Goal: Information Seeking & Learning: Learn about a topic

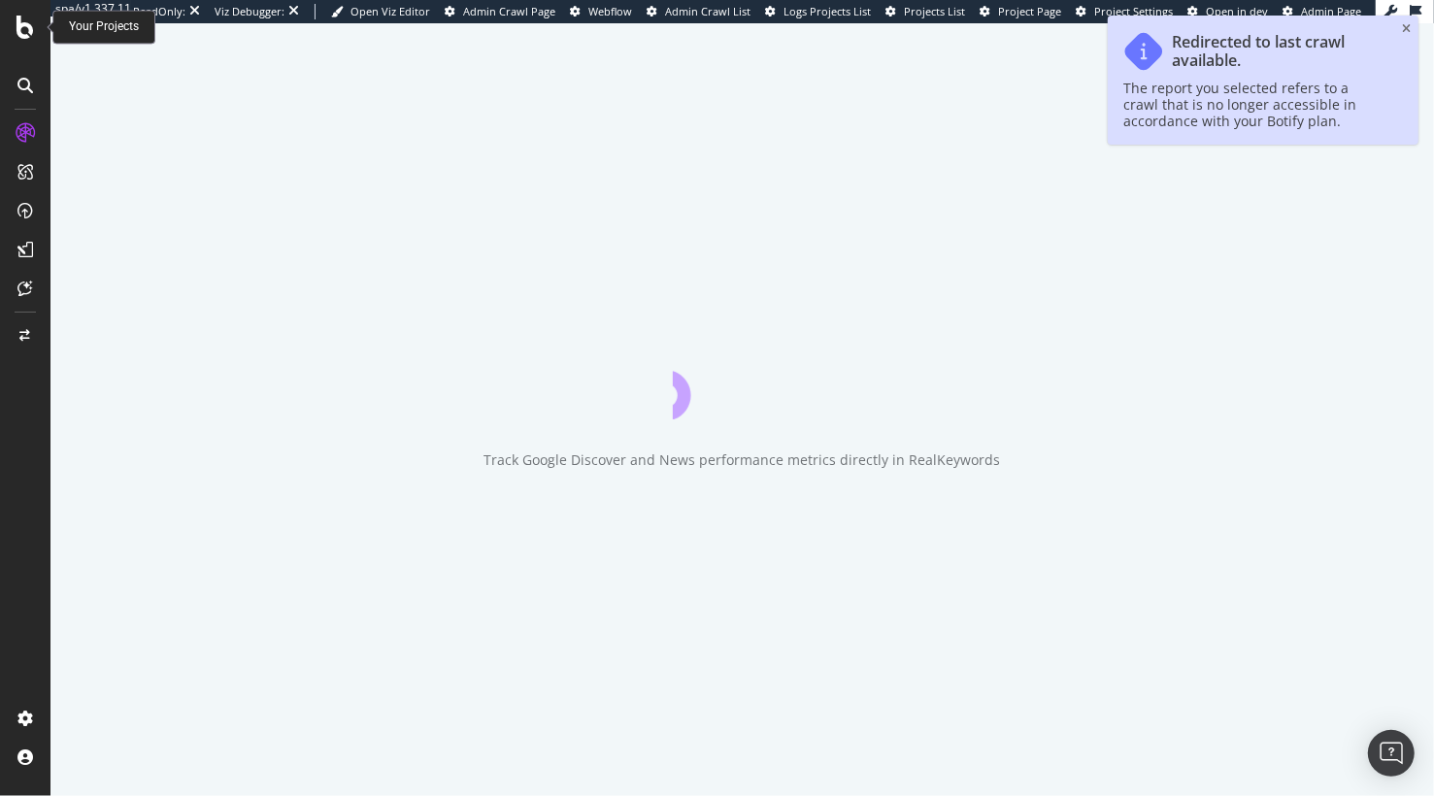
click at [20, 26] on icon at bounding box center [25, 27] width 17 height 23
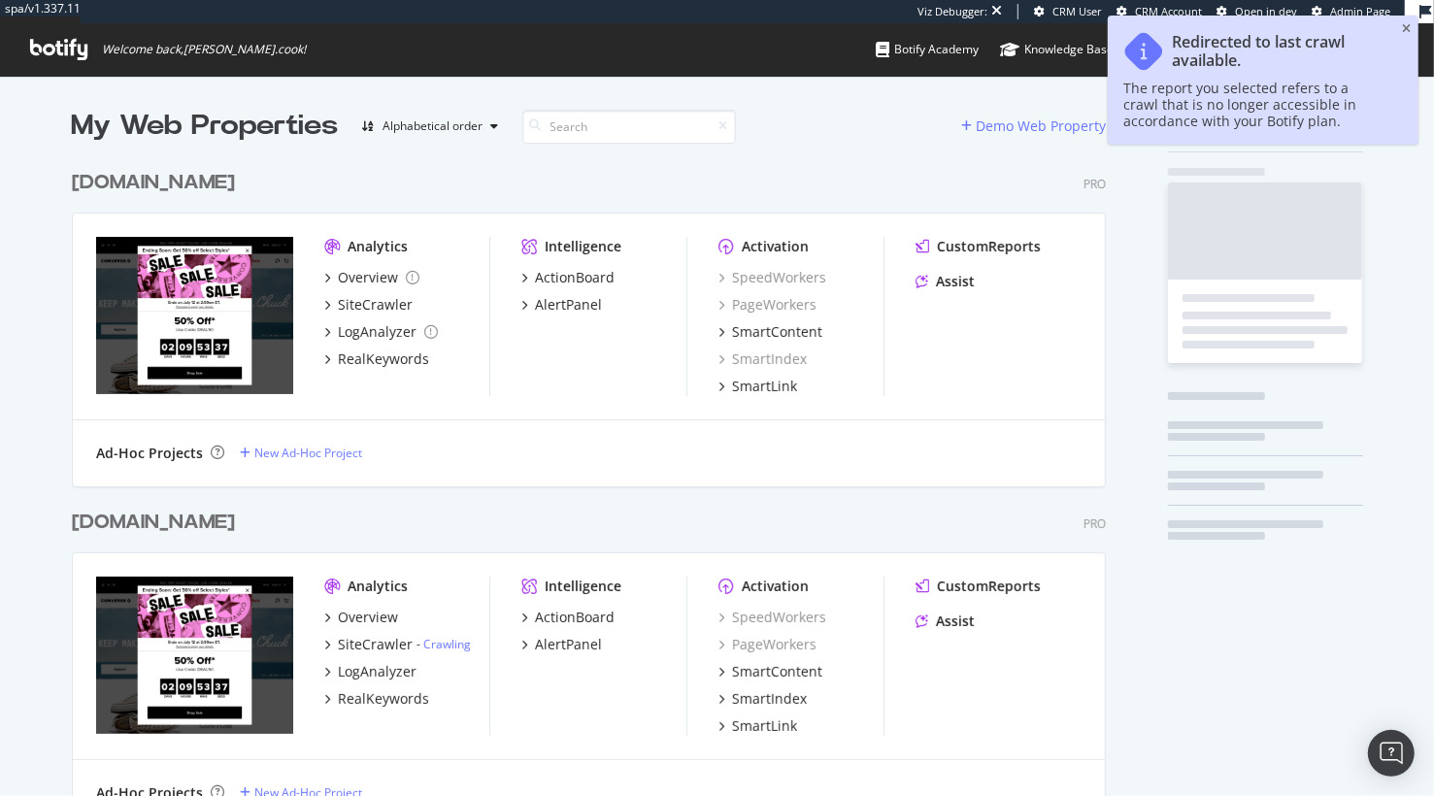
scroll to position [706, 1049]
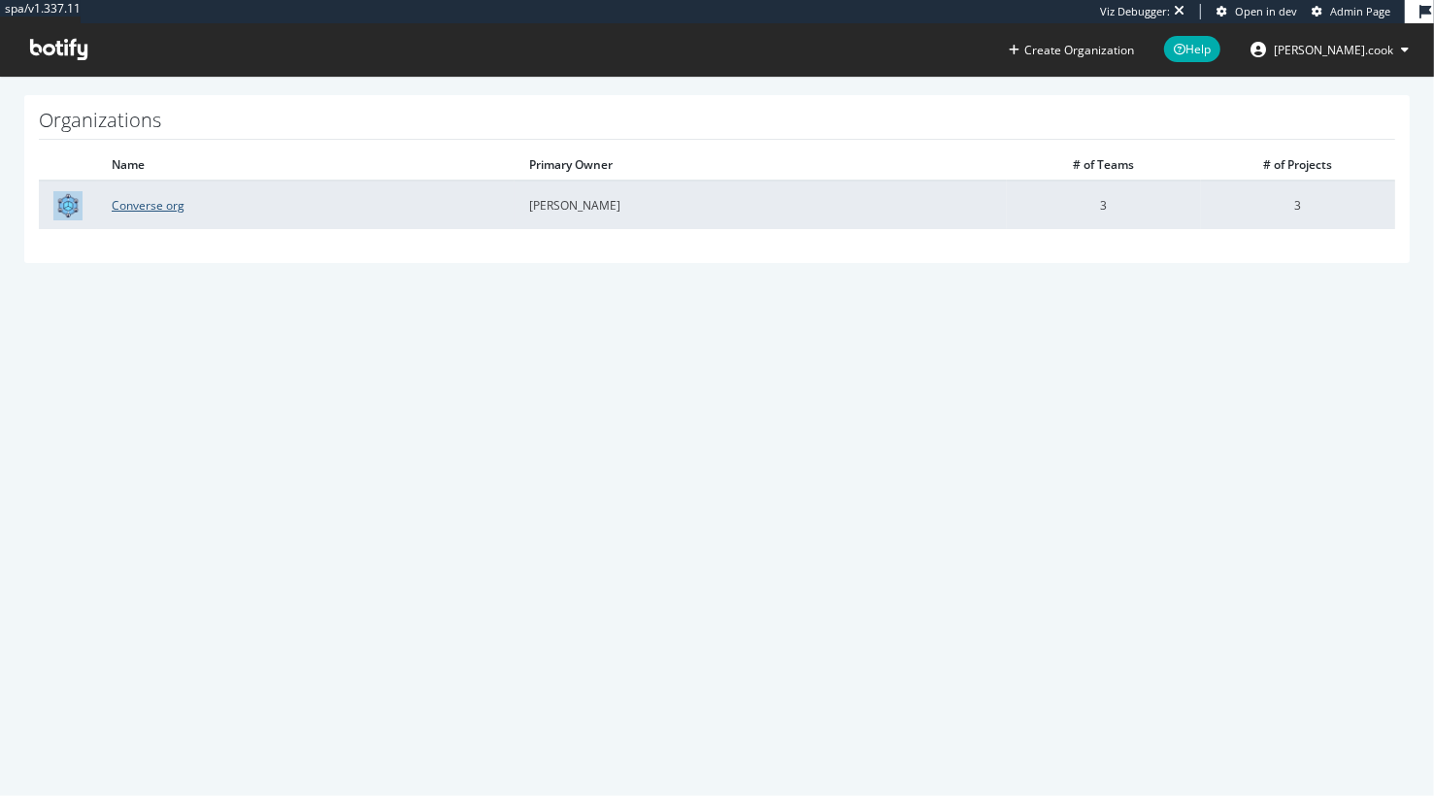
click at [143, 202] on link "Converse org" at bounding box center [148, 205] width 73 height 17
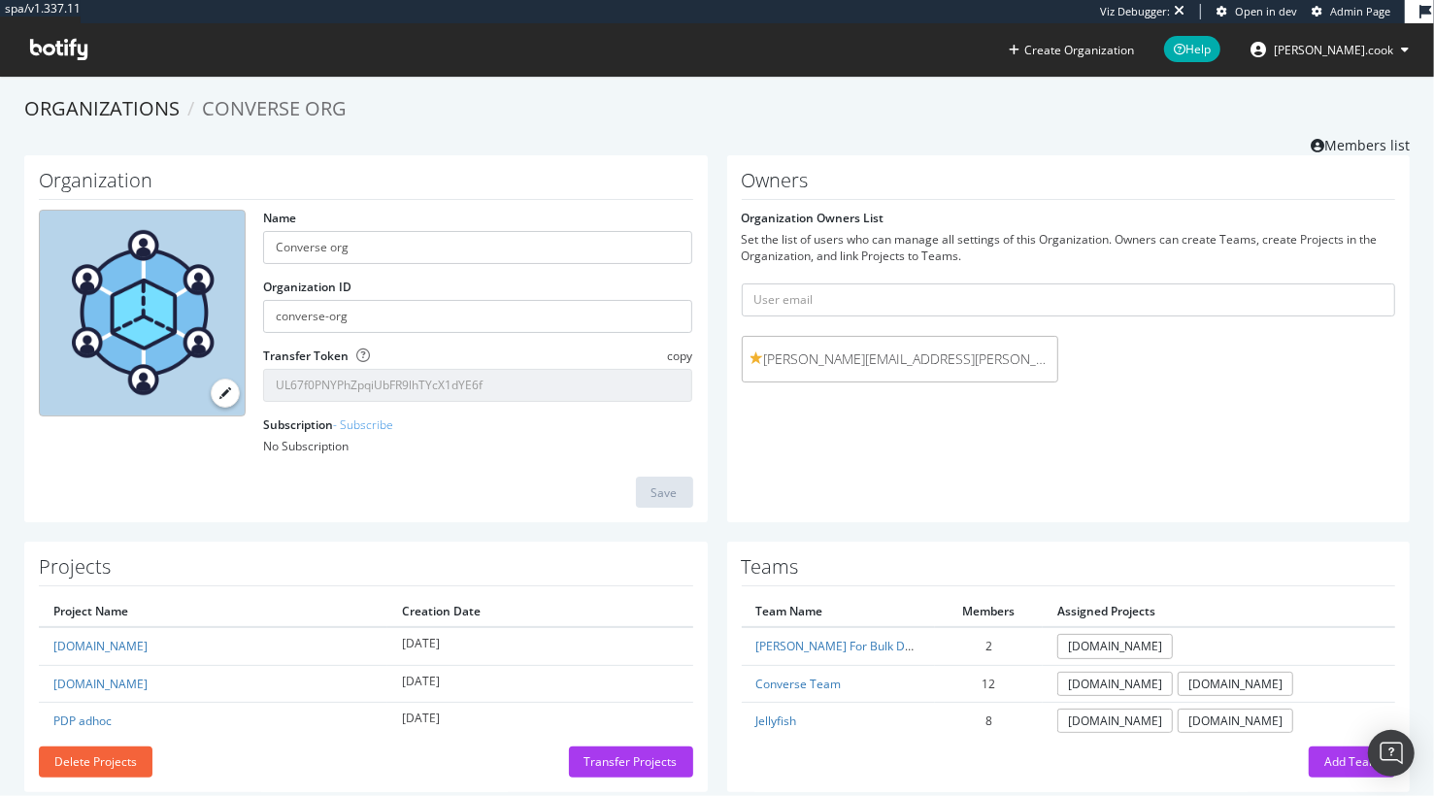
scroll to position [34, 0]
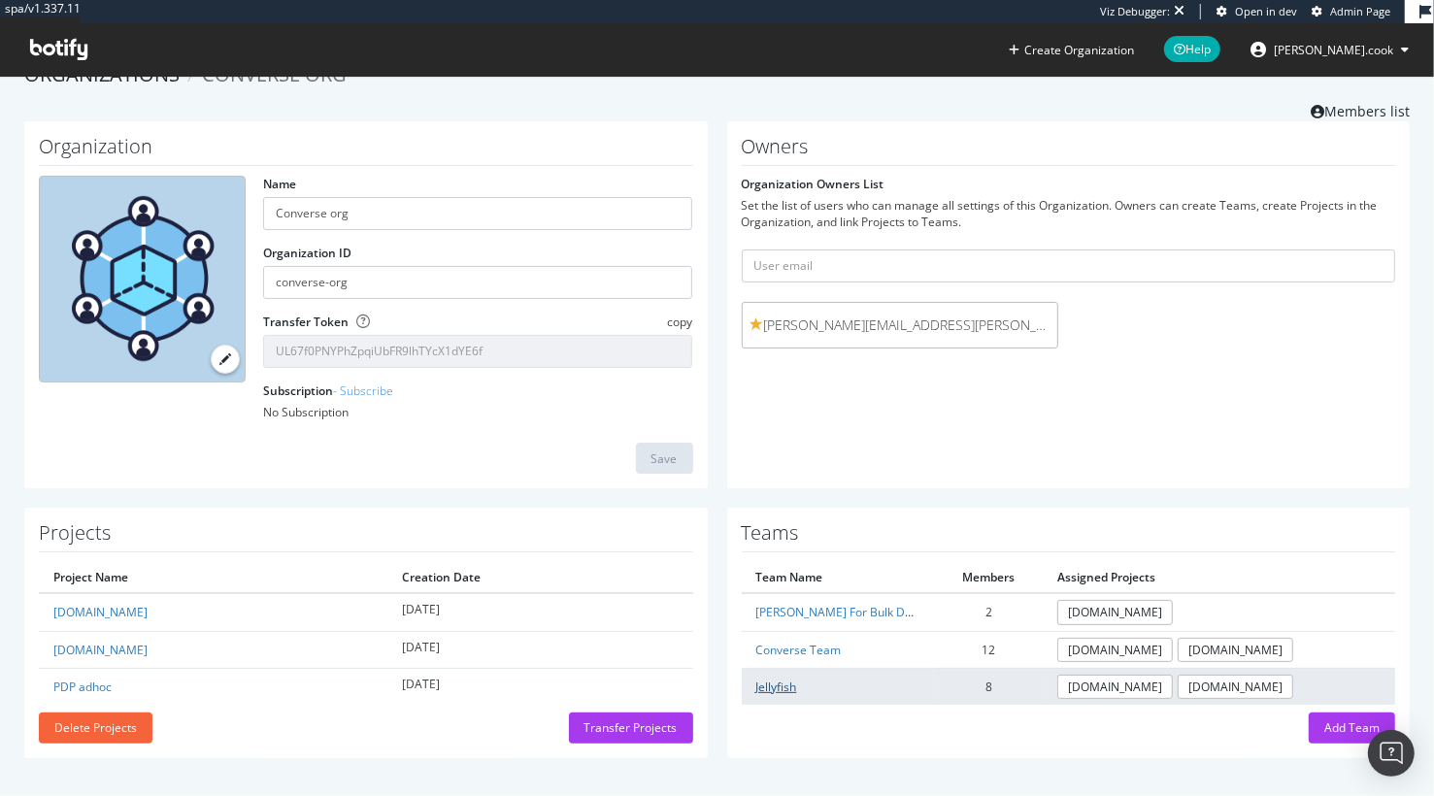
click at [780, 687] on link "Jellyfish" at bounding box center [776, 687] width 41 height 17
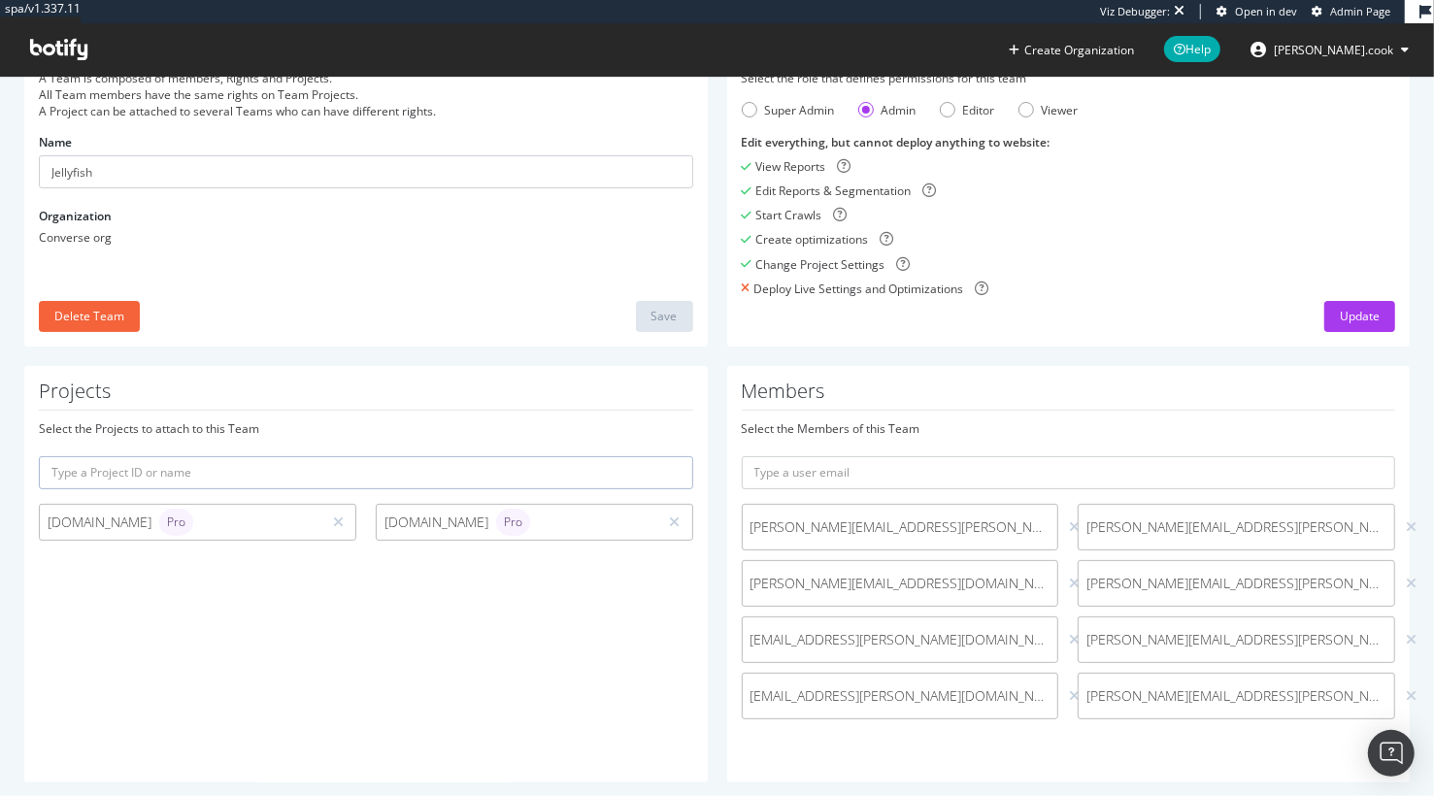
scroll to position [140, 0]
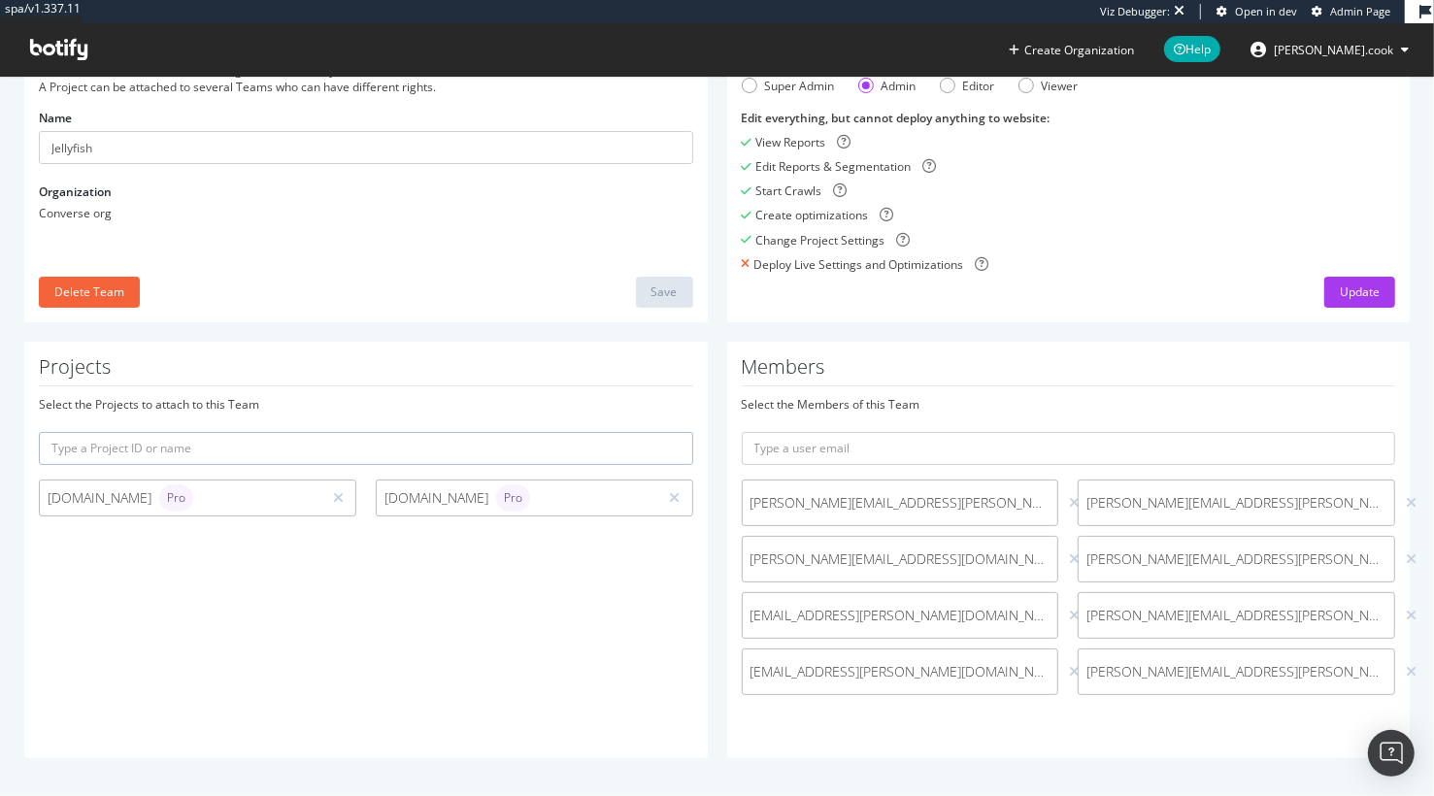
click at [669, 628] on div "Projects Select the Projects to attach to this Team conversedataimport.com Pro …" at bounding box center [366, 550] width 684 height 417
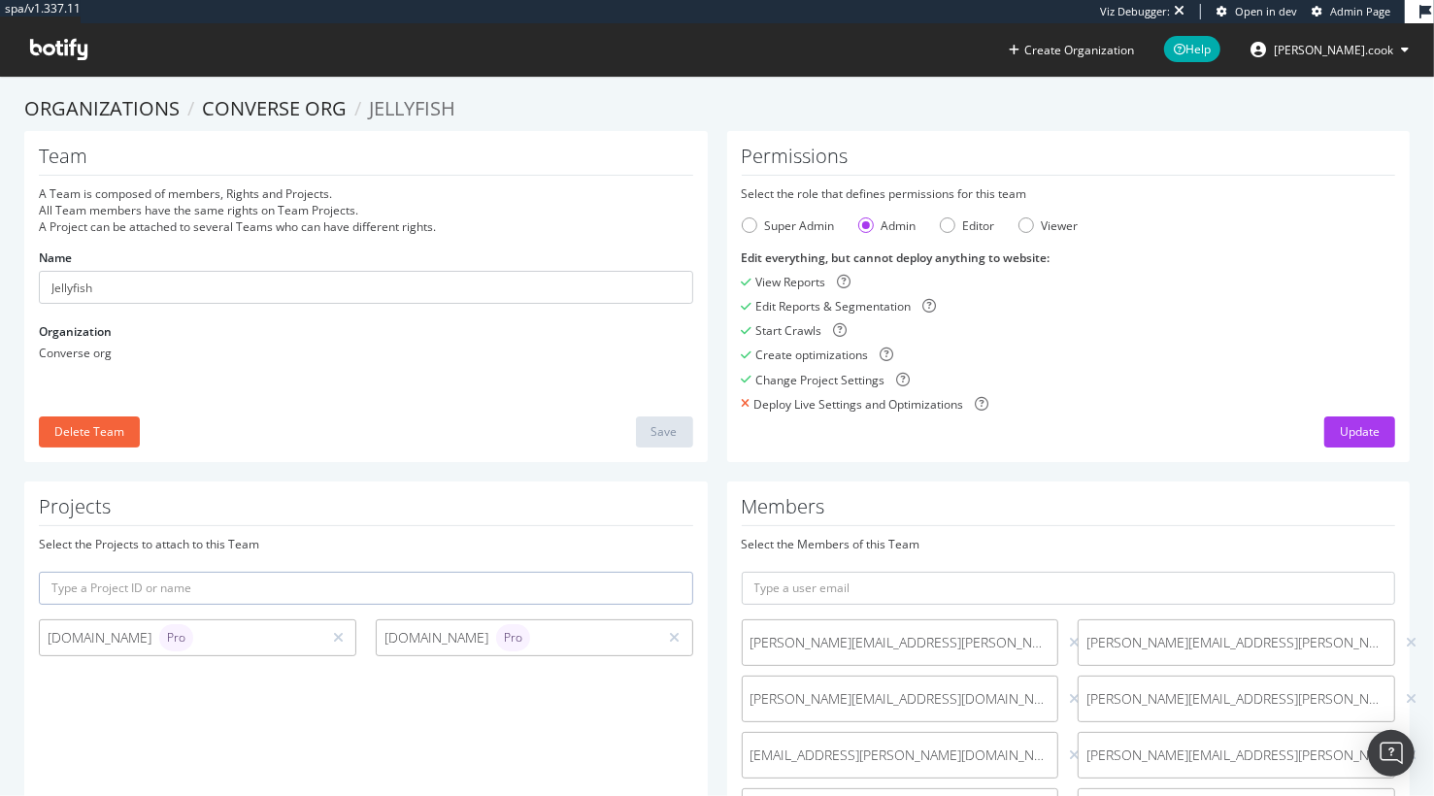
click at [1003, 124] on div "Organizations Converse org Jellyfish Team A Team is composed of members, Rights…" at bounding box center [717, 506] width 1386 height 822
click at [1000, 121] on ol "Organizations Converse org Jellyfish" at bounding box center [717, 109] width 1386 height 28
click at [837, 119] on ol "Organizations Converse org Jellyfish" at bounding box center [717, 109] width 1386 height 28
click at [981, 122] on ol "Organizations Converse org Jellyfish" at bounding box center [717, 109] width 1386 height 28
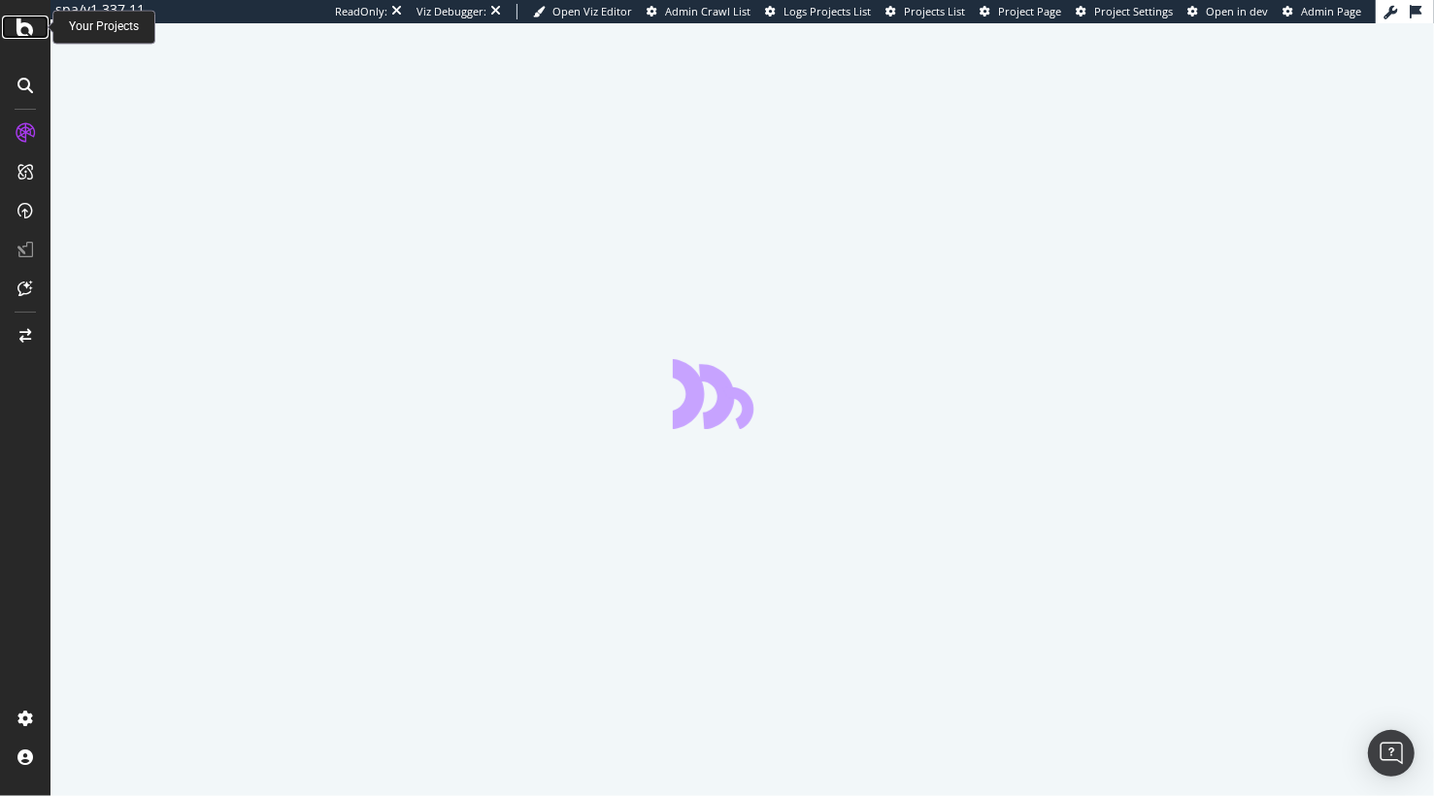
click at [22, 31] on icon at bounding box center [25, 27] width 17 height 23
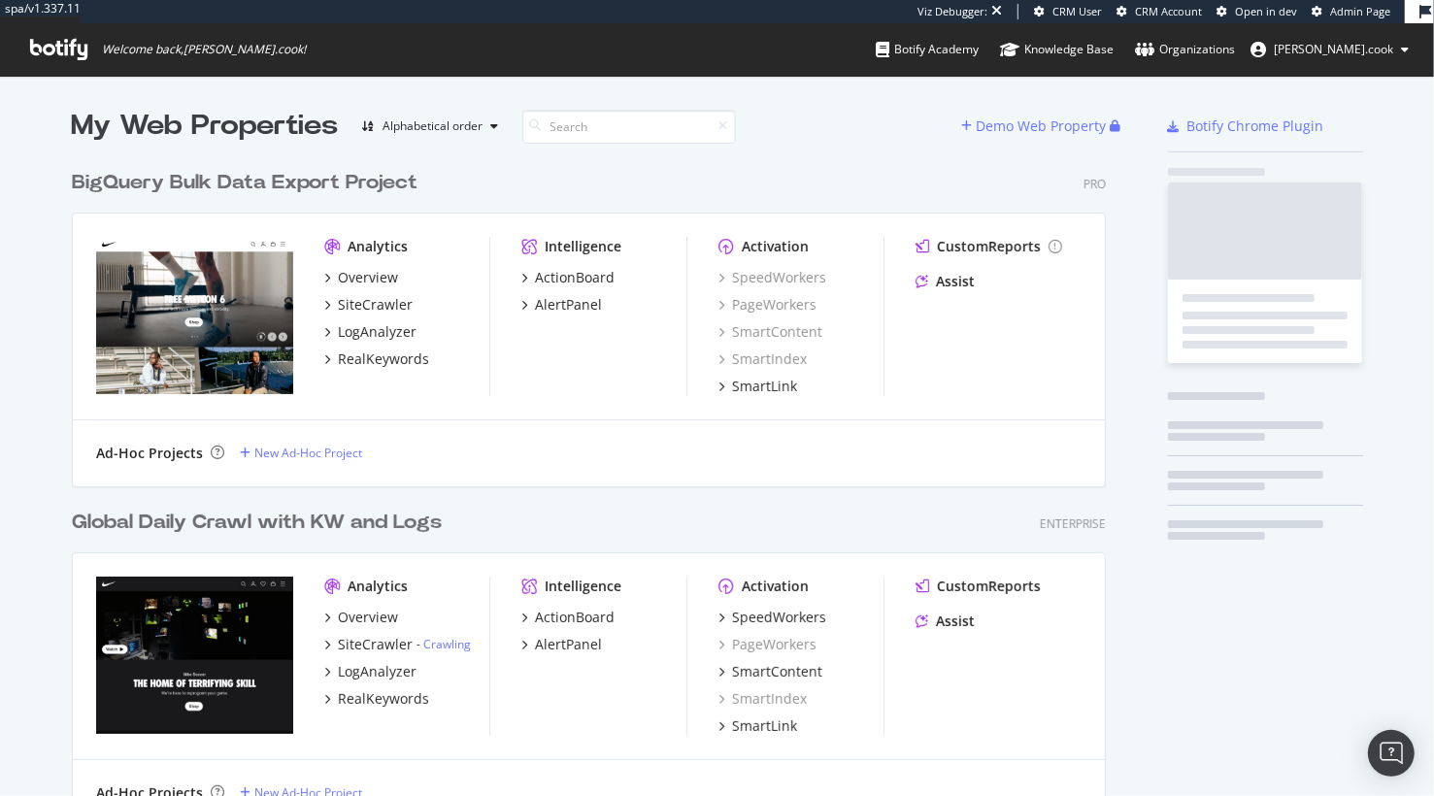
scroll to position [1136, 1049]
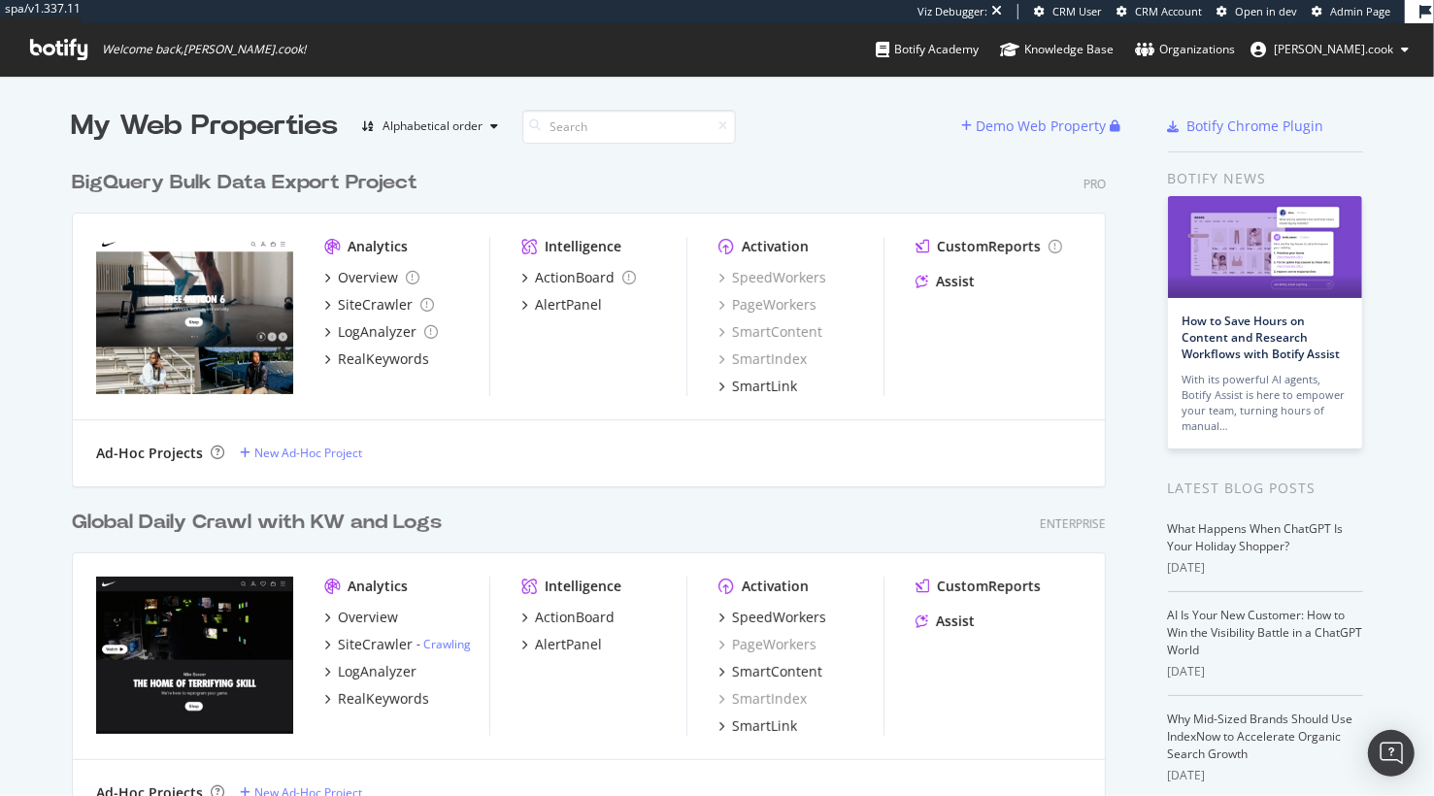
click at [516, 174] on div "BigQuery Bulk Data Export Project Pro" at bounding box center [589, 183] width 1034 height 28
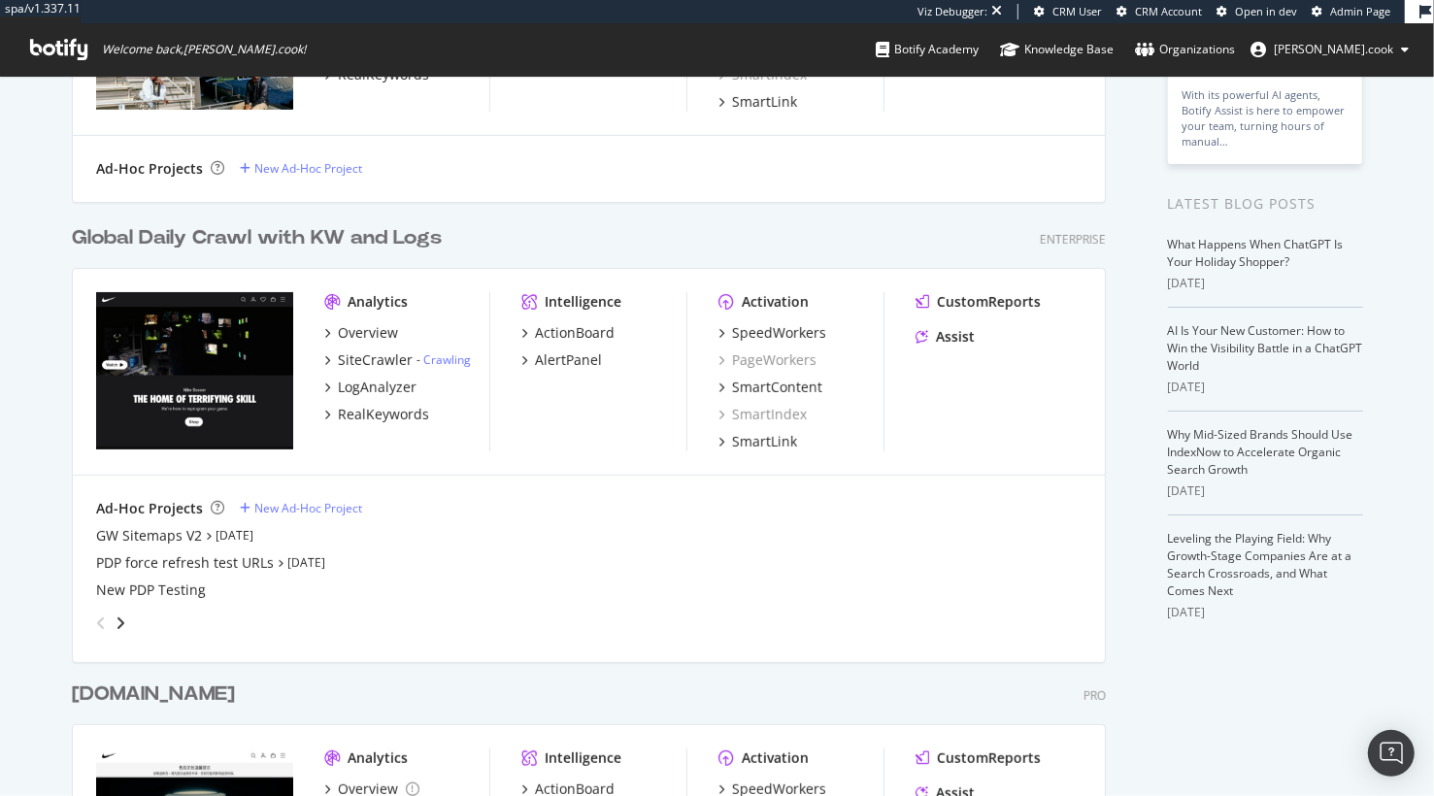
click at [309, 240] on div "Global Daily Crawl with KW and Logs" at bounding box center [257, 238] width 370 height 28
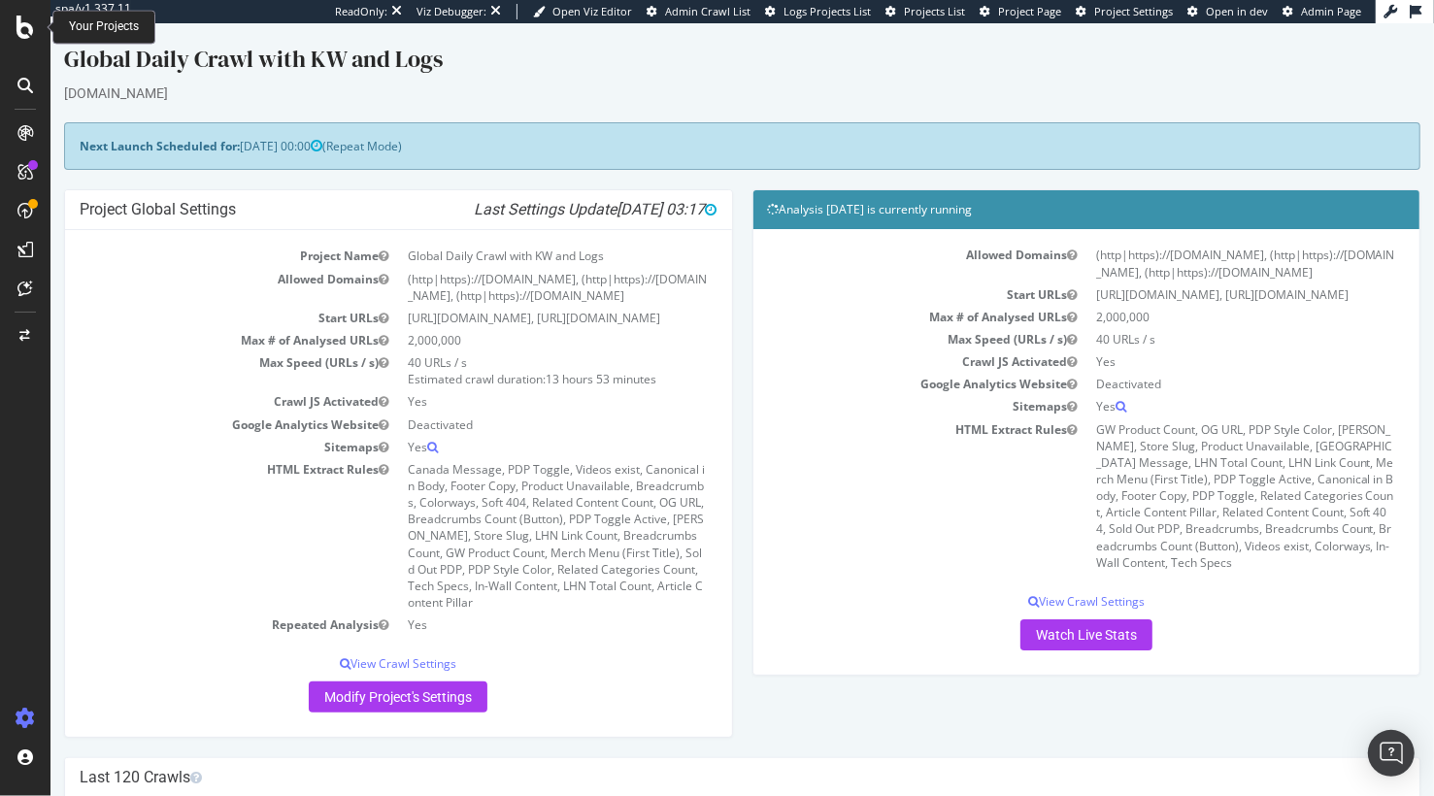
click at [19, 26] on icon at bounding box center [25, 27] width 17 height 23
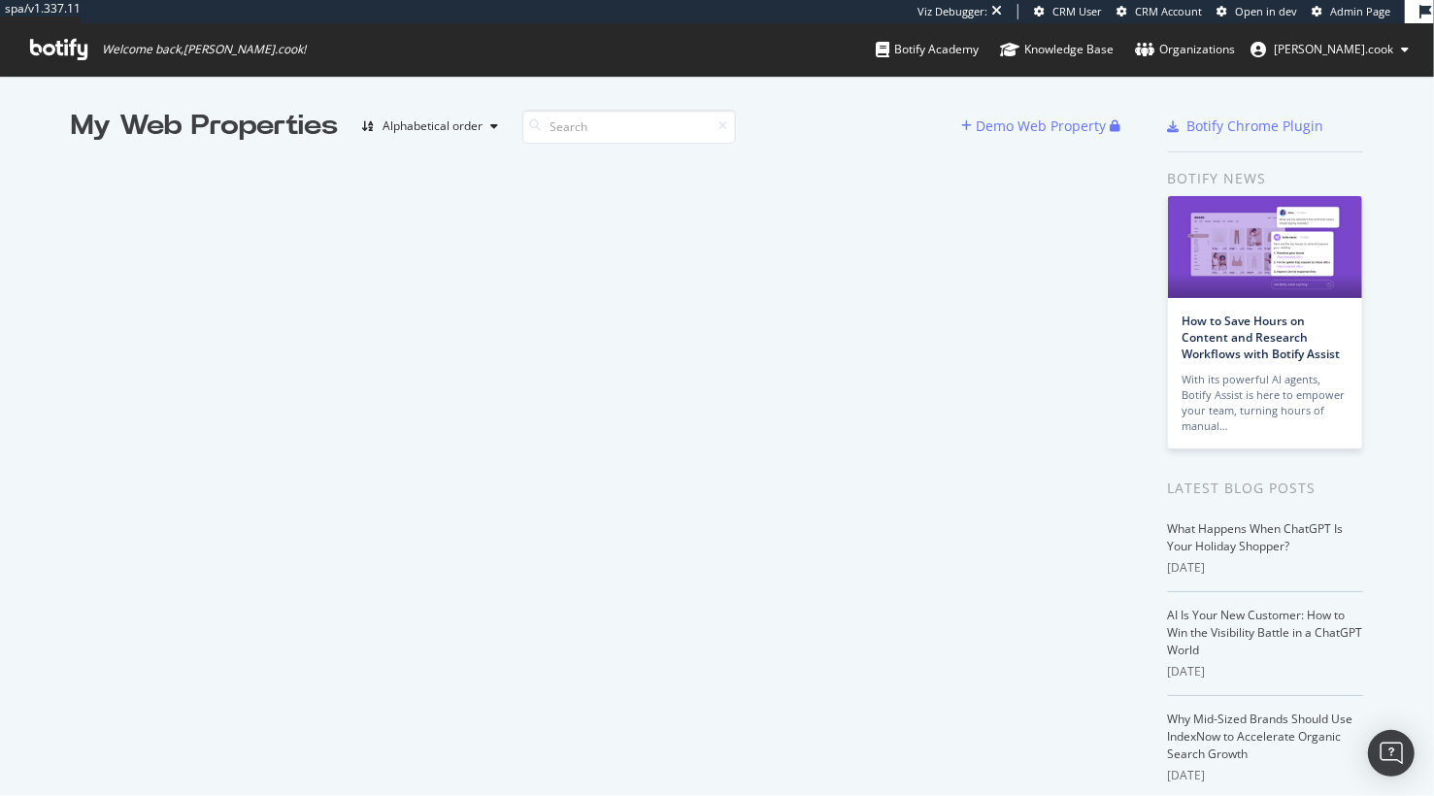
scroll to position [796, 1434]
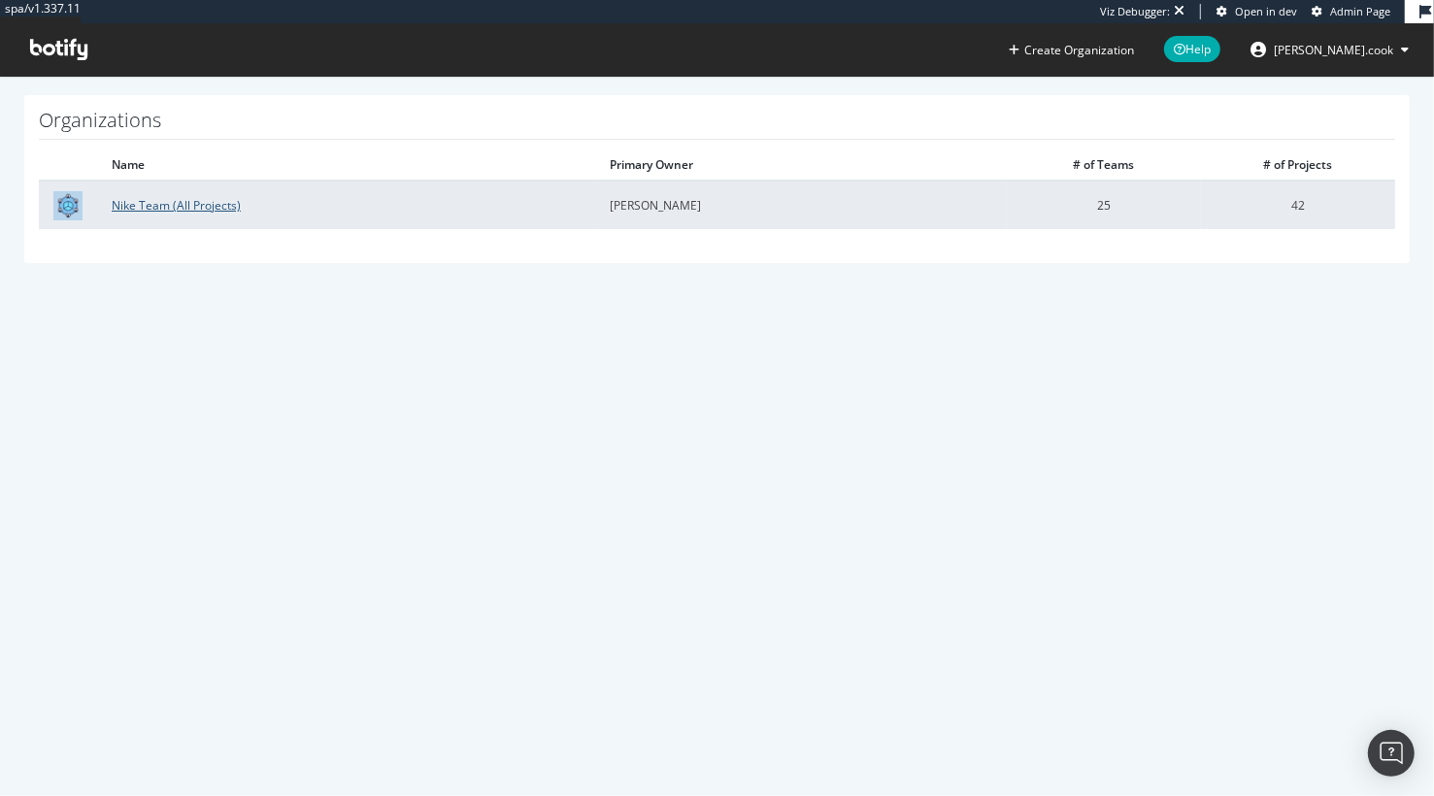
click at [165, 203] on link "Nike Team (All Projects)" at bounding box center [176, 205] width 129 height 17
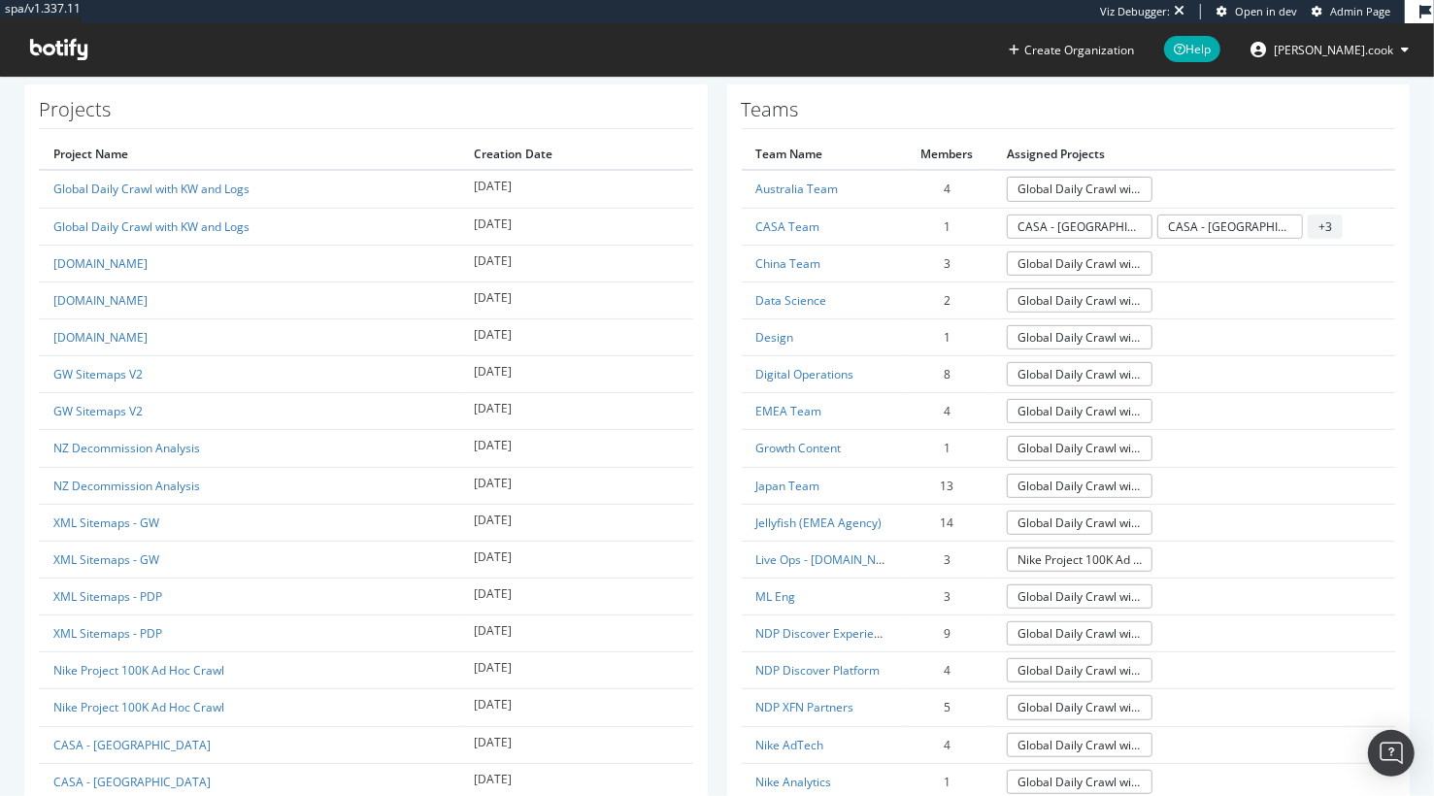
scroll to position [629, 0]
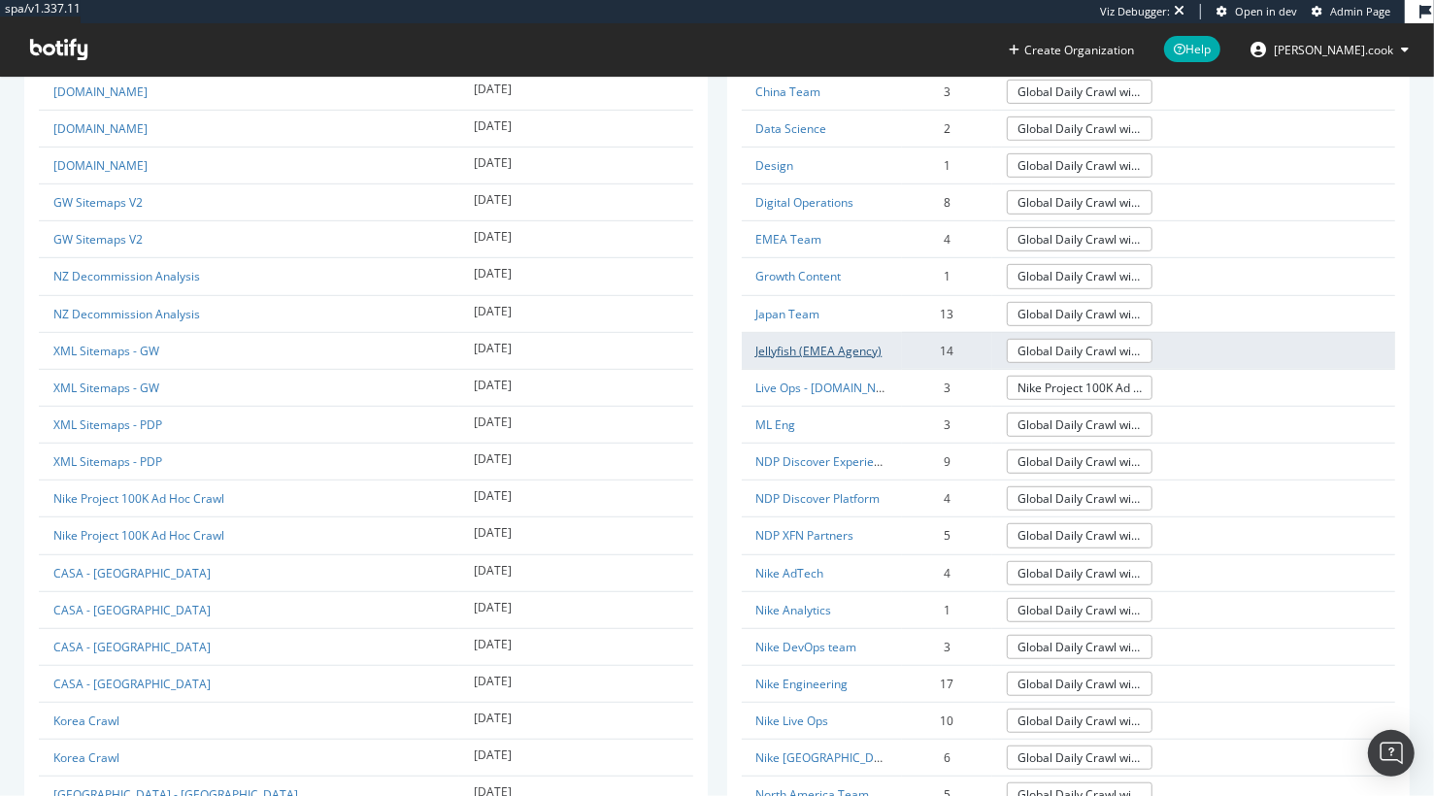
click at [785, 351] on link "Jellyfish (EMEA Agency)" at bounding box center [819, 351] width 126 height 17
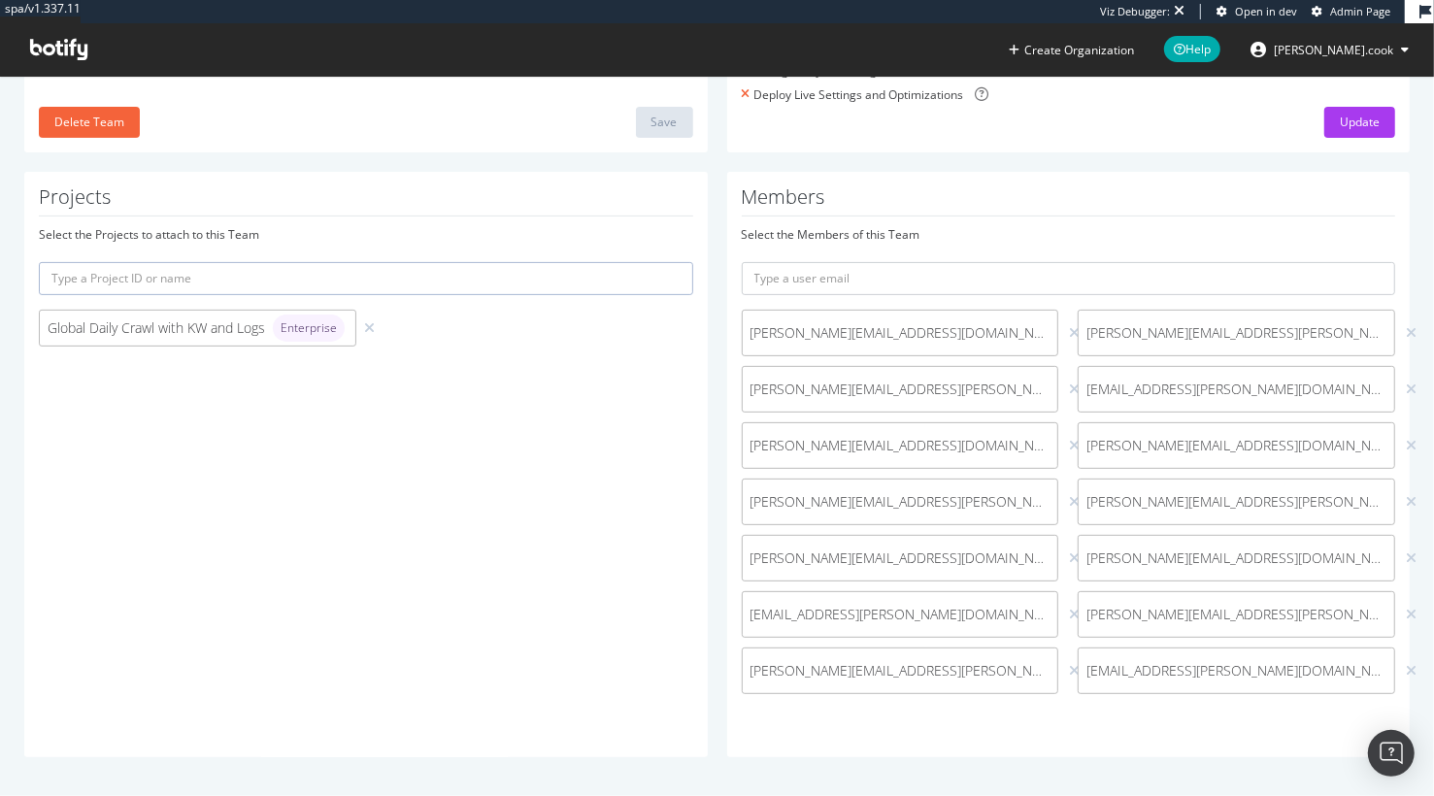
scroll to position [309, 0]
click at [702, 498] on div "Projects Select the Projects to attach to this Team Global Daily Crawl with KW …" at bounding box center [366, 465] width 684 height 585
click at [1066, 744] on div "Members Select the Members of this Team matthew.vinuesa@jellyfish.com edward.tu…" at bounding box center [1069, 465] width 684 height 585
click at [1112, 224] on div "Members Select the Members of this Team matthew.vinuesa@jellyfish.com edward.tu…" at bounding box center [1069, 465] width 684 height 585
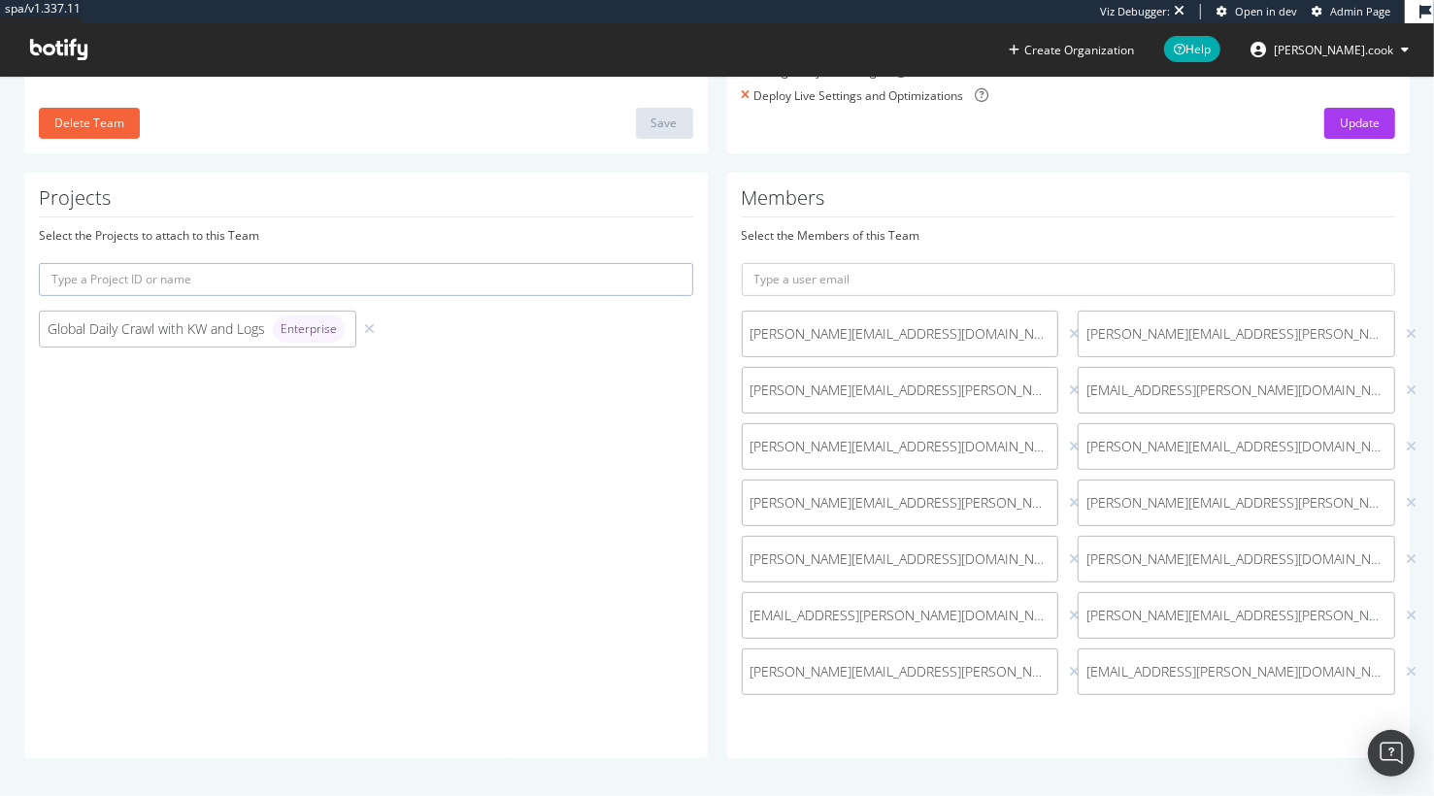
drag, startPoint x: 1115, startPoint y: 176, endPoint x: 1112, endPoint y: 194, distance: 18.7
click at [1115, 176] on div "Members Select the Members of this Team matthew.vinuesa@jellyfish.com edward.tu…" at bounding box center [1069, 465] width 684 height 585
click at [979, 173] on div "Members Select the Members of this Team matthew.vinuesa@jellyfish.com edward.tu…" at bounding box center [1069, 465] width 684 height 585
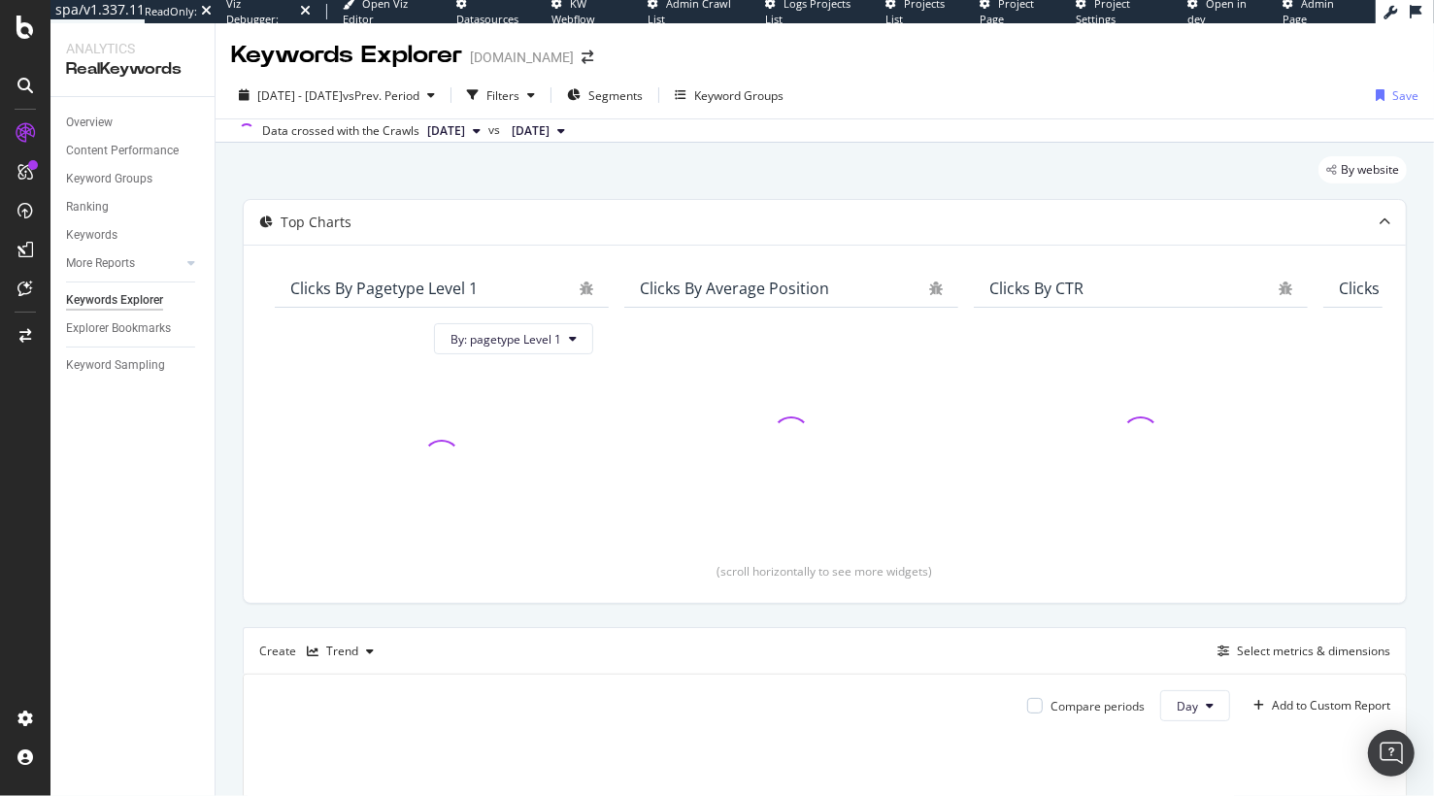
click at [1219, 161] on div "By website" at bounding box center [825, 177] width 1164 height 43
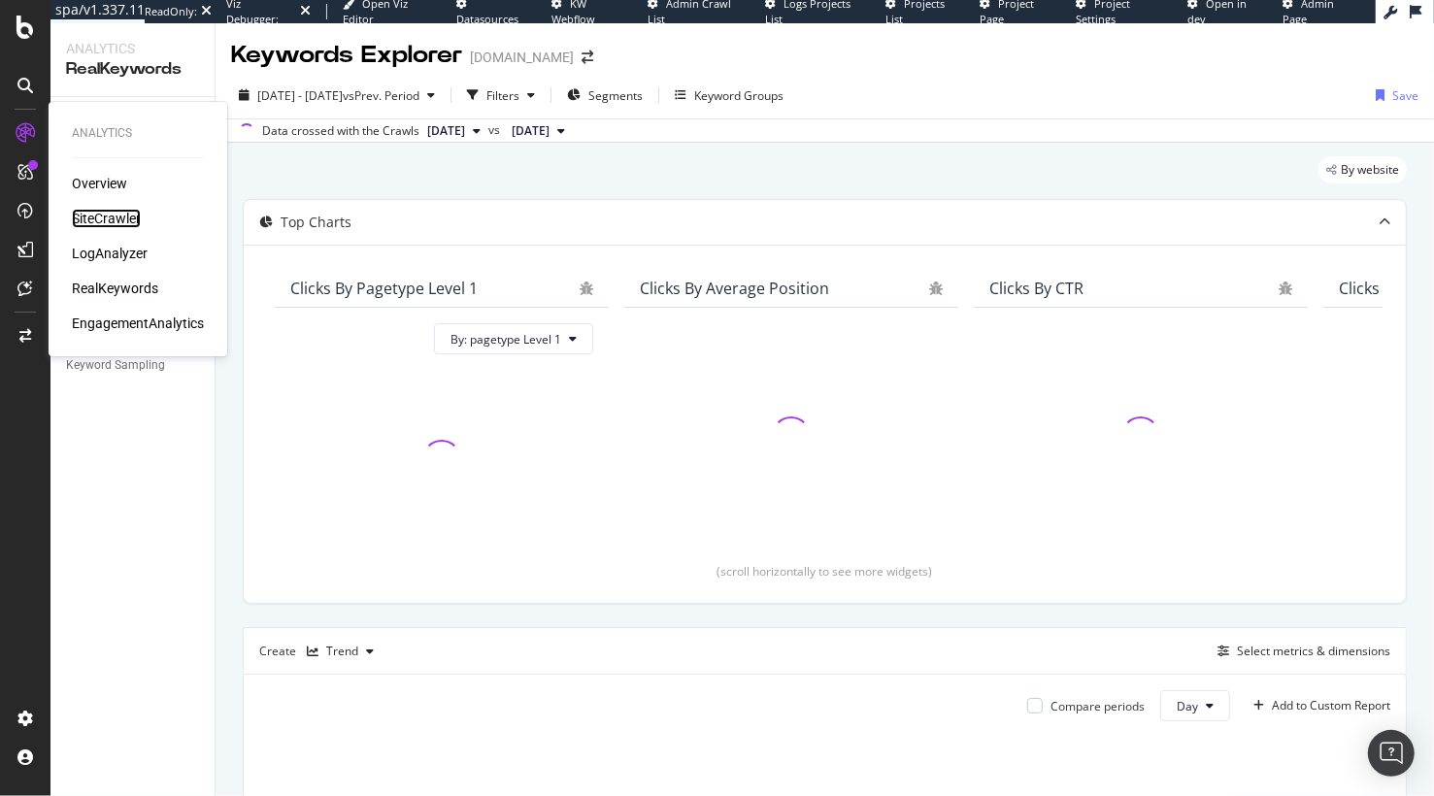
click at [120, 216] on div "SiteCrawler" at bounding box center [106, 218] width 69 height 19
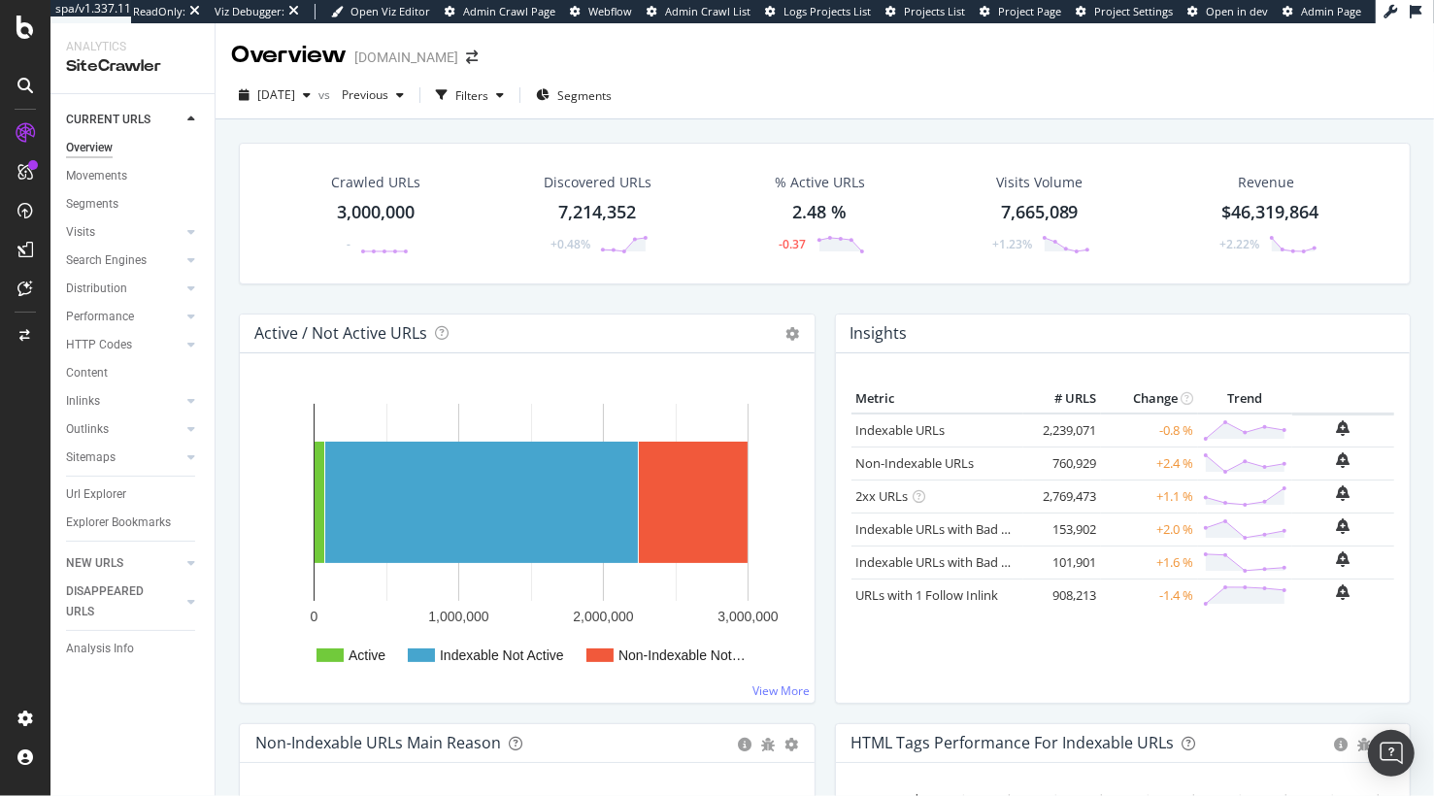
click at [601, 97] on span "Segments" at bounding box center [584, 95] width 54 height 17
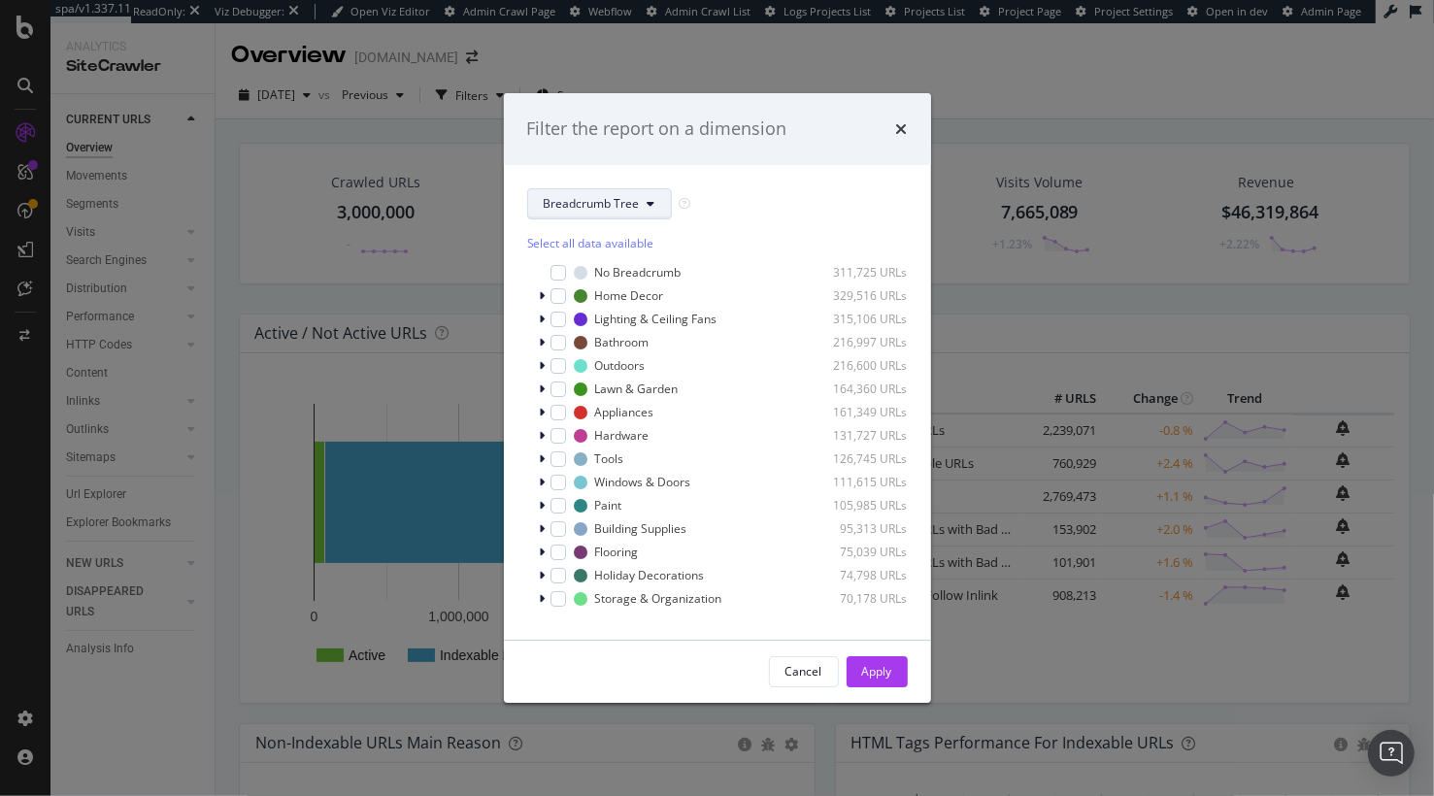
click at [589, 211] on span "Breadcrumb Tree" at bounding box center [592, 203] width 96 height 17
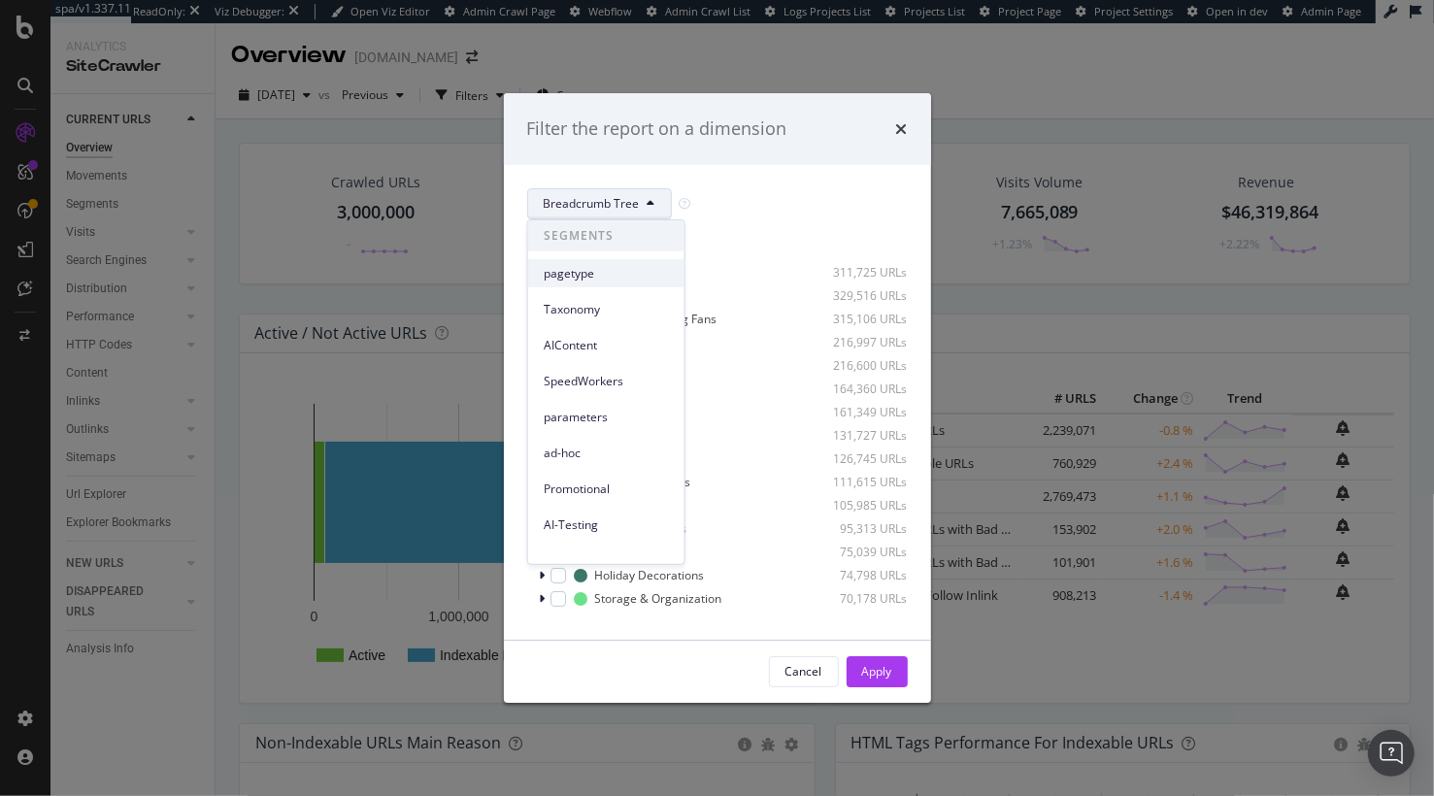
click at [598, 264] on span "pagetype" at bounding box center [606, 272] width 125 height 17
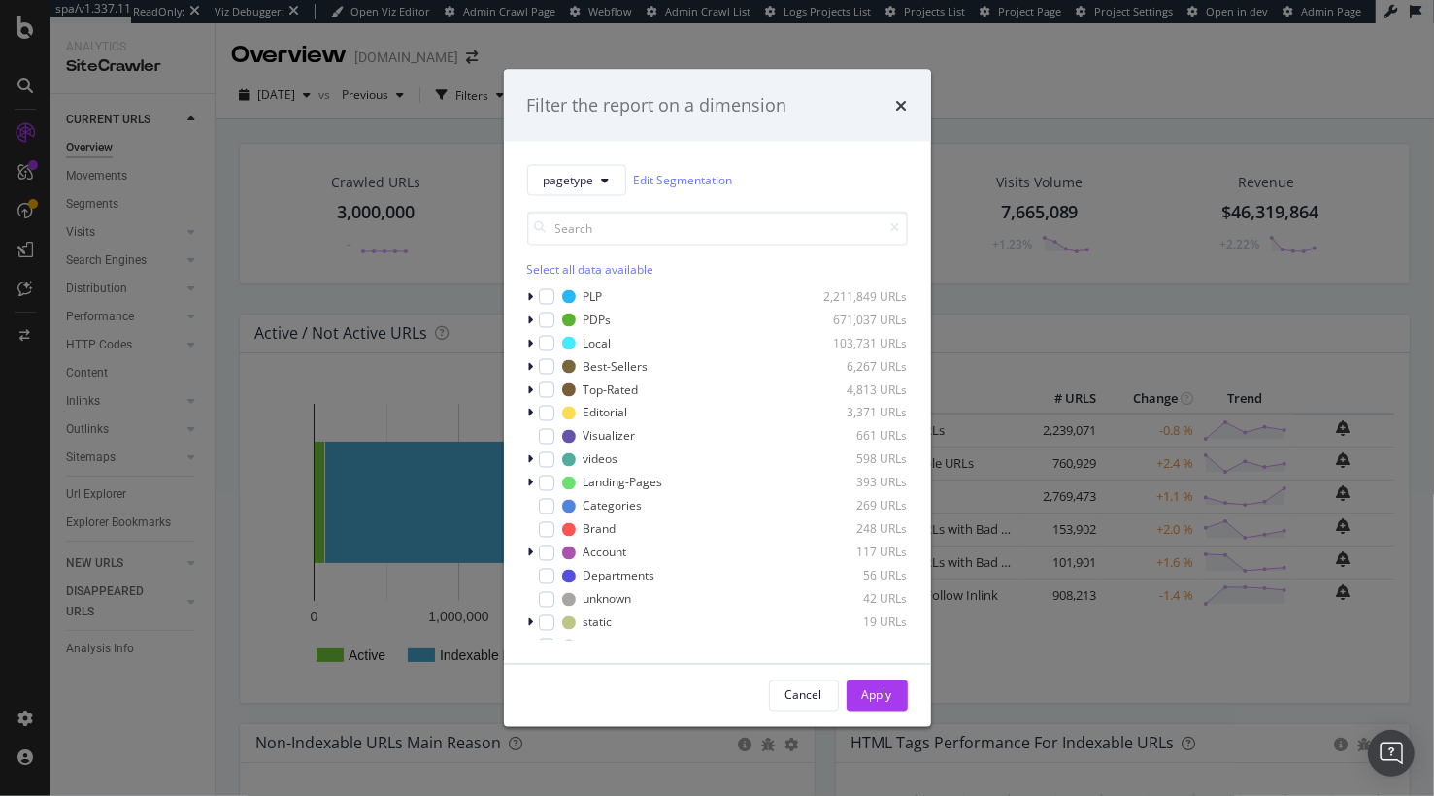
drag, startPoint x: 859, startPoint y: 152, endPoint x: 893, endPoint y: 107, distance: 56.9
click at [860, 151] on div "pagetype Edit Segmentation Select all data available PLP 2,211,849 URLs PDPs 67…" at bounding box center [717, 402] width 427 height 522
click at [897, 103] on icon "times" at bounding box center [902, 105] width 12 height 16
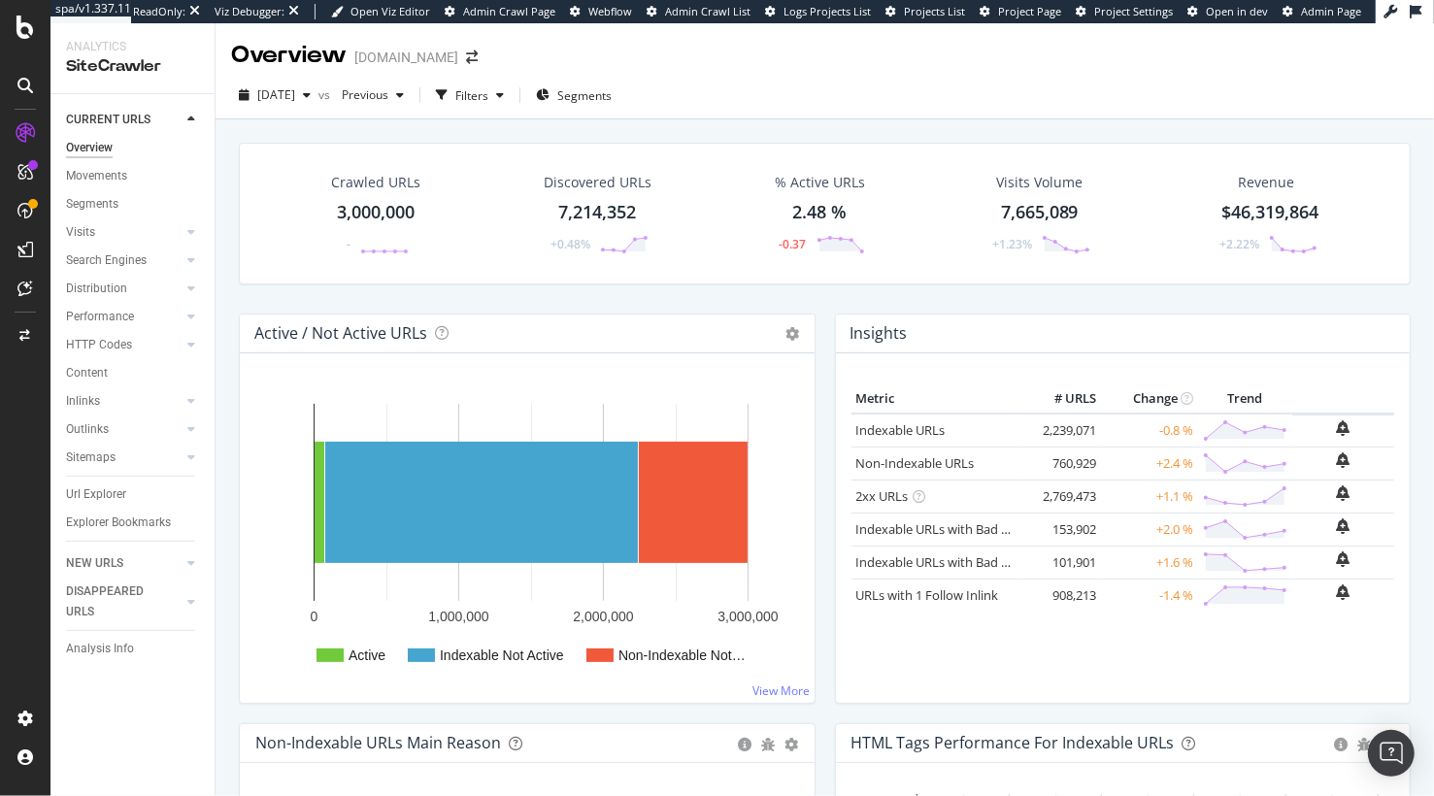
drag, startPoint x: 854, startPoint y: 150, endPoint x: 1363, endPoint y: 280, distance: 525.1
click at [854, 150] on div "Crawled URLs 3,000,000 - Discovered URLs 7,214,352 +0.48% % Active URLs 2.48 % …" at bounding box center [825, 214] width 1172 height 142
click at [468, 286] on div "Crawled URLs 3,000,000 - Discovered URLs 7,214,352 +0.48% % Active URLs 2.48 % …" at bounding box center [824, 228] width 1191 height 171
drag, startPoint x: 668, startPoint y: 291, endPoint x: 399, endPoint y: 91, distance: 335.2
click at [667, 291] on div "Crawled URLs 3,000,000 - Discovered URLs 7,214,352 +0.48% % Active URLs 2.48 % …" at bounding box center [824, 228] width 1191 height 171
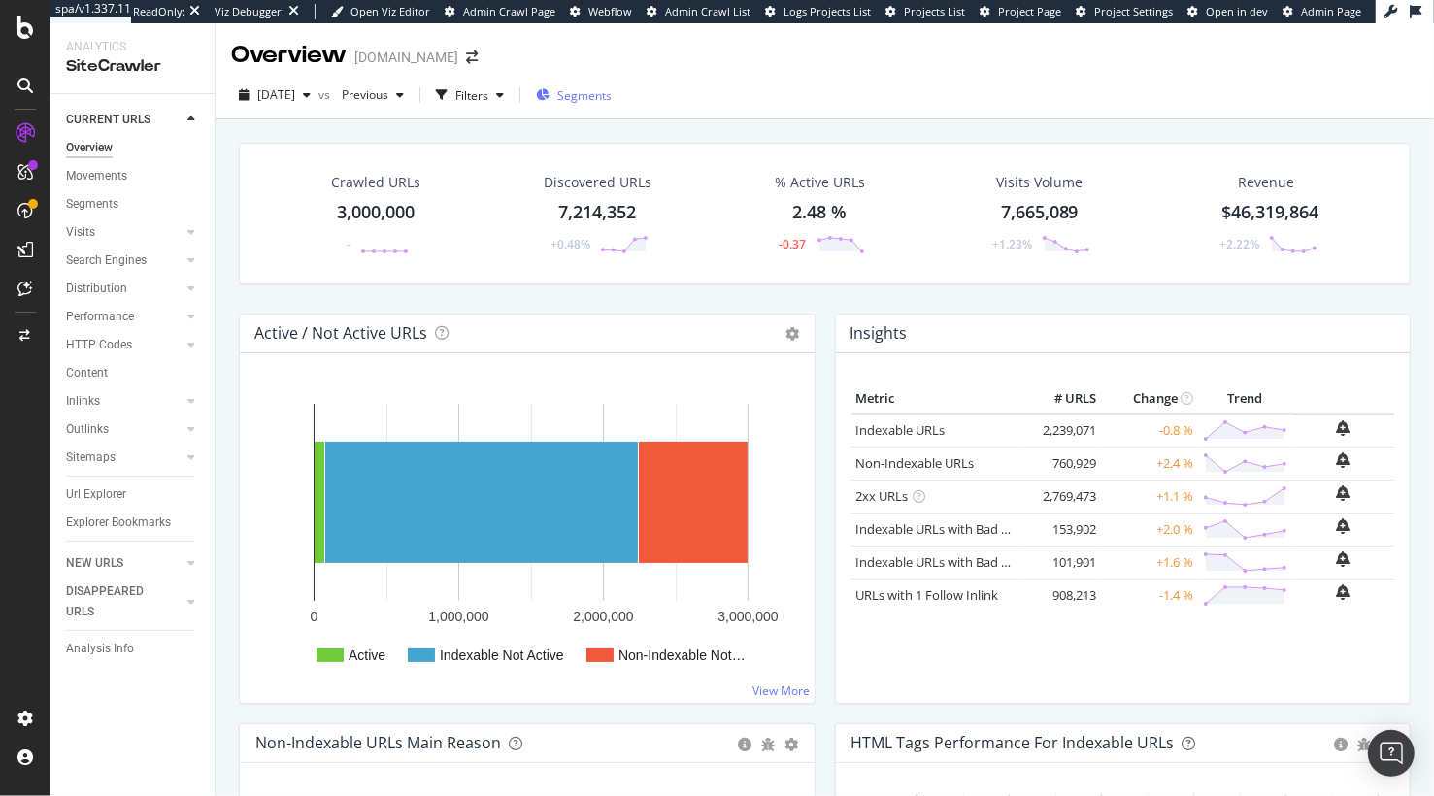
click at [600, 89] on span "Segments" at bounding box center [584, 95] width 54 height 17
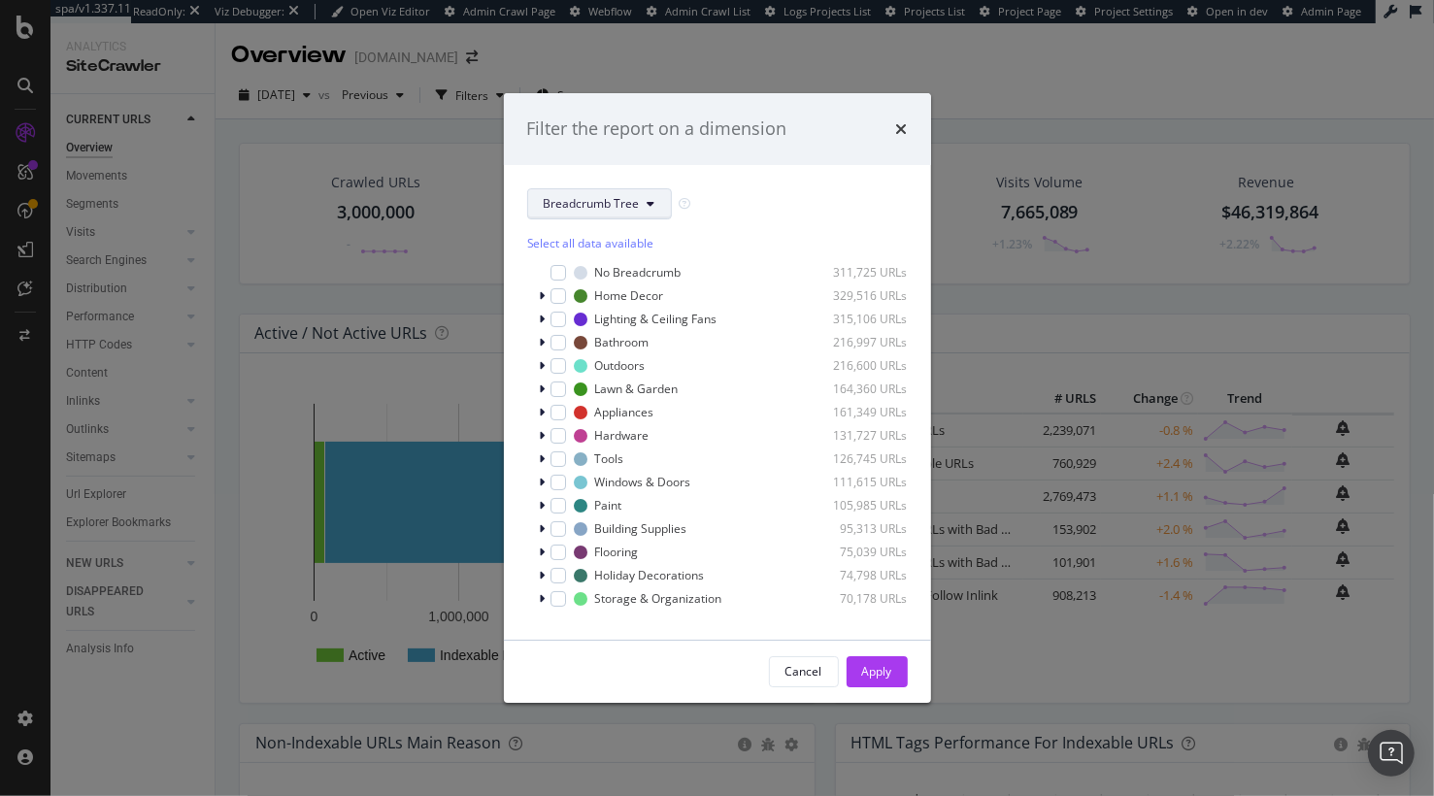
click at [615, 215] on button "Breadcrumb Tree" at bounding box center [599, 203] width 145 height 31
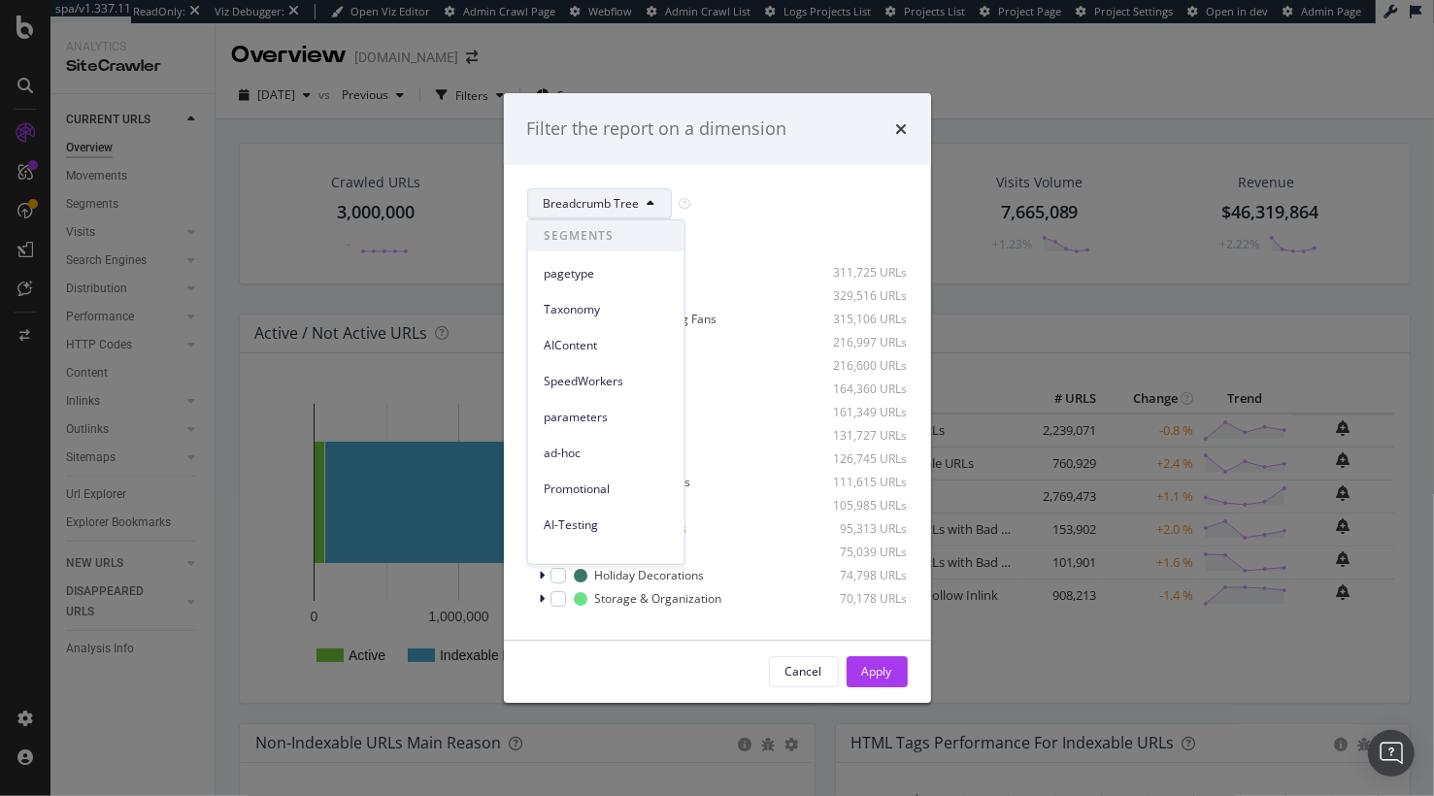
click at [610, 280] on span "pagetype" at bounding box center [606, 272] width 125 height 17
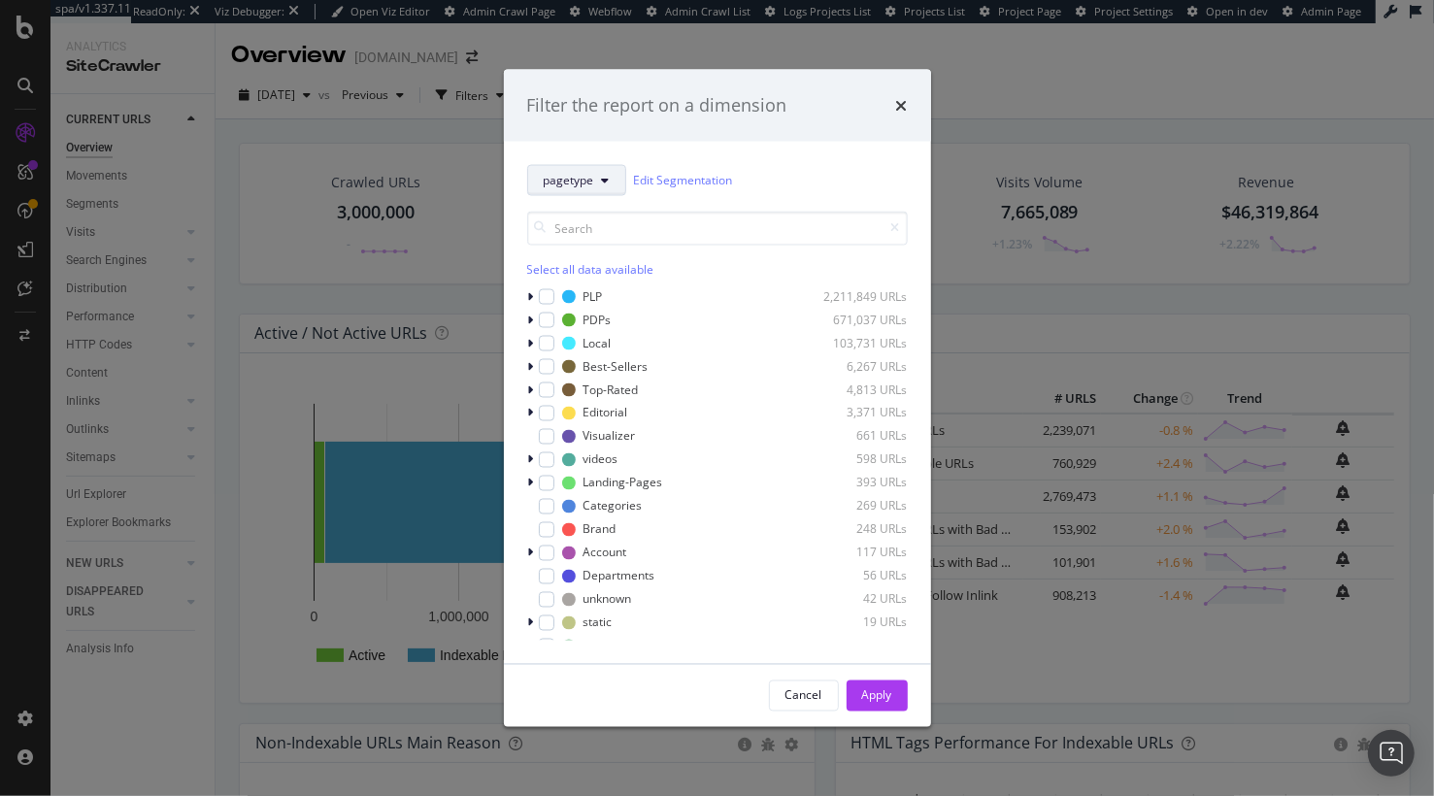
click at [595, 176] on button "pagetype" at bounding box center [576, 179] width 99 height 31
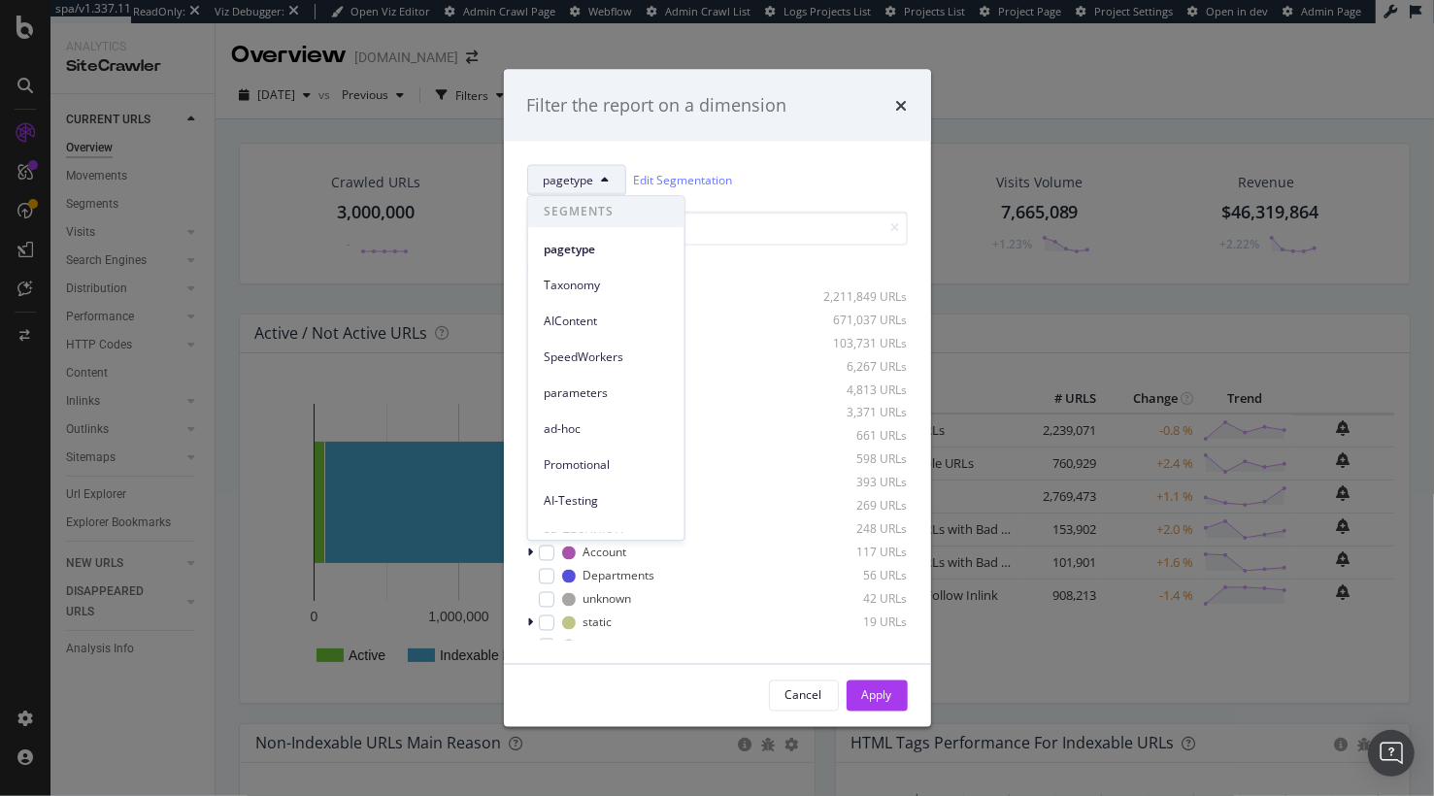
click at [786, 180] on div "pagetype Edit Segmentation" at bounding box center [717, 179] width 381 height 31
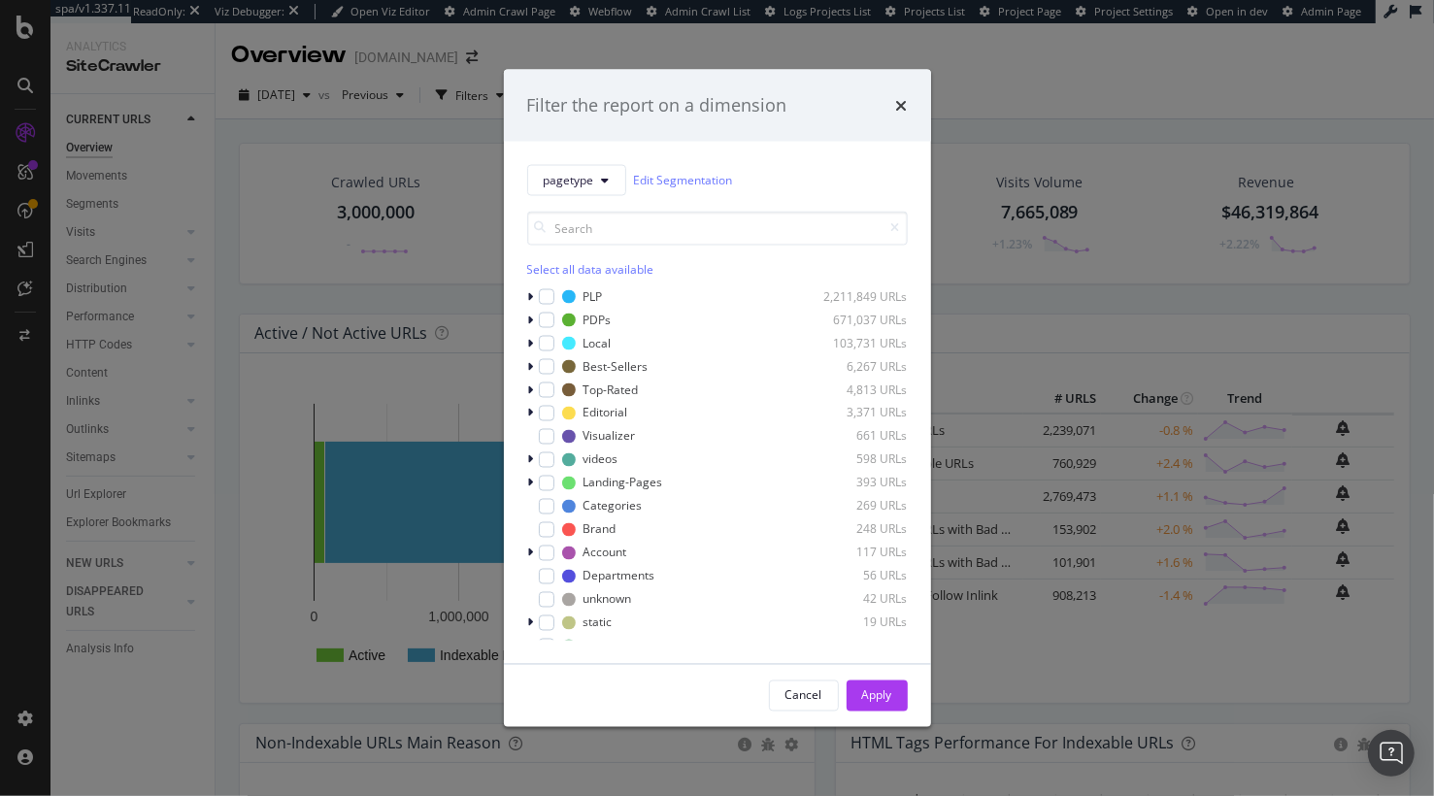
drag, startPoint x: 903, startPoint y: 106, endPoint x: 883, endPoint y: 105, distance: 20.4
click at [902, 106] on icon "times" at bounding box center [902, 105] width 12 height 16
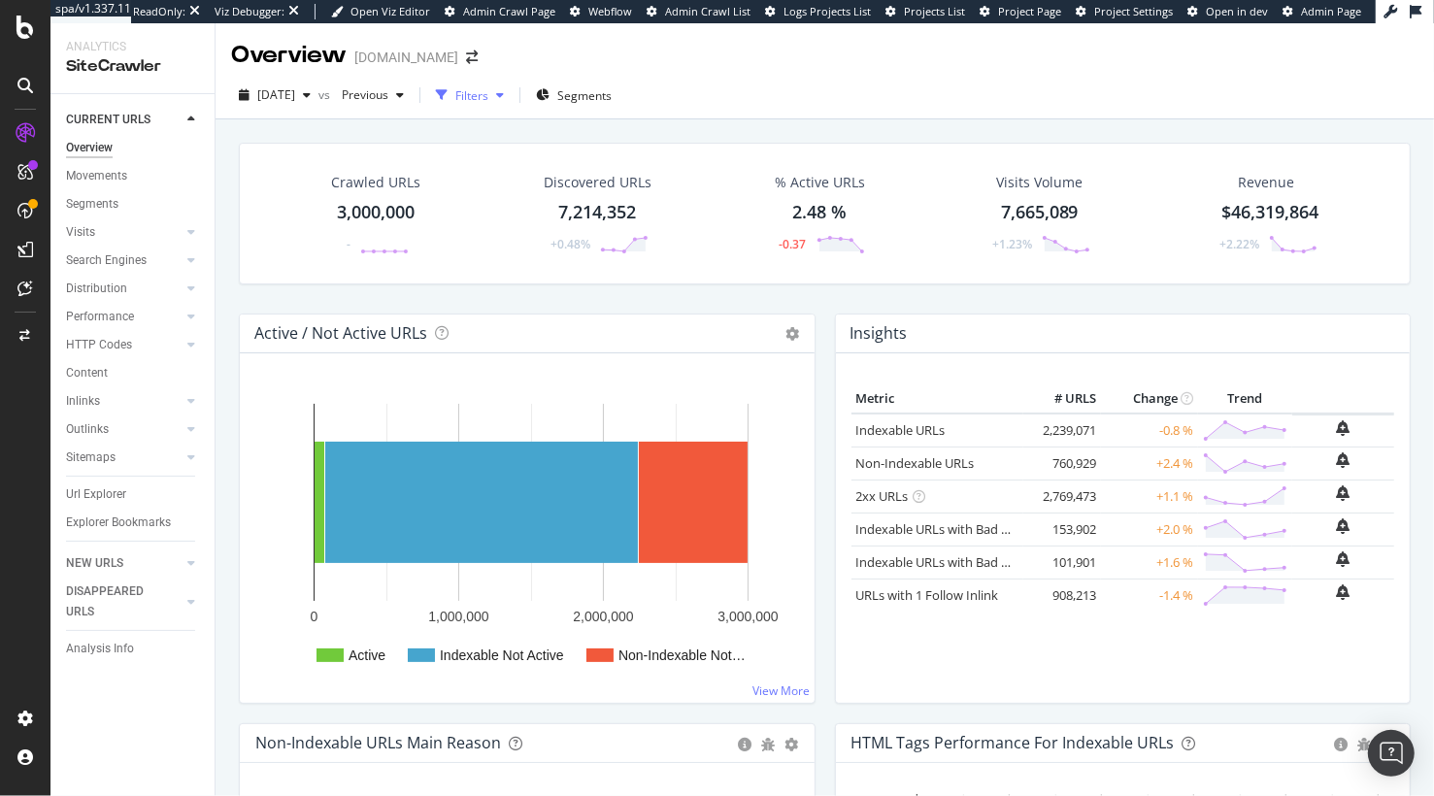
drag, startPoint x: 528, startPoint y: 111, endPoint x: 515, endPoint y: 102, distance: 16.2
click at [525, 110] on div "2025 Aug. 30th vs Previous Filters Segments" at bounding box center [825, 99] width 1219 height 39
click at [488, 99] on div "Filters" at bounding box center [471, 95] width 33 height 17
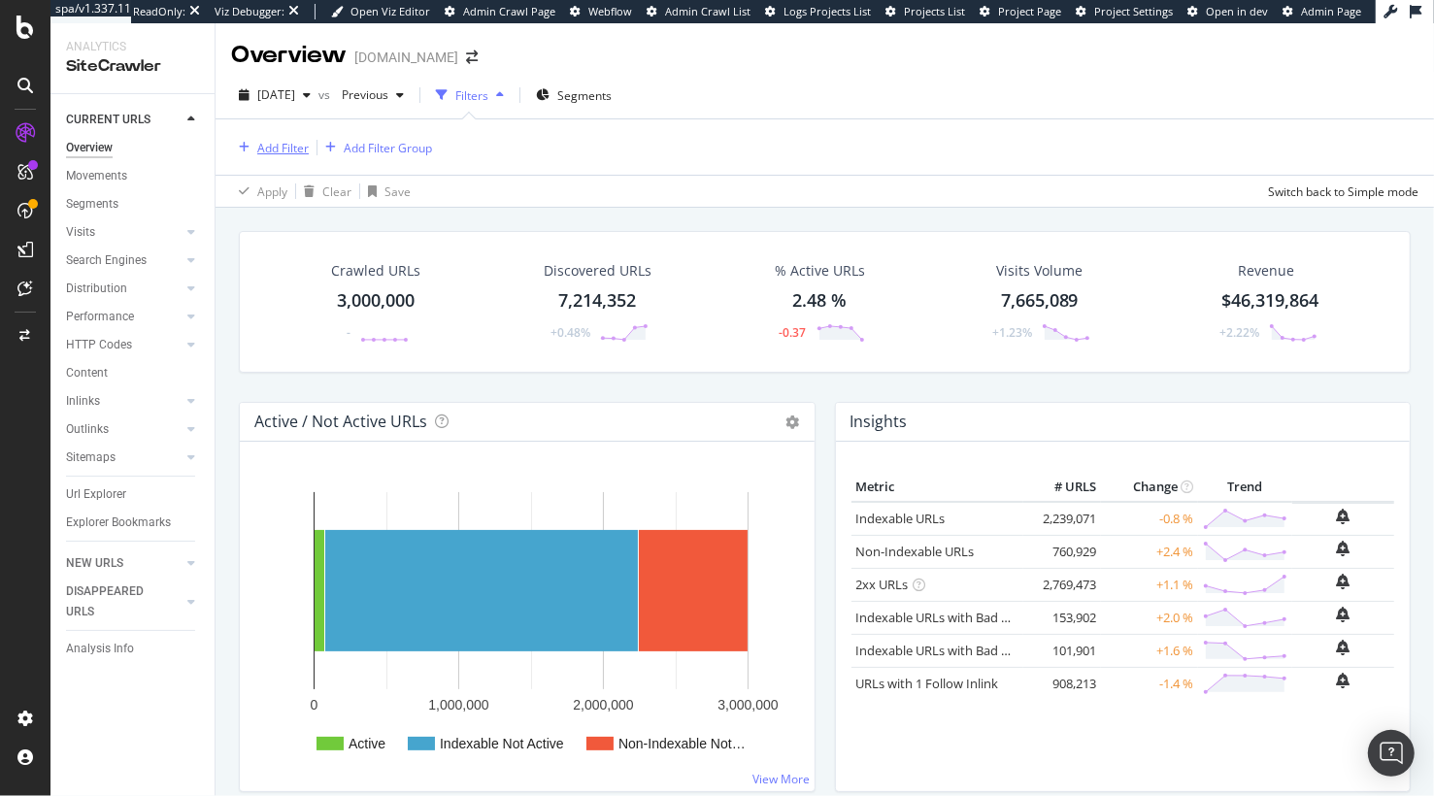
click at [291, 155] on div "Add Filter" at bounding box center [282, 148] width 51 height 17
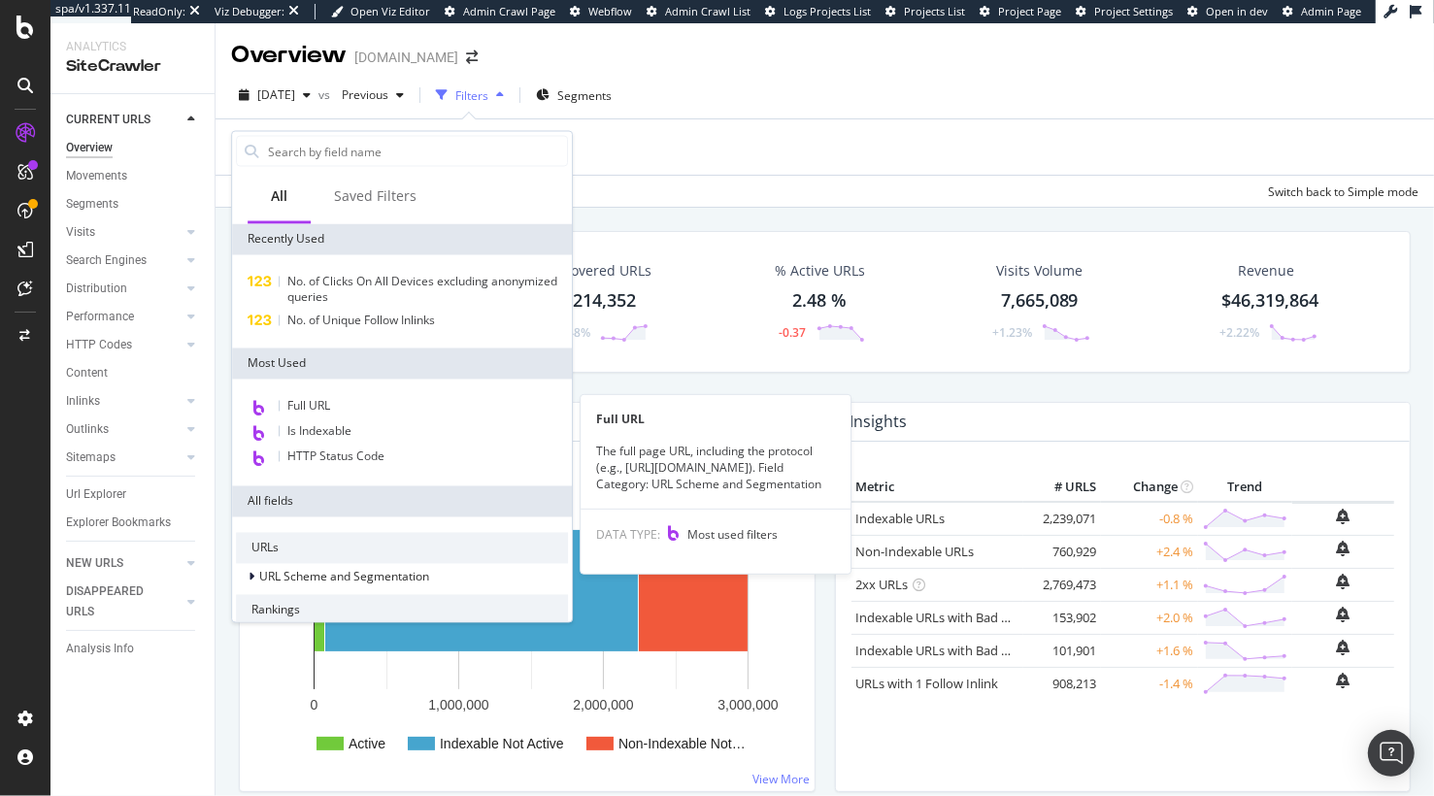
click at [388, 407] on div "Full URL" at bounding box center [402, 407] width 332 height 25
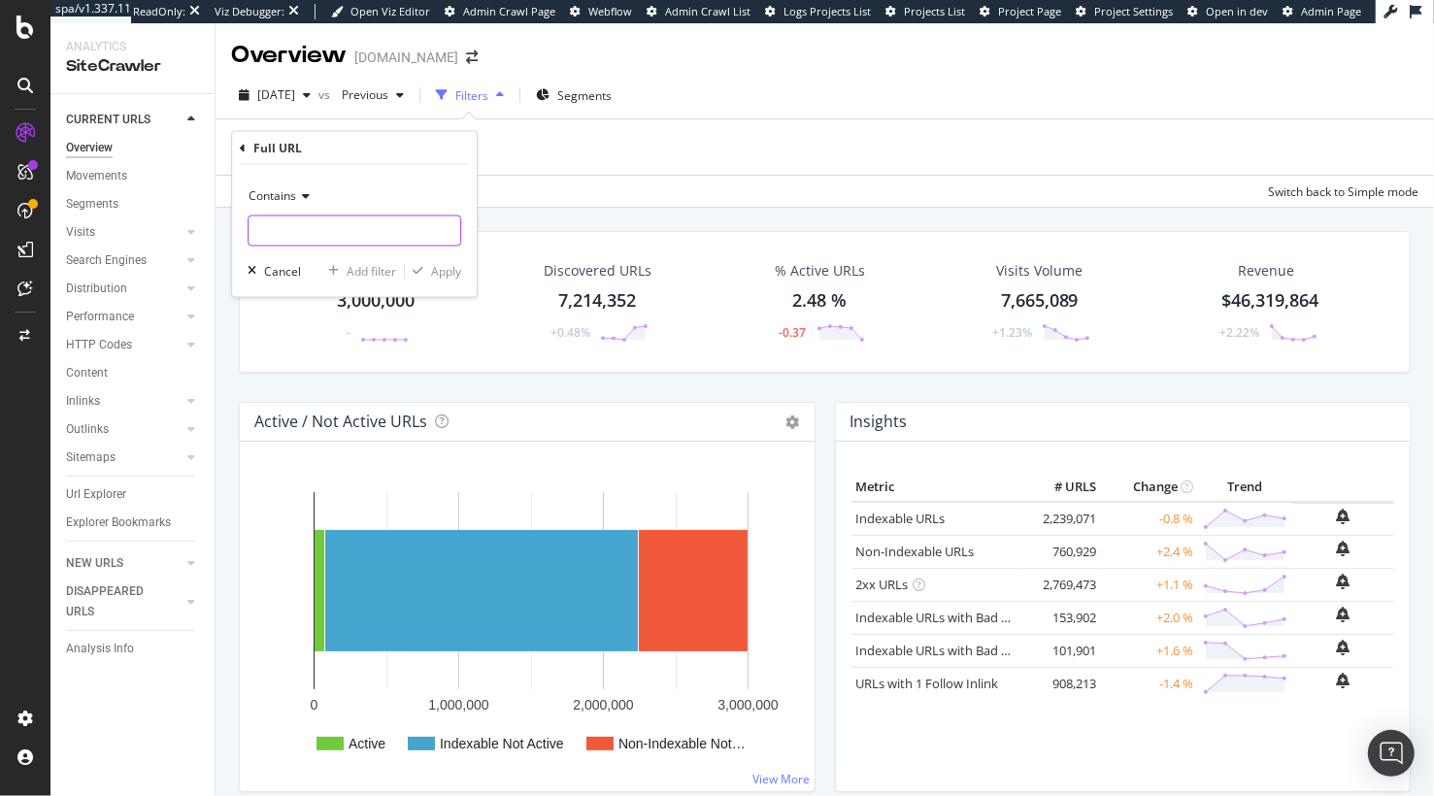
click at [342, 233] on input "text" at bounding box center [355, 231] width 212 height 31
type input "store"
click at [443, 269] on div "Apply" at bounding box center [446, 271] width 30 height 17
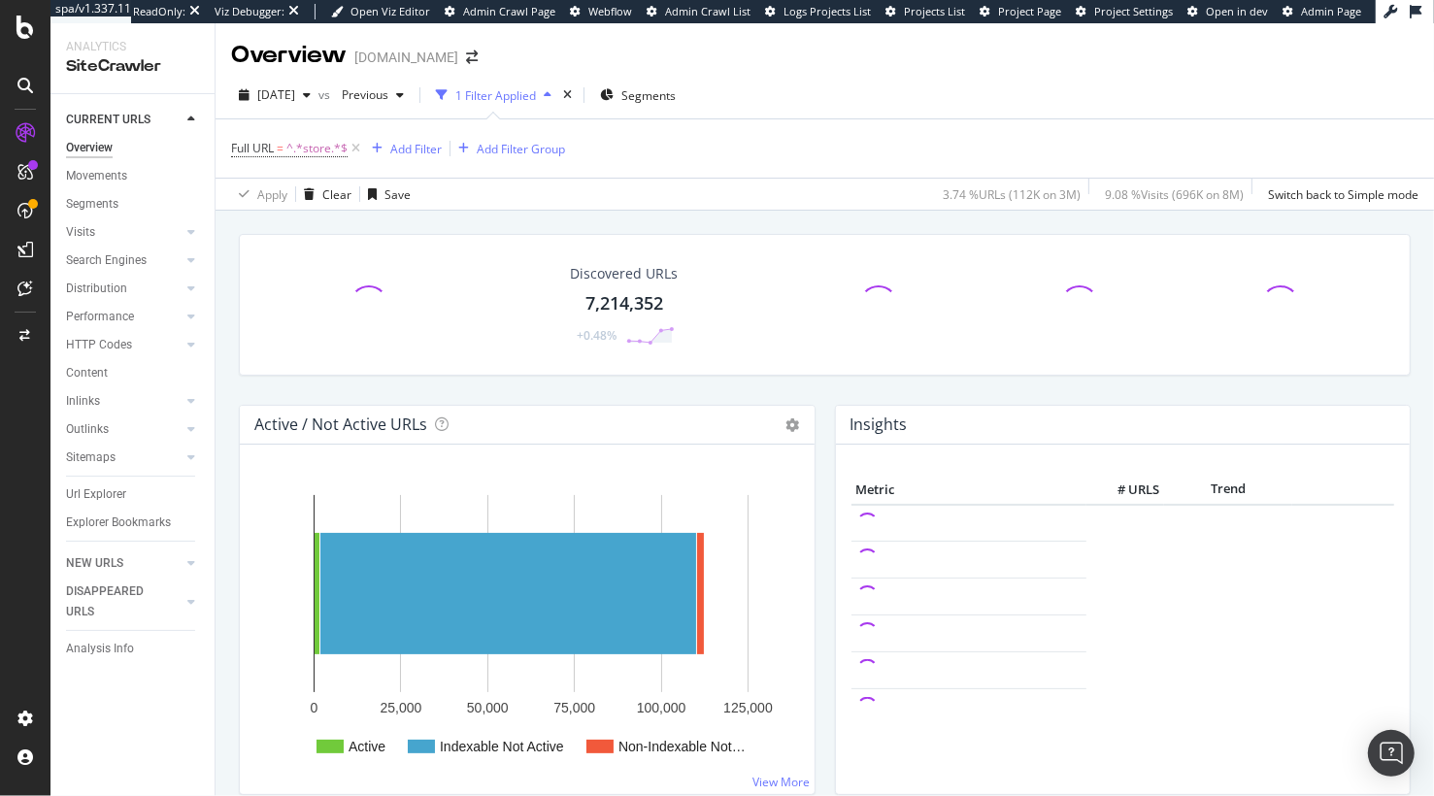
click at [698, 210] on div "Apply Clear Save 3.74 % URLs ( 112K on 3M ) 9.08 % Visits ( 696K on 8M ) Switch…" at bounding box center [825, 194] width 1219 height 32
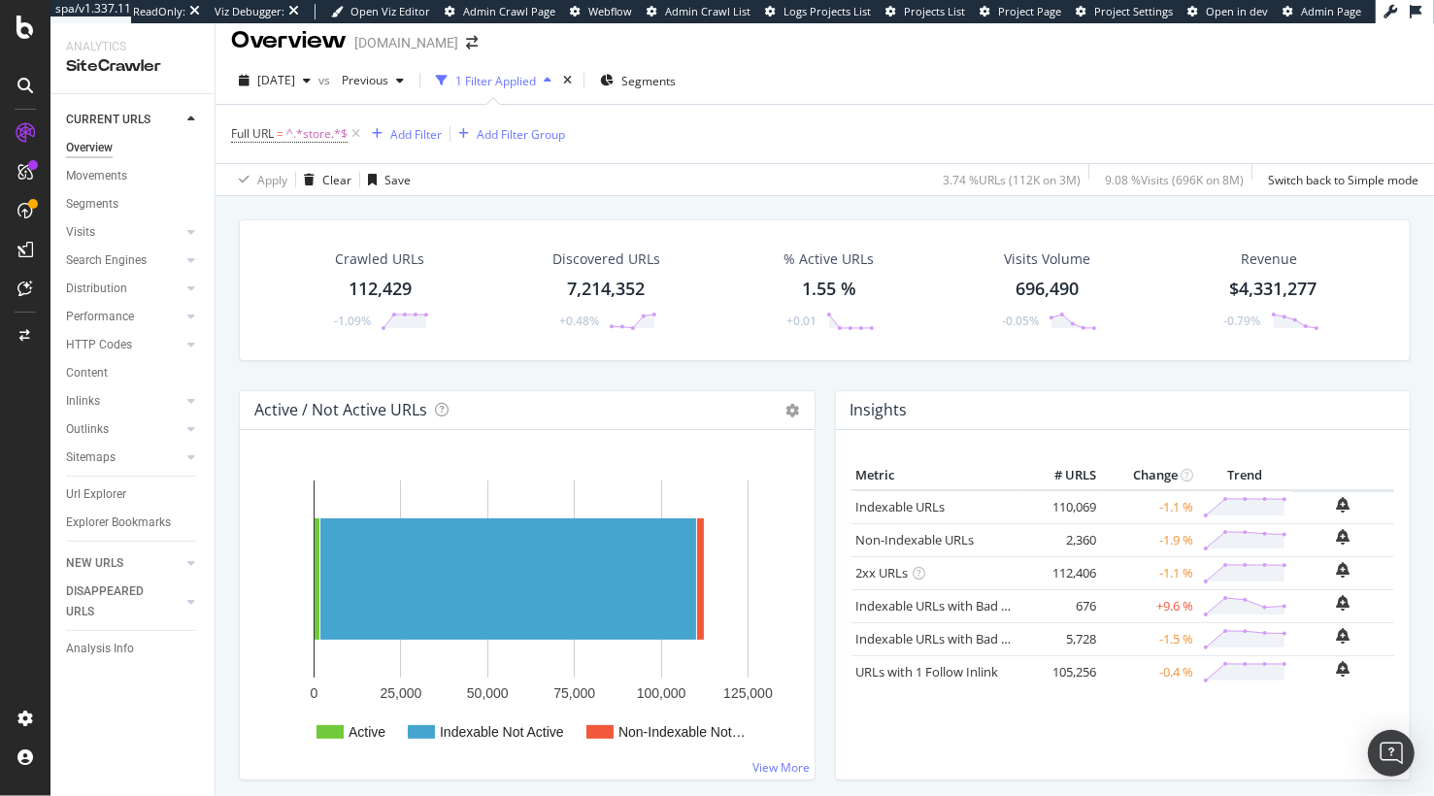
scroll to position [28, 0]
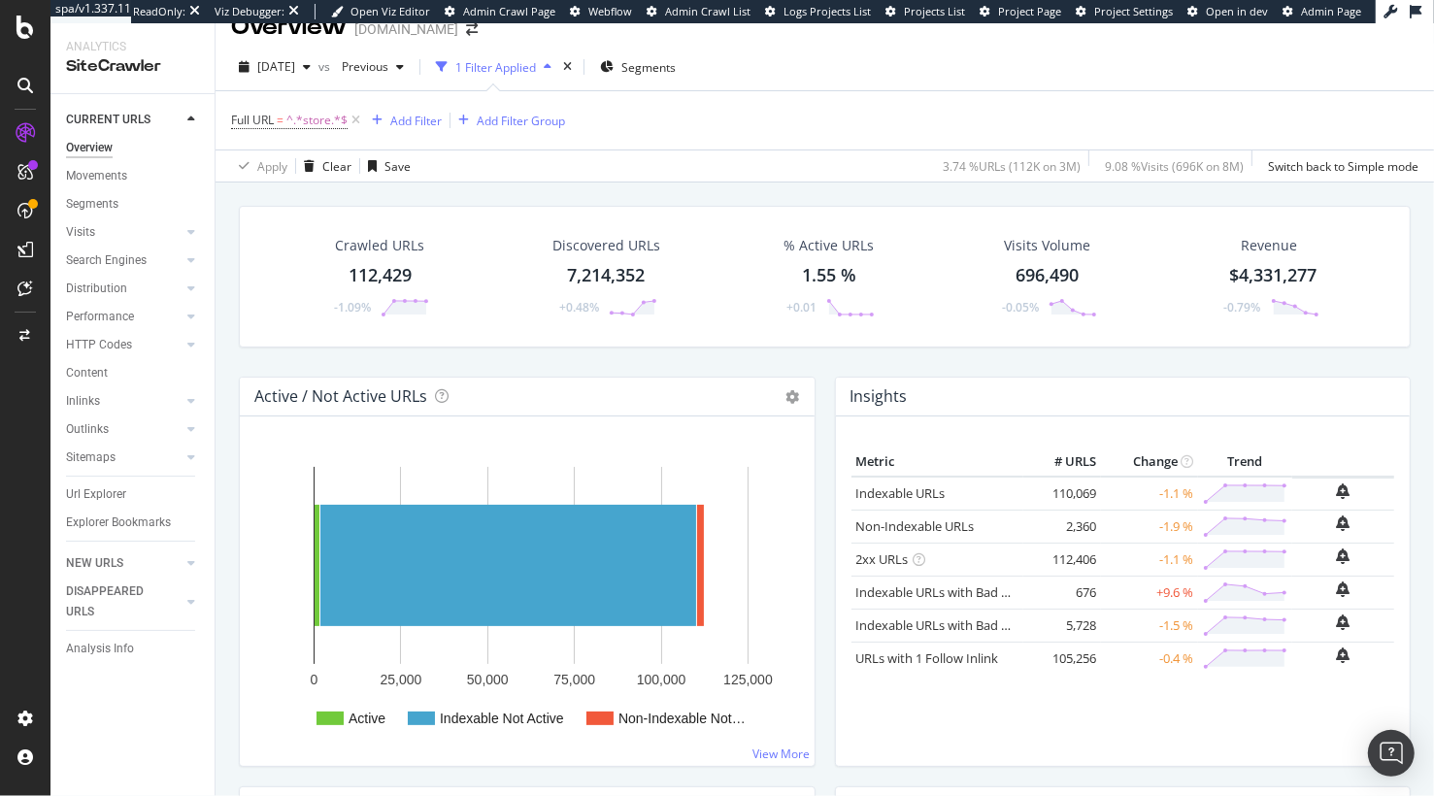
click at [823, 375] on div "Crawled URLs 112,429 -1.09% Discovered URLs 7,214,352 +0.48% % Active URLs 1.55…" at bounding box center [824, 291] width 1191 height 171
click at [645, 358] on div "Crawled URLs 112,429 -1.09% Discovered URLs 7,214,352 +0.48% % Active URLs 1.55…" at bounding box center [824, 291] width 1191 height 171
click at [221, 270] on div "Crawled URLs 112,429 -1.09% Discovered URLs 7,214,352 +0.48% % Active URLs 1.55…" at bounding box center [825, 569] width 1219 height 773
click at [242, 345] on div "Crawled URLs 112,429 -1.09% Discovered URLs 7,214,352 +0.48% % Active URLs 1.55…" at bounding box center [825, 277] width 1172 height 142
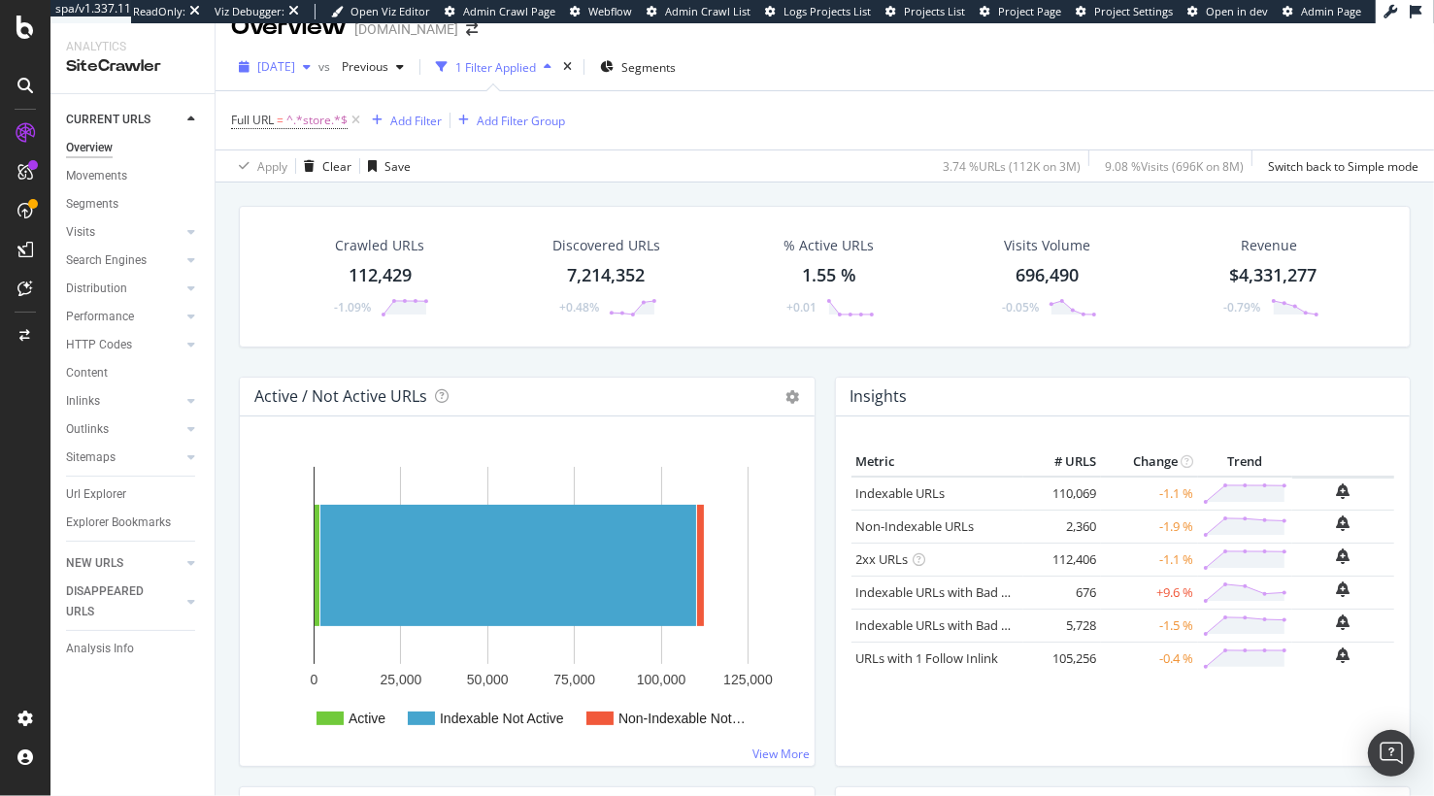
drag, startPoint x: 134, startPoint y: 363, endPoint x: 318, endPoint y: 51, distance: 362.2
click at [122, 515] on div "Explorer Bookmarks" at bounding box center [118, 523] width 105 height 20
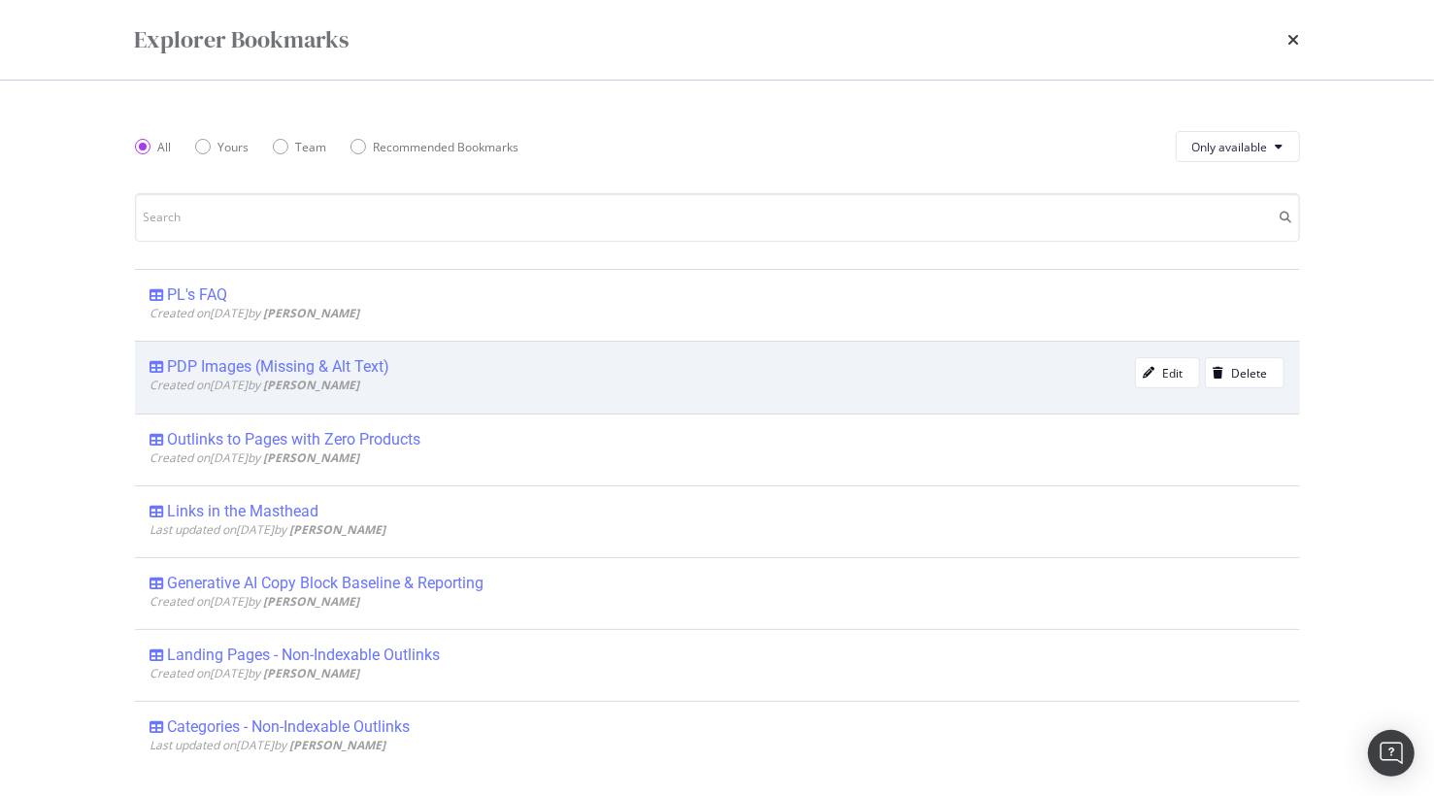
click at [332, 362] on div "PDP Images (Missing & Alt Text)" at bounding box center [279, 366] width 222 height 19
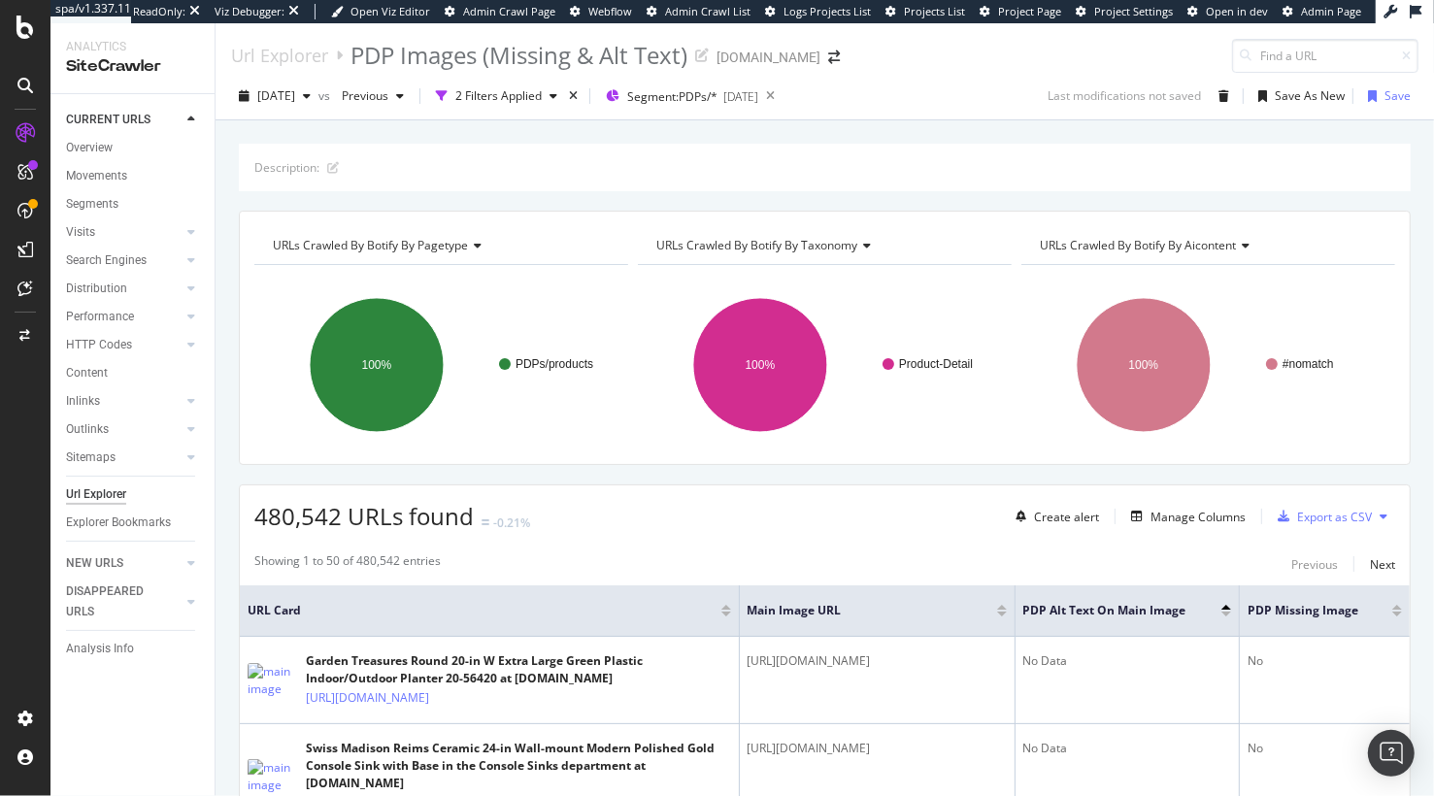
click at [211, 294] on div "Distribution" at bounding box center [140, 289] width 149 height 28
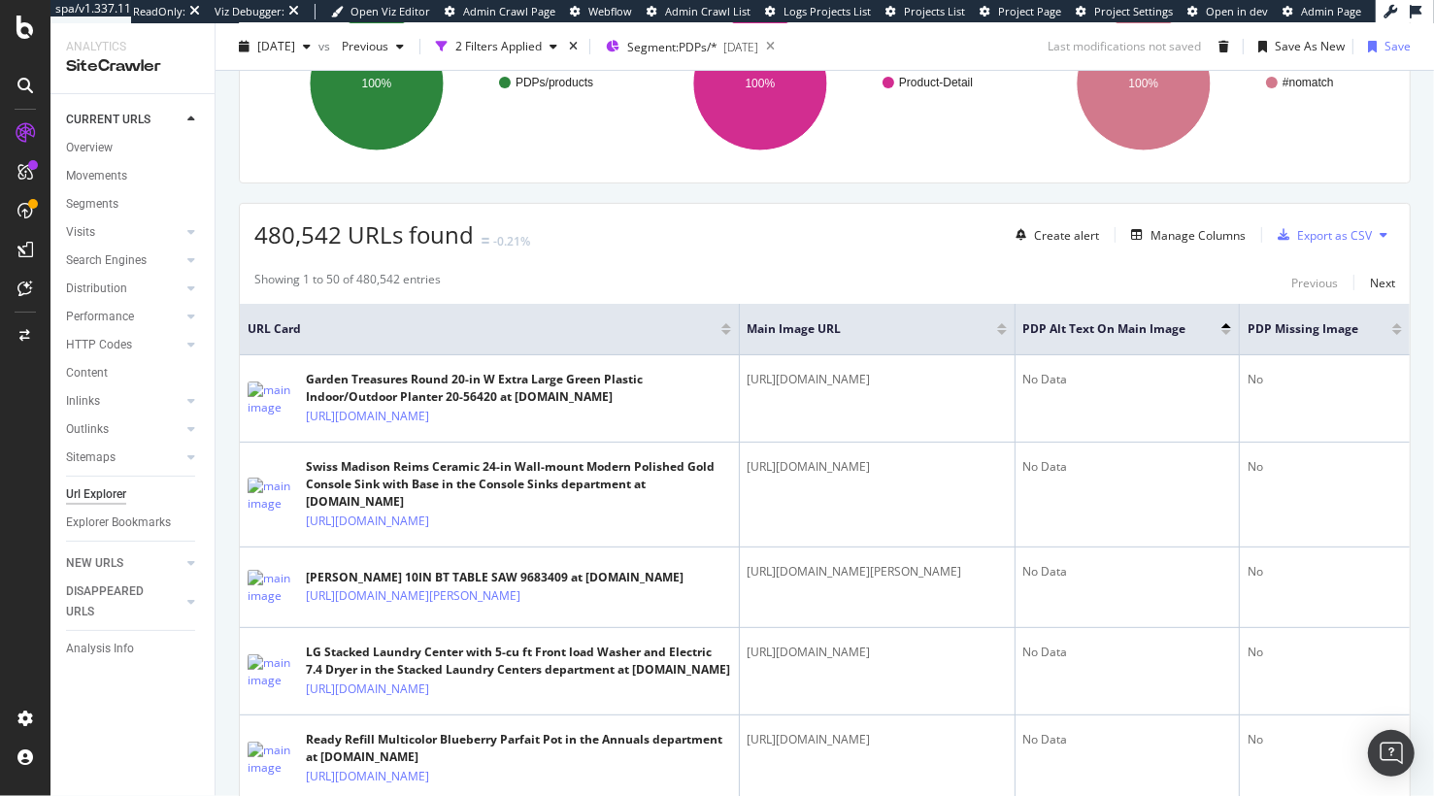
drag, startPoint x: 112, startPoint y: 294, endPoint x: 491, endPoint y: 3, distance: 478.5
click at [14, 33] on div at bounding box center [25, 27] width 47 height 23
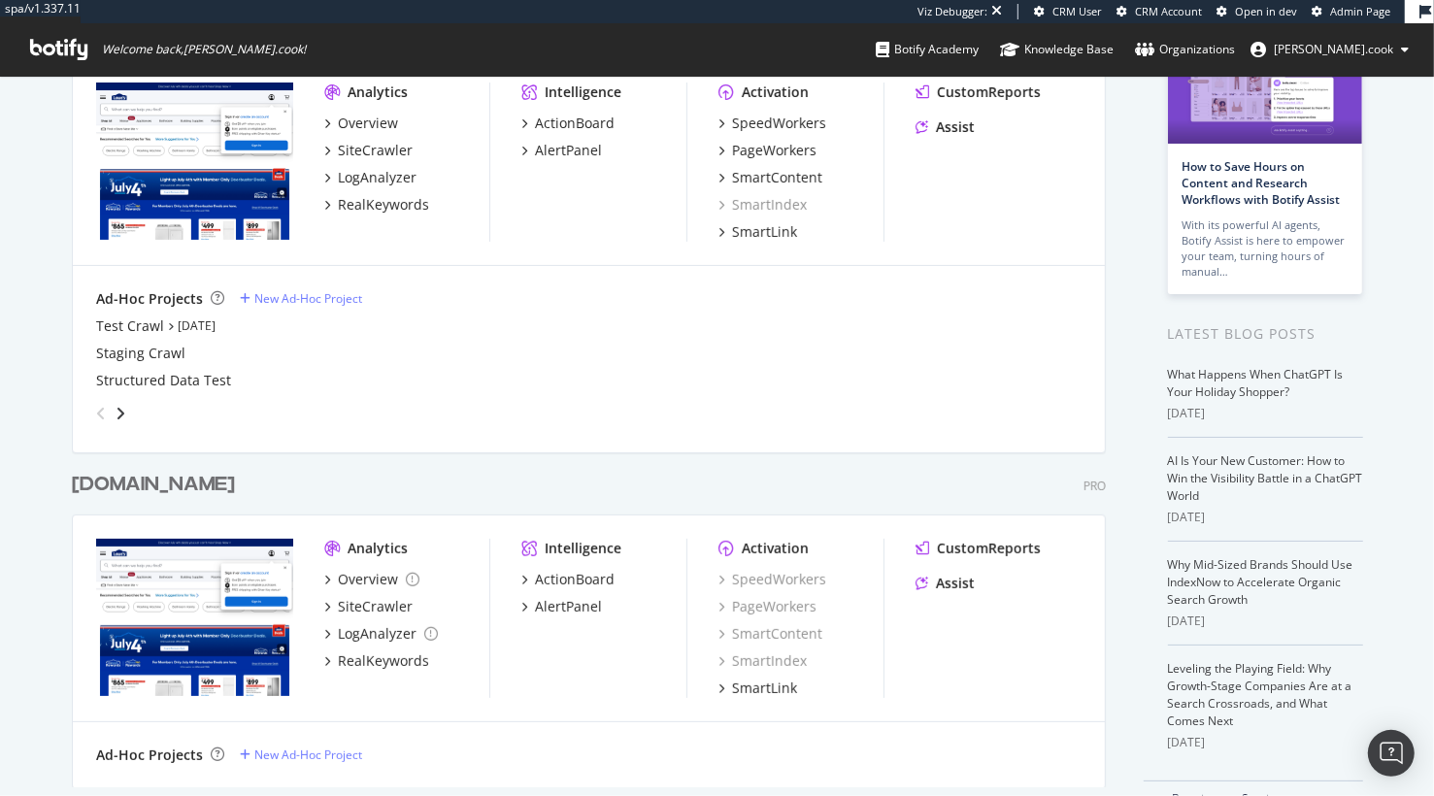
scroll to position [211, 0]
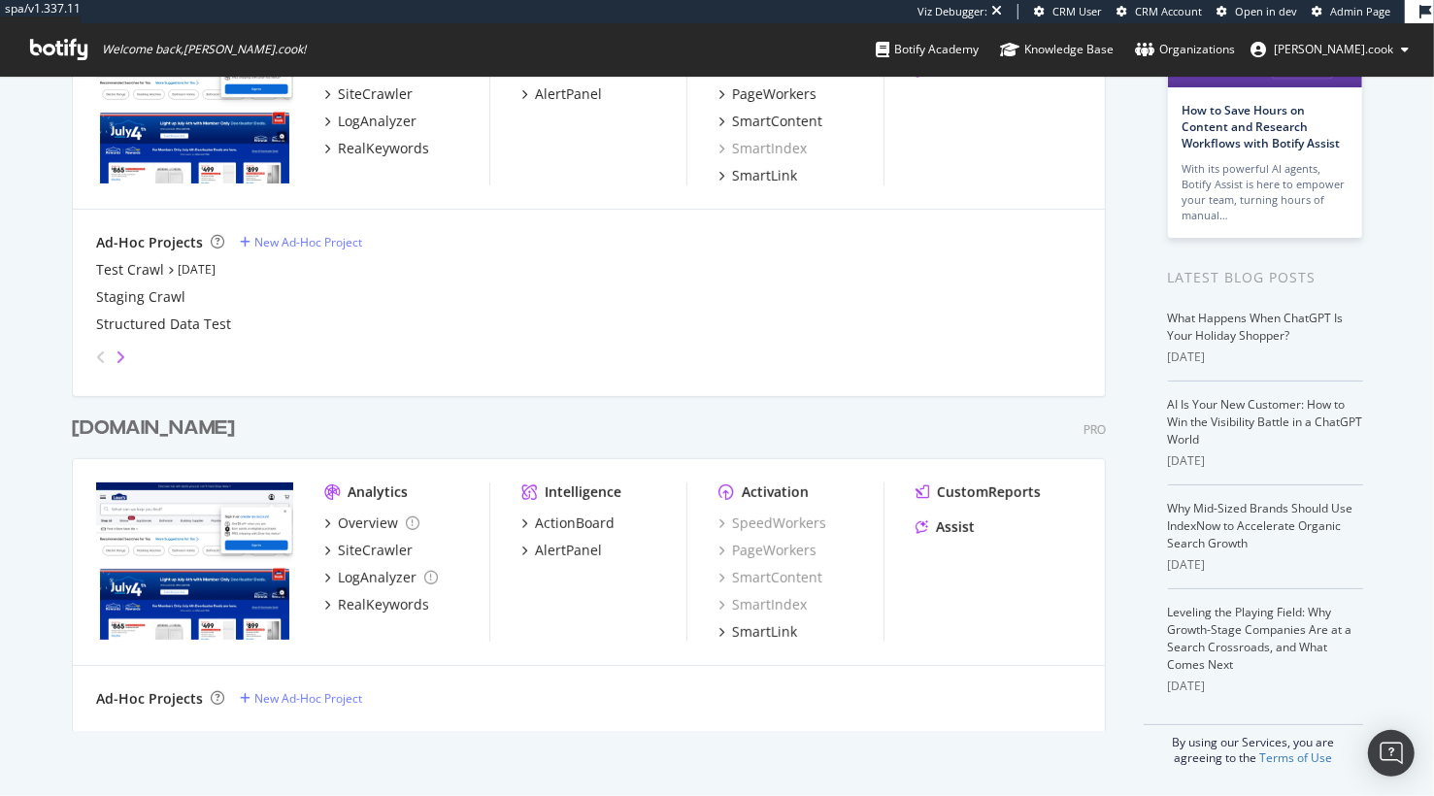
click at [120, 358] on icon "angle-right" at bounding box center [121, 358] width 10 height 16
click at [99, 358] on icon "angle-left" at bounding box center [101, 358] width 10 height 16
click at [98, 358] on icon "angle-left" at bounding box center [101, 358] width 10 height 16
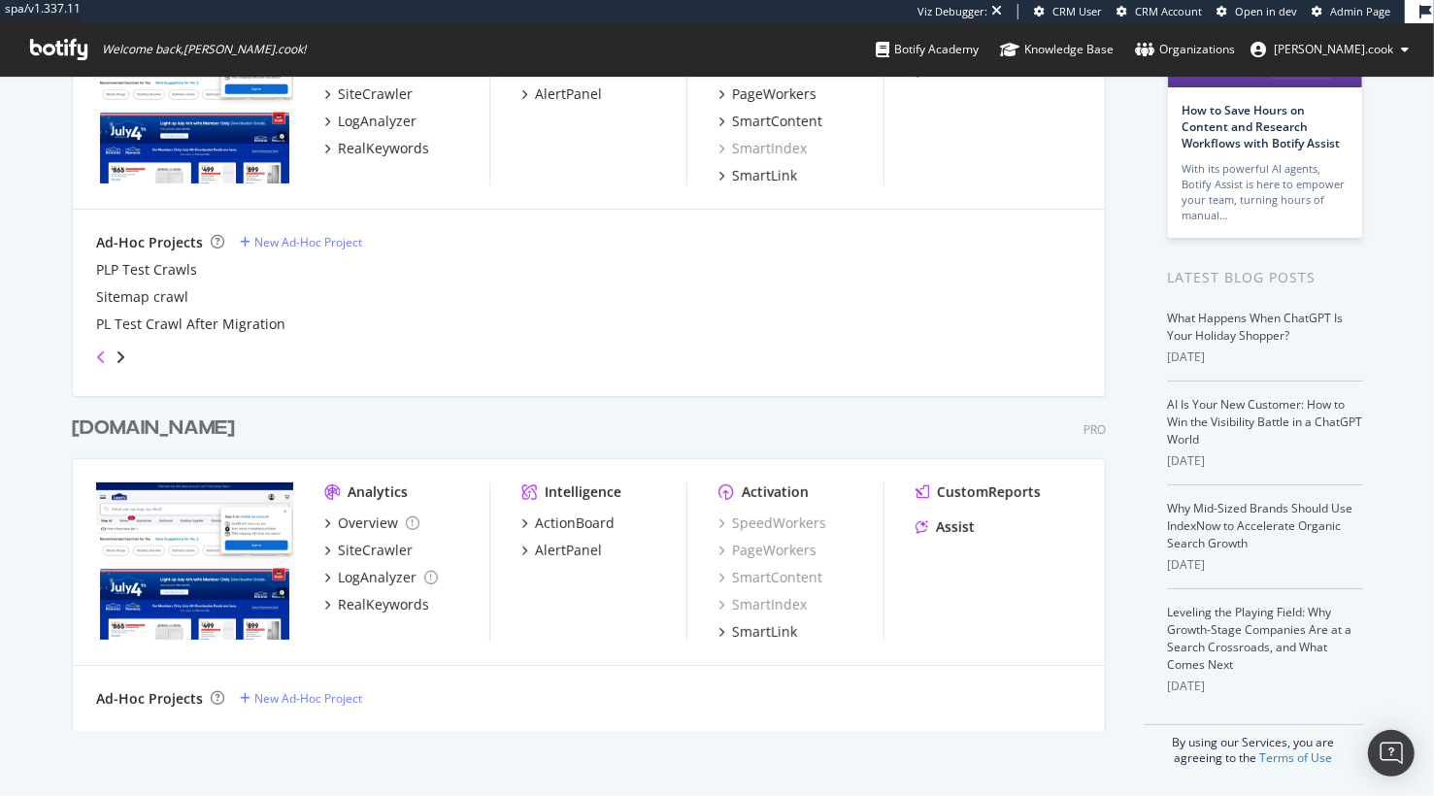
click at [99, 358] on icon "angle-left" at bounding box center [101, 358] width 10 height 16
click at [152, 265] on div "Test Crawl" at bounding box center [130, 269] width 68 height 19
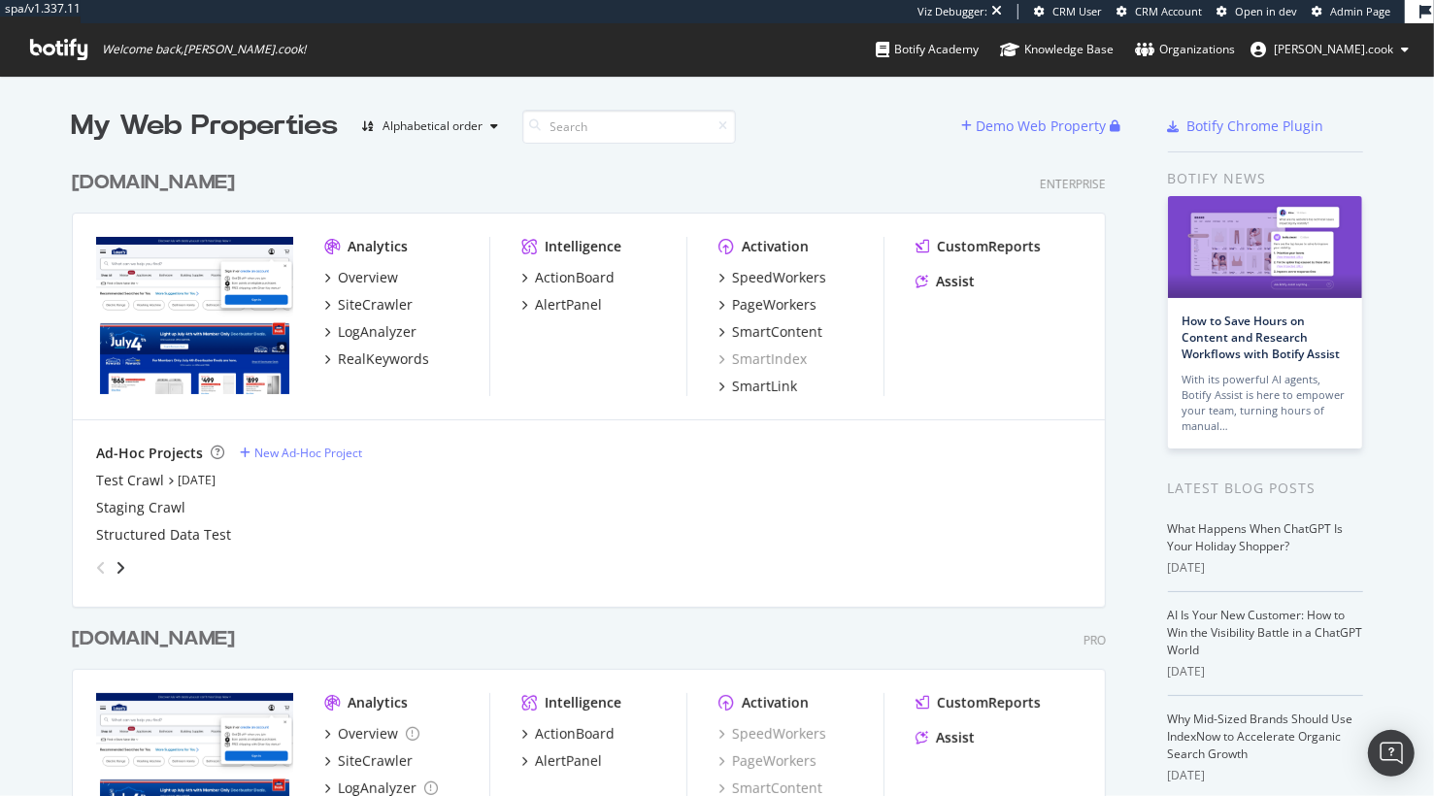
scroll to position [796, 1049]
click at [117, 569] on icon "angle-right" at bounding box center [121, 568] width 10 height 16
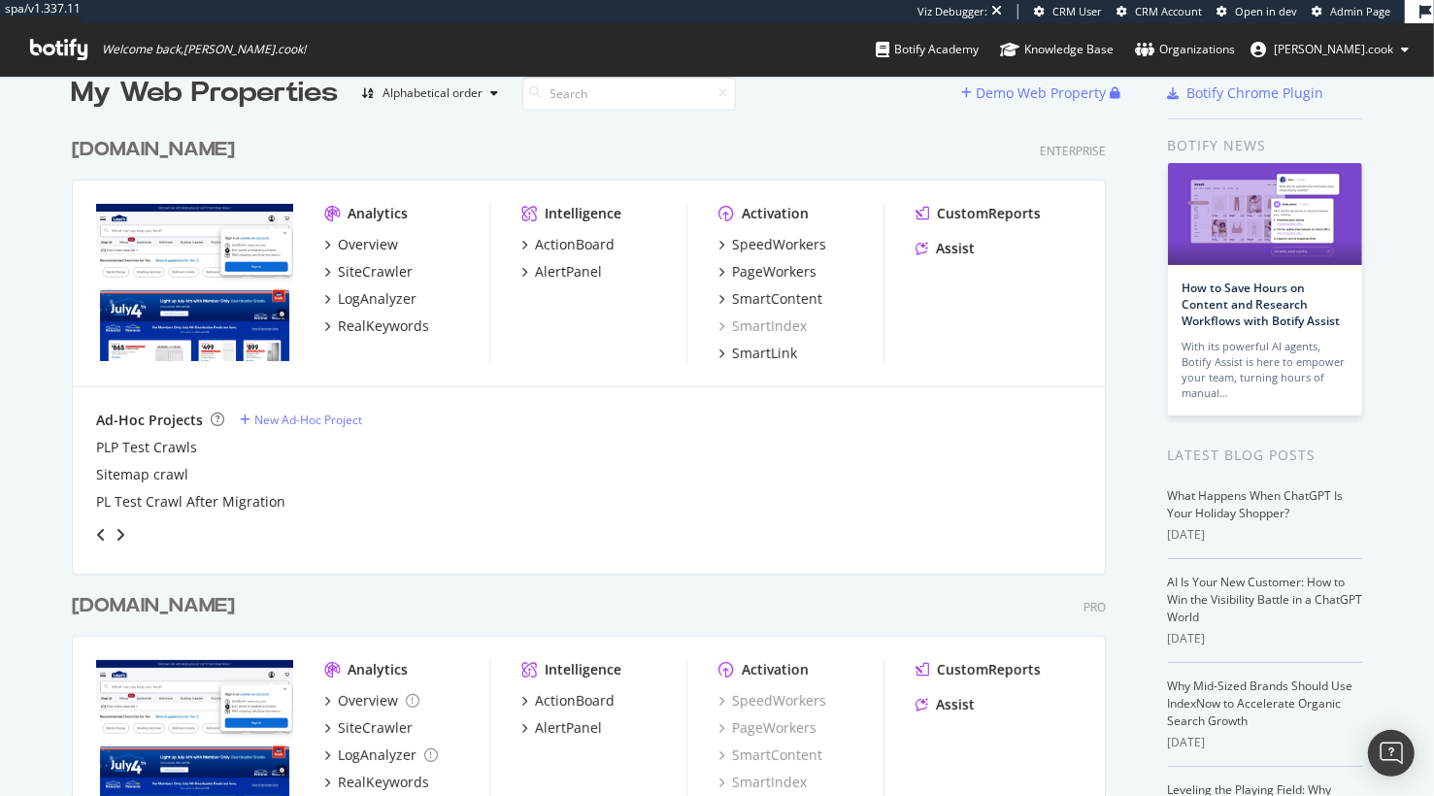
scroll to position [211, 0]
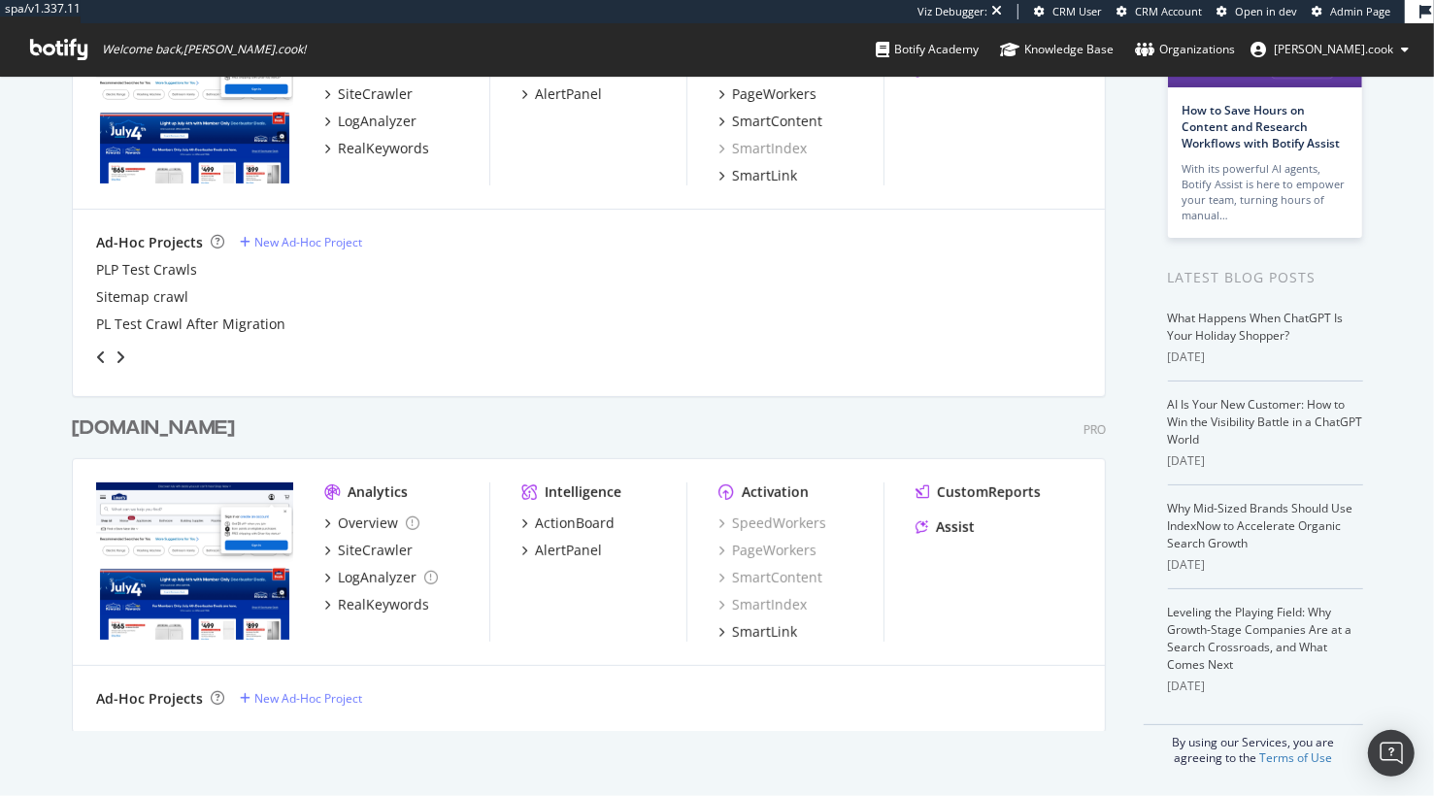
click at [62, 529] on div "My Web Properties Alphabetical order Demo Web Property www.lowes.com Enterprise…" at bounding box center [717, 331] width 1434 height 932
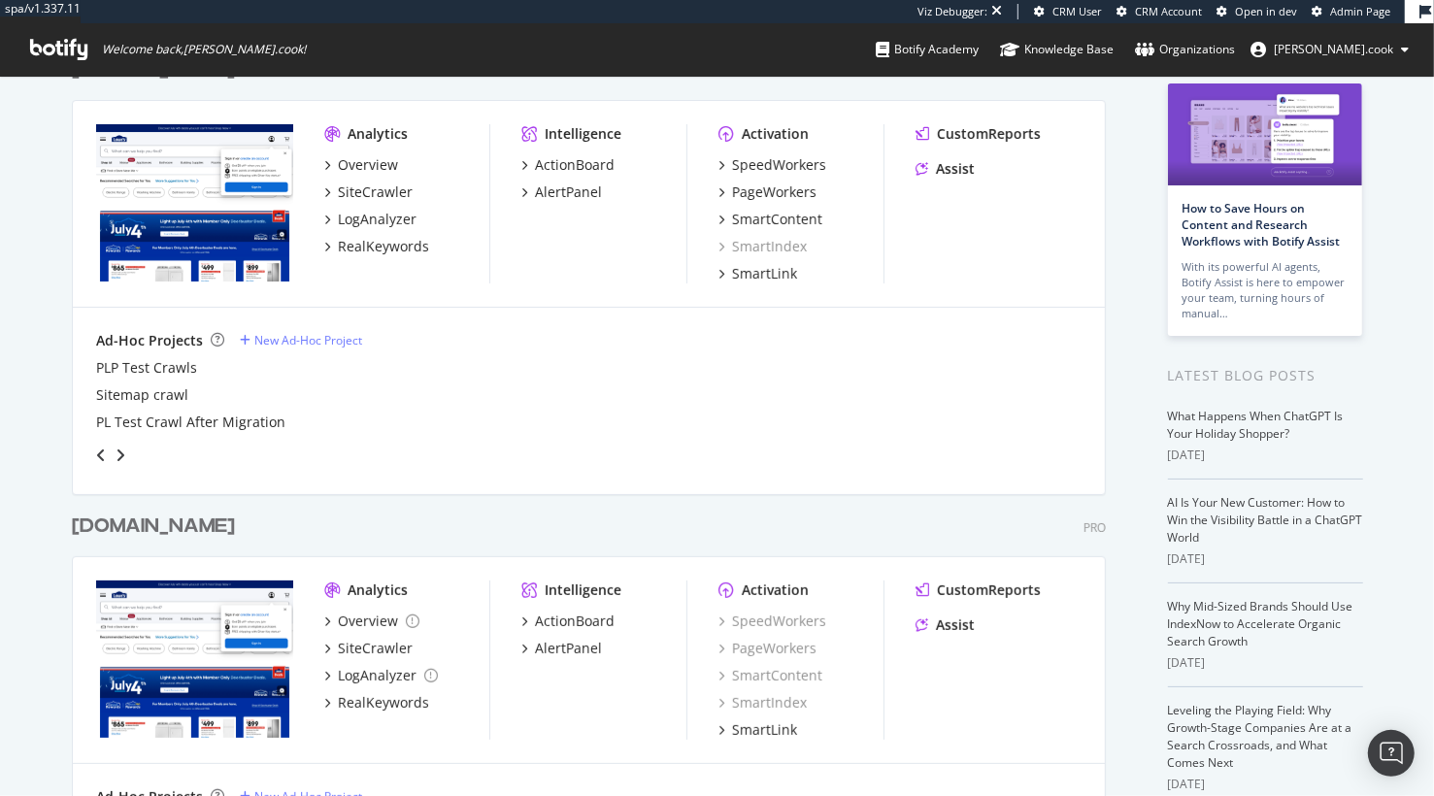
scroll to position [0, 0]
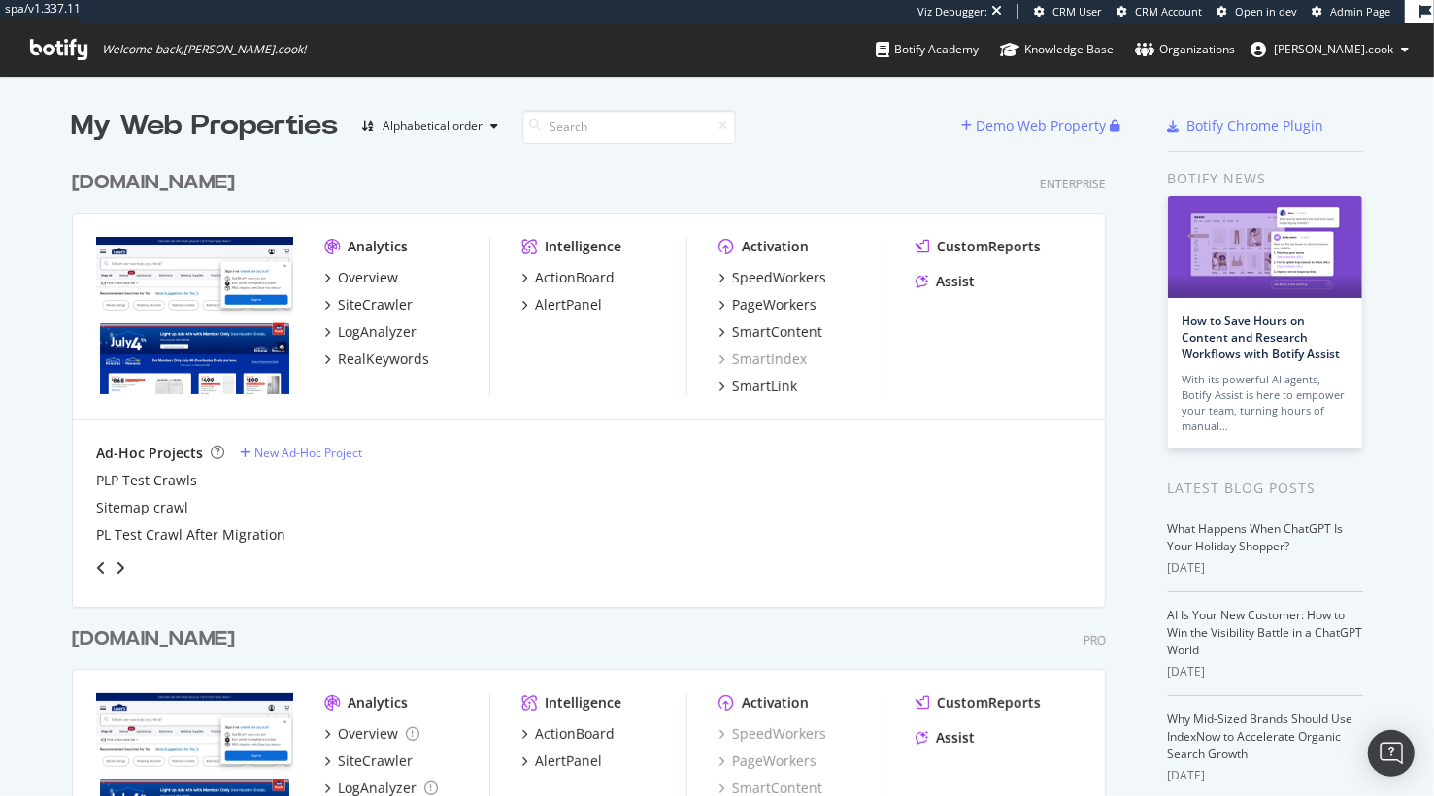
click at [490, 188] on div "www.lowes.com Enterprise" at bounding box center [589, 183] width 1034 height 28
click at [550, 195] on div "www.lowes.com Enterprise" at bounding box center [589, 183] width 1034 height 28
click at [347, 171] on div "www.lowes.com Enterprise" at bounding box center [589, 183] width 1034 height 28
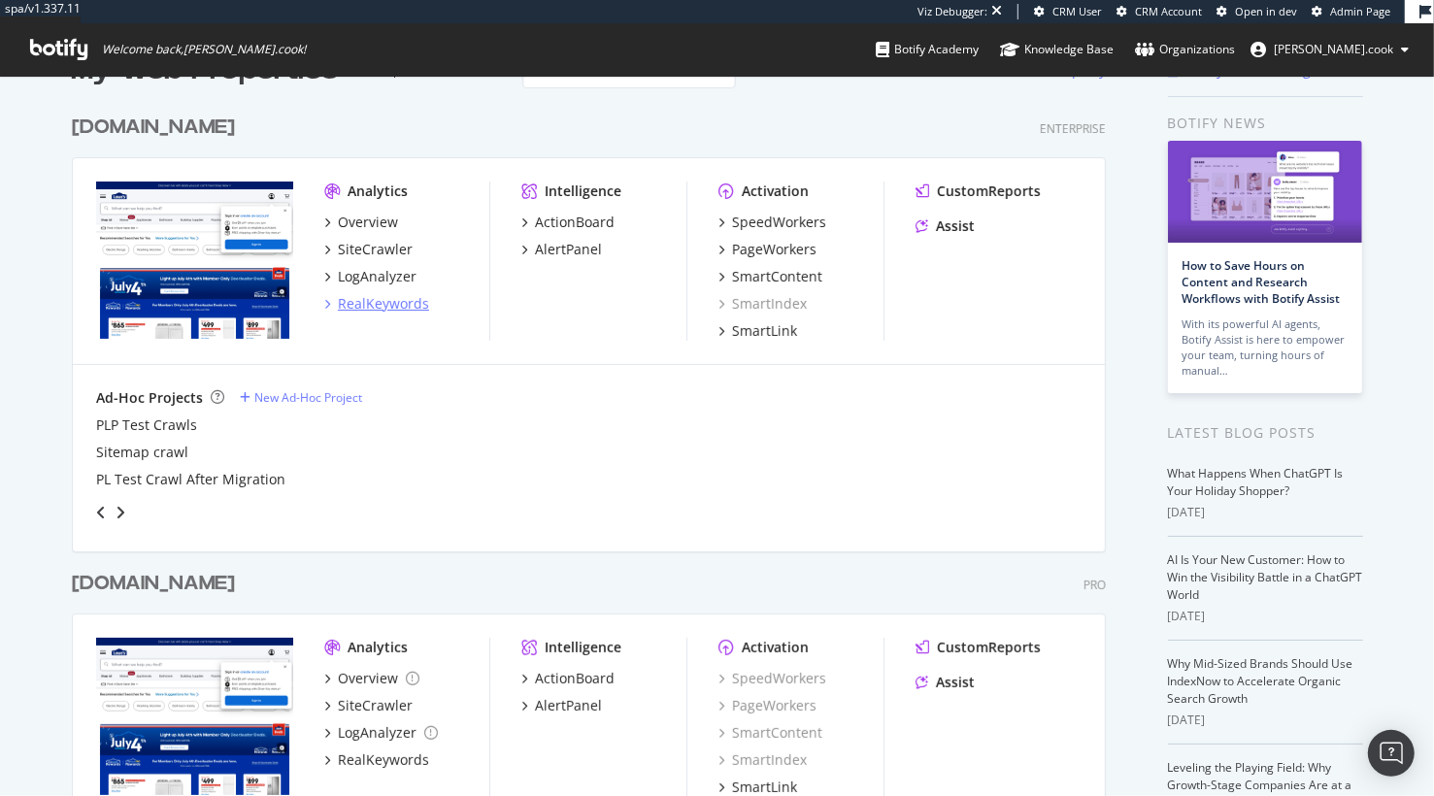
scroll to position [61, 0]
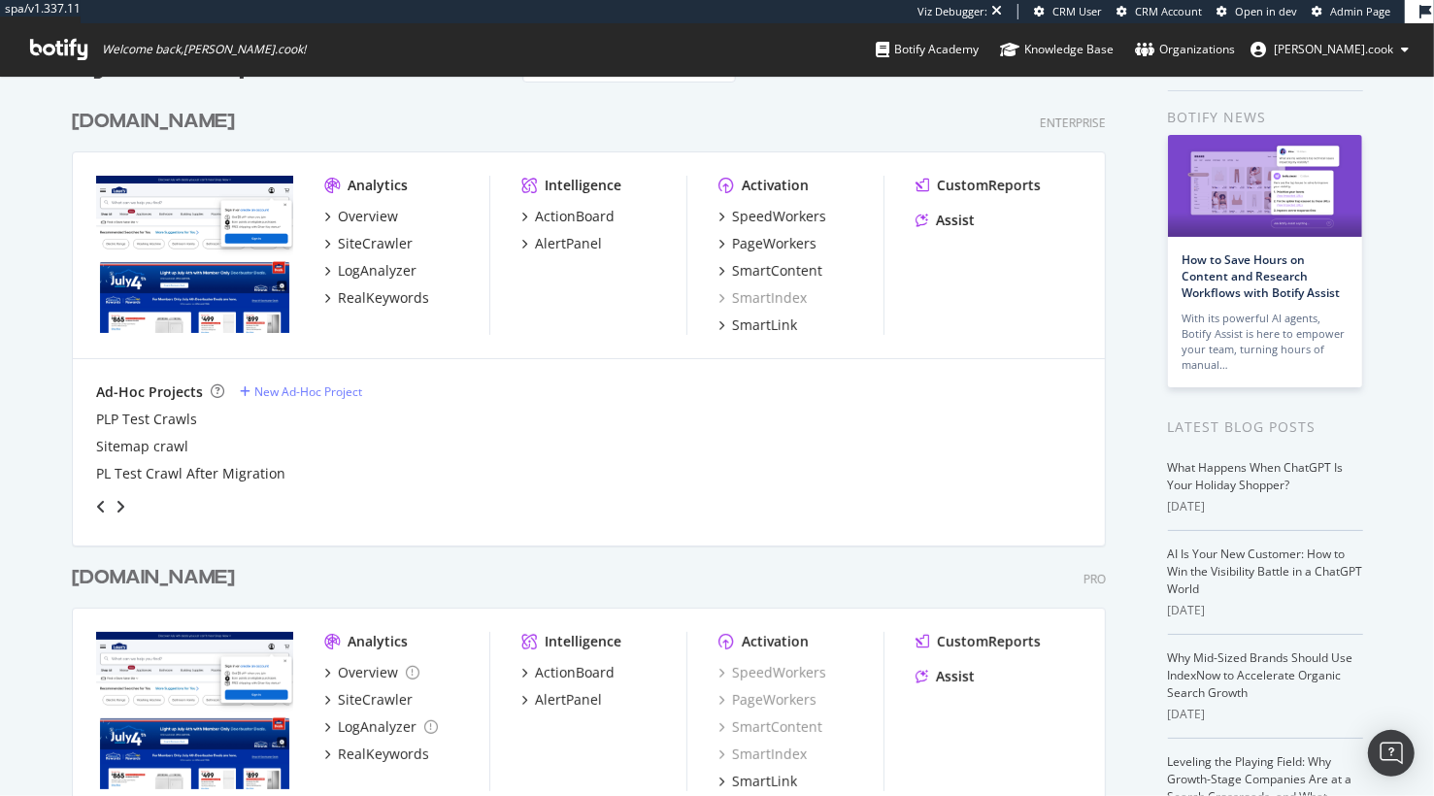
click at [651, 118] on div "www.lowes.com Enterprise" at bounding box center [589, 122] width 1034 height 28
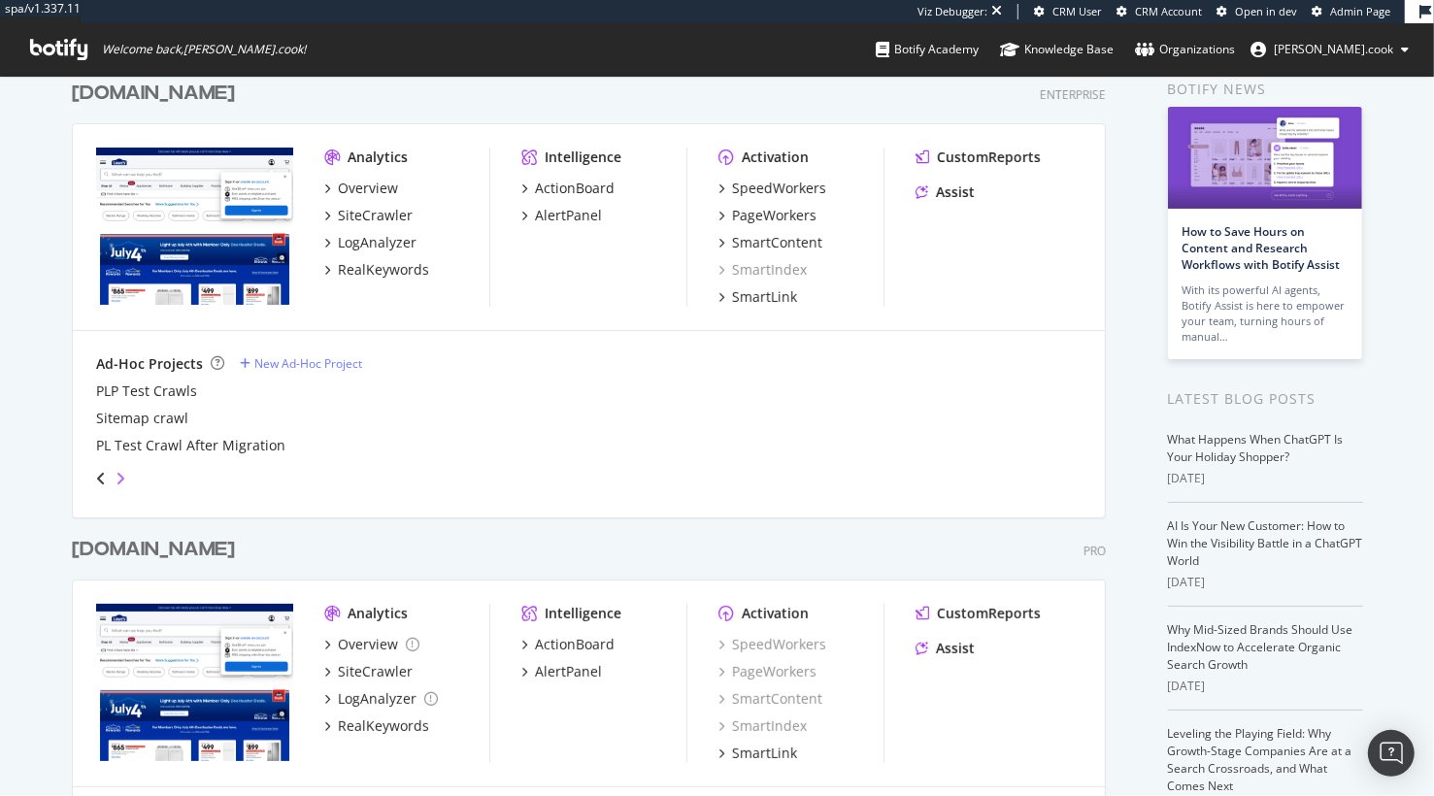
click at [117, 479] on icon "angle-right" at bounding box center [121, 479] width 10 height 16
click at [101, 476] on icon "angle-left" at bounding box center [101, 479] width 10 height 16
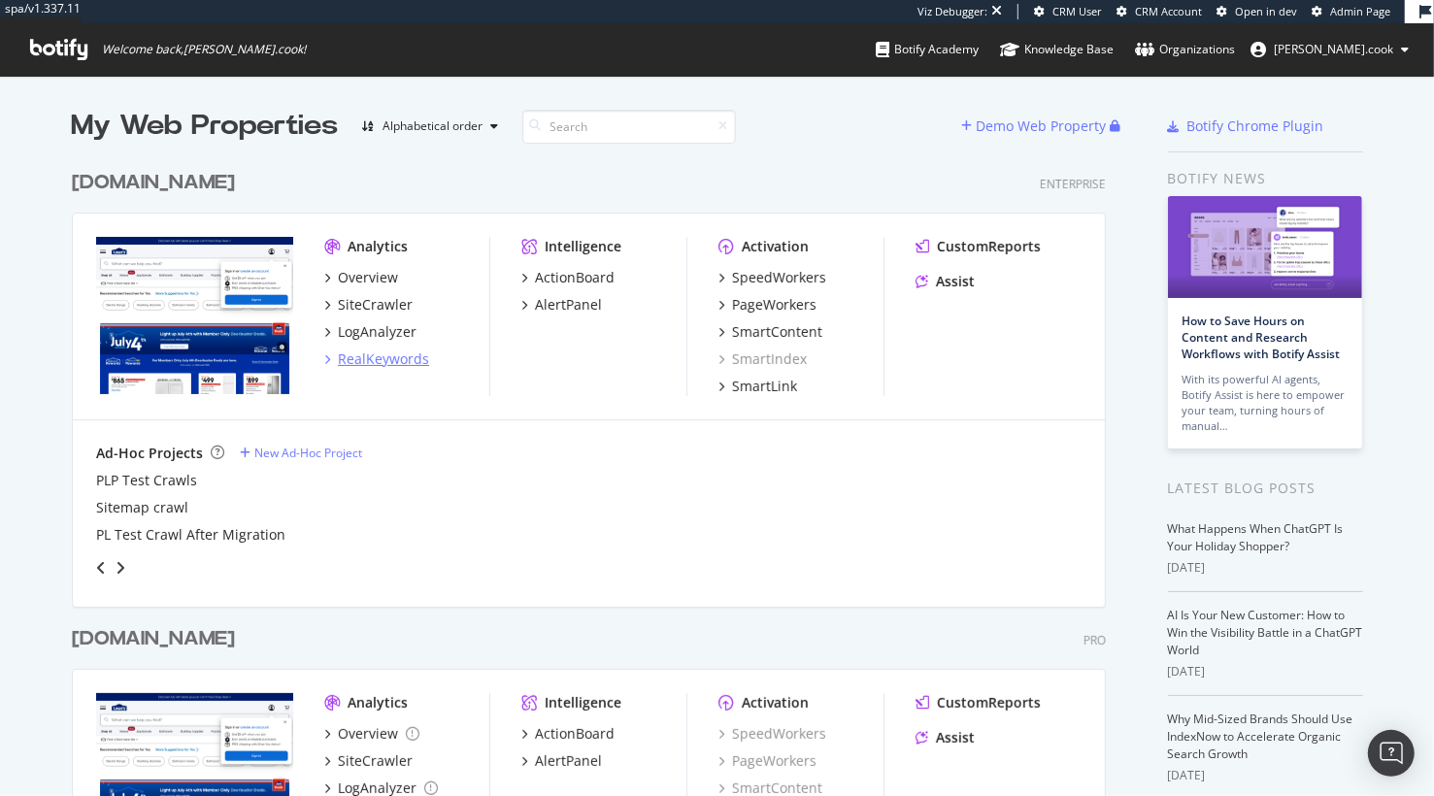
click at [412, 362] on div "RealKeywords" at bounding box center [383, 359] width 91 height 19
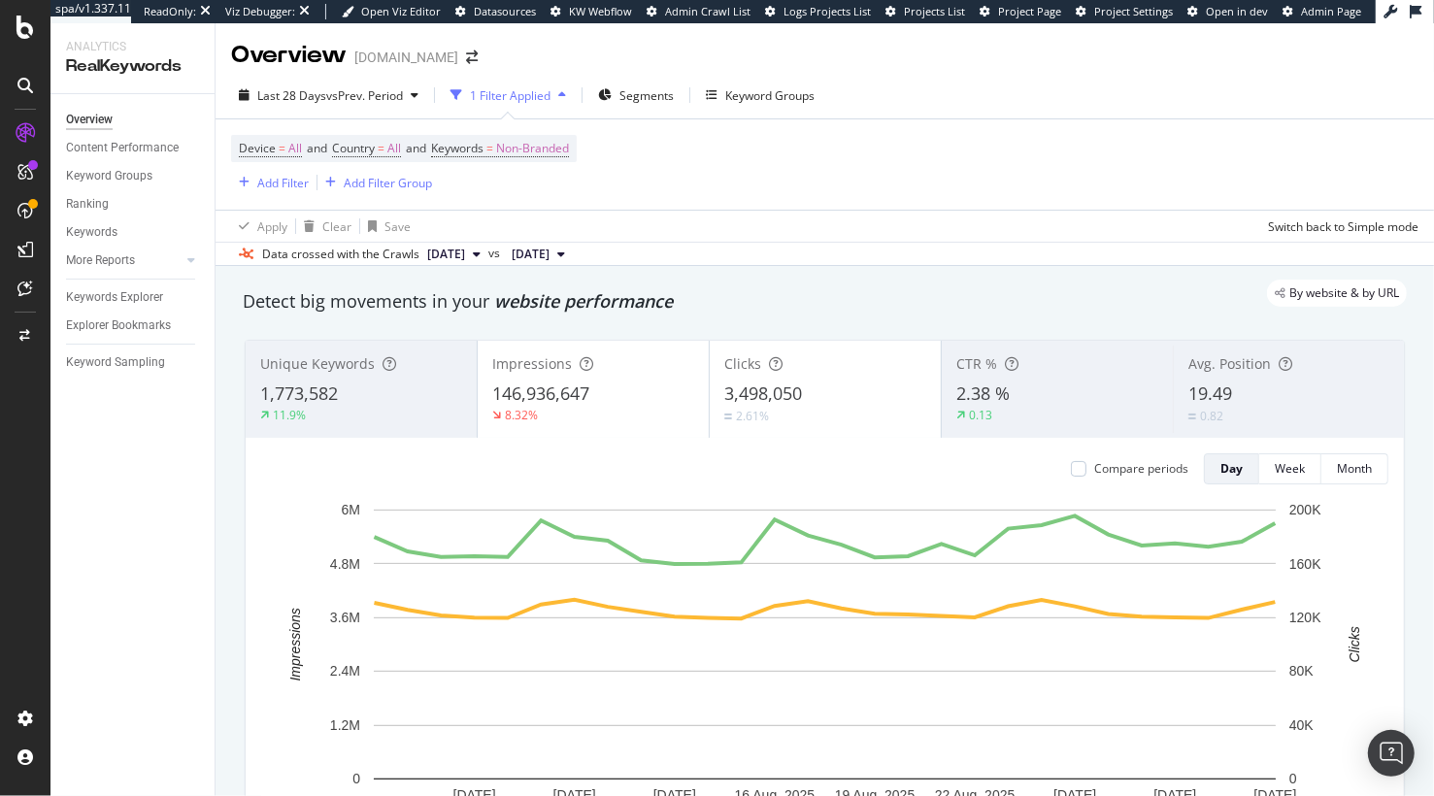
click at [612, 314] on div "Detect big movements in your website performance" at bounding box center [825, 301] width 1164 height 25
click at [640, 91] on span "Segments" at bounding box center [646, 95] width 54 height 17
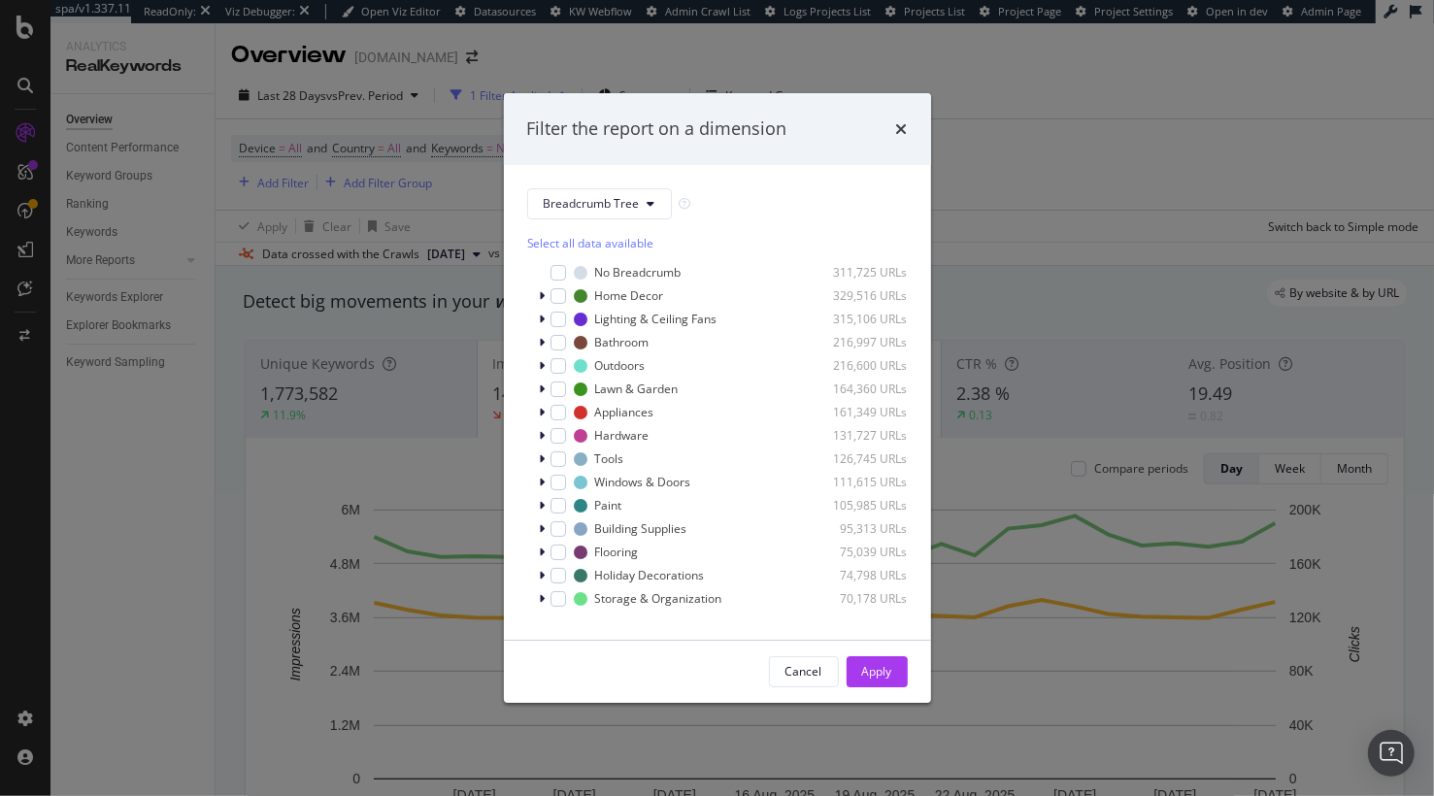
click at [904, 124] on icon "times" at bounding box center [902, 129] width 12 height 16
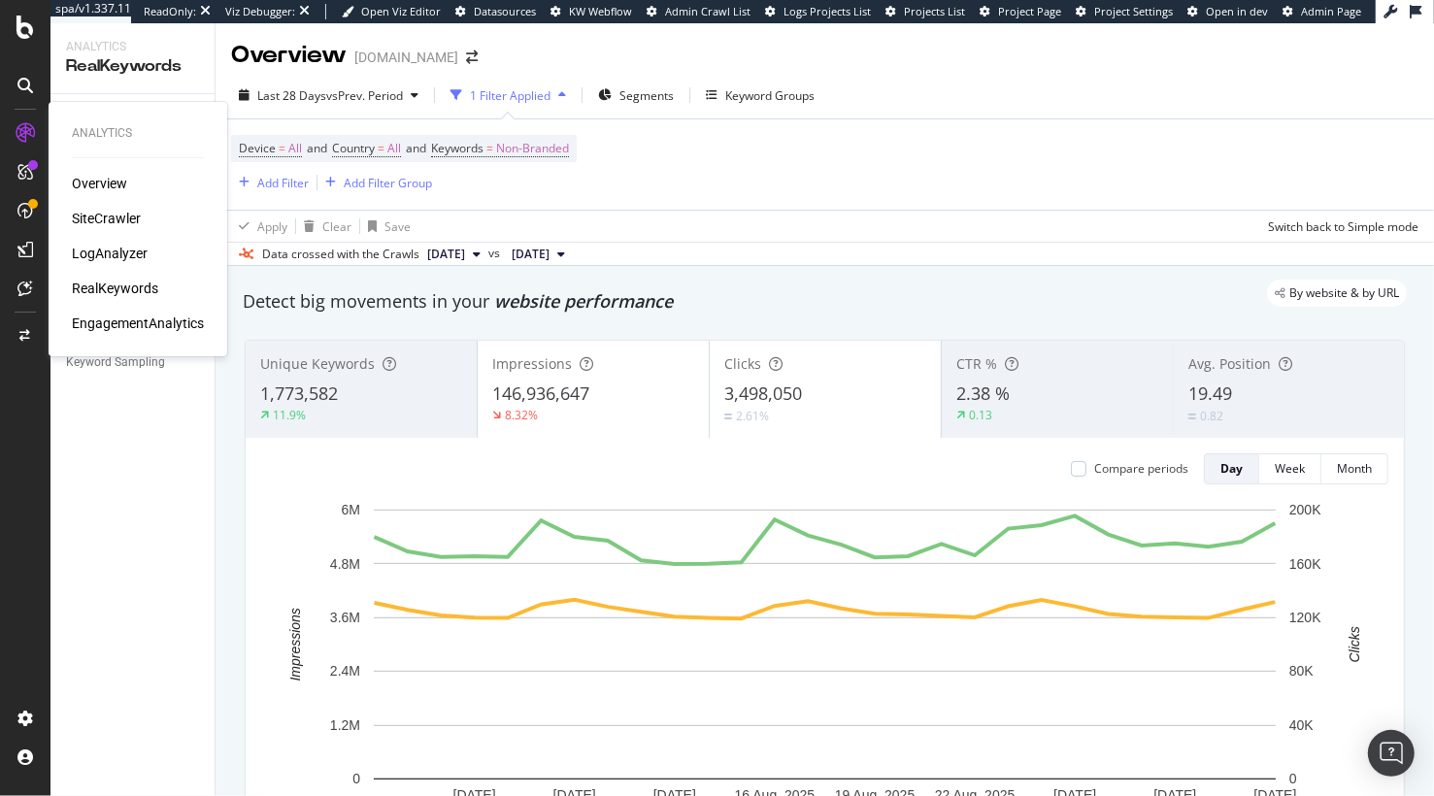
drag, startPoint x: 121, startPoint y: 214, endPoint x: 116, endPoint y: 204, distance: 11.3
click at [121, 214] on div "SiteCrawler" at bounding box center [106, 218] width 69 height 19
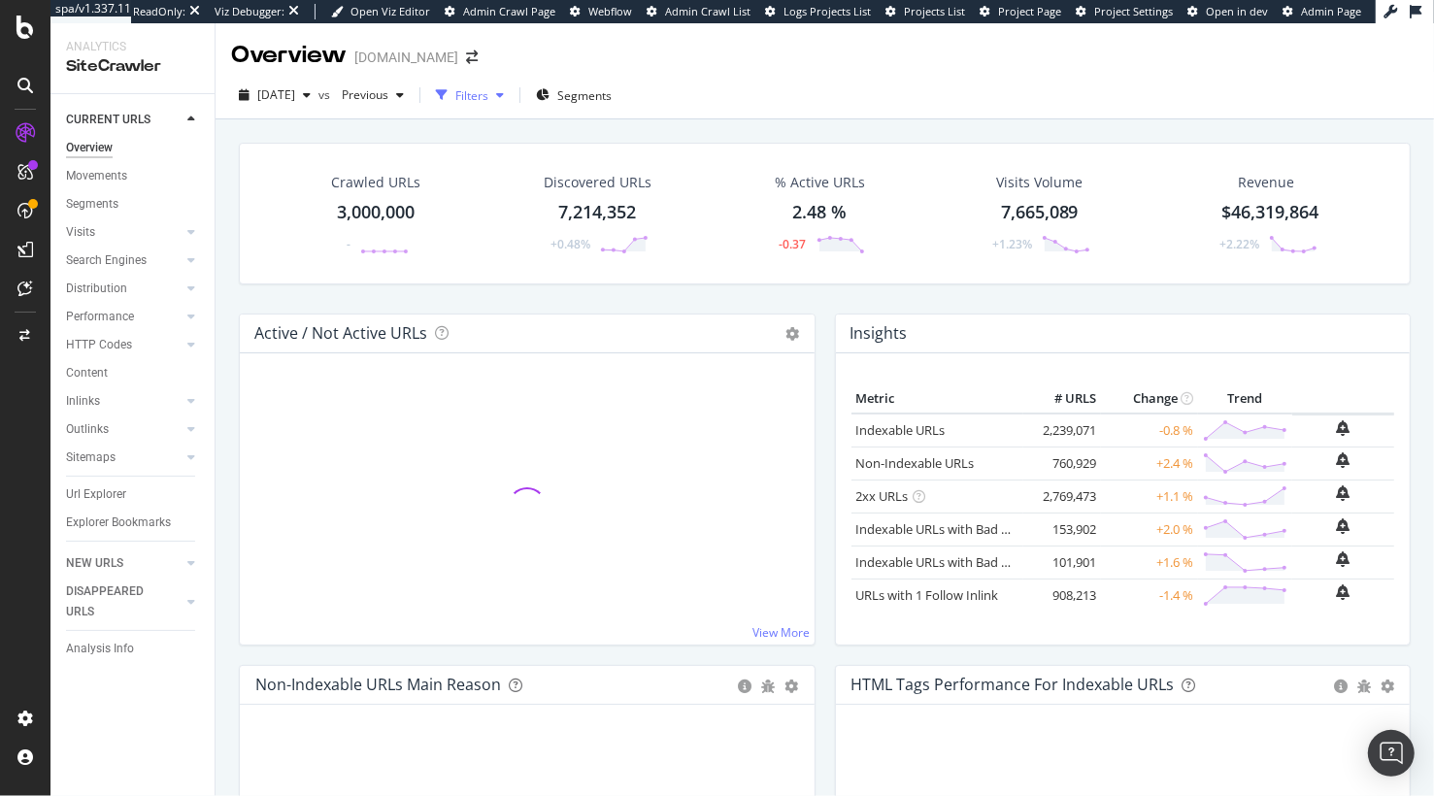
click at [488, 101] on div "Filters" at bounding box center [471, 95] width 33 height 17
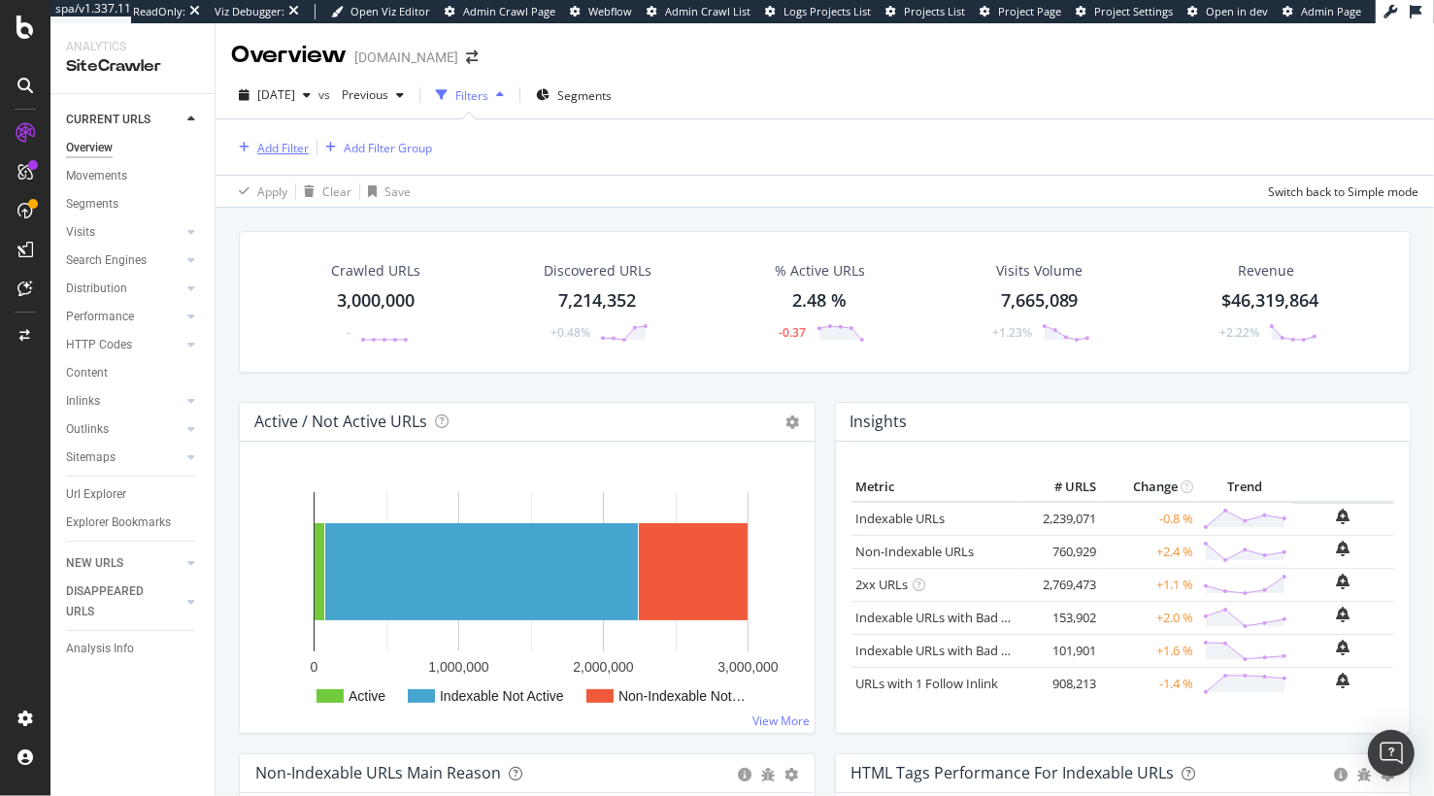
click at [268, 153] on div "Add Filter" at bounding box center [282, 148] width 51 height 17
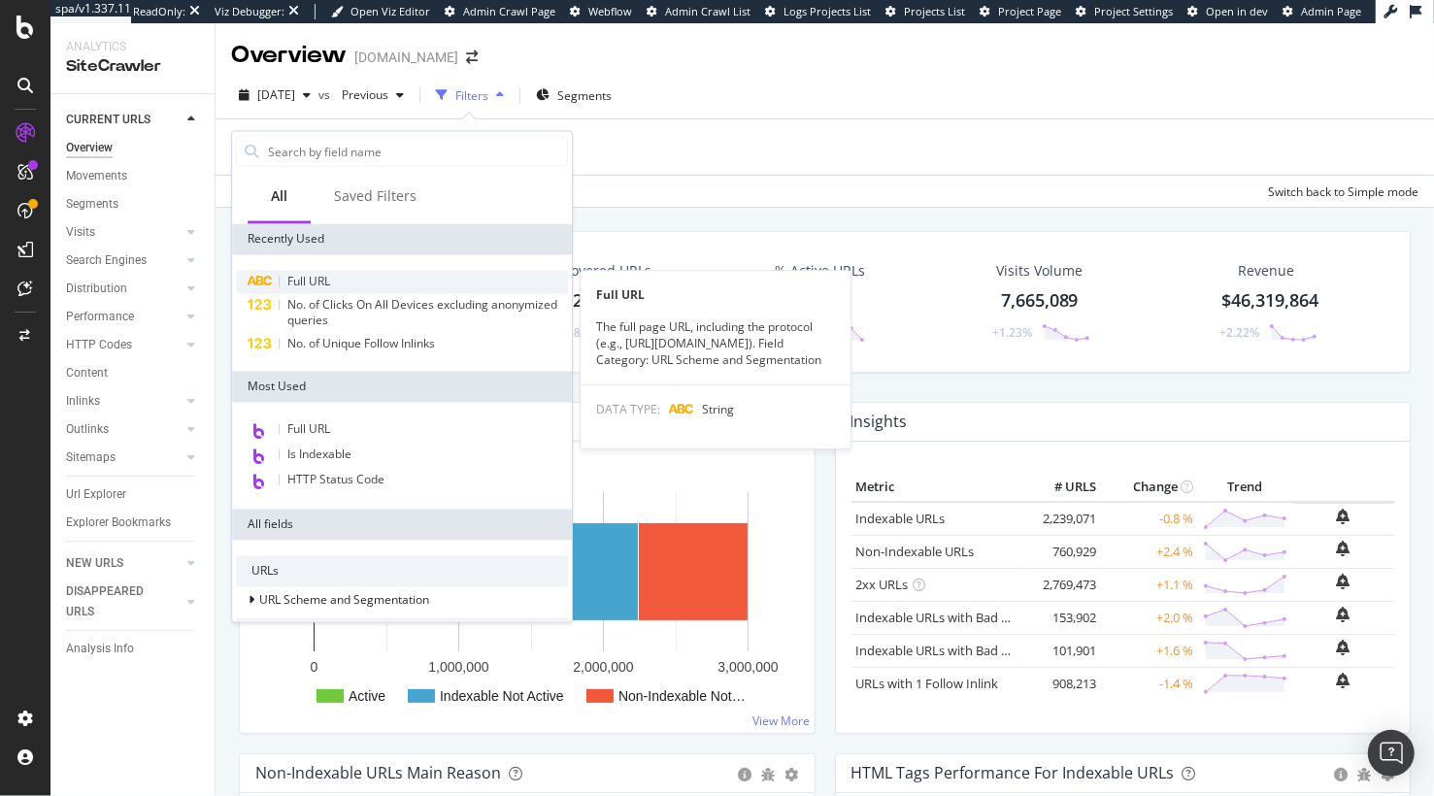
click at [331, 281] on div "Full URL" at bounding box center [402, 282] width 332 height 23
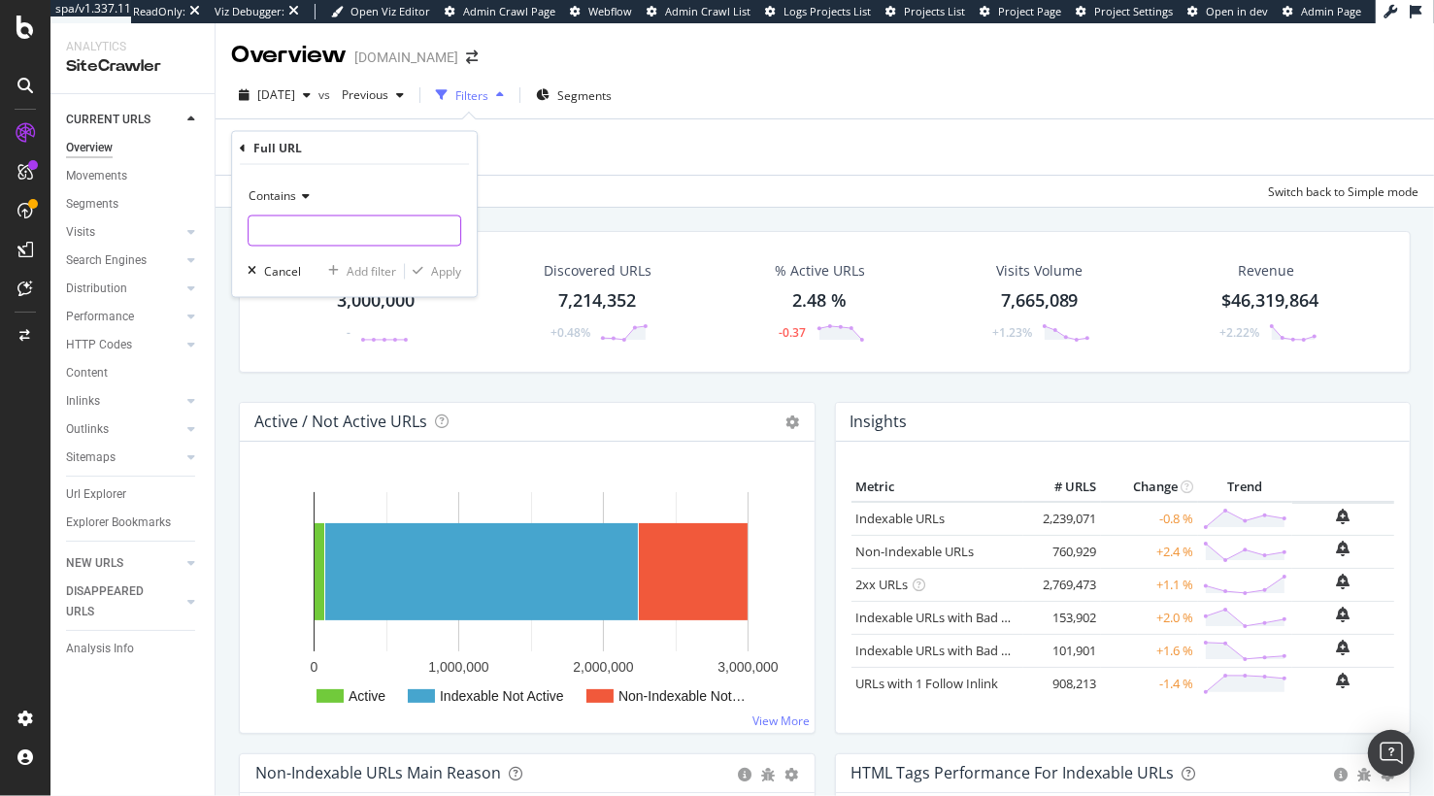
click at [362, 237] on input "text" at bounding box center [355, 231] width 212 height 31
type input "stores"
click at [443, 273] on div "Apply" at bounding box center [446, 271] width 30 height 17
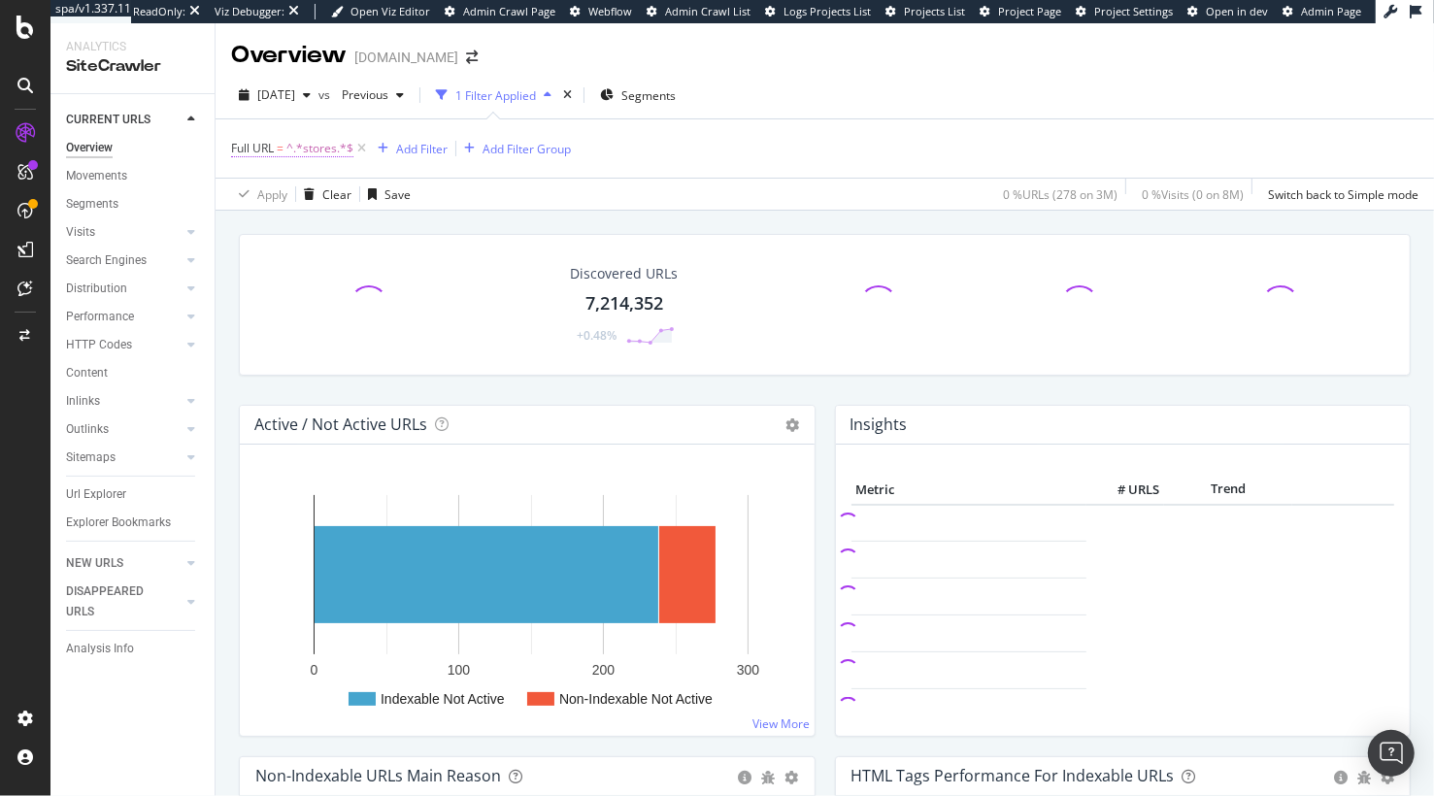
click at [319, 139] on span "^.*stores.*$" at bounding box center [319, 148] width 67 height 27
drag, startPoint x: 338, startPoint y: 226, endPoint x: 349, endPoint y: 230, distance: 11.4
click at [338, 226] on input "stores" at bounding box center [341, 229] width 184 height 31
type input "store"
click at [450, 272] on div "Apply" at bounding box center [446, 269] width 30 height 17
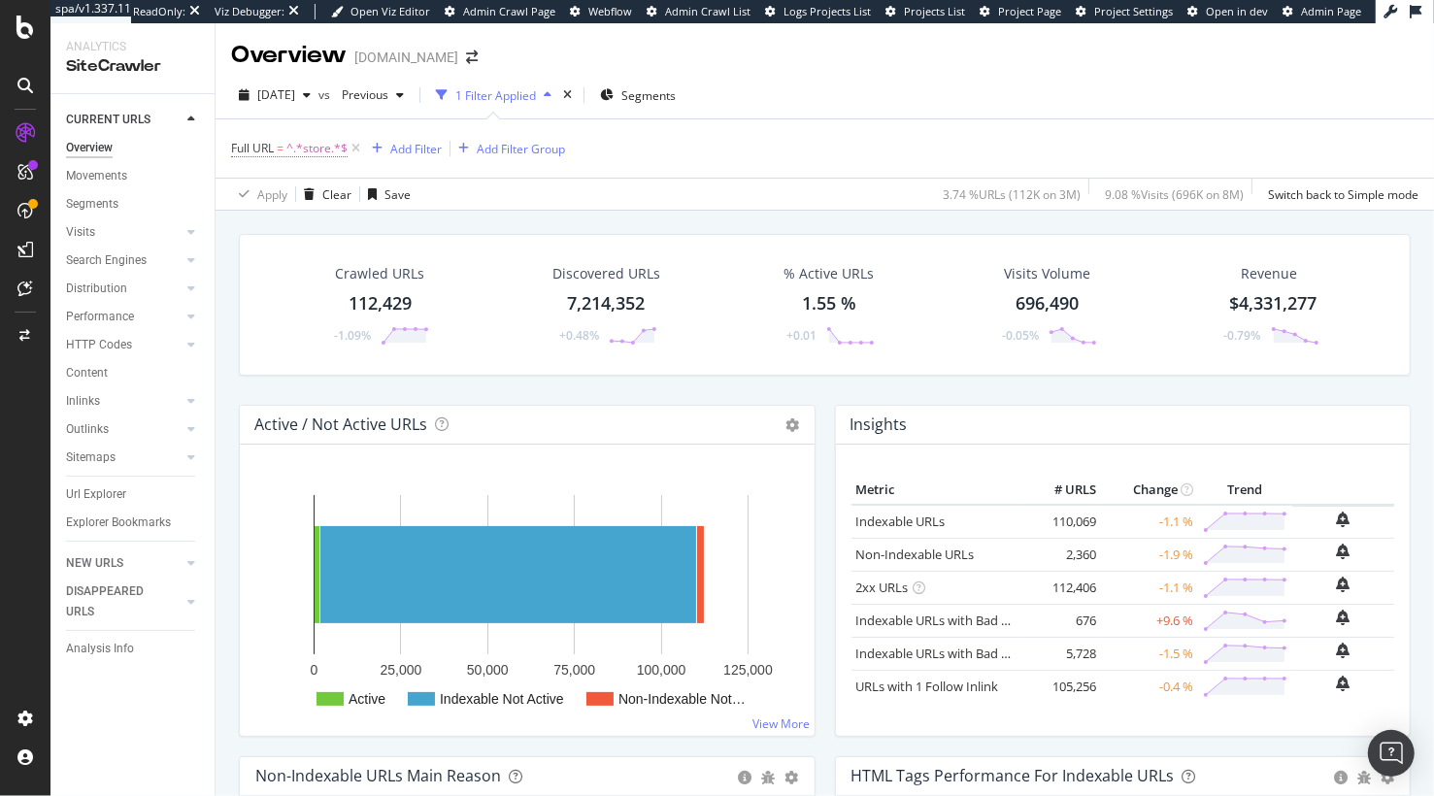
click at [320, 141] on span "^.*store.*$" at bounding box center [316, 148] width 61 height 27
drag, startPoint x: 644, startPoint y: 217, endPoint x: 5, endPoint y: 329, distance: 648.6
click at [640, 217] on div "Crawled URLs 112,429 -1.09% Discovered URLs 7,214,352 +0.48% % Active URLs 1.55…" at bounding box center [825, 597] width 1219 height 773
click at [110, 377] on link "Content" at bounding box center [133, 373] width 135 height 20
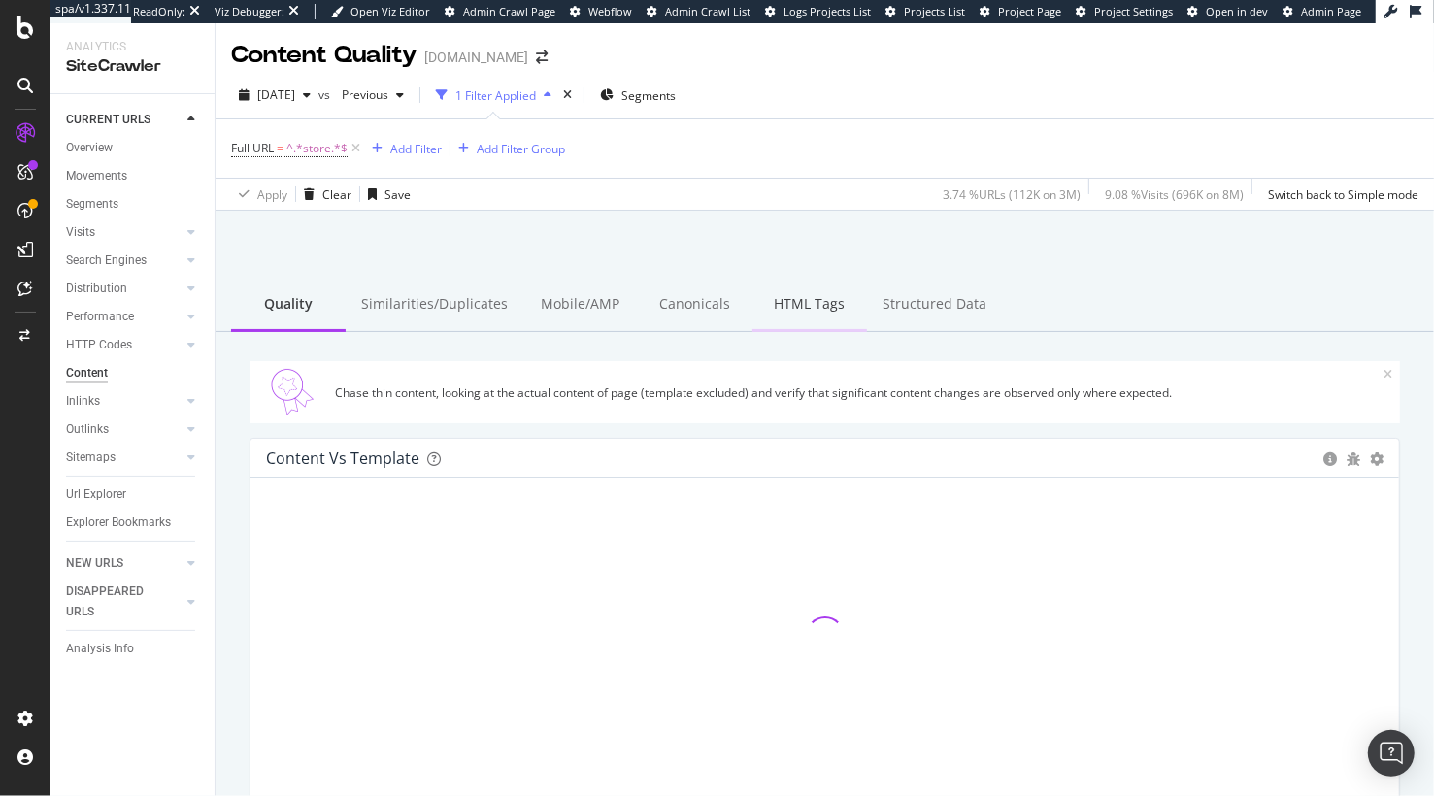
click at [802, 317] on div "HTML Tags" at bounding box center [809, 305] width 115 height 53
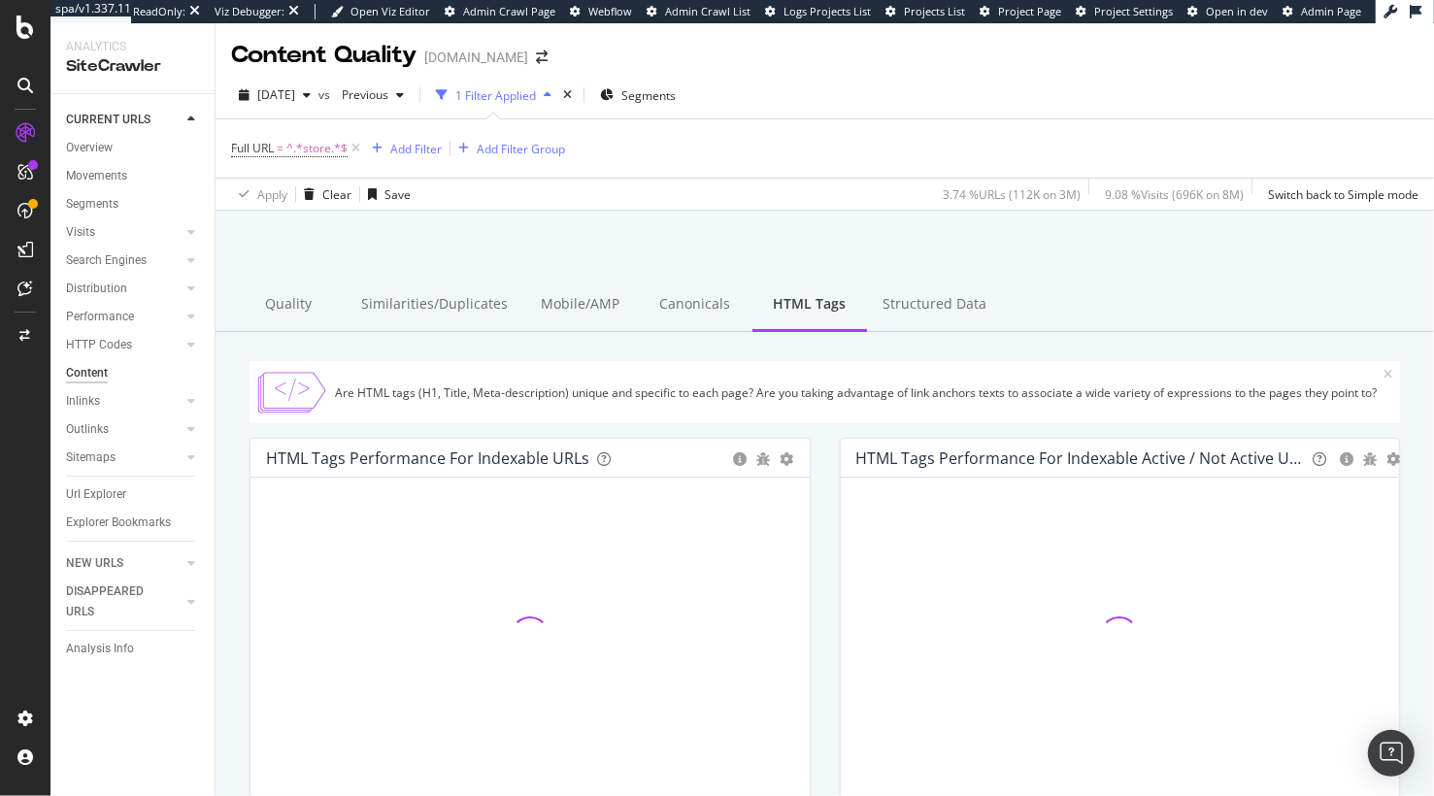
click at [690, 240] on div at bounding box center [825, 260] width 1172 height 83
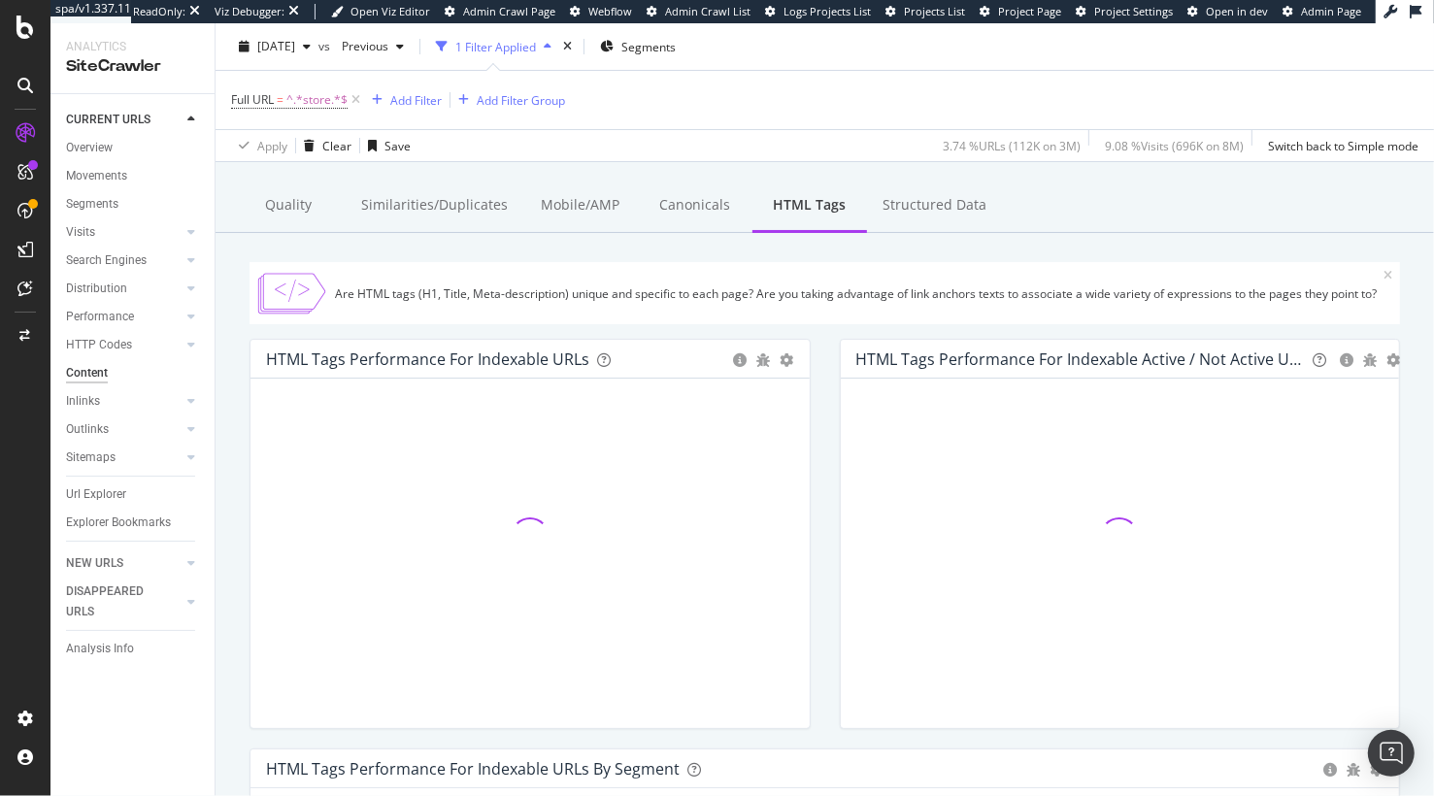
scroll to position [115, 0]
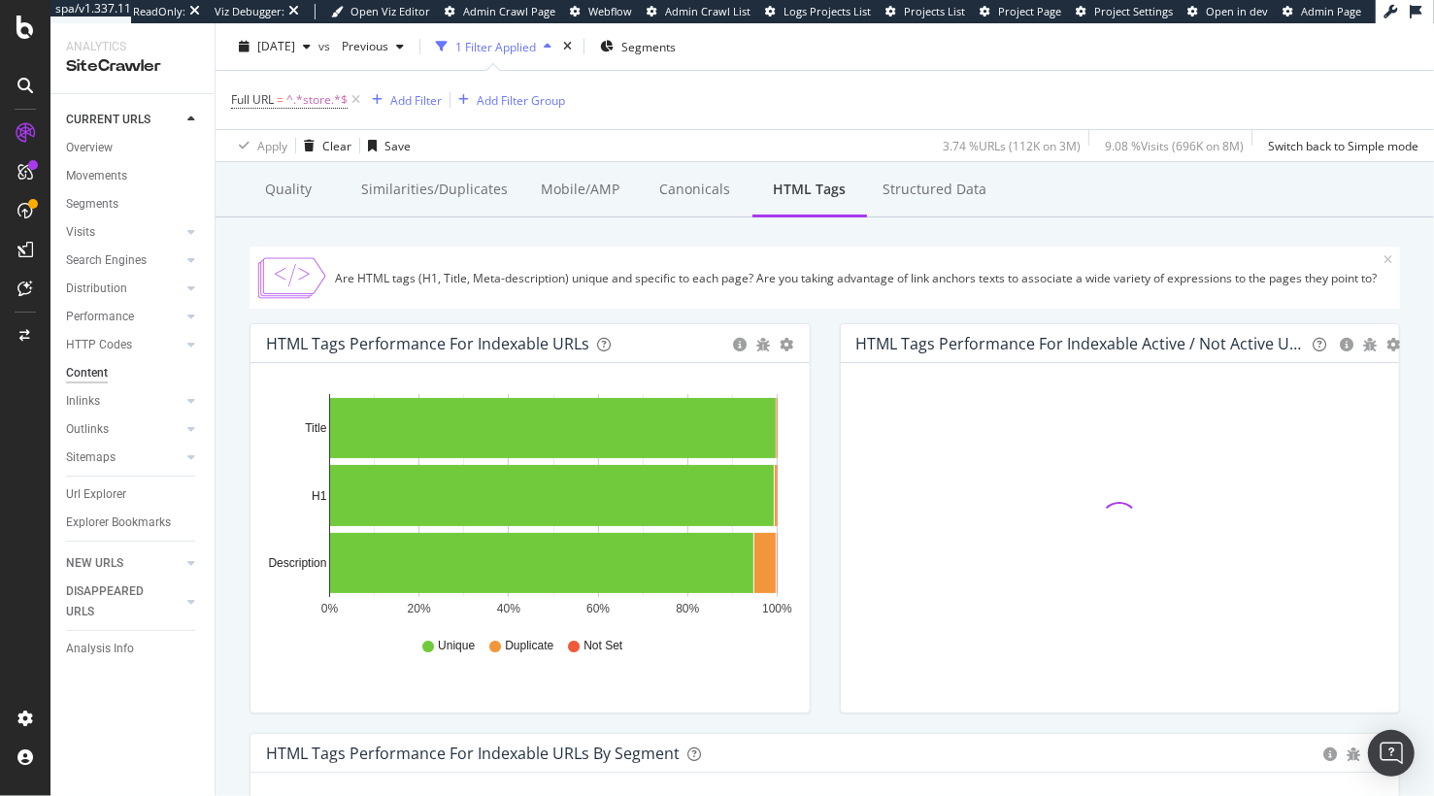
click at [822, 325] on div "HTML Tags Performance for Indexable URLs Bar Bar (by Percentage) Table Export a…" at bounding box center [530, 528] width 590 height 410
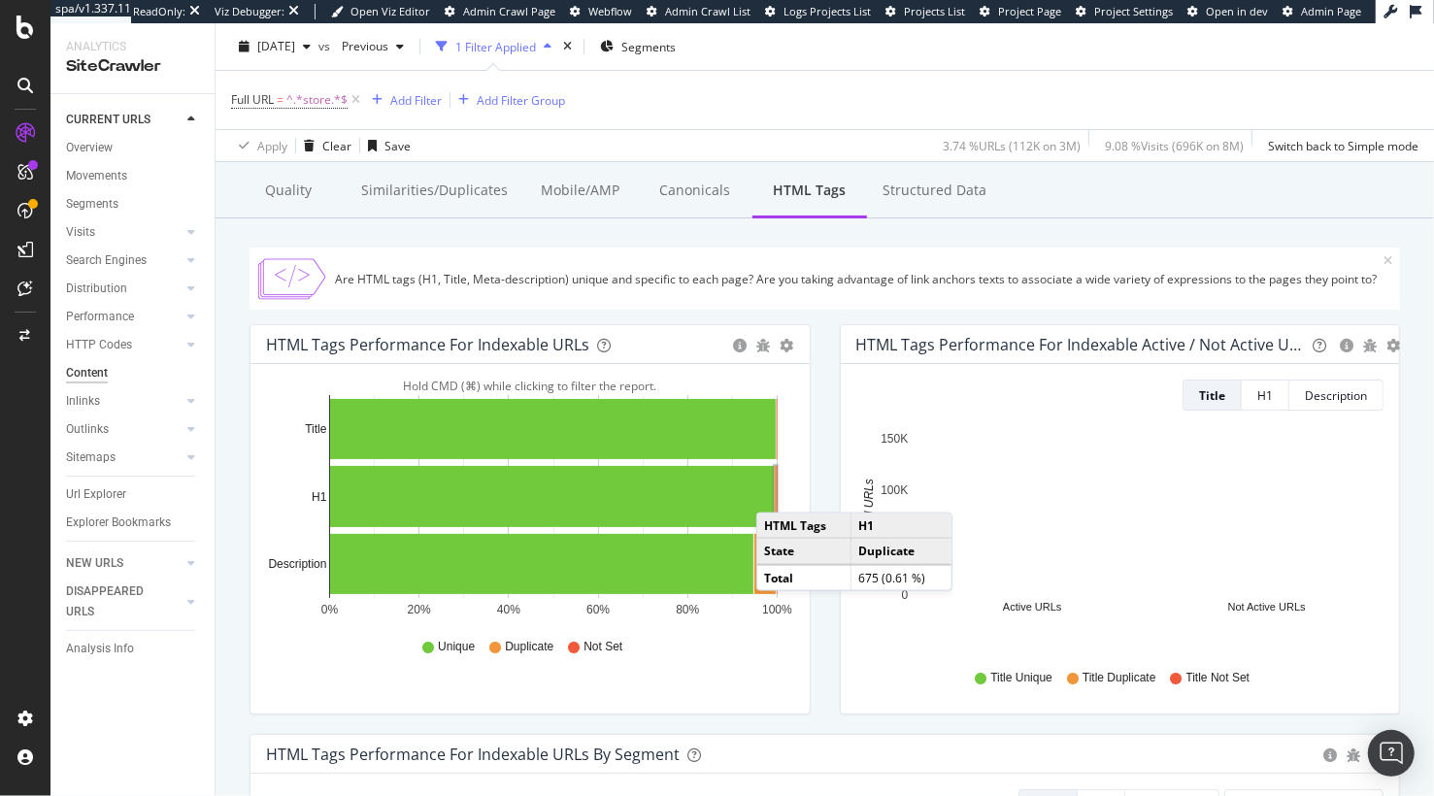
drag, startPoint x: 815, startPoint y: 441, endPoint x: 747, endPoint y: 439, distance: 68.0
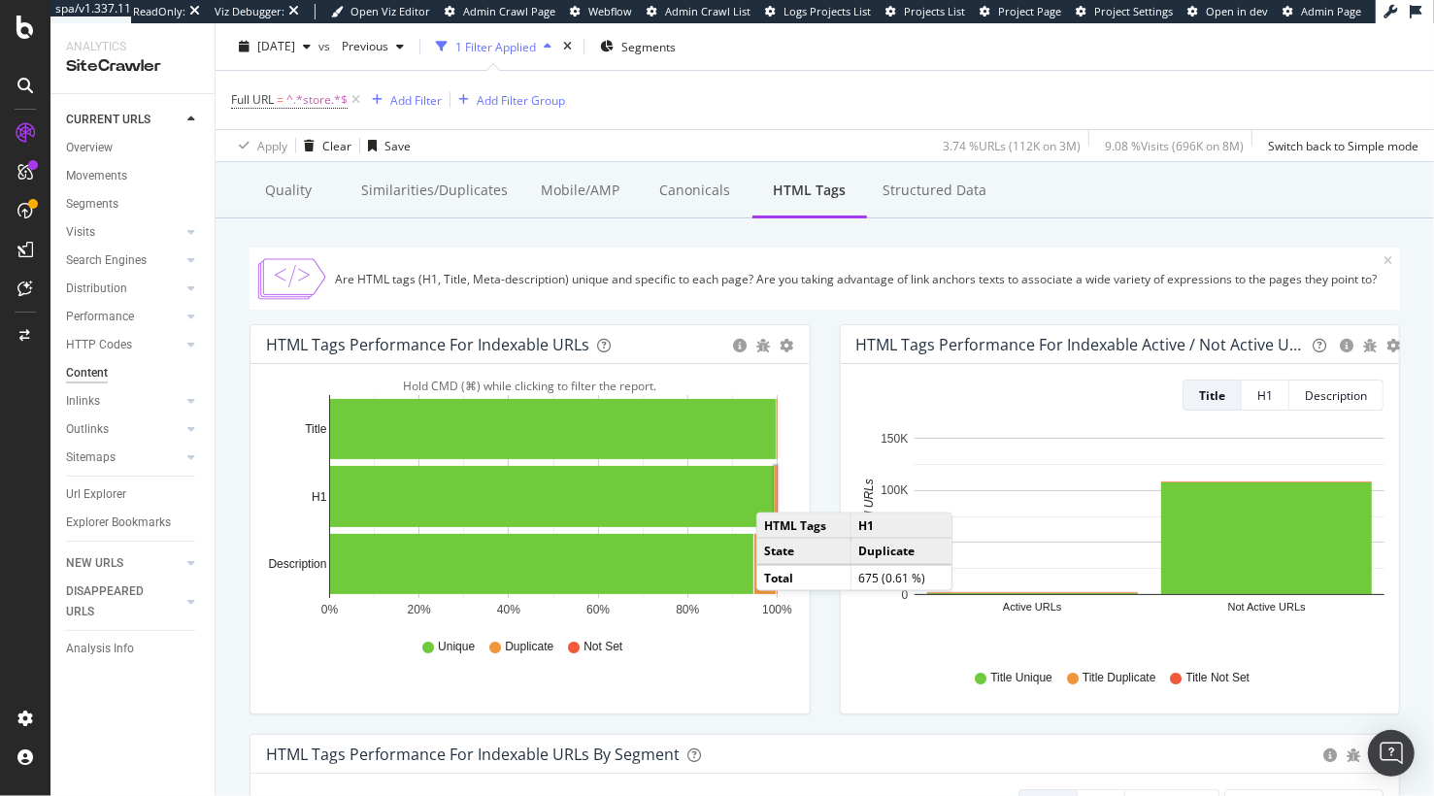
click at [815, 441] on div "HTML Tags Performance for Indexable URLs Bar Bar (by Percentage) Table Export a…" at bounding box center [530, 529] width 590 height 410
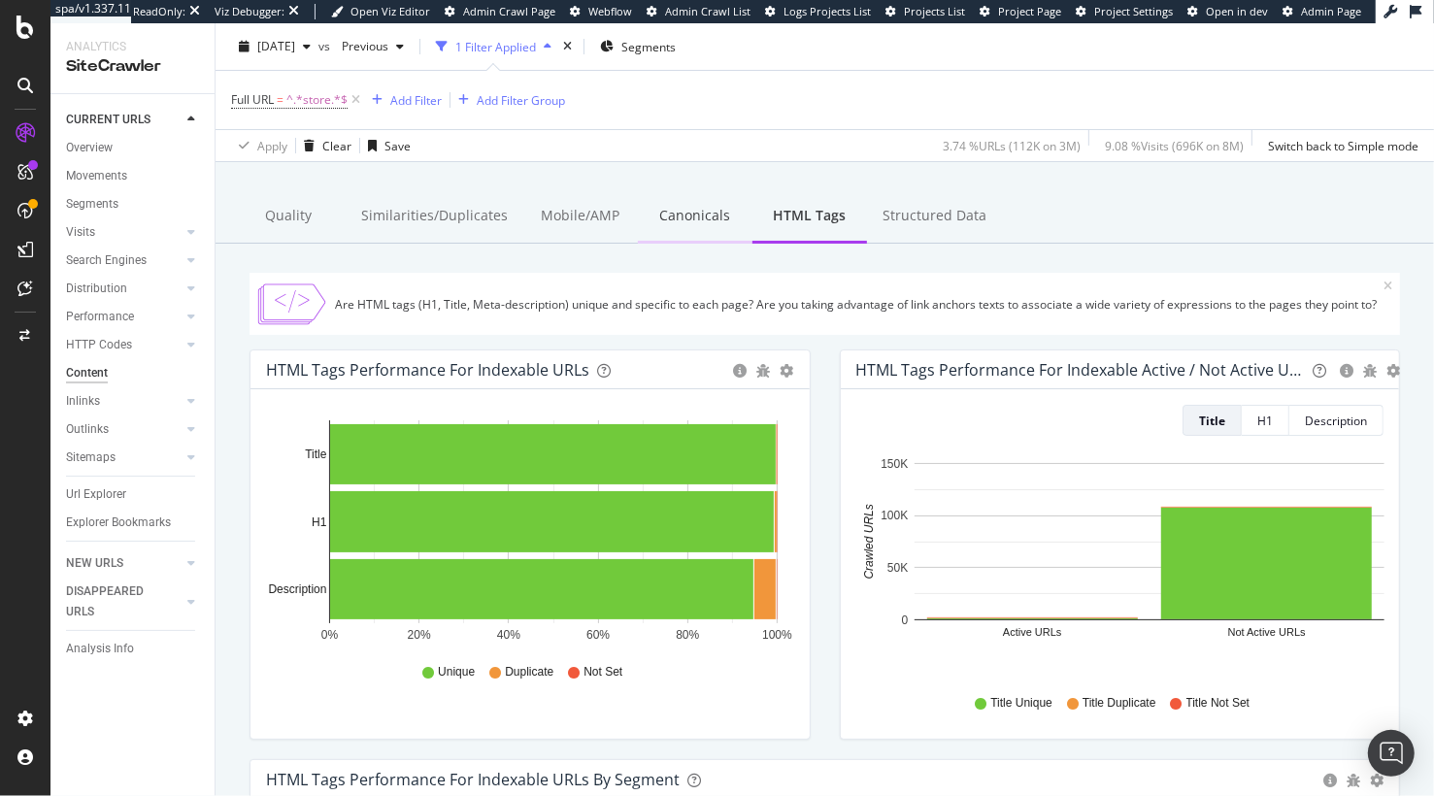
scroll to position [87, 0]
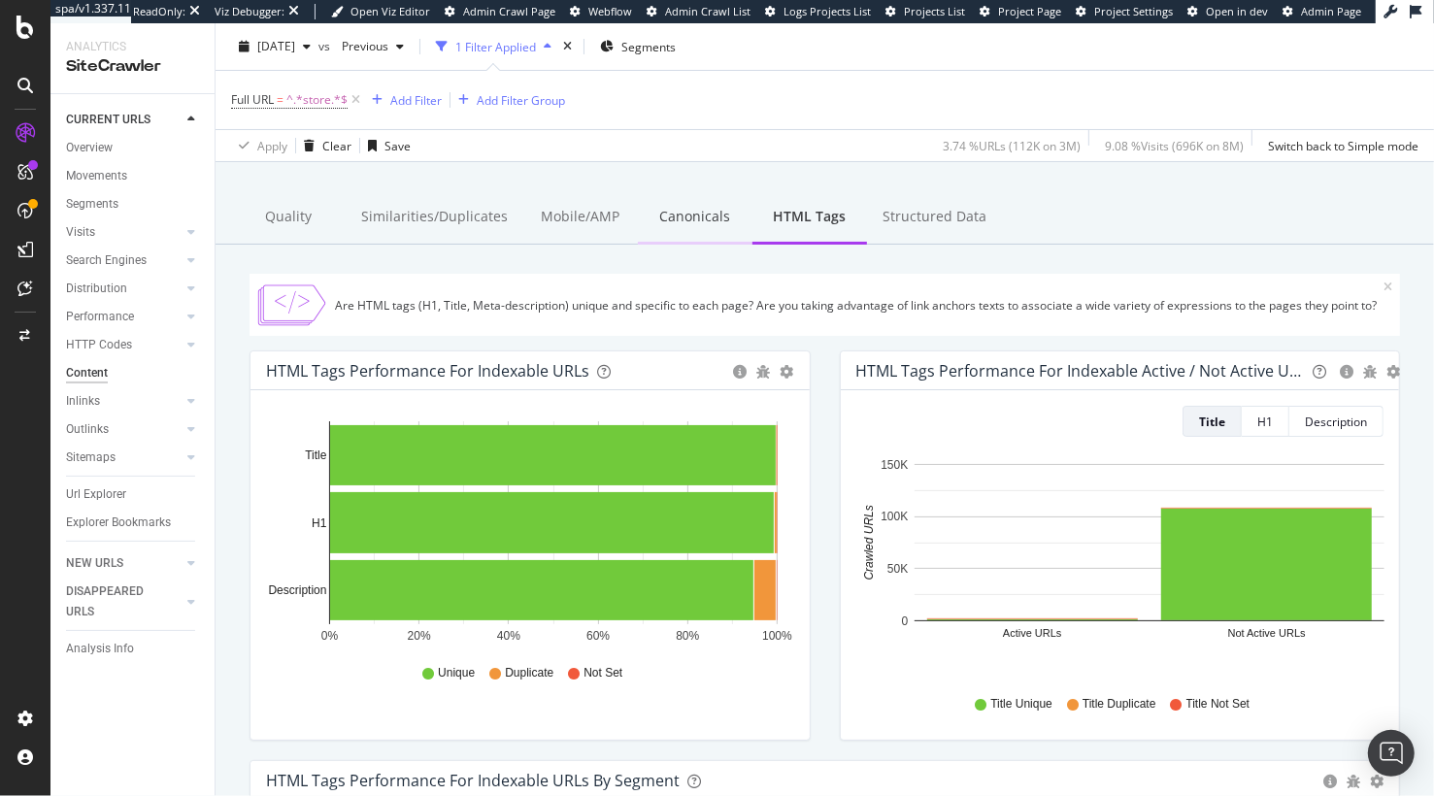
click at [667, 222] on div "Canonicals" at bounding box center [695, 217] width 115 height 53
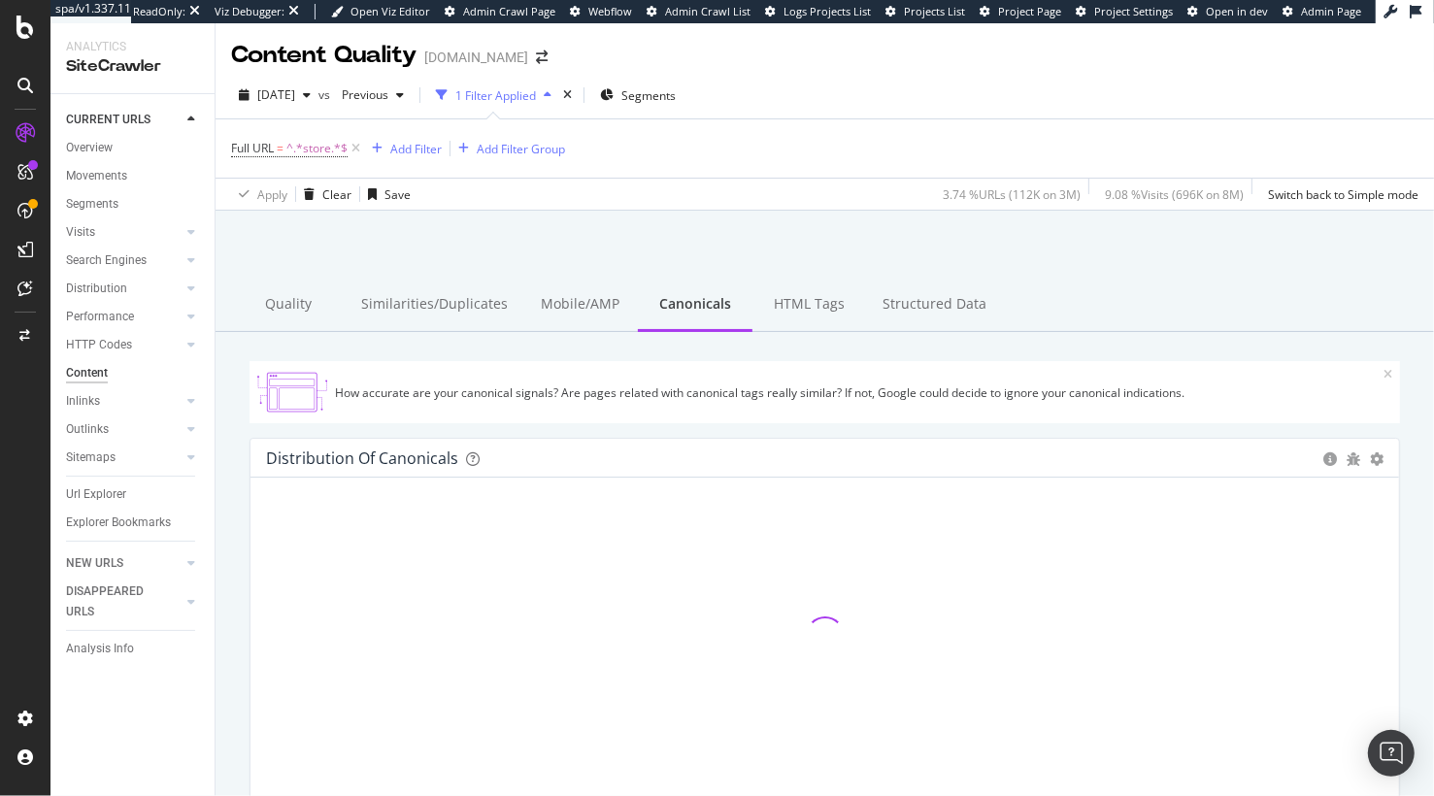
click at [442, 266] on div at bounding box center [825, 260] width 1172 height 83
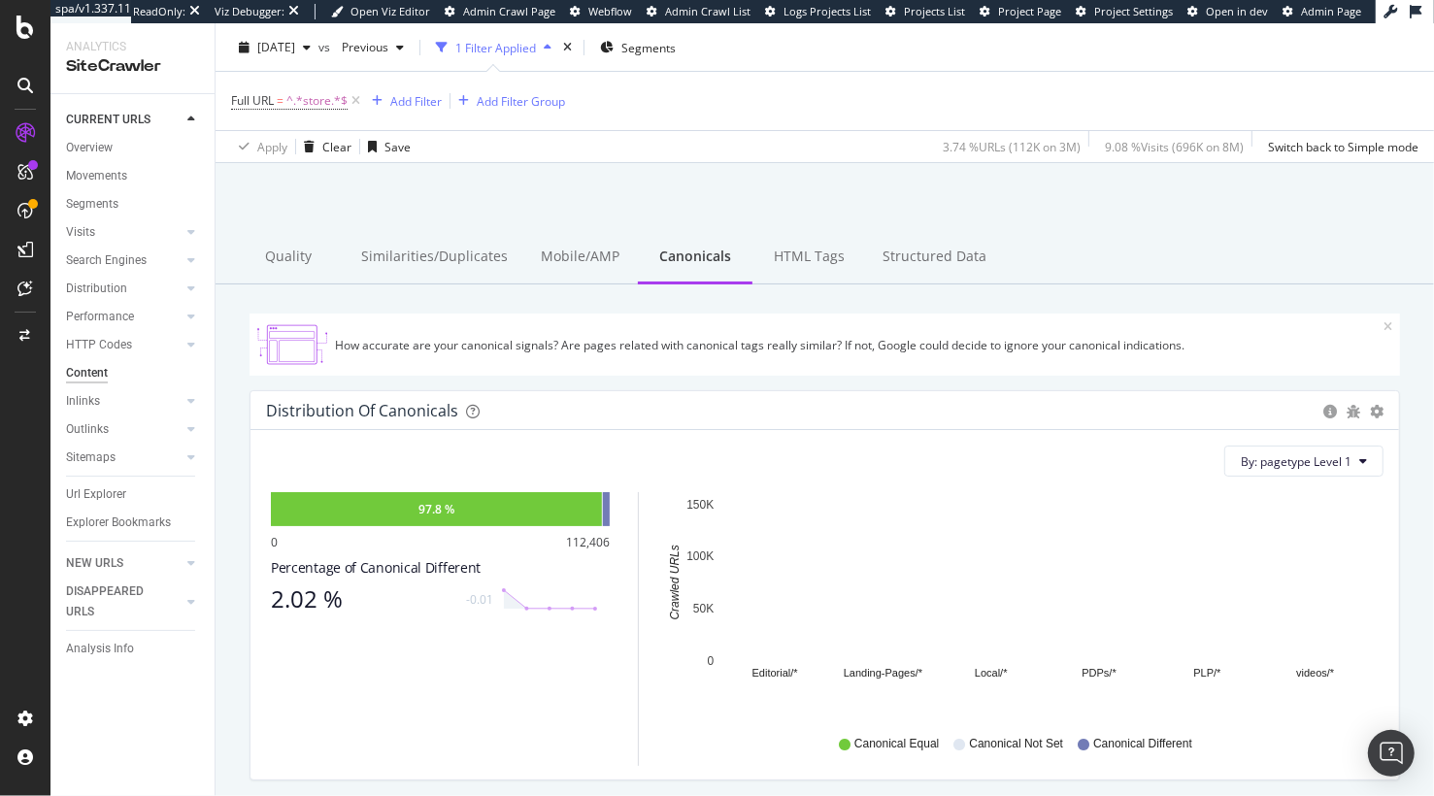
scroll to position [39, 0]
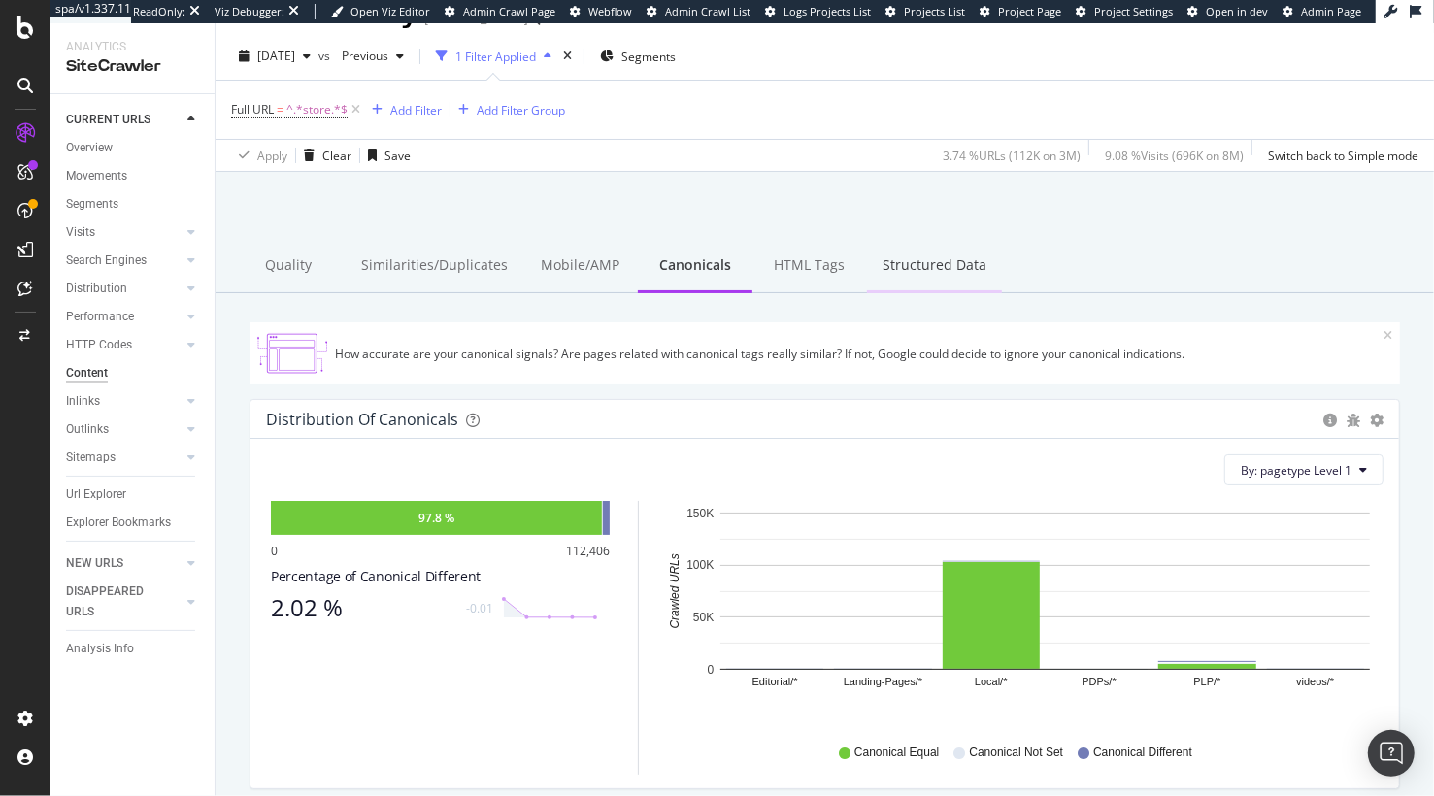
click at [932, 271] on div "Structured Data" at bounding box center [934, 266] width 135 height 53
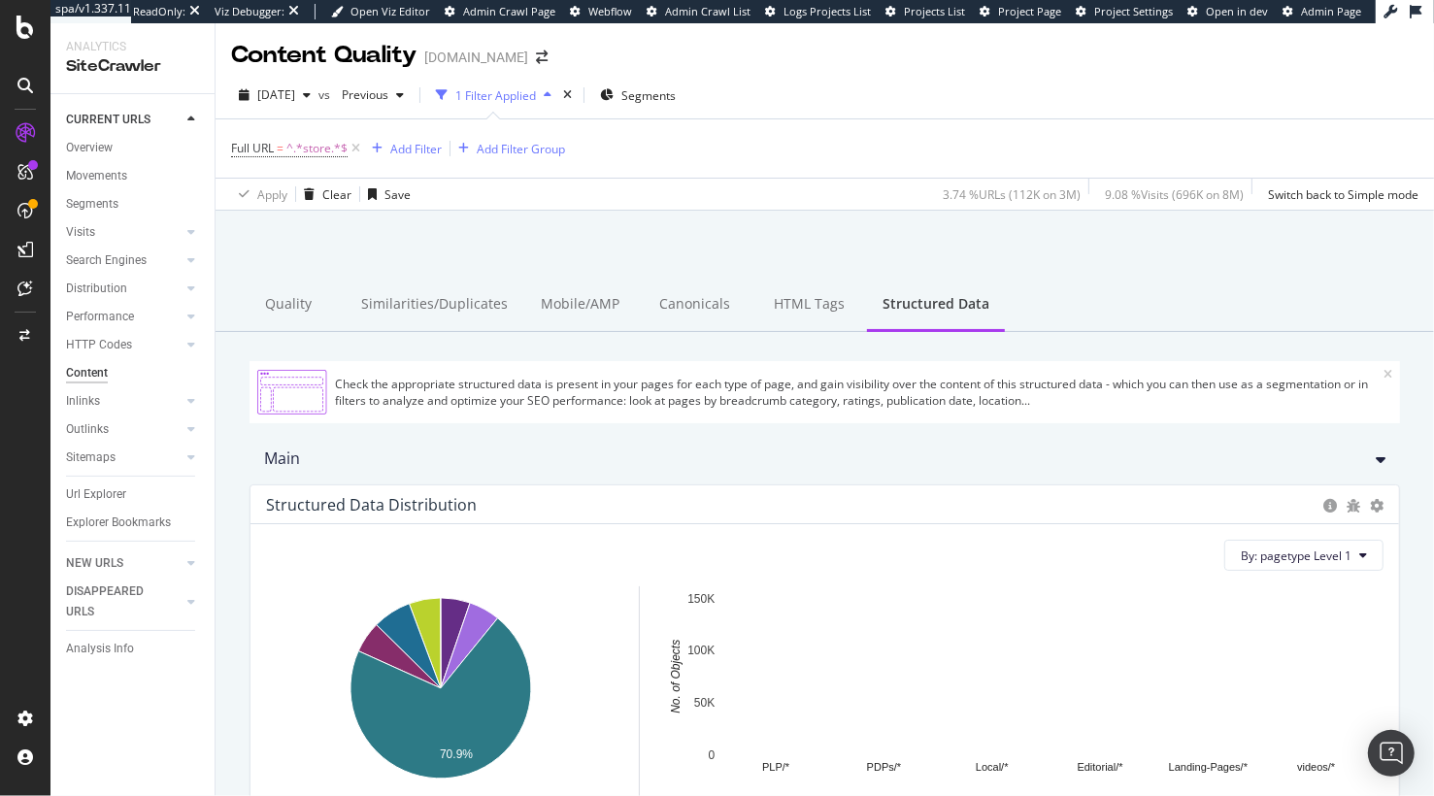
drag, startPoint x: 29, startPoint y: 292, endPoint x: 701, endPoint y: 9, distance: 729.3
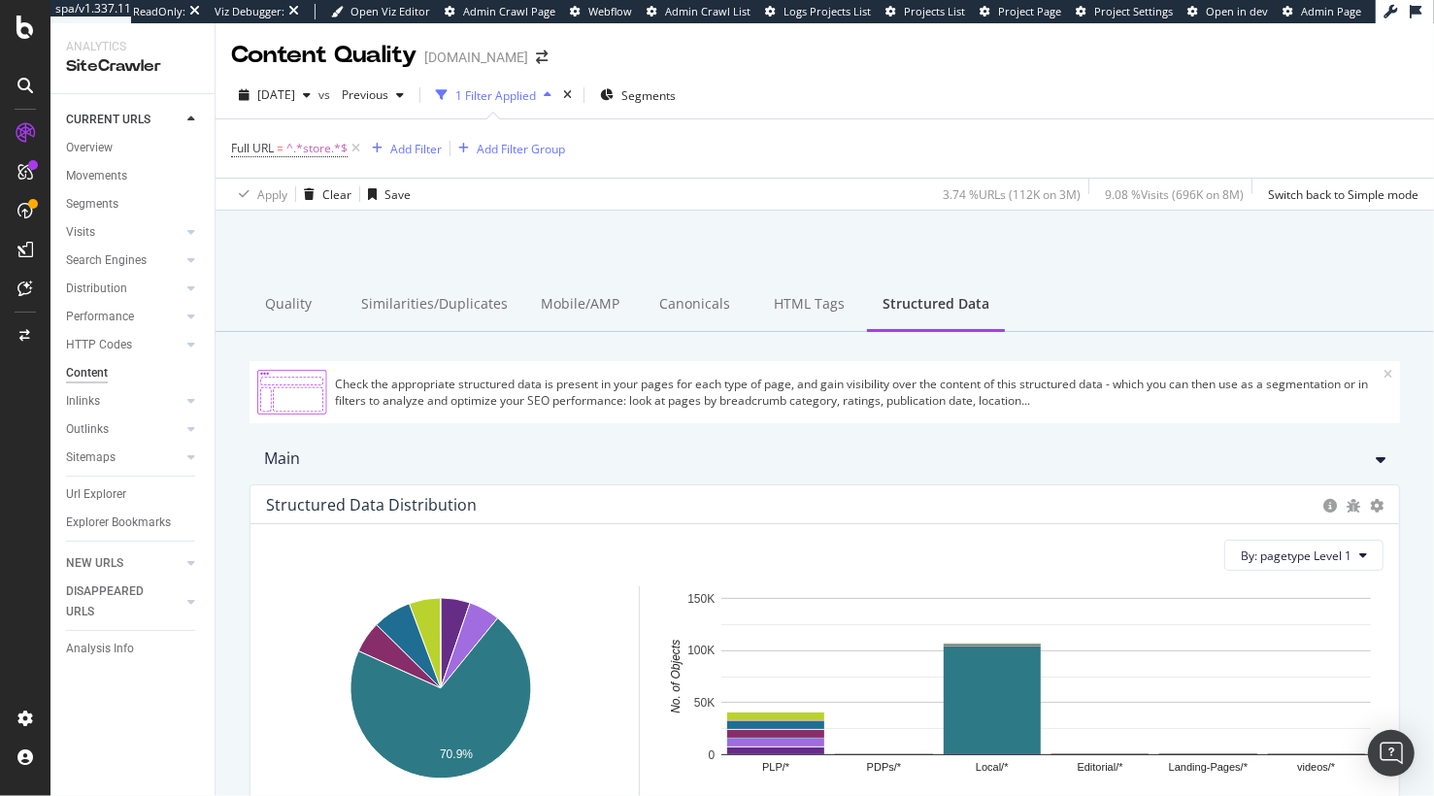
click at [0, 0] on div at bounding box center [25, 398] width 50 height 796
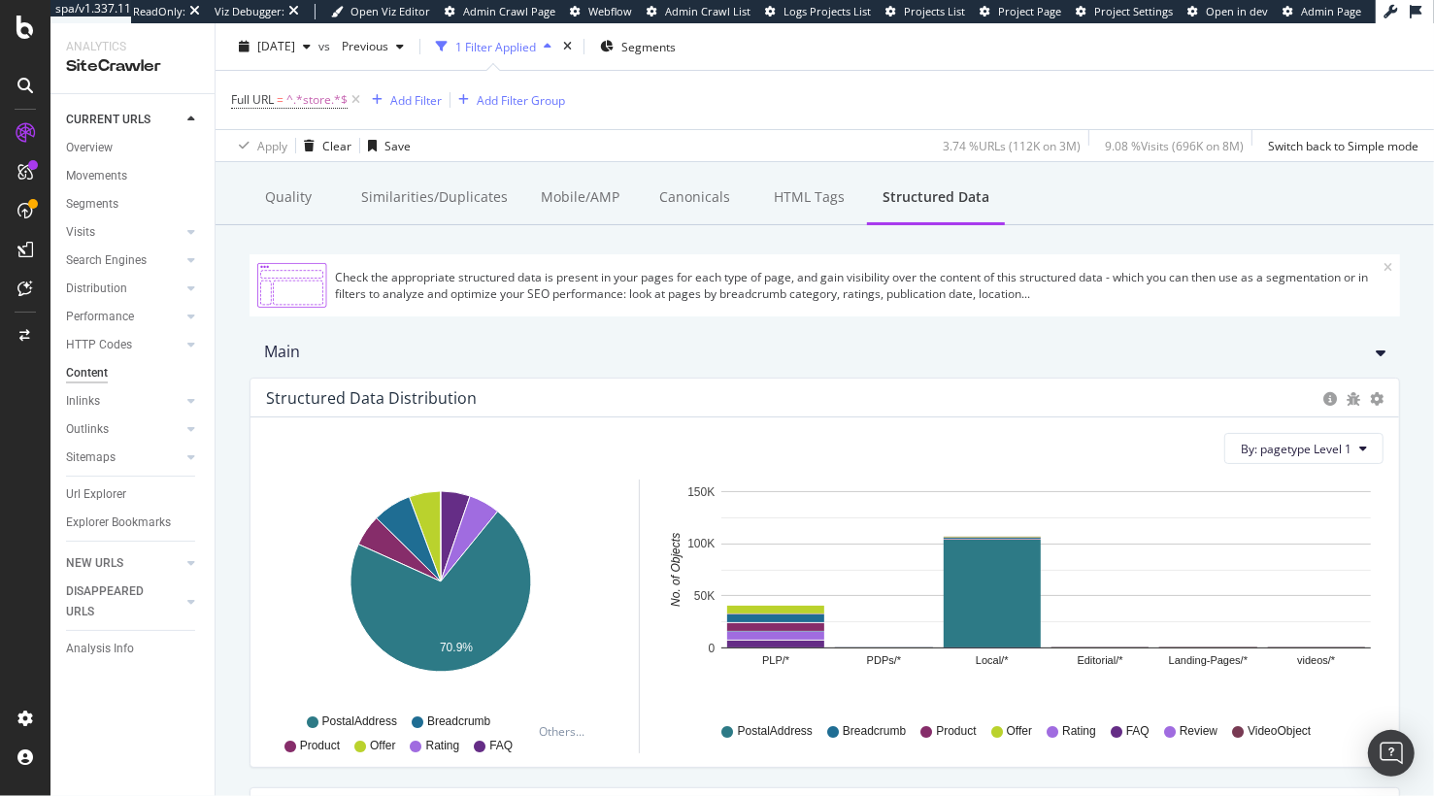
scroll to position [132, 0]
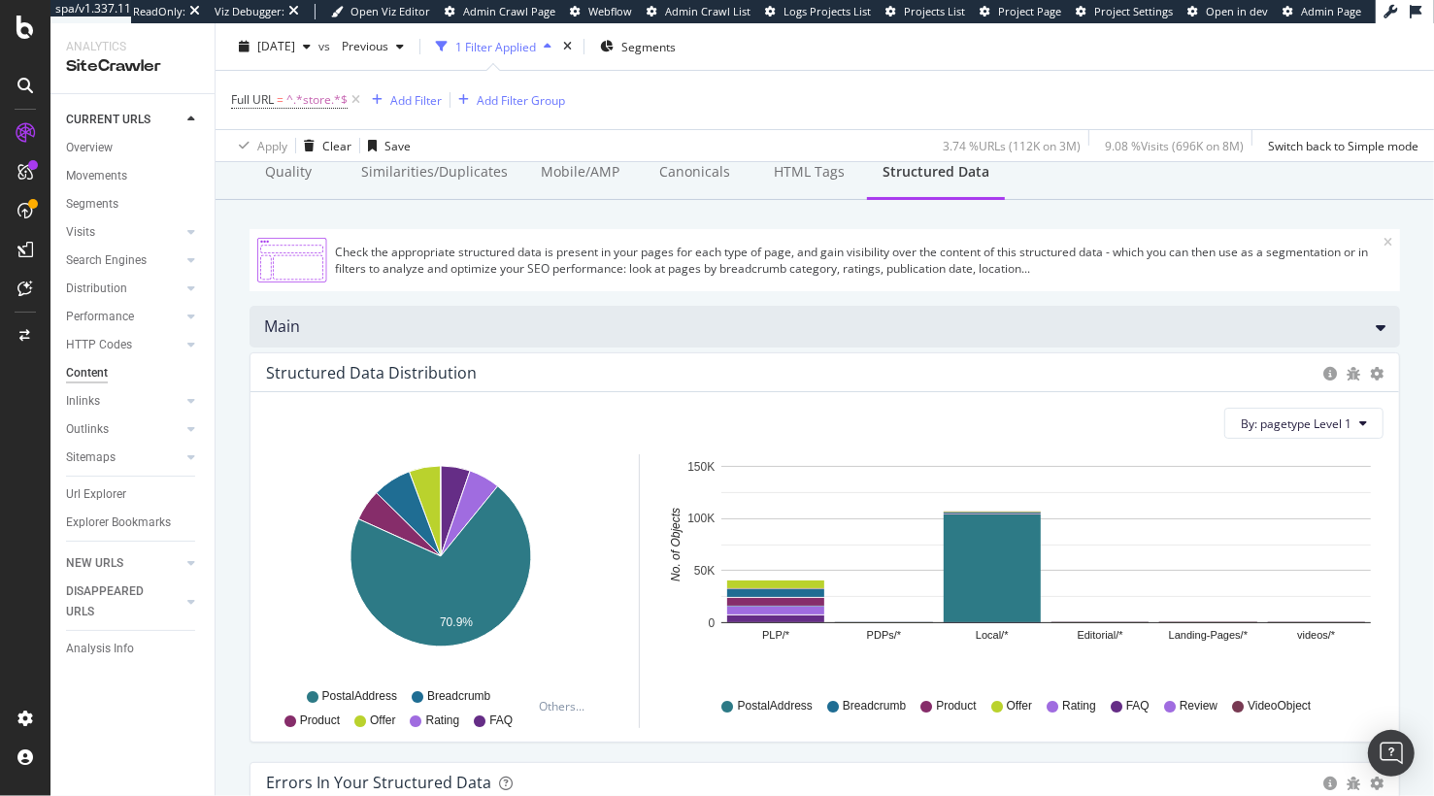
click at [671, 314] on div "Main" at bounding box center [825, 327] width 1151 height 42
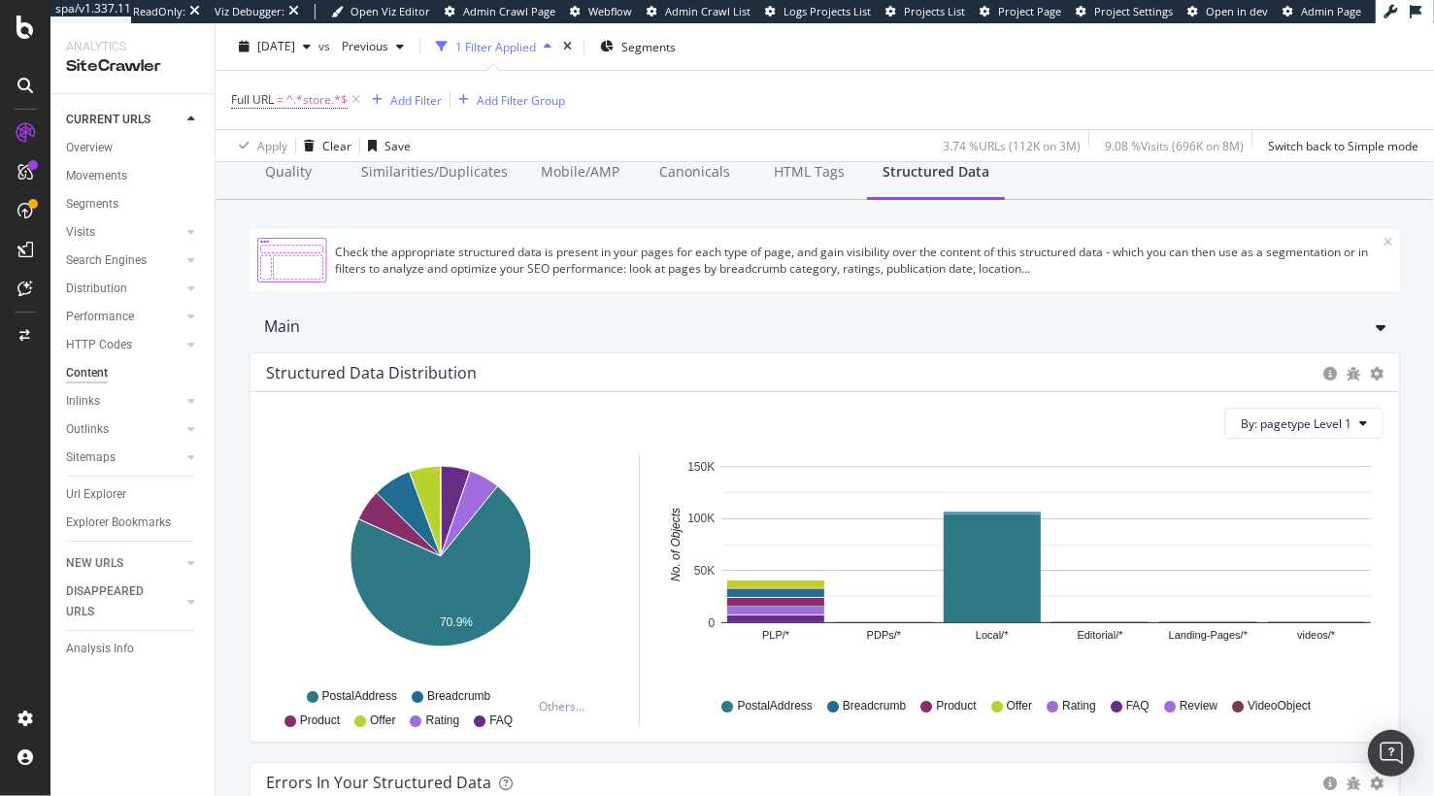
scroll to position [0, 0]
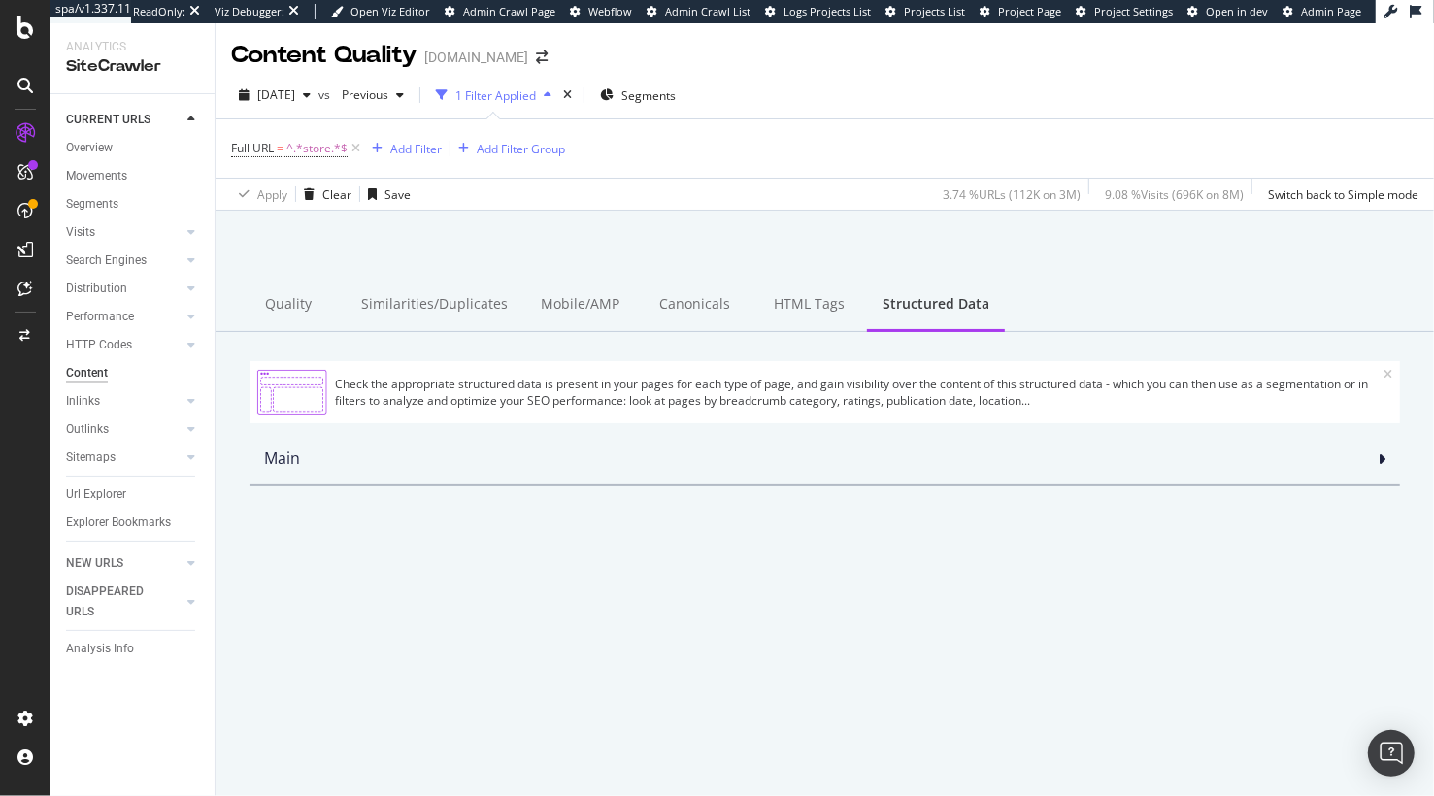
drag, startPoint x: 472, startPoint y: 314, endPoint x: 732, endPoint y: 228, distance: 273.9
click at [472, 313] on div "Similarities/Duplicates" at bounding box center [435, 305] width 178 height 53
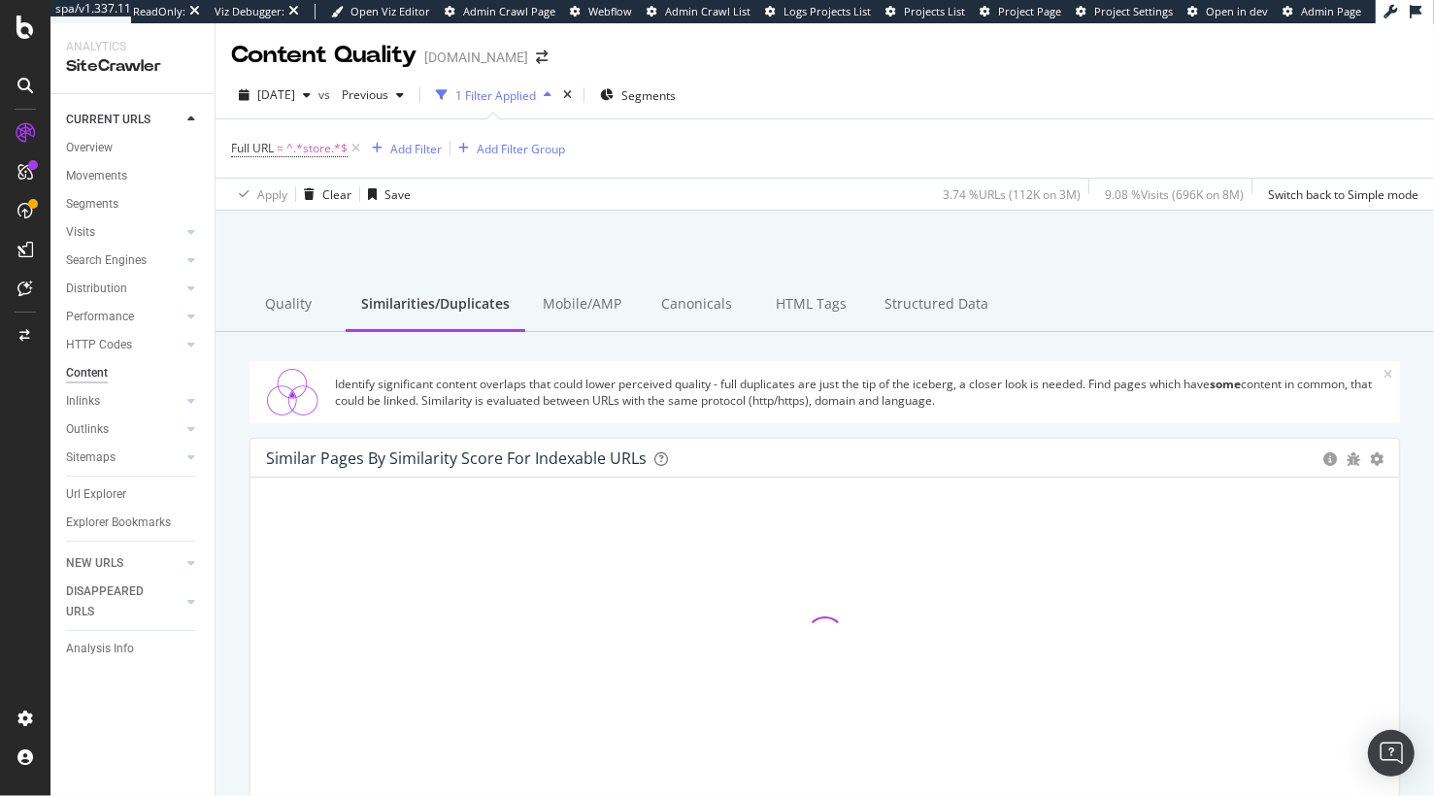
click at [726, 245] on div at bounding box center [825, 260] width 1172 height 83
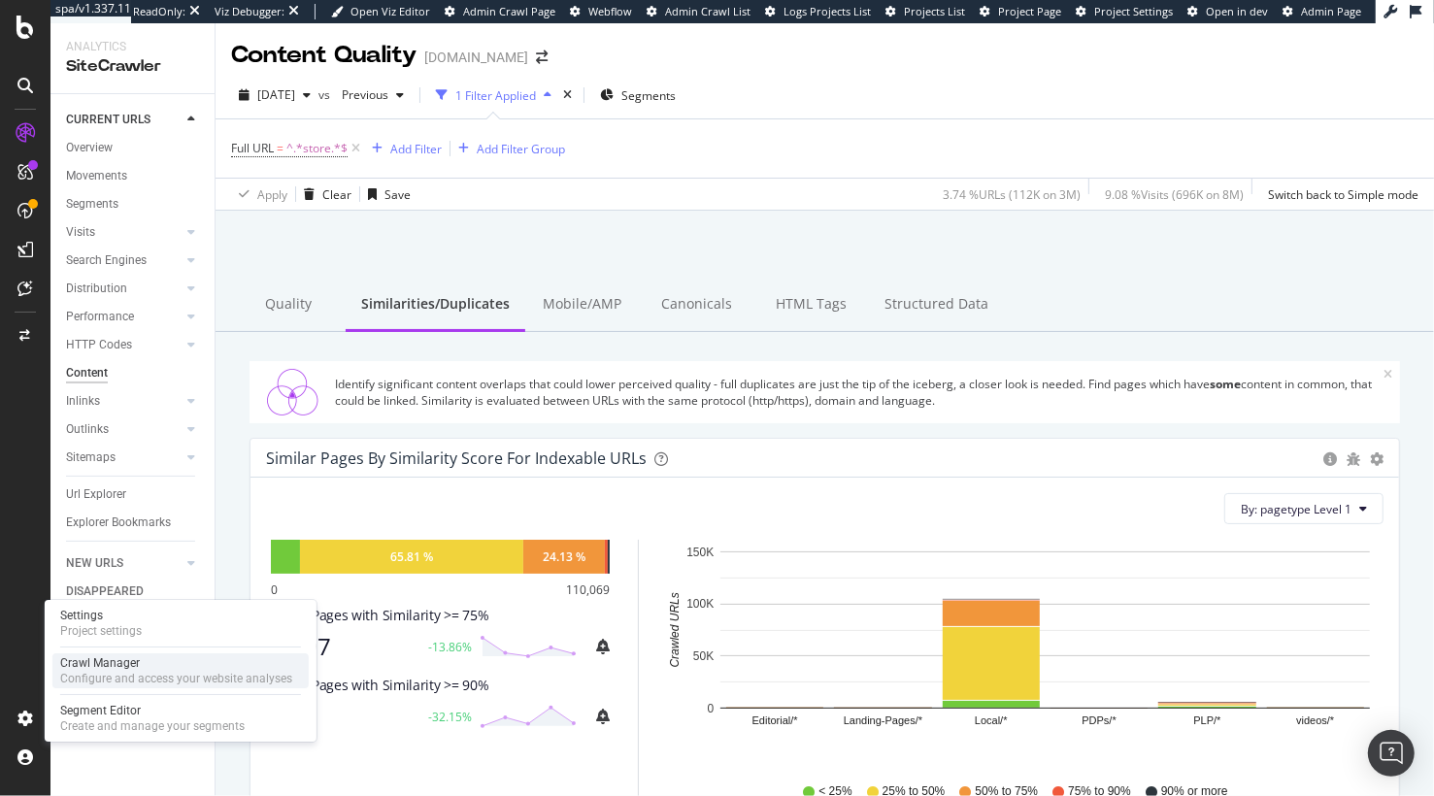
click at [124, 677] on div "Configure and access your website analyses" at bounding box center [176, 679] width 232 height 16
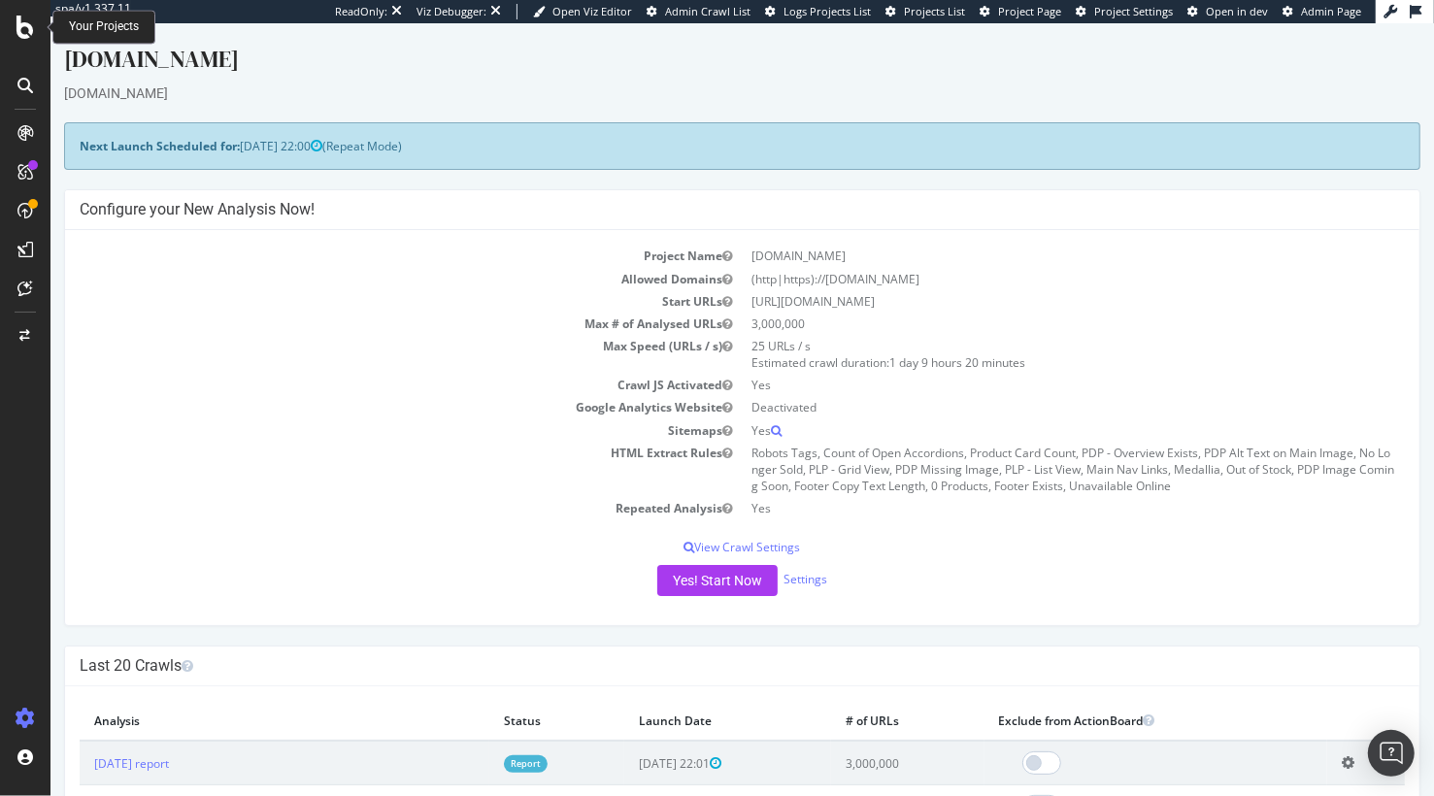
click at [23, 32] on icon at bounding box center [25, 27] width 17 height 23
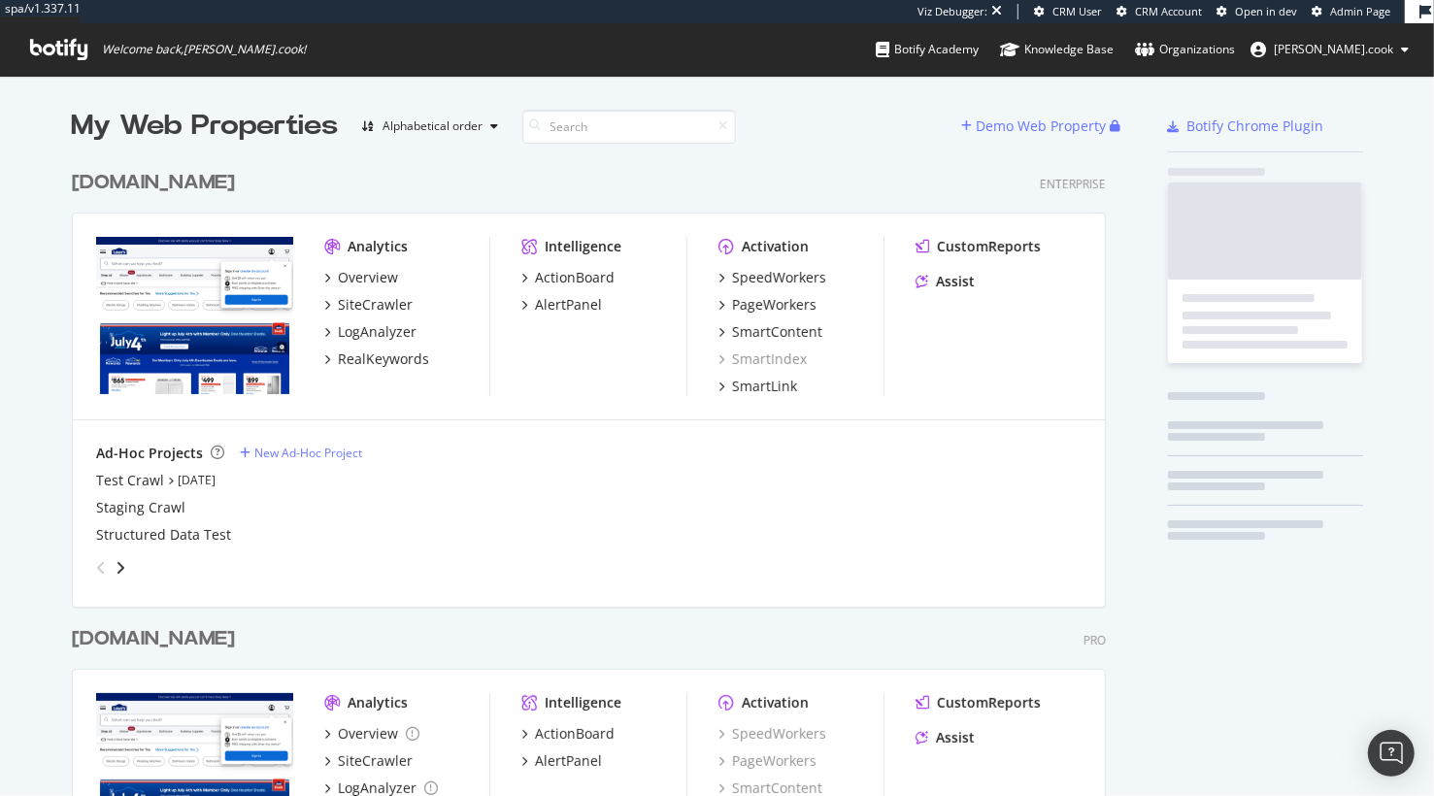
scroll to position [796, 1049]
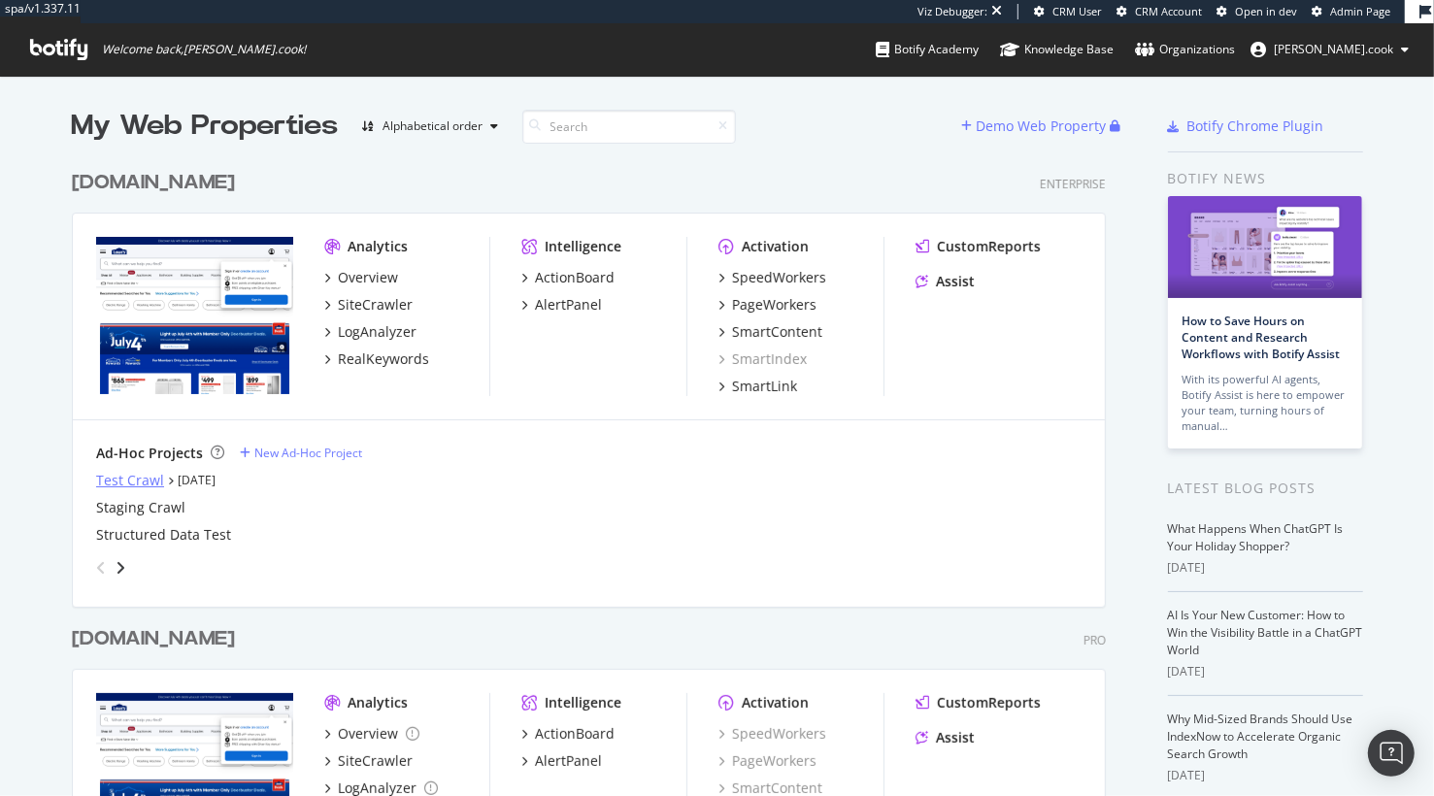
drag, startPoint x: 45, startPoint y: 484, endPoint x: 101, endPoint y: 484, distance: 56.3
click at [45, 484] on div "My Web Properties Alphabetical order Demo Web Property www.lowes.com Enterprise…" at bounding box center [717, 542] width 1434 height 932
click at [146, 485] on div "Test Crawl" at bounding box center [130, 480] width 68 height 19
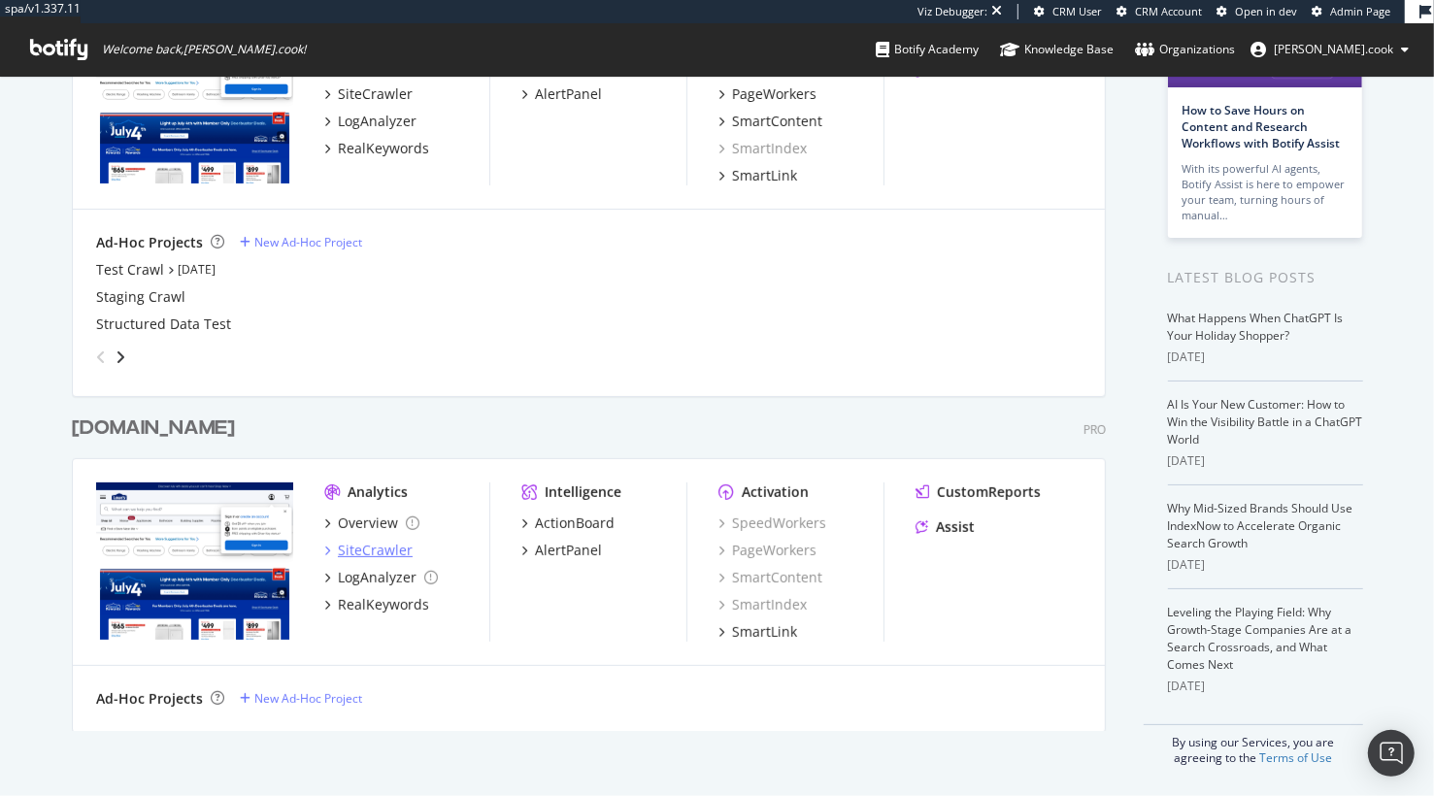
click at [362, 550] on div "SiteCrawler" at bounding box center [375, 550] width 75 height 19
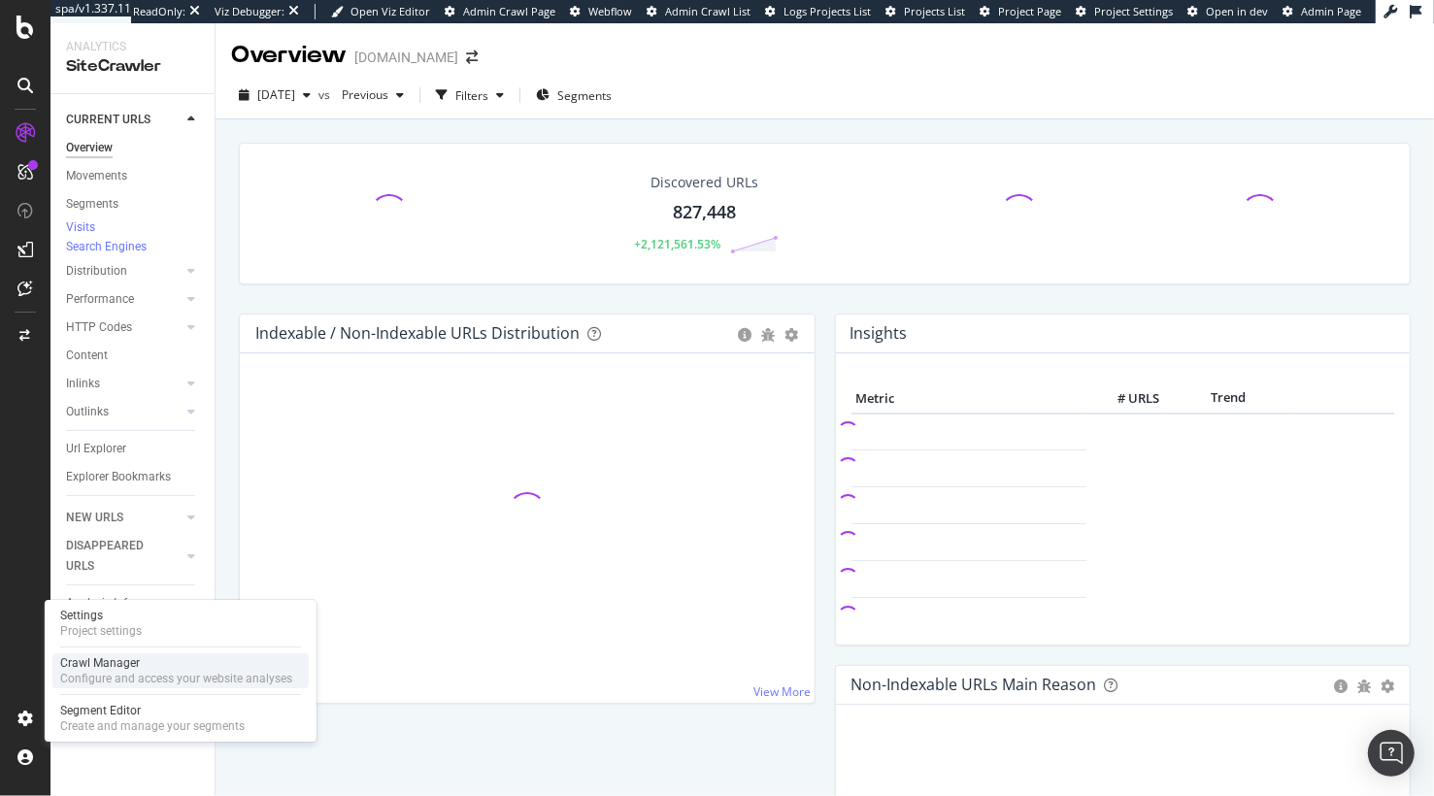
click at [101, 671] on div "Configure and access your website analyses" at bounding box center [176, 679] width 232 height 16
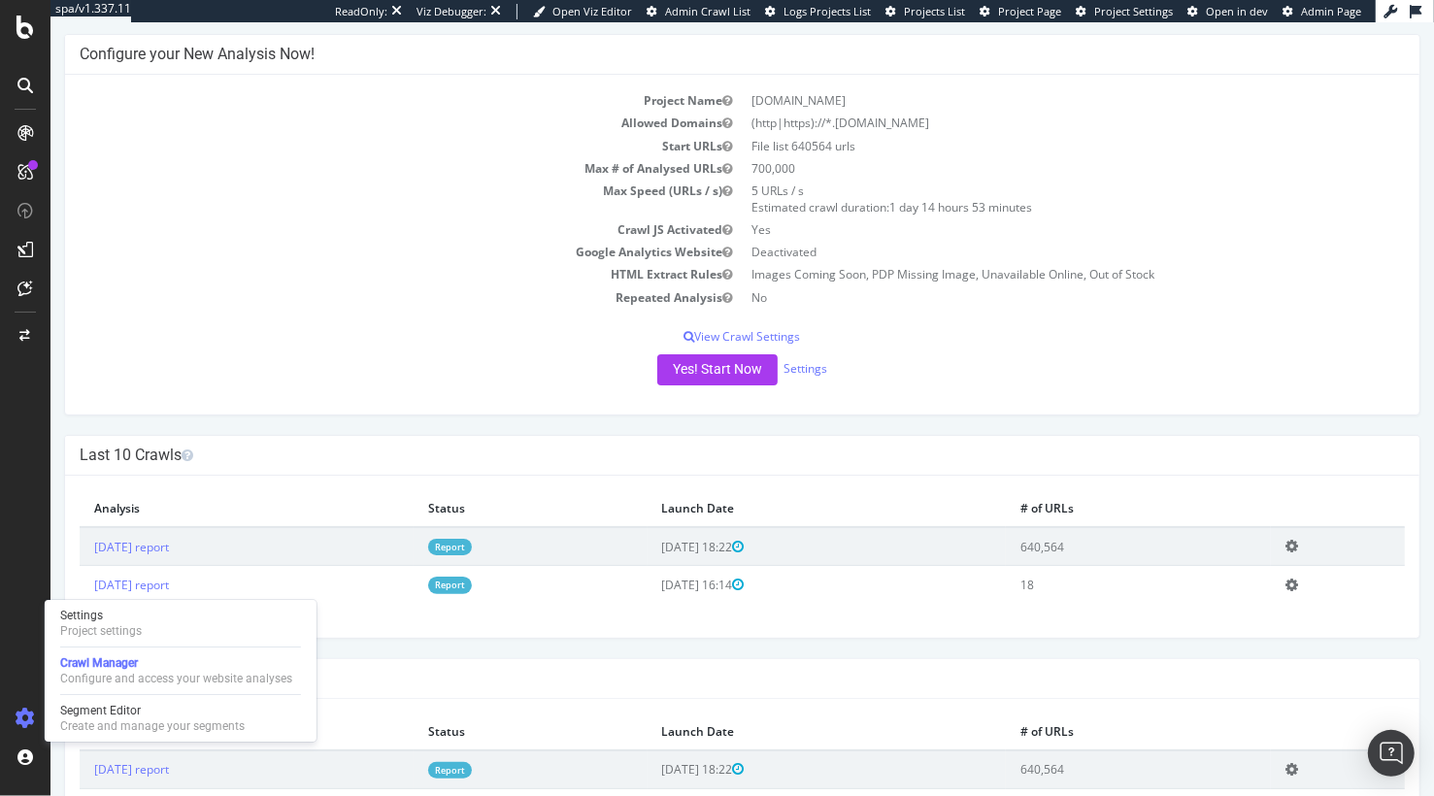
scroll to position [174, 0]
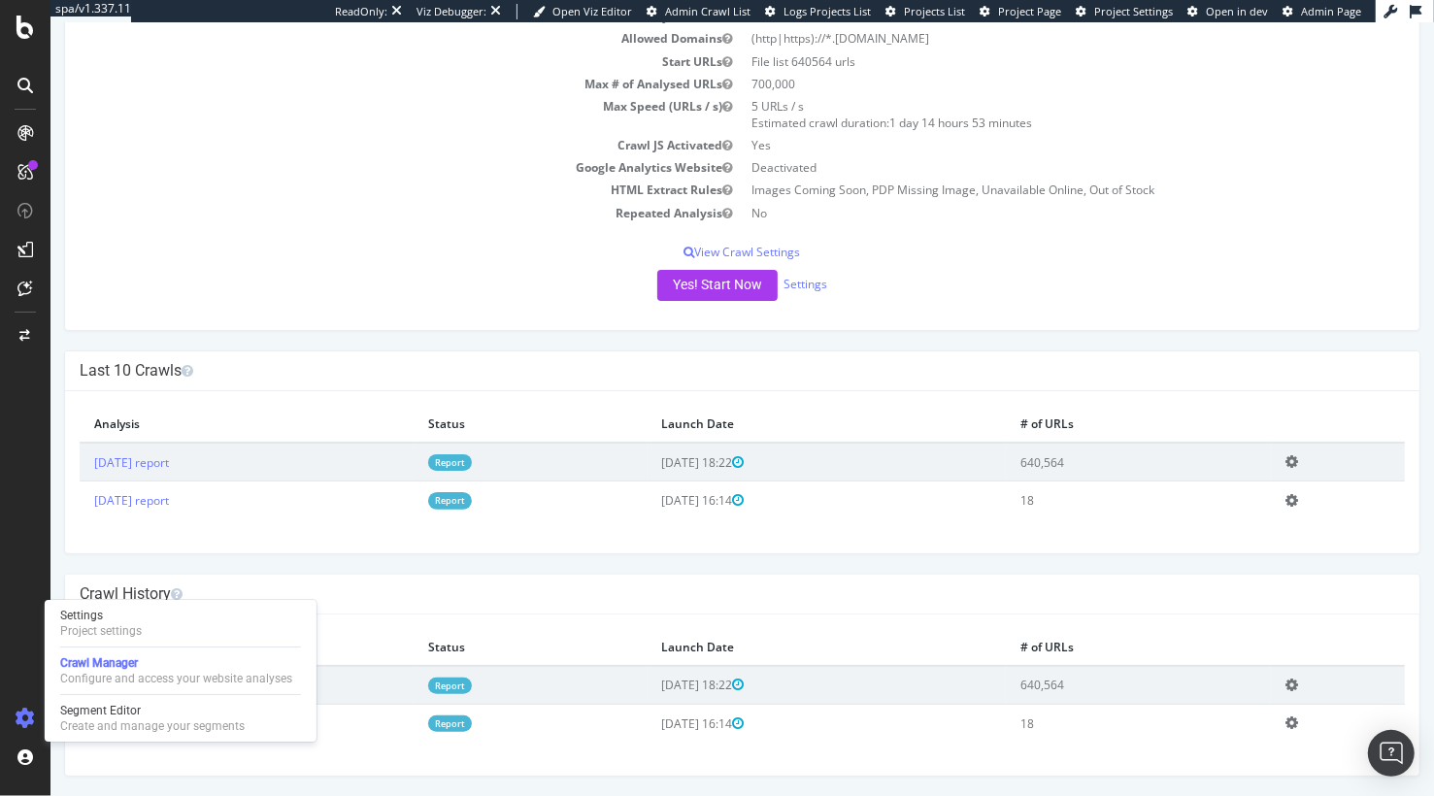
drag, startPoint x: 532, startPoint y: 596, endPoint x: 358, endPoint y: 514, distance: 192.4
click at [532, 596] on h4 "Crawl History" at bounding box center [741, 594] width 1325 height 19
click at [168, 462] on link "2025 Aug. 25th report" at bounding box center [130, 462] width 75 height 17
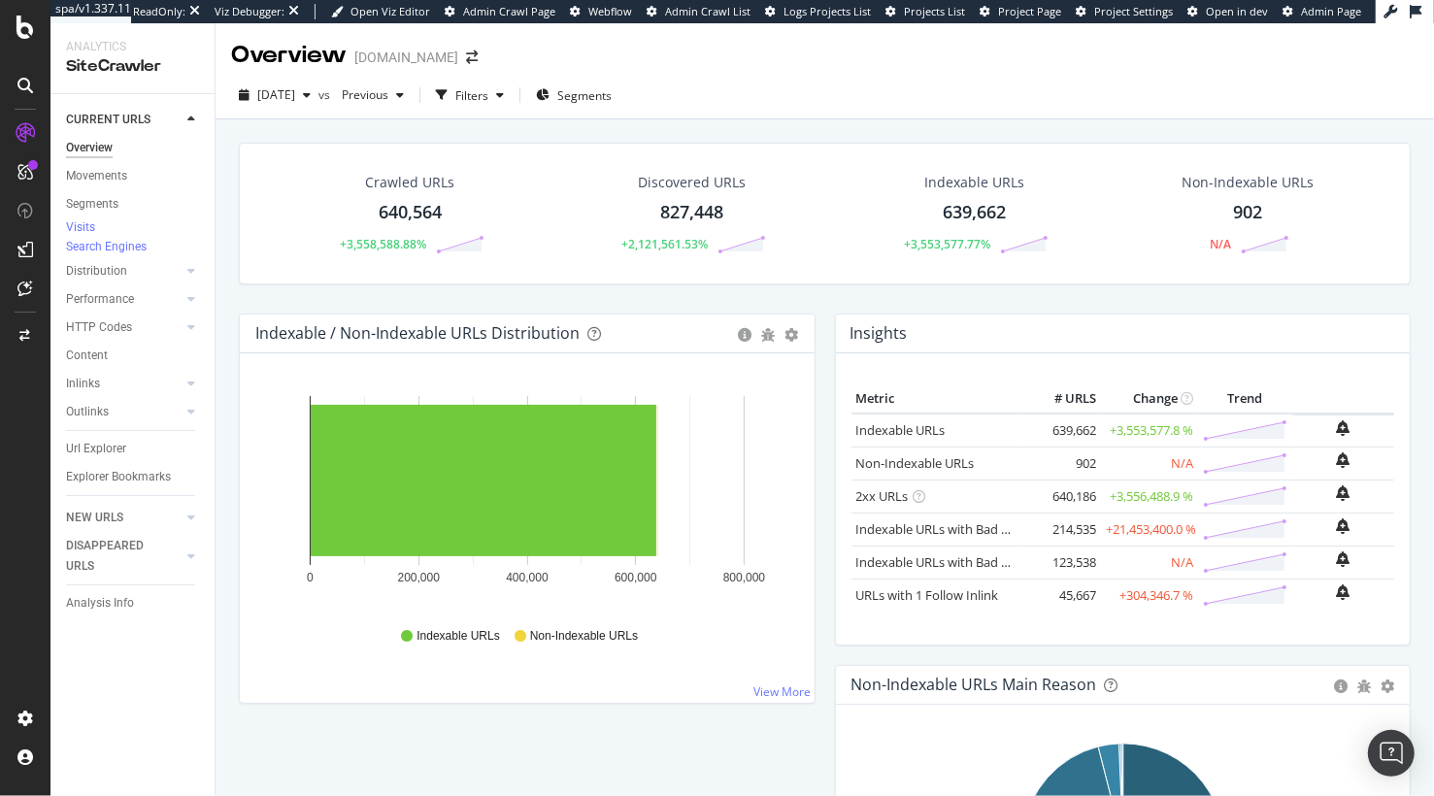
click at [208, 556] on div "DISAPPEARED URLS" at bounding box center [140, 556] width 149 height 49
click at [578, 289] on div "Crawled URLs 640,564 +3,558,588.88% Discovered URLs 827,448 +2,121,561.53% Inde…" at bounding box center [824, 228] width 1191 height 171
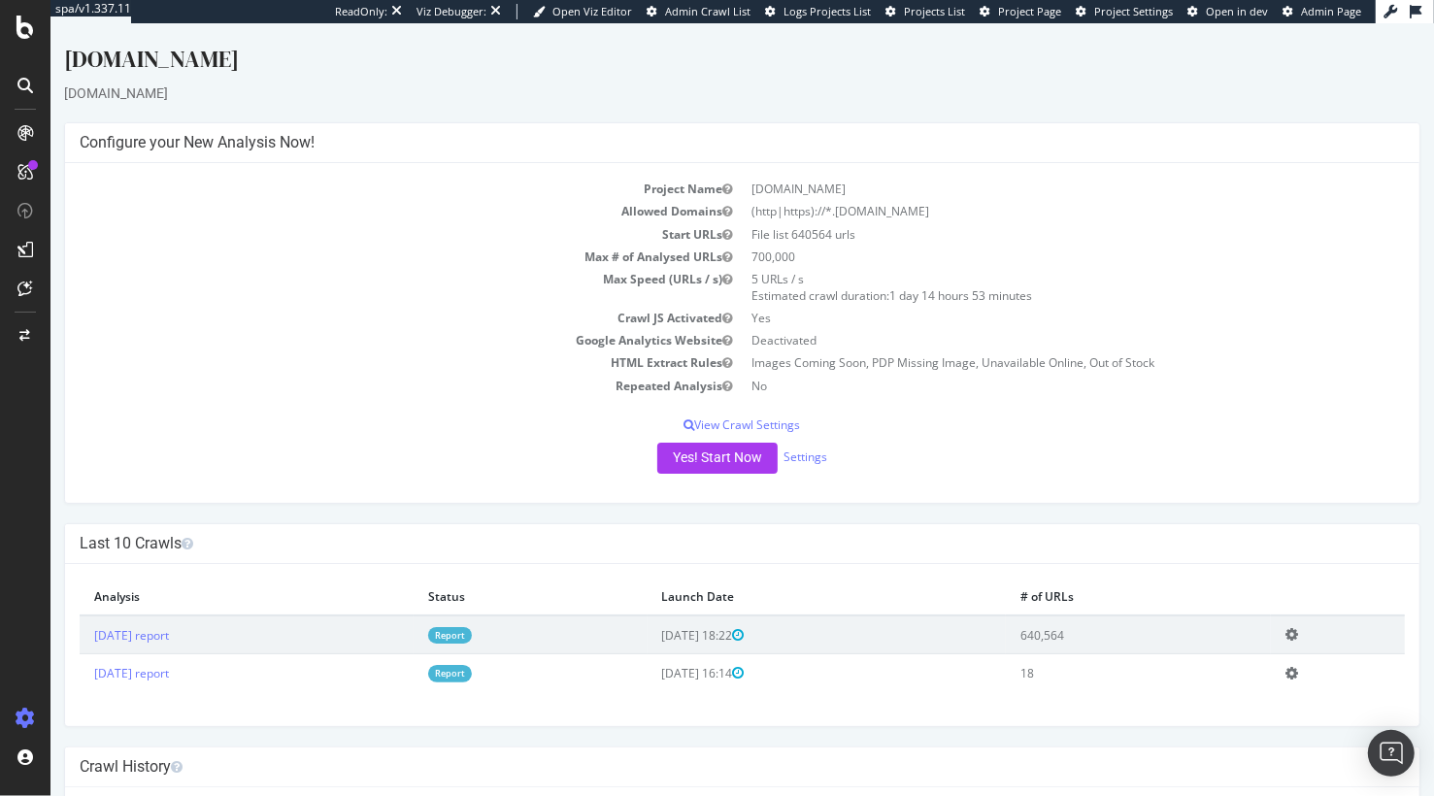
click at [473, 218] on td "Allowed Domains" at bounding box center [410, 211] width 663 height 22
click at [98, 222] on div "SiteCrawler" at bounding box center [106, 218] width 69 height 19
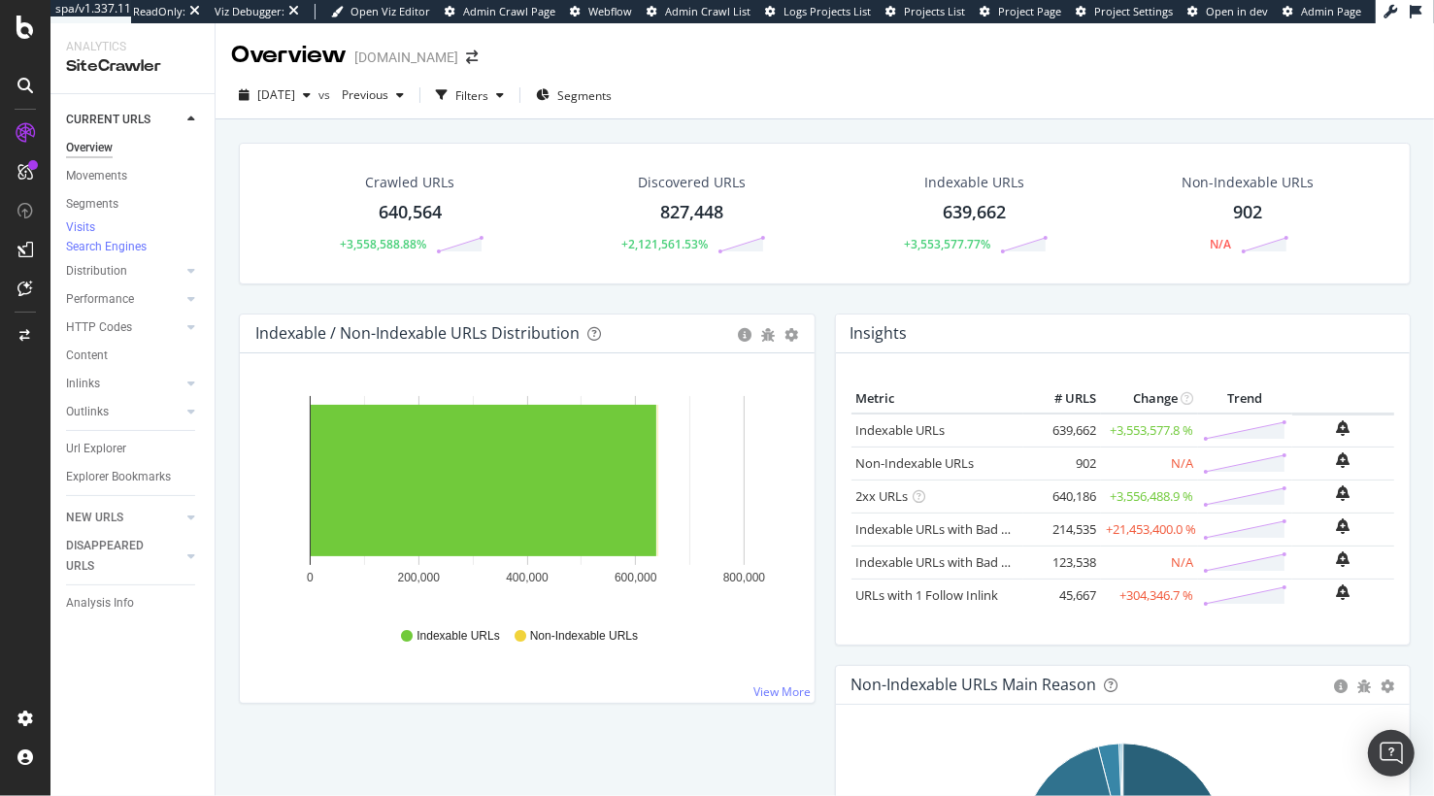
drag, startPoint x: 411, startPoint y: 129, endPoint x: 467, endPoint y: 95, distance: 65.8
drag, startPoint x: 500, startPoint y: 96, endPoint x: 474, endPoint y: 101, distance: 26.7
click at [488, 96] on div "Filters" at bounding box center [471, 95] width 33 height 17
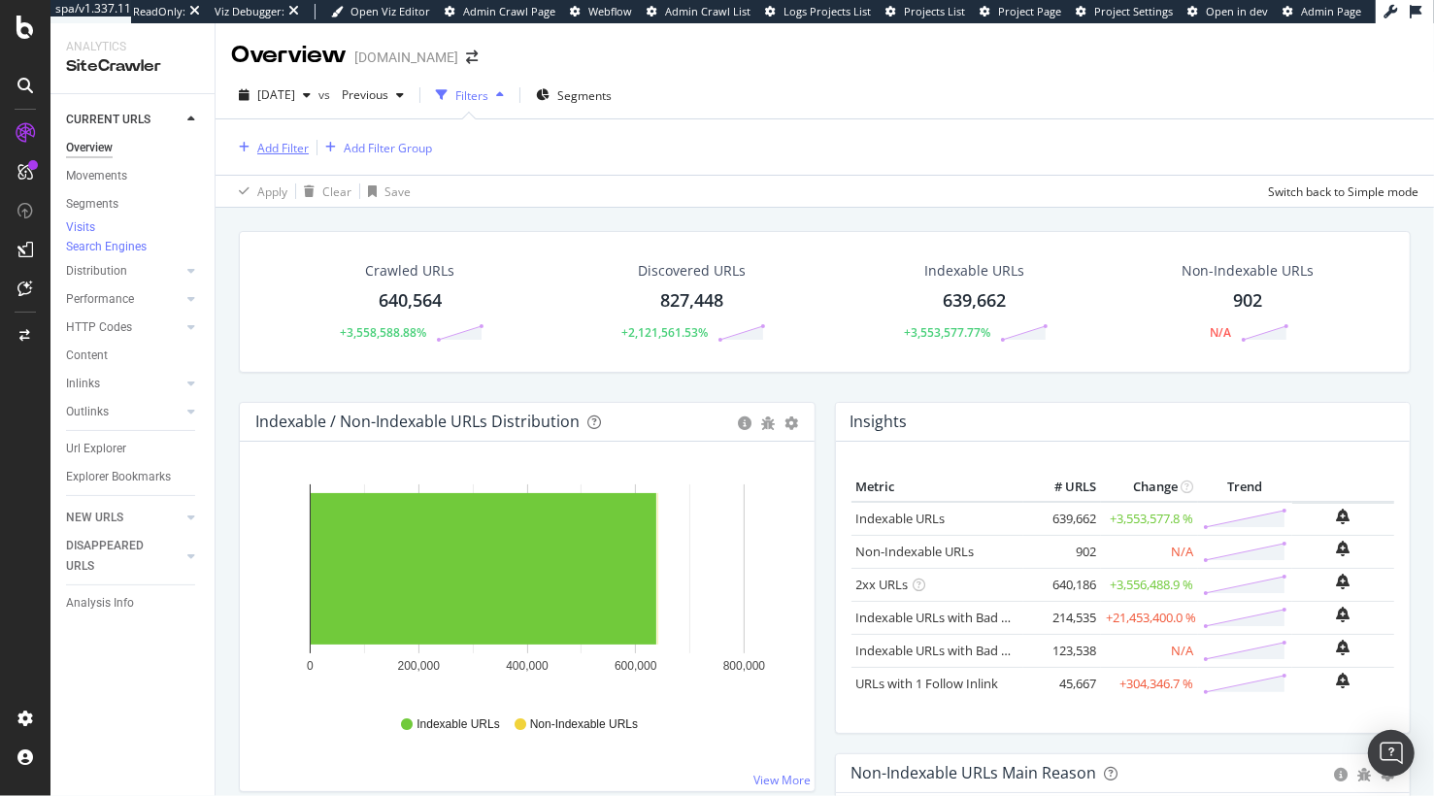
click at [292, 151] on div "Add Filter" at bounding box center [282, 148] width 51 height 17
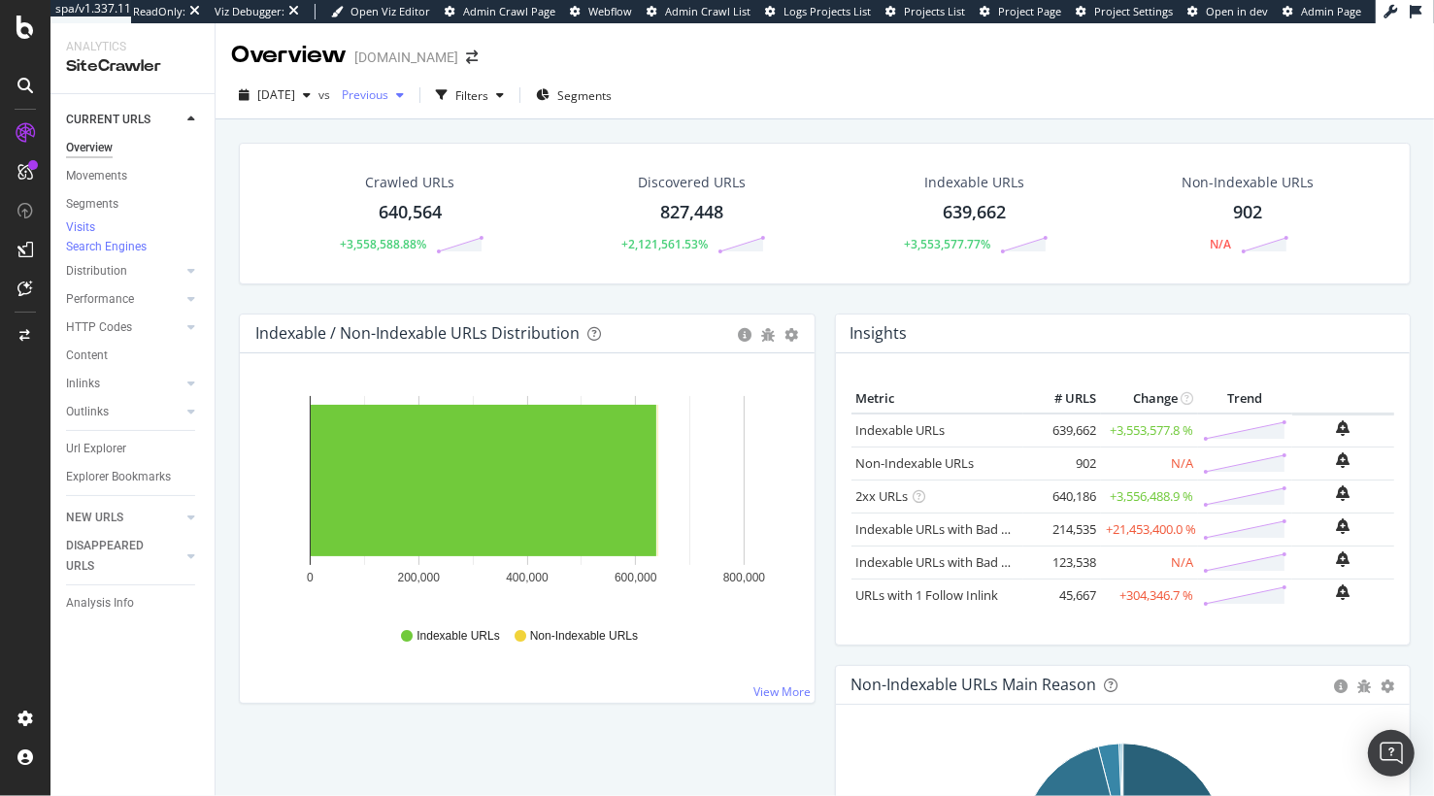
drag, startPoint x: 505, startPoint y: 91, endPoint x: 445, endPoint y: 106, distance: 61.9
click at [488, 91] on div "Filters" at bounding box center [471, 95] width 33 height 17
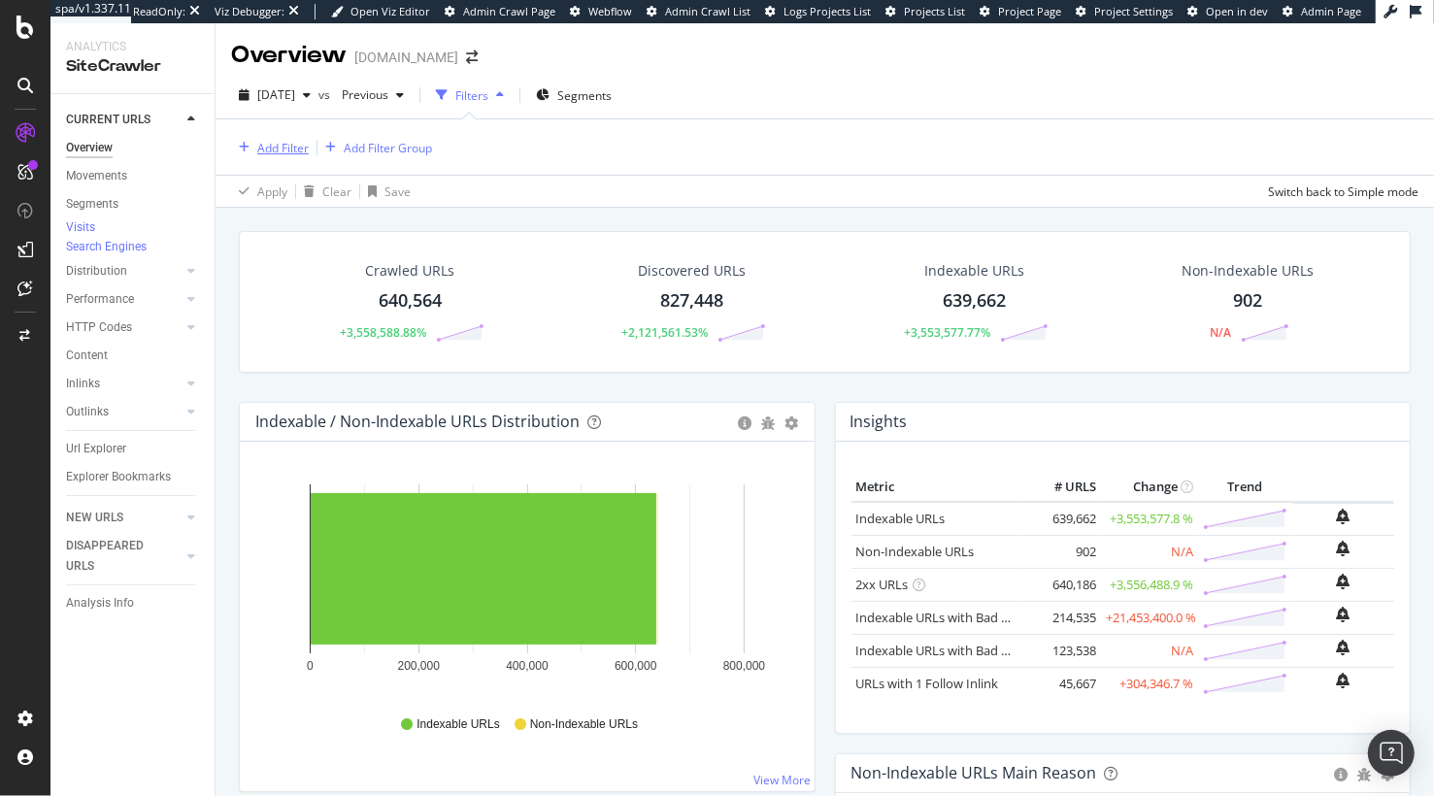
click at [289, 146] on div "Add Filter" at bounding box center [282, 148] width 51 height 17
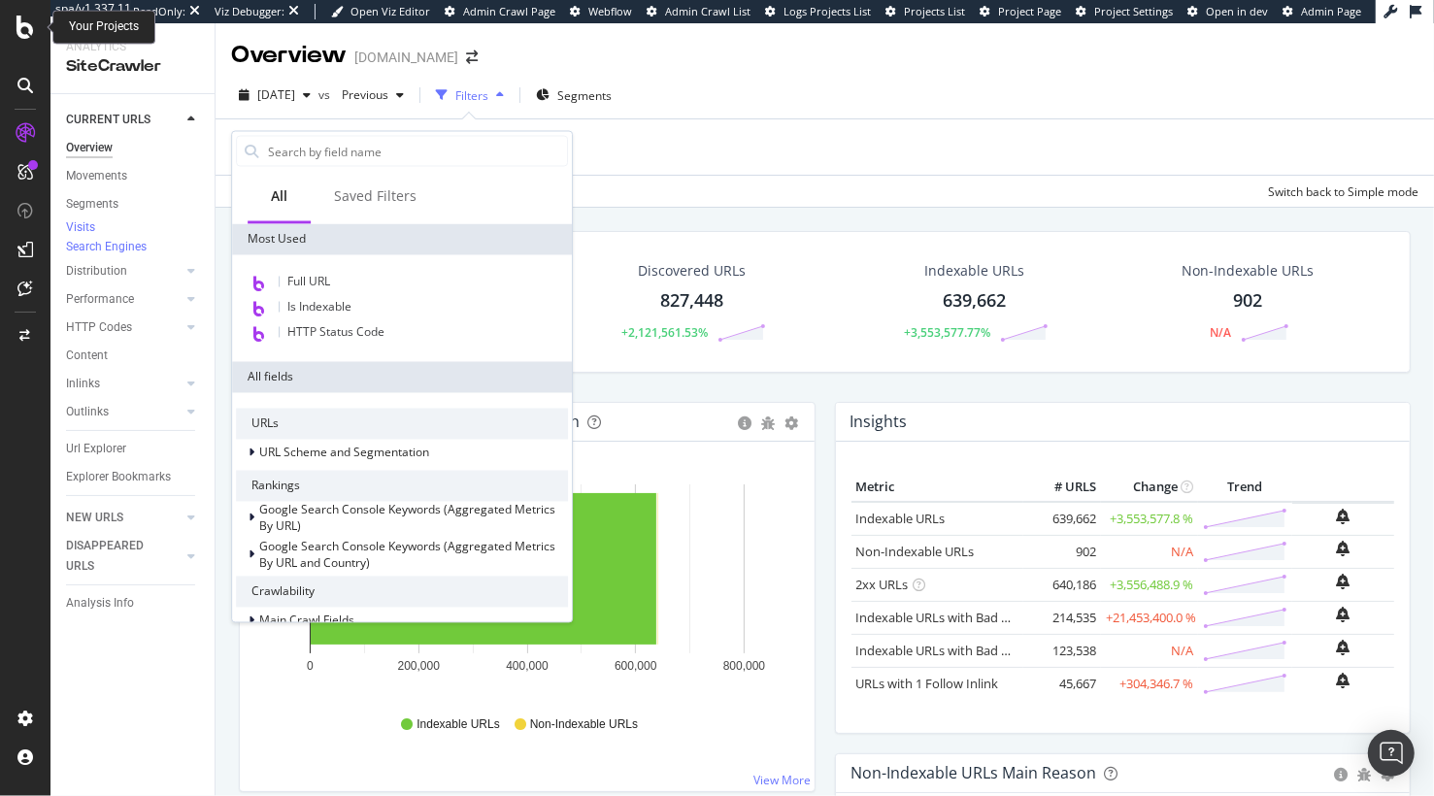
click at [29, 31] on icon at bounding box center [25, 27] width 17 height 23
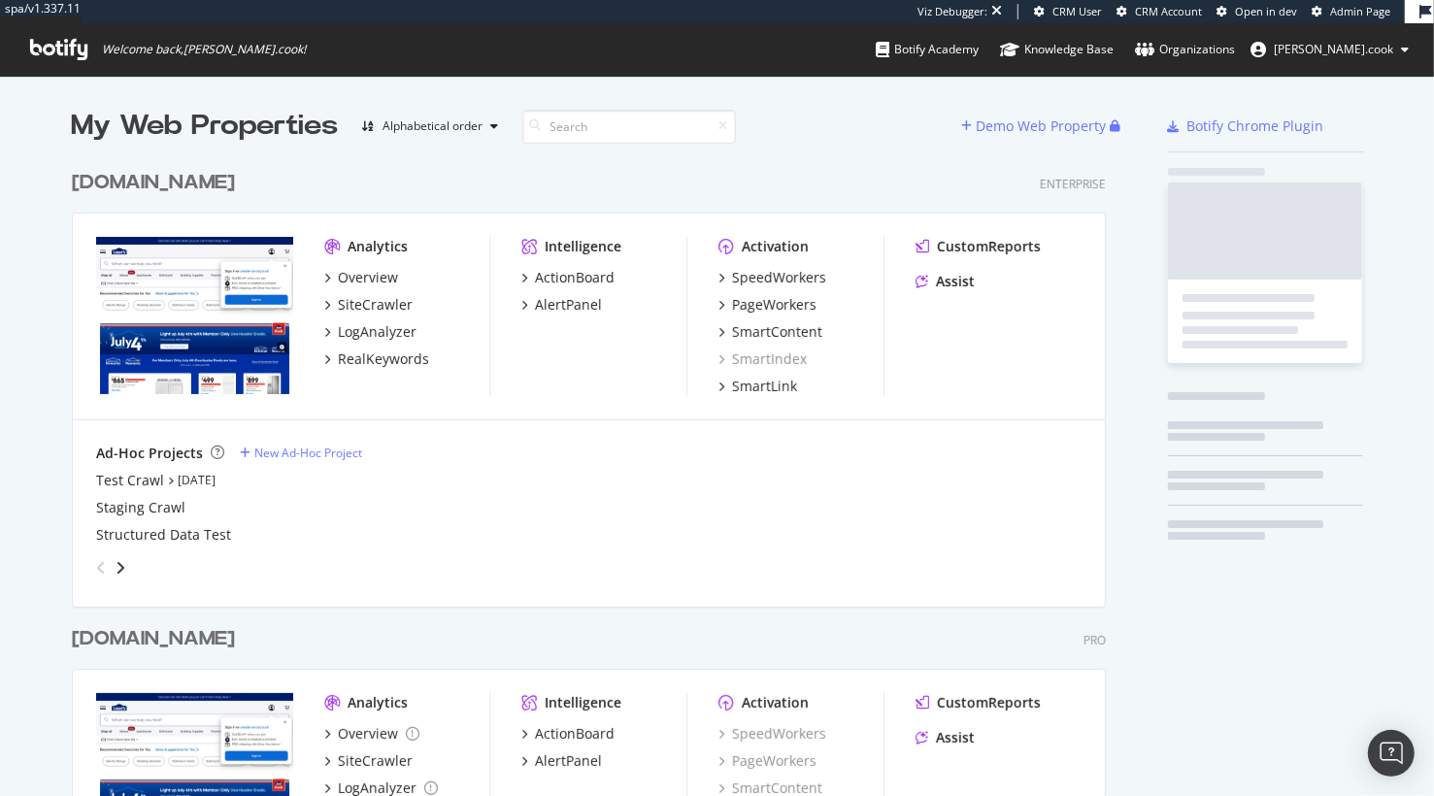
scroll to position [796, 1049]
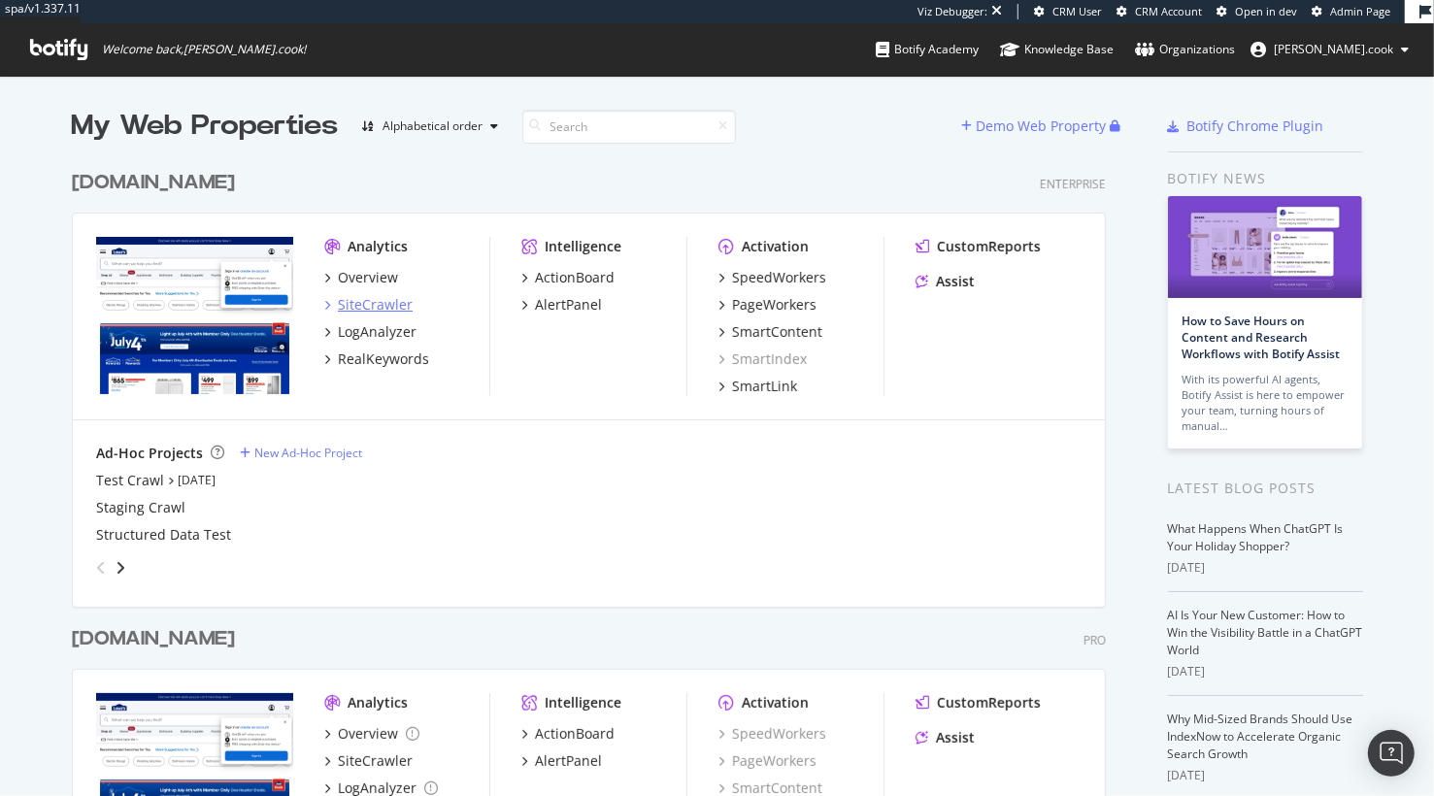
click at [382, 306] on div "SiteCrawler" at bounding box center [375, 304] width 75 height 19
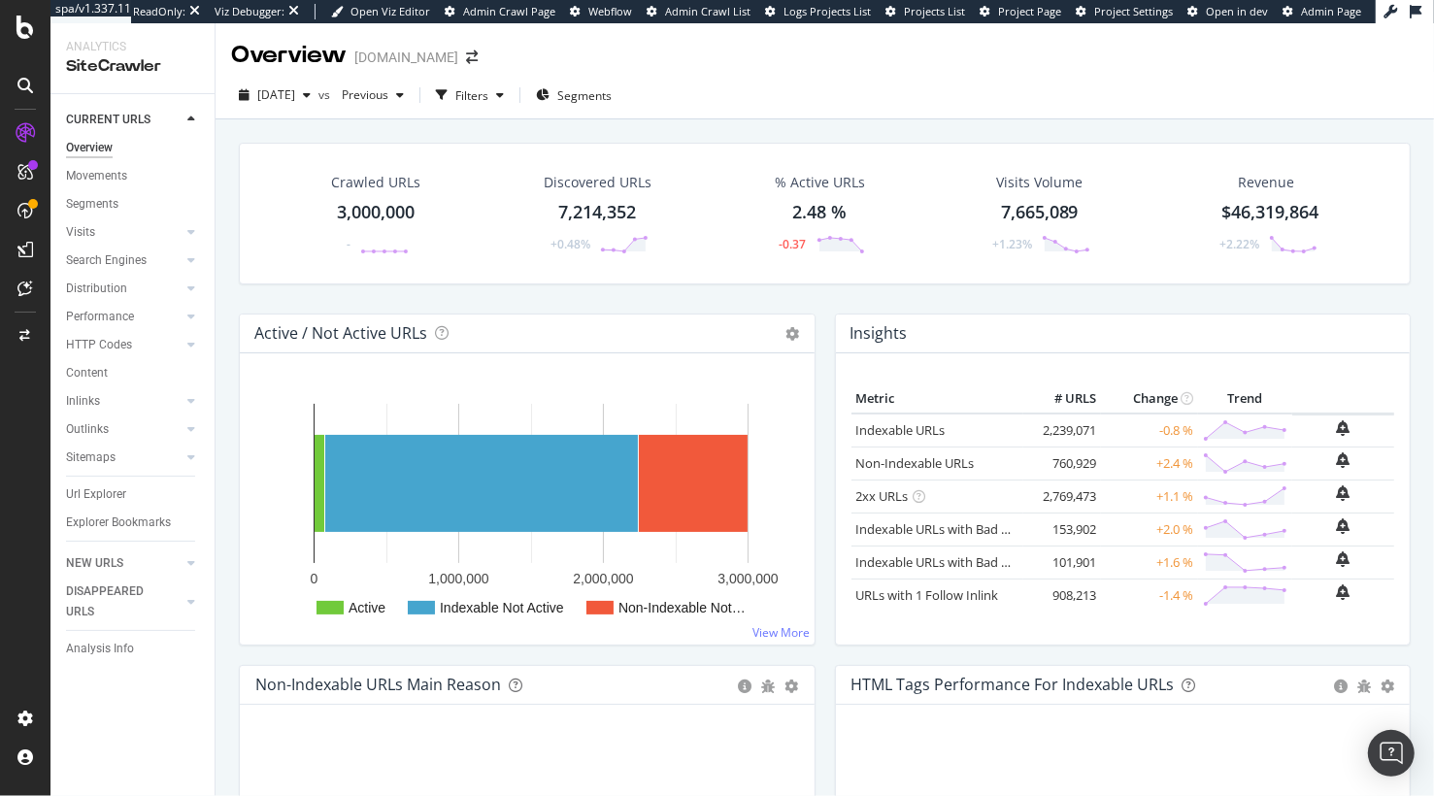
drag, startPoint x: 497, startPoint y: 133, endPoint x: 514, endPoint y: 101, distance: 36.0
click at [488, 101] on div "Filters" at bounding box center [471, 95] width 33 height 17
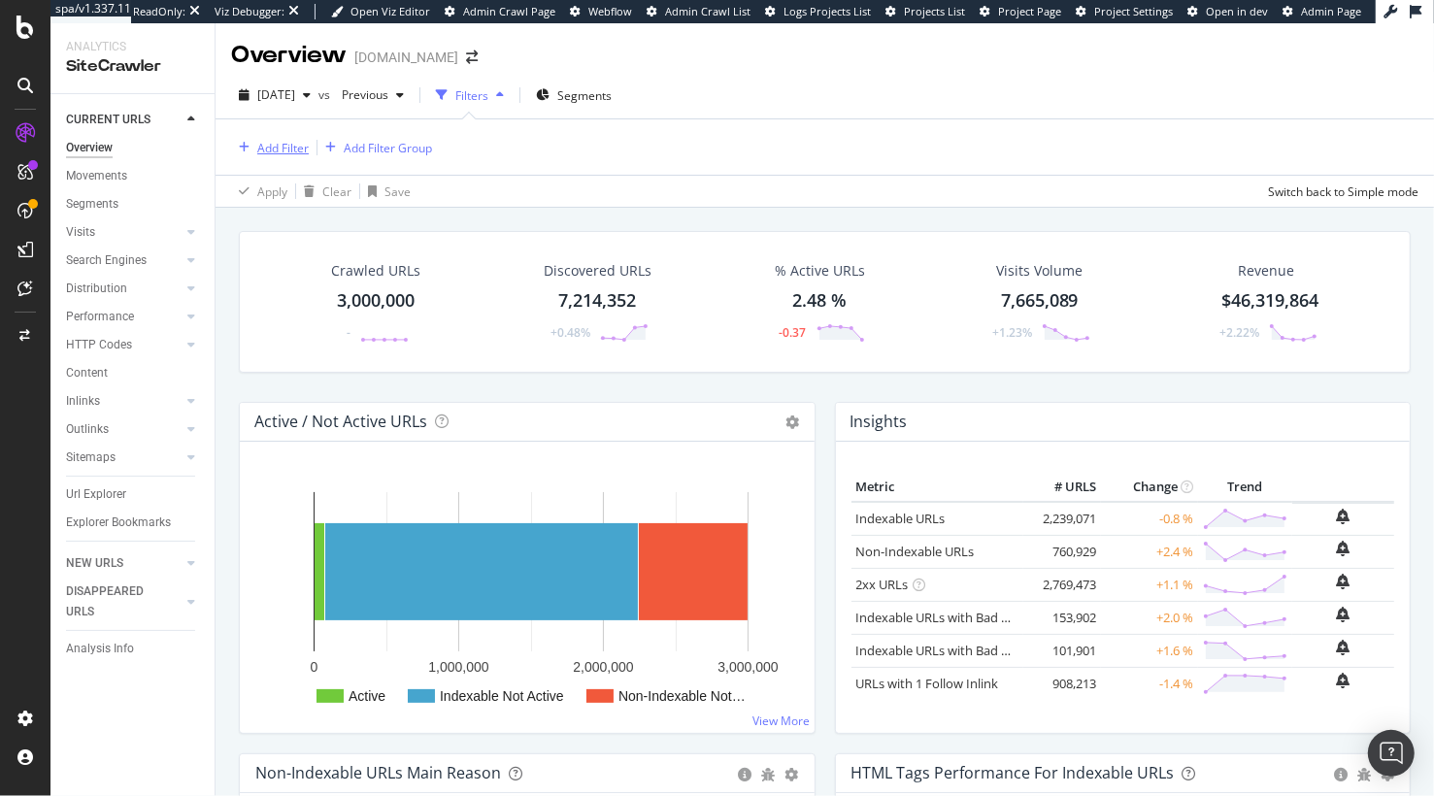
click at [263, 158] on button "Add Filter" at bounding box center [270, 147] width 78 height 23
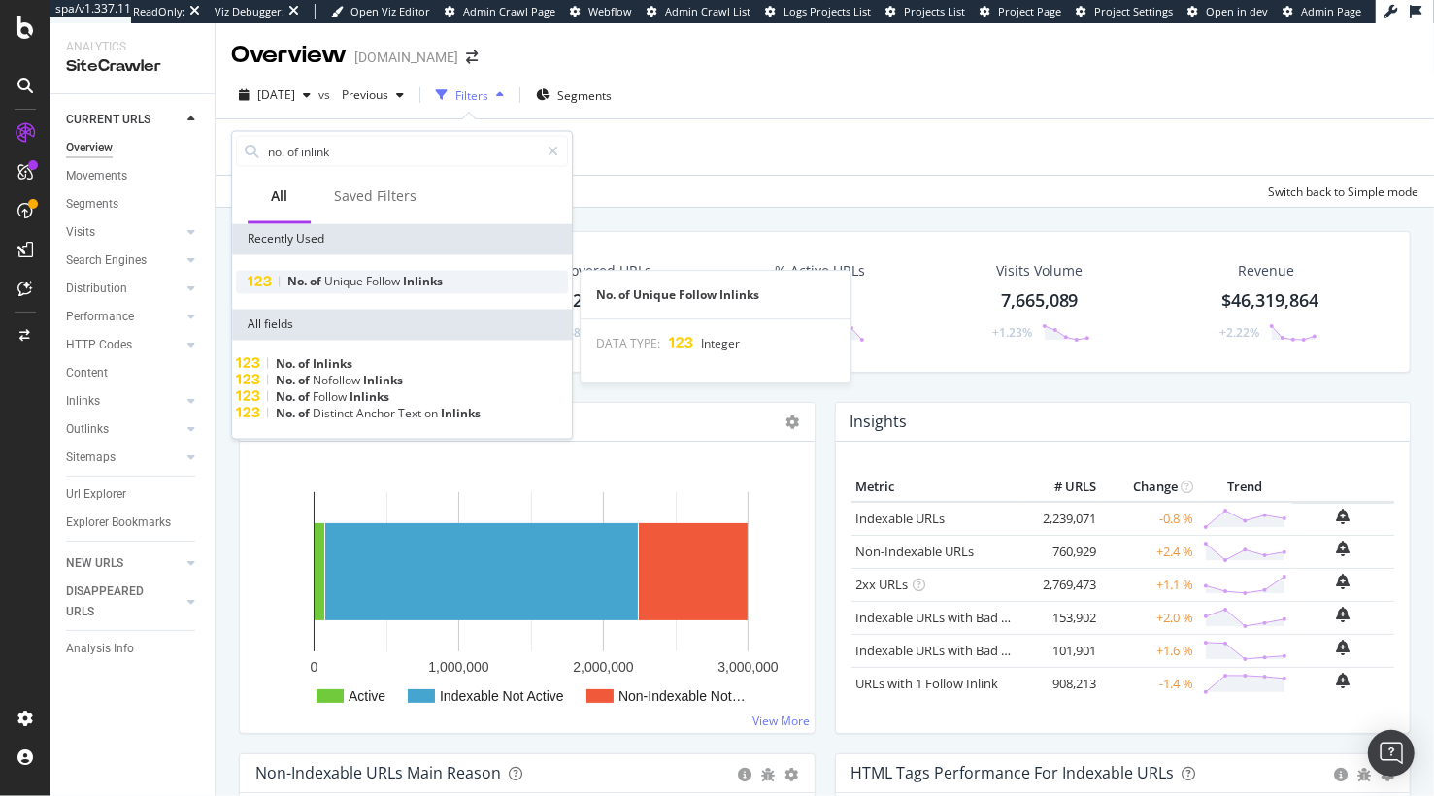
type input "no. of inlink"
click at [340, 282] on span "Unique" at bounding box center [345, 282] width 42 height 17
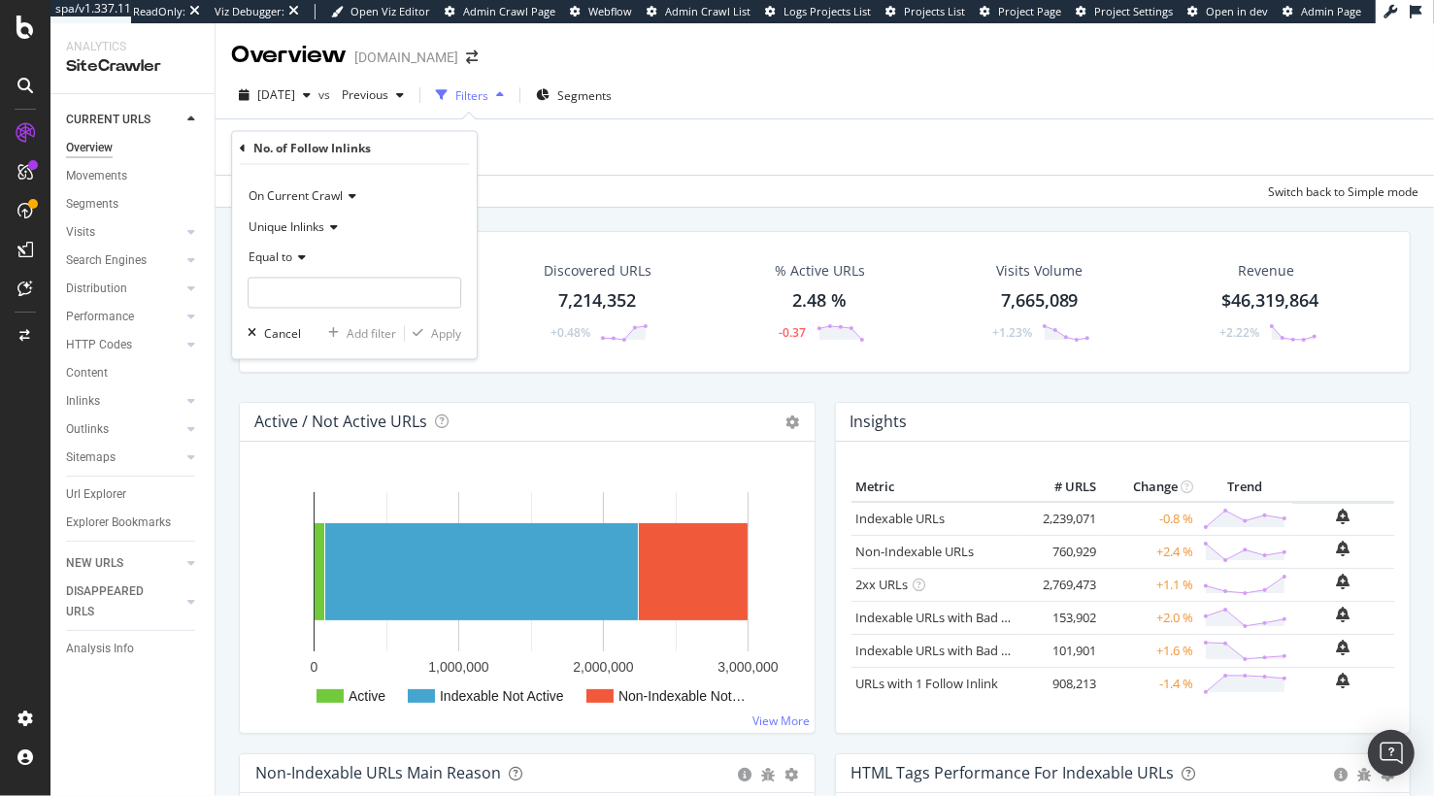
click at [283, 255] on span "Equal to" at bounding box center [271, 258] width 44 height 17
drag, startPoint x: 325, startPoint y: 398, endPoint x: 324, endPoint y: 351, distance: 46.6
click at [325, 398] on span "Greater than" at bounding box center [292, 398] width 70 height 17
click at [326, 295] on input "number" at bounding box center [355, 293] width 214 height 31
type input "999"
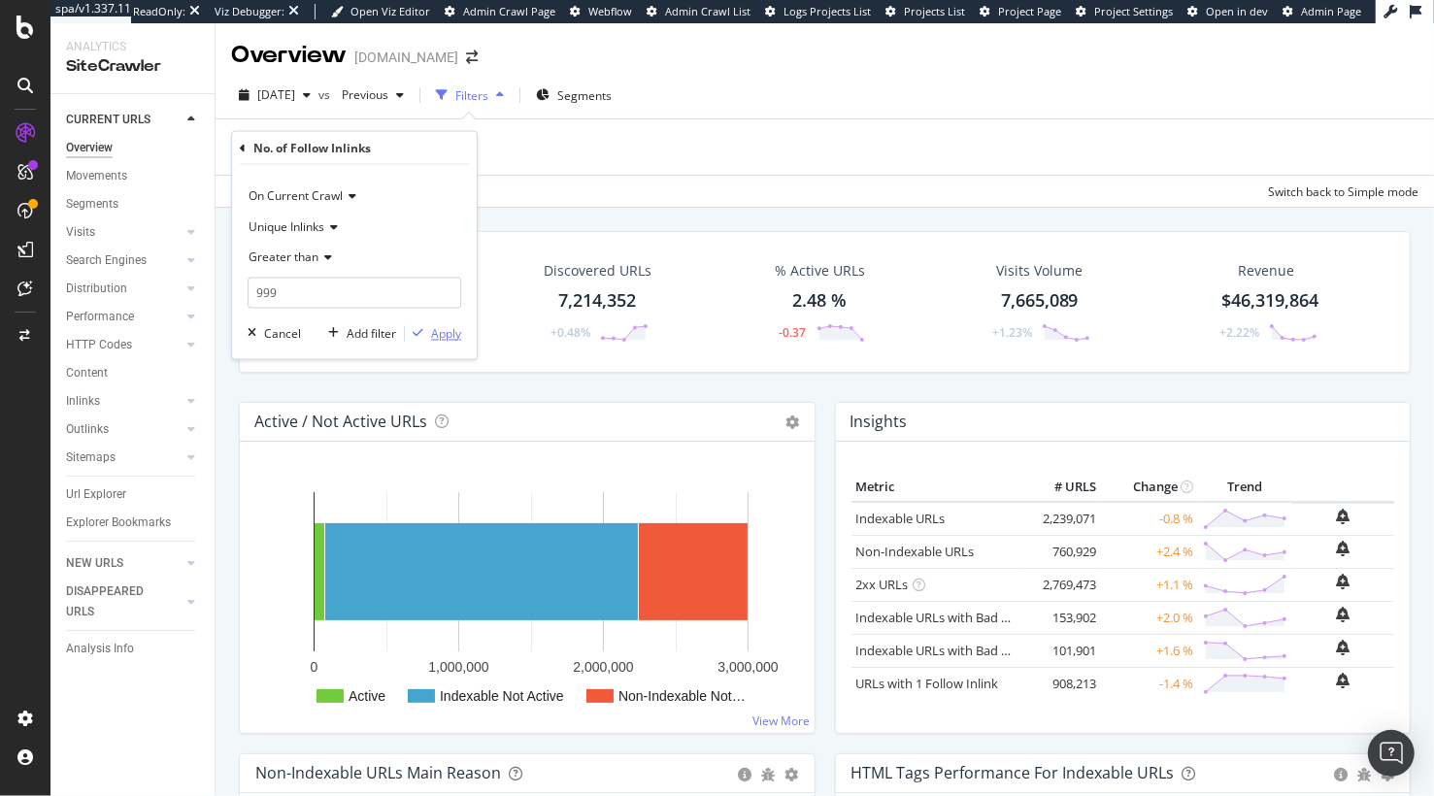
drag, startPoint x: 444, startPoint y: 331, endPoint x: 362, endPoint y: 232, distance: 128.3
click at [444, 331] on div "Apply" at bounding box center [446, 333] width 30 height 17
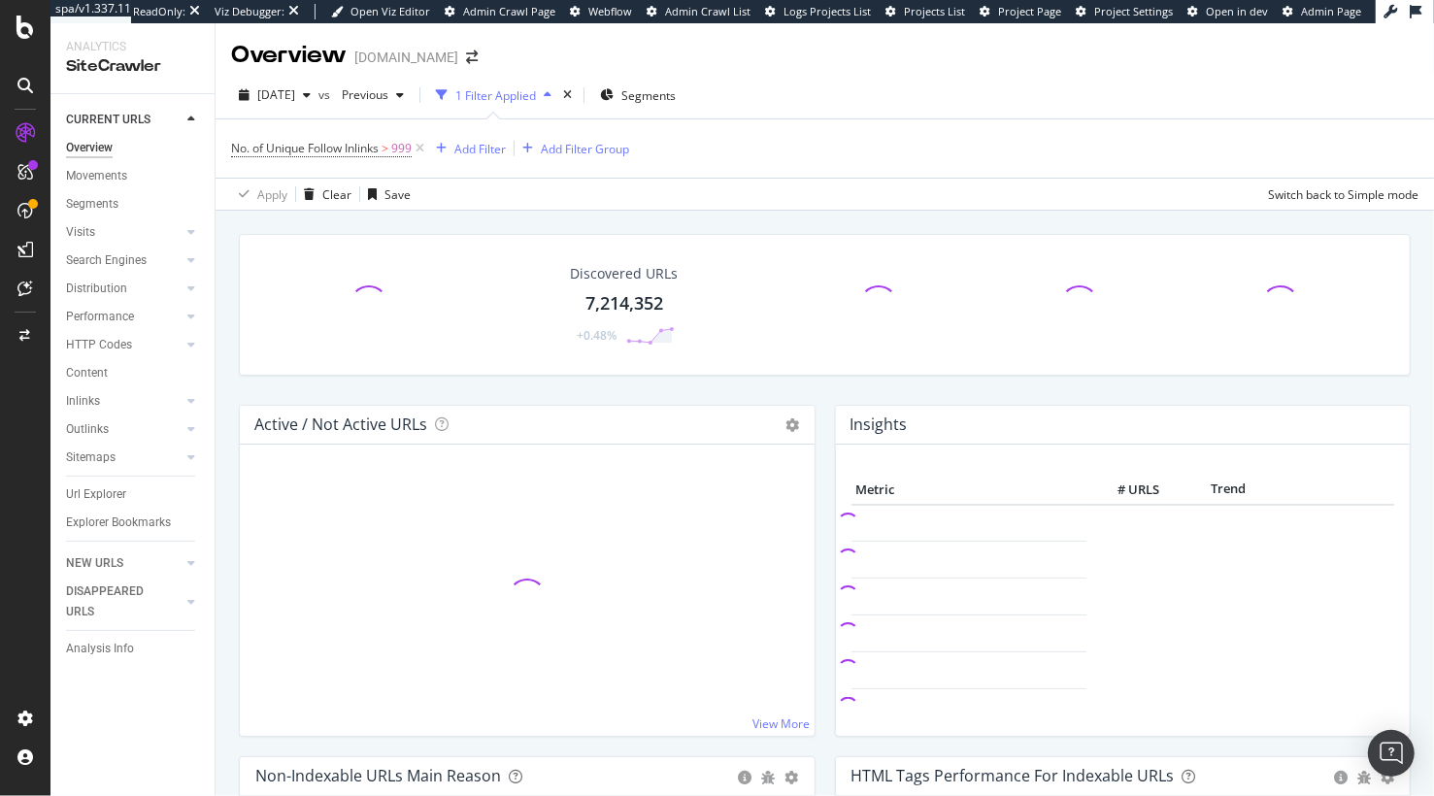
drag, startPoint x: 332, startPoint y: 226, endPoint x: 208, endPoint y: 258, distance: 128.3
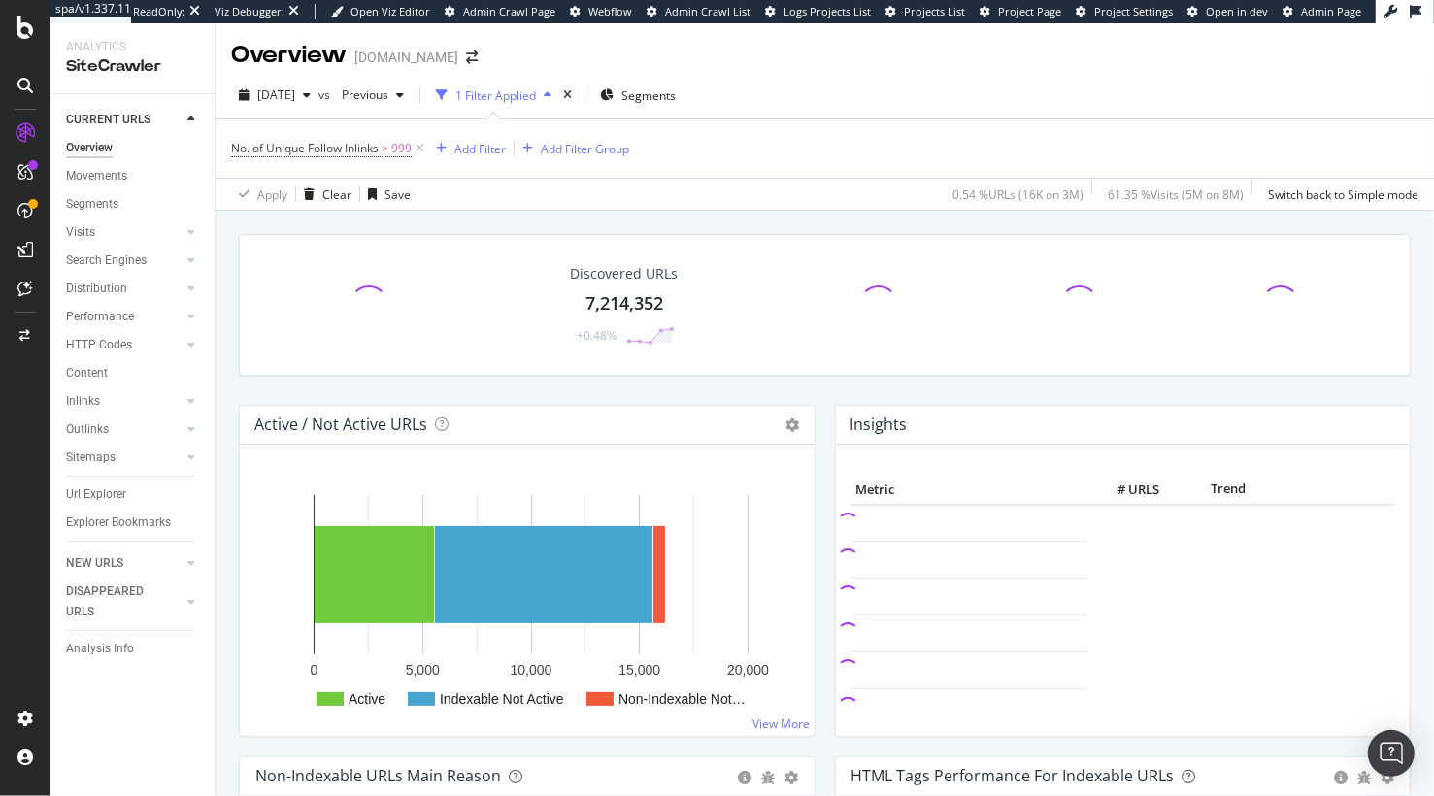
click at [217, 351] on div "Discovered URLs 7,214,352 +0.48% Active / Not Active URLs Chart (by Value) Char…" at bounding box center [825, 597] width 1219 height 773
drag, startPoint x: 161, startPoint y: 351, endPoint x: 235, endPoint y: 369, distance: 75.8
click at [161, 351] on link "HTTP Codes" at bounding box center [124, 345] width 116 height 20
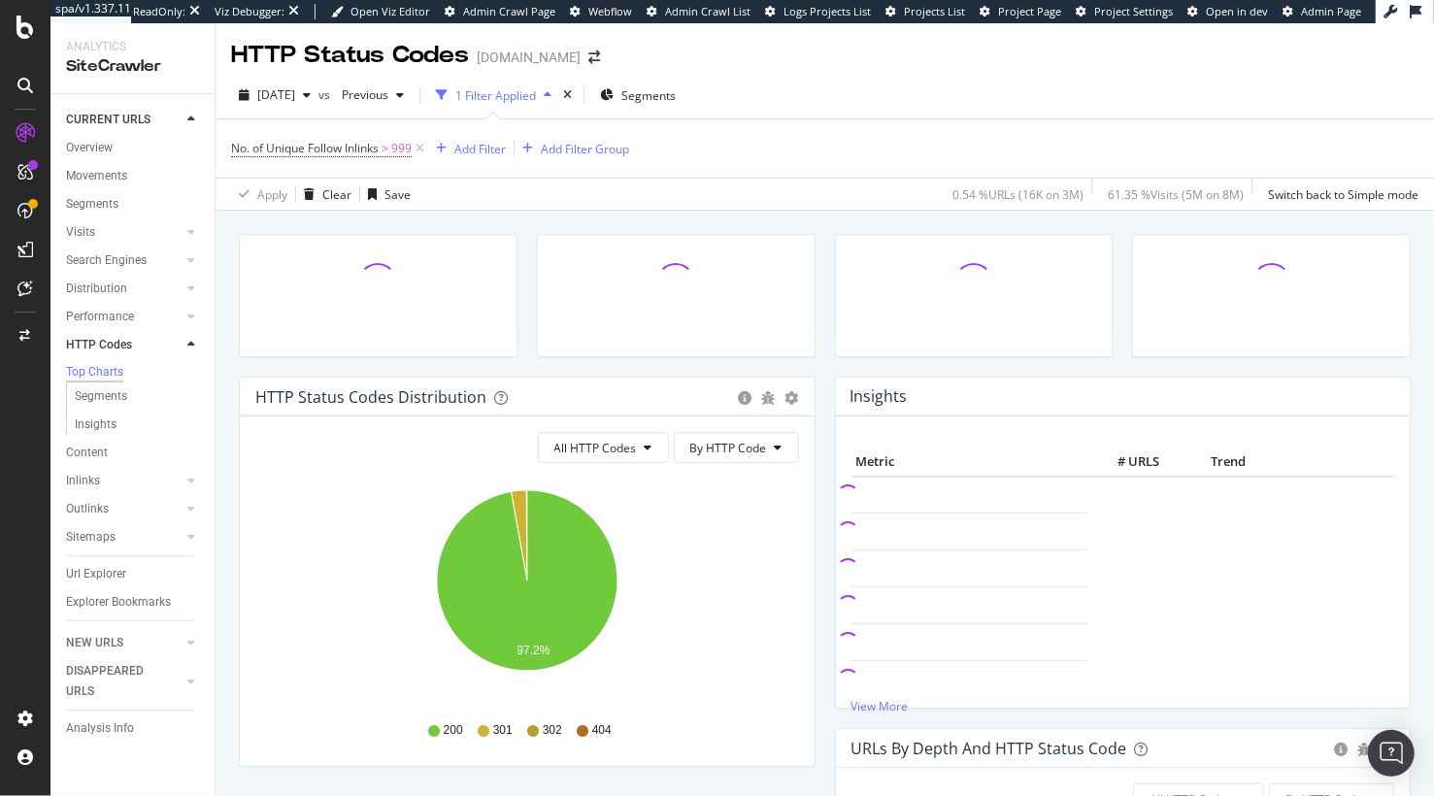
click at [523, 219] on div "HTTP Status Codes Distribution Pie Table Export as CSV Add to Custom Report All…" at bounding box center [825, 712] width 1172 height 986
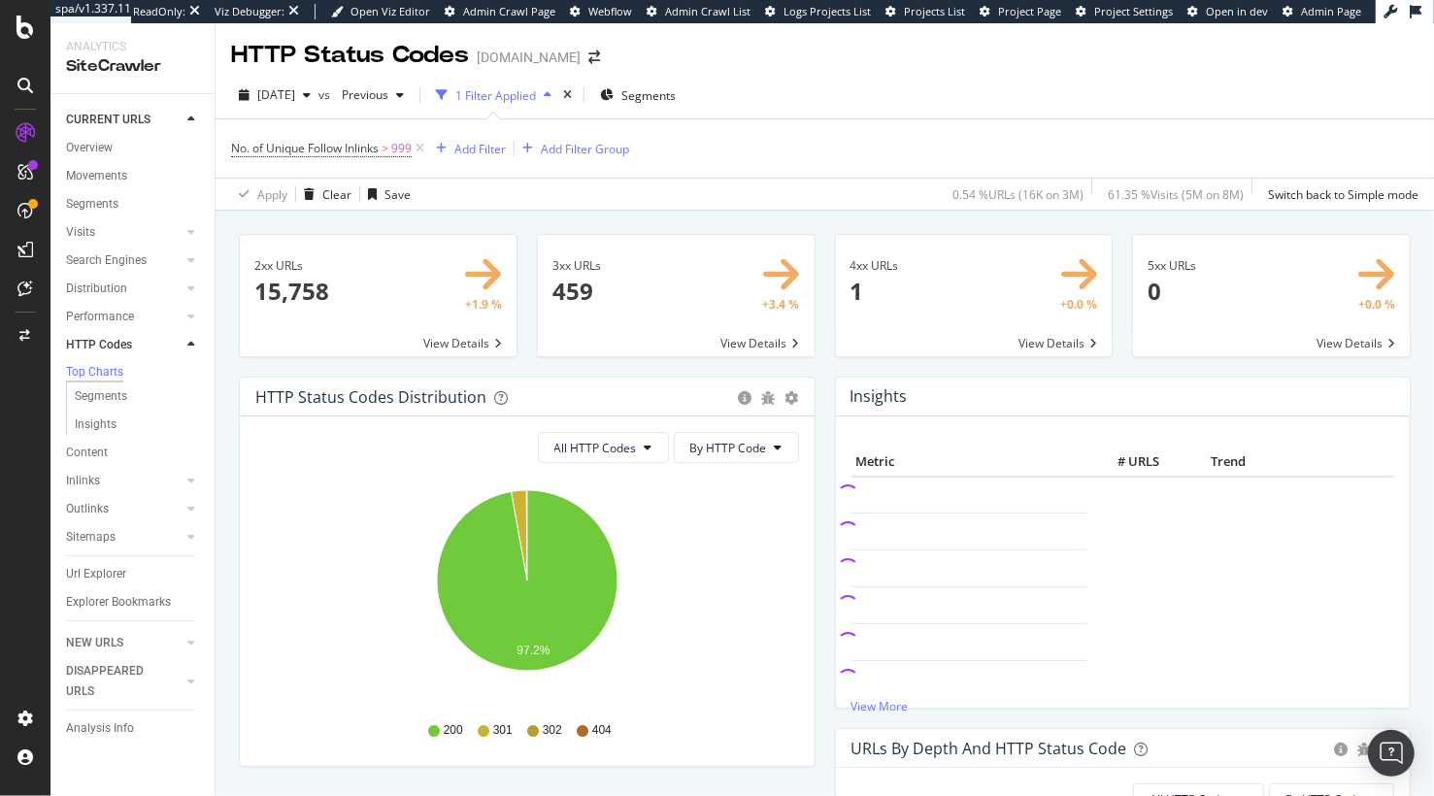
click at [778, 345] on span at bounding box center [676, 295] width 277 height 121
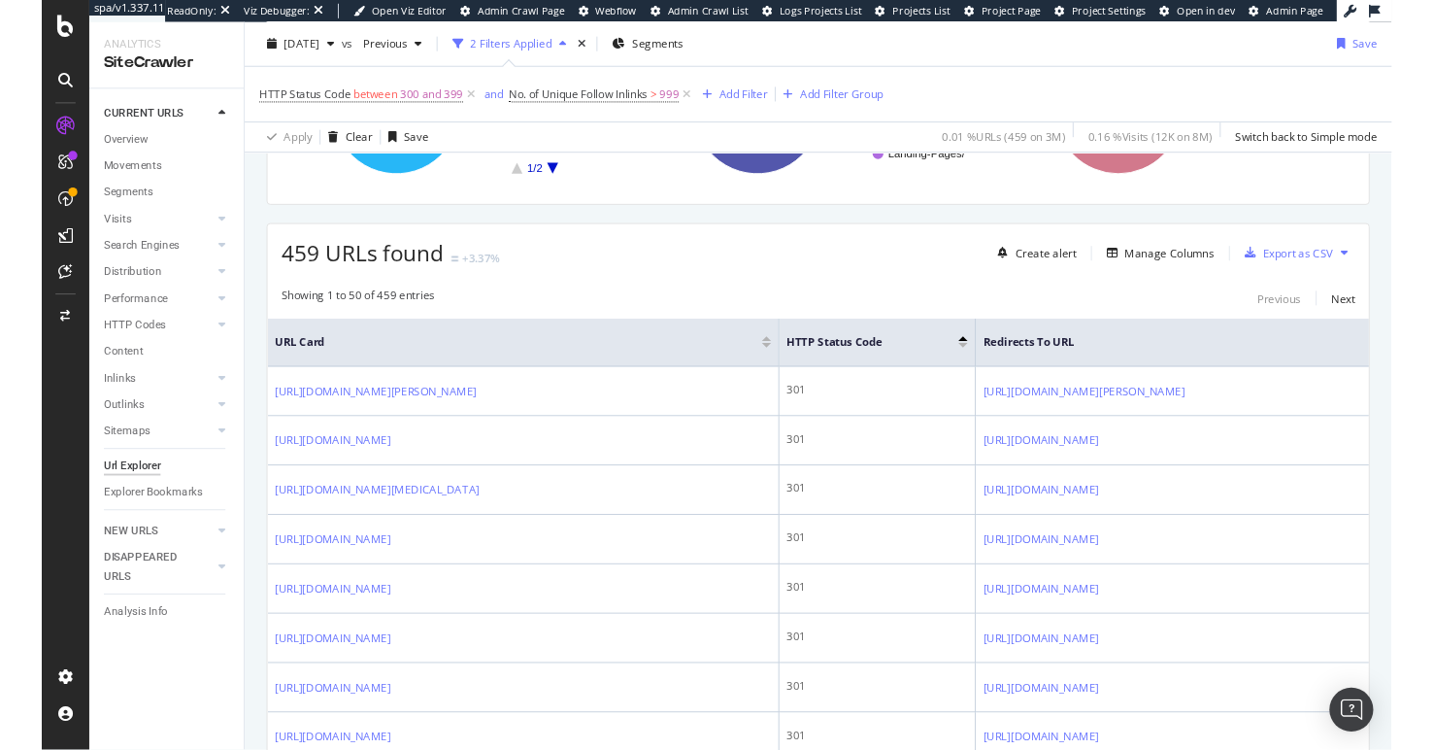
scroll to position [418, 0]
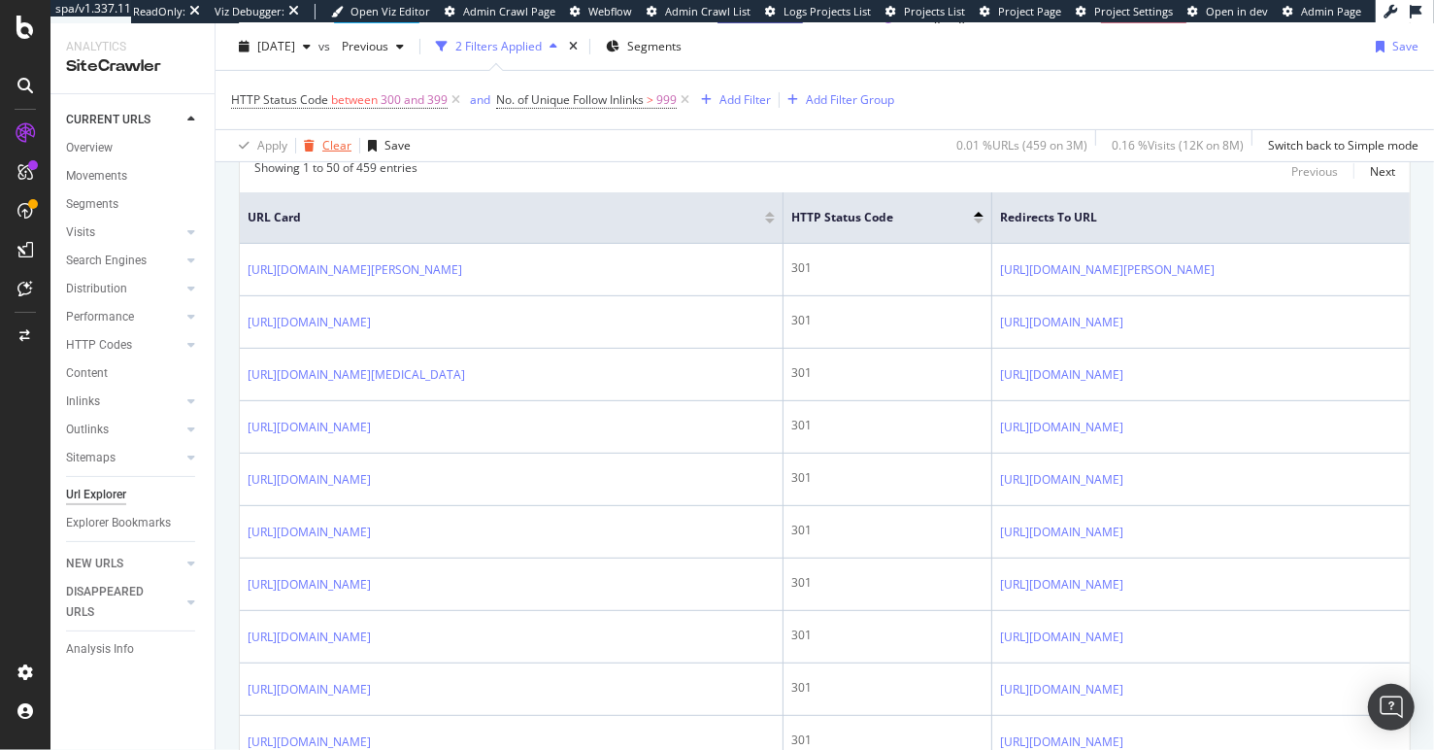
click at [334, 143] on div "Clear" at bounding box center [336, 145] width 29 height 17
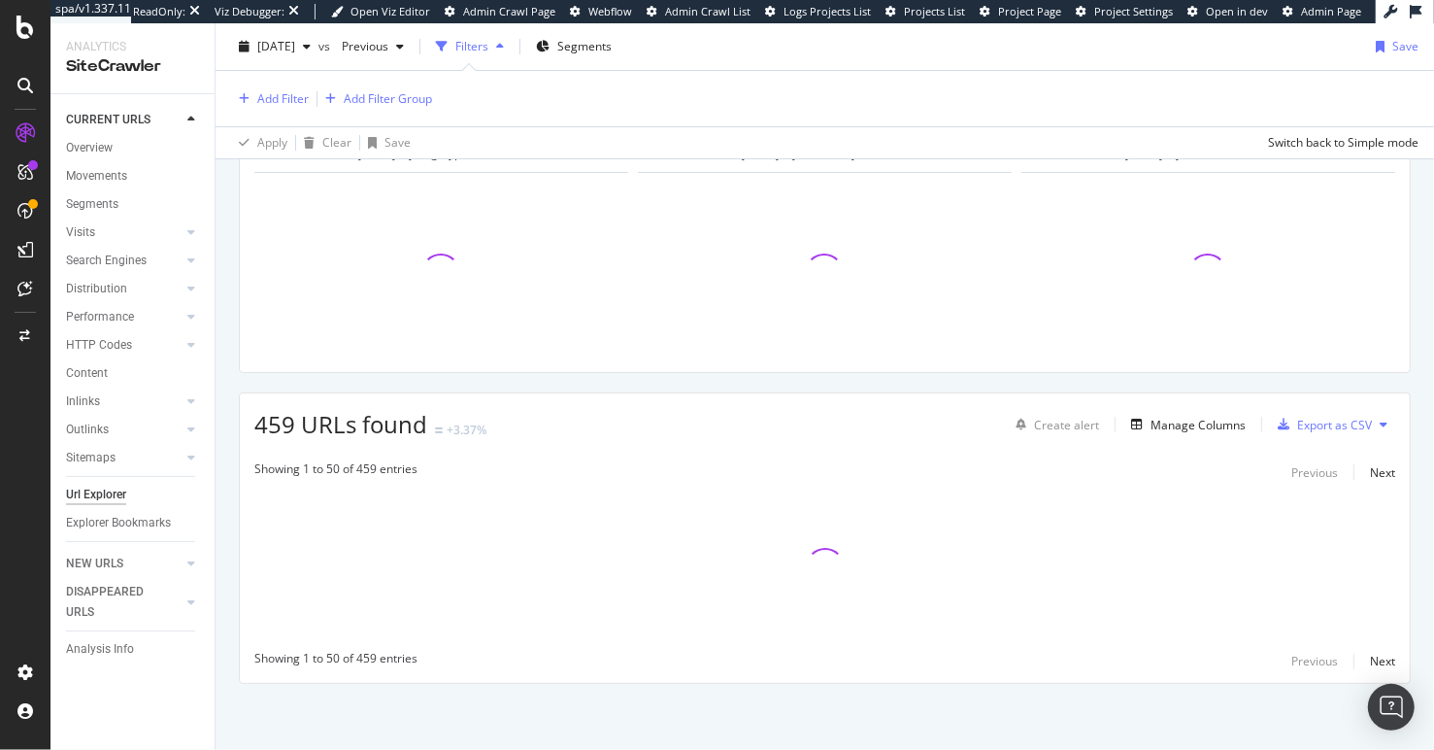
scroll to position [114, 0]
click at [97, 148] on div "Overview" at bounding box center [89, 148] width 47 height 20
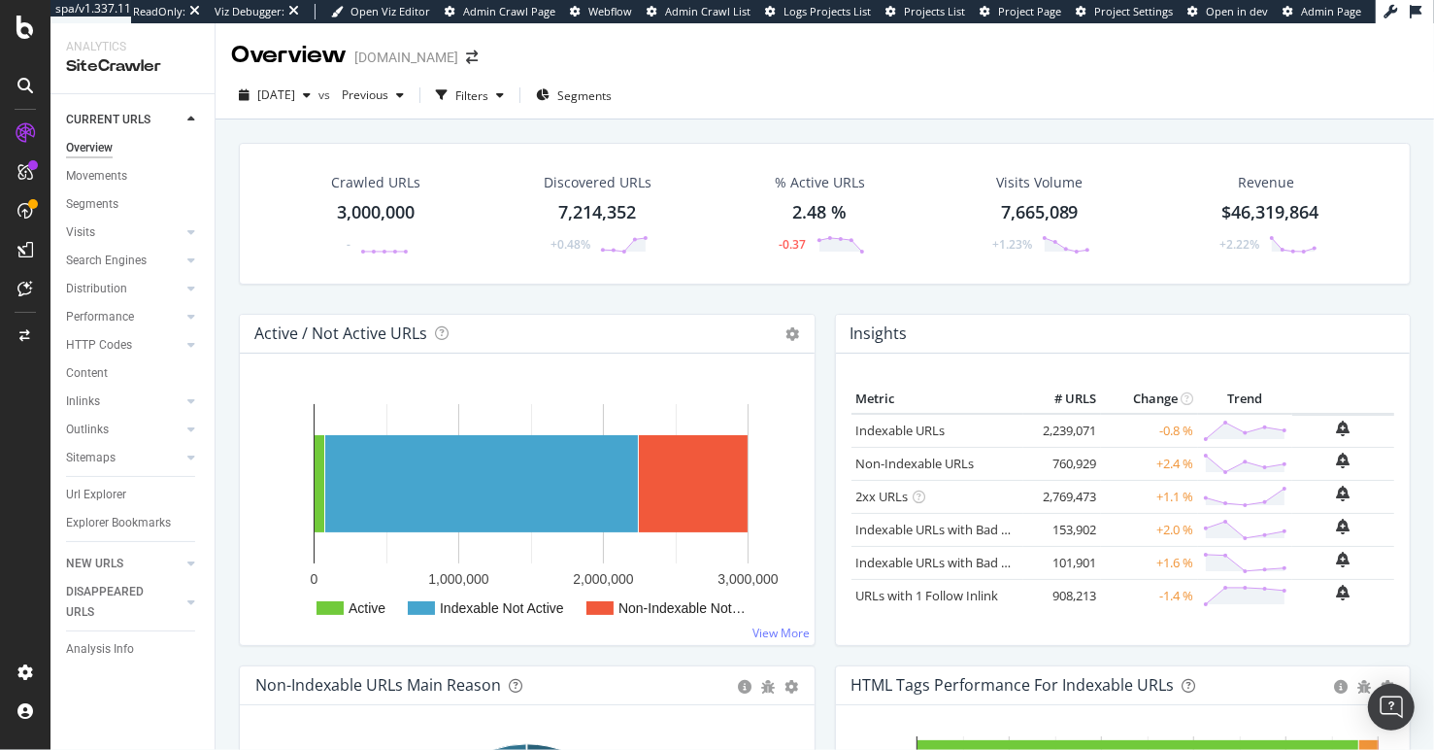
click at [515, 125] on div "Crawled URLs 3,000,000 - Discovered URLs 7,214,352 +0.48% % Active URLs 2.48 % …" at bounding box center [825, 482] width 1219 height 726
click at [488, 93] on div "Filters" at bounding box center [471, 95] width 33 height 17
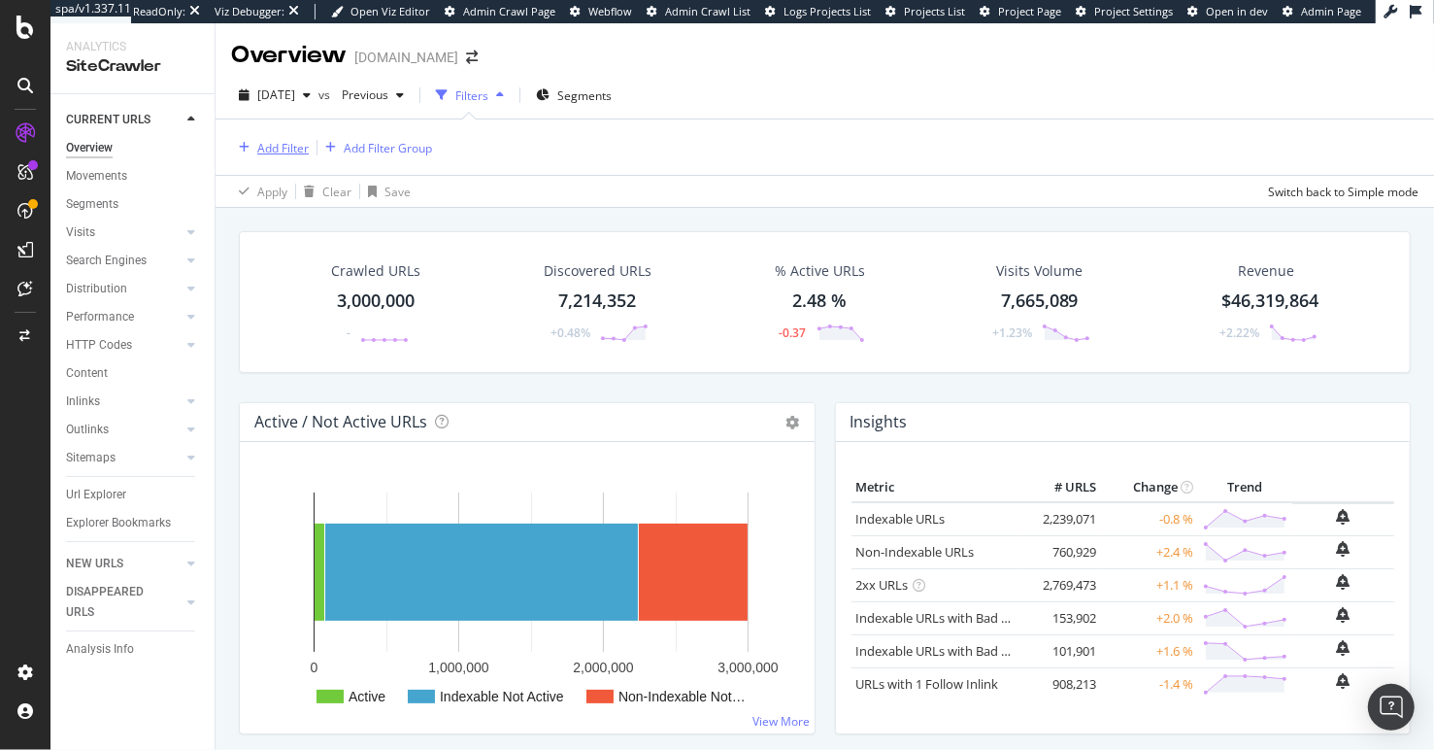
click at [284, 150] on div "Add Filter" at bounding box center [282, 148] width 51 height 17
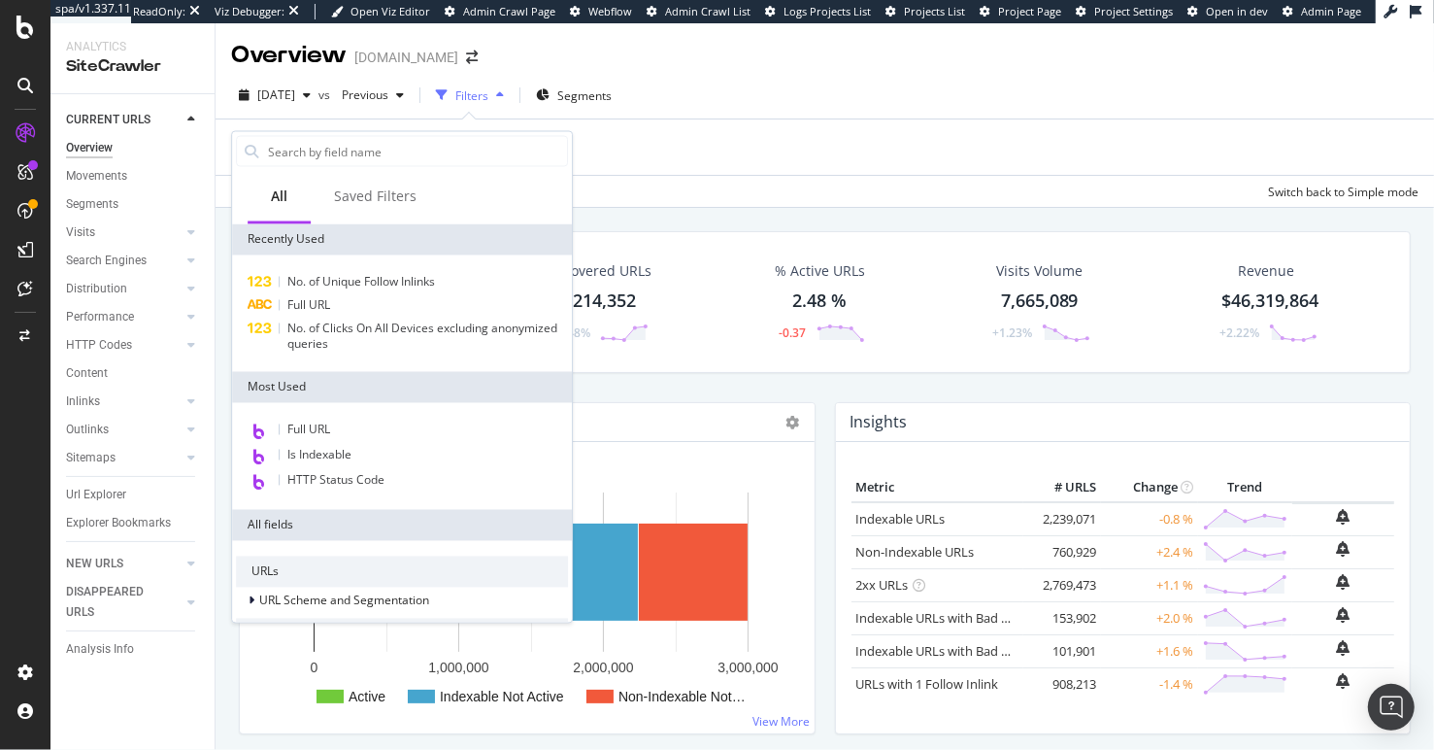
click at [361, 300] on div "Full URL" at bounding box center [402, 305] width 332 height 23
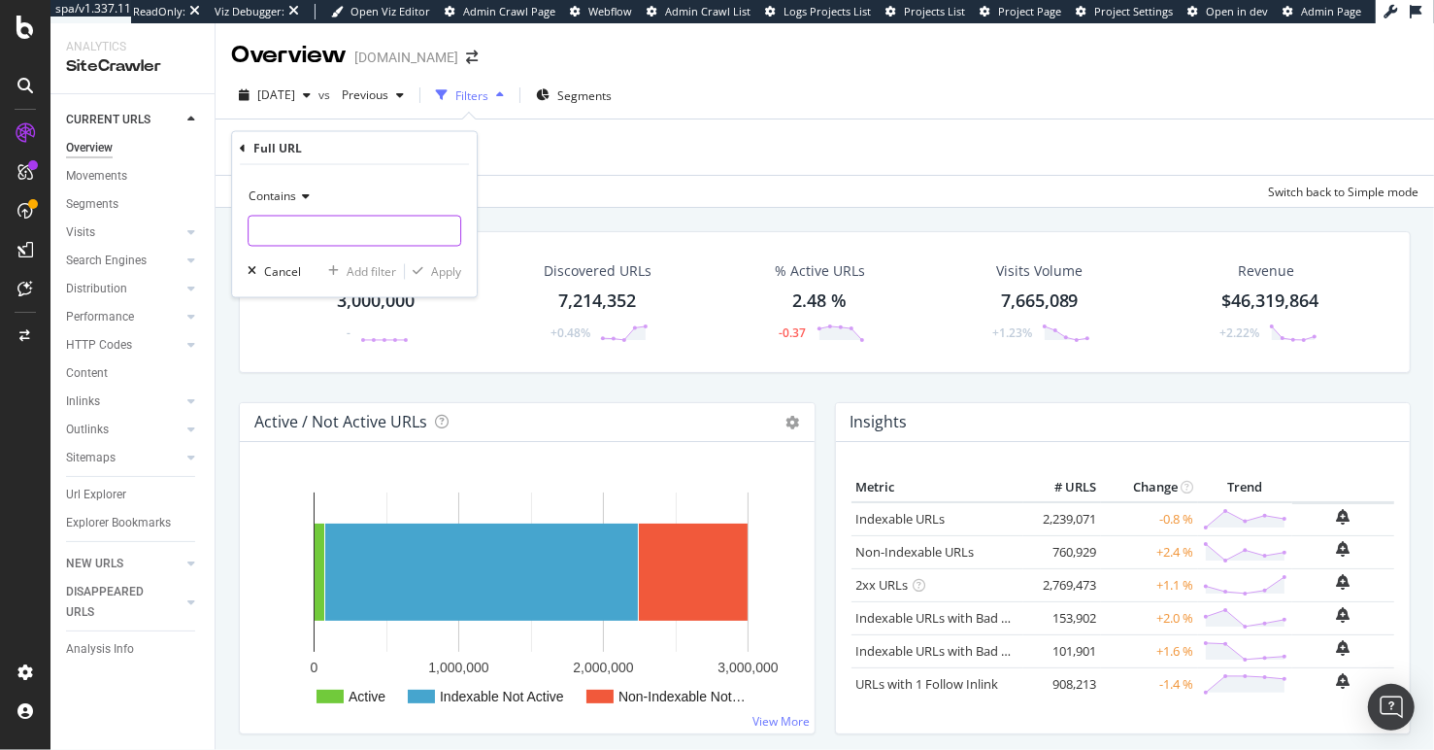
click at [343, 232] on input "text" at bounding box center [355, 231] width 212 height 31
type input "/store/"
click at [447, 271] on div "Apply" at bounding box center [446, 271] width 30 height 17
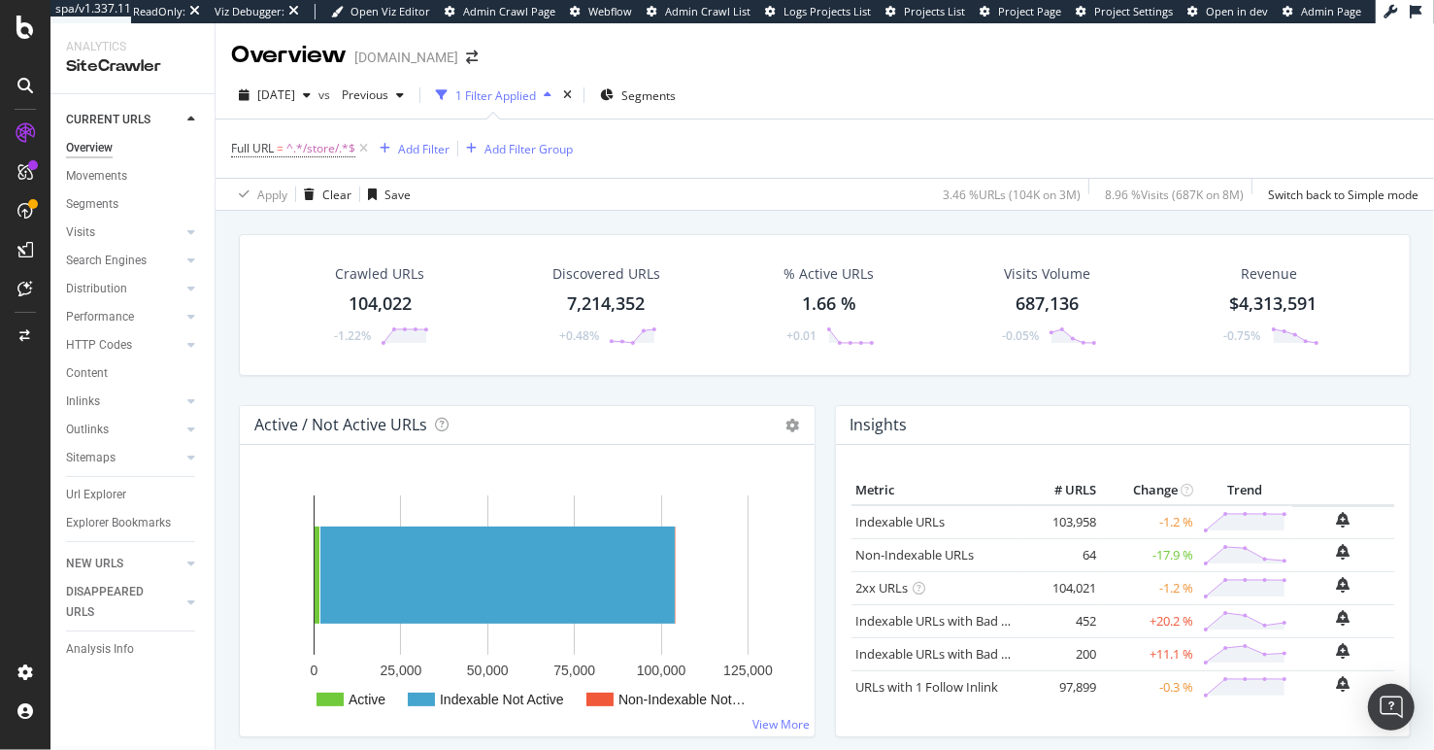
drag, startPoint x: 91, startPoint y: 376, endPoint x: 249, endPoint y: 301, distance: 174.2
click at [91, 376] on div "Content" at bounding box center [87, 373] width 42 height 20
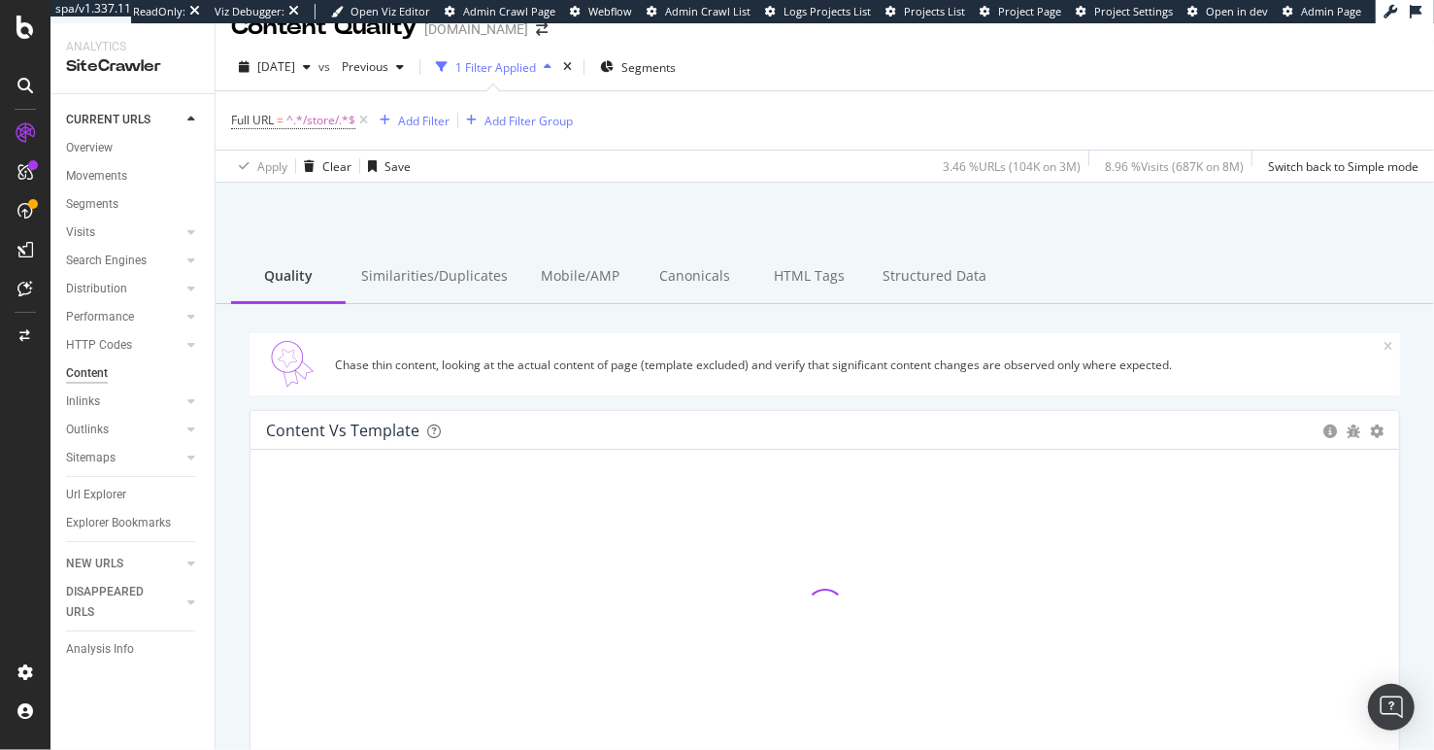
scroll to position [27, 0]
drag, startPoint x: 788, startPoint y: 206, endPoint x: 685, endPoint y: 201, distance: 103.0
click at [786, 206] on div at bounding box center [825, 233] width 1172 height 83
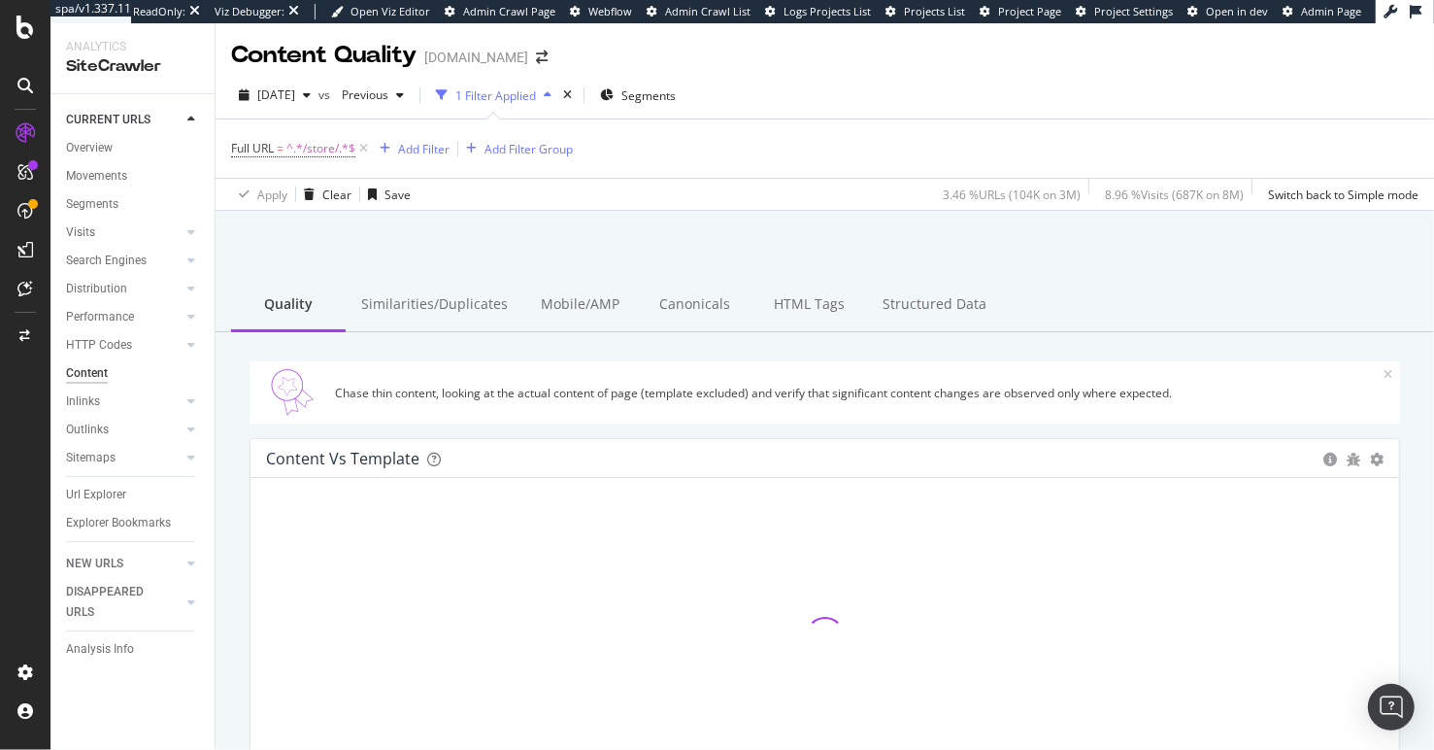
scroll to position [7, 0]
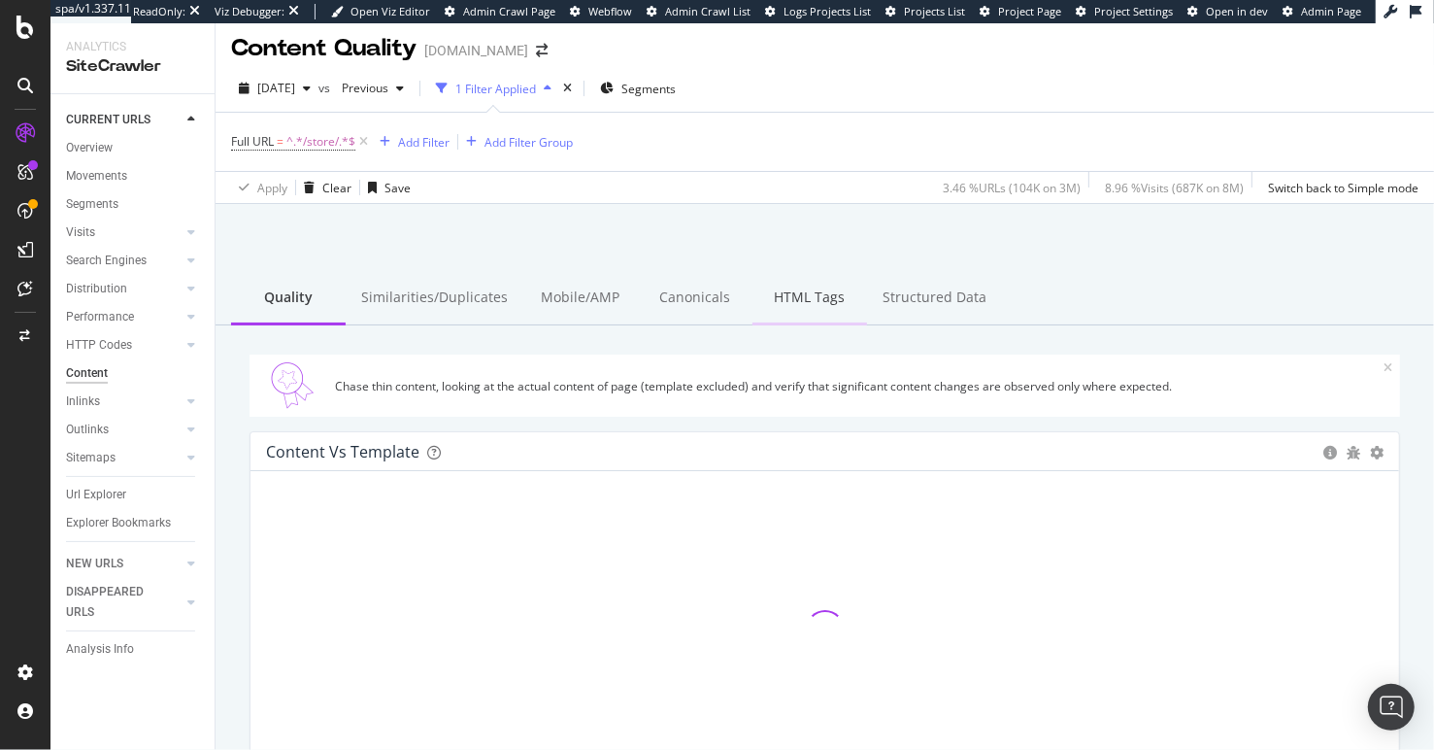
click at [785, 301] on div "HTML Tags" at bounding box center [809, 298] width 115 height 53
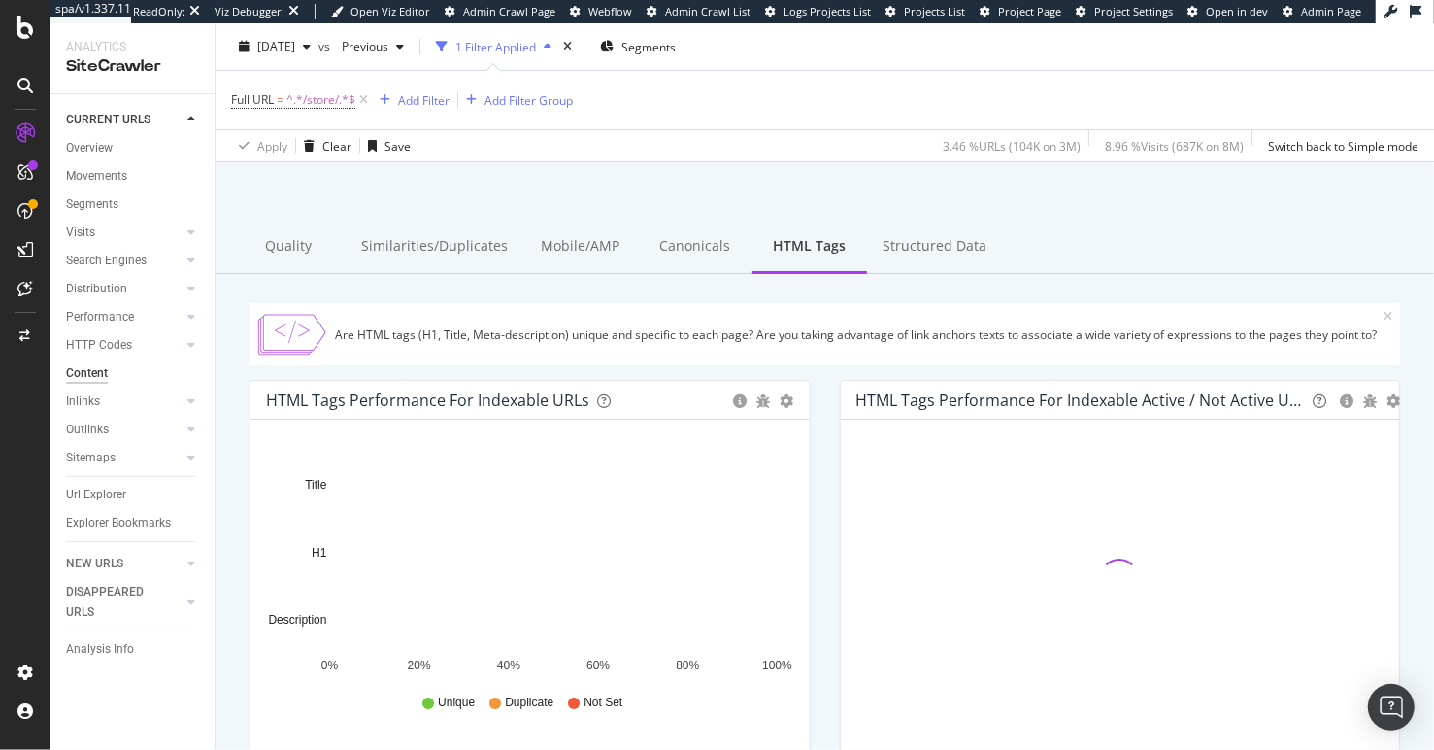
scroll to position [59, 0]
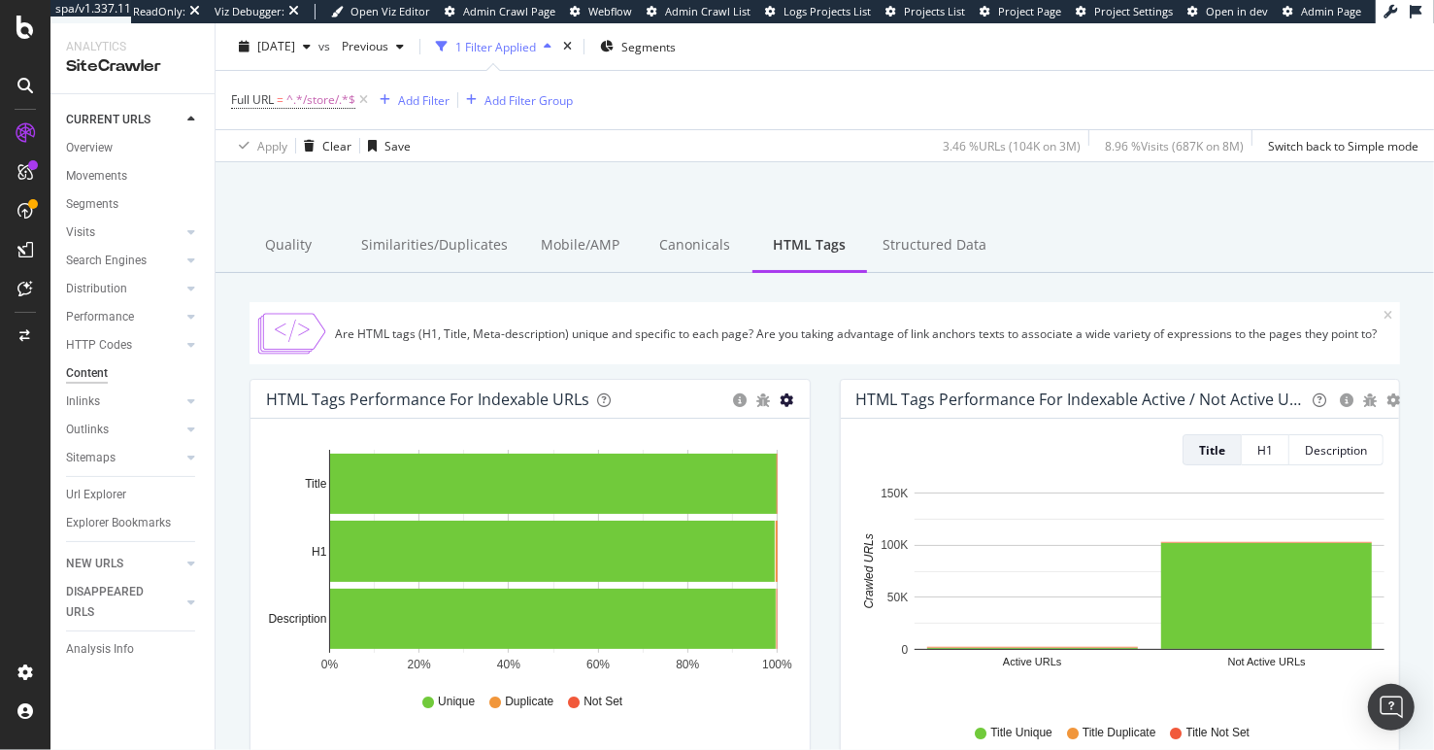
click at [787, 397] on icon "gear" at bounding box center [788, 400] width 14 height 14
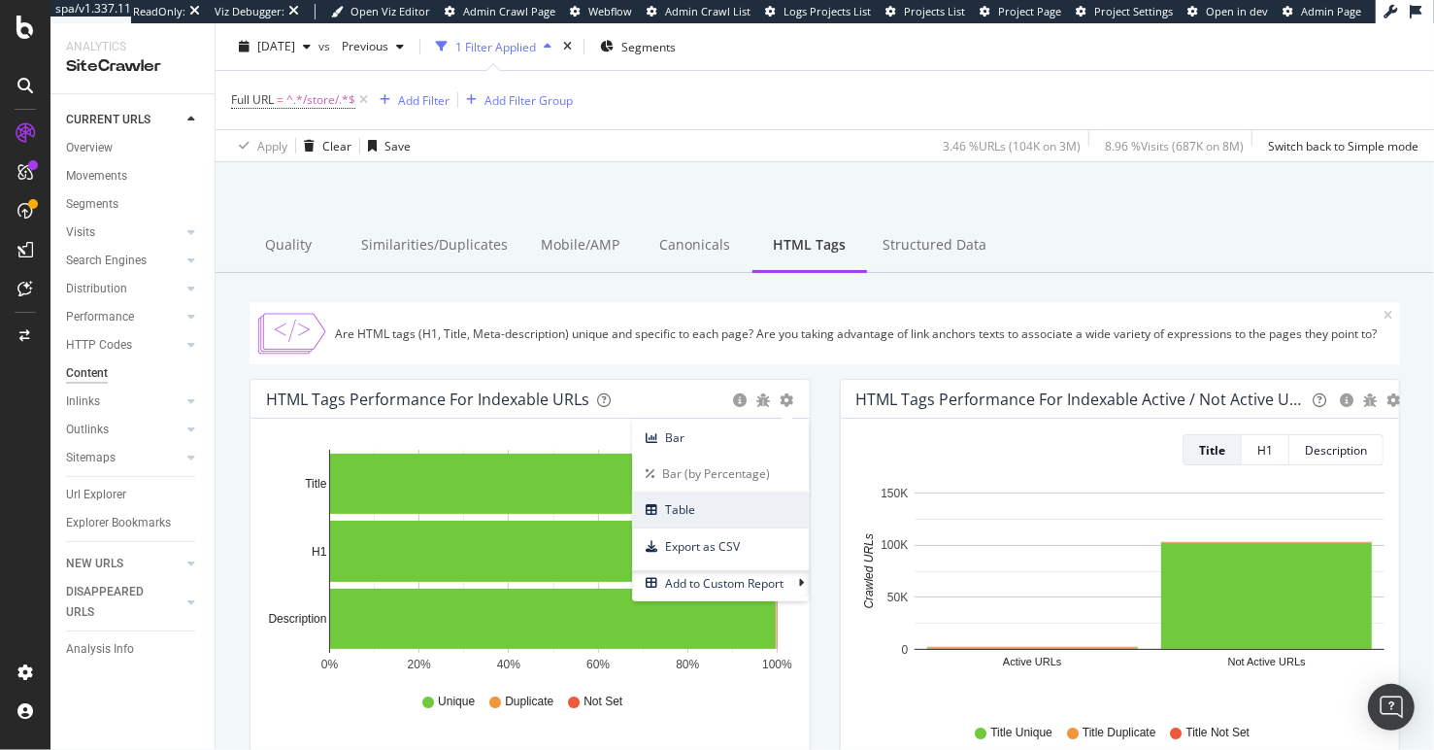
click at [741, 508] on span "Table" at bounding box center [720, 509] width 177 height 26
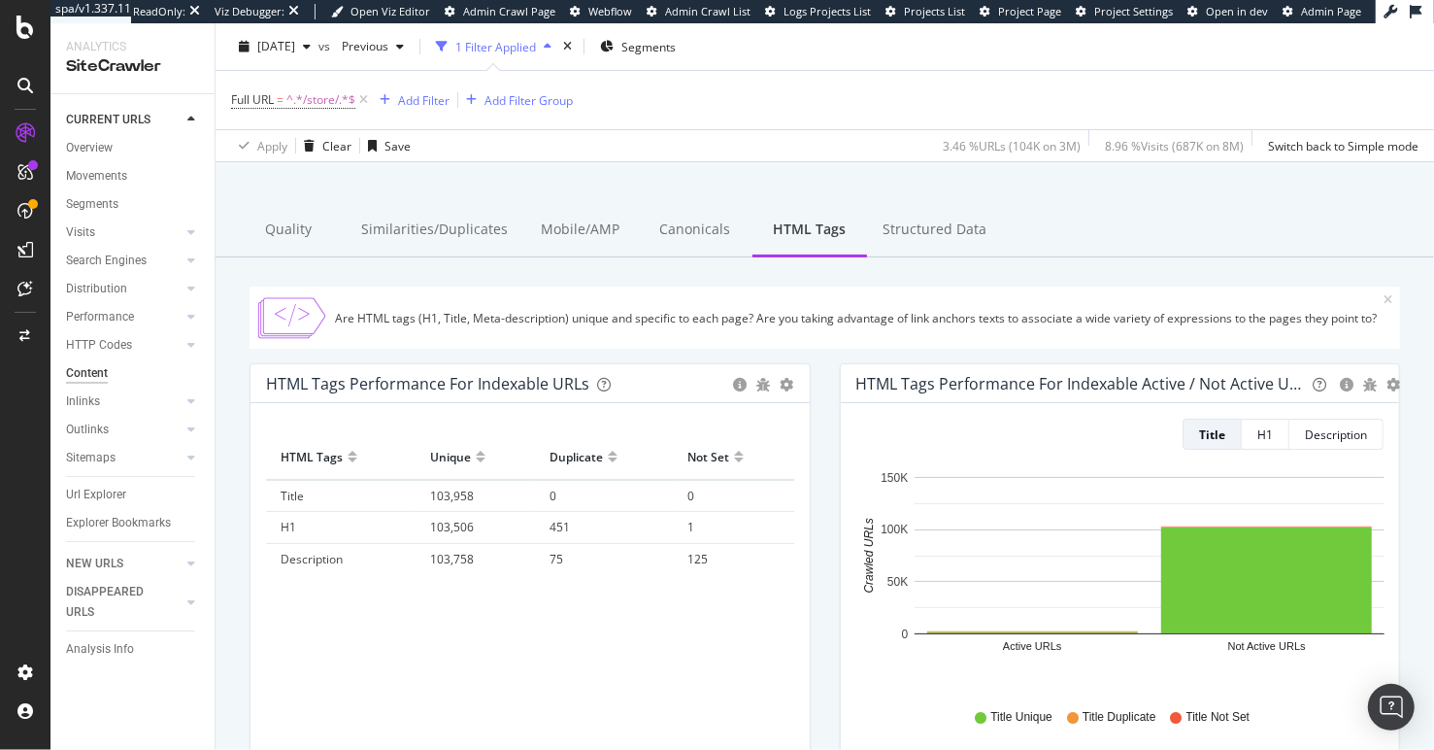
scroll to position [77, 0]
click at [561, 525] on span "451" at bounding box center [560, 525] width 20 height 17
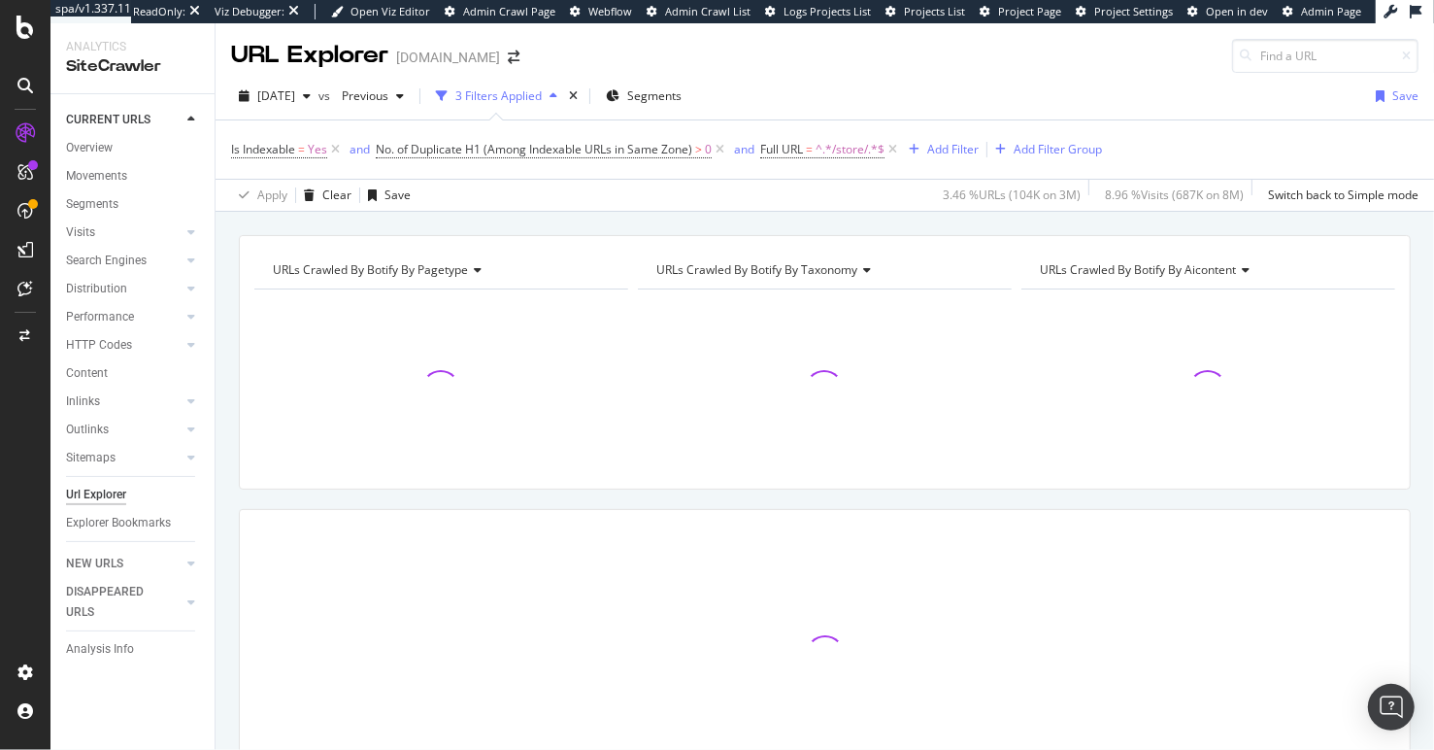
click at [739, 224] on div "URLs Crawled By Botify By pagetype Chart (by Value) Table Expand Export as CSV …" at bounding box center [825, 235] width 1219 height 47
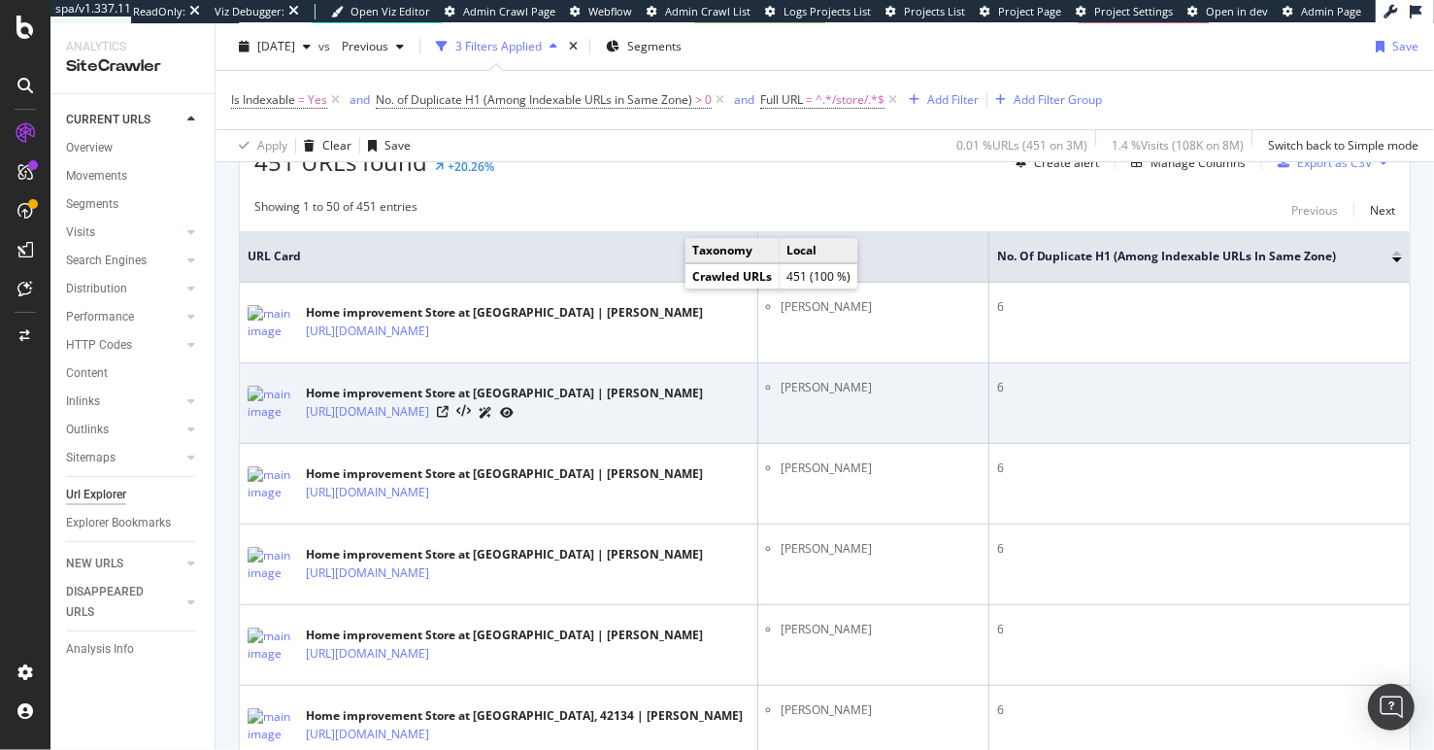
scroll to position [378, 0]
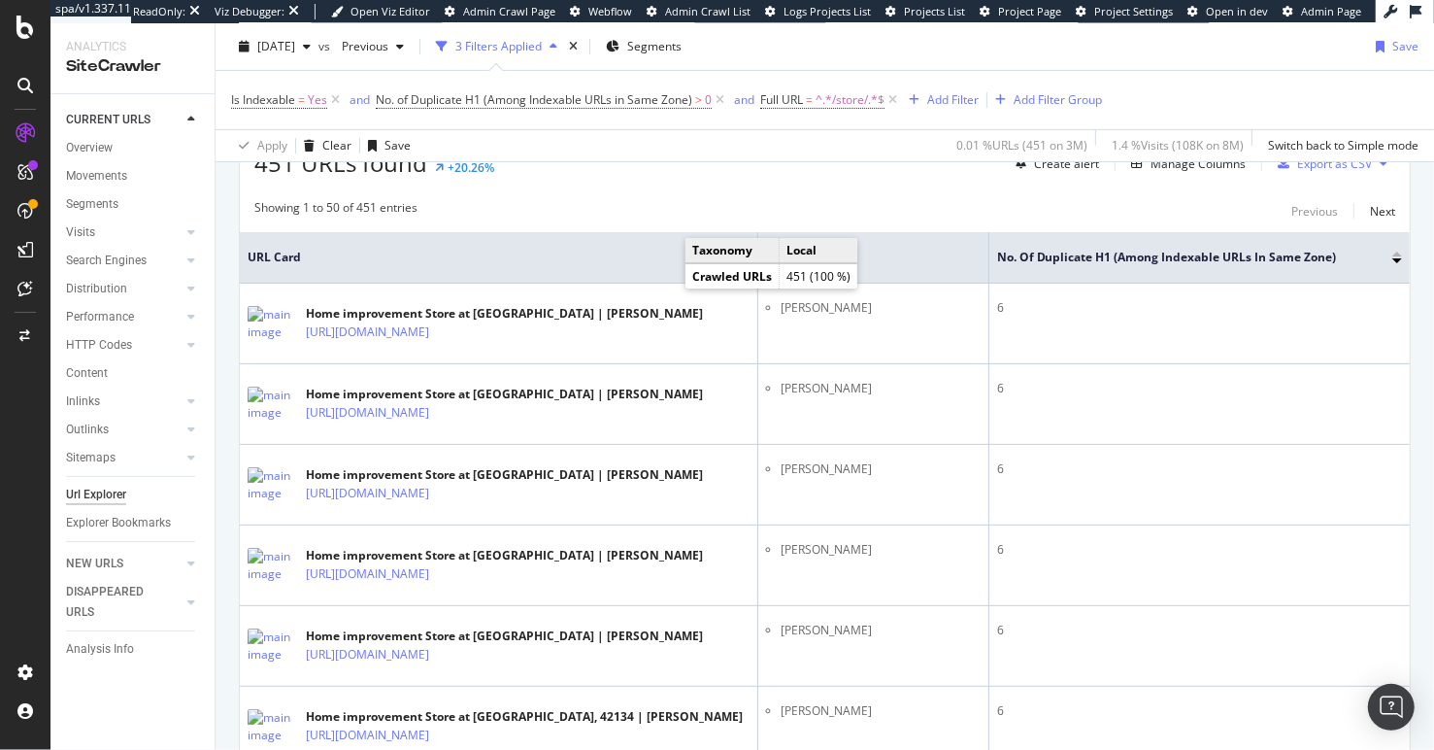
click at [834, 212] on div "Showing 1 to 50 of 451 entries Previous Next" at bounding box center [825, 210] width 1170 height 23
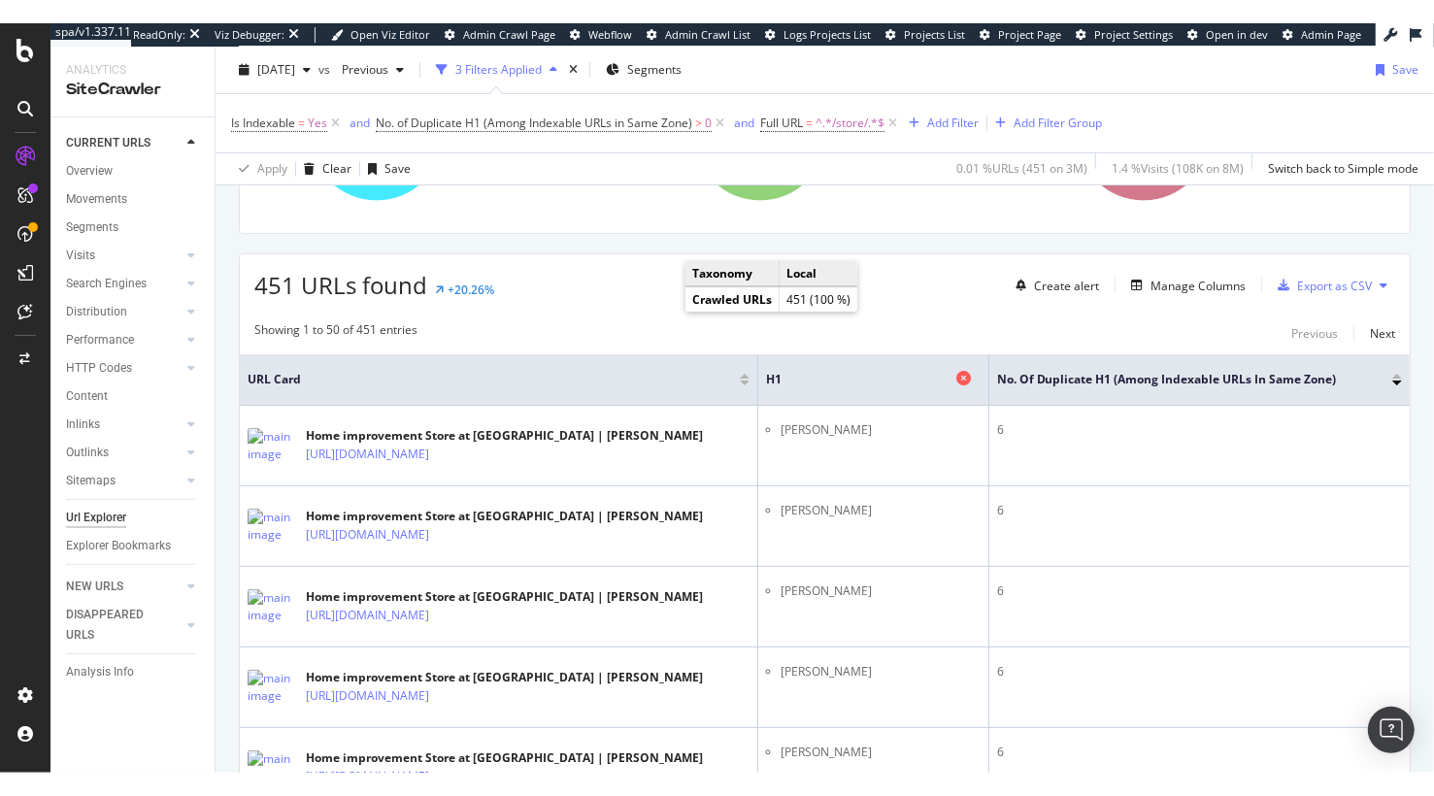
scroll to position [282, 0]
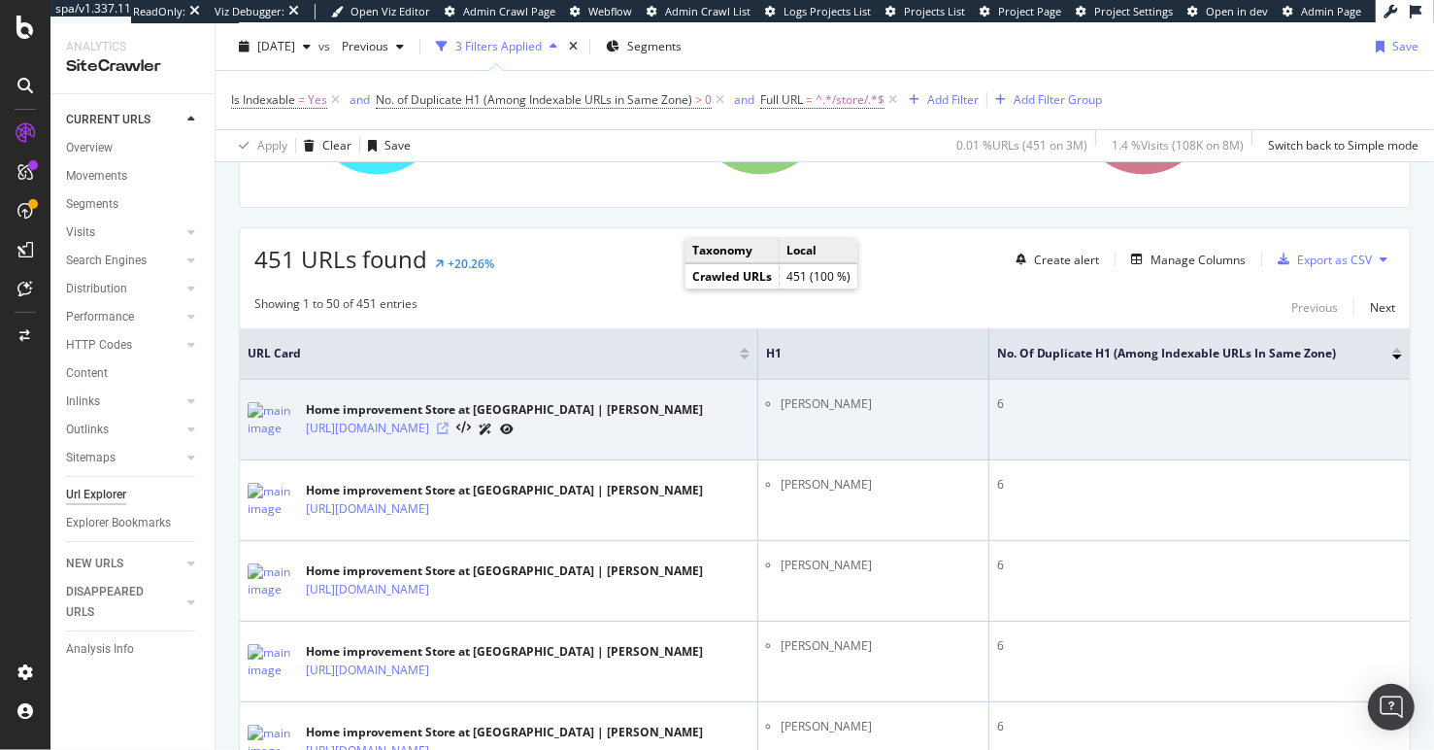
click at [449, 428] on icon at bounding box center [443, 428] width 12 height 12
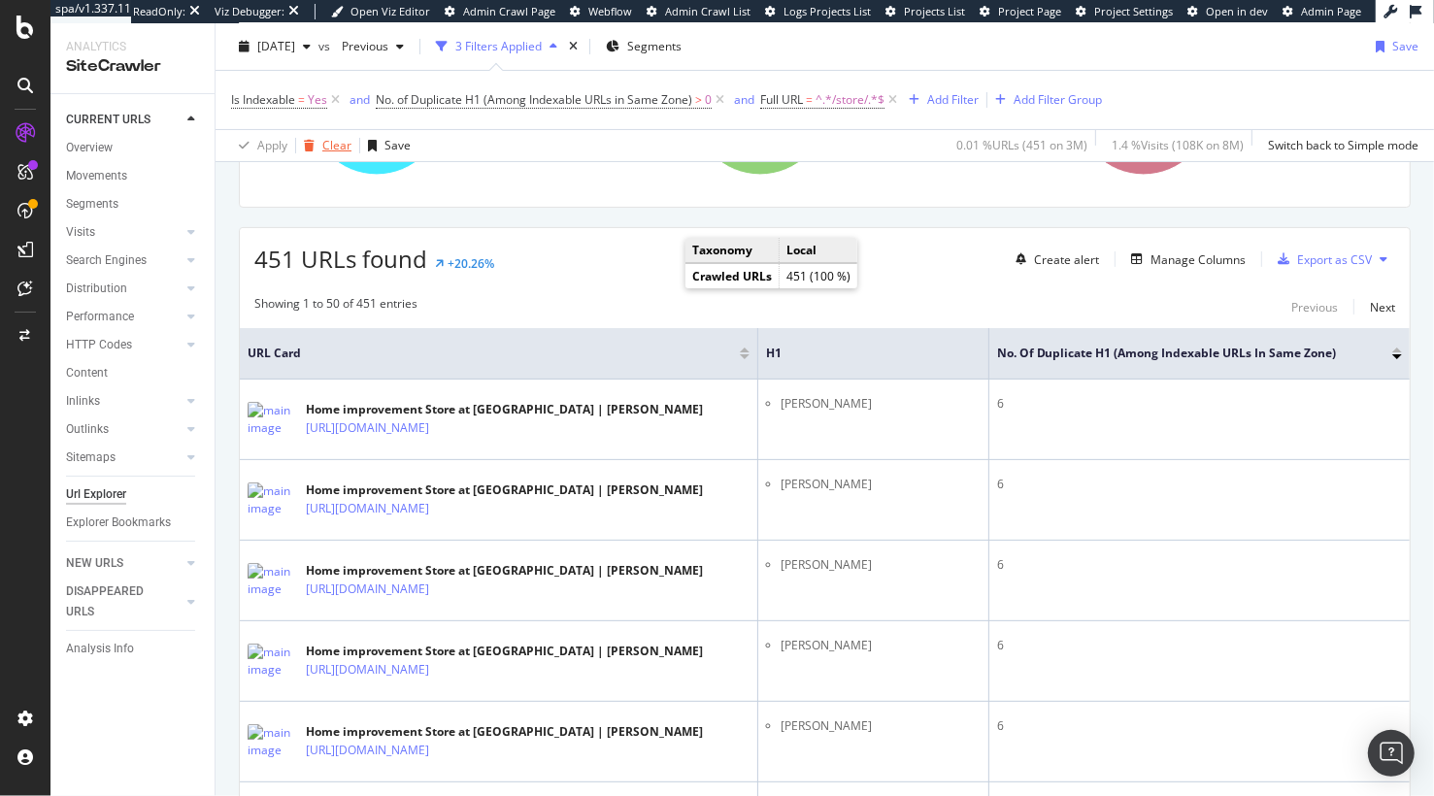
click at [322, 151] on div "Clear" at bounding box center [336, 145] width 29 height 17
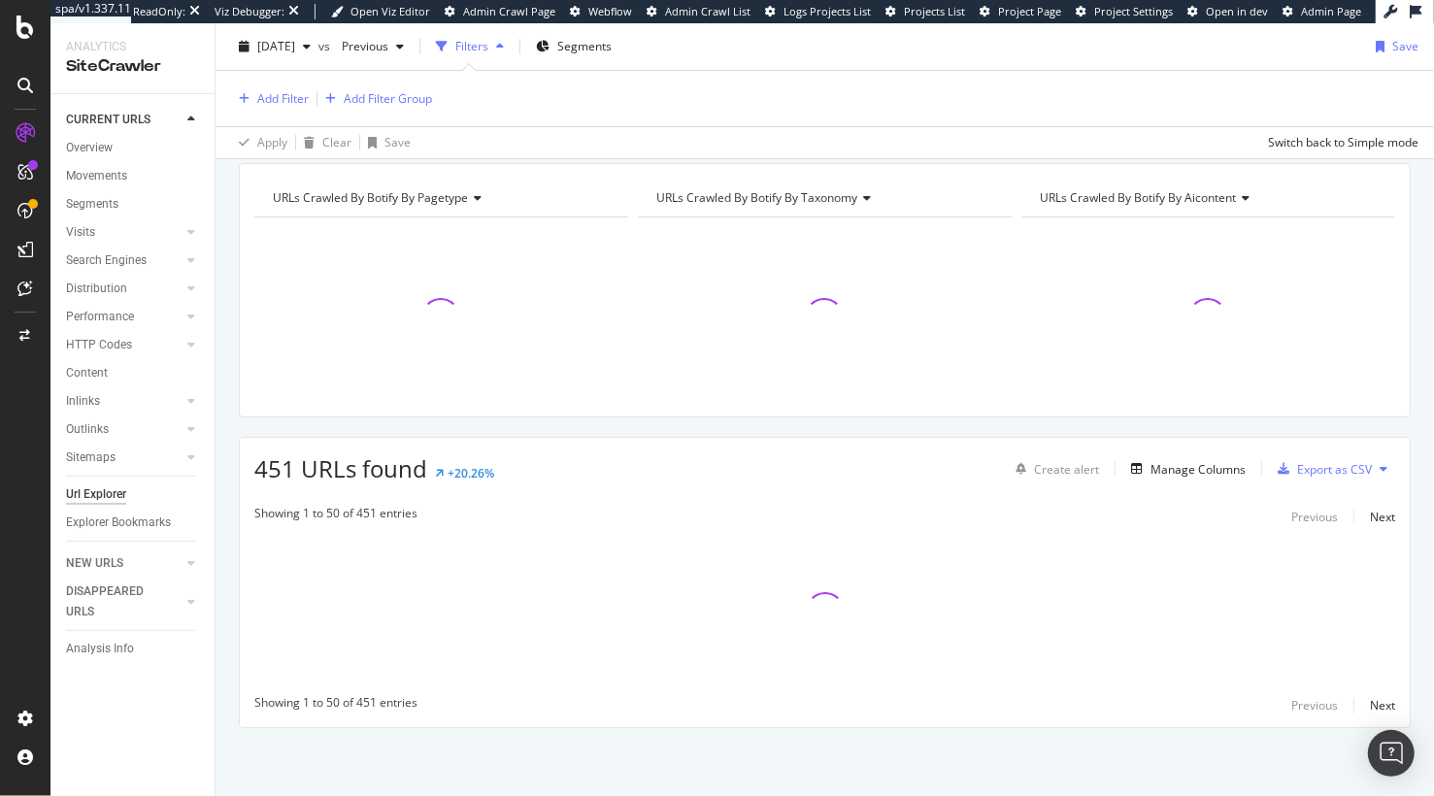
scroll to position [68, 0]
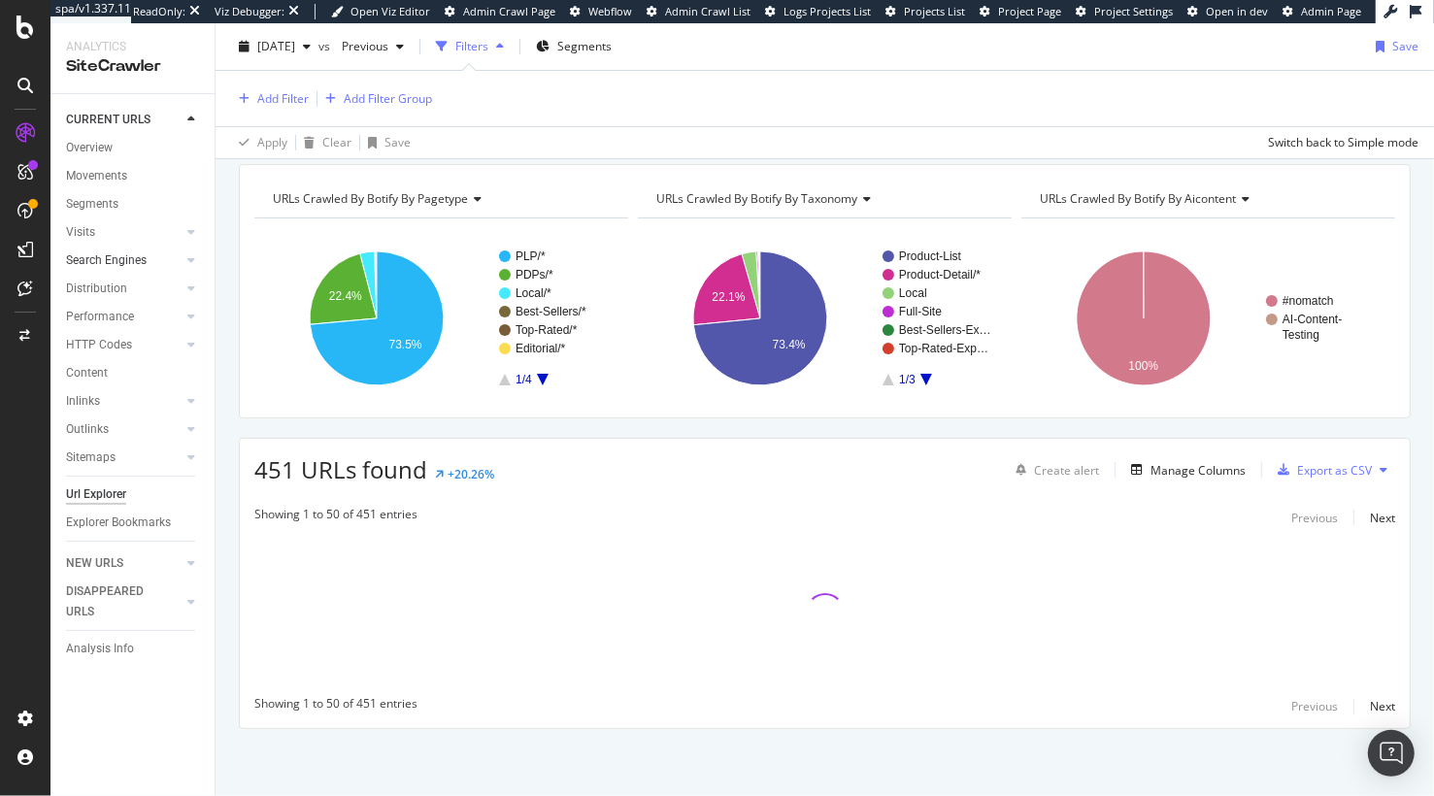
drag, startPoint x: 219, startPoint y: 286, endPoint x: 150, endPoint y: 256, distance: 75.2
click at [219, 286] on div "URLs Crawled By Botify By pagetype Chart (by Value) Table Expand Export as CSV …" at bounding box center [825, 480] width 1219 height 633
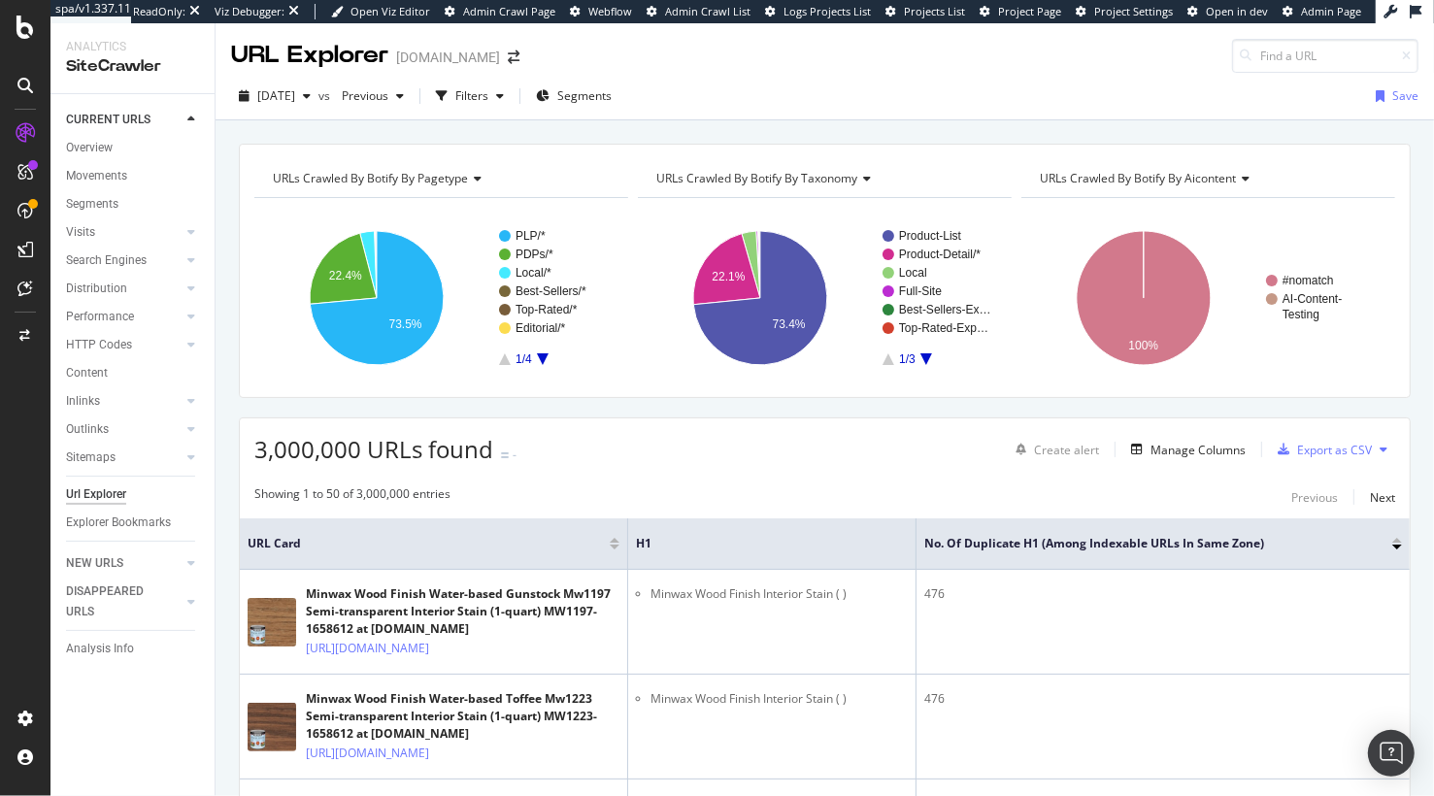
drag, startPoint x: 103, startPoint y: 344, endPoint x: 112, endPoint y: 362, distance: 20.4
click at [104, 344] on div "HTTP Codes" at bounding box center [99, 345] width 66 height 20
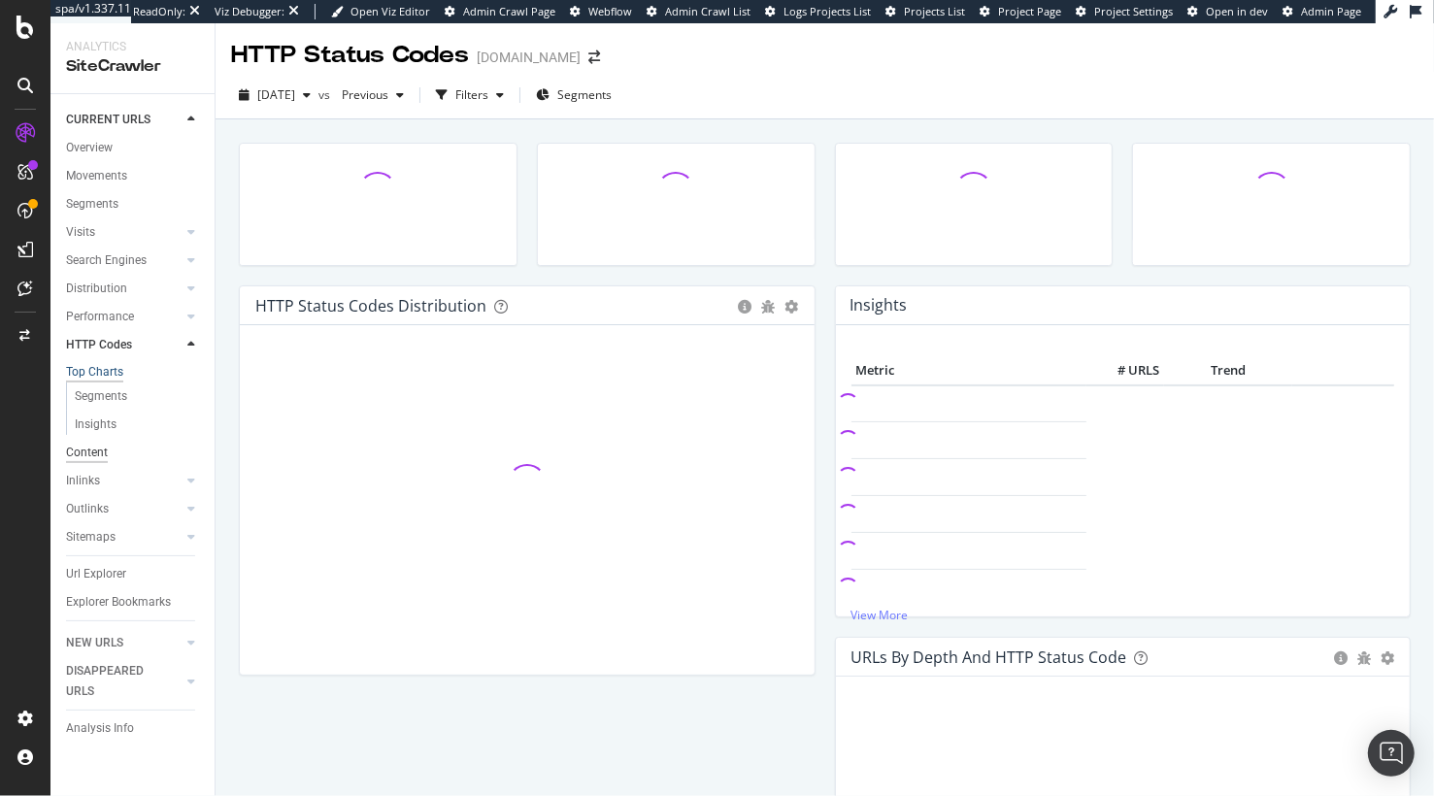
drag, startPoint x: 109, startPoint y: 371, endPoint x: 87, endPoint y: 461, distance: 92.8
click at [109, 371] on div "Top Charts" at bounding box center [94, 372] width 57 height 17
drag, startPoint x: 87, startPoint y: 462, endPoint x: 566, endPoint y: 144, distance: 574.9
click at [87, 462] on div "Content" at bounding box center [87, 453] width 42 height 20
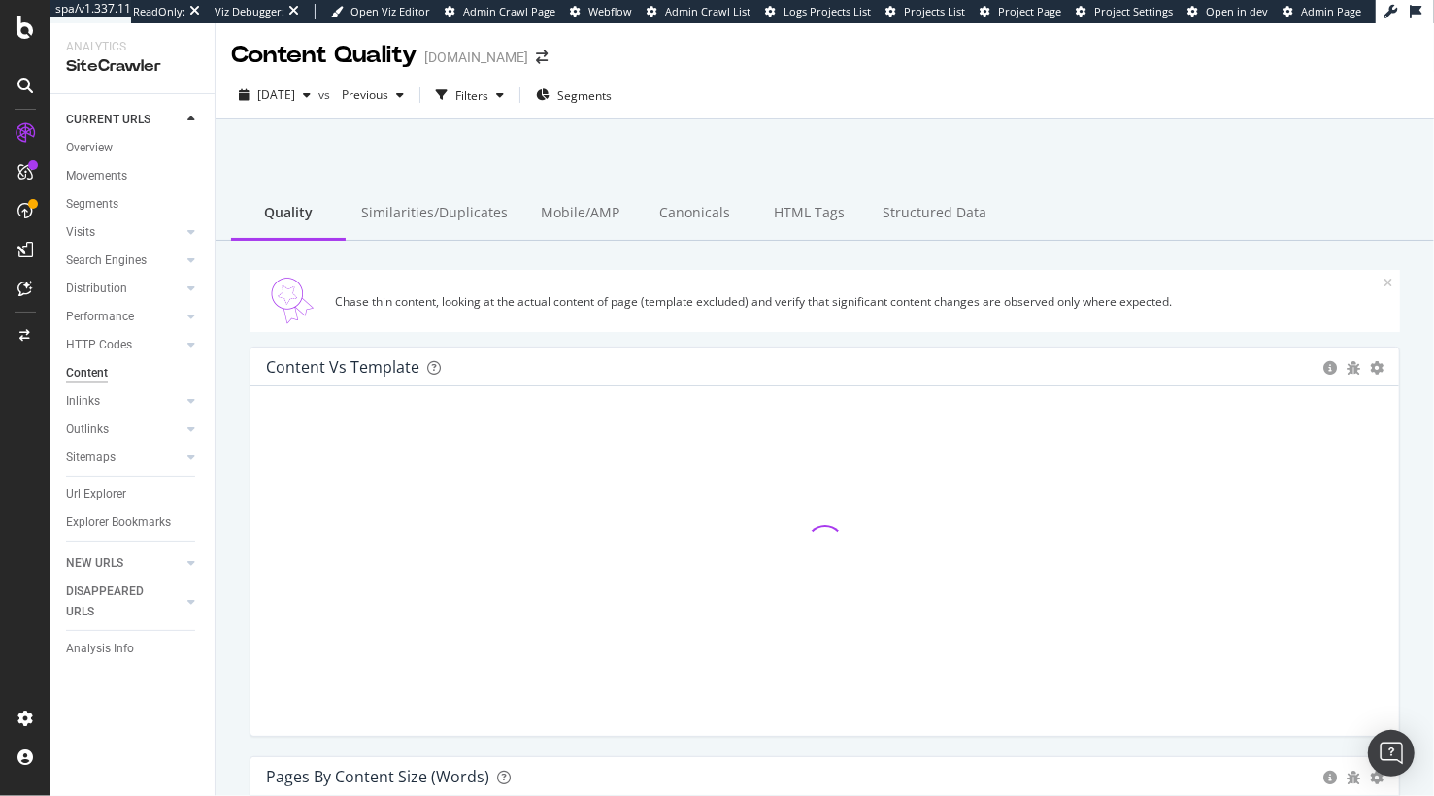
drag, startPoint x: 617, startPoint y: 136, endPoint x: 752, endPoint y: 167, distance: 138.5
click at [618, 136] on div at bounding box center [825, 169] width 1172 height 83
click at [822, 217] on div "HTML Tags" at bounding box center [809, 213] width 115 height 53
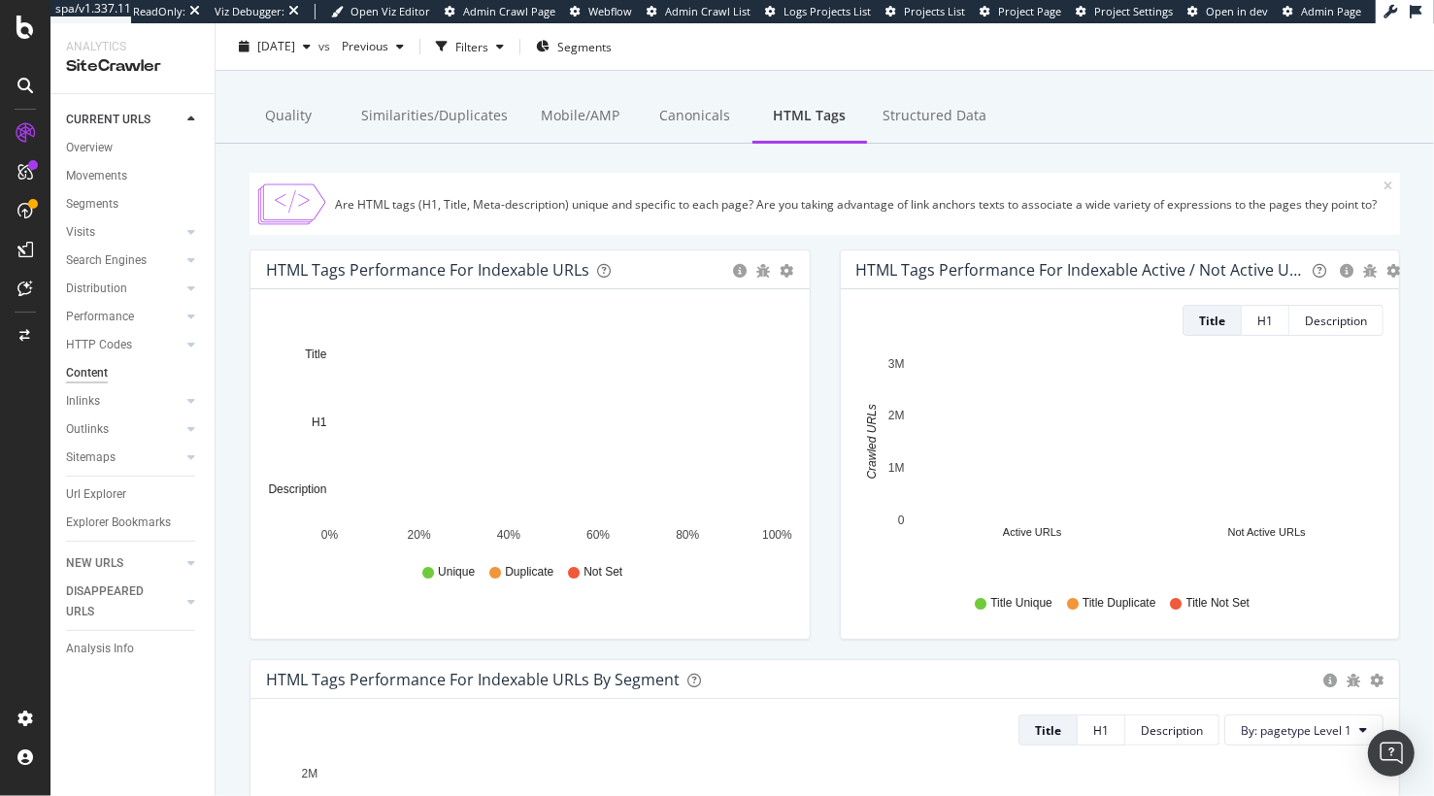
scroll to position [107, 0]
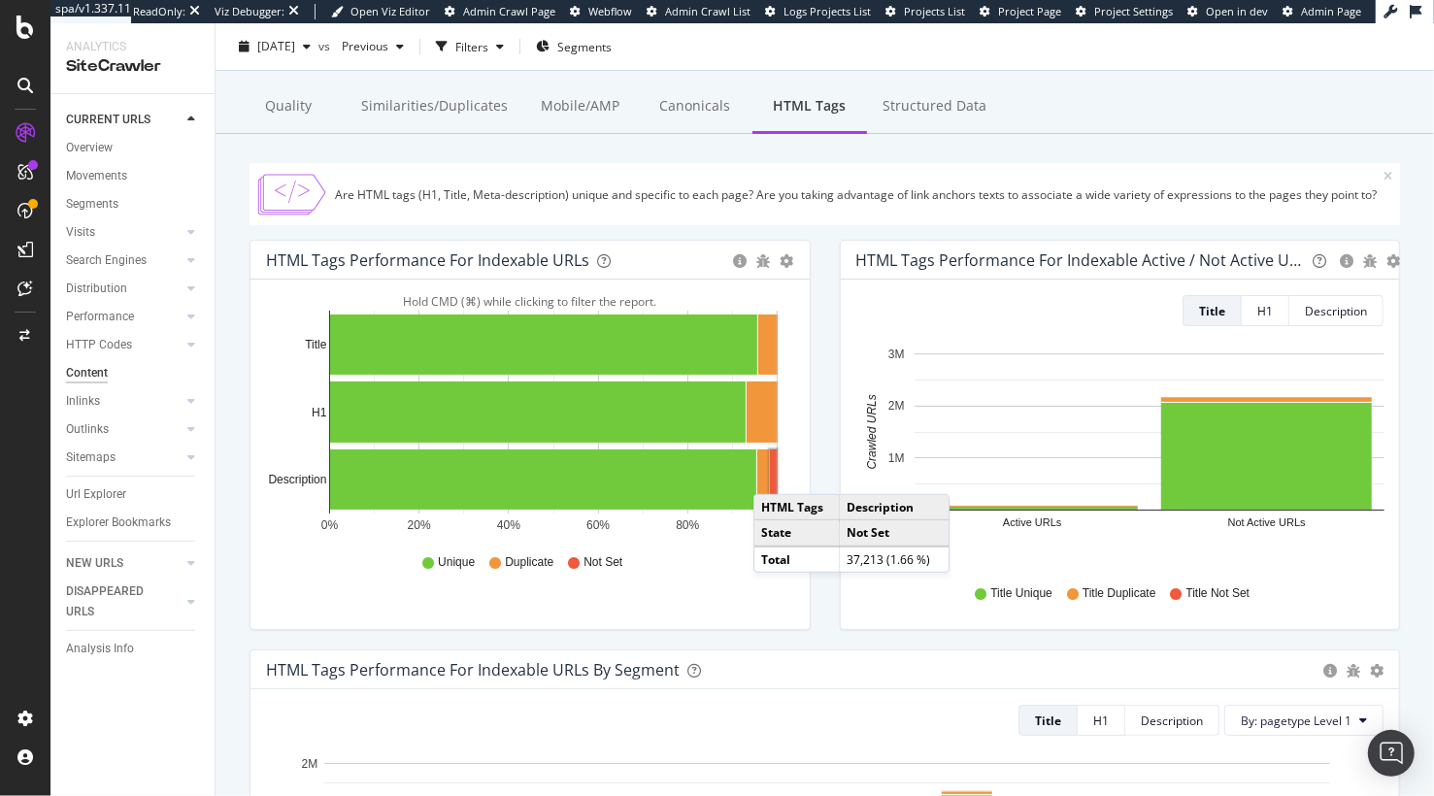
click at [773, 474] on rect "A chart." at bounding box center [773, 480] width 7 height 60
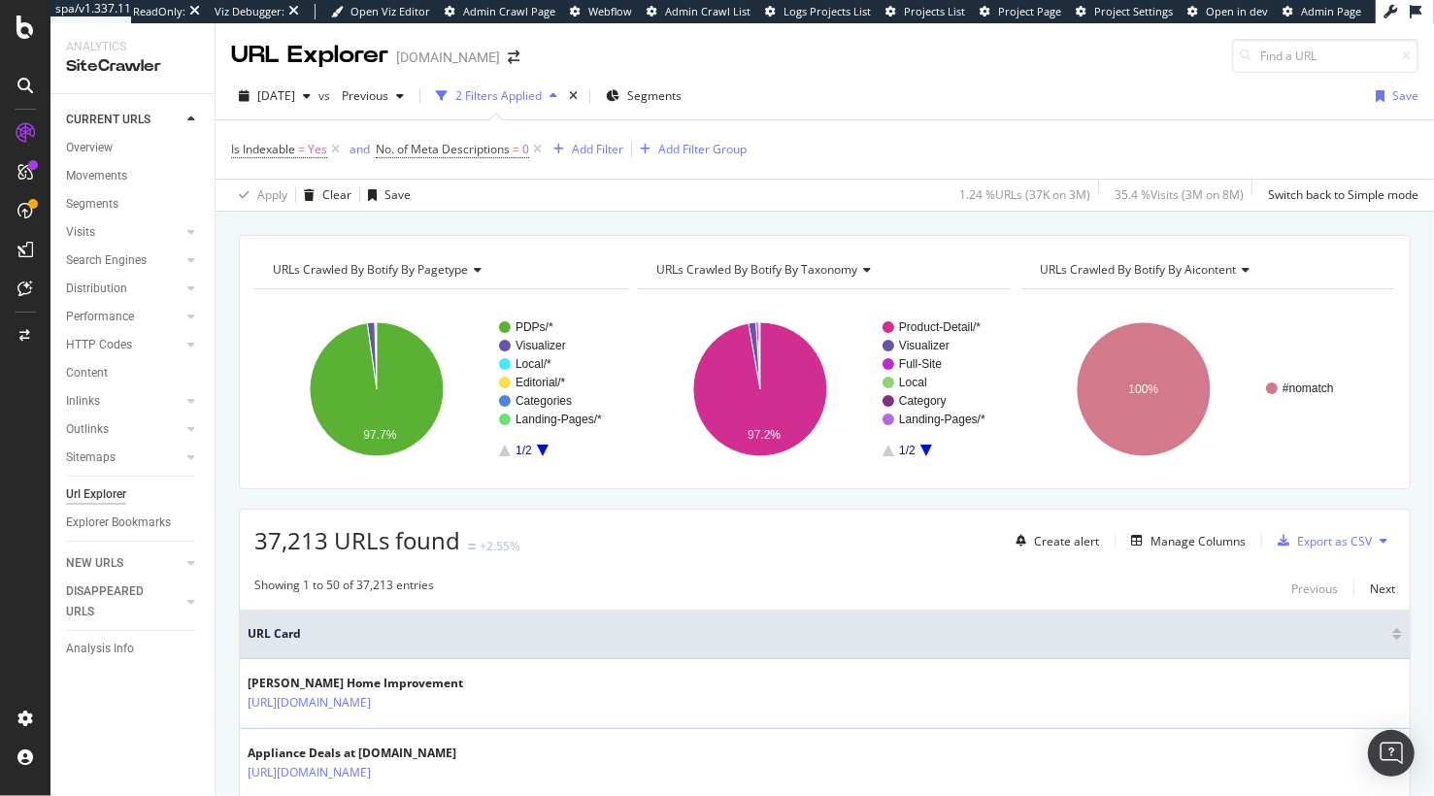
click at [742, 588] on div "Showing 1 to 50 of 37,213 entries Previous Next" at bounding box center [825, 588] width 1170 height 23
click at [1212, 537] on div "Manage Columns" at bounding box center [1198, 541] width 95 height 17
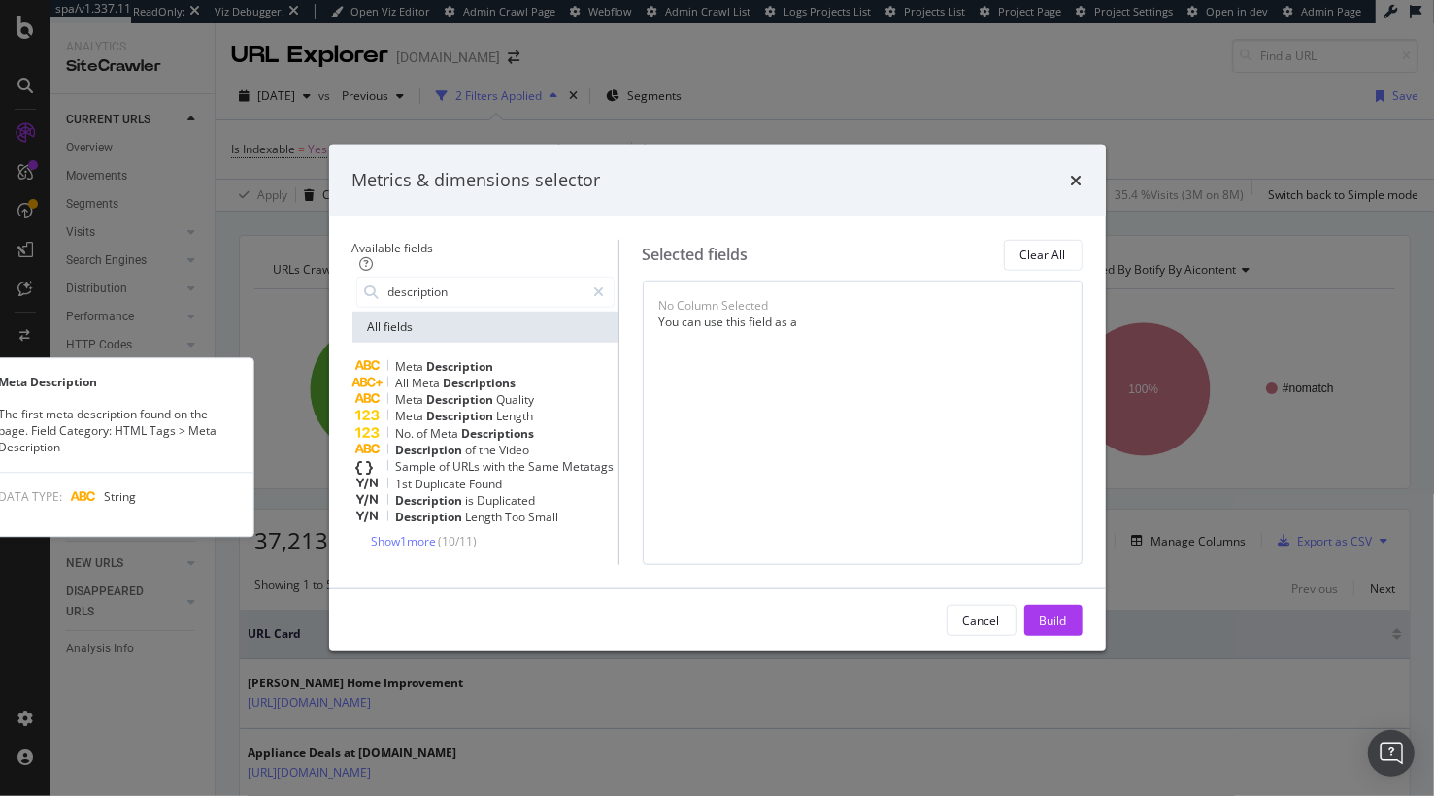
type input "description"
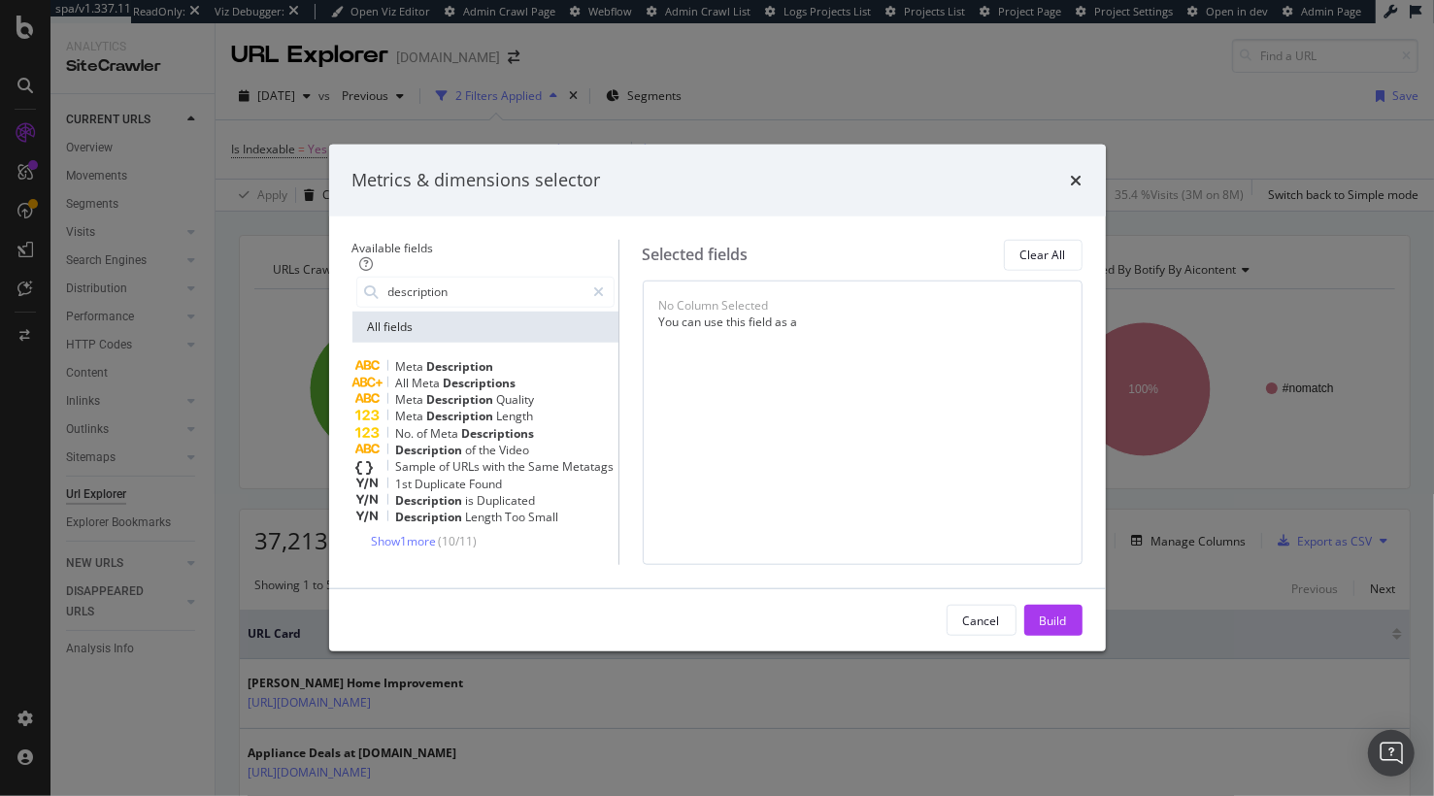
click at [491, 358] on div "Meta Description" at bounding box center [485, 366] width 258 height 17
drag, startPoint x: 1088, startPoint y: 744, endPoint x: 607, endPoint y: 587, distance: 506.3
click at [1067, 635] on div "Build" at bounding box center [1053, 620] width 27 height 29
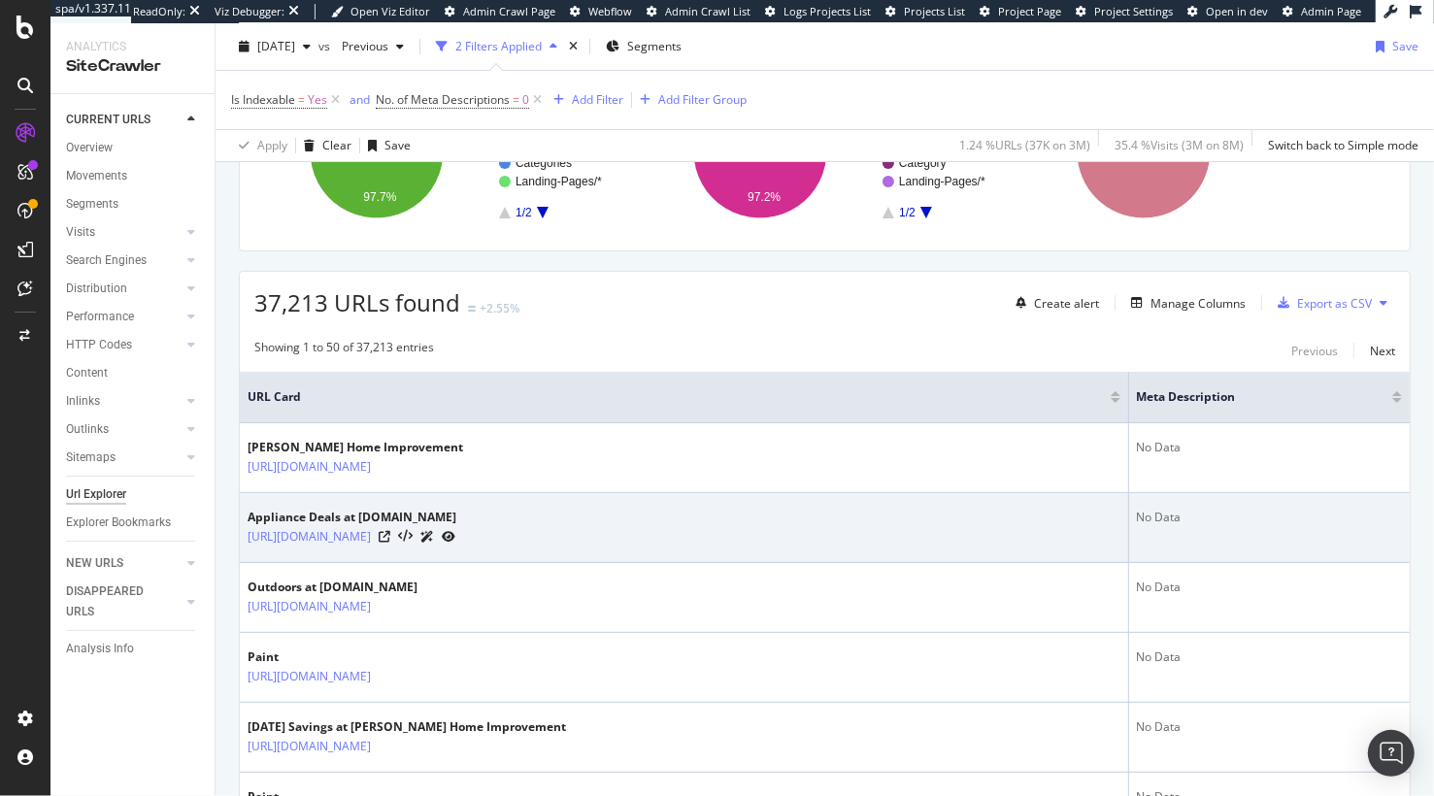
scroll to position [253, 0]
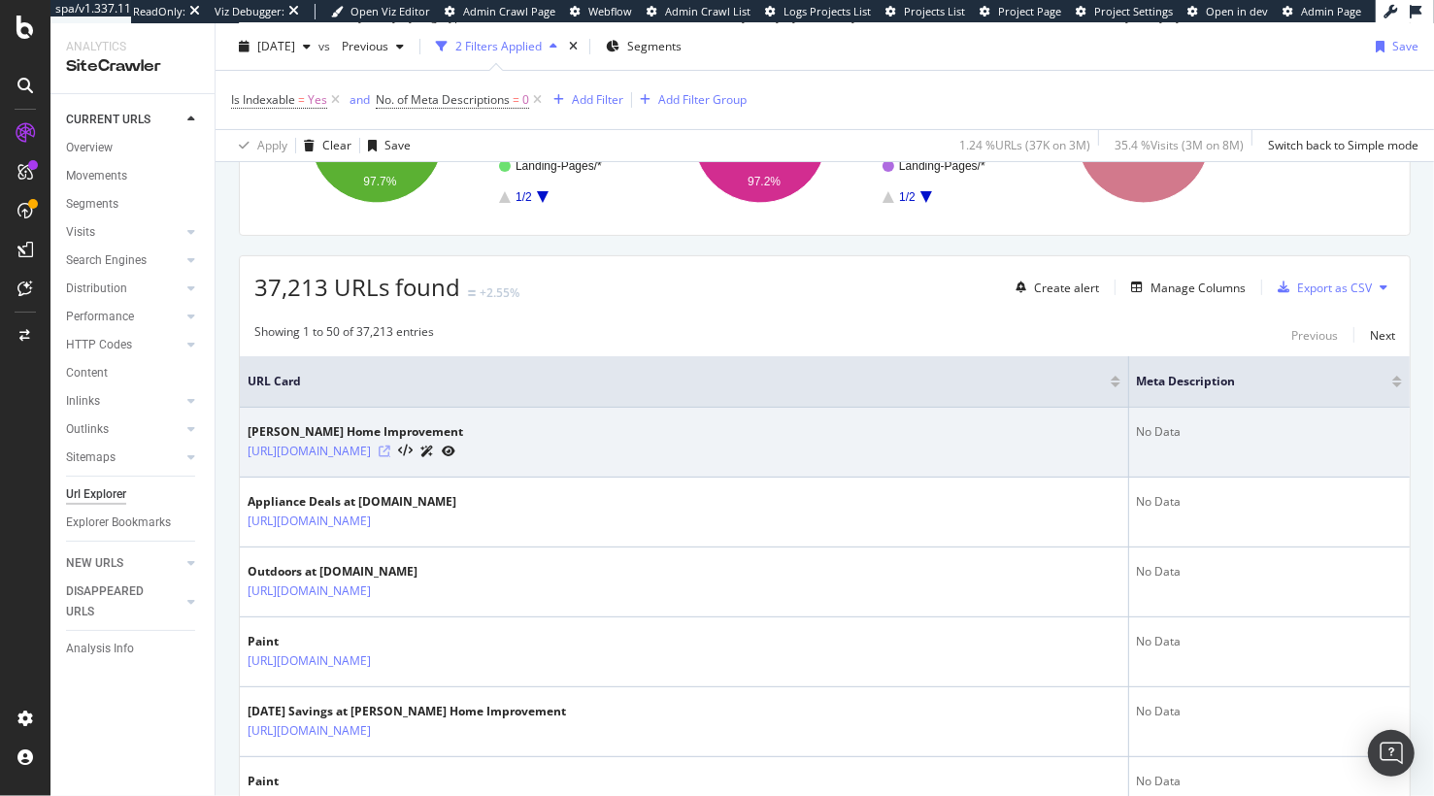
click at [390, 449] on icon at bounding box center [385, 452] width 12 height 12
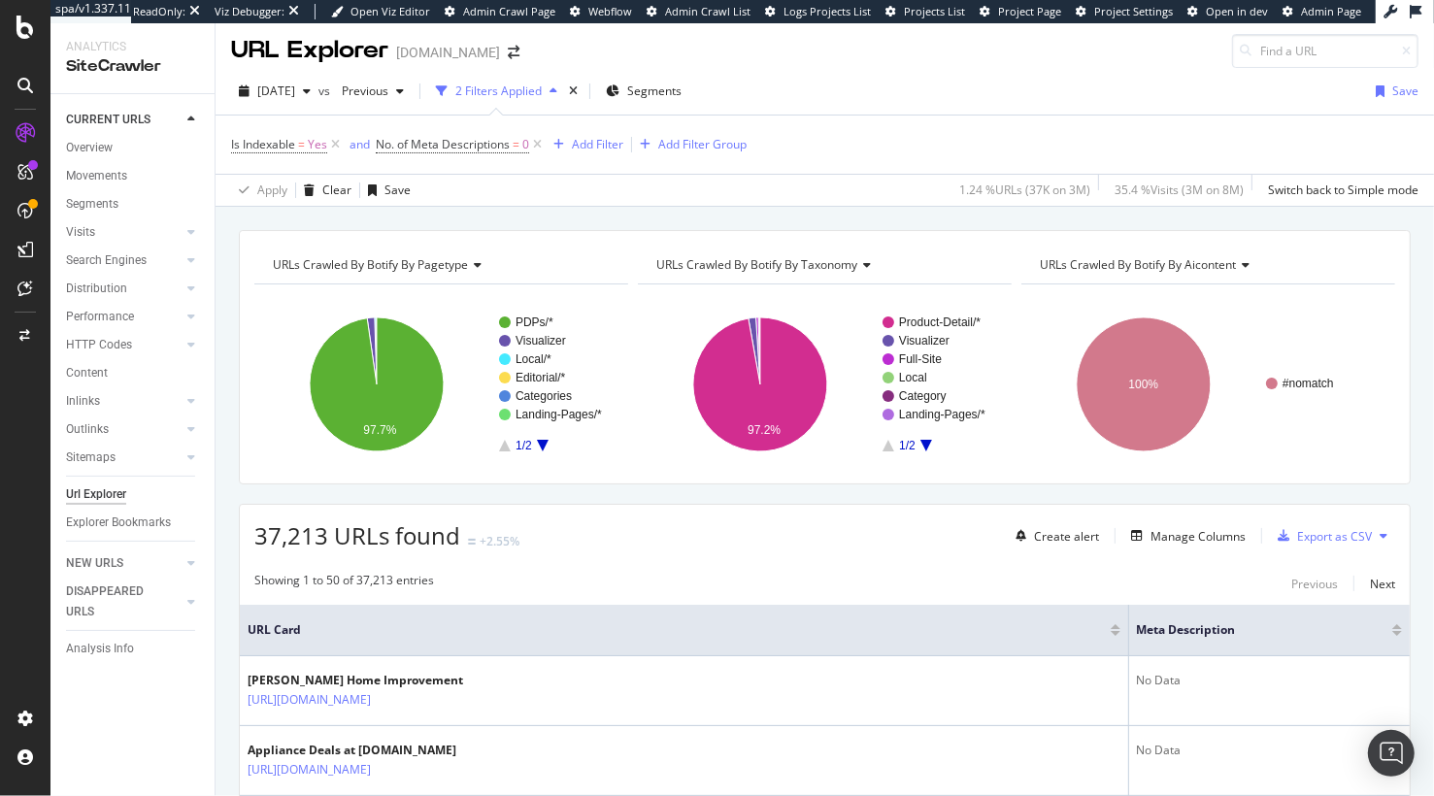
scroll to position [0, 0]
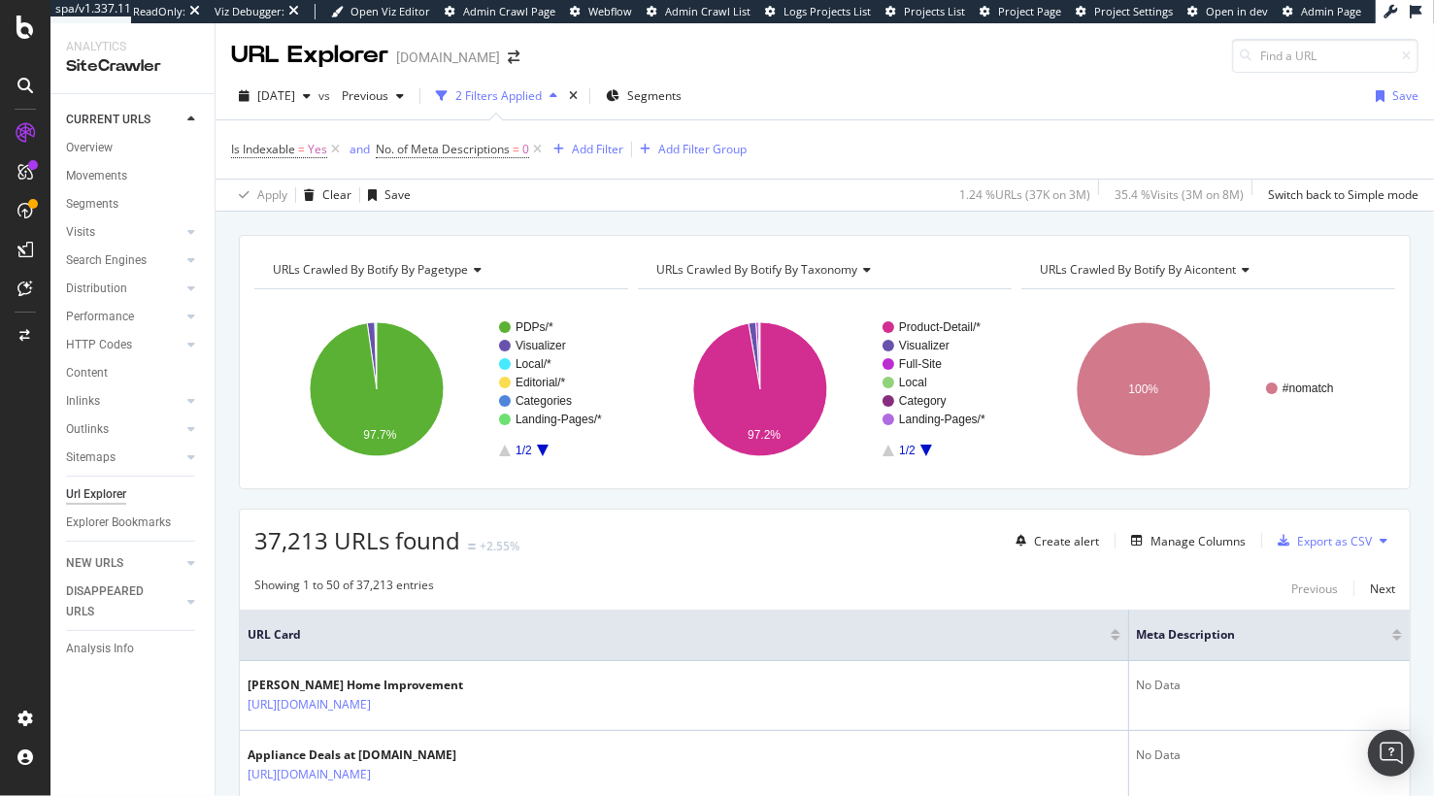
click at [473, 232] on div "URLs Crawled By Botify By pagetype Chart (by Value) Table Expand Export as CSV …" at bounding box center [825, 235] width 1219 height 47
click at [660, 222] on div "URLs Crawled By Botify By pagetype Chart (by Value) Table Expand Export as CSV …" at bounding box center [825, 235] width 1219 height 47
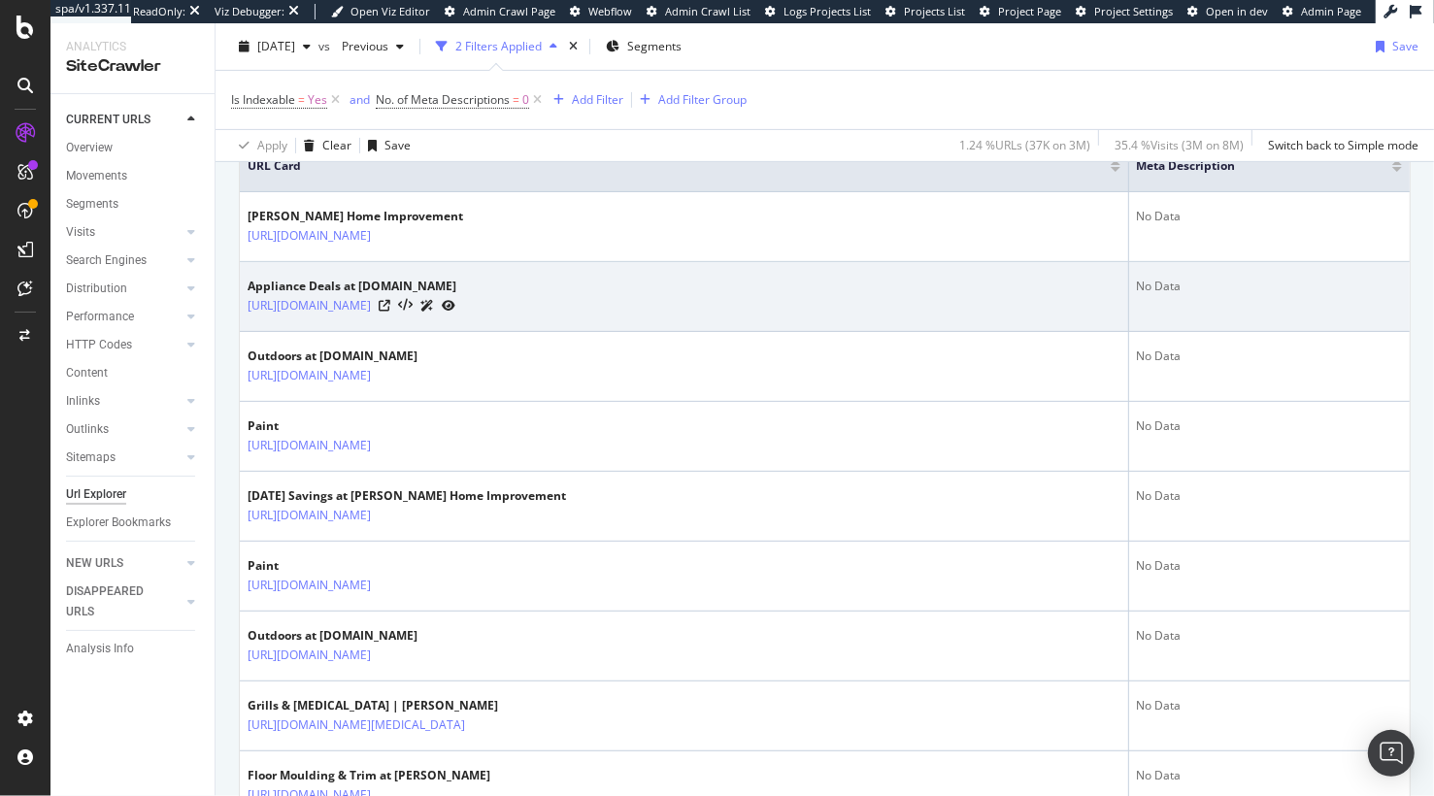
scroll to position [597, 0]
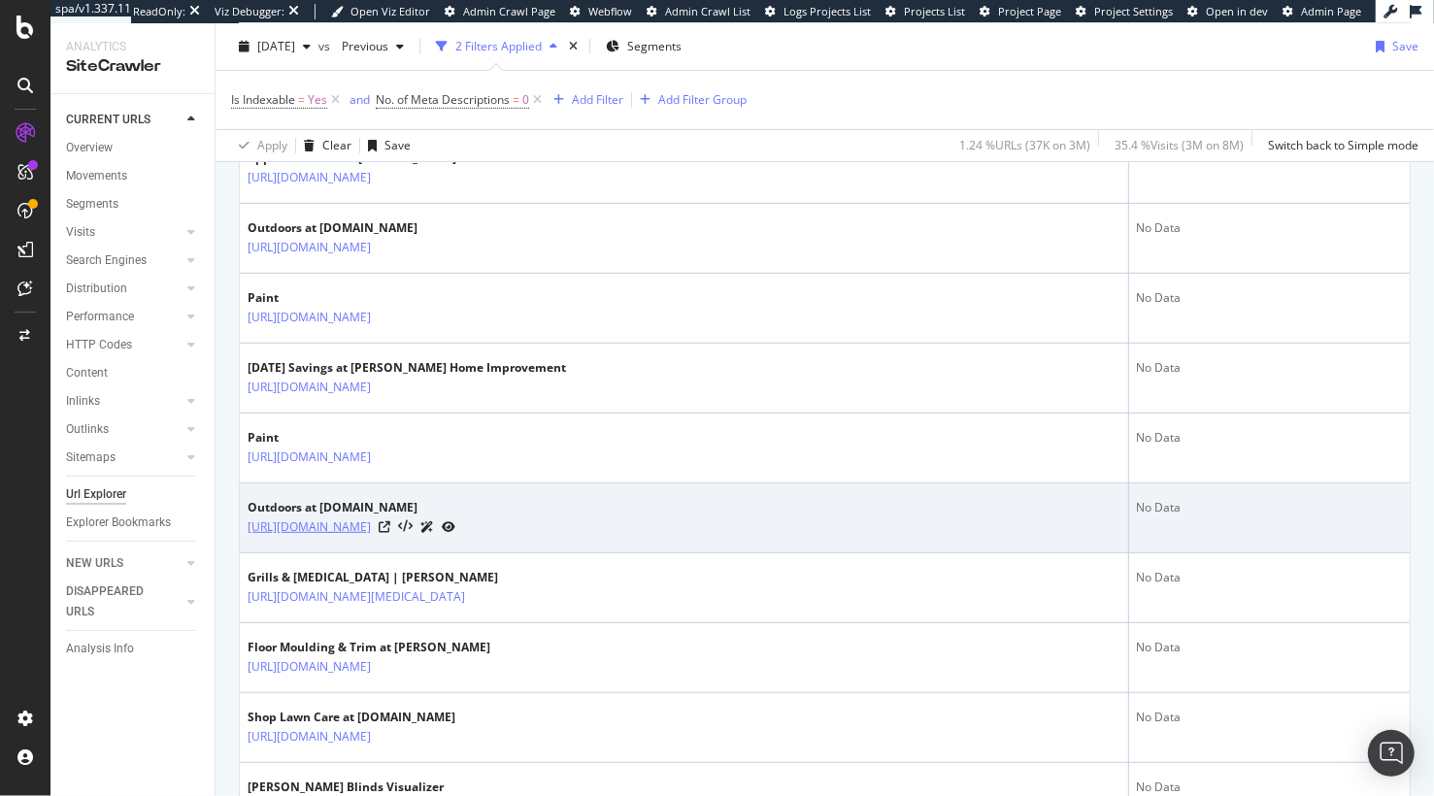
drag, startPoint x: 236, startPoint y: 519, endPoint x: 282, endPoint y: 522, distance: 45.7
click at [390, 521] on icon at bounding box center [385, 527] width 12 height 12
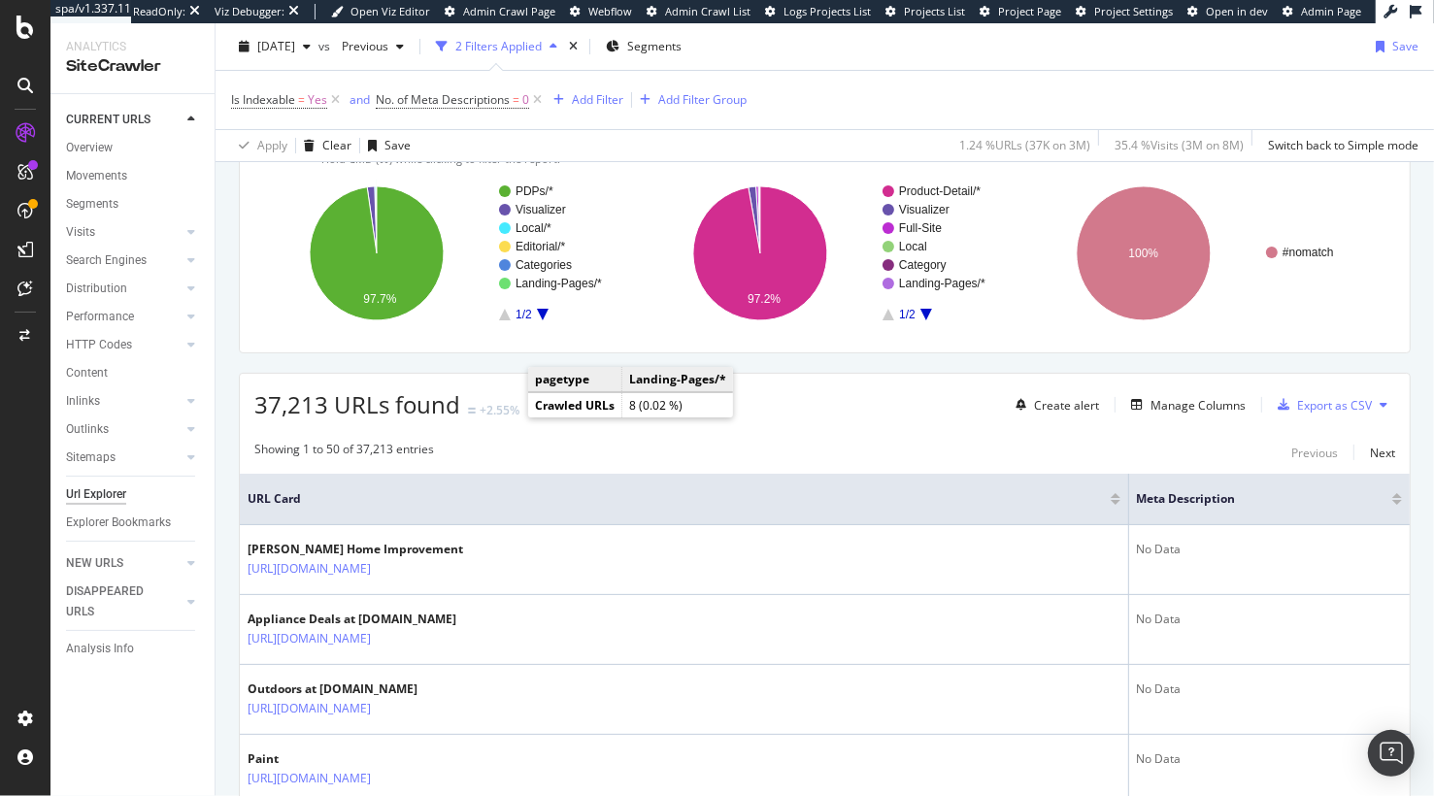
scroll to position [0, 0]
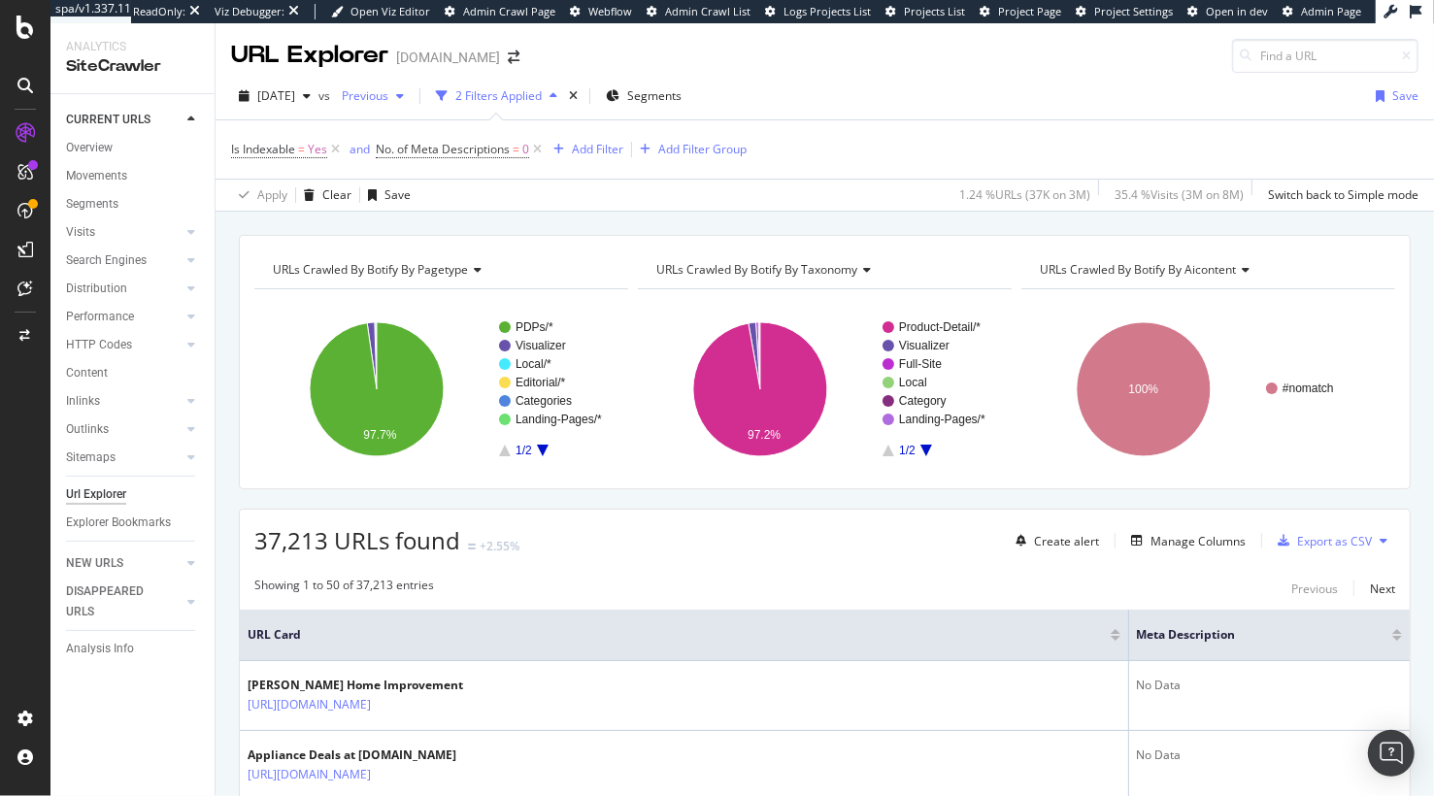
click at [388, 103] on span "Previous" at bounding box center [361, 95] width 54 height 17
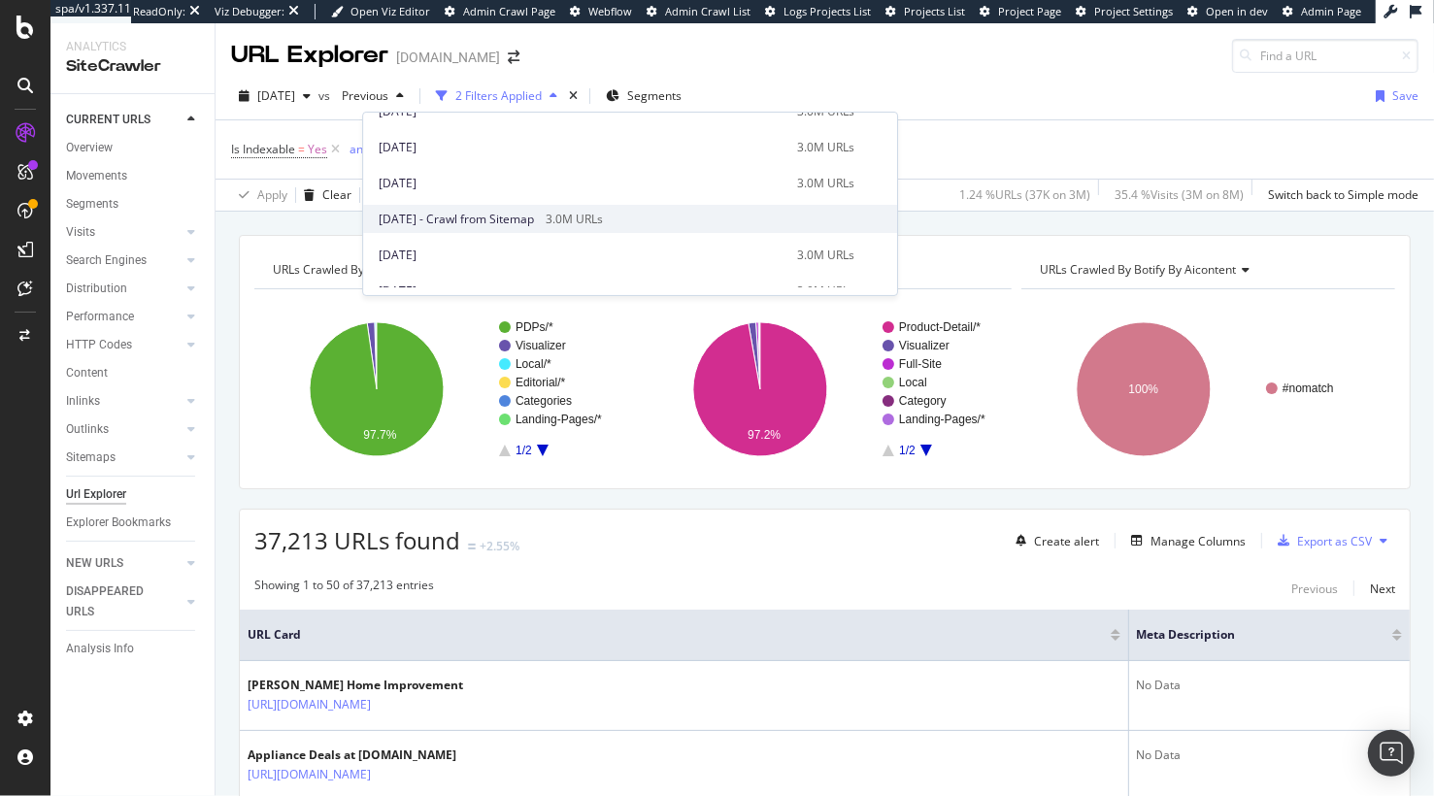
scroll to position [128, 0]
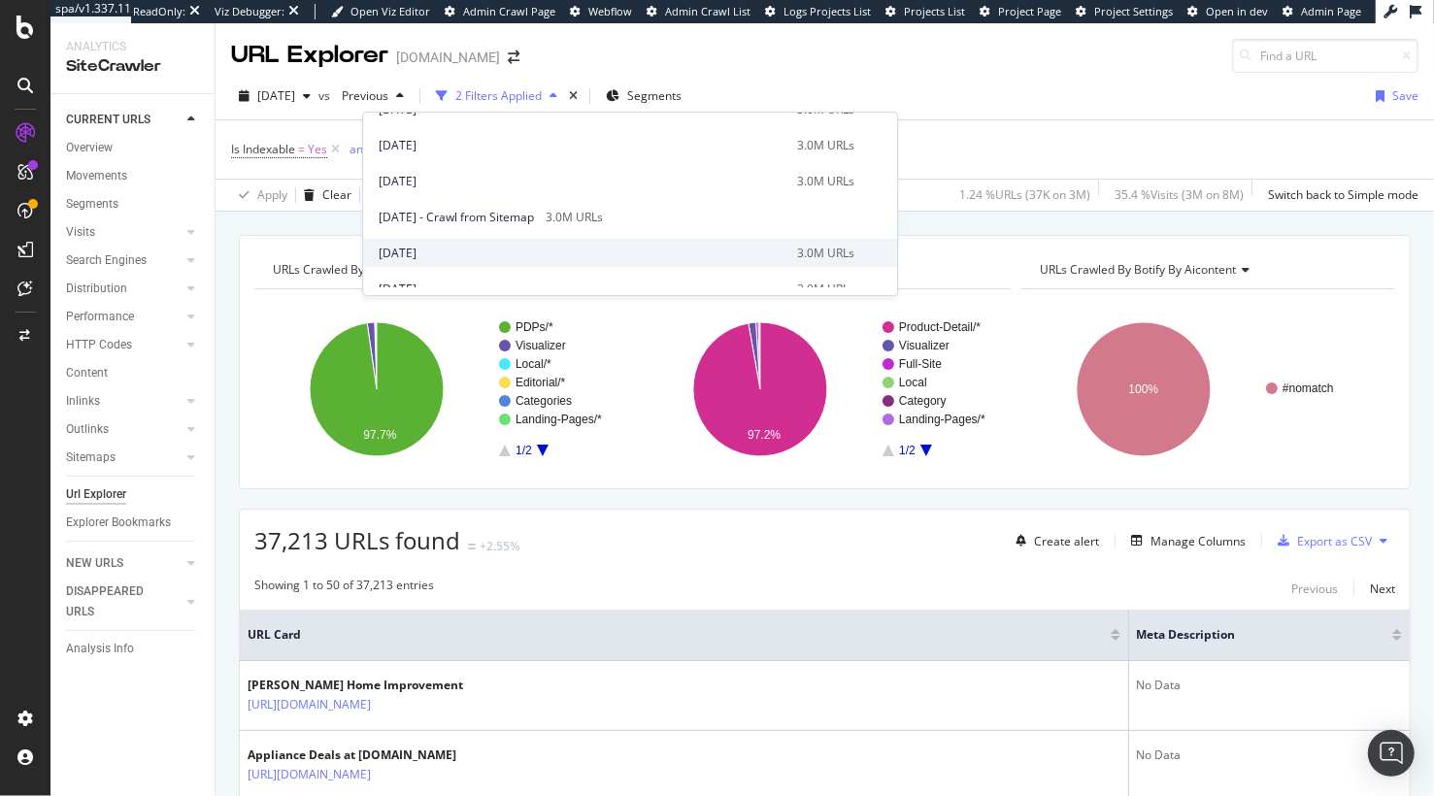
click at [528, 245] on div "2025 Jul. 19th" at bounding box center [582, 253] width 407 height 17
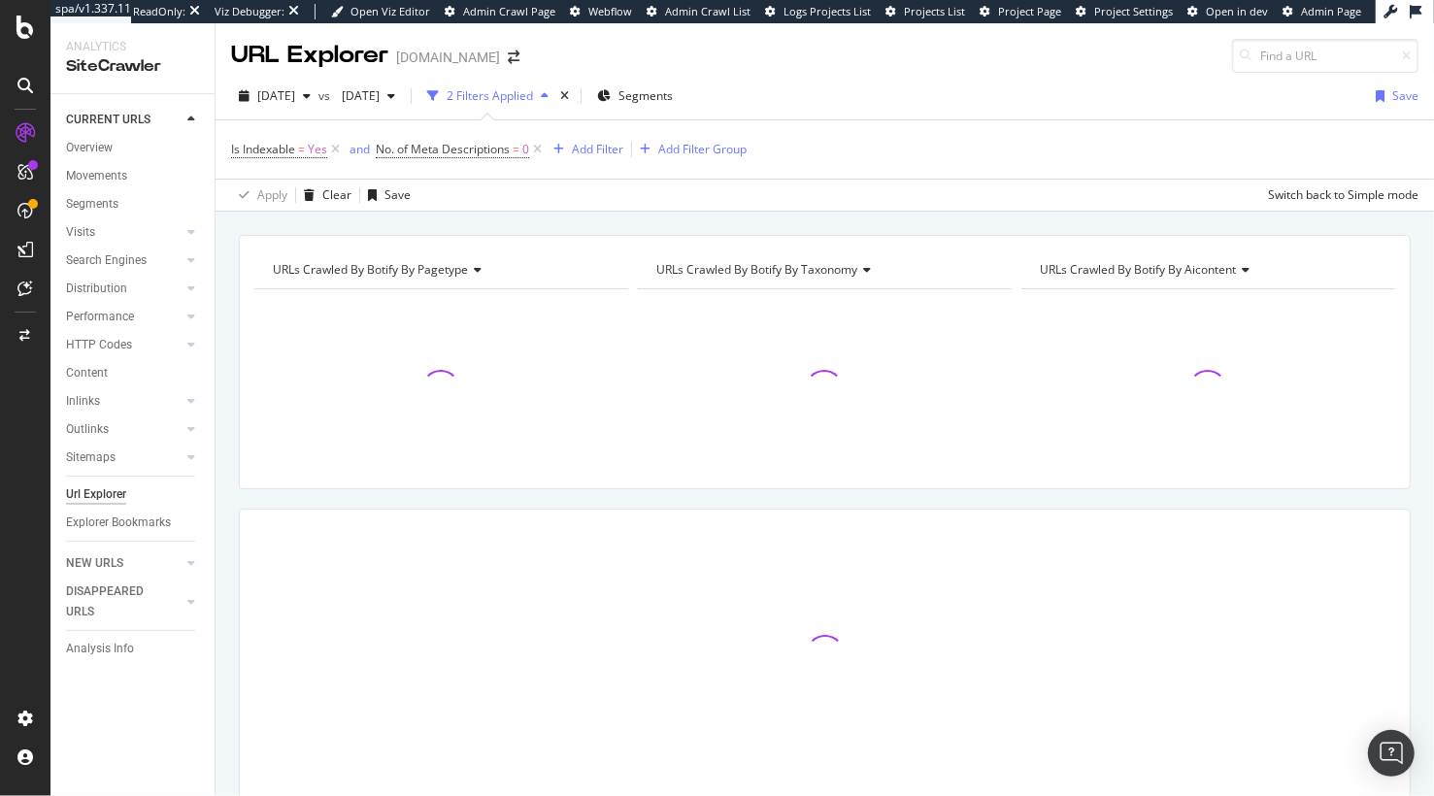
click at [905, 221] on div "URLs Crawled By Botify By pagetype Chart (by Value) Table Expand Export as CSV …" at bounding box center [825, 235] width 1219 height 47
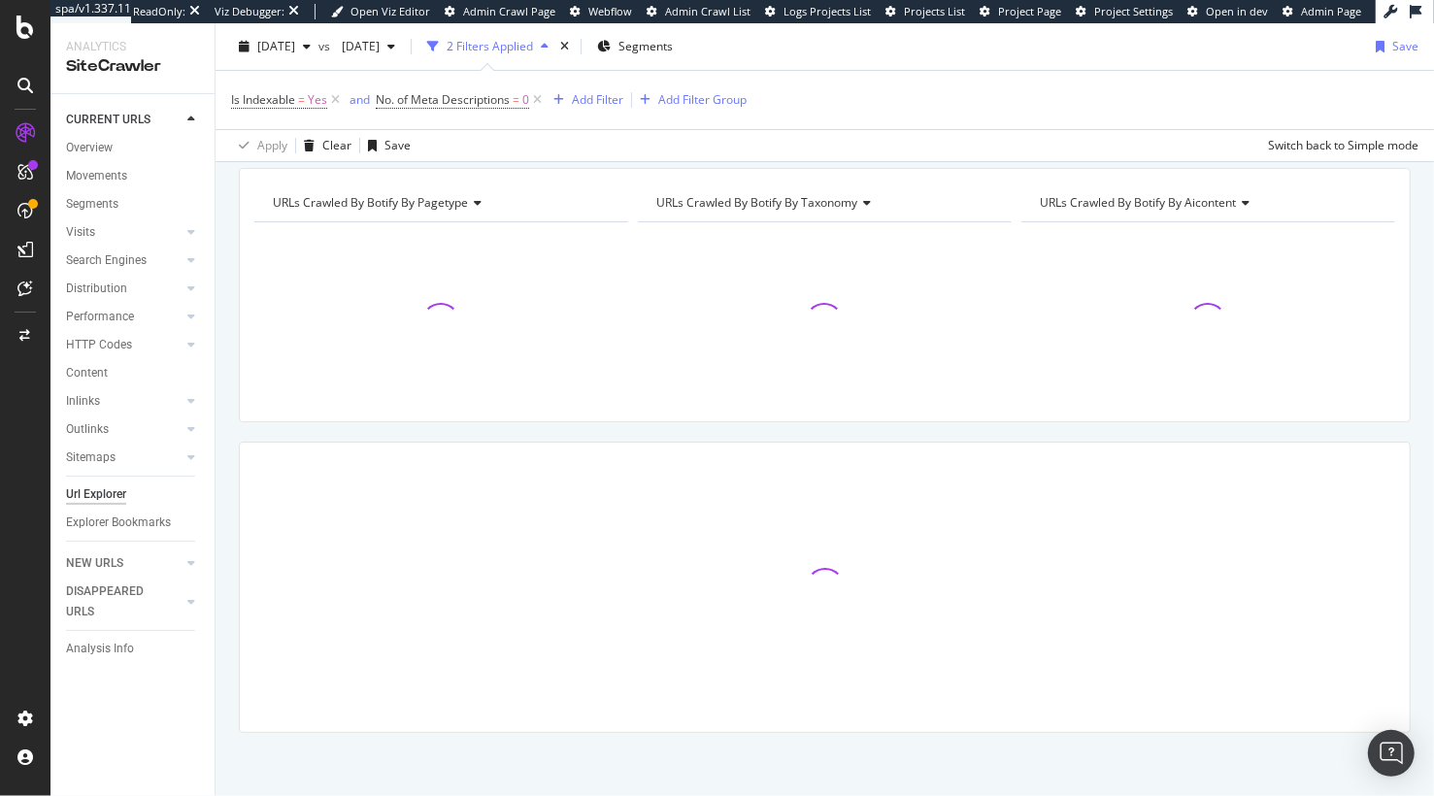
scroll to position [71, 0]
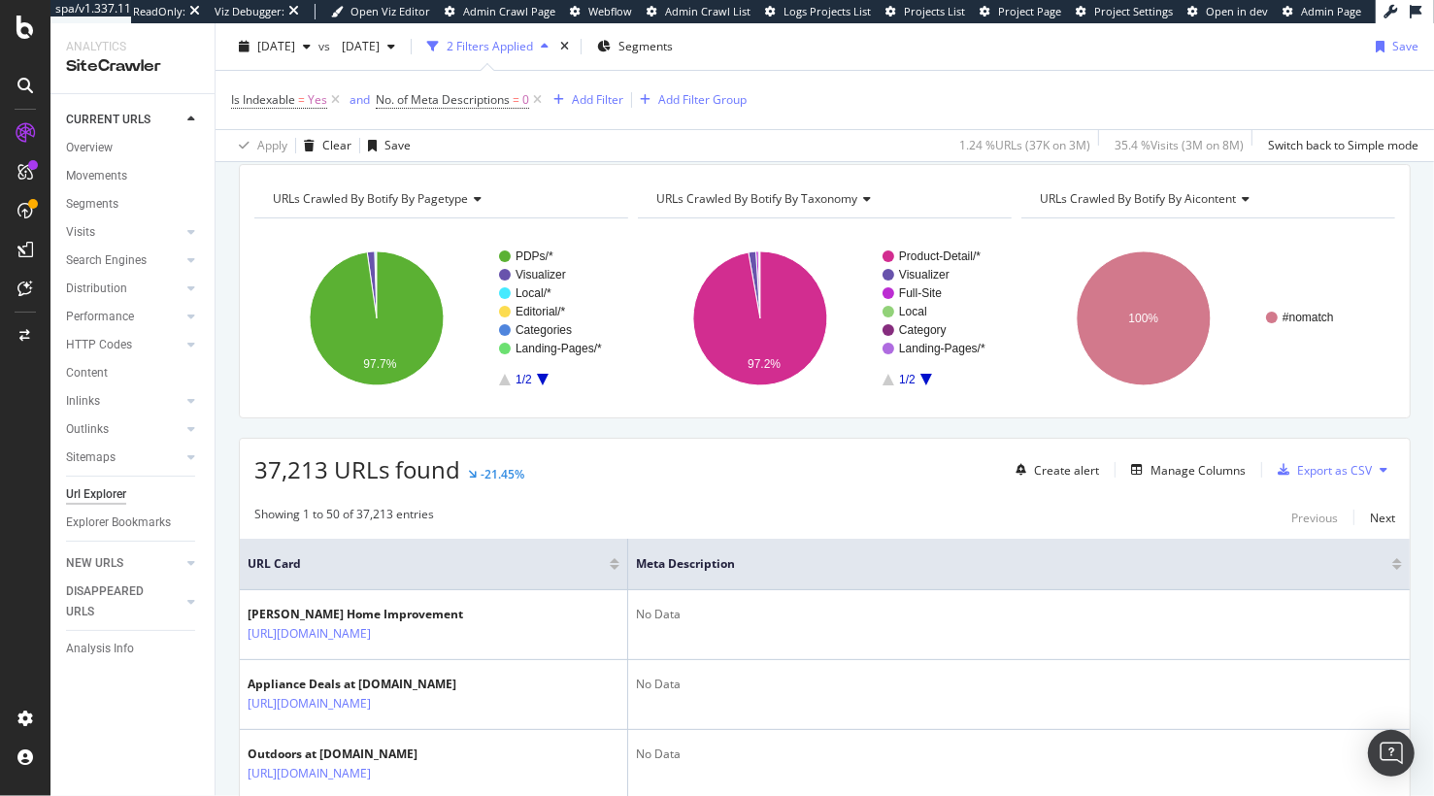
drag, startPoint x: 1040, startPoint y: 424, endPoint x: 1029, endPoint y: 421, distance: 11.1
click at [1195, 472] on div "Manage Columns" at bounding box center [1198, 470] width 95 height 17
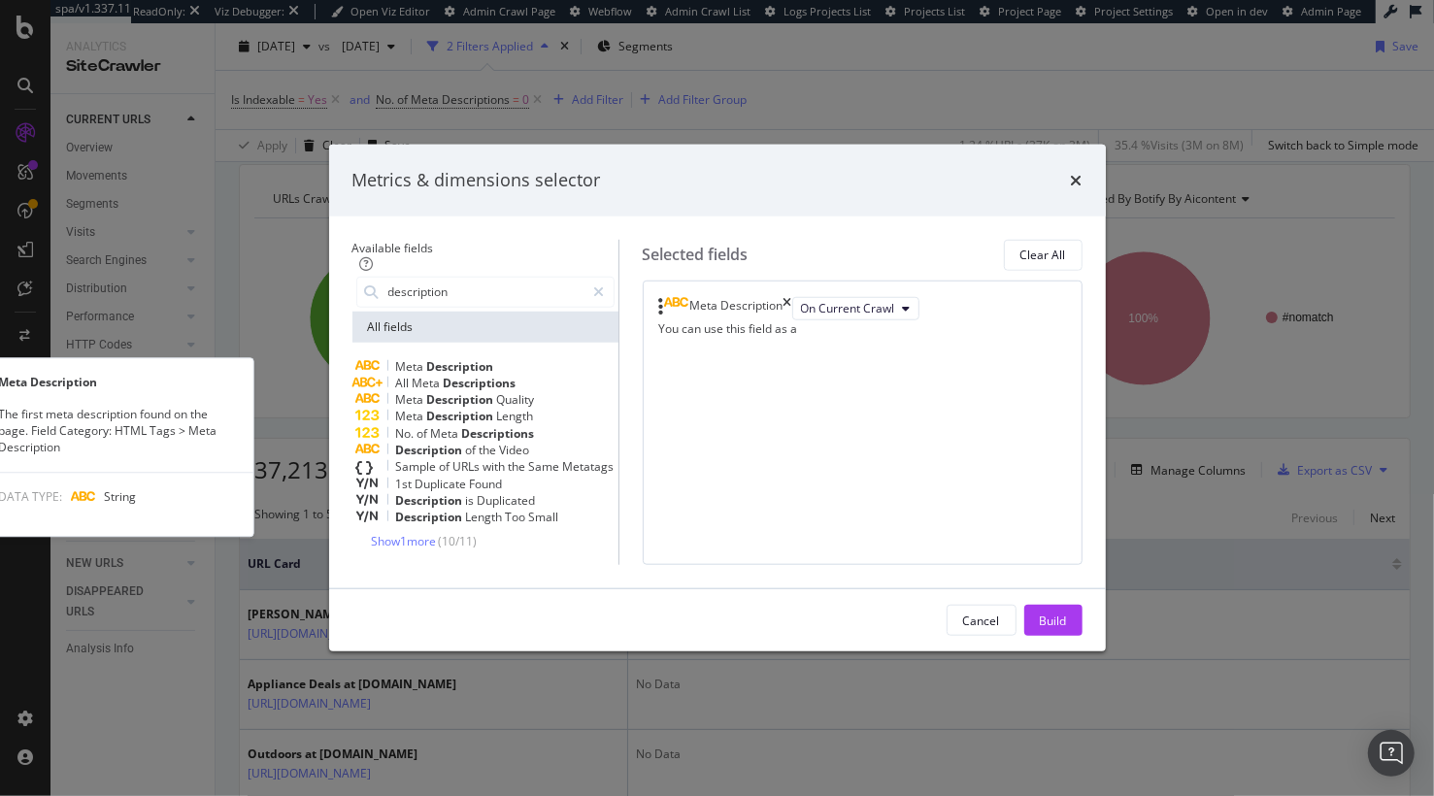
type input "description"
click at [461, 358] on span "Description" at bounding box center [460, 366] width 67 height 17
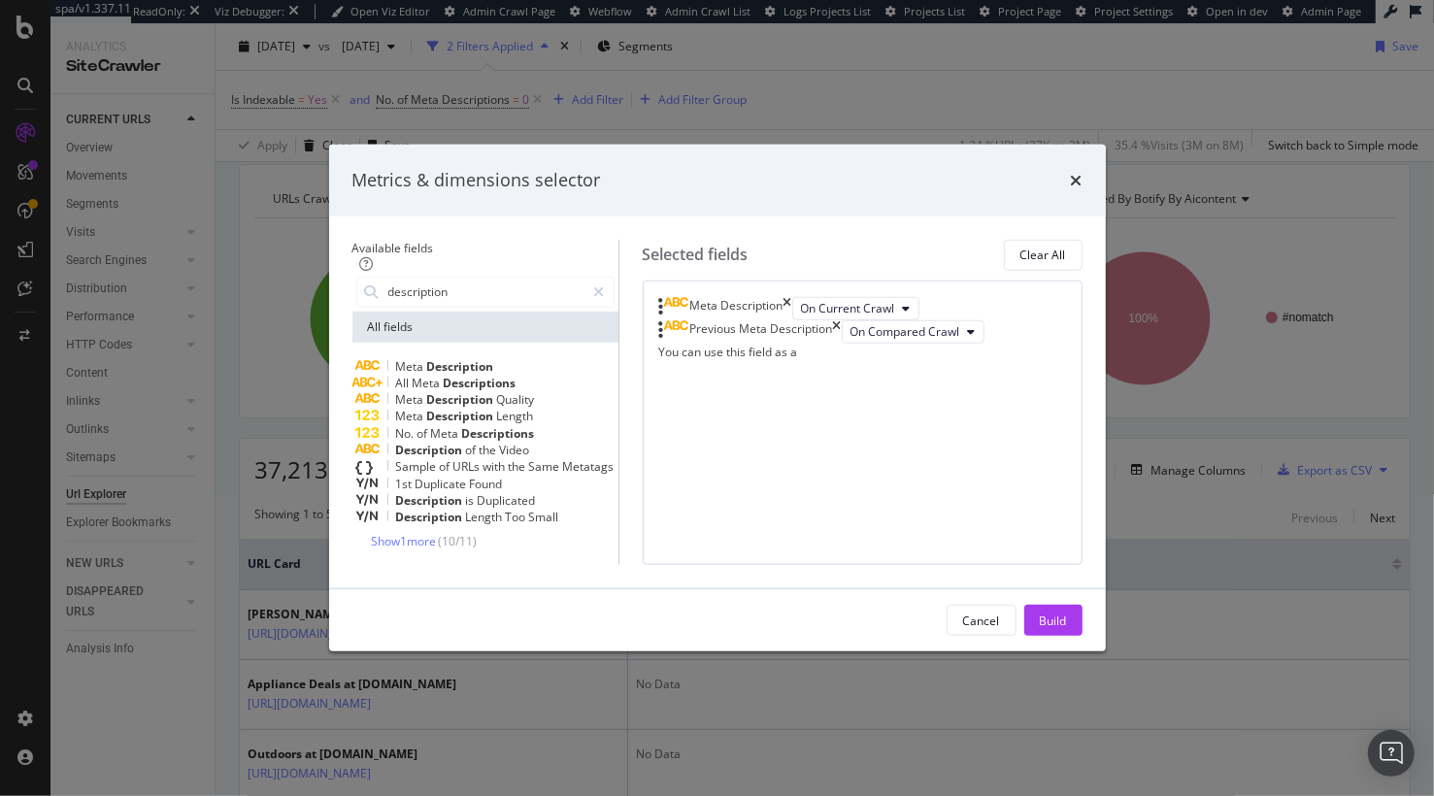
drag, startPoint x: 1103, startPoint y: 731, endPoint x: 1096, endPoint y: 84, distance: 646.7
click at [1067, 629] on div "Build" at bounding box center [1053, 621] width 27 height 17
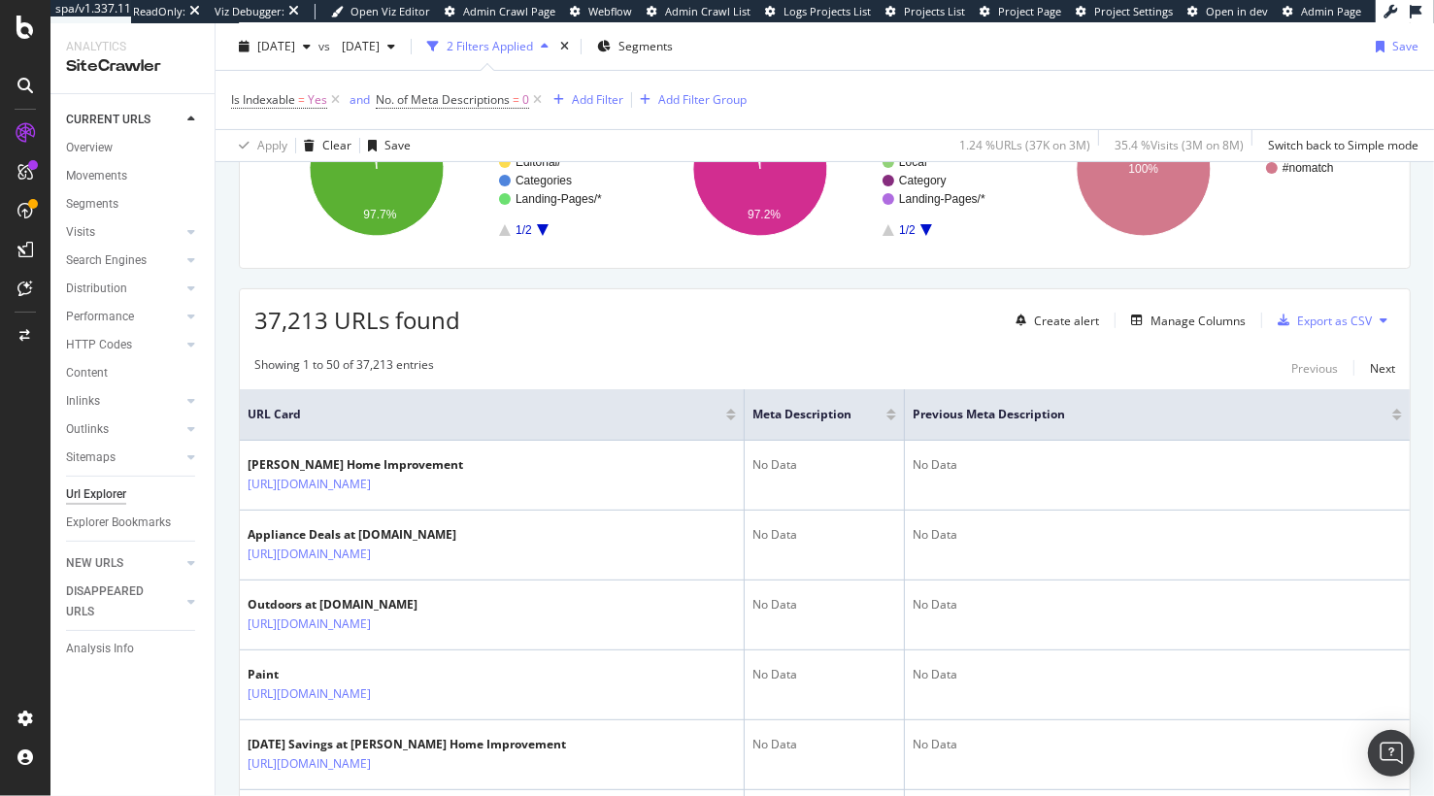
scroll to position [225, 0]
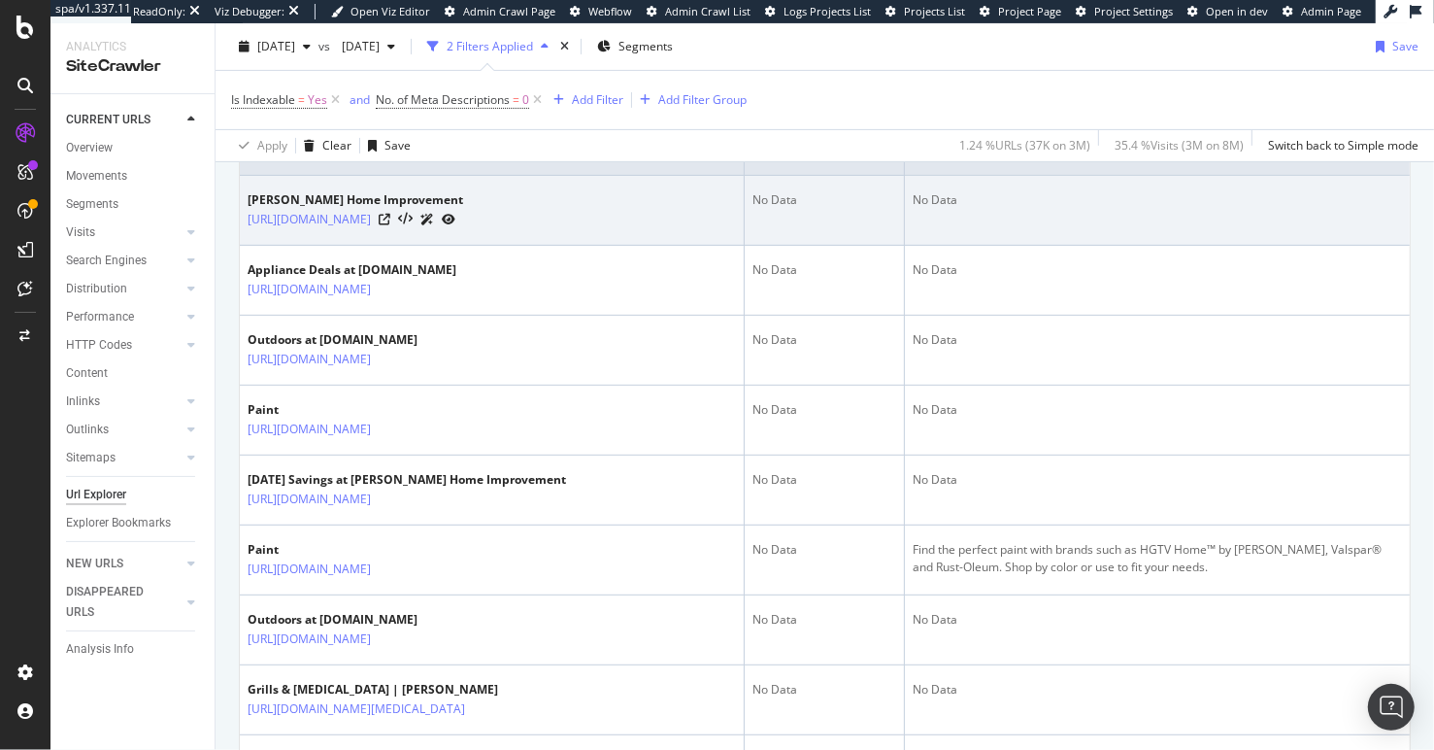
scroll to position [481, 0]
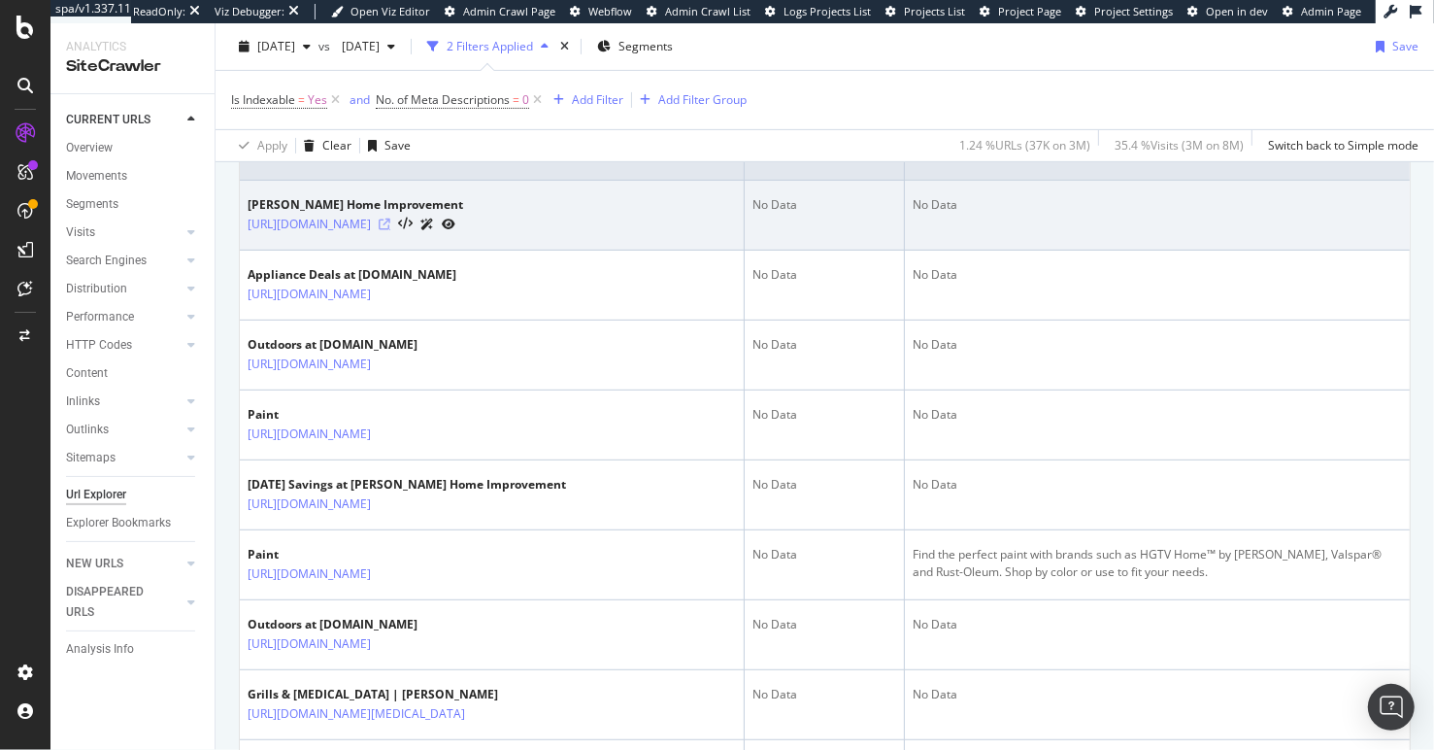
click at [390, 227] on icon at bounding box center [385, 224] width 12 height 12
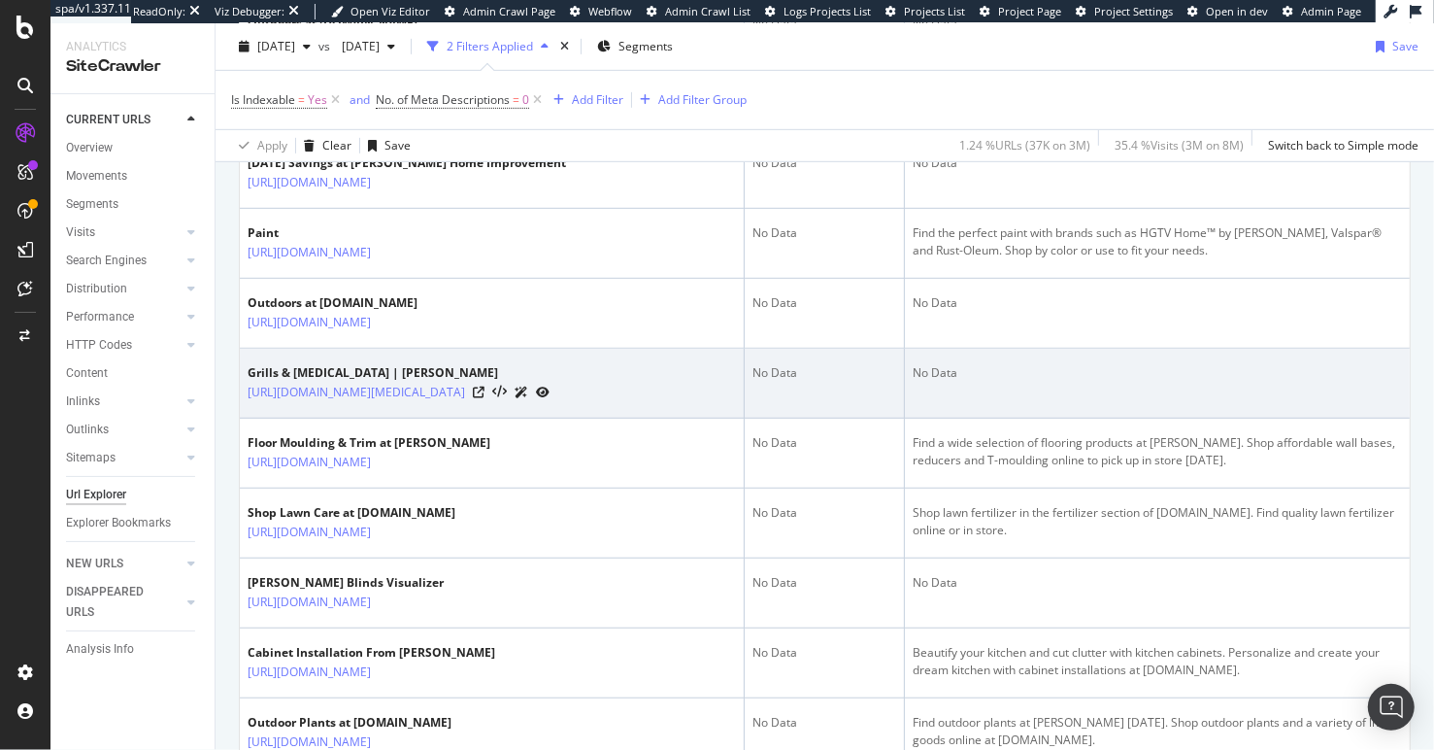
scroll to position [898, 0]
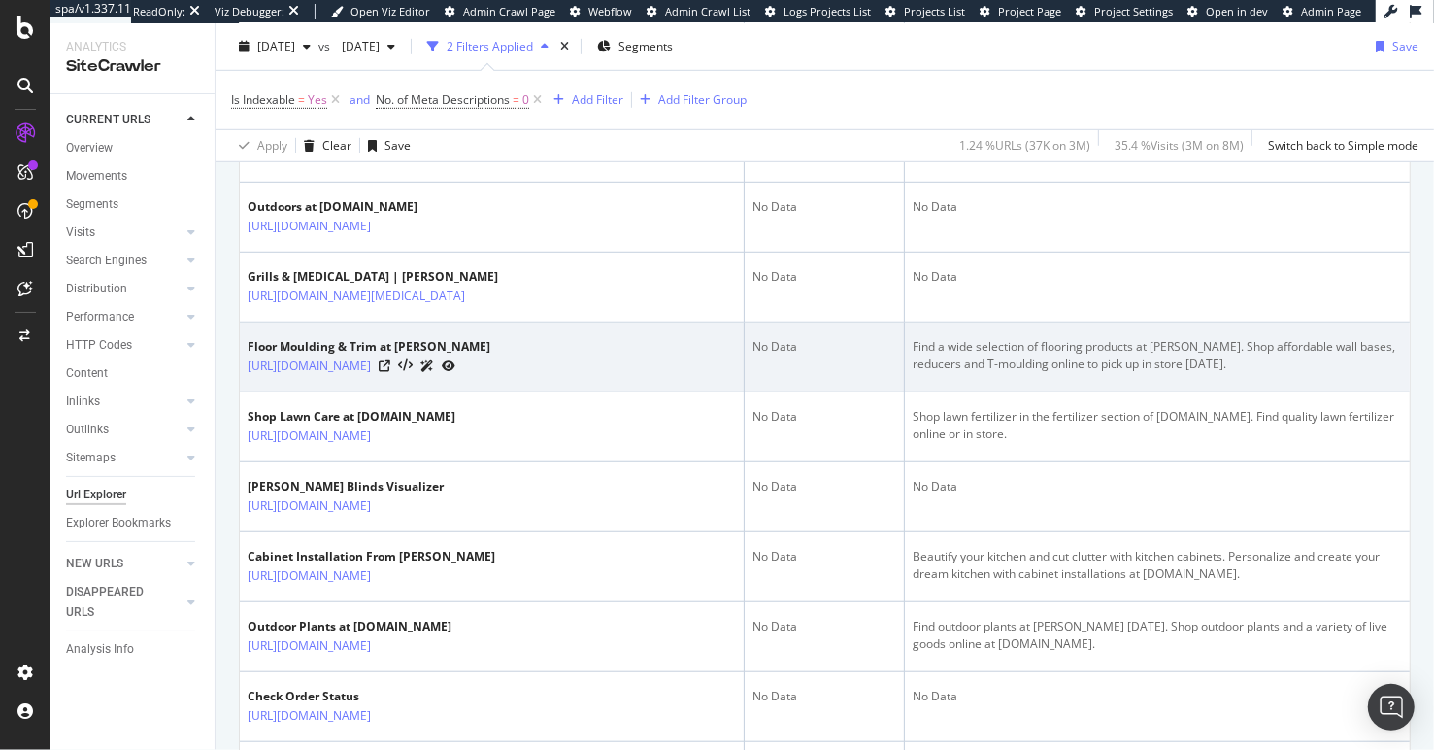
click at [821, 392] on td "No Data" at bounding box center [825, 357] width 160 height 70
click at [390, 372] on icon at bounding box center [385, 366] width 12 height 12
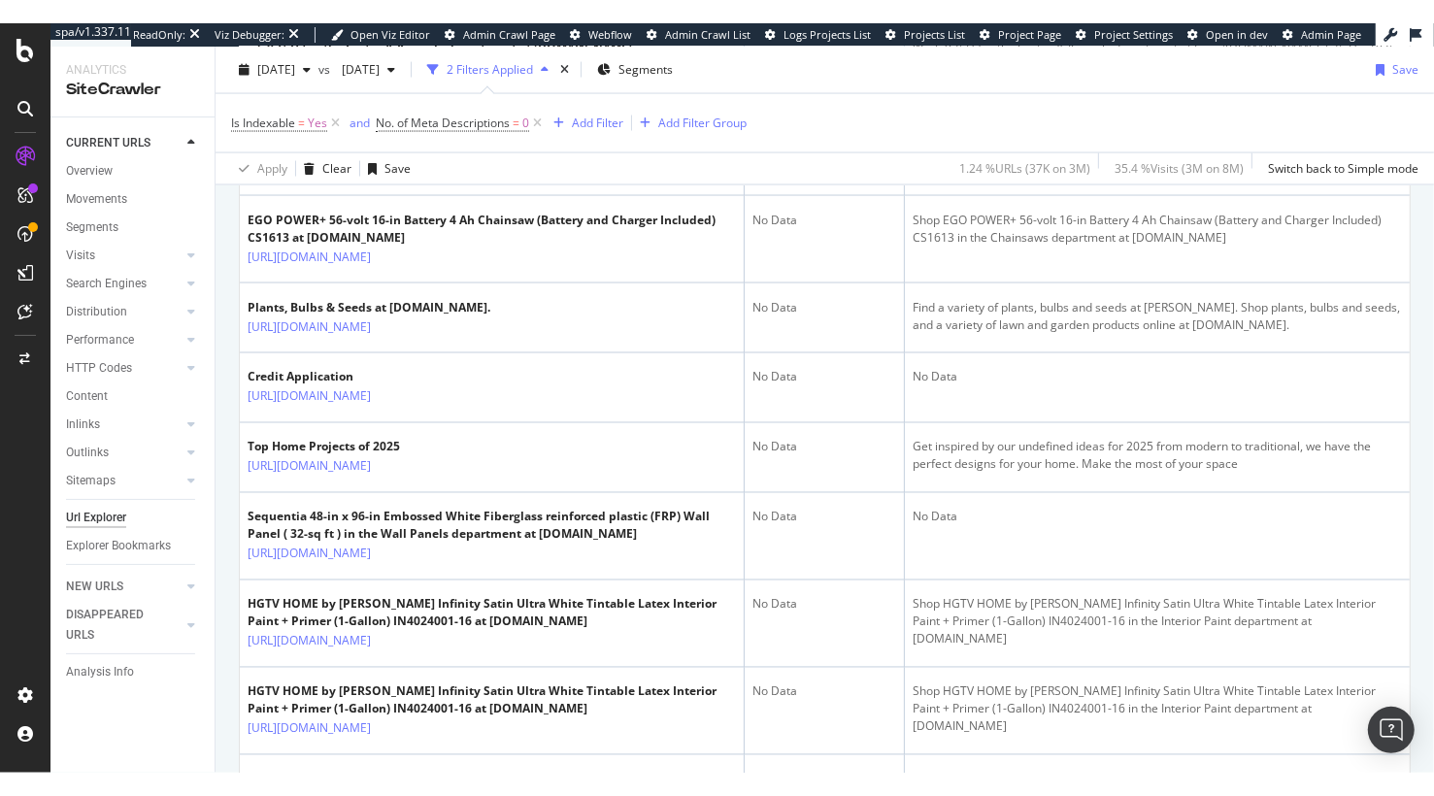
scroll to position [2354, 0]
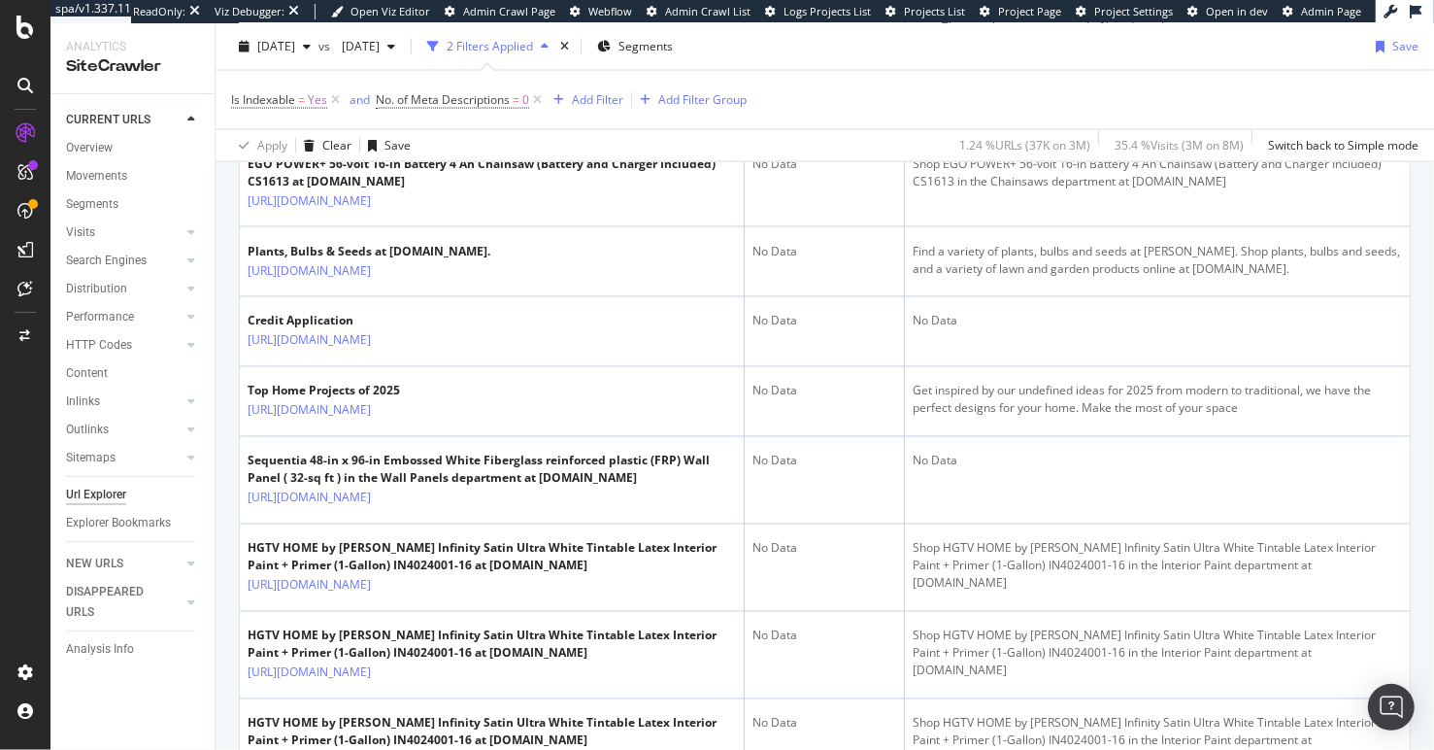
click at [225, 424] on div "URLs Crawled By Botify By pagetype Chart (by Value) Table Expand Export as CSV …" at bounding box center [825, 130] width 1219 height 4499
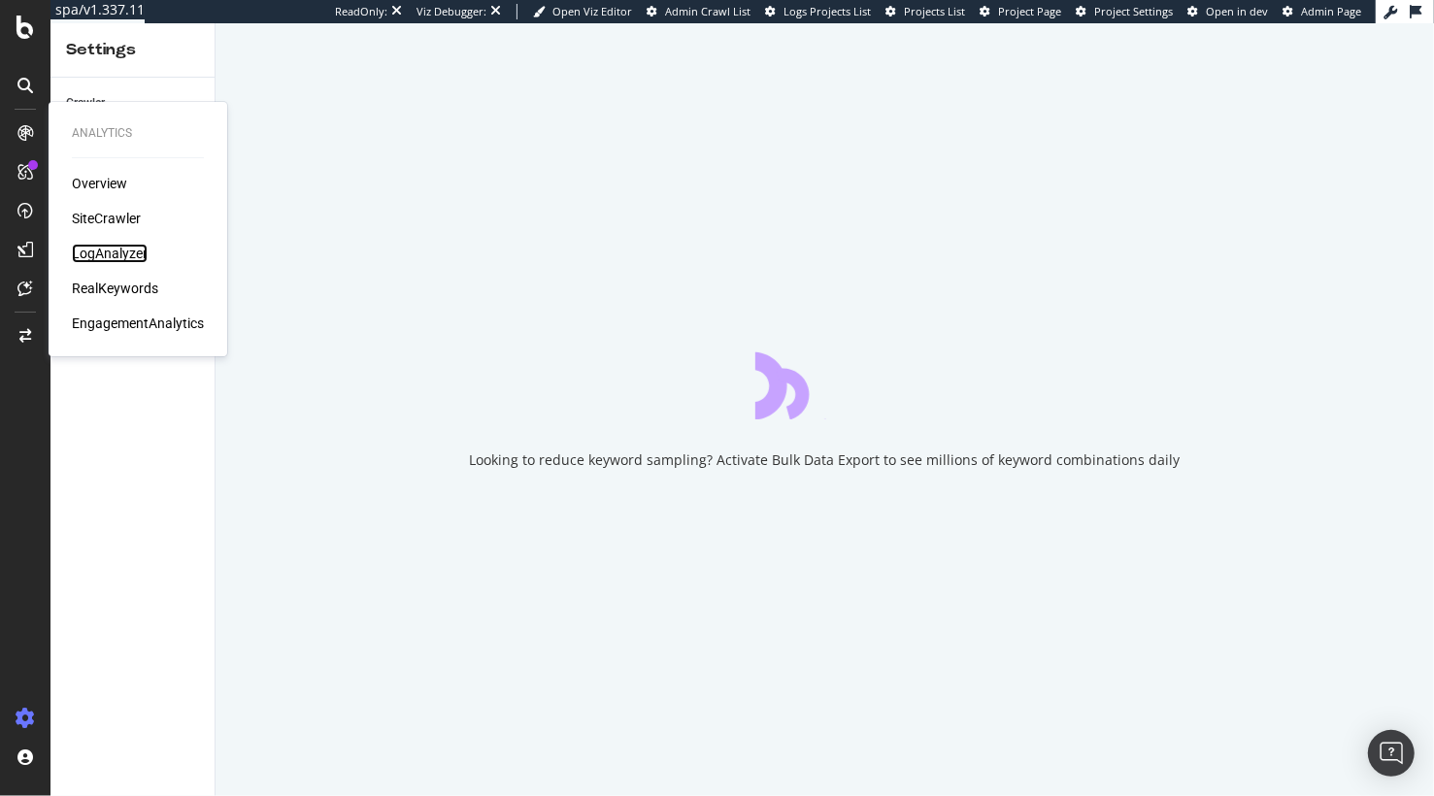
click at [120, 250] on div "LogAnalyzer" at bounding box center [110, 253] width 76 height 19
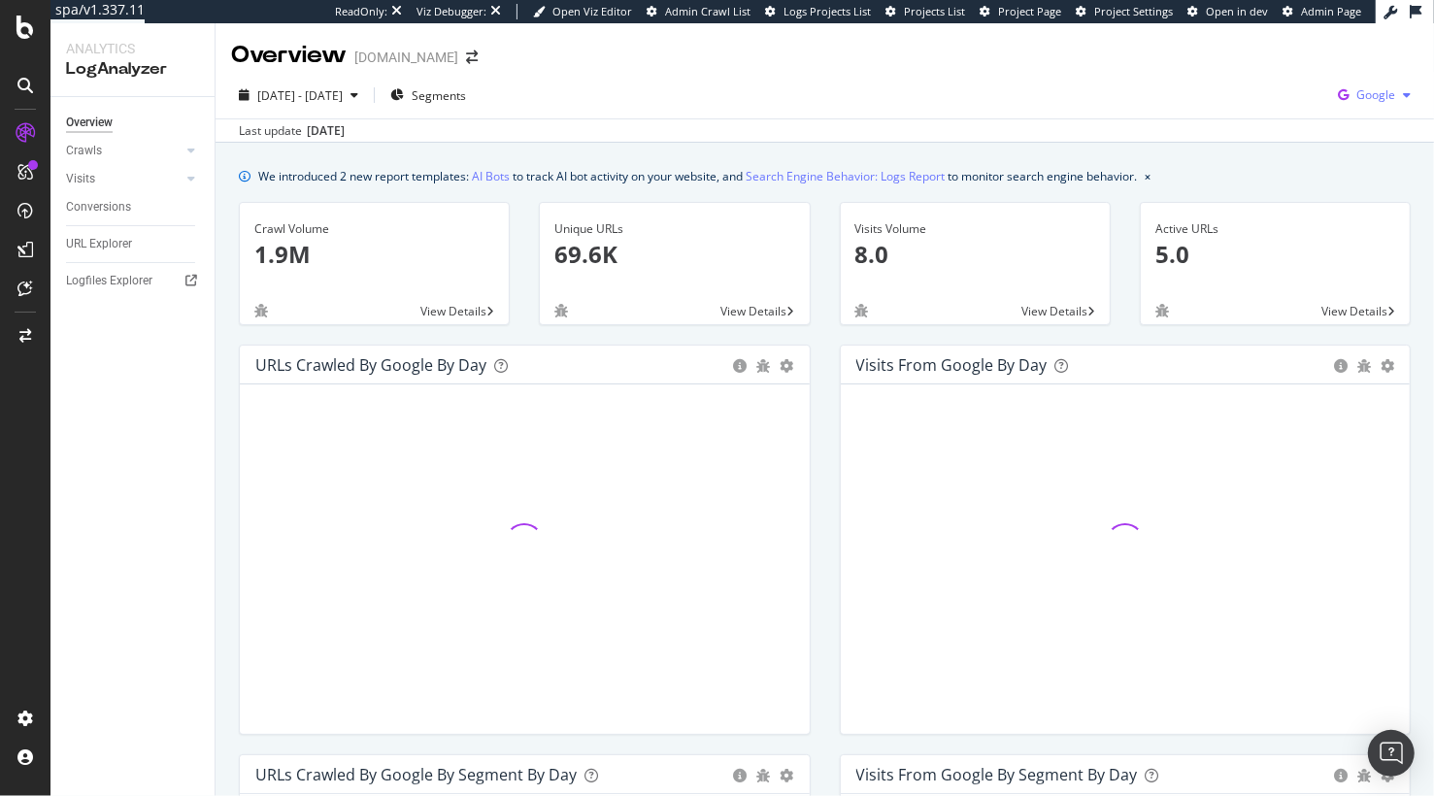
drag, startPoint x: 1384, startPoint y: 85, endPoint x: 1374, endPoint y: 94, distance: 13.1
click at [1384, 85] on div "Google" at bounding box center [1374, 95] width 88 height 29
drag, startPoint x: 1300, startPoint y: 117, endPoint x: 1174, endPoint y: 92, distance: 128.7
click at [1300, 117] on span "OpenAI" at bounding box center [1279, 113] width 72 height 17
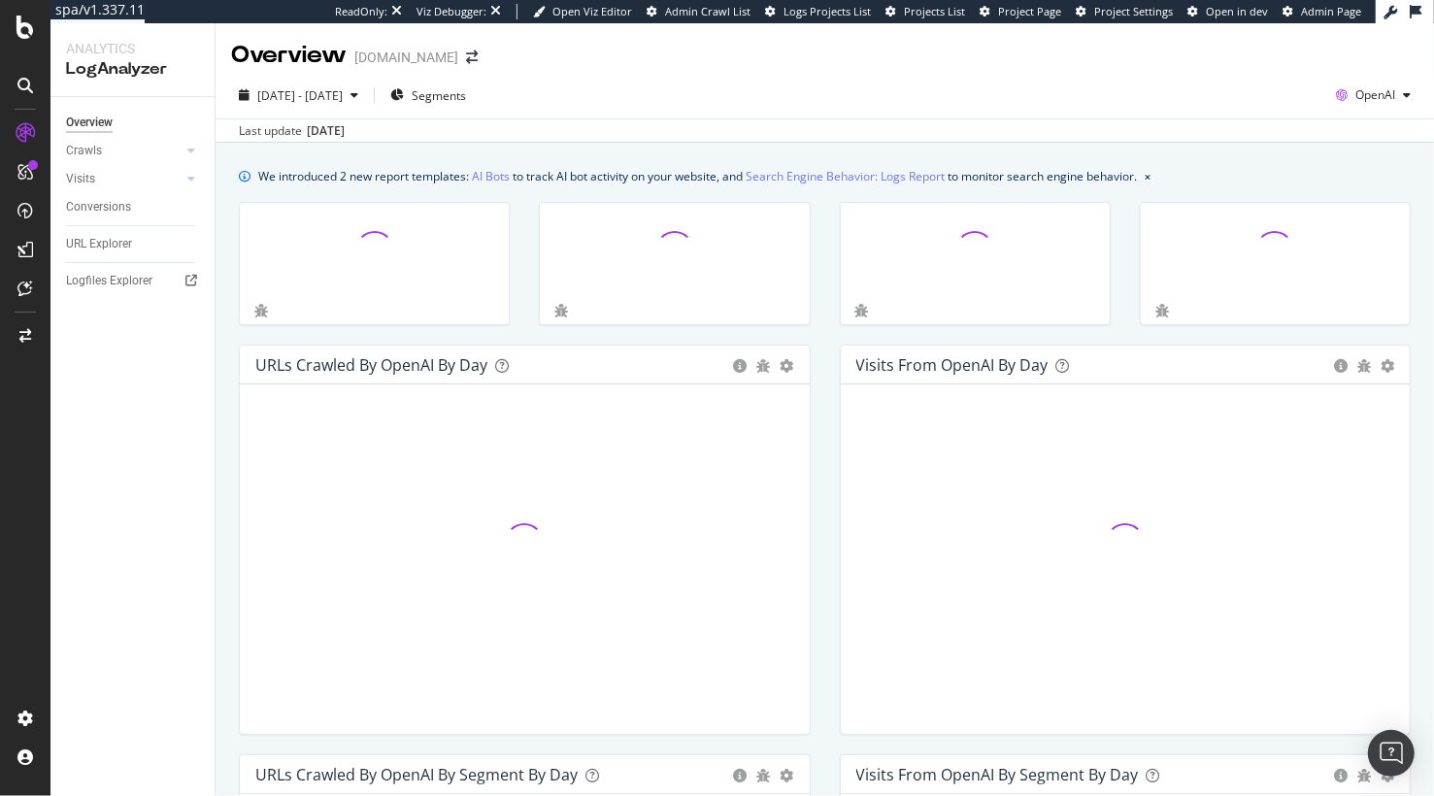
click at [1151, 84] on div "2025 Aug. 4th - Sep. 2nd Segments OpenAI" at bounding box center [825, 99] width 1219 height 39
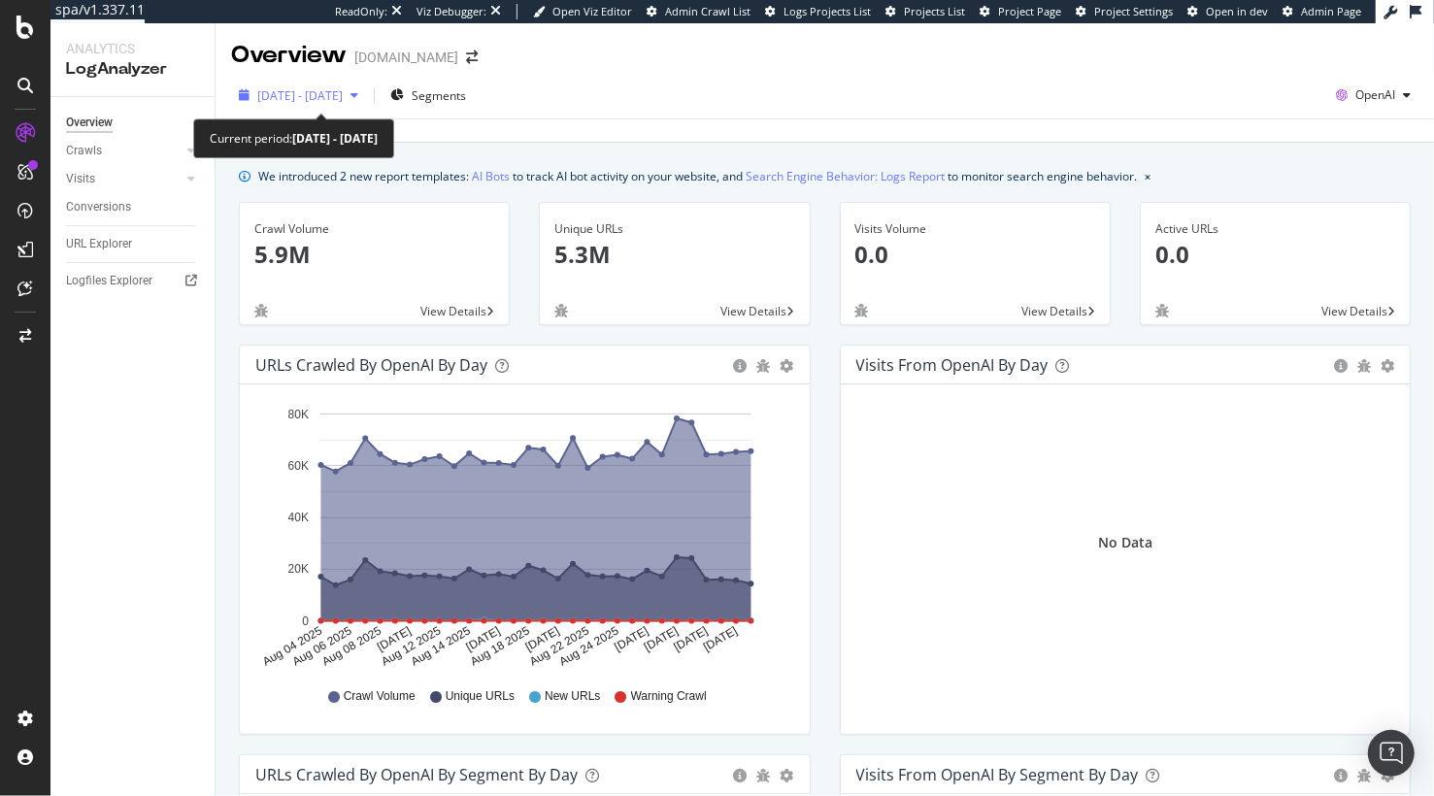
click at [301, 90] on span "2025 Aug. 4th - Sep. 2nd" at bounding box center [299, 95] width 85 height 17
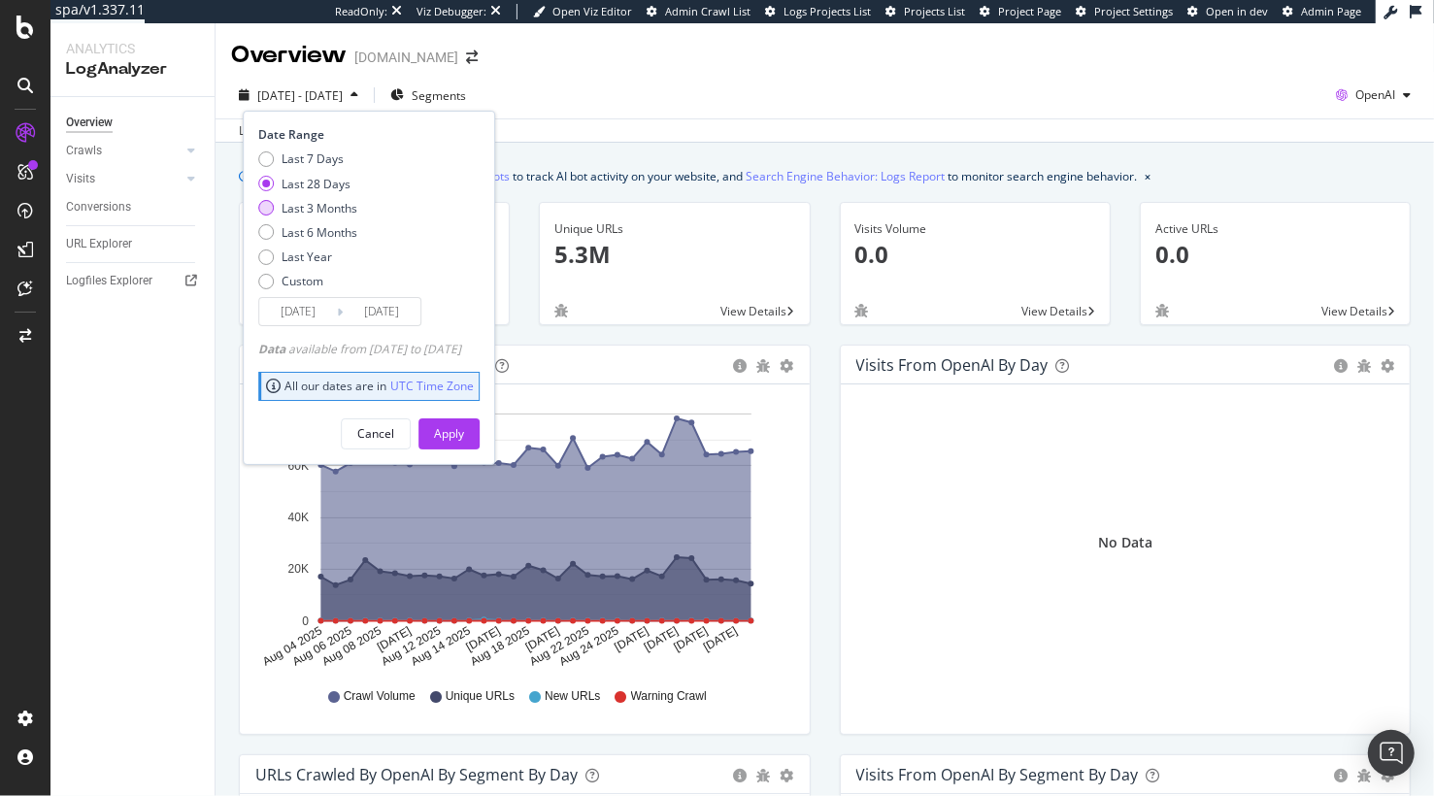
drag, startPoint x: 321, startPoint y: 226, endPoint x: 322, endPoint y: 216, distance: 10.7
click at [321, 225] on div "Last 6 Months" at bounding box center [320, 232] width 76 height 17
drag, startPoint x: 324, startPoint y: 209, endPoint x: 448, endPoint y: 381, distance: 211.5
click at [324, 209] on div "Last 3 Months" at bounding box center [320, 208] width 76 height 17
type input "2025/06/03"
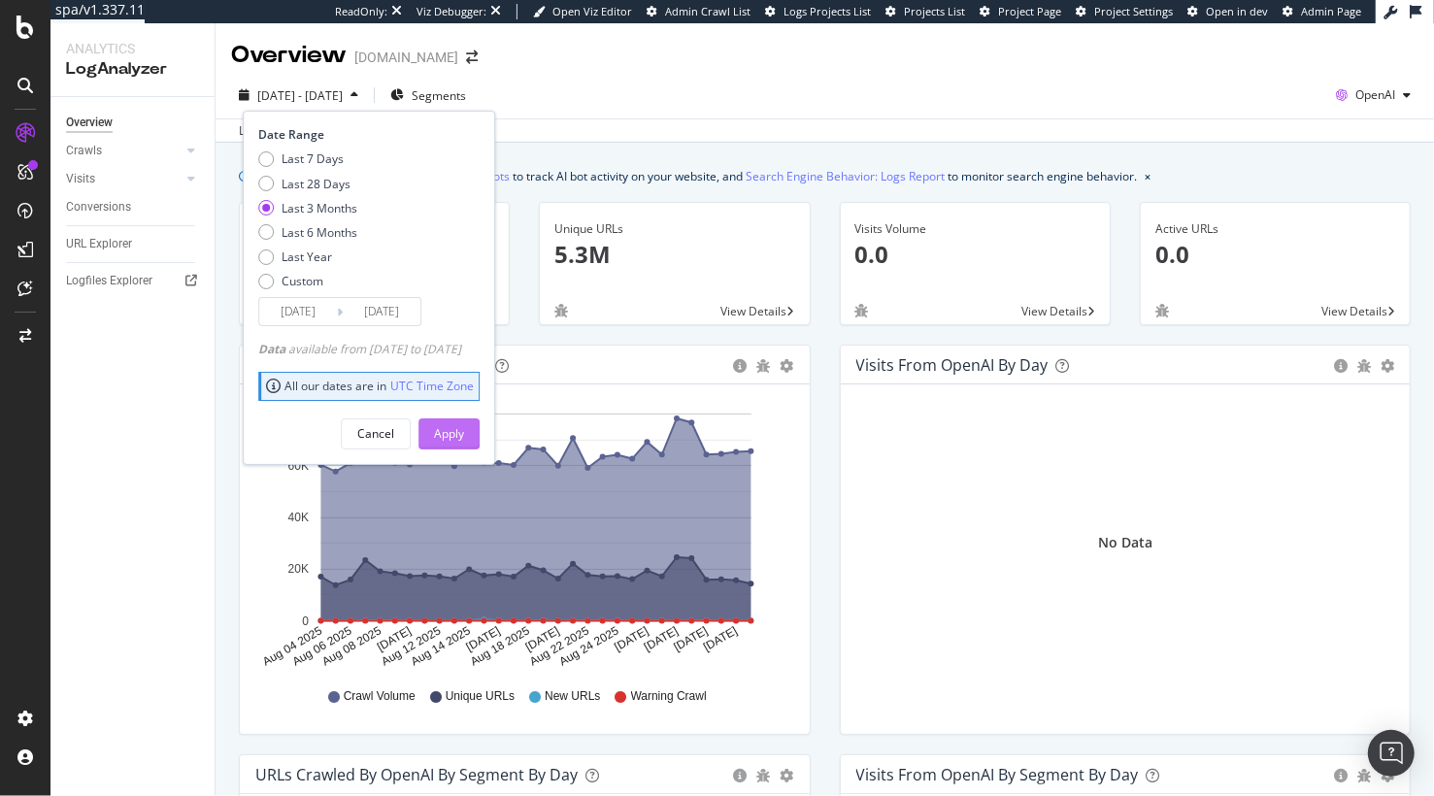
click at [464, 437] on div "Apply" at bounding box center [449, 433] width 30 height 17
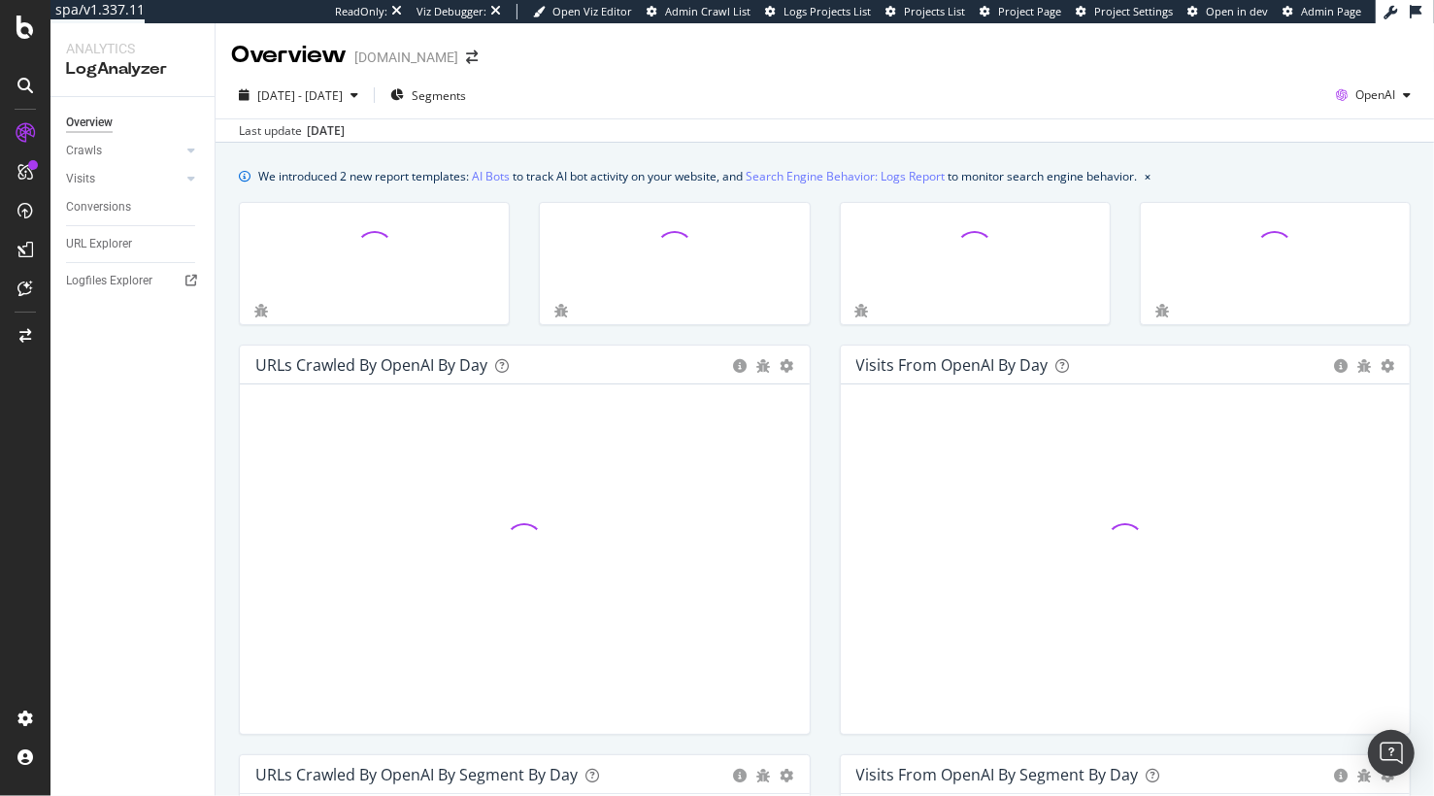
click at [527, 332] on div at bounding box center [674, 273] width 300 height 143
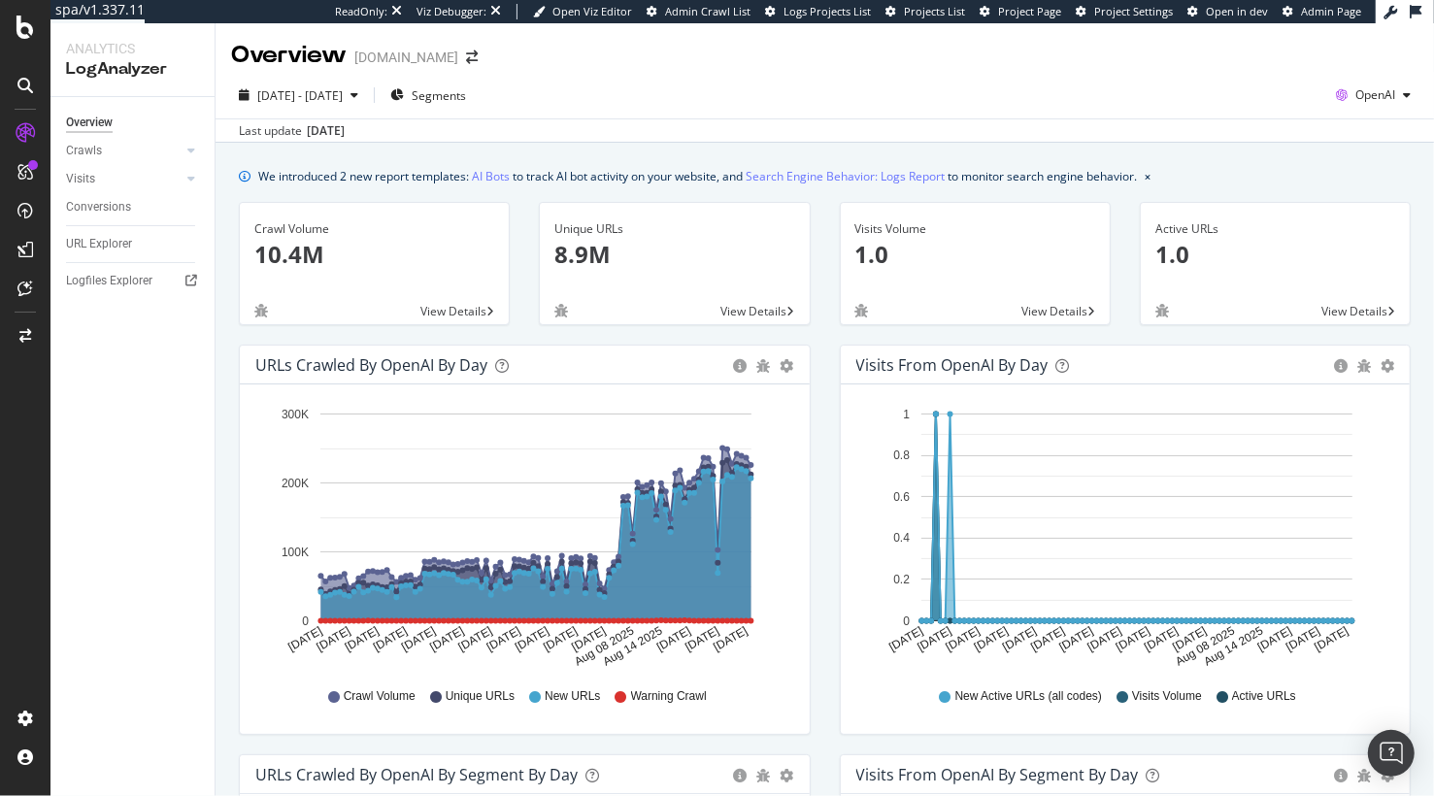
click at [533, 134] on div "Last update Sep. 03, 2025" at bounding box center [825, 129] width 1219 height 23
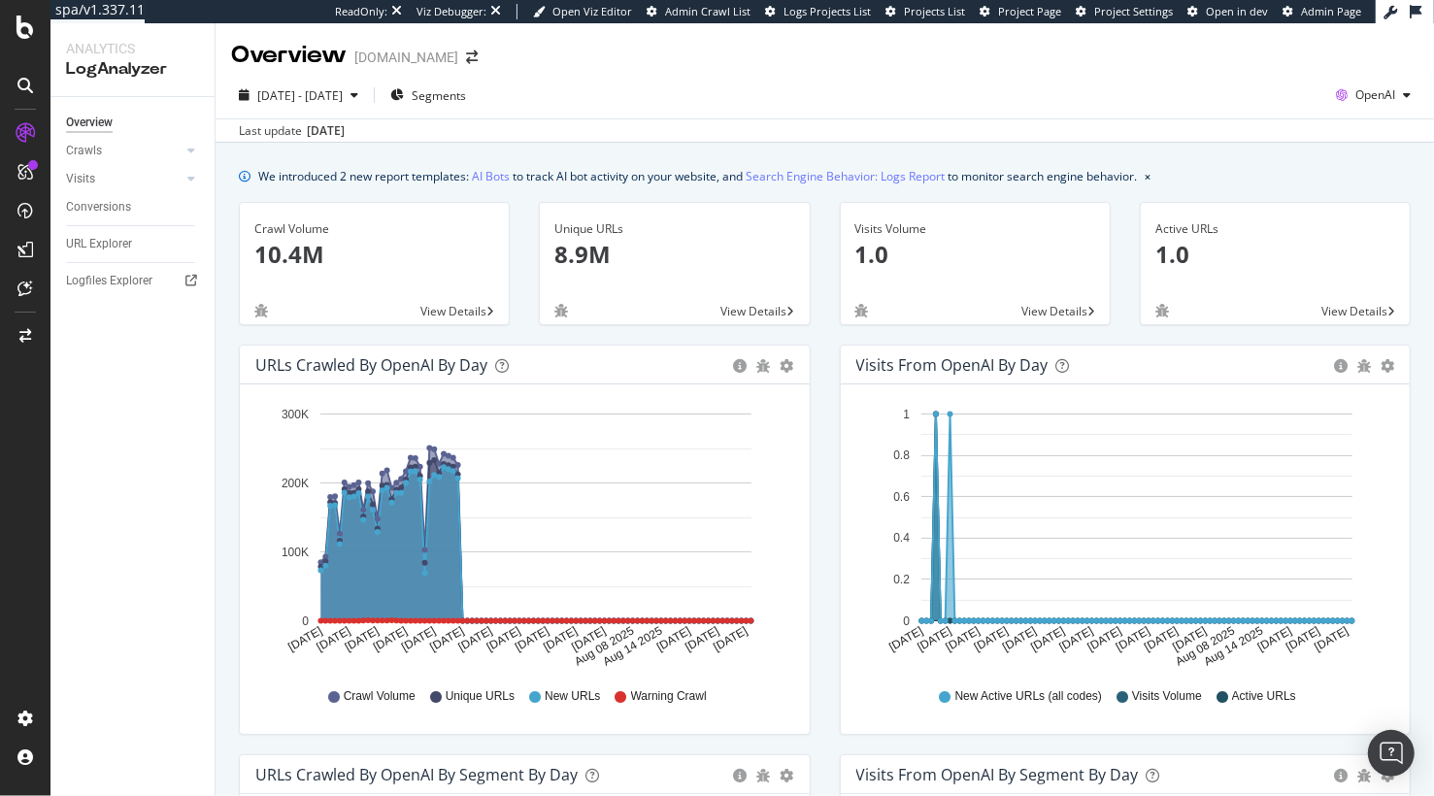
drag, startPoint x: 521, startPoint y: 330, endPoint x: 393, endPoint y: 216, distance: 171.9
click at [521, 330] on div "Crawl Volume 10.4M View Details" at bounding box center [374, 273] width 300 height 143
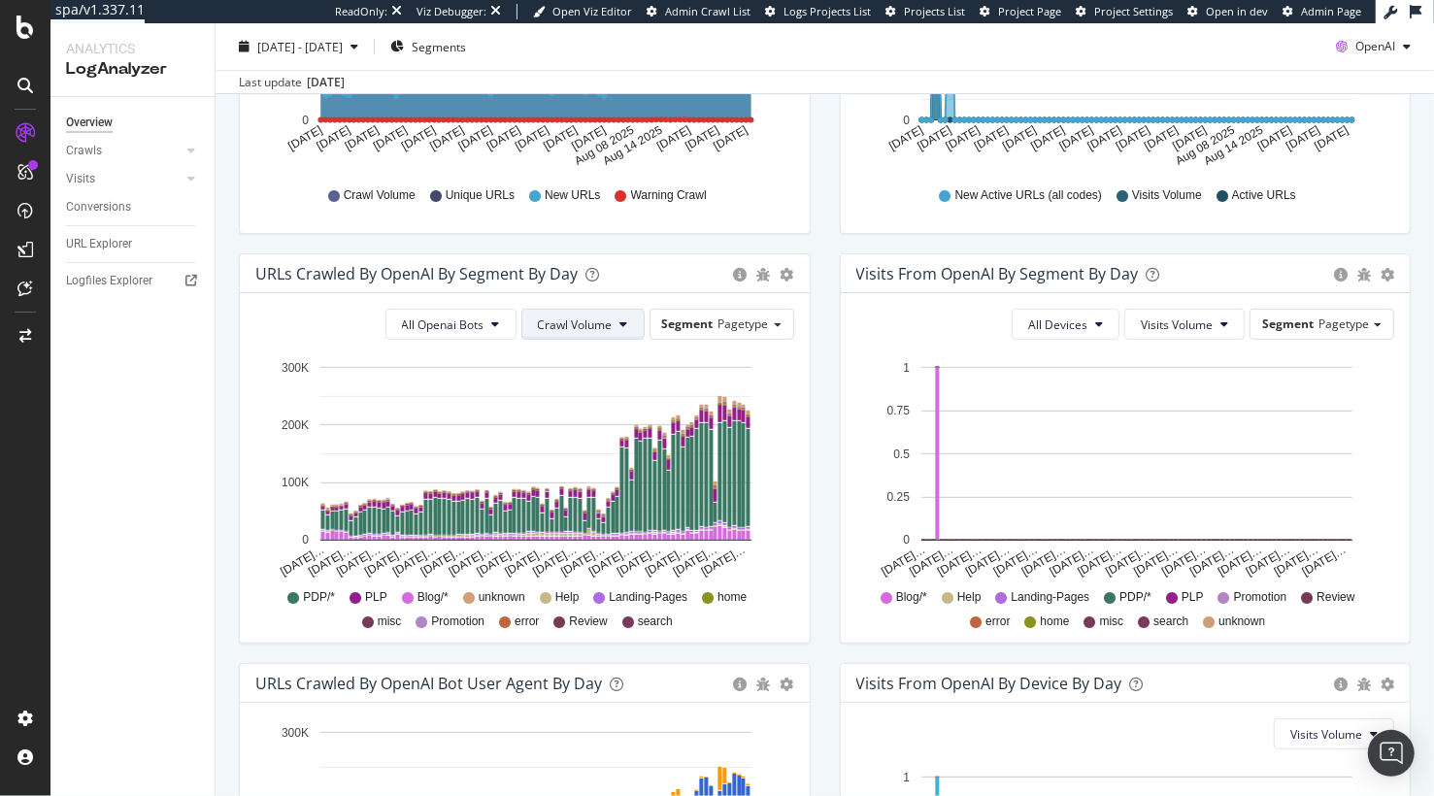
click at [616, 316] on button "Crawl Volume" at bounding box center [582, 324] width 123 height 31
click at [595, 435] on span "New URLs" at bounding box center [578, 433] width 77 height 17
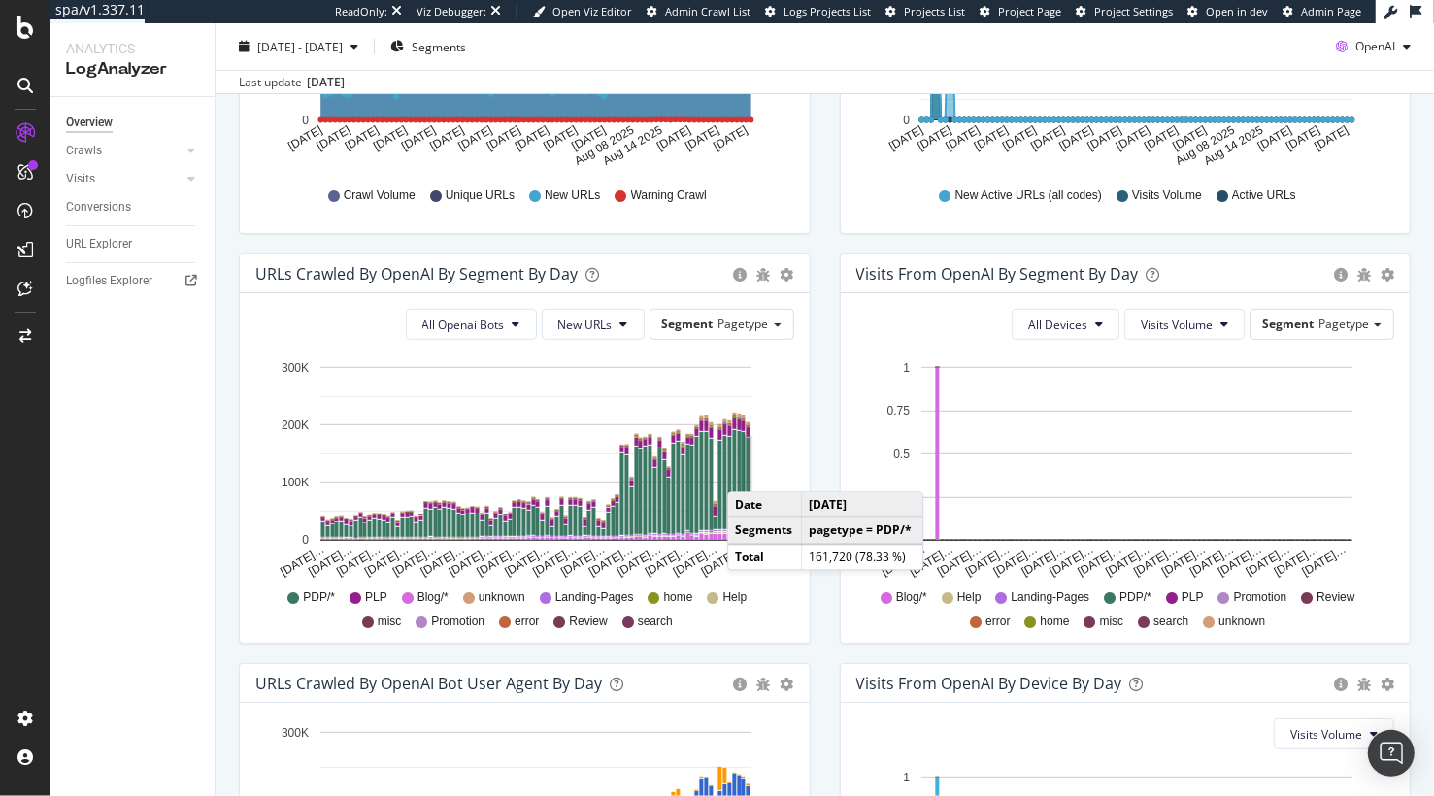
click at [747, 472] on rect "A chart." at bounding box center [749, 484] width 4 height 92
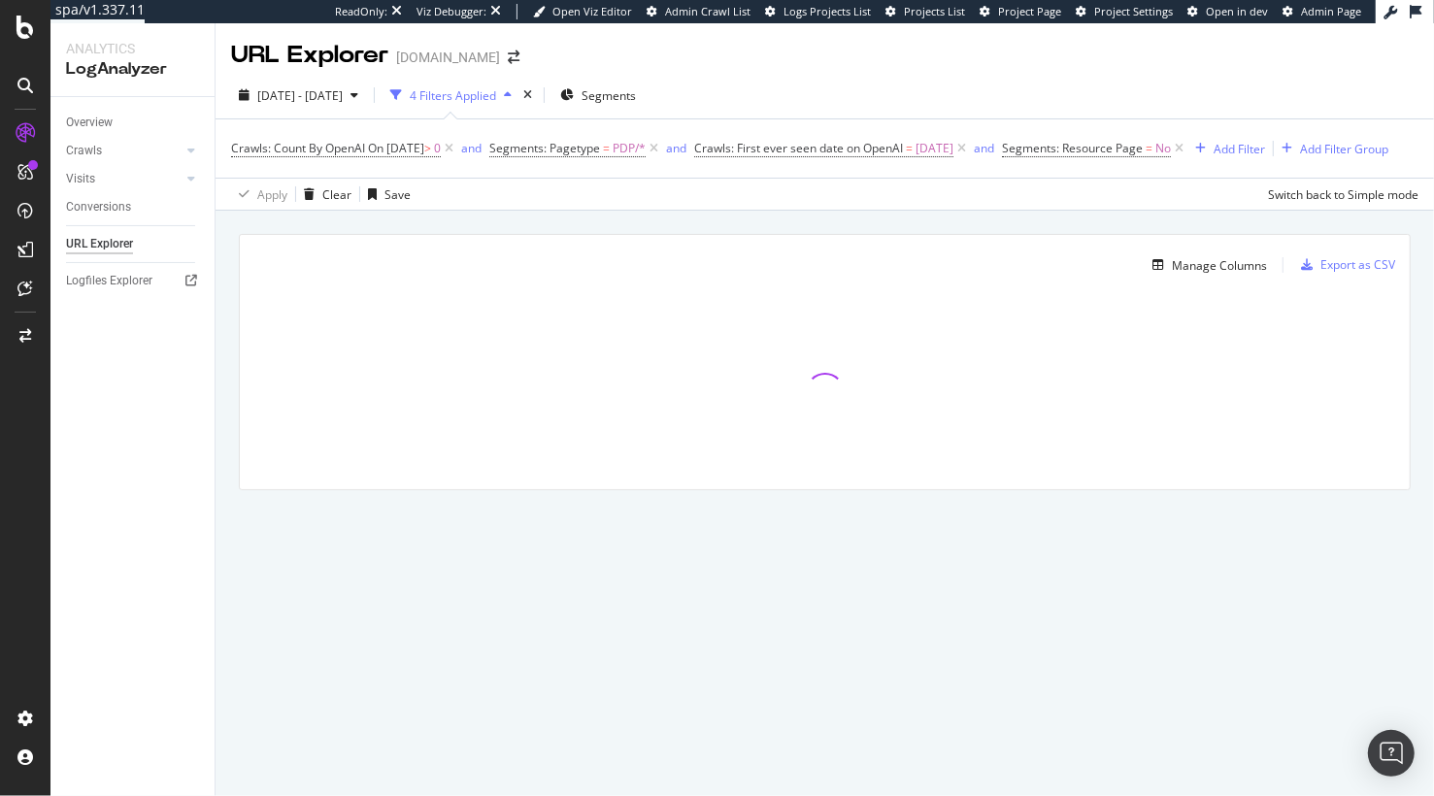
click at [482, 245] on div "Manage Columns Export as CSV Full URL Crawls: Good HTTP Codes Count By OpenAI" at bounding box center [825, 385] width 1219 height 348
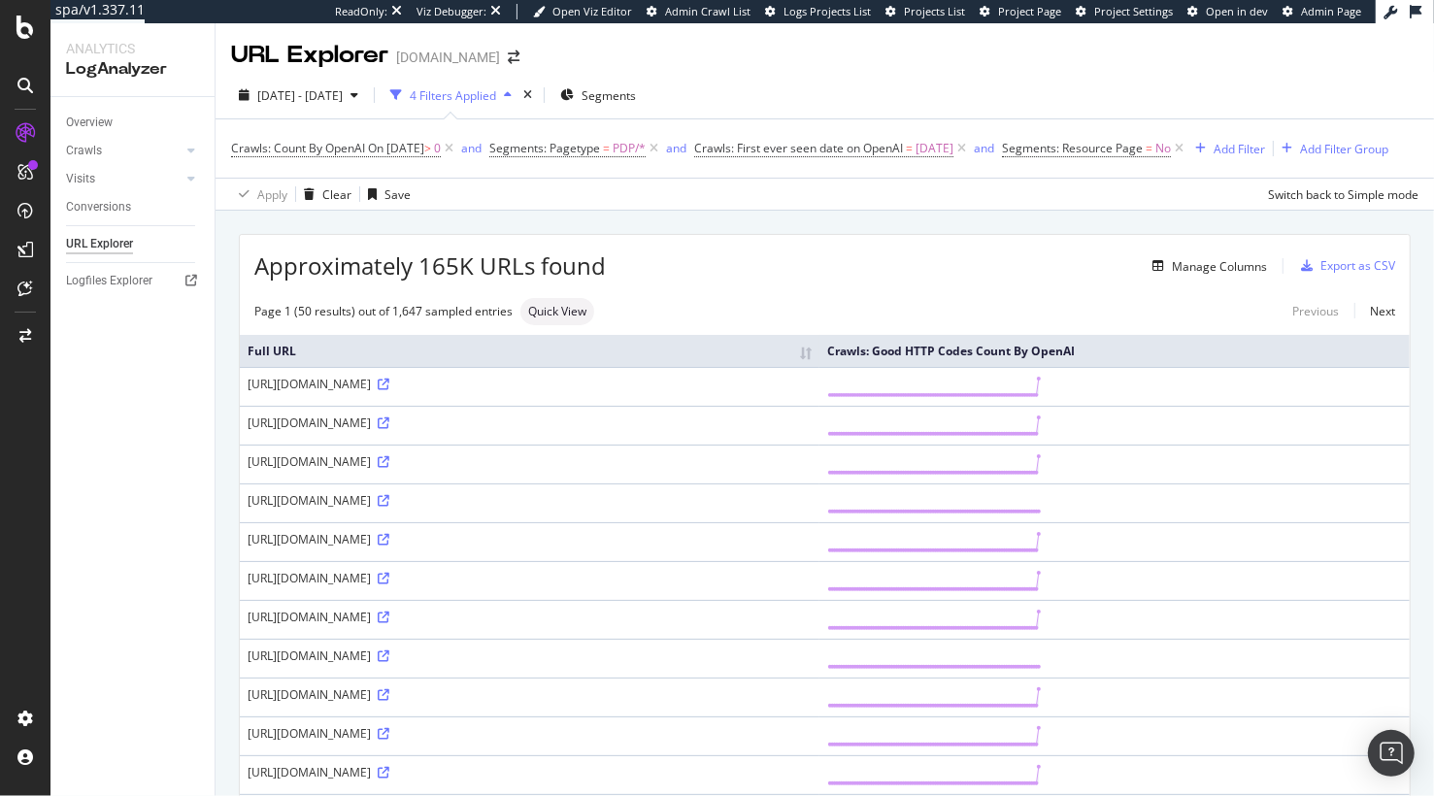
click at [602, 445] on td "https://www.zennioptical.com/p/acetate-plastic-rectangle-eyeglass-frames/1250/1…" at bounding box center [530, 425] width 580 height 39
click at [685, 325] on div "Page 1 (50 results) out of 1,647 sampled entries Quick View Previous Next" at bounding box center [825, 311] width 1170 height 27
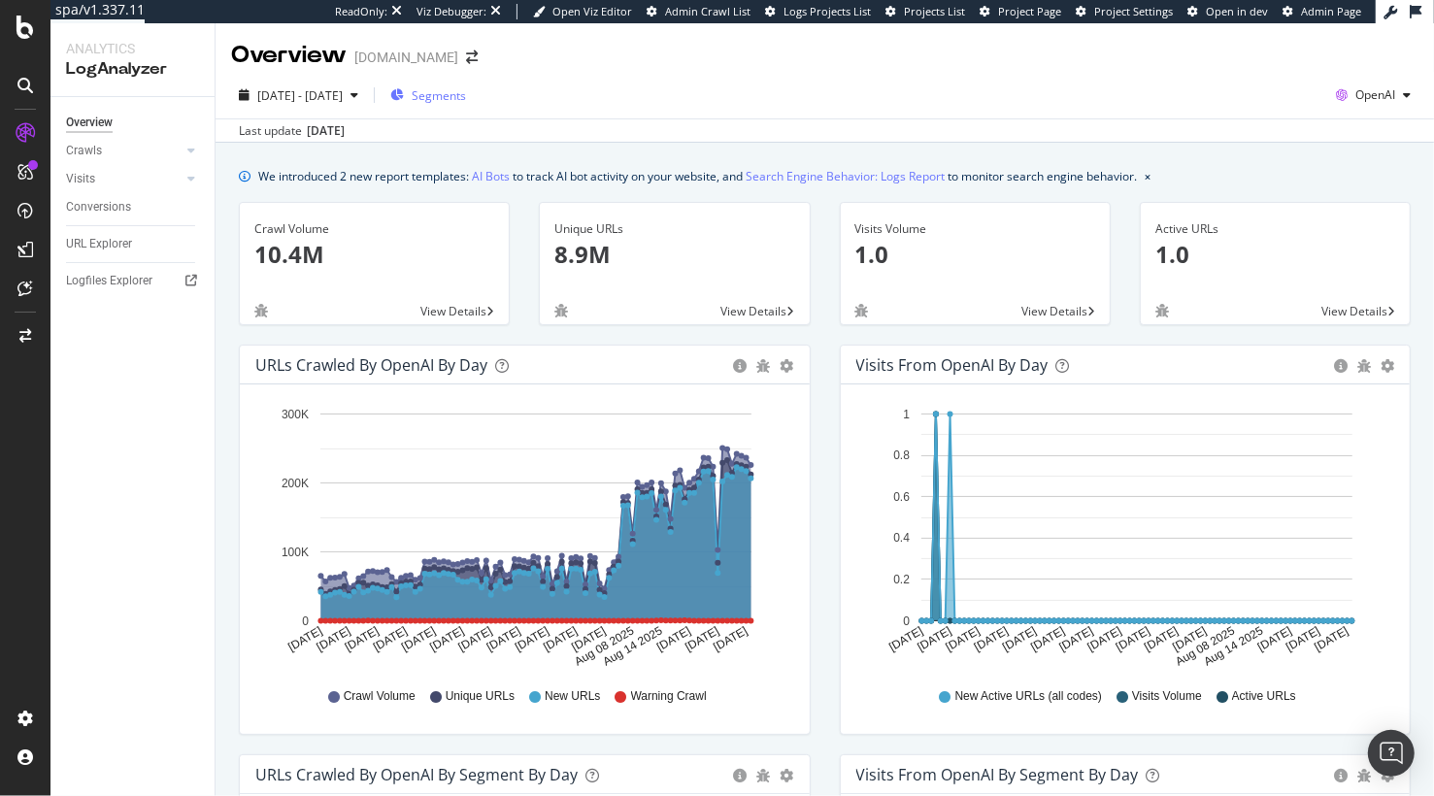
click at [466, 93] on span "Segments" at bounding box center [439, 95] width 54 height 17
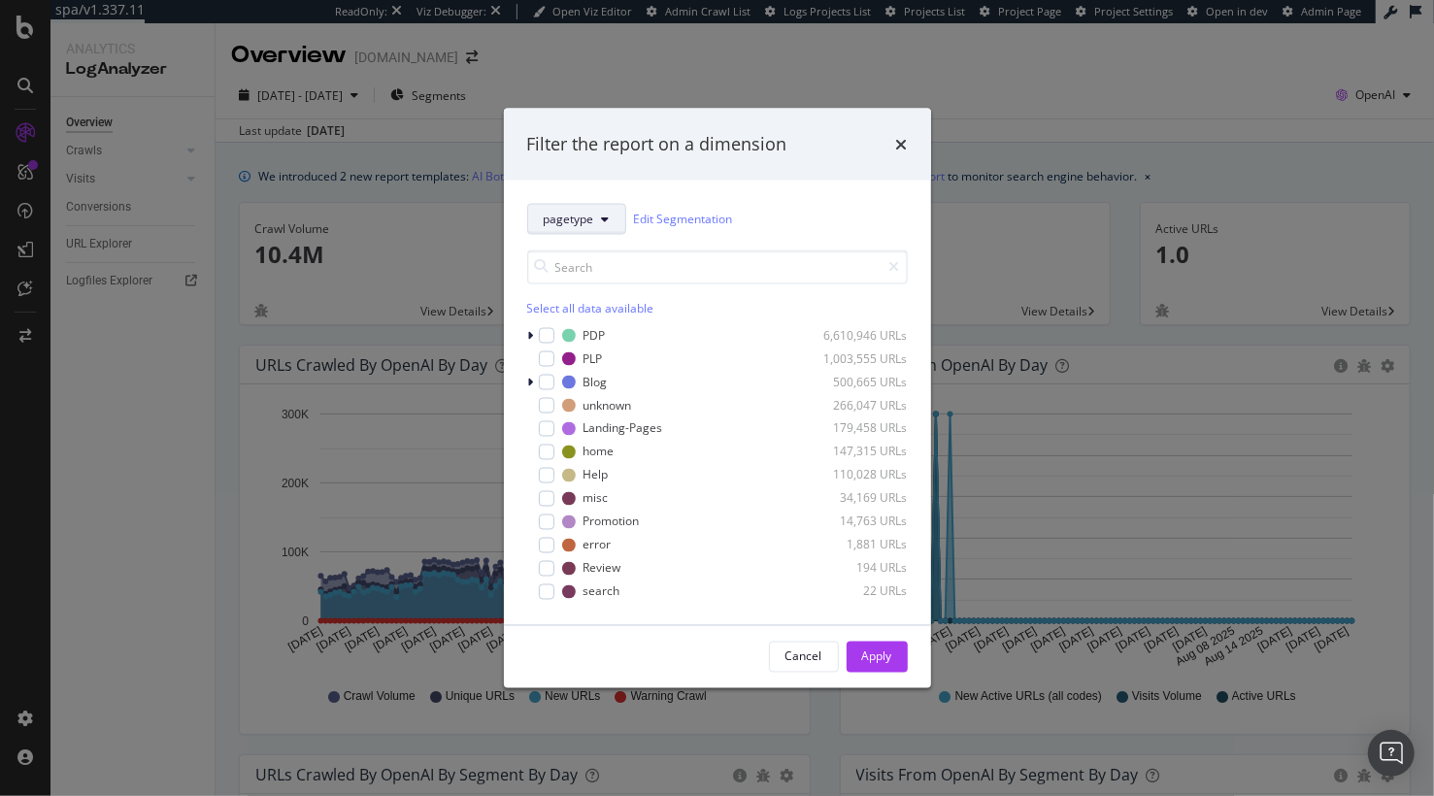
click at [553, 214] on span "pagetype" at bounding box center [569, 219] width 50 height 17
drag, startPoint x: 546, startPoint y: 322, endPoint x: 685, endPoint y: 312, distance: 139.3
click at [546, 322] on span "parameters" at bounding box center [579, 324] width 70 height 17
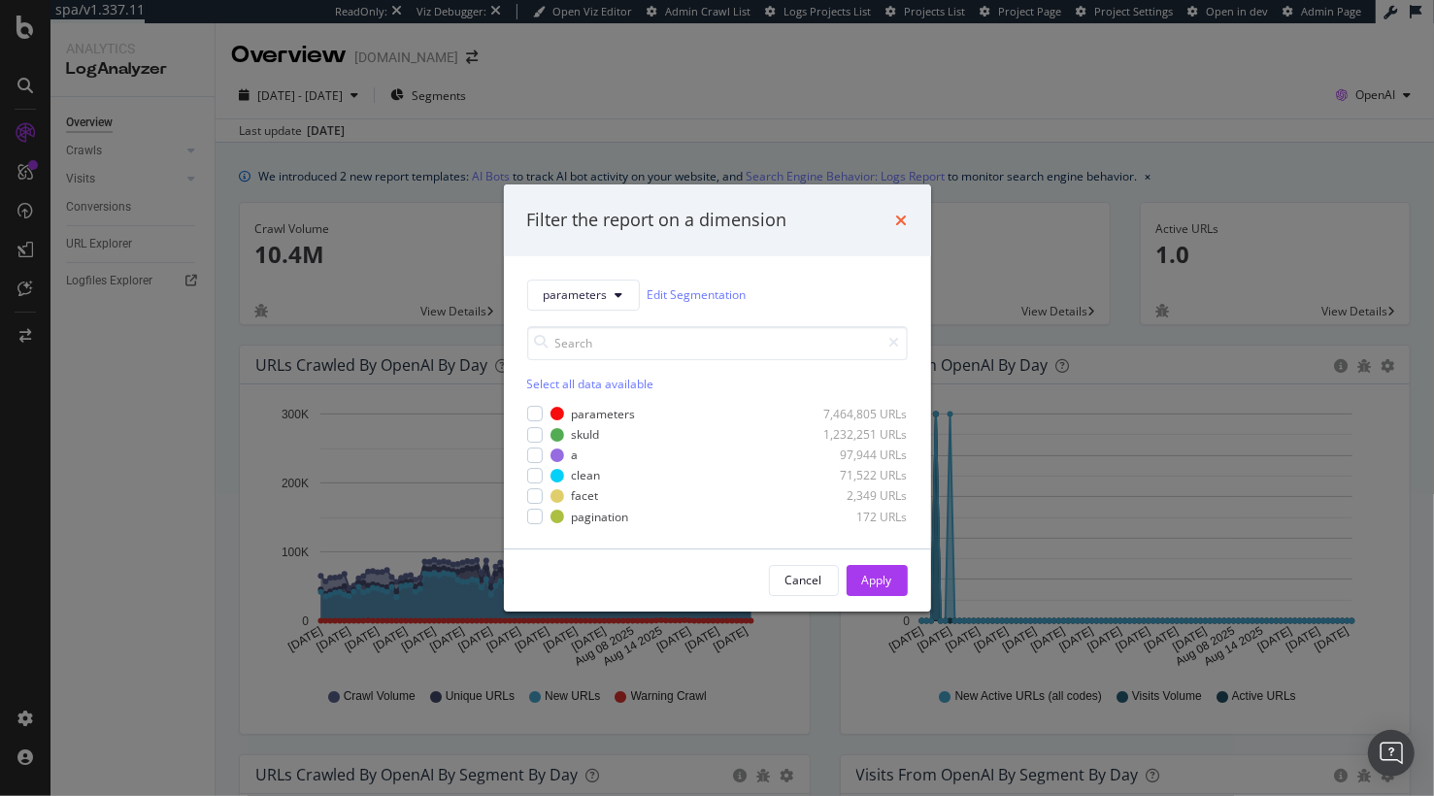
click at [900, 215] on icon "times" at bounding box center [902, 221] width 12 height 16
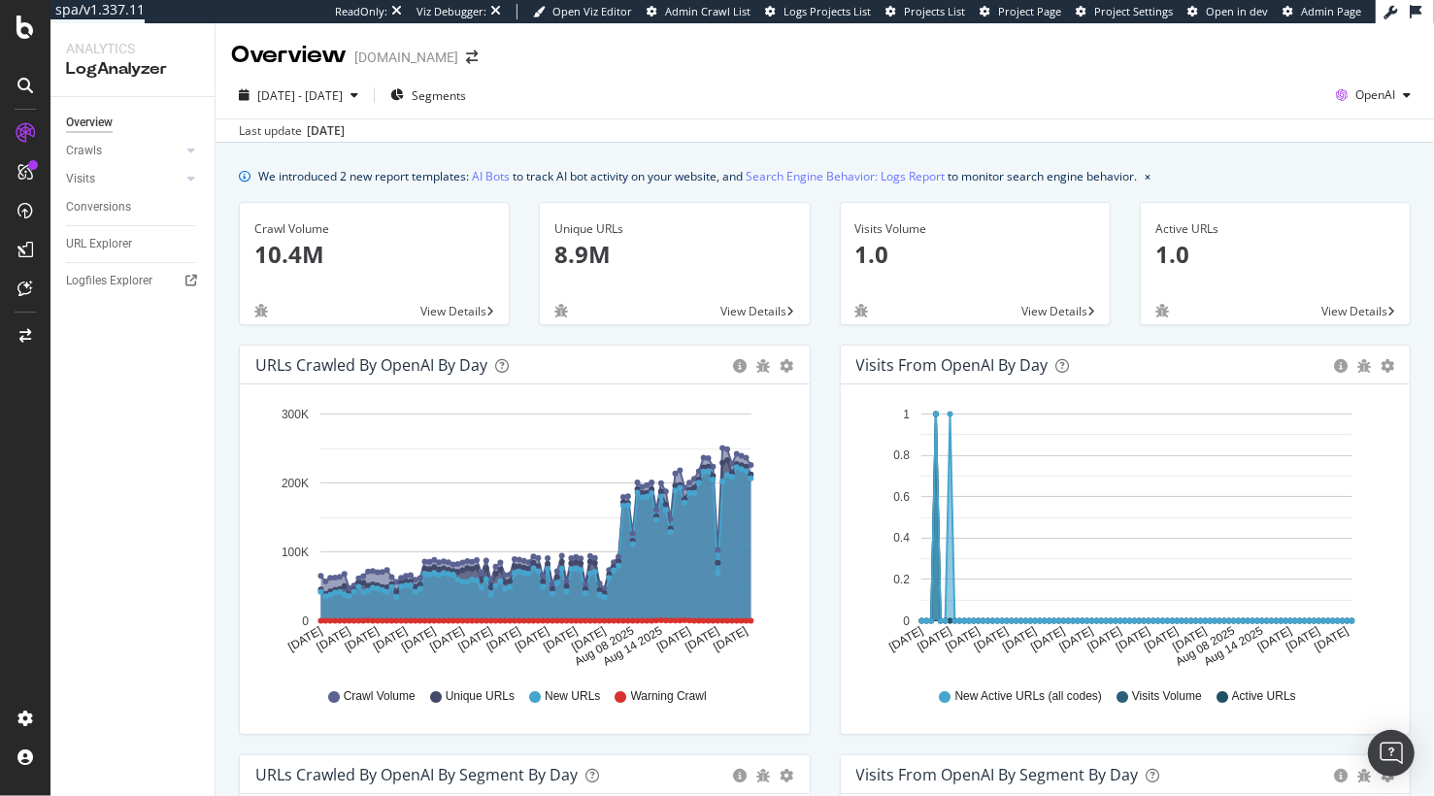
click at [604, 134] on div "Last update Sep. 03, 2025" at bounding box center [825, 129] width 1219 height 23
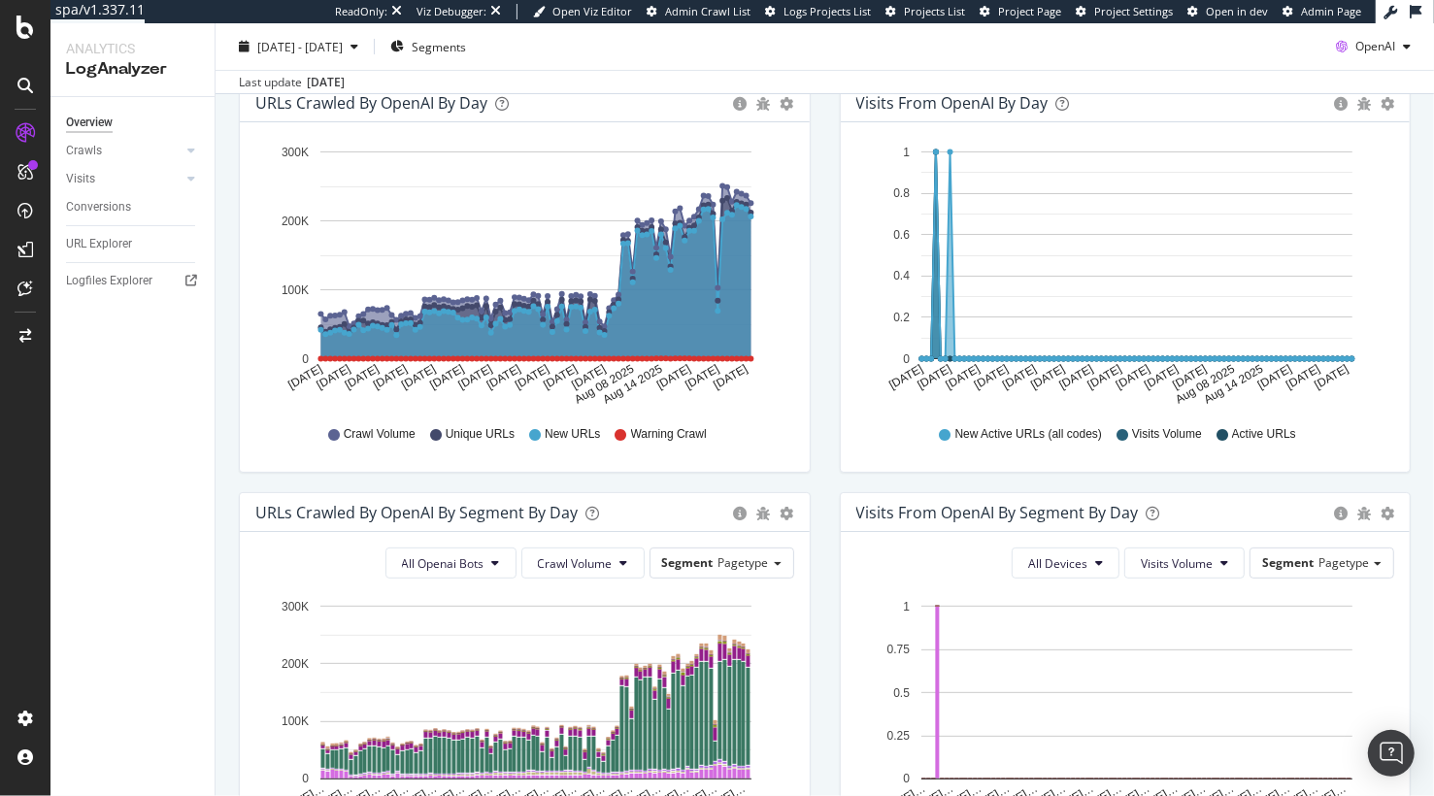
scroll to position [567, 0]
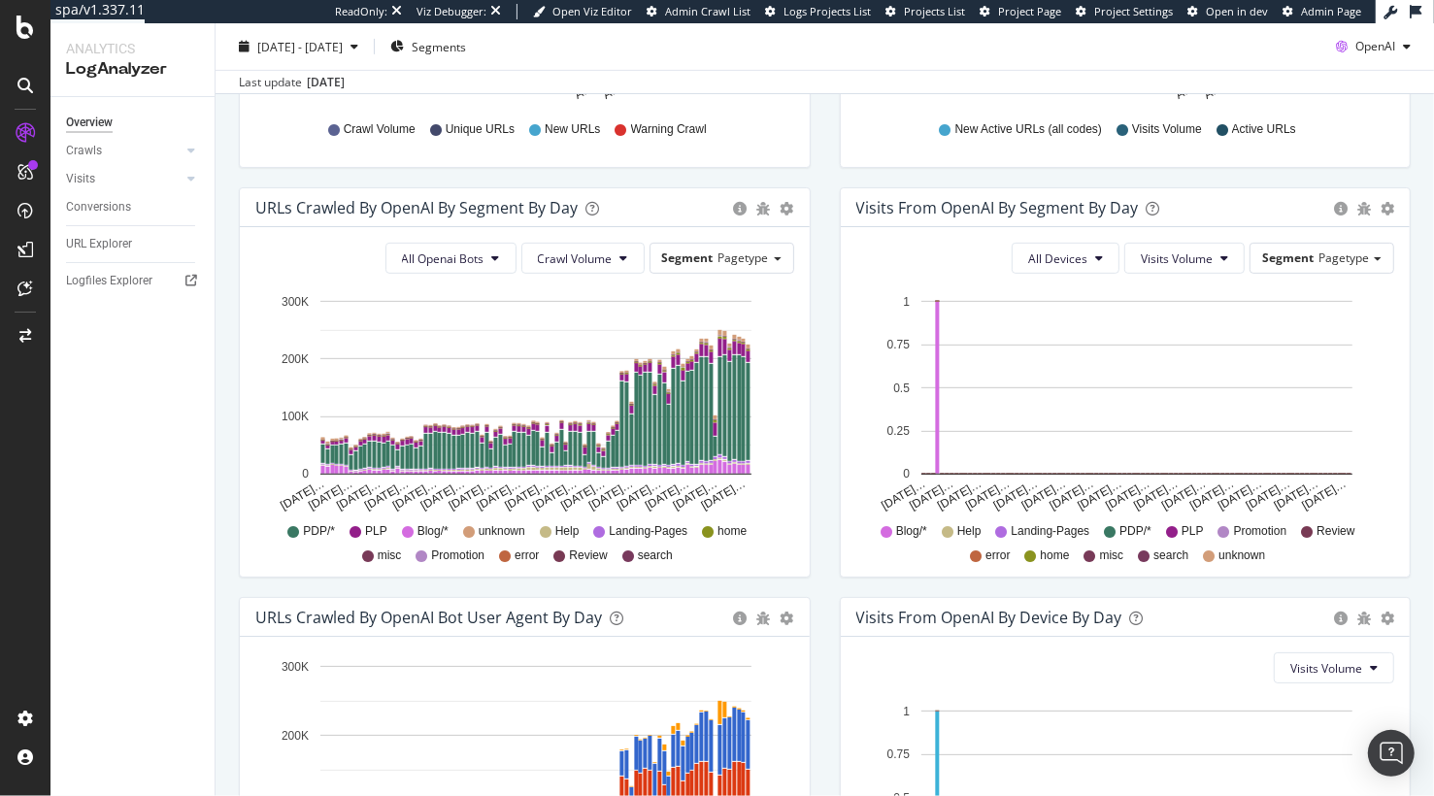
click at [821, 325] on div "URLs Crawled by OpenAI By Segment By Day Timeline (by Value) Table All Openai B…" at bounding box center [524, 392] width 601 height 410
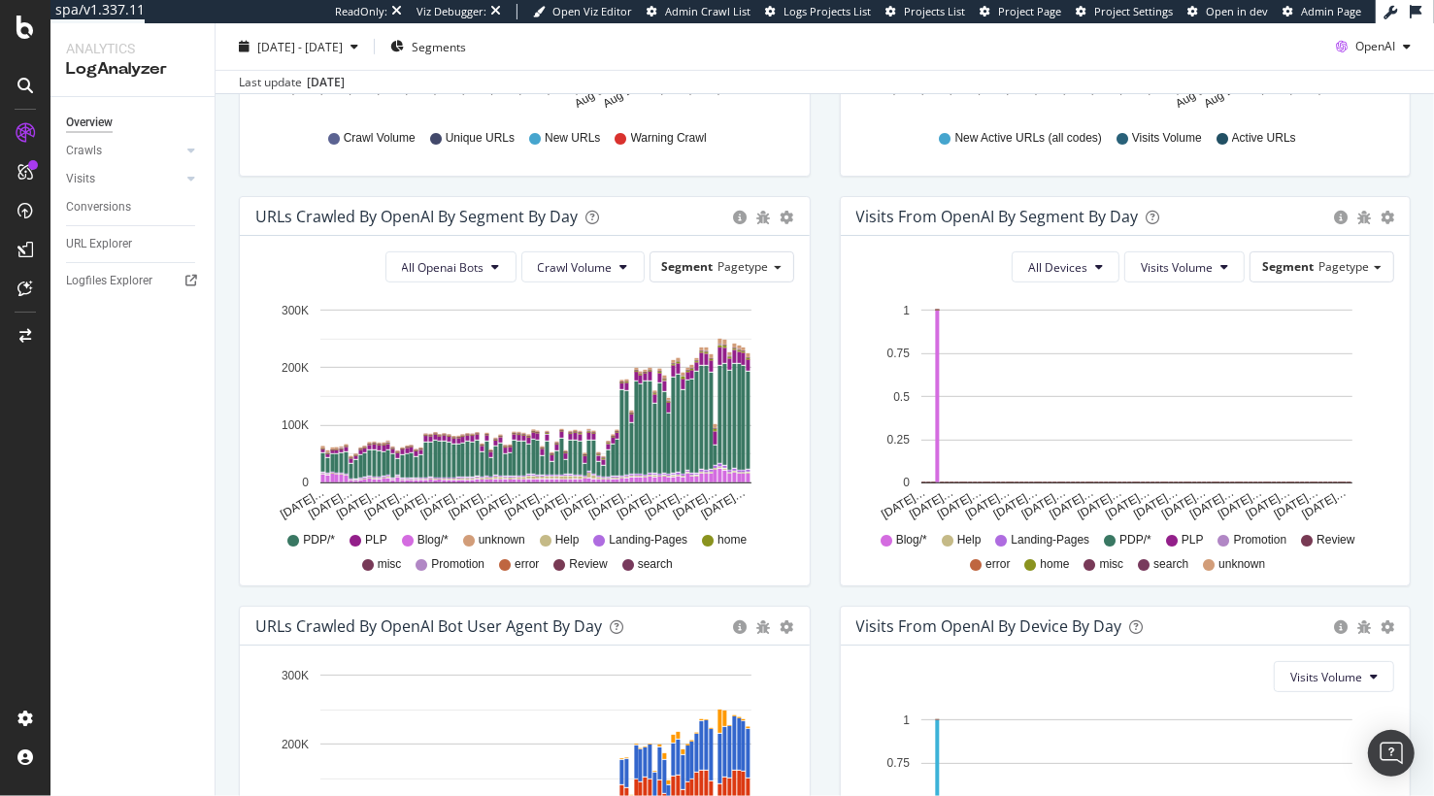
scroll to position [557, 0]
click at [473, 266] on span "All Openai Bots" at bounding box center [443, 268] width 83 height 17
click at [835, 417] on div "Visits from OpenAI By Segment By Day Timeline (by Value) Table All Devices Visi…" at bounding box center [1125, 402] width 601 height 410
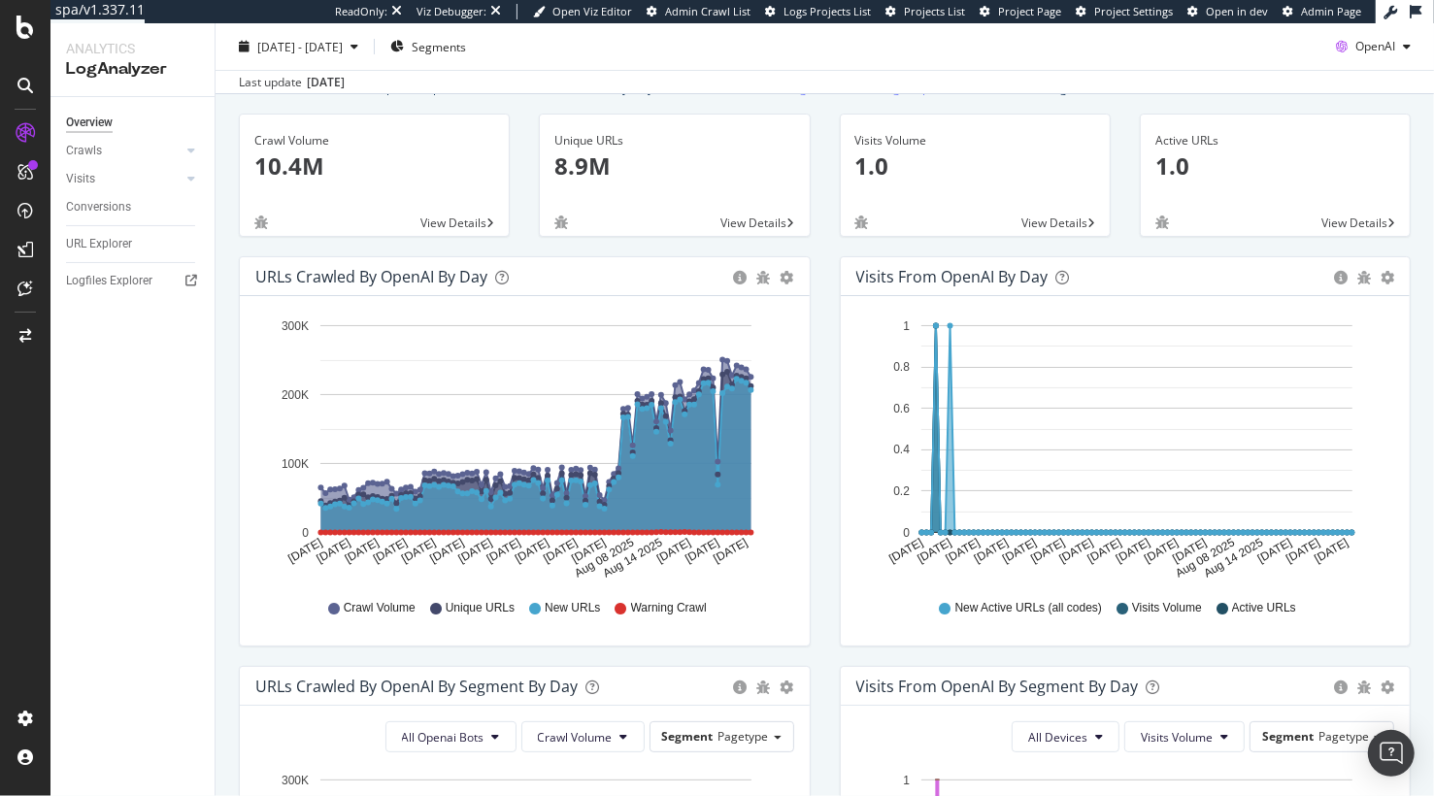
scroll to position [0, 0]
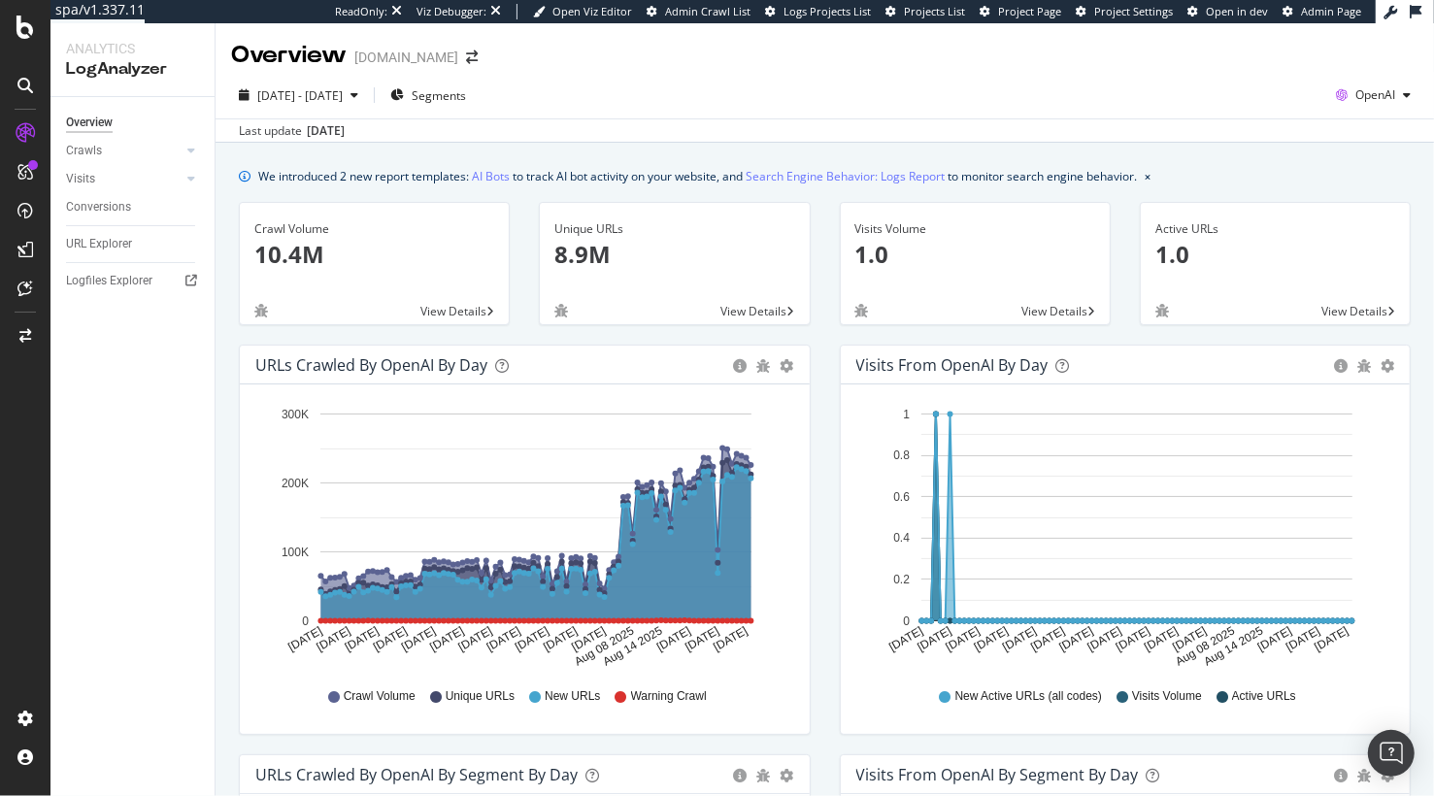
click at [818, 357] on div "URLs Crawled by OpenAI by day Area Table Hold CMD (⌘) while clicking to filter …" at bounding box center [524, 550] width 601 height 410
click at [1378, 89] on span "OpenAI" at bounding box center [1375, 94] width 40 height 17
drag, startPoint x: 1118, startPoint y: 129, endPoint x: 1146, endPoint y: 83, distance: 54.5
click at [1119, 128] on div "Last update Sep. 03, 2025" at bounding box center [825, 129] width 1219 height 23
drag, startPoint x: 1239, startPoint y: 141, endPoint x: 1263, endPoint y: 84, distance: 61.3
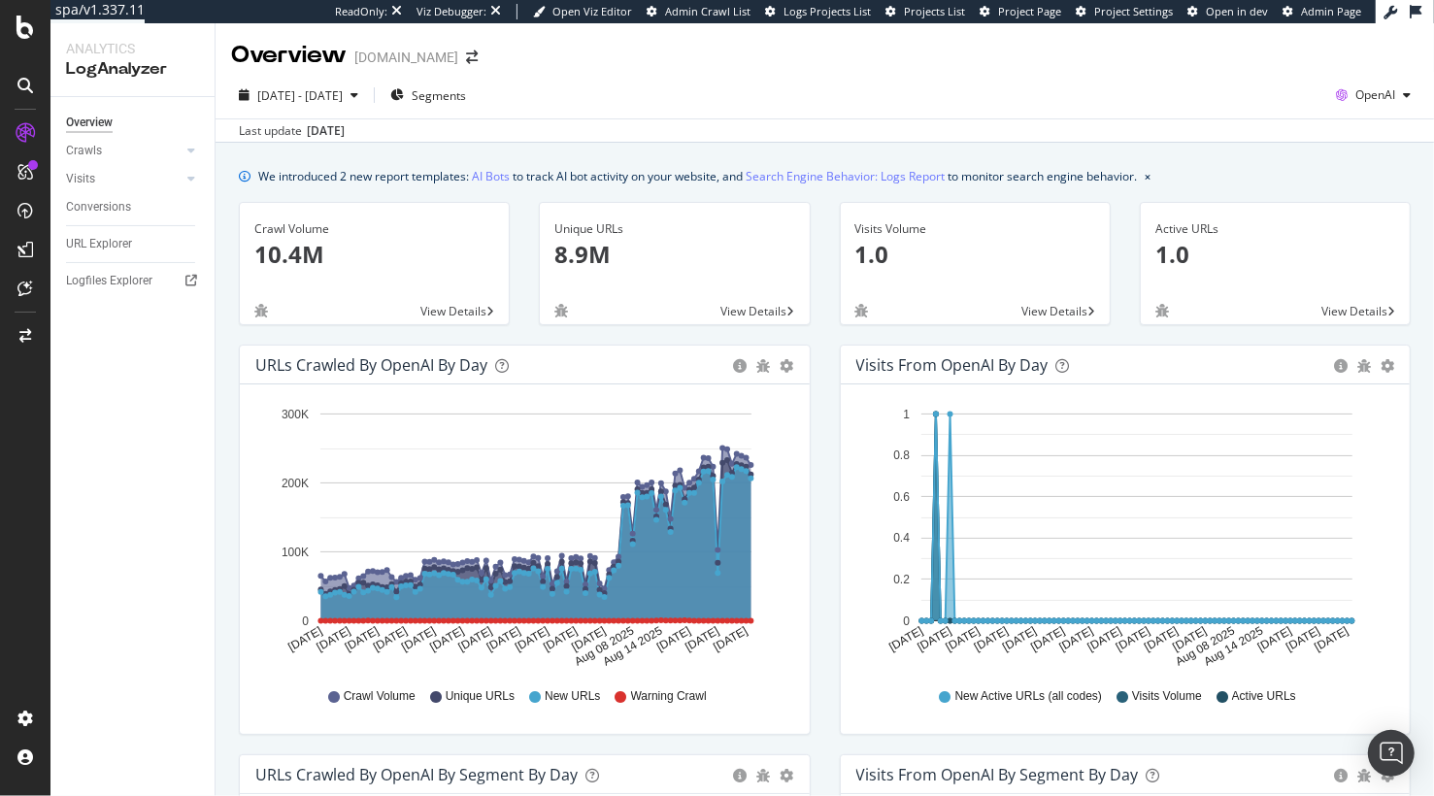
click at [1239, 141] on div "2025 Jun. 3rd - Sep. 2nd Segments OpenAI Last update Sep. 03, 2025" at bounding box center [825, 107] width 1219 height 71
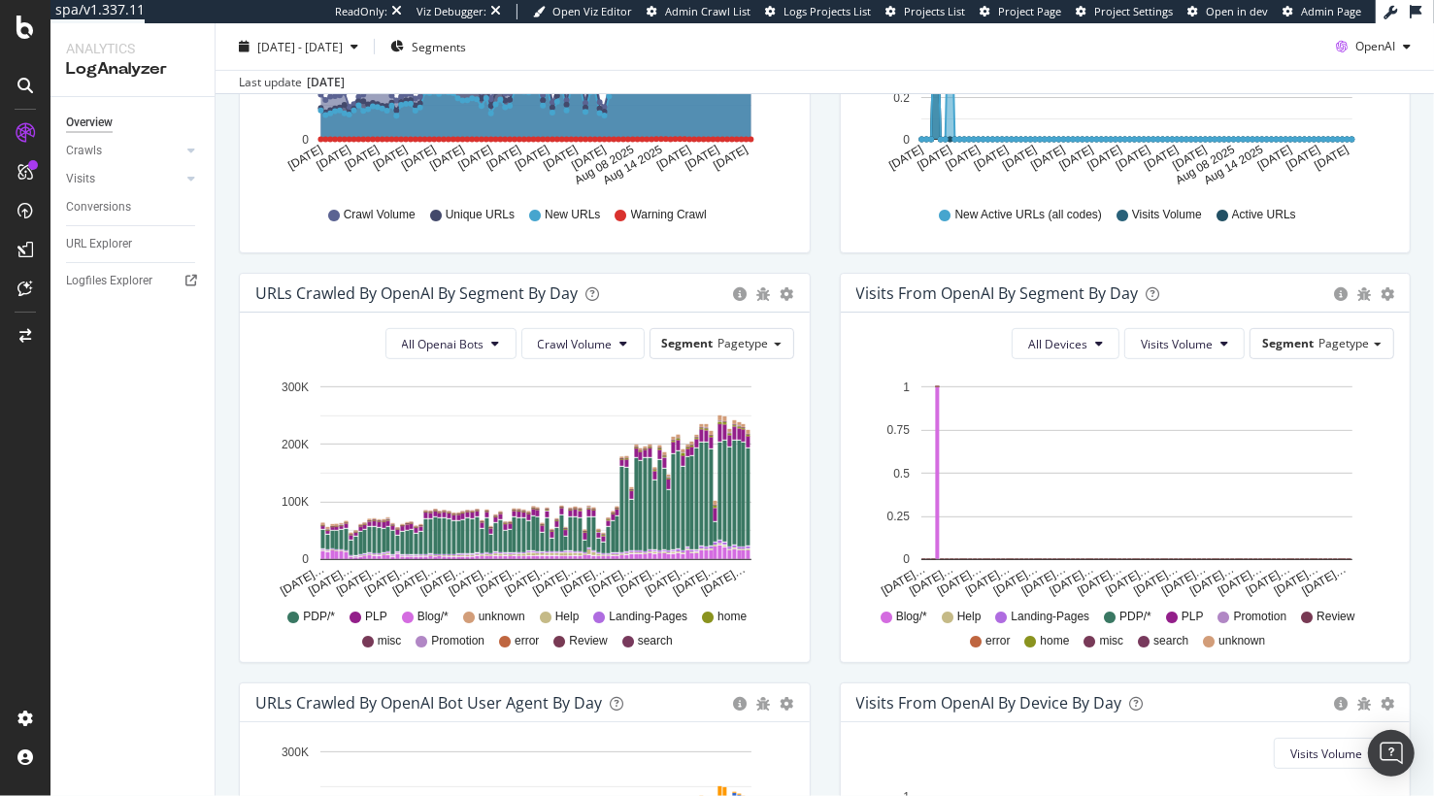
scroll to position [483, 0]
click at [829, 335] on div "Visits from OpenAI By Segment By Day Timeline (by Value) Table All Devices Visi…" at bounding box center [1125, 477] width 601 height 410
click at [819, 354] on div "URLs Crawled by OpenAI By Segment By Day Timeline (by Value) Table All Openai B…" at bounding box center [524, 477] width 601 height 410
click at [749, 496] on rect "A chart." at bounding box center [749, 496] width 4 height 97
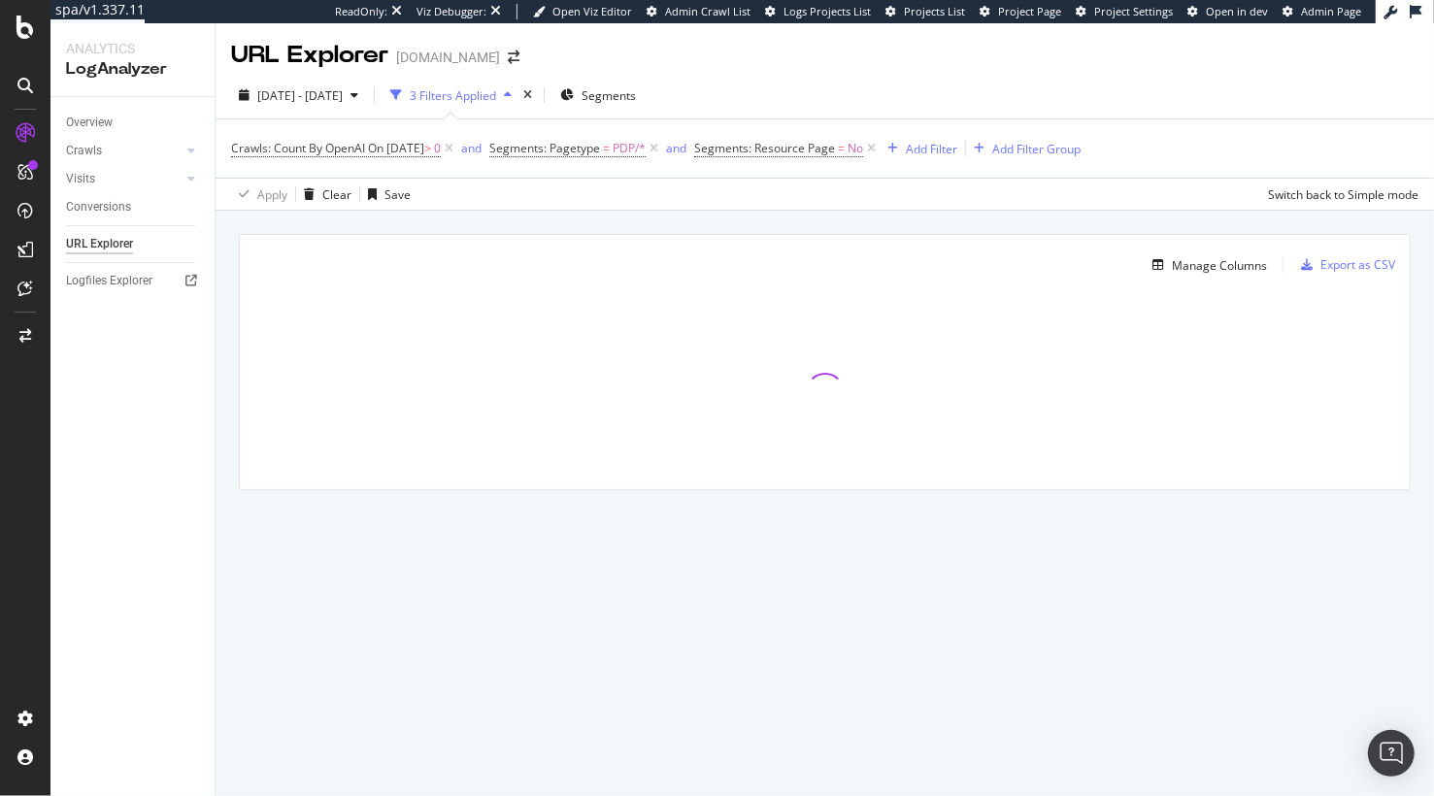
drag, startPoint x: 596, startPoint y: 216, endPoint x: 619, endPoint y: 201, distance: 27.5
click at [596, 216] on div "Manage Columns Export as CSV Full URL Crawls: Good HTTP Codes Count By OpenAI" at bounding box center [825, 385] width 1219 height 348
click at [957, 153] on div "Add Filter" at bounding box center [931, 149] width 51 height 17
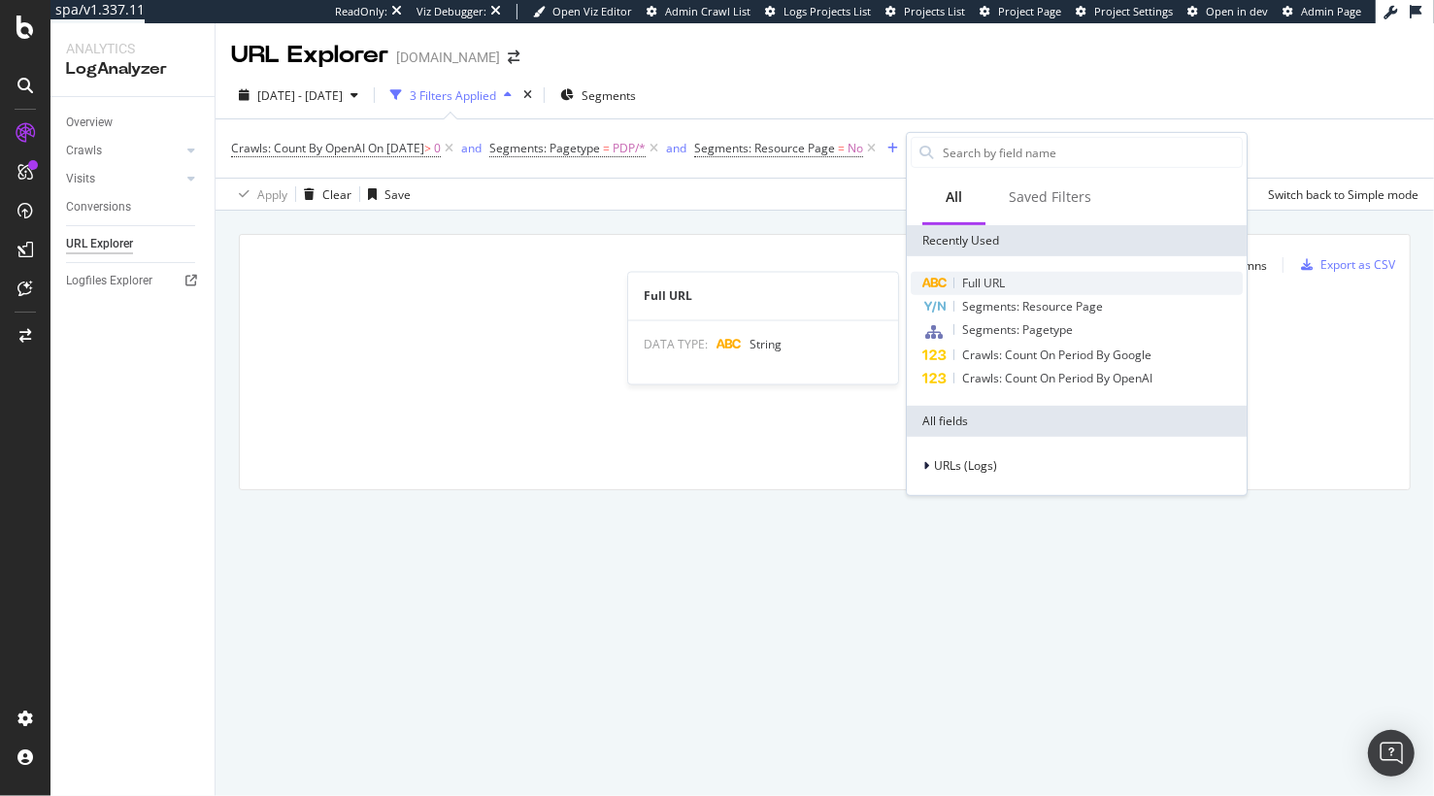
click at [959, 284] on div "Full URL" at bounding box center [1077, 283] width 332 height 23
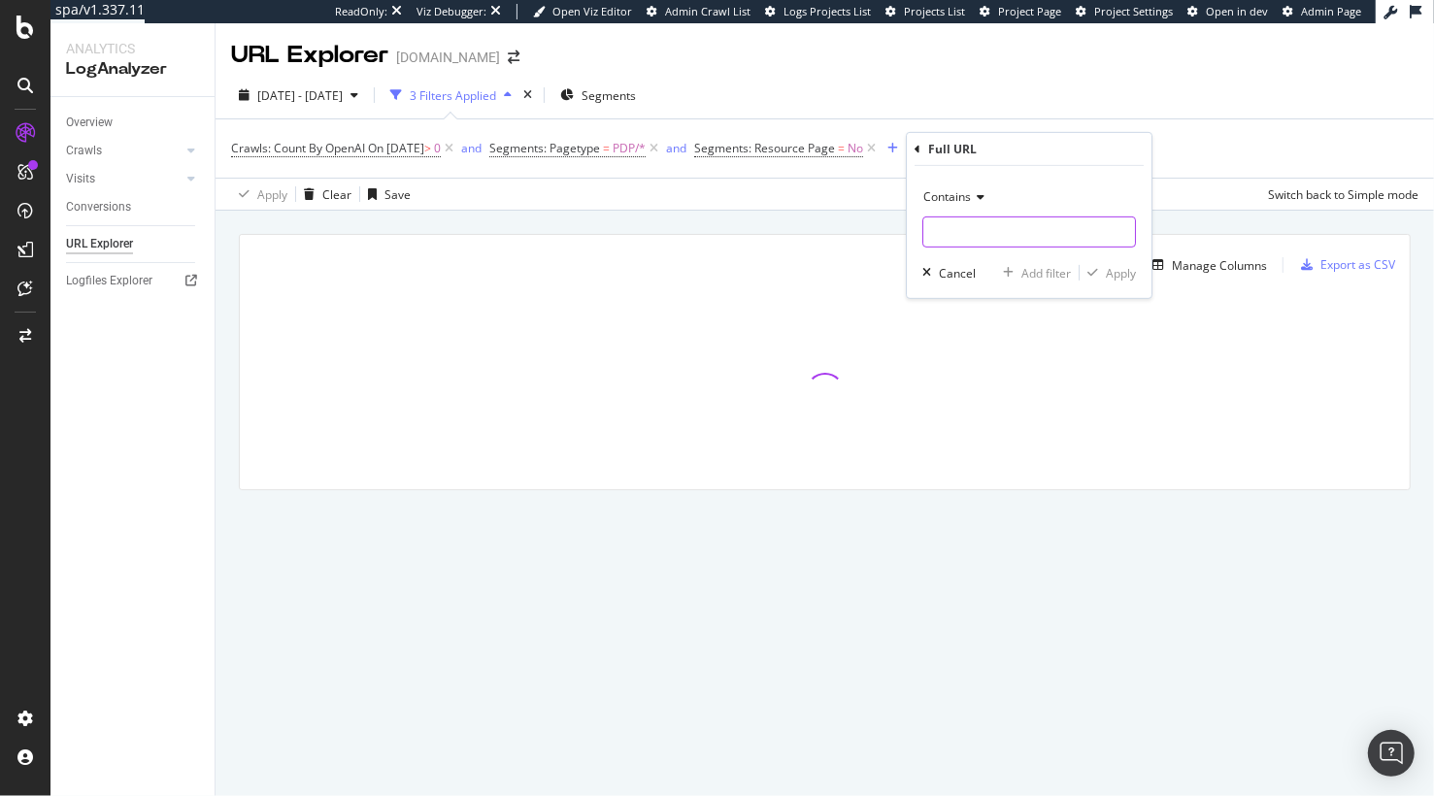
drag, startPoint x: 974, startPoint y: 224, endPoint x: 972, endPoint y: 199, distance: 25.3
click at [974, 224] on input "text" at bounding box center [1029, 232] width 212 height 31
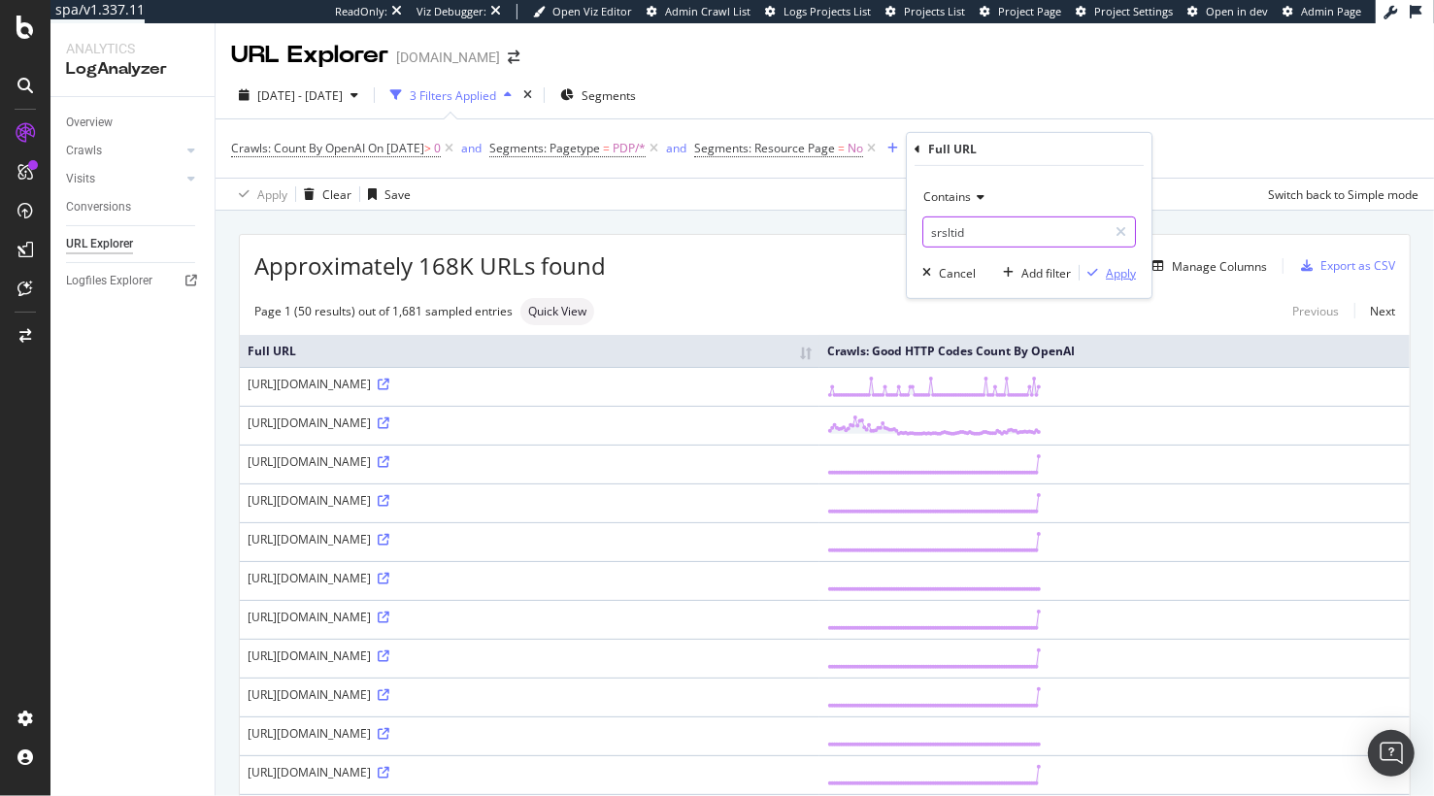
type input "srsltid"
click at [1105, 267] on button "Apply" at bounding box center [1108, 272] width 56 height 19
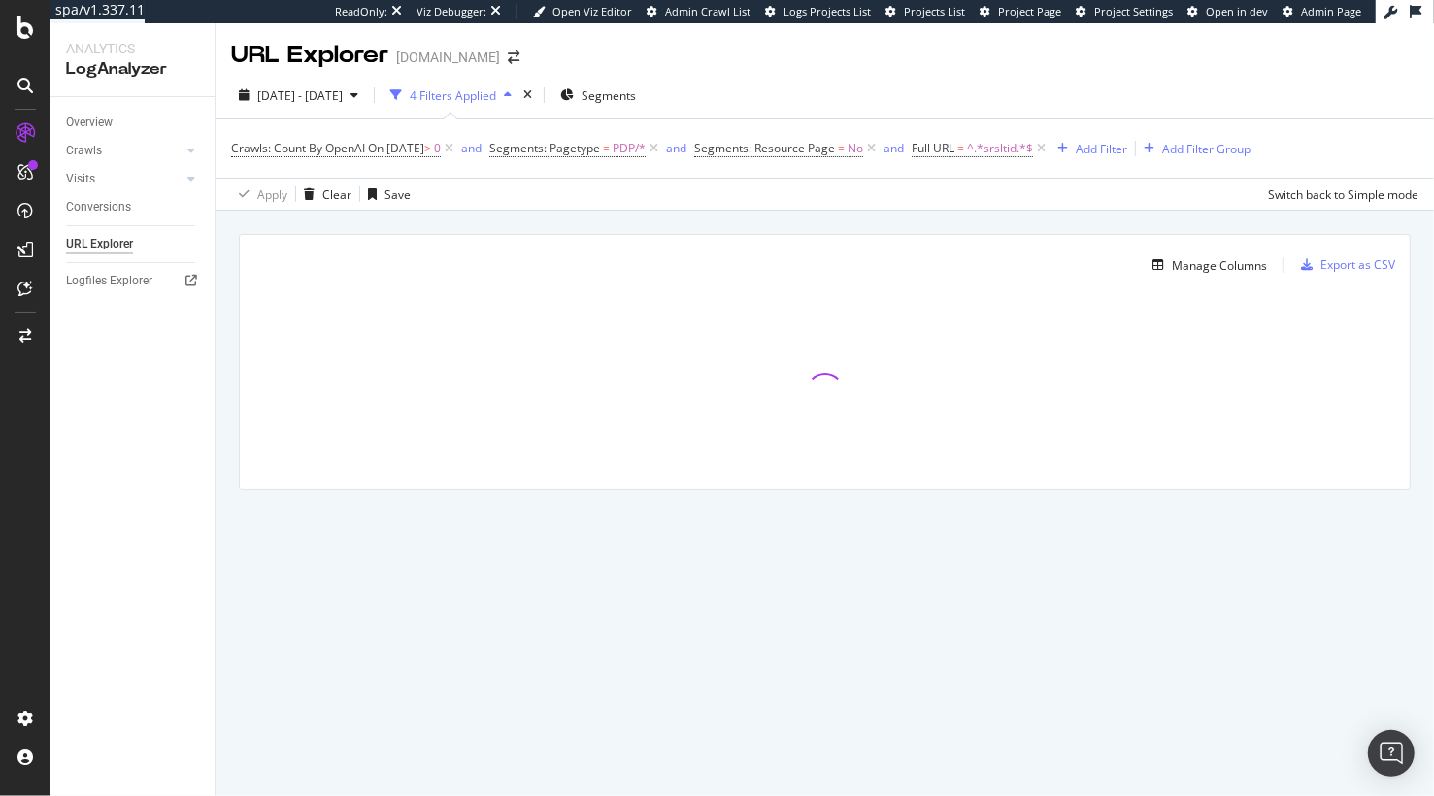
click at [1014, 217] on div "Manage Columns Export as CSV Full URL Crawls: Good HTTP Codes Count By OpenAI" at bounding box center [825, 385] width 1219 height 348
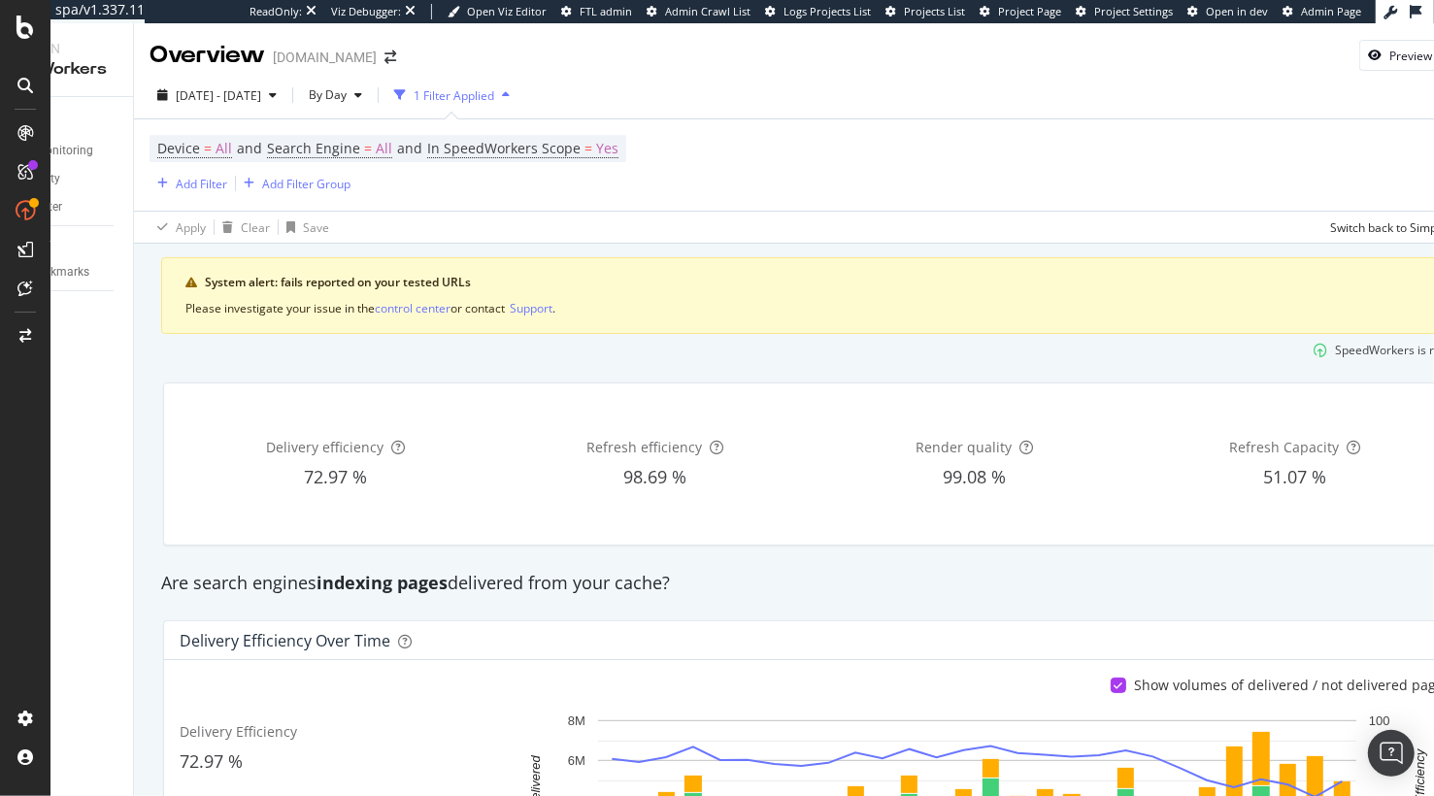
scroll to position [0, 143]
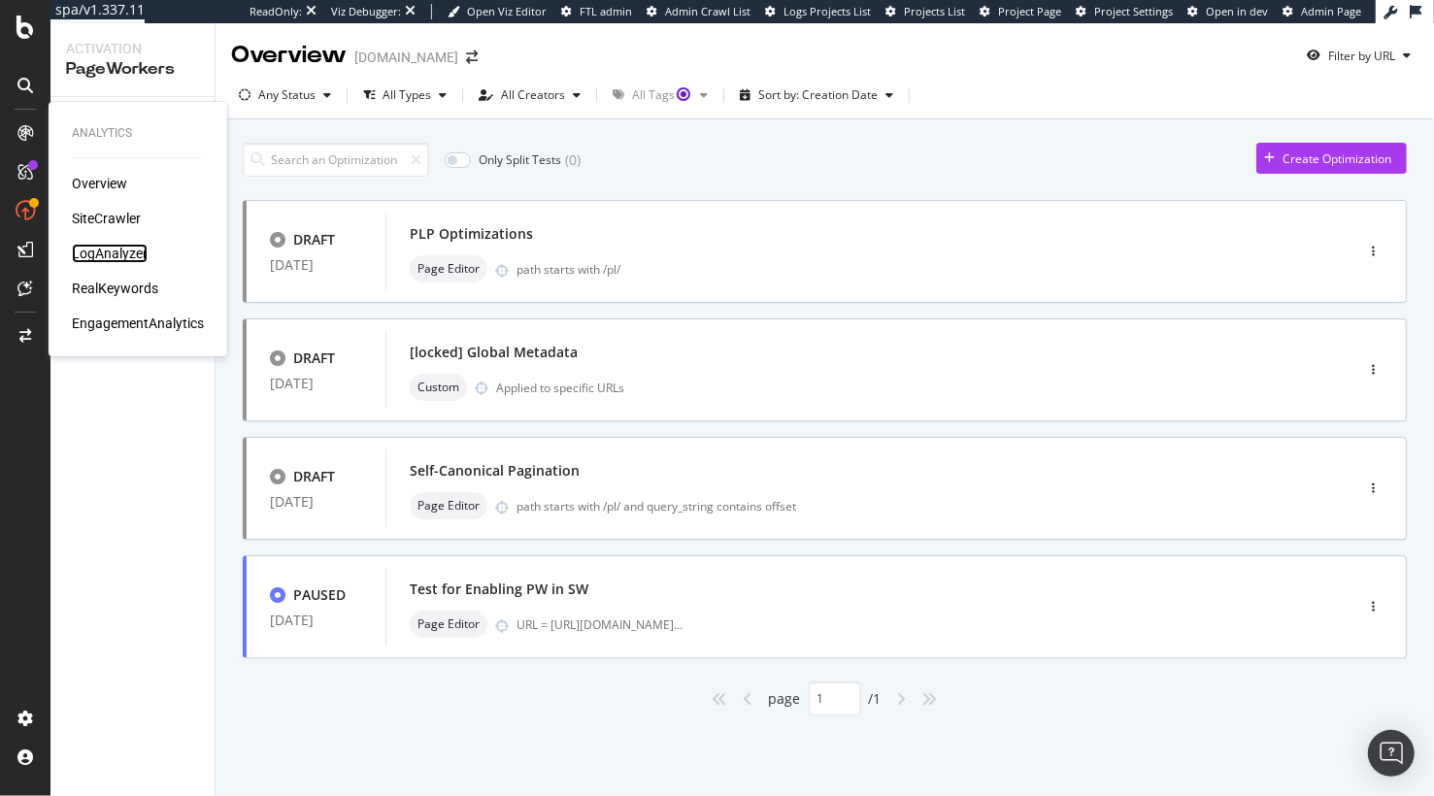
click at [134, 251] on div "LogAnalyzer" at bounding box center [110, 253] width 76 height 19
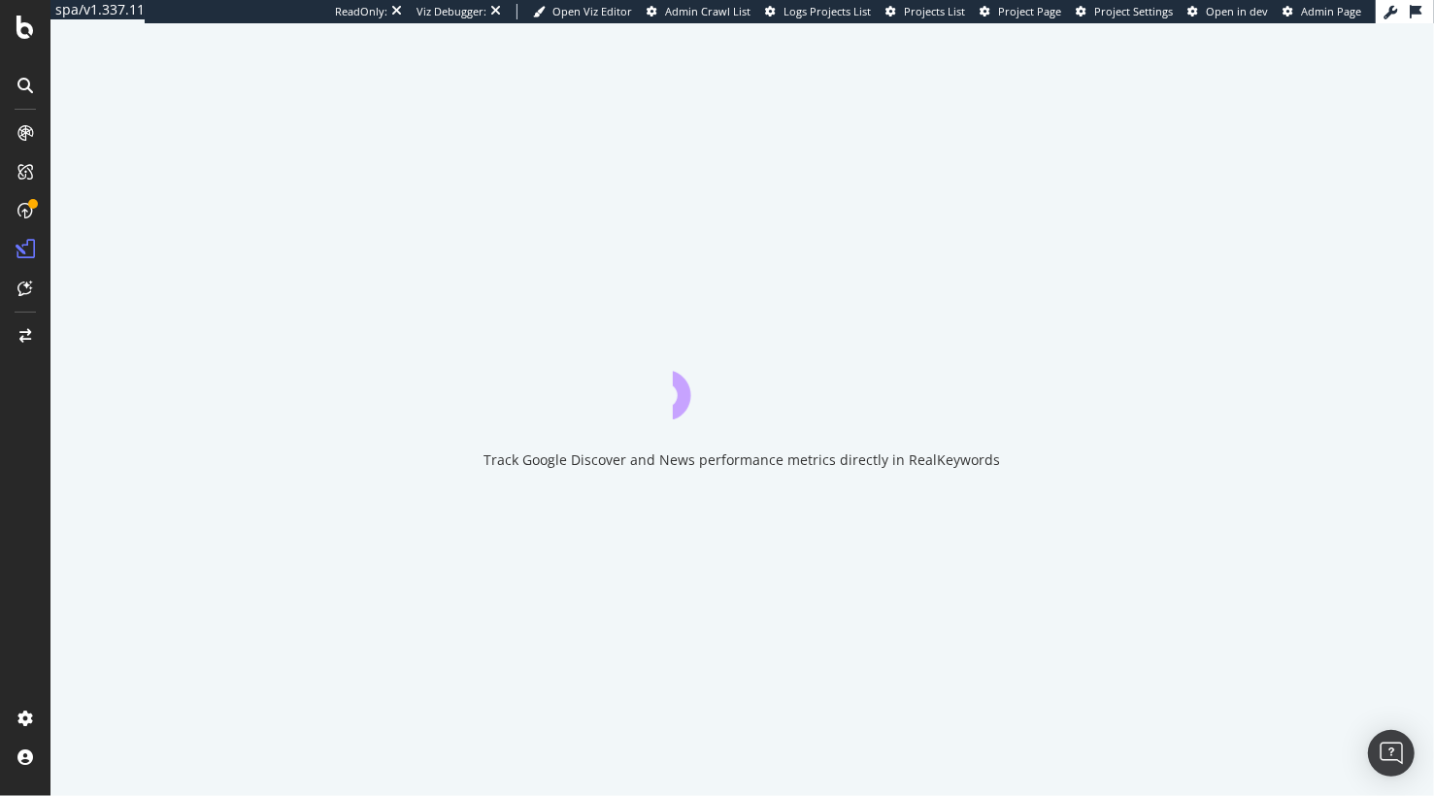
click at [93, 384] on div "Track Google Discover and News performance metrics directly in RealKeywords" at bounding box center [742, 409] width 1384 height 773
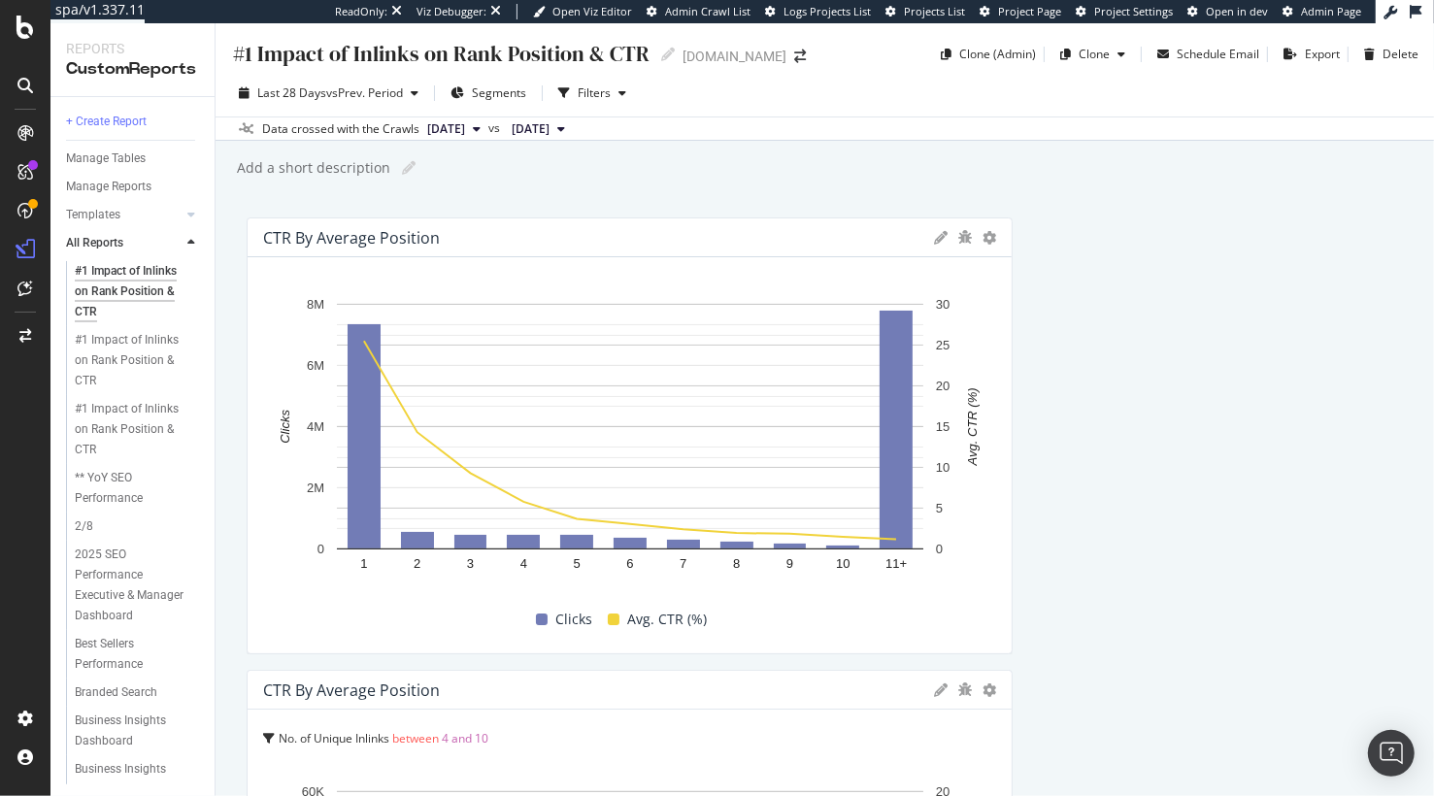
click at [217, 327] on div "#1 Impact of Inlinks on Rank Position & CTR #1 Impact of Inlinks on Rank Positi…" at bounding box center [825, 409] width 1219 height 773
click at [108, 332] on div "DataExports" at bounding box center [110, 334] width 76 height 19
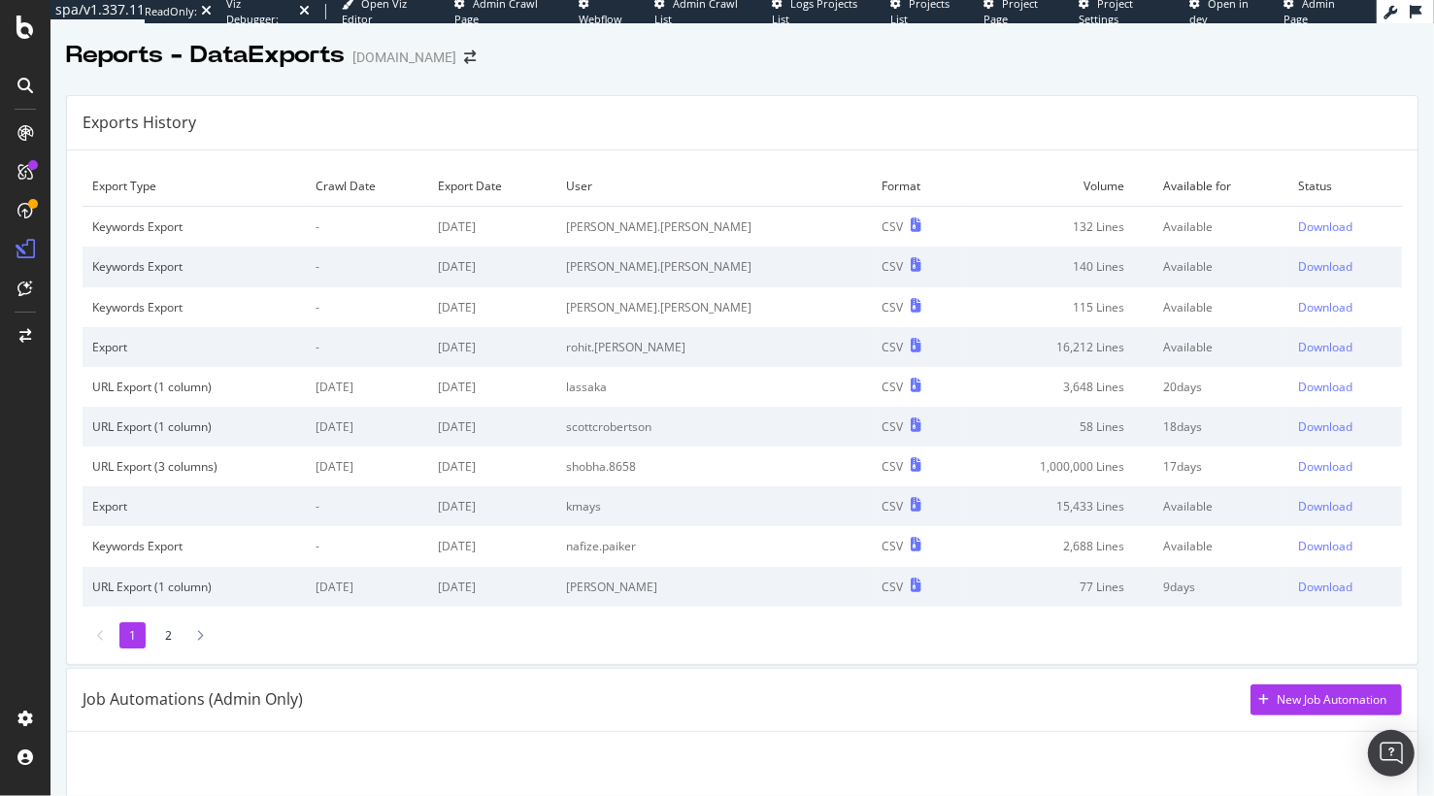
click at [246, 449] on td "URL Export (3 columns)" at bounding box center [194, 467] width 223 height 40
click at [542, 623] on div "1 2" at bounding box center [743, 635] width 1320 height 26
click at [169, 641] on li "2" at bounding box center [168, 635] width 26 height 26
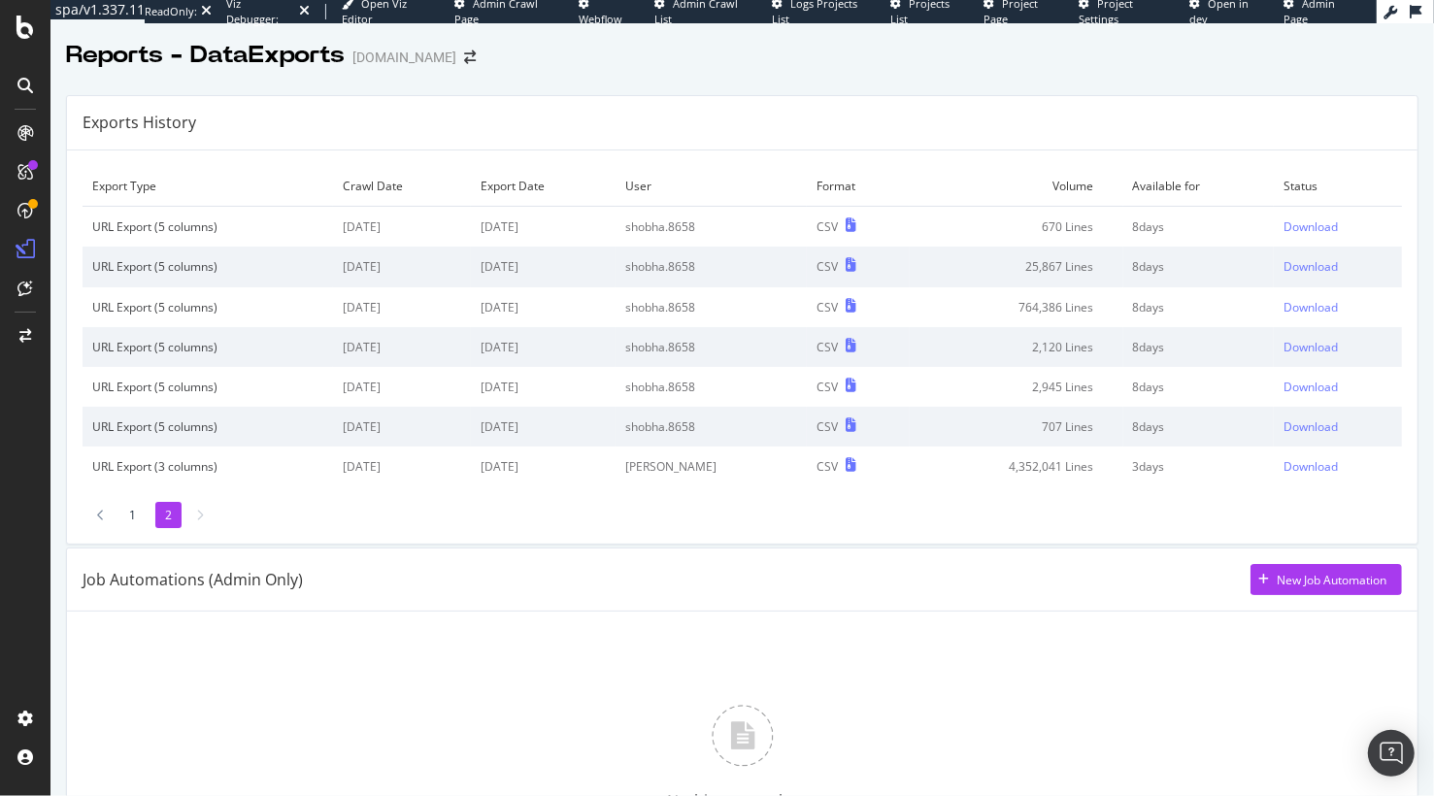
click at [487, 564] on div "Job Automations (Admin Only) New Job Automation" at bounding box center [743, 579] width 1320 height 31
click at [238, 460] on div "URL Export (3 columns)" at bounding box center [207, 466] width 231 height 17
drag, startPoint x: 491, startPoint y: 571, endPoint x: 351, endPoint y: 558, distance: 141.4
click at [472, 570] on div "Job Automations (Admin Only) New Job Automation" at bounding box center [743, 579] width 1320 height 31
drag, startPoint x: 130, startPoint y: 519, endPoint x: 1, endPoint y: 518, distance: 129.1
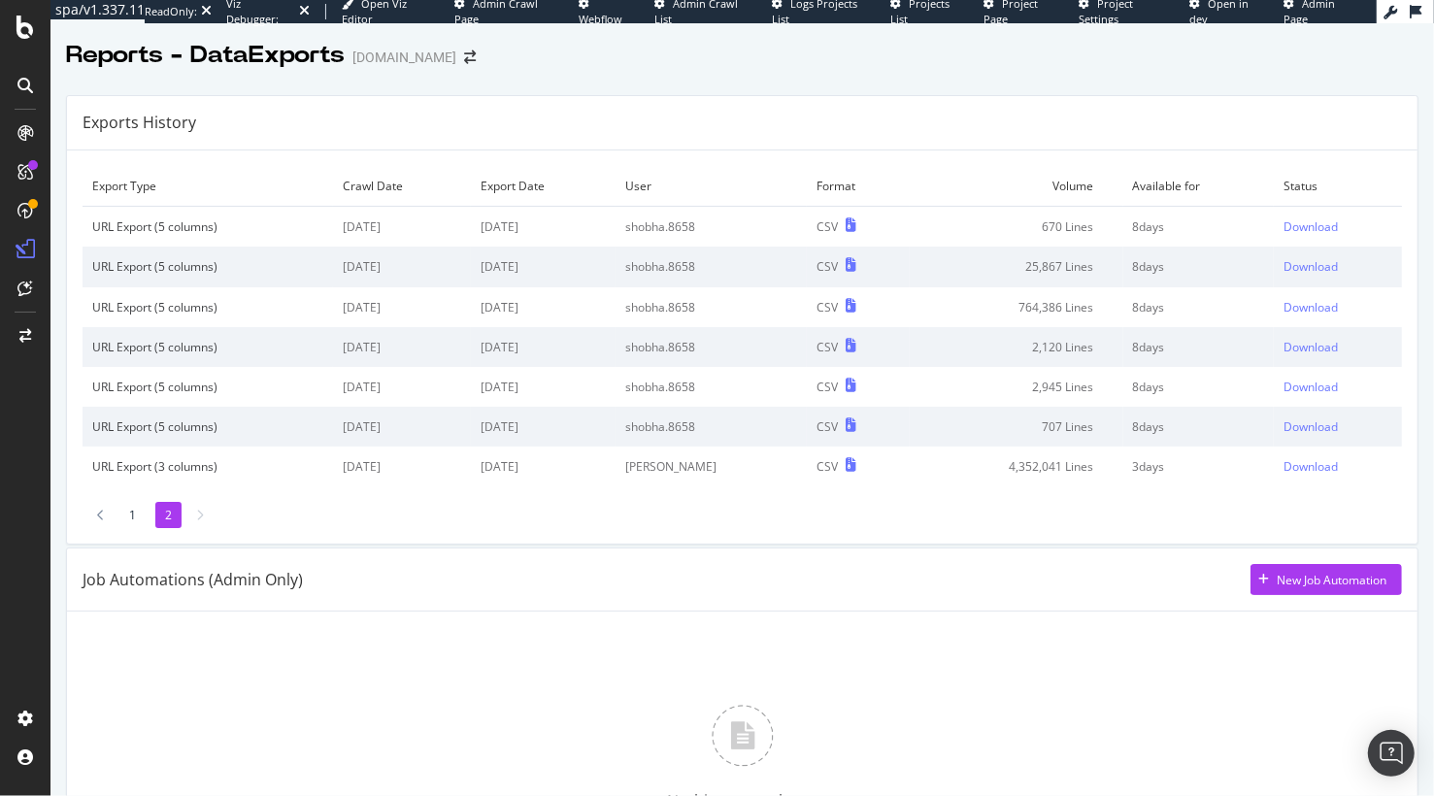
click at [130, 519] on li "1" at bounding box center [132, 515] width 26 height 26
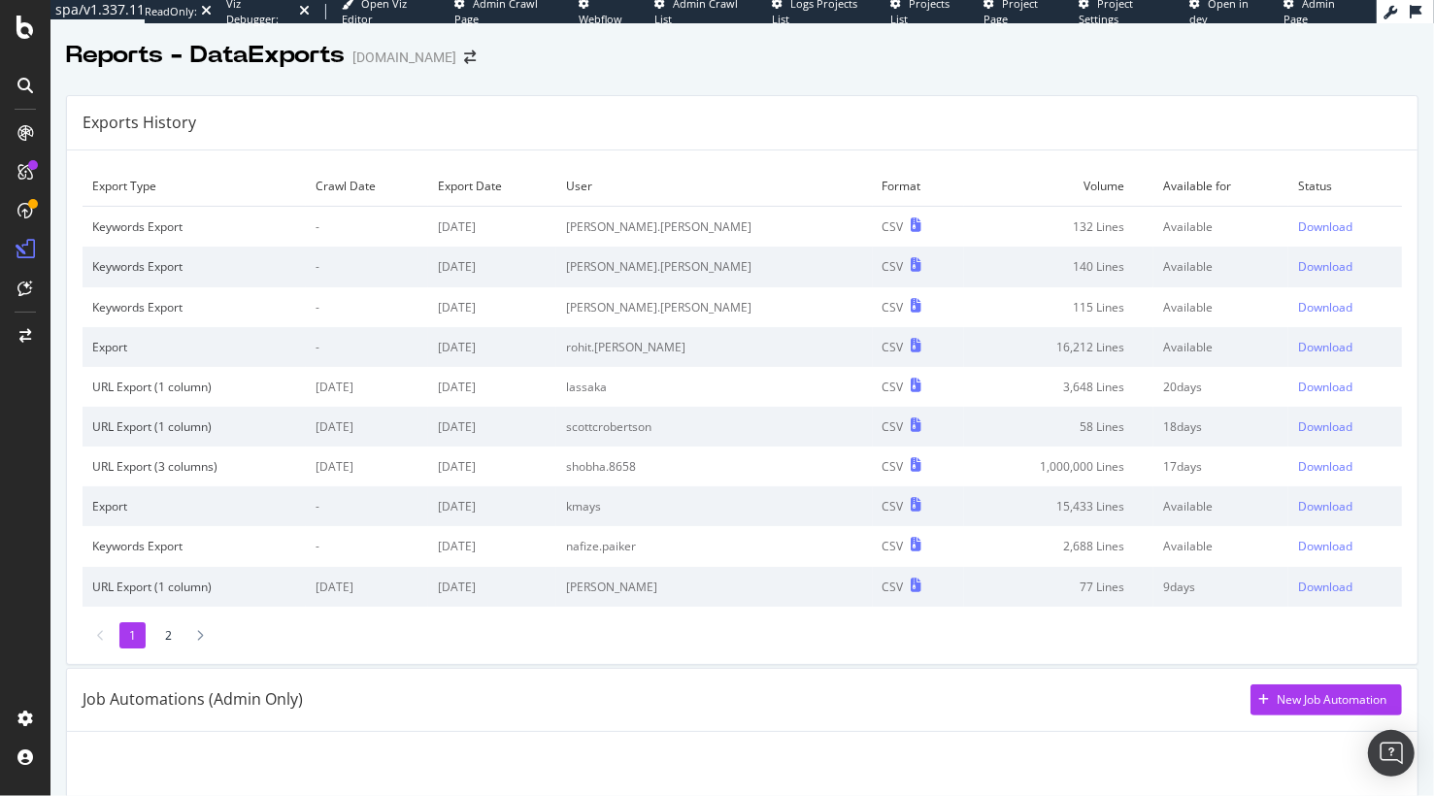
click at [452, 99] on div "Exports History" at bounding box center [742, 123] width 1351 height 54
click at [649, 158] on div "Export Type Crawl Date Export Date User Format Volume Available for Status Keyw…" at bounding box center [742, 407] width 1351 height 514
click at [516, 55] on div "Reports - DataExports www.lowes.com" at bounding box center [742, 47] width 1384 height 49
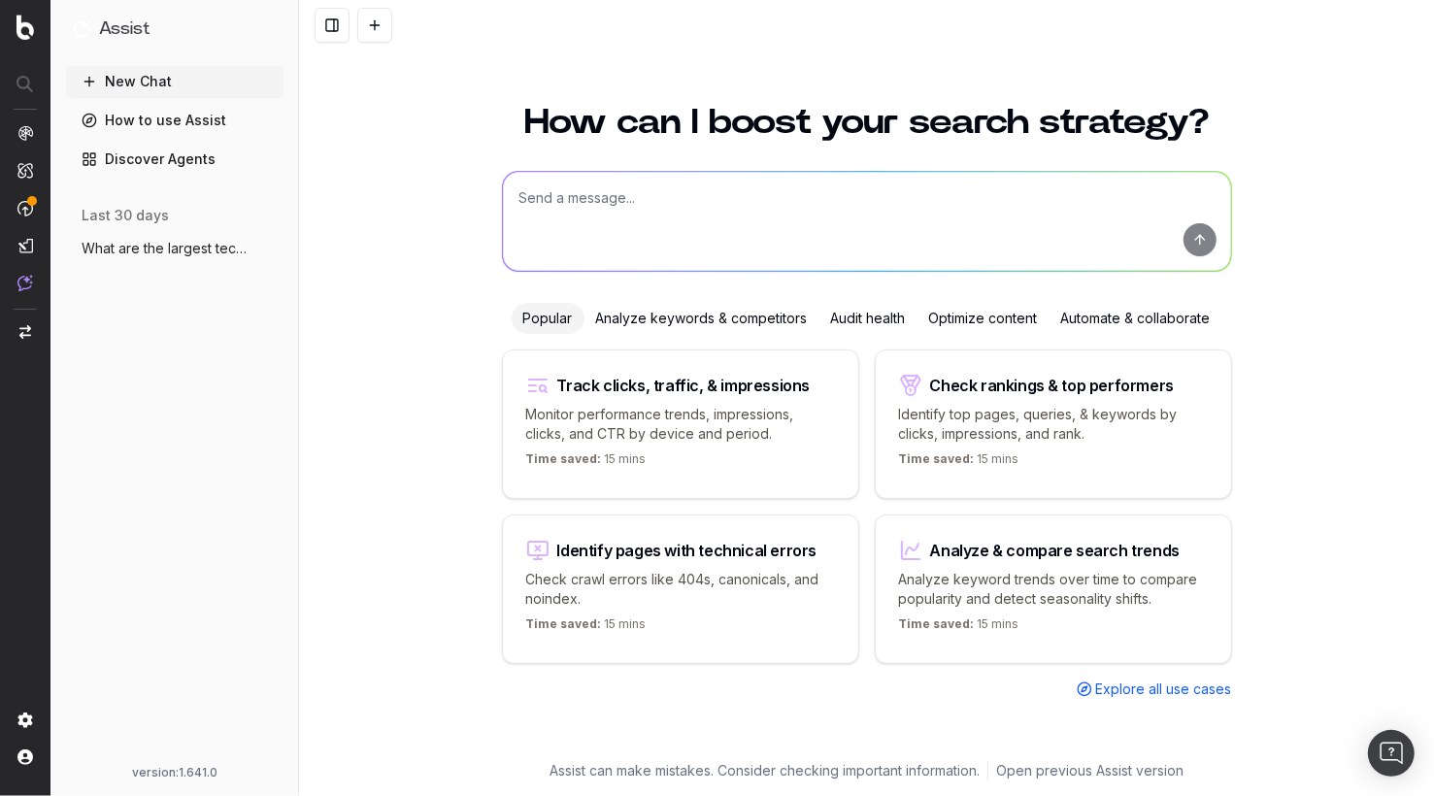
click at [731, 230] on textarea at bounding box center [867, 221] width 728 height 99
paste textarea "[URL][DOMAIN_NAME]"
type textarea "How is the structured data on this page [URL][DOMAIN_NAME]"
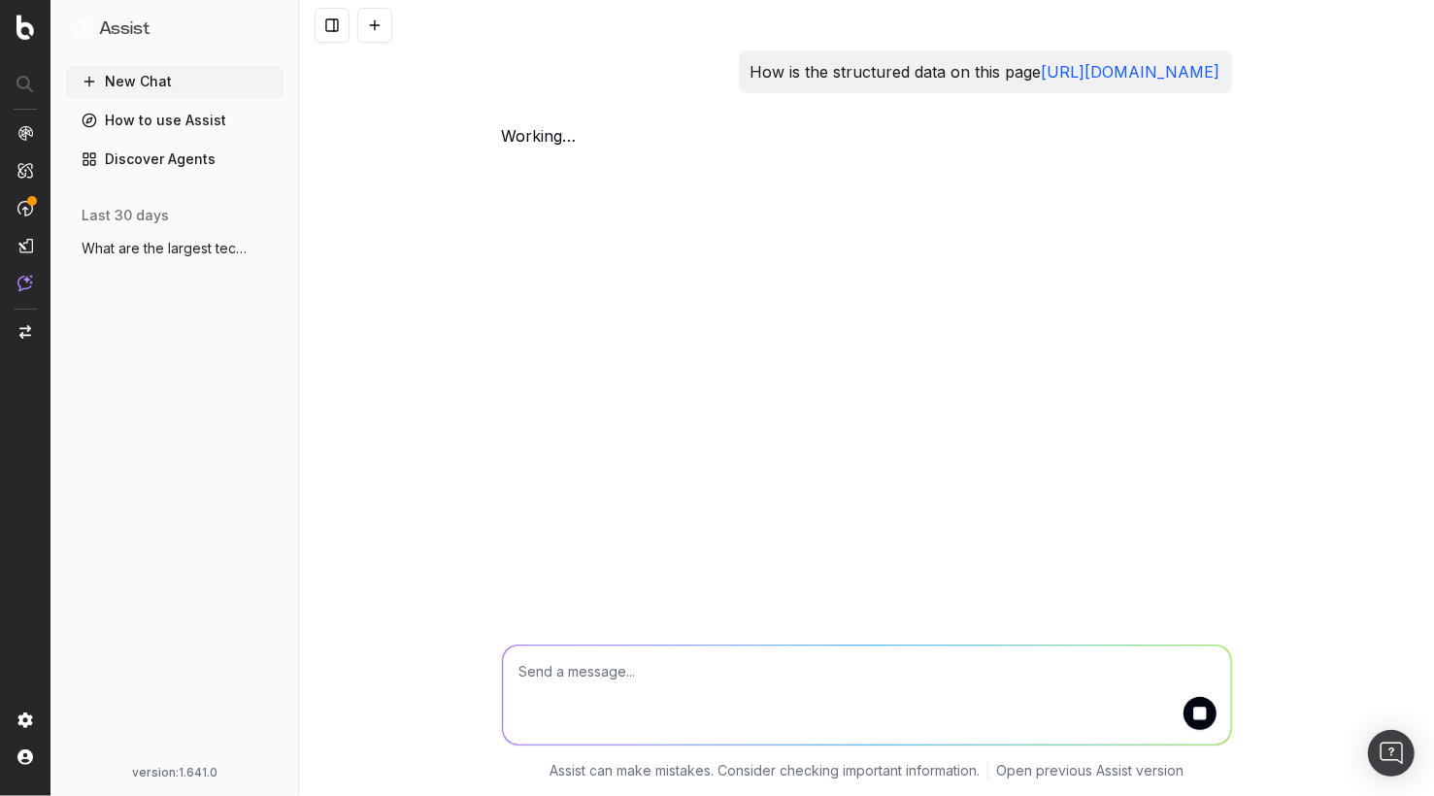
click at [379, 279] on div "How is the structured data on this page [URL][DOMAIN_NAME] working … Assist can…" at bounding box center [866, 398] width 1135 height 796
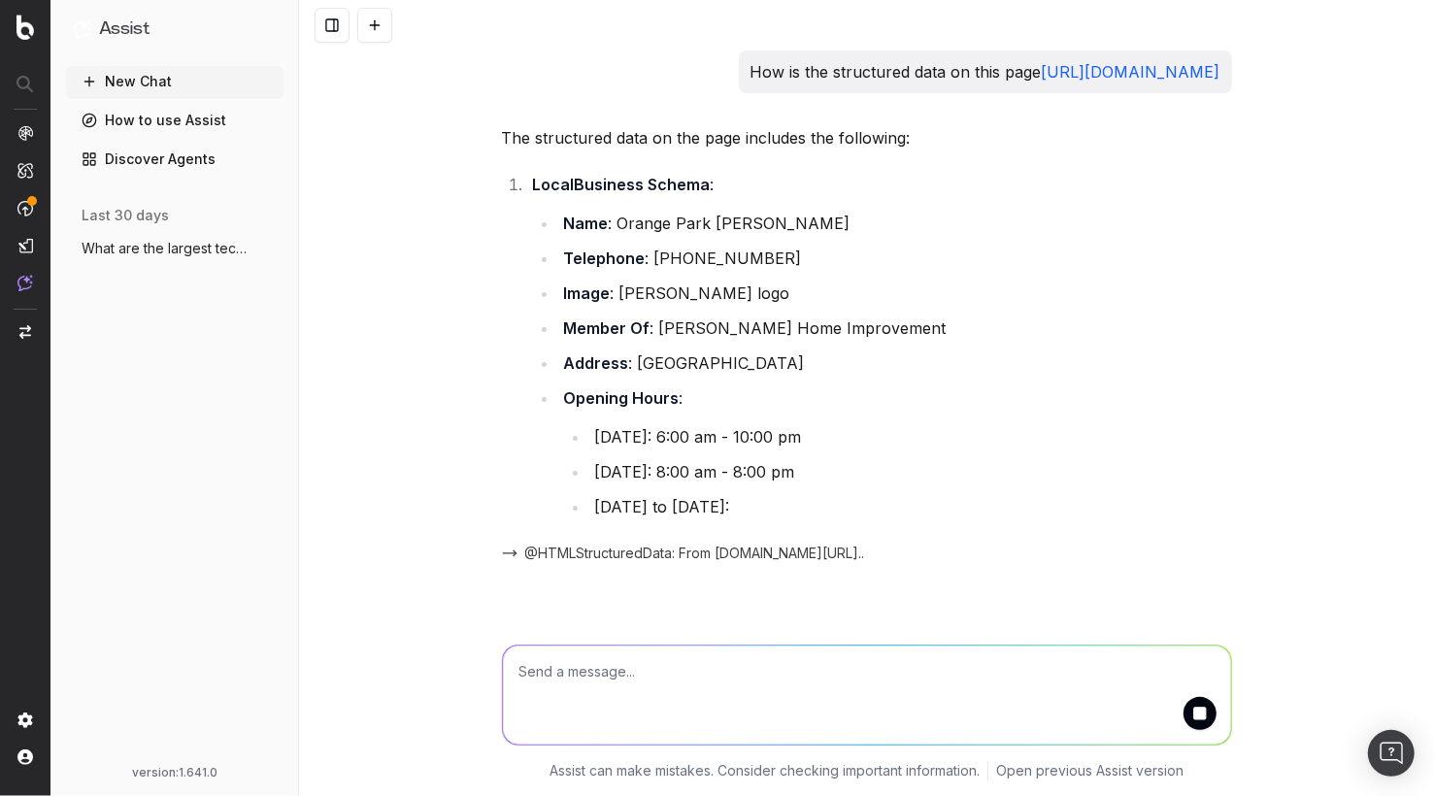
scroll to position [34, 0]
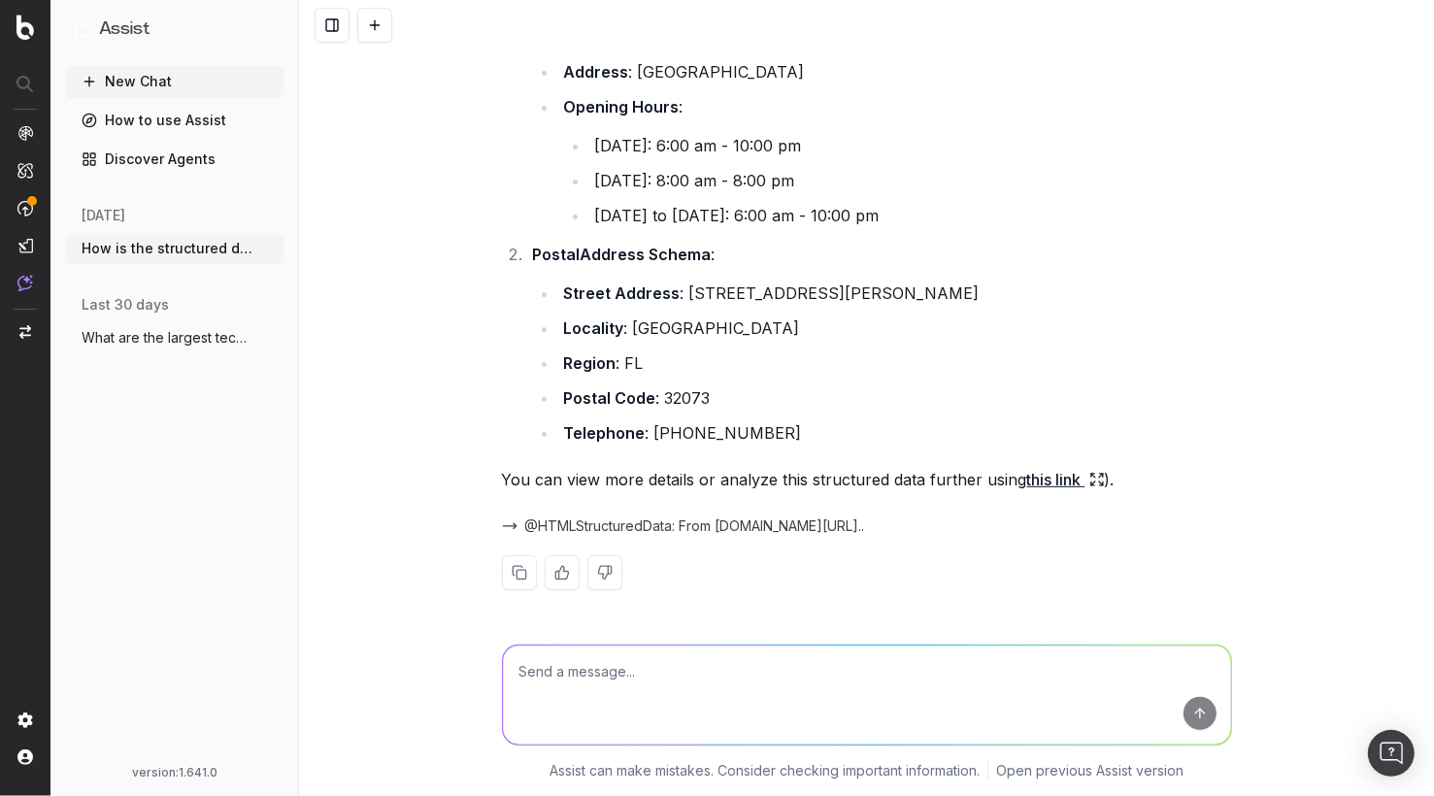
scroll to position [317, 0]
click at [754, 665] on textarea at bounding box center [867, 695] width 728 height 99
type textarea "What other schema elements could I implement?"
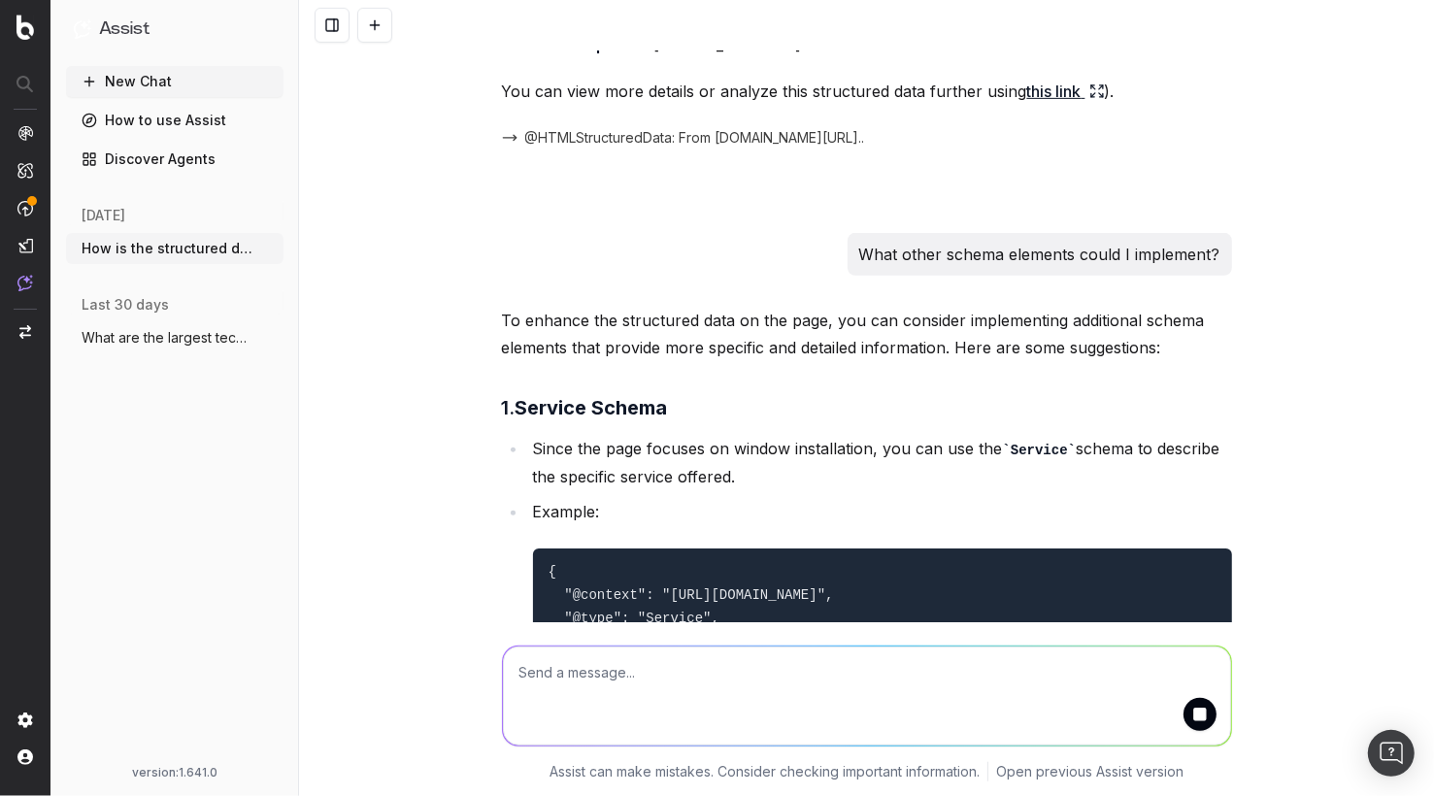
scroll to position [1000, 0]
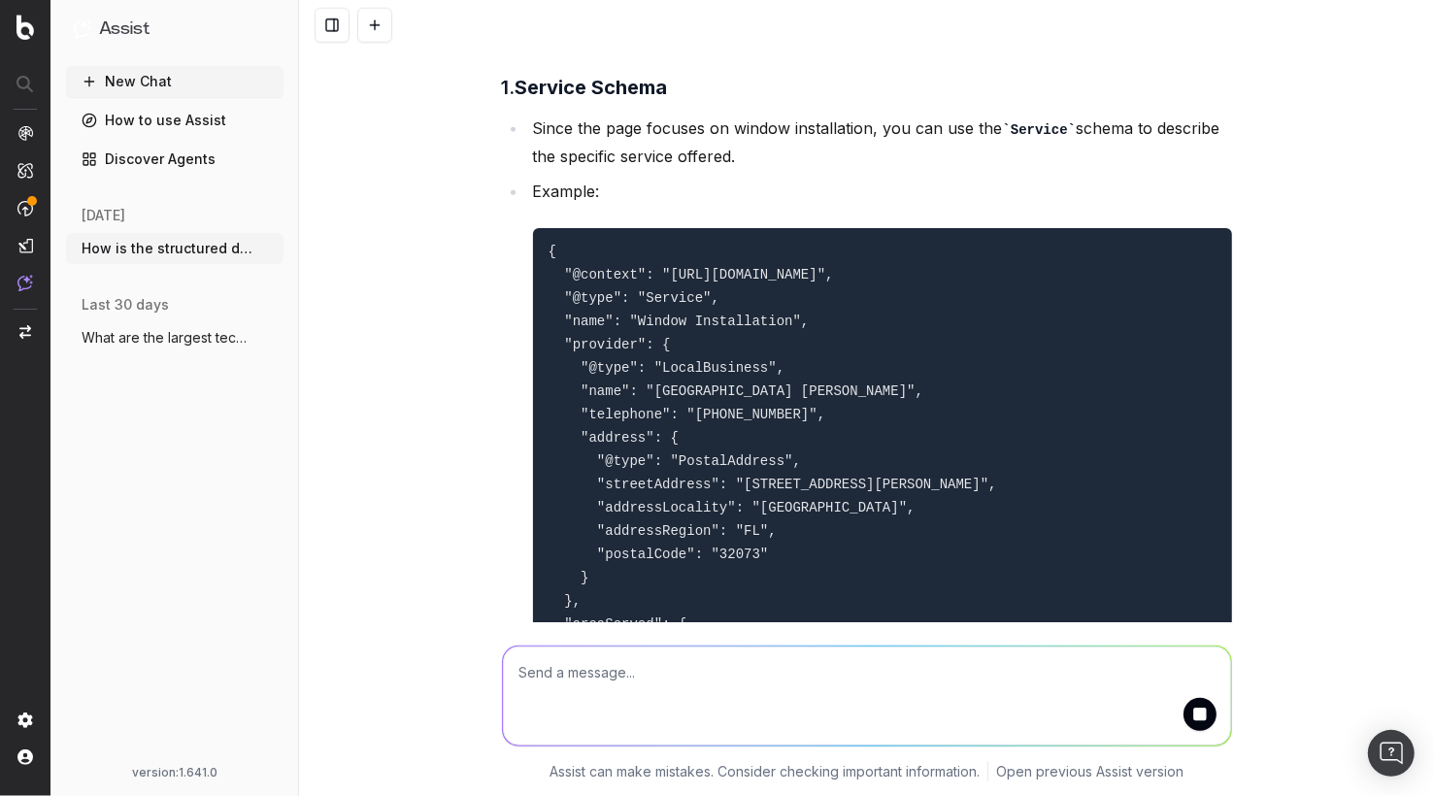
click at [725, 207] on li "Example: { "@context": "https://schema.org", "@type": "Service", "name": "Windo…" at bounding box center [879, 587] width 705 height 819
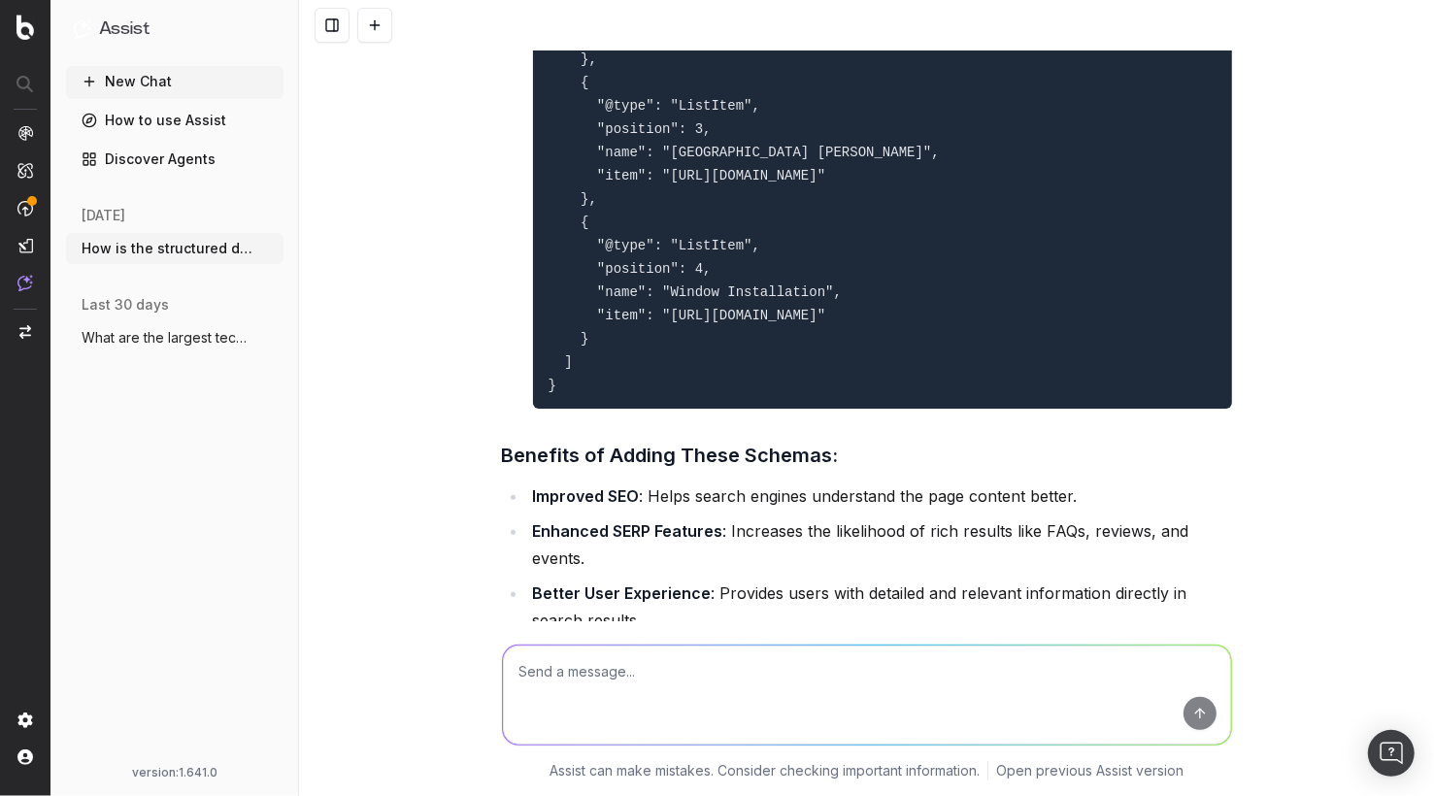
scroll to position [5750, 0]
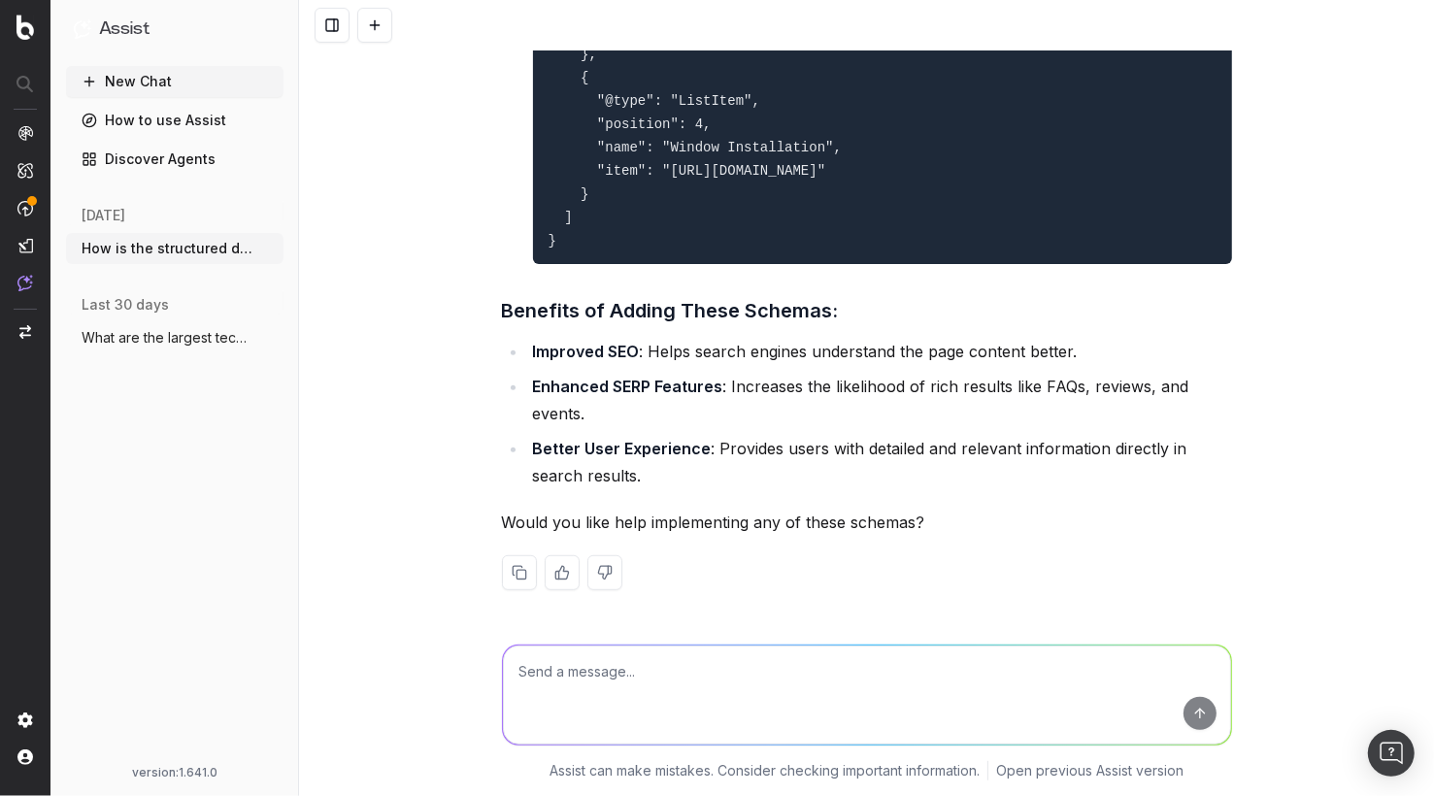
click at [480, 370] on div "How is the structured data on this page https://www.lowes.com/store/1897-orange…" at bounding box center [866, 398] width 1135 height 796
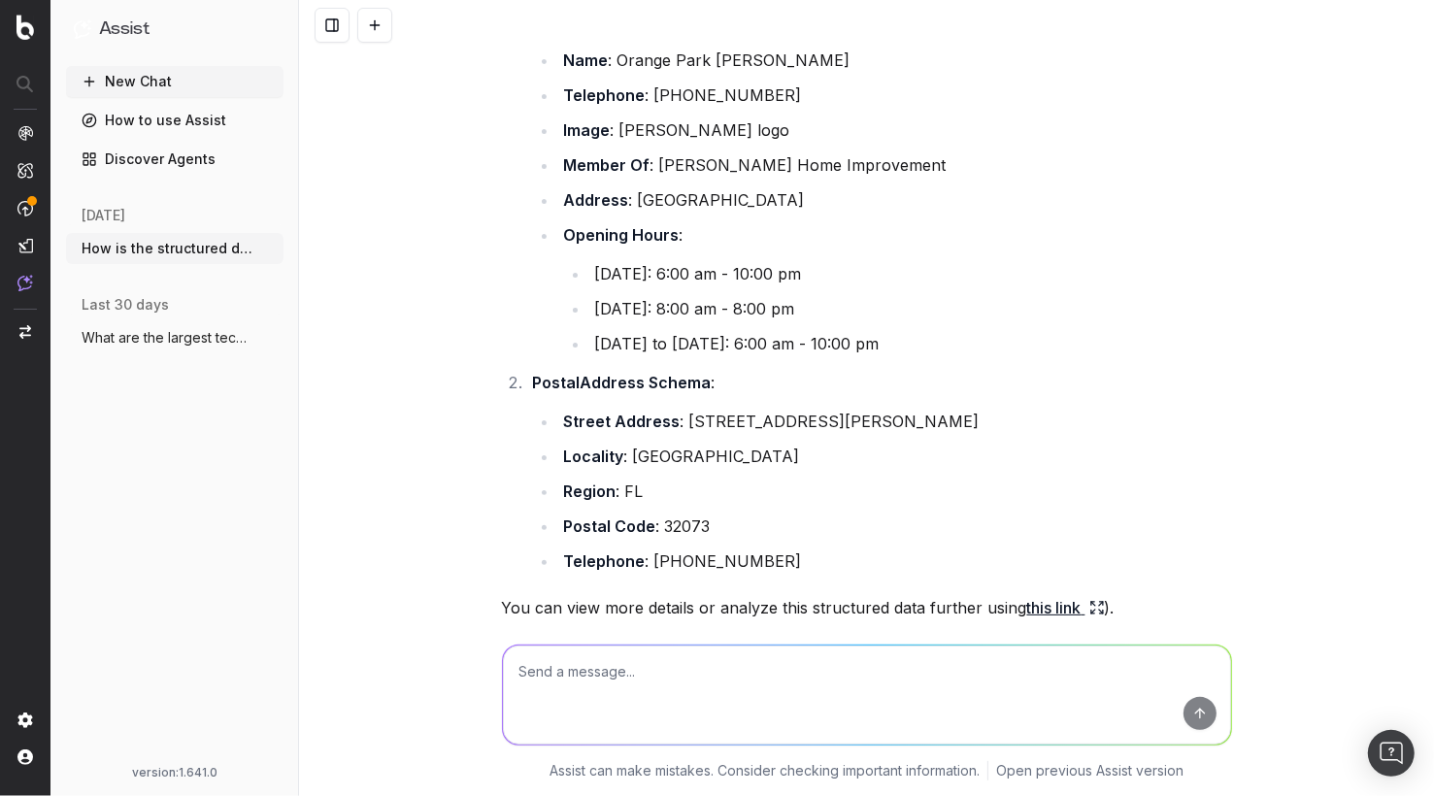
scroll to position [0, 0]
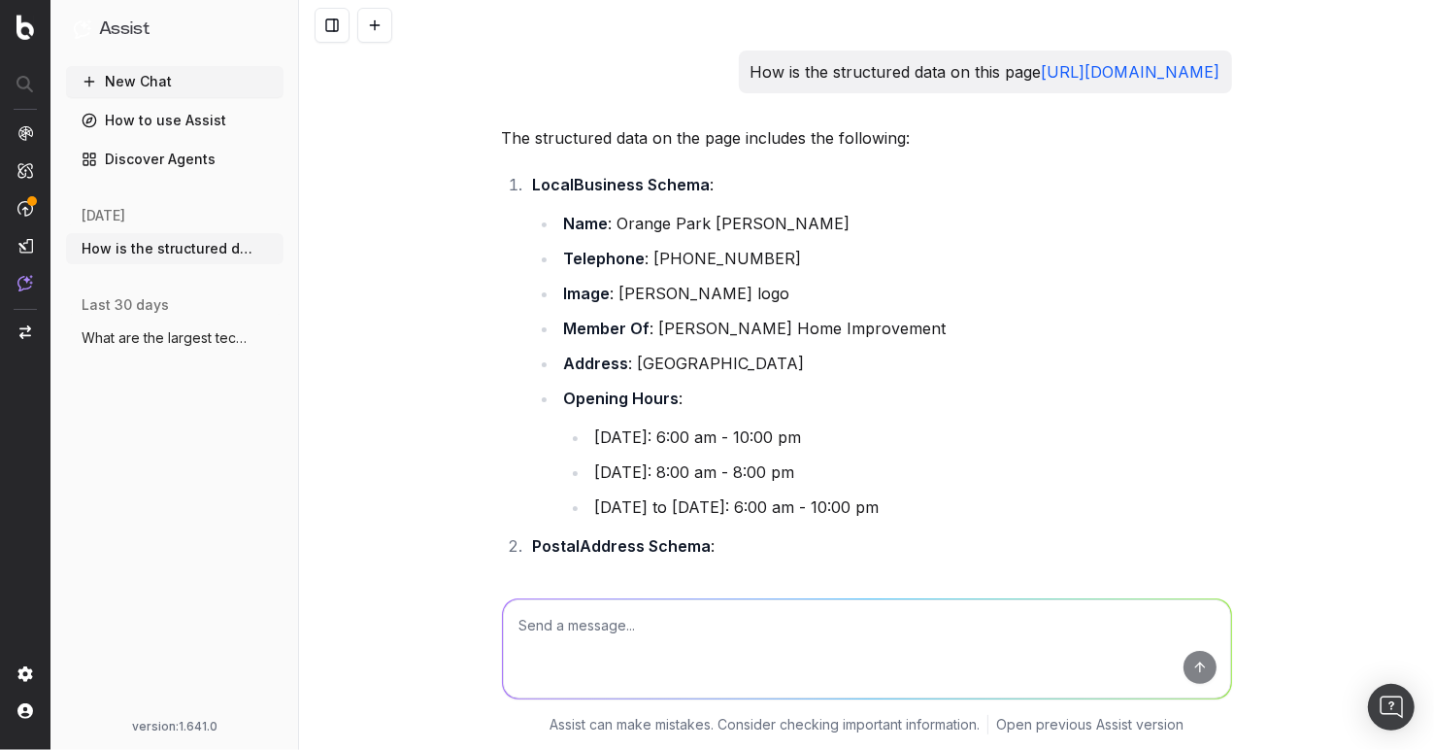
click at [372, 154] on div "How is the structured data on this page https://www.lowes.com/store/1897-orange…" at bounding box center [866, 375] width 1135 height 750
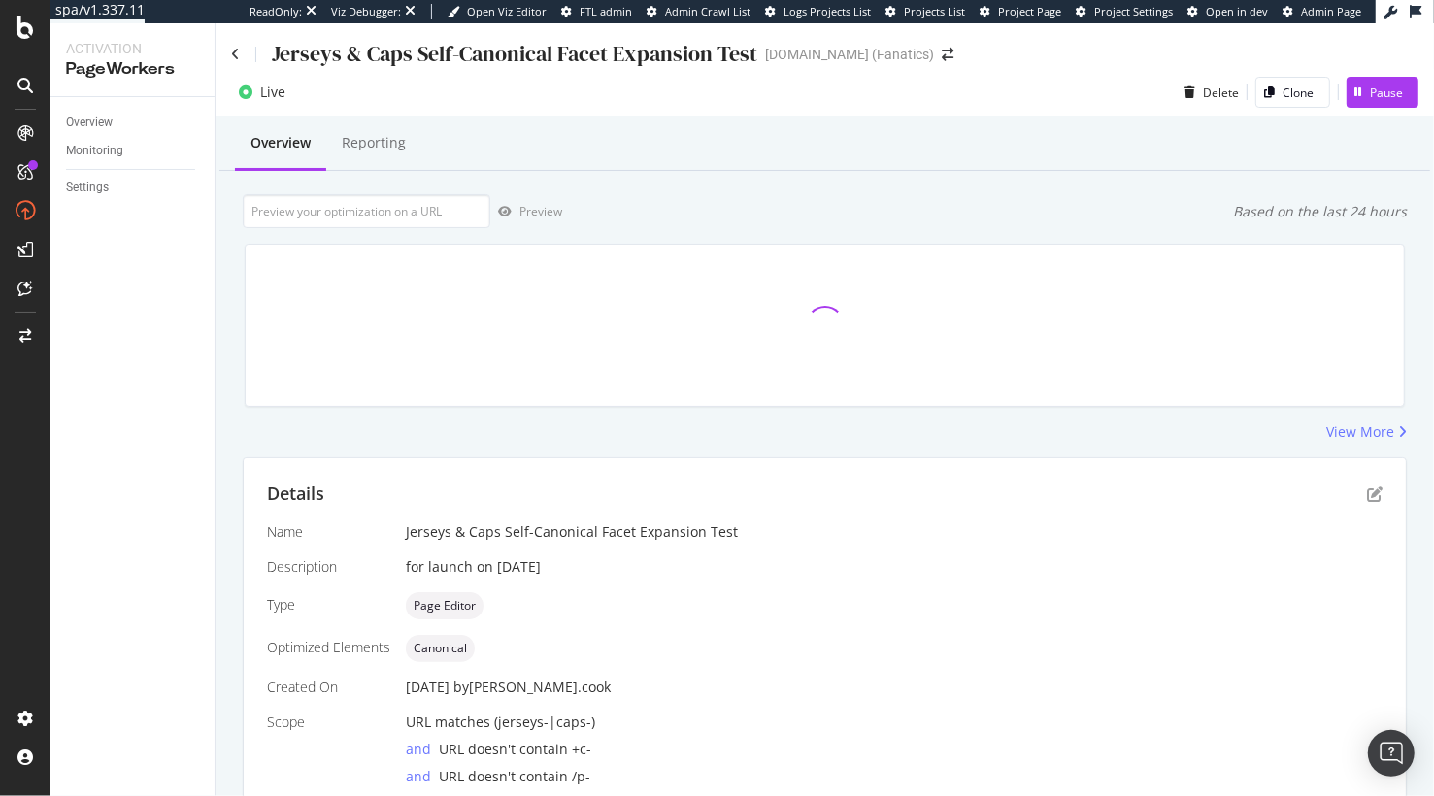
click at [152, 324] on div "Overview Monitoring Settings" at bounding box center [132, 446] width 164 height 699
click at [230, 344] on div "Overview Reporting Preview Based on the last 24 hours View More Details Name Je…" at bounding box center [825, 529] width 1219 height 824
drag, startPoint x: 989, startPoint y: 191, endPoint x: 981, endPoint y: 223, distance: 33.2
click at [990, 190] on div "Overview Reporting Preview Based on the last 24 hours Executions 2K Unique URLs…" at bounding box center [825, 529] width 1219 height 824
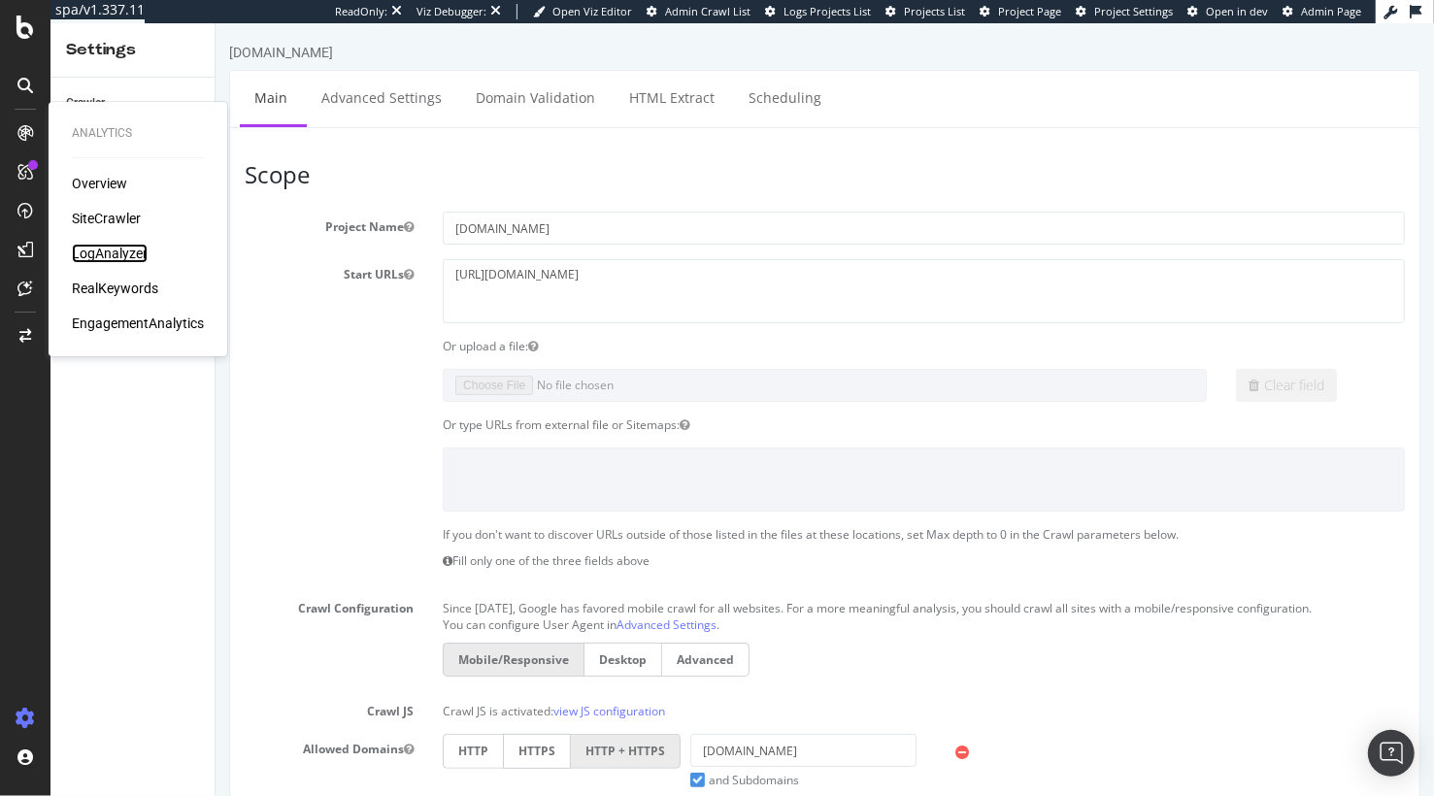
click at [120, 256] on div "LogAnalyzer" at bounding box center [110, 253] width 76 height 19
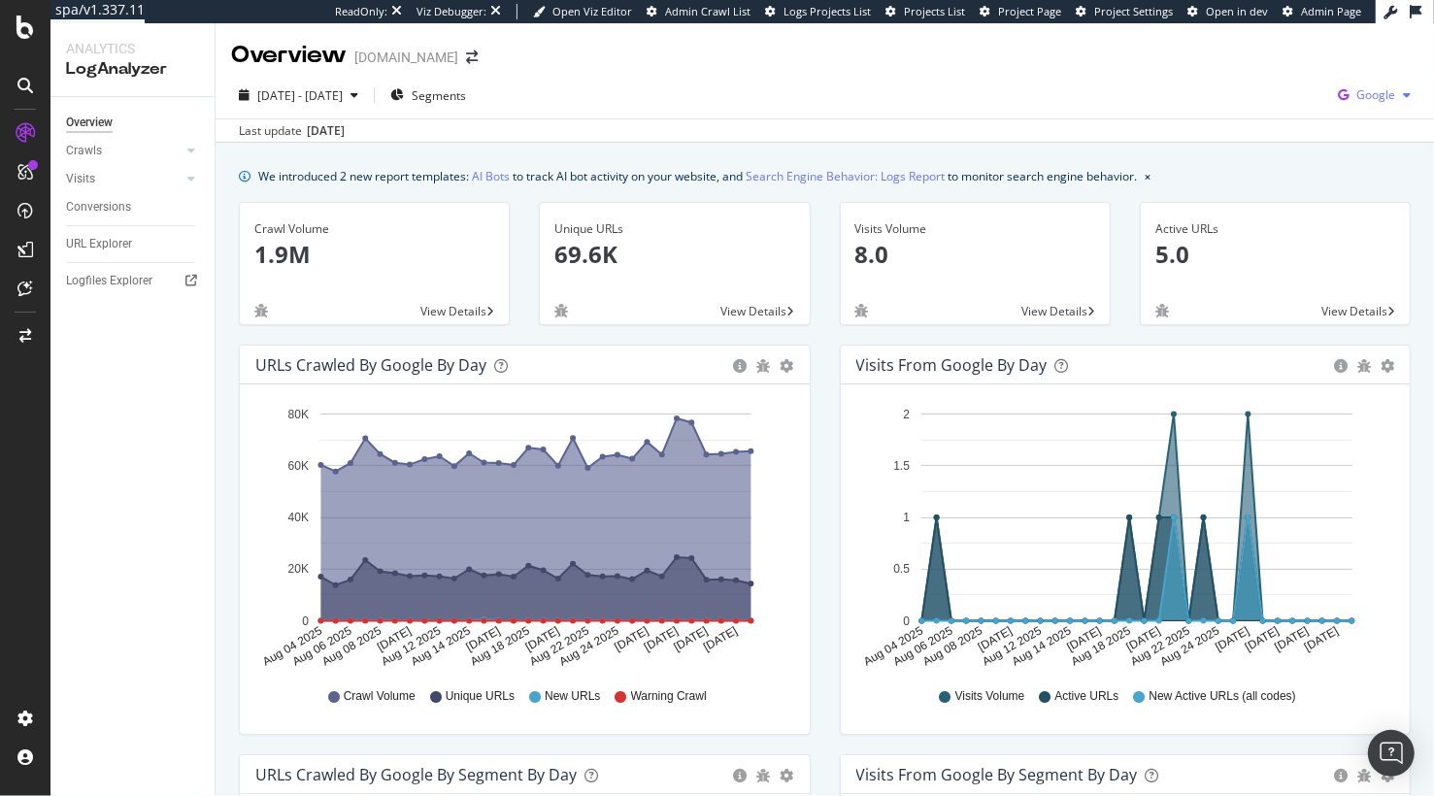
click at [1371, 99] on span "Google" at bounding box center [1375, 94] width 39 height 17
click at [1277, 110] on span "OpenAI" at bounding box center [1279, 113] width 72 height 17
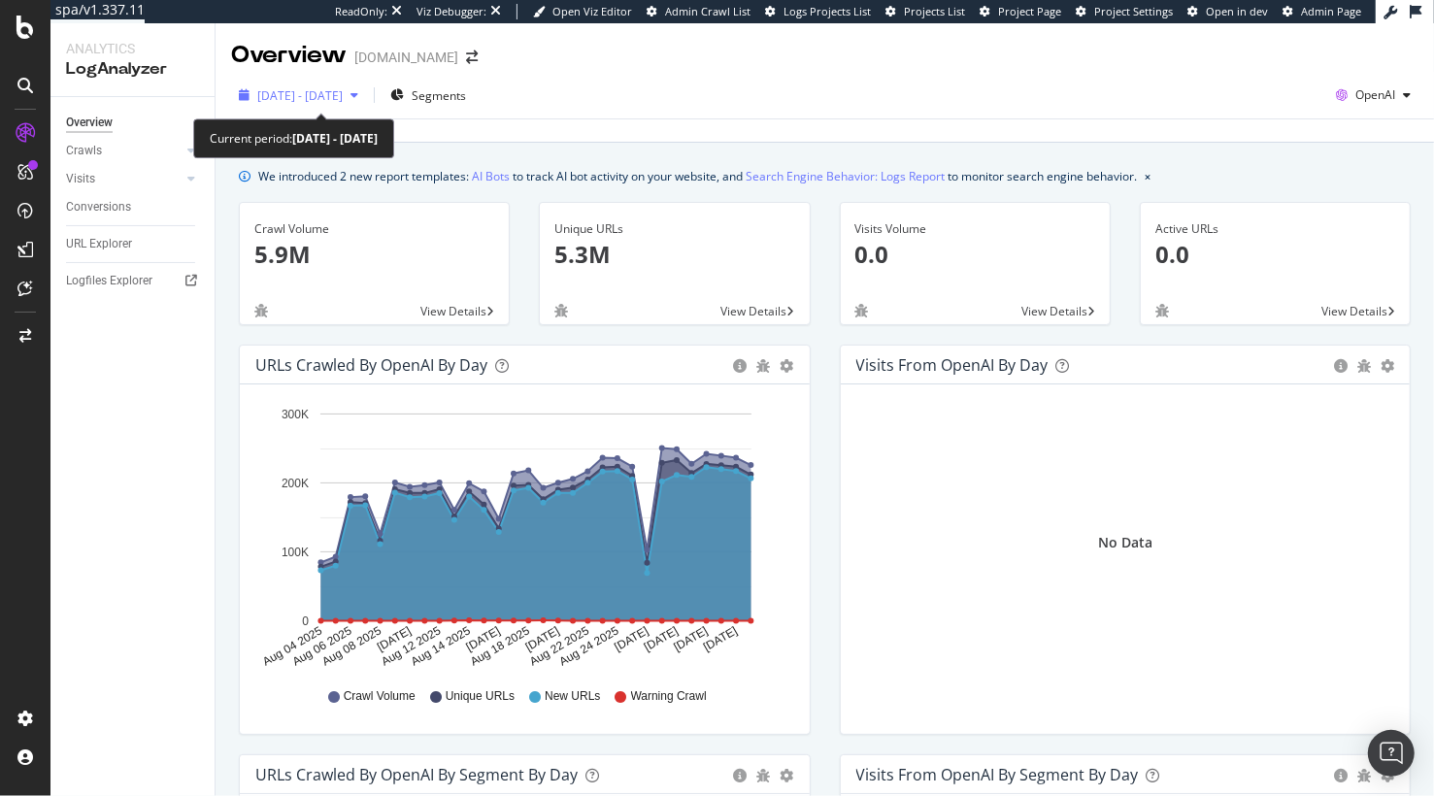
click at [340, 95] on span "[DATE] - [DATE]" at bounding box center [299, 95] width 85 height 17
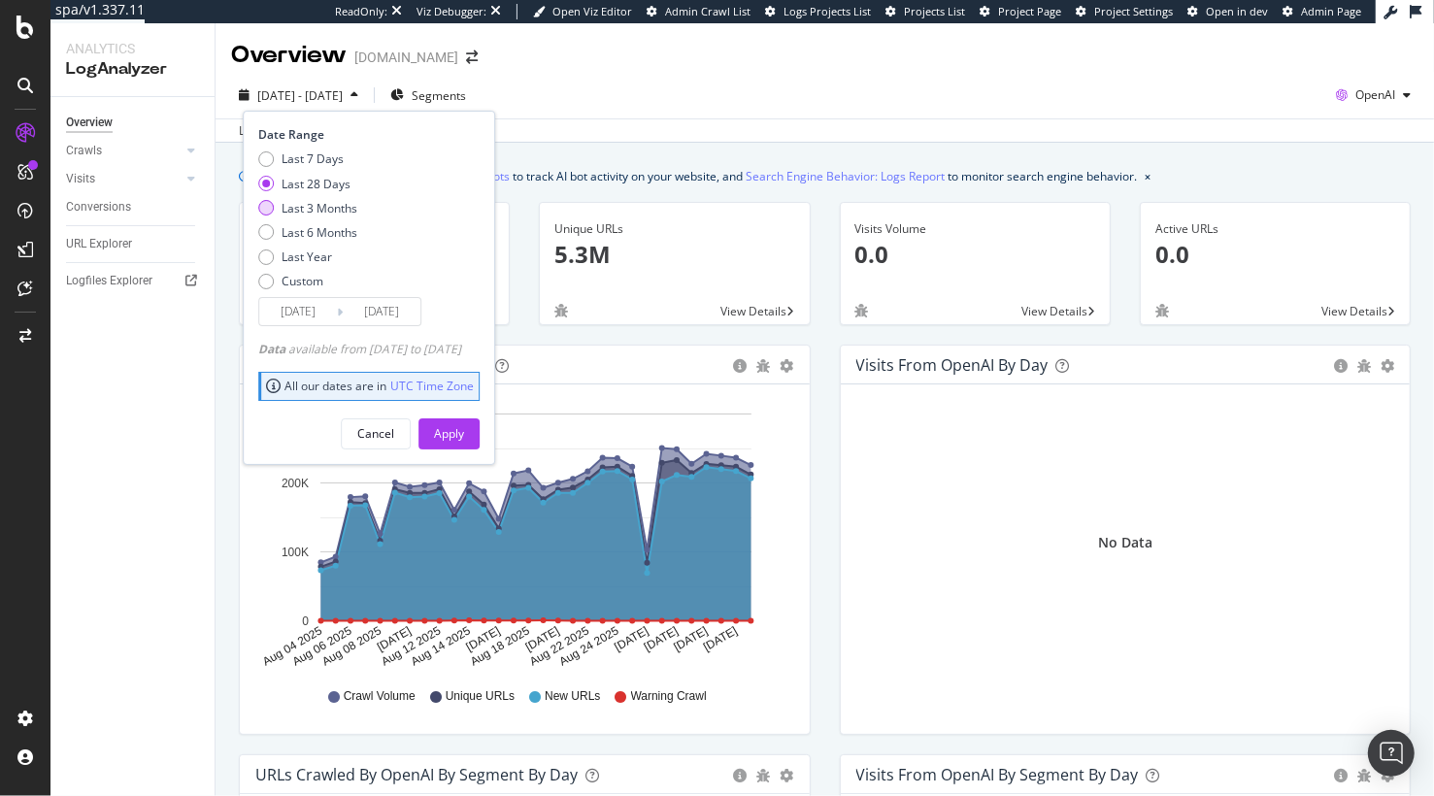
click at [315, 201] on div "Last 3 Months" at bounding box center [320, 208] width 76 height 17
type input "2025/06/03"
click at [462, 428] on button "Apply" at bounding box center [448, 433] width 61 height 31
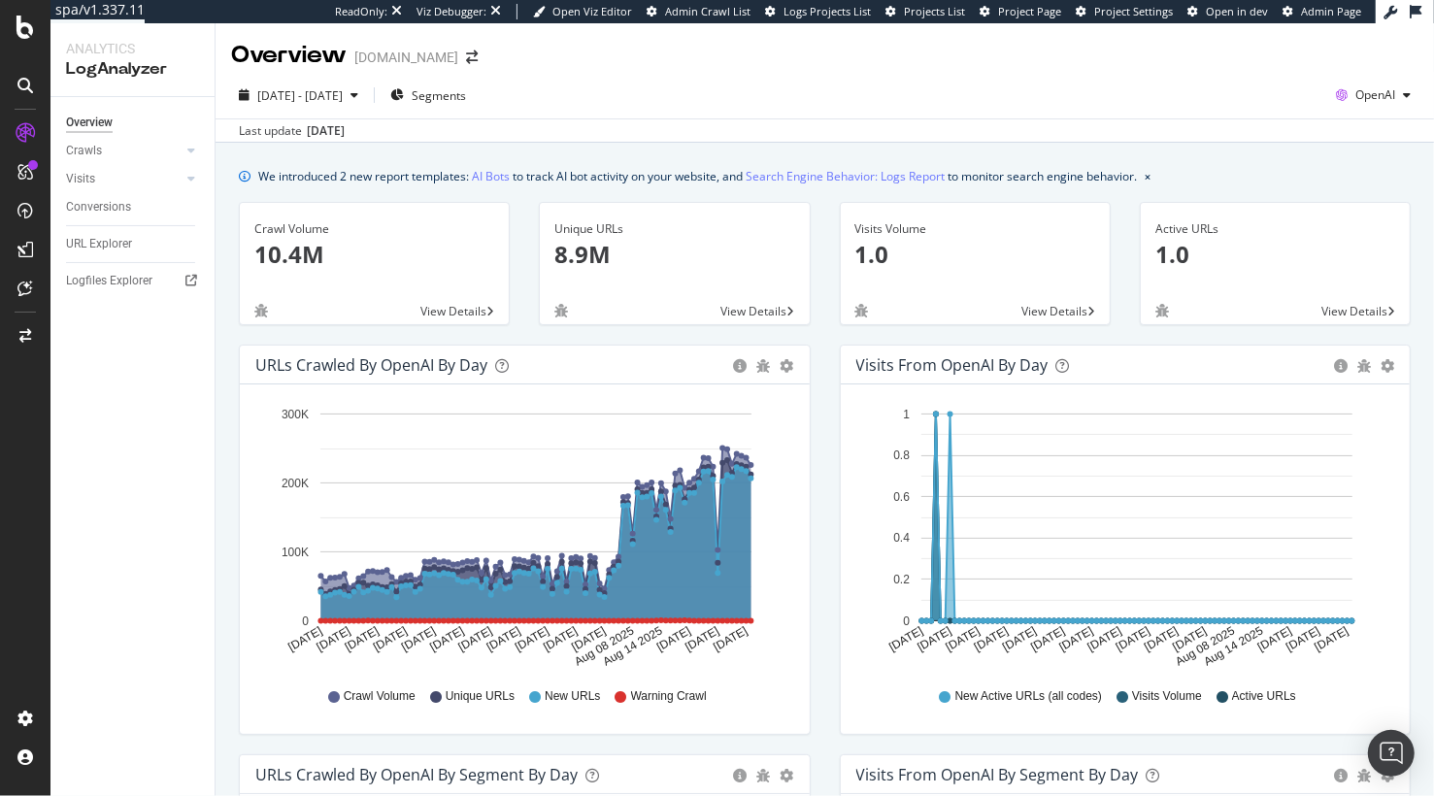
click at [593, 171] on div "We introduced 2 new report templates: AI Bots to track AI bot activity on your …" at bounding box center [697, 176] width 879 height 20
click at [819, 456] on div "URLs Crawled by OpenAI by day Area Table Hold CMD (⌘) while clicking to filter …" at bounding box center [524, 550] width 601 height 410
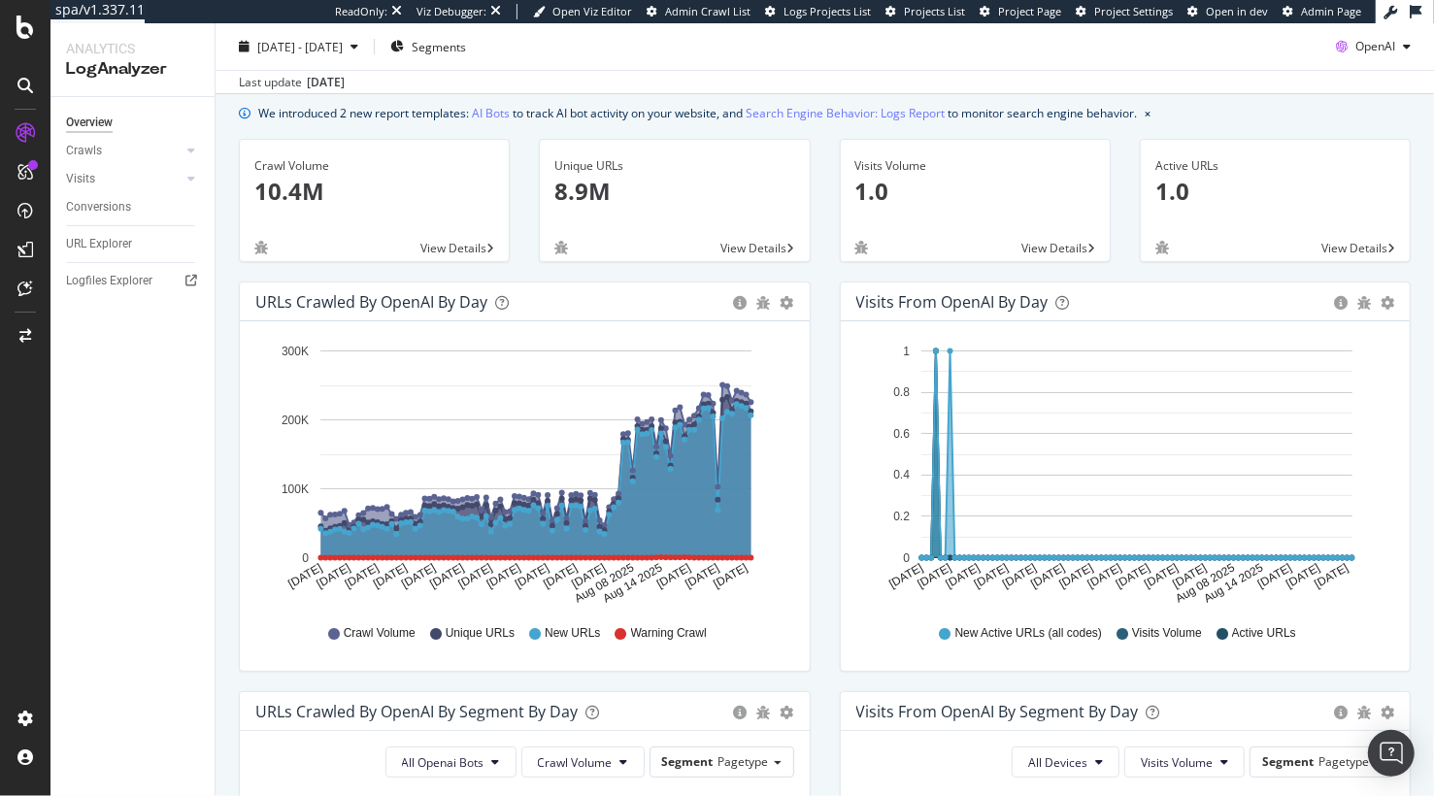
scroll to position [65, 0]
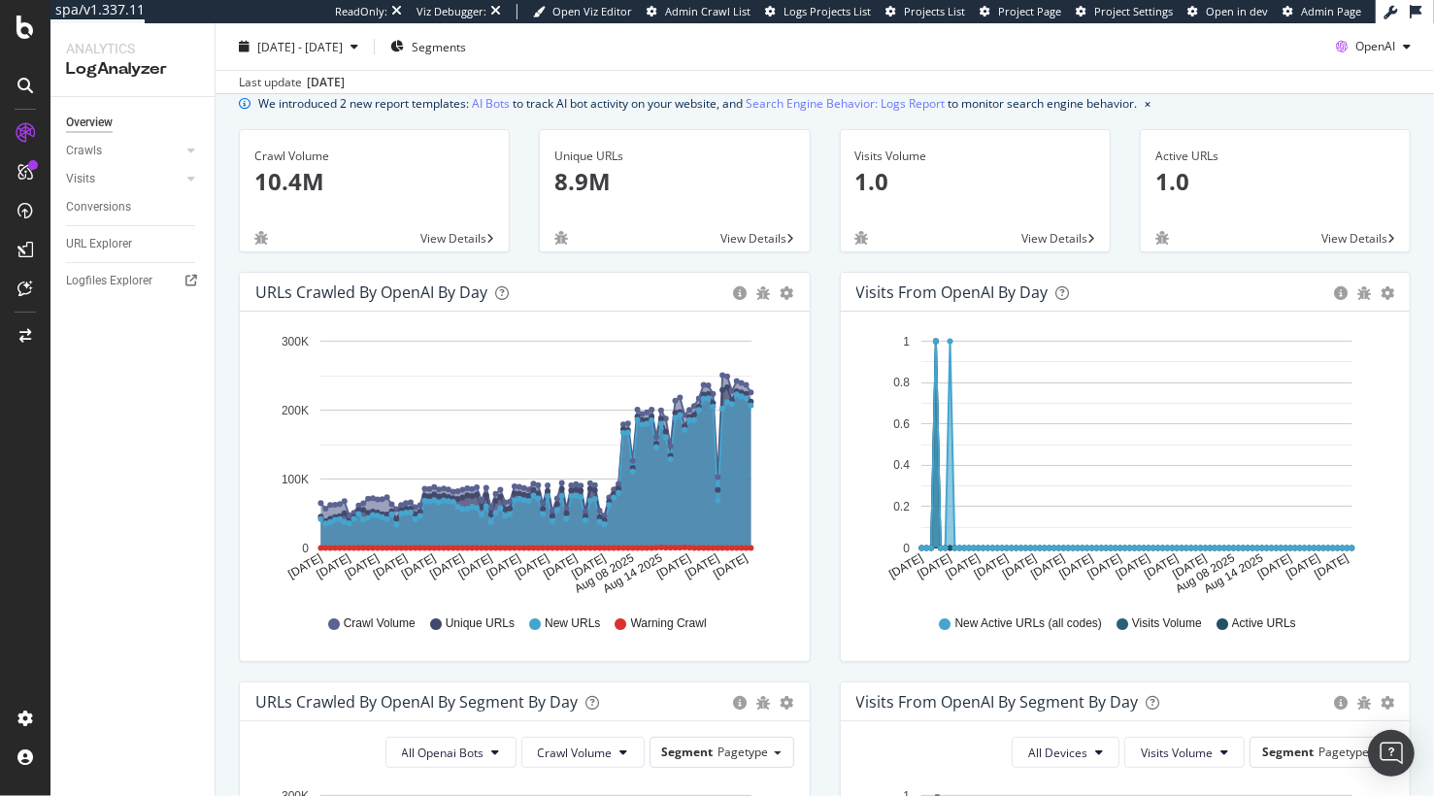
click at [826, 395] on div "Visits from OpenAI by day Area Table Hold CMD (⌘) while clicking to filter the …" at bounding box center [1125, 477] width 601 height 410
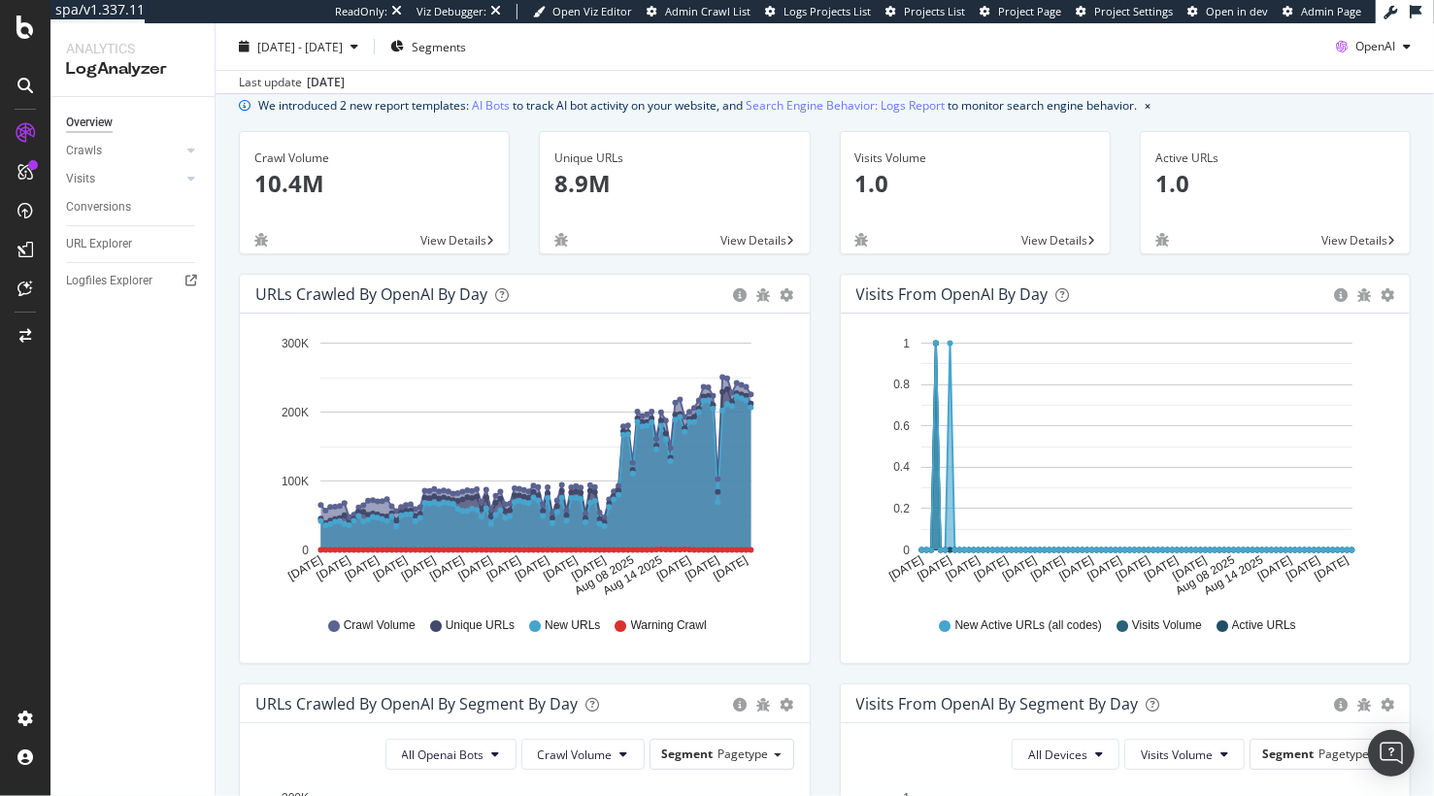
scroll to position [0, 0]
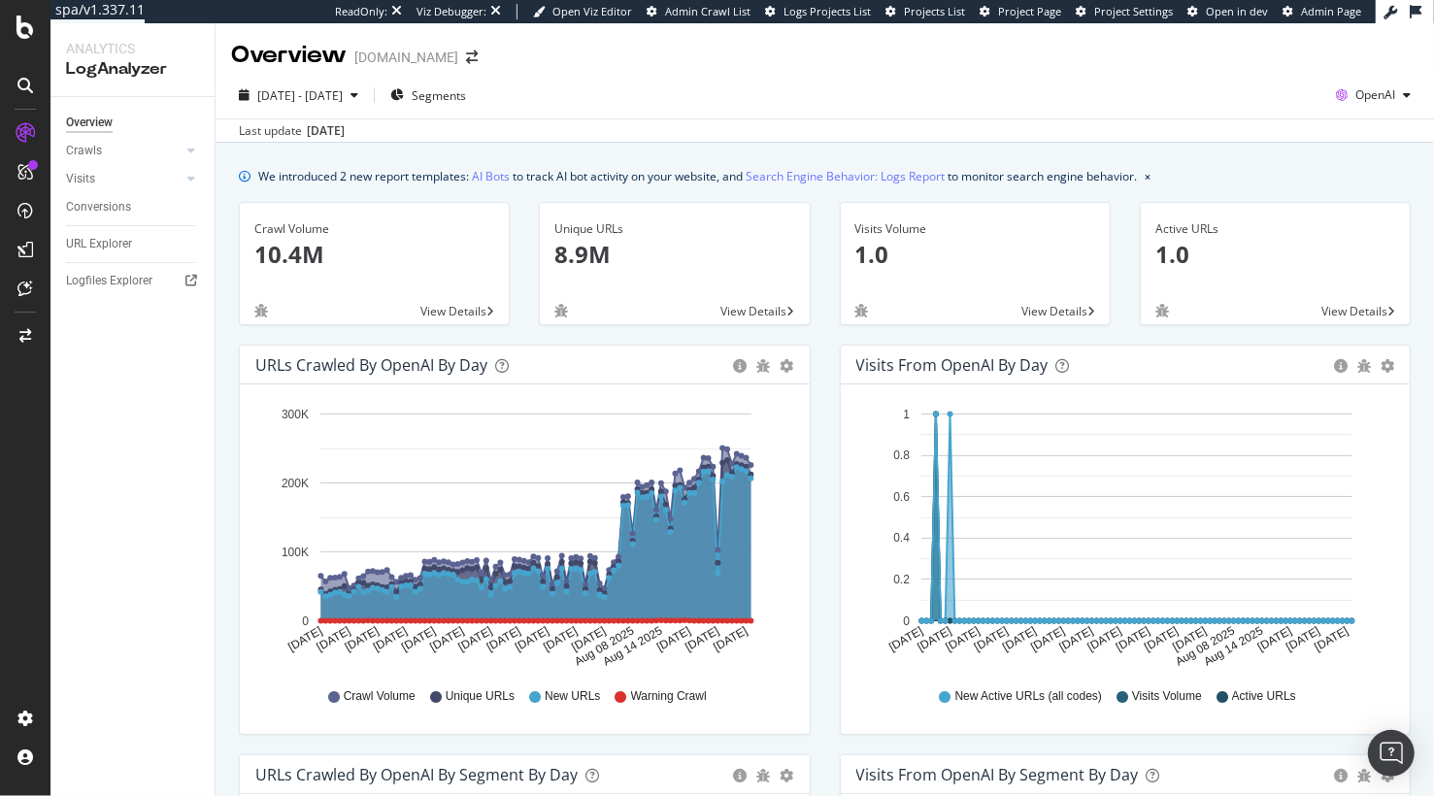
click at [608, 139] on div "Last update Sep. 03, 2025" at bounding box center [825, 129] width 1219 height 23
click at [466, 106] on div "Segments" at bounding box center [428, 95] width 76 height 29
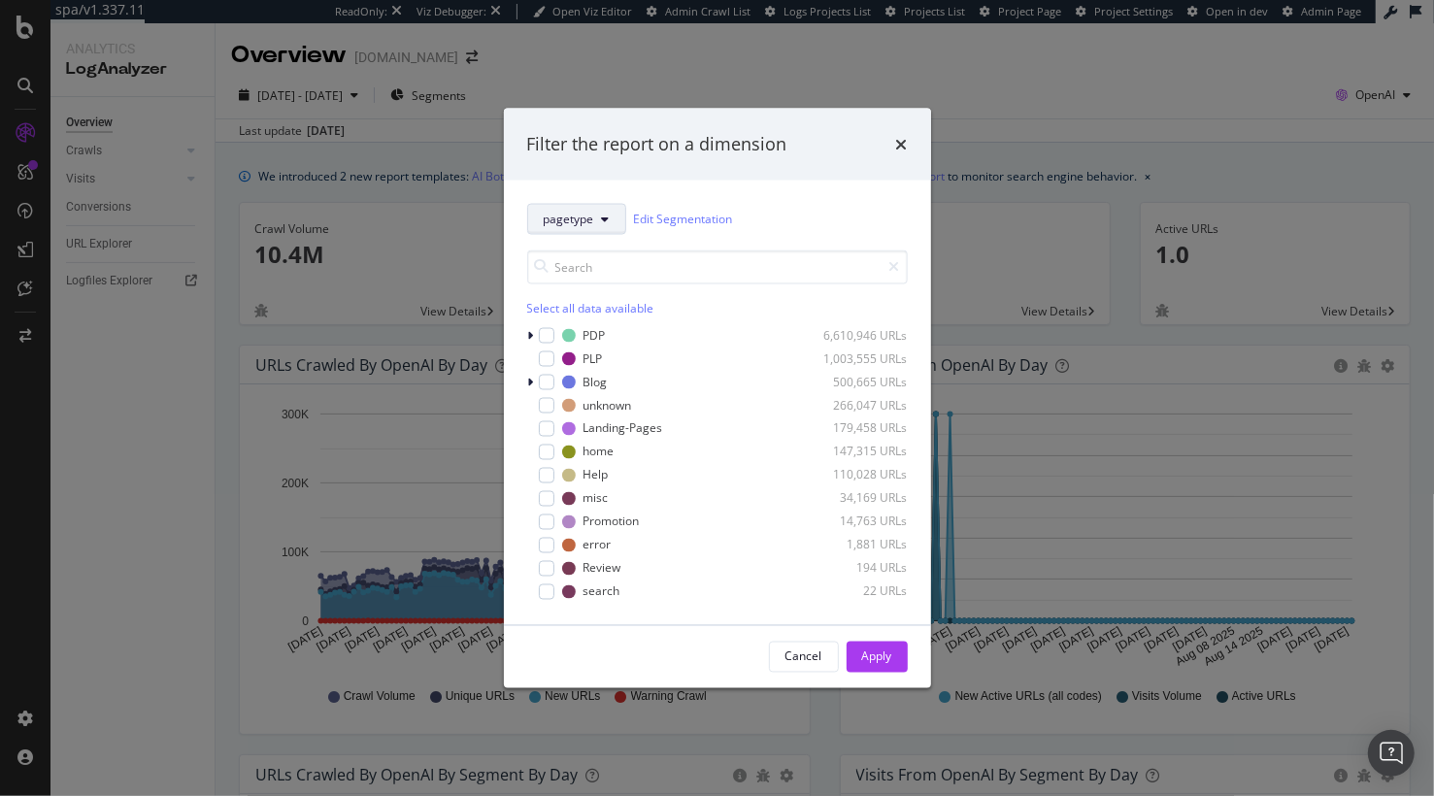
drag, startPoint x: 565, startPoint y: 222, endPoint x: 575, endPoint y: 229, distance: 11.9
click at [565, 222] on span "pagetype" at bounding box center [569, 219] width 50 height 17
click at [587, 325] on span "parameters" at bounding box center [579, 324] width 70 height 17
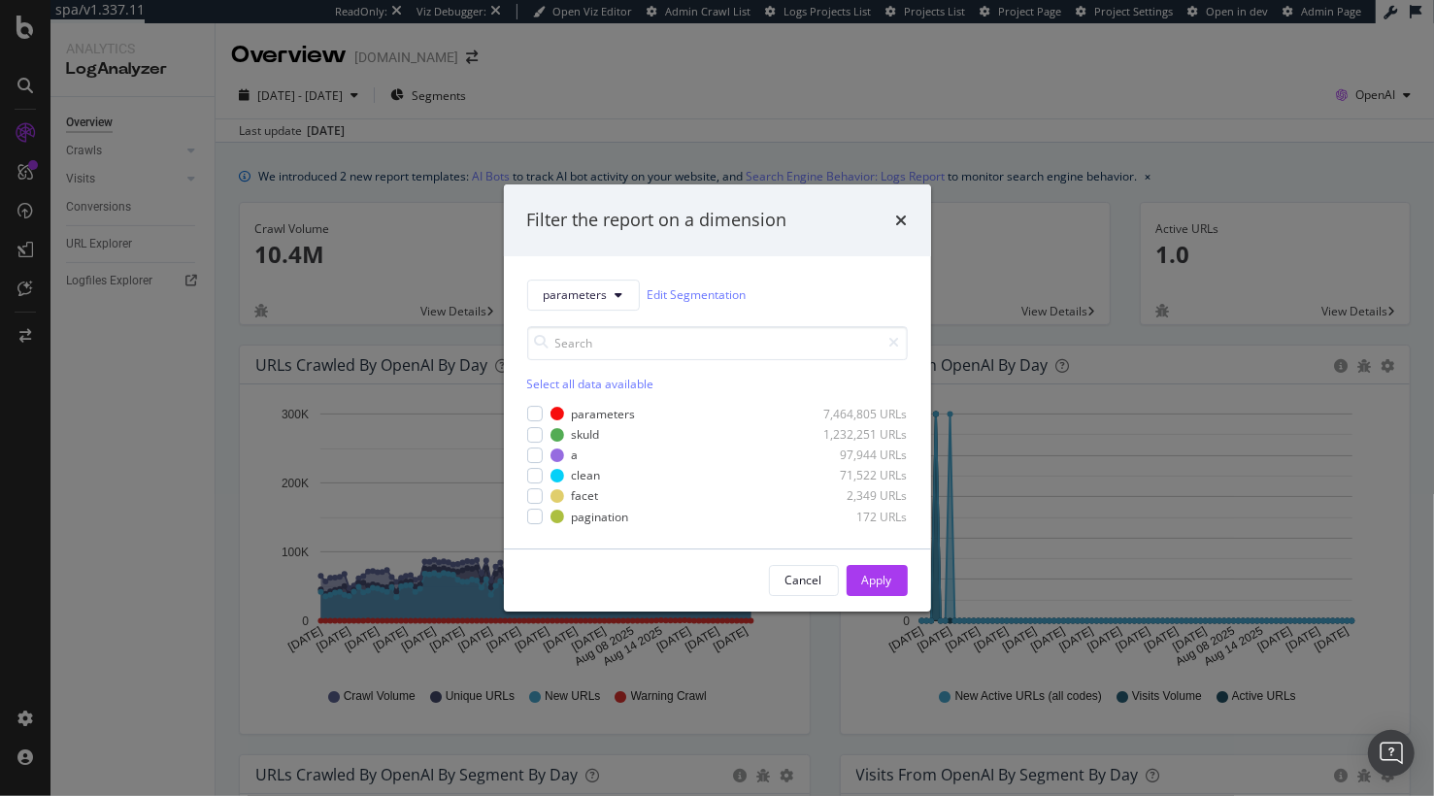
drag, startPoint x: 811, startPoint y: 315, endPoint x: 796, endPoint y: 315, distance: 14.6
click at [811, 314] on div "Select all data available parameters 7,464,805 URLs skuId 1,232,251 URLs a 97,9…" at bounding box center [717, 418] width 381 height 215
drag, startPoint x: 801, startPoint y: 590, endPoint x: 391, endPoint y: 428, distance: 440.7
click at [796, 589] on div "Cancel" at bounding box center [803, 580] width 37 height 27
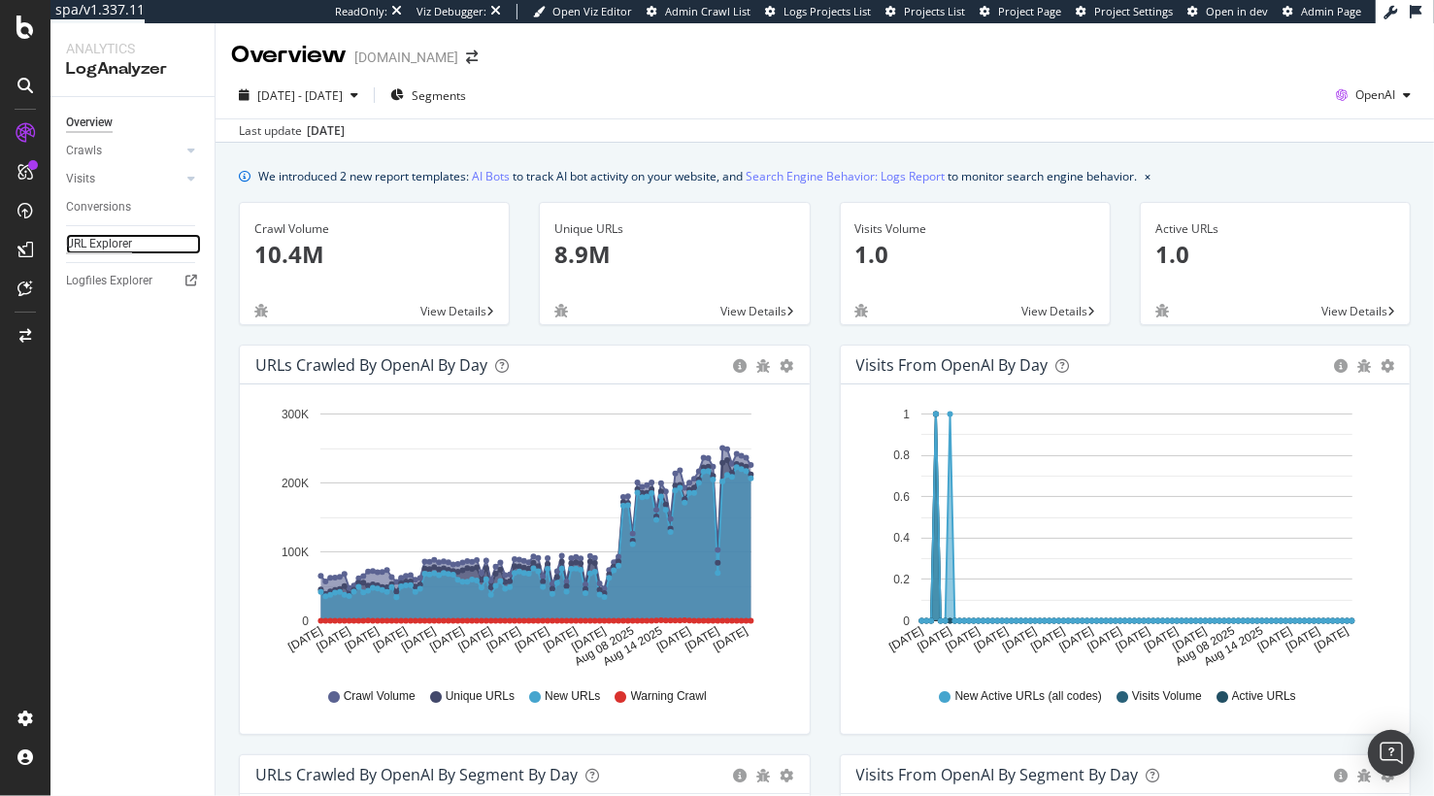
click at [119, 241] on div "URL Explorer" at bounding box center [99, 244] width 66 height 20
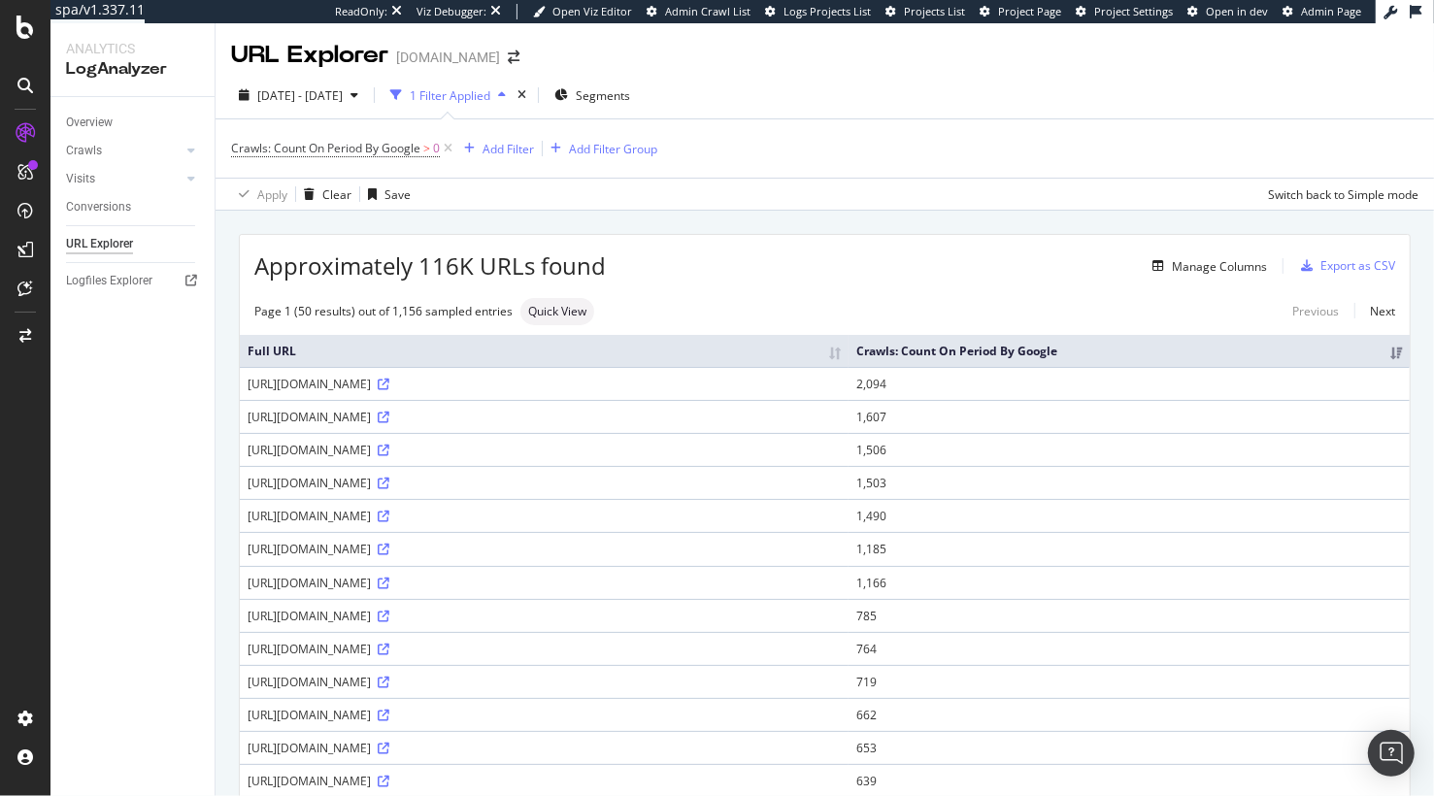
drag, startPoint x: 919, startPoint y: 258, endPoint x: 692, endPoint y: 311, distance: 233.2
click at [919, 258] on div "Manage Columns" at bounding box center [936, 265] width 661 height 23
click at [835, 279] on div "Approximately 116K URLs found Manage Columns Export as CSV" at bounding box center [825, 259] width 1170 height 48
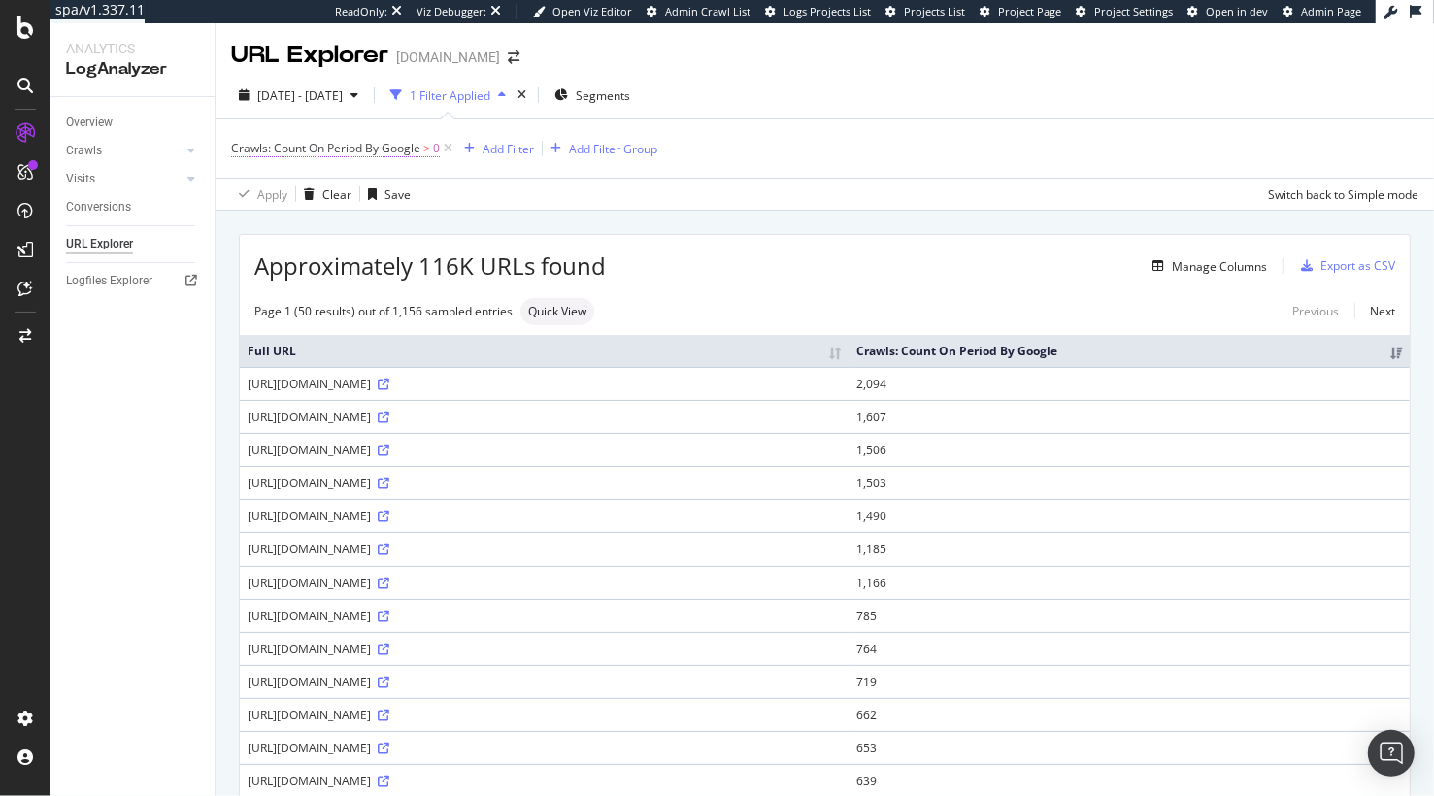
click at [418, 142] on span "Crawls: Count On Period By Google" at bounding box center [325, 148] width 189 height 17
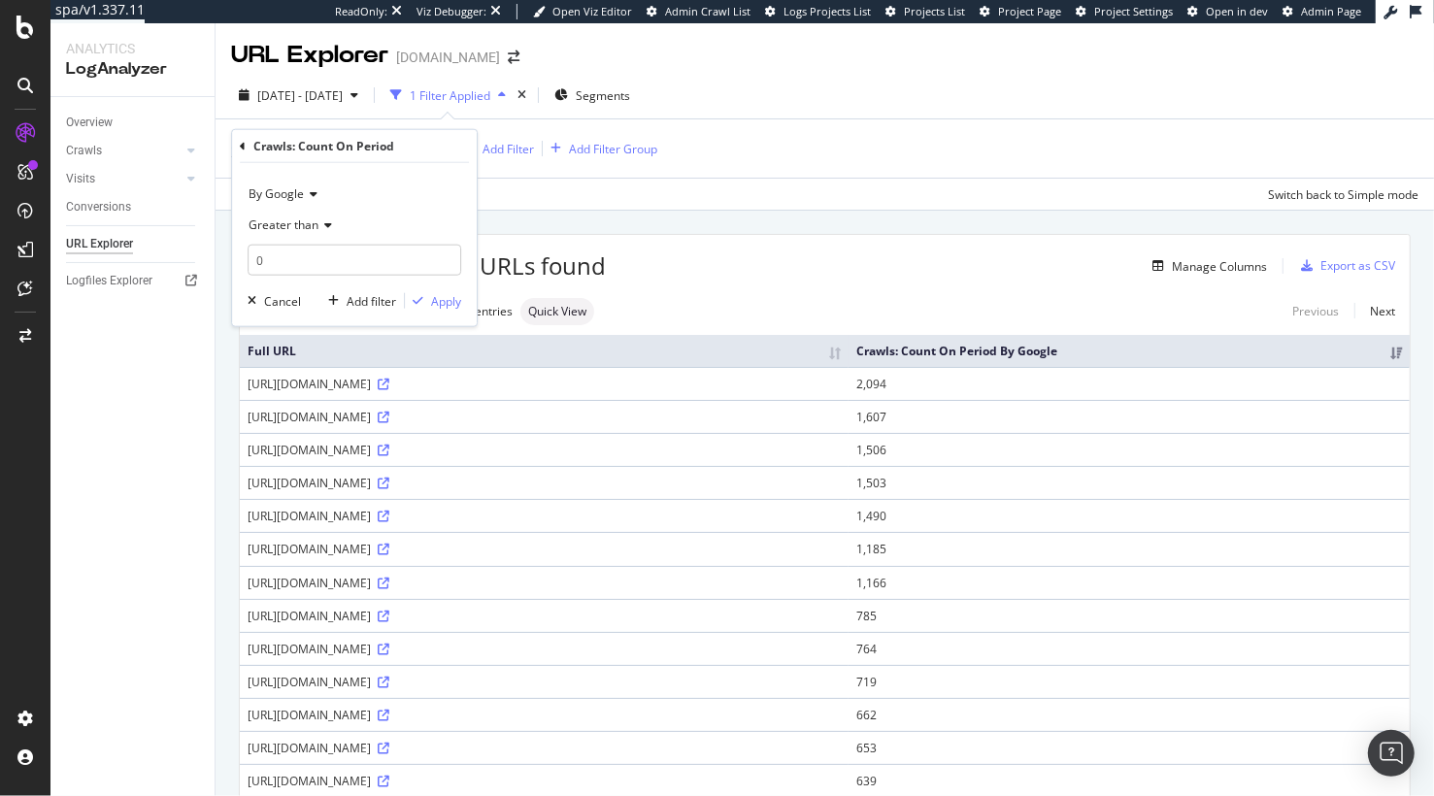
click at [306, 191] on icon at bounding box center [311, 194] width 14 height 12
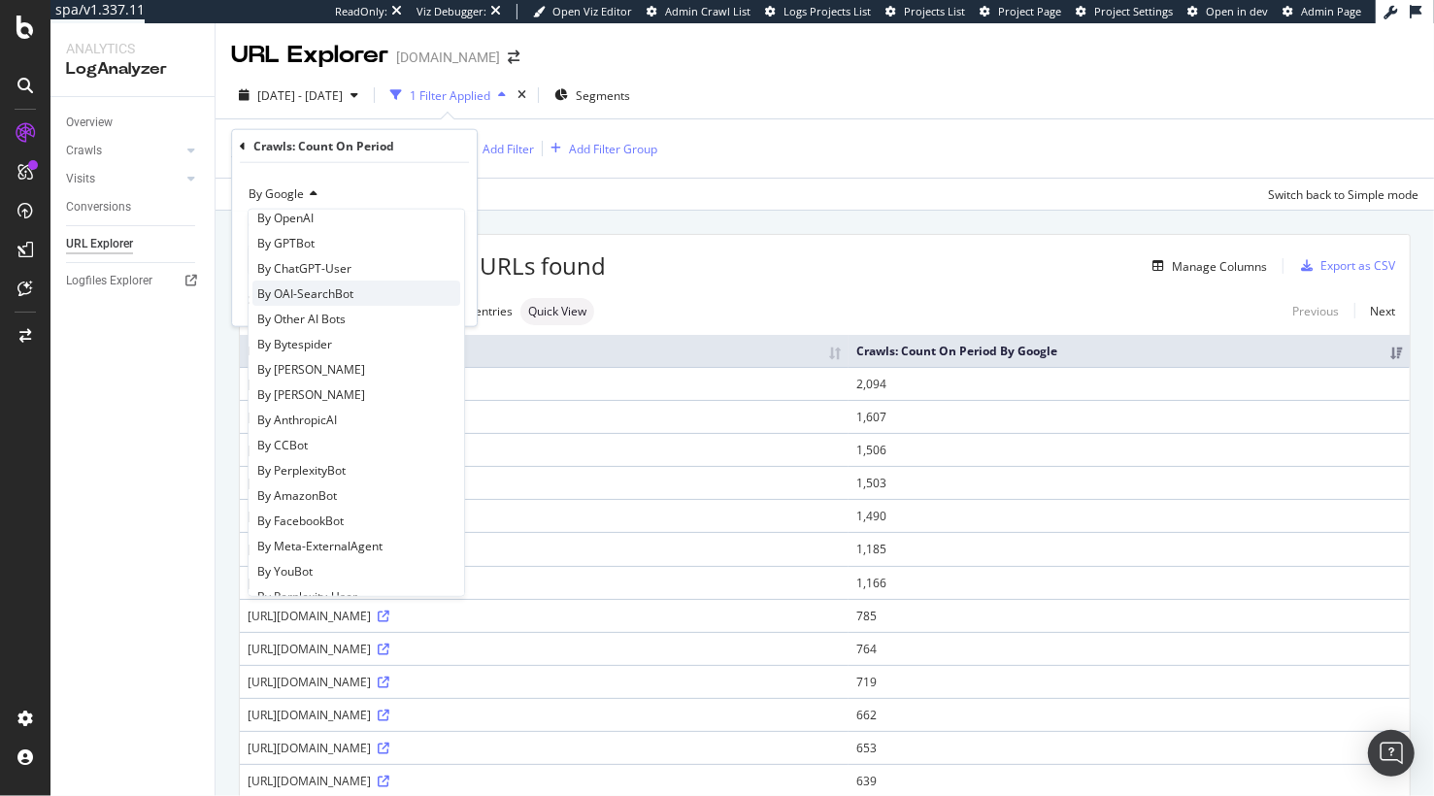
scroll to position [362, 0]
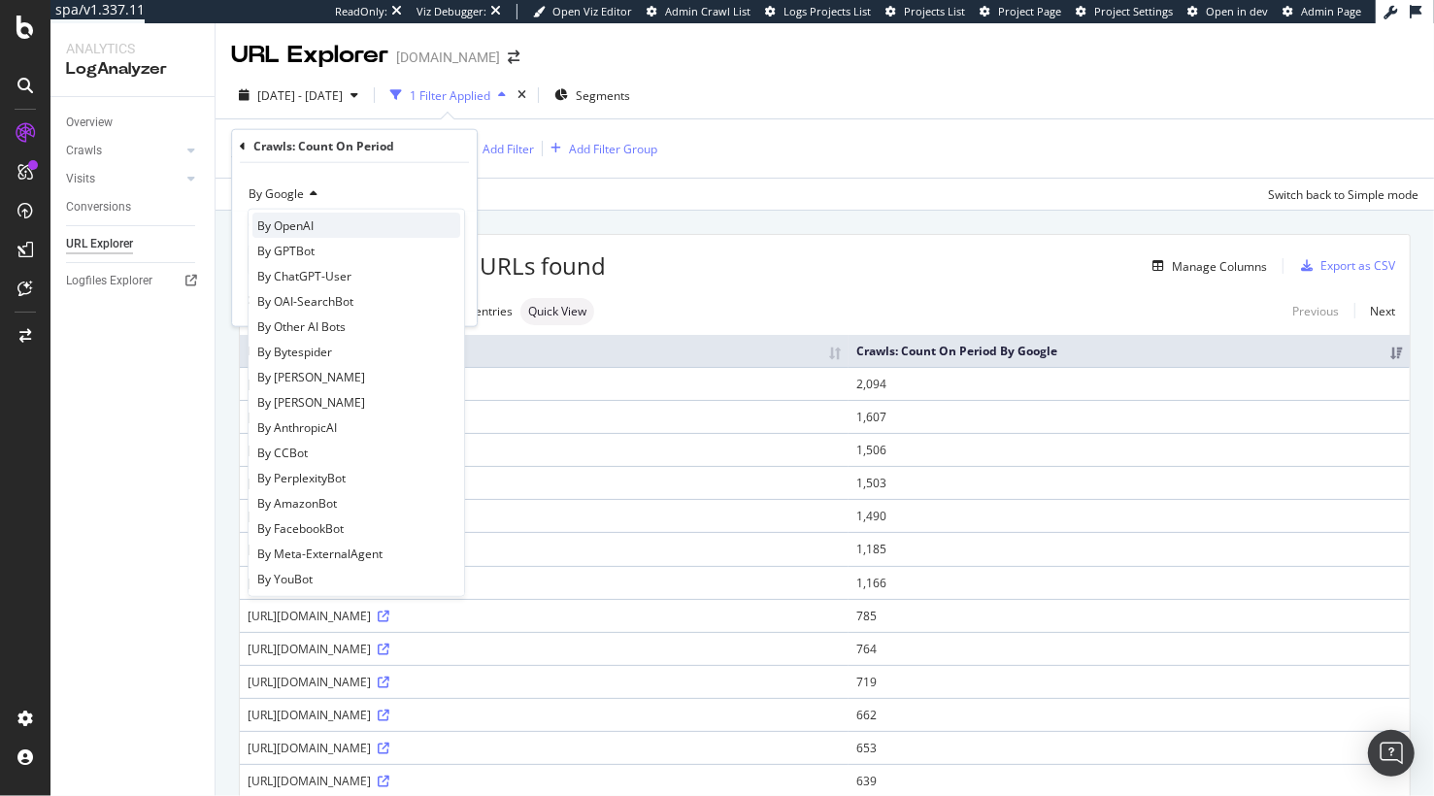
click at [351, 229] on div "By OpenAI" at bounding box center [356, 225] width 208 height 25
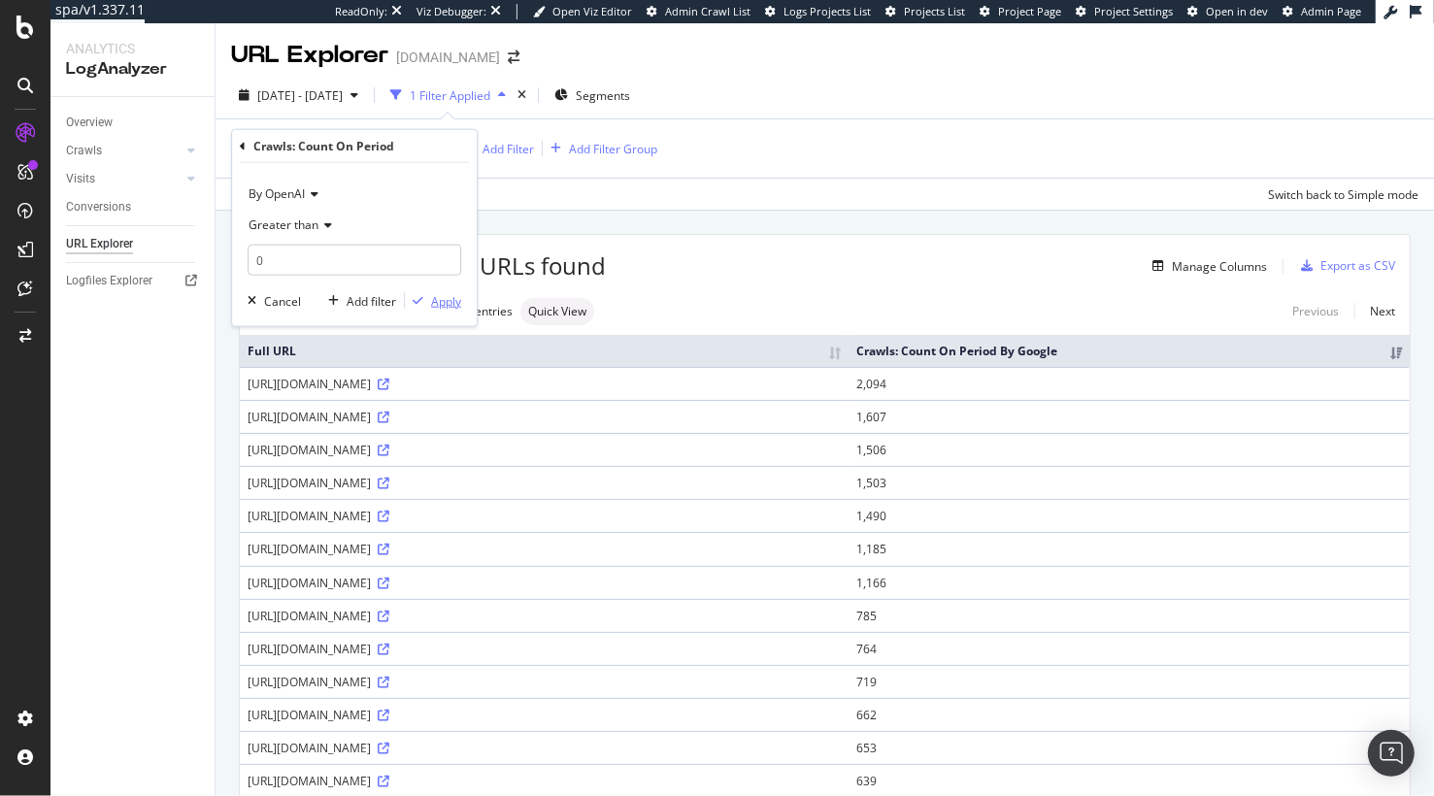
click at [436, 298] on div "Apply" at bounding box center [446, 300] width 30 height 17
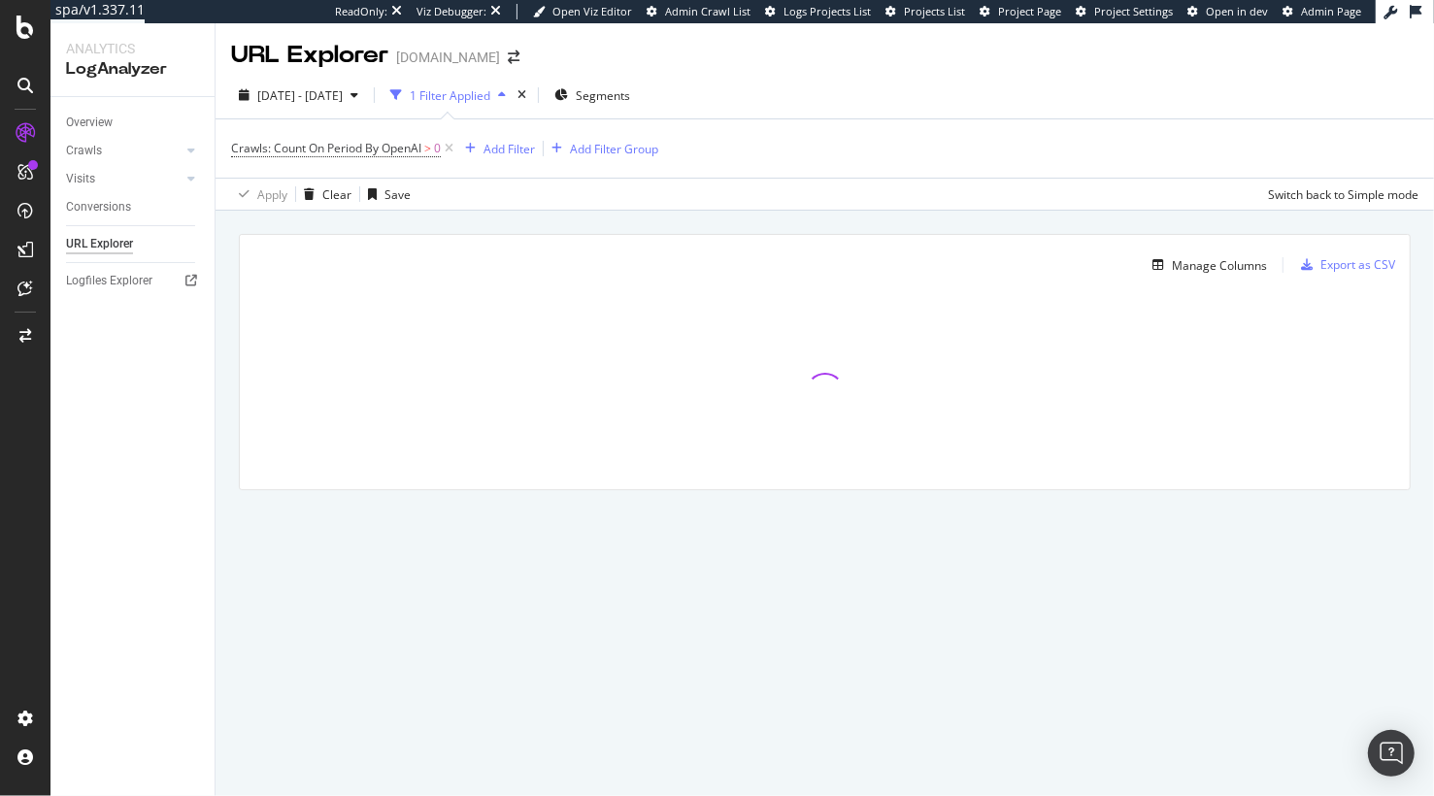
click at [561, 230] on div "Manage Columns Export as CSV Full URL Crawls: Count On Period By Google" at bounding box center [825, 385] width 1219 height 348
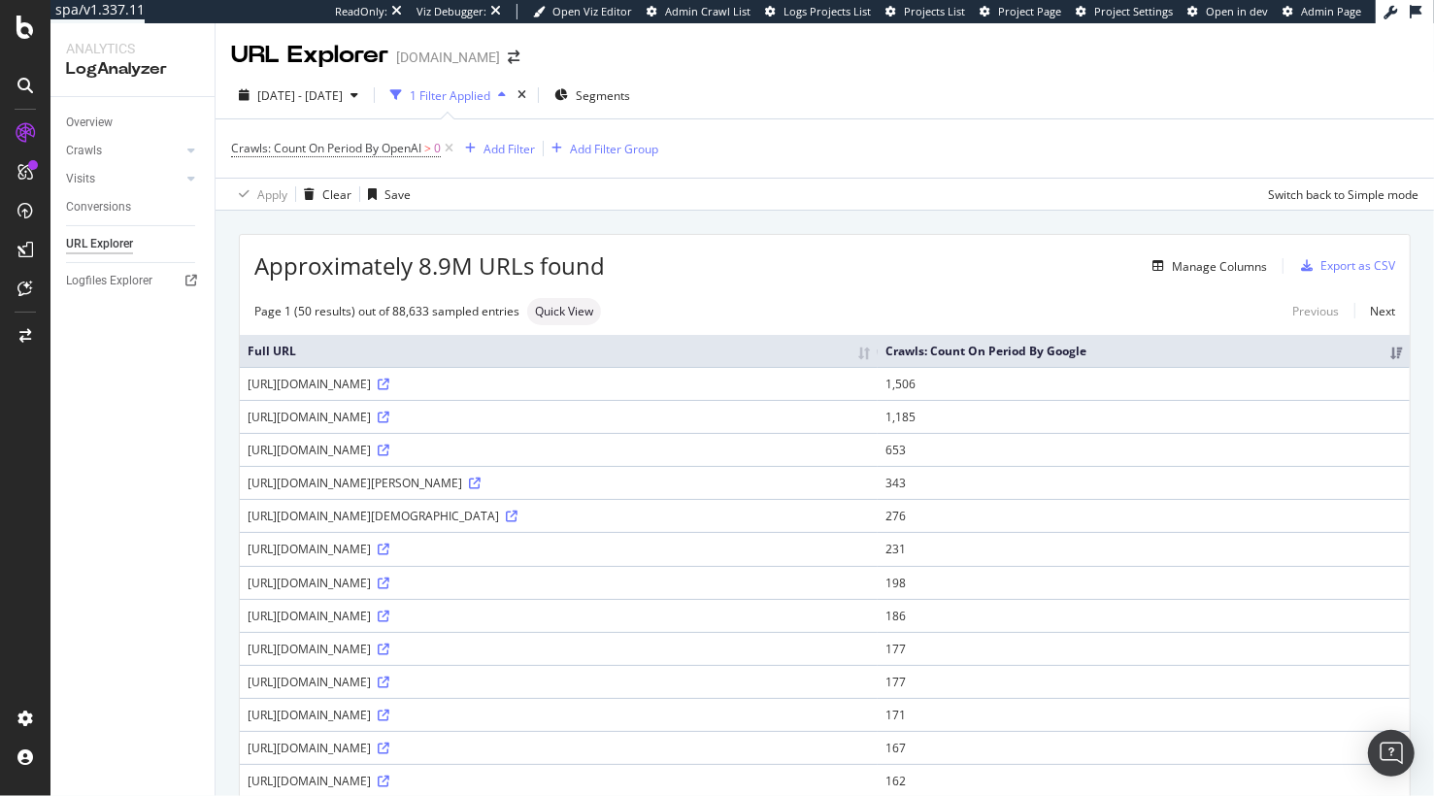
click at [575, 196] on div "Apply Clear Save Switch back to Simple mode" at bounding box center [825, 194] width 1219 height 32
click at [612, 386] on div "https://www.zennioptical.com/pdpAsset/_next/static/chunks/7541-b49abbd58f533832…" at bounding box center [559, 384] width 622 height 17
click at [389, 384] on icon at bounding box center [384, 385] width 12 height 12
click at [754, 306] on div "Page 1 (50 results) out of 88,633 sampled entries Quick View Previous Next" at bounding box center [825, 311] width 1170 height 27
click at [778, 268] on div "Manage Columns" at bounding box center [936, 265] width 662 height 23
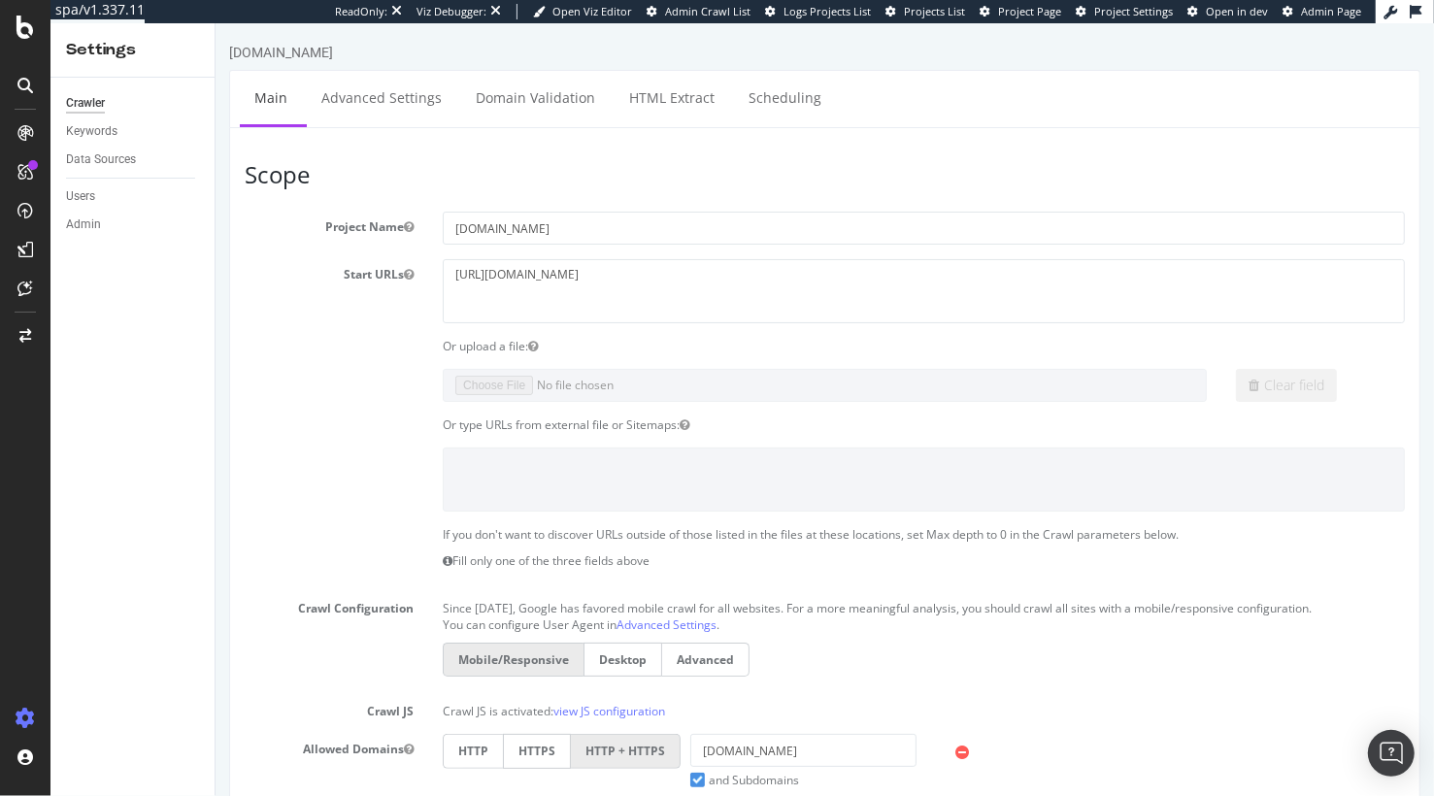
drag, startPoint x: 256, startPoint y: 342, endPoint x: 225, endPoint y: 305, distance: 48.2
click at [255, 340] on div "Or upload a file:" at bounding box center [823, 346] width 1189 height 17
click at [130, 250] on div "LogAnalyzer" at bounding box center [110, 253] width 76 height 19
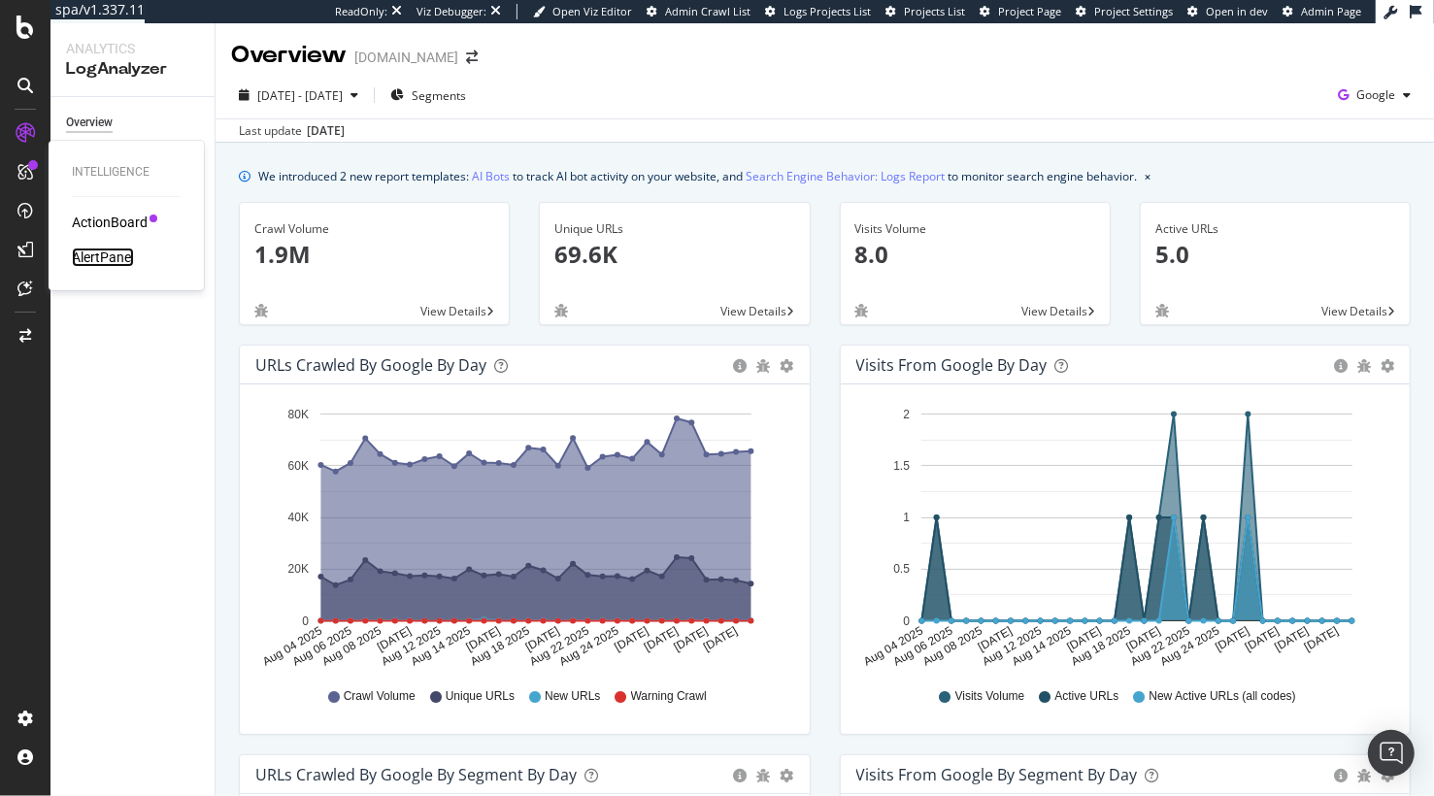
click at [119, 251] on div "AlertPanel" at bounding box center [103, 257] width 62 height 19
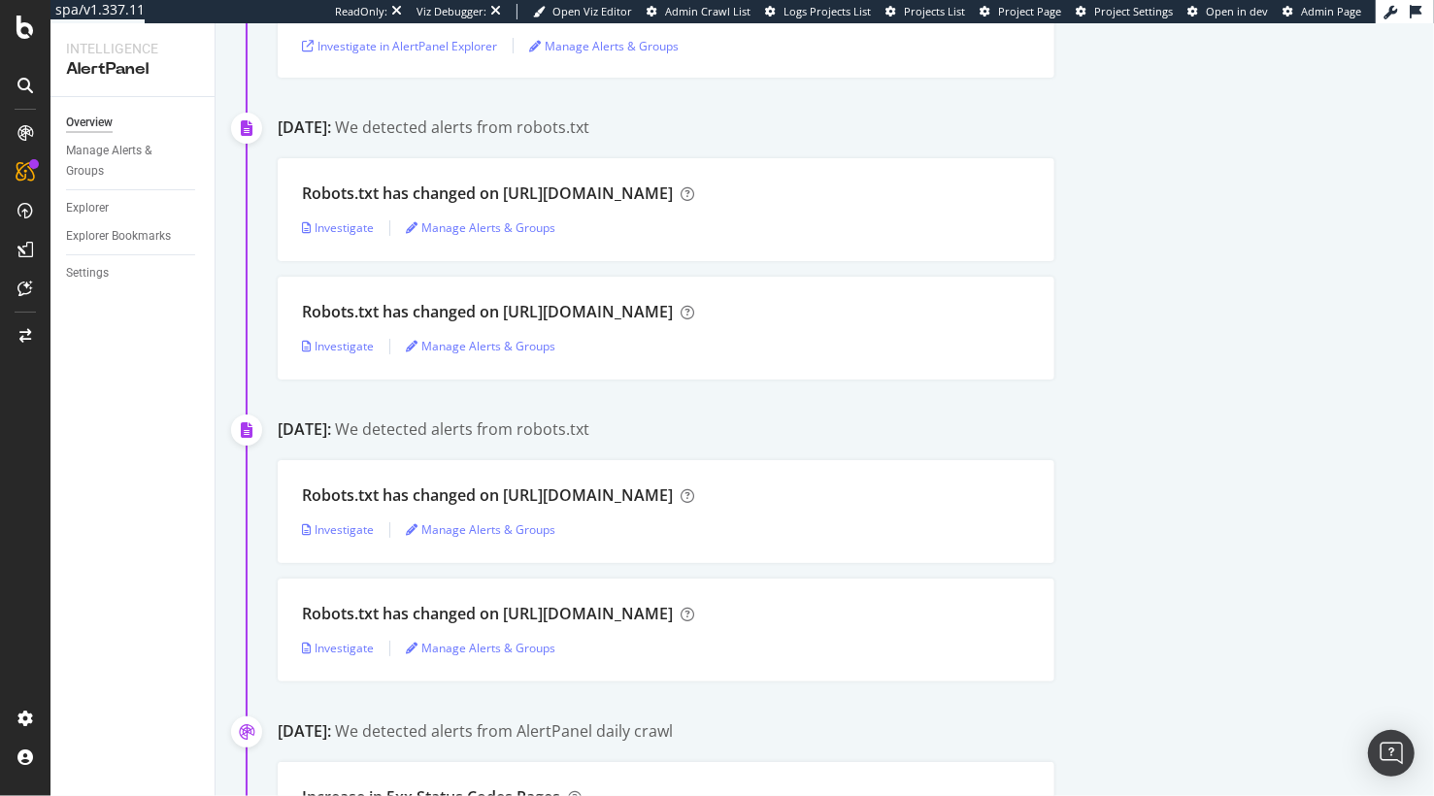
scroll to position [418, 0]
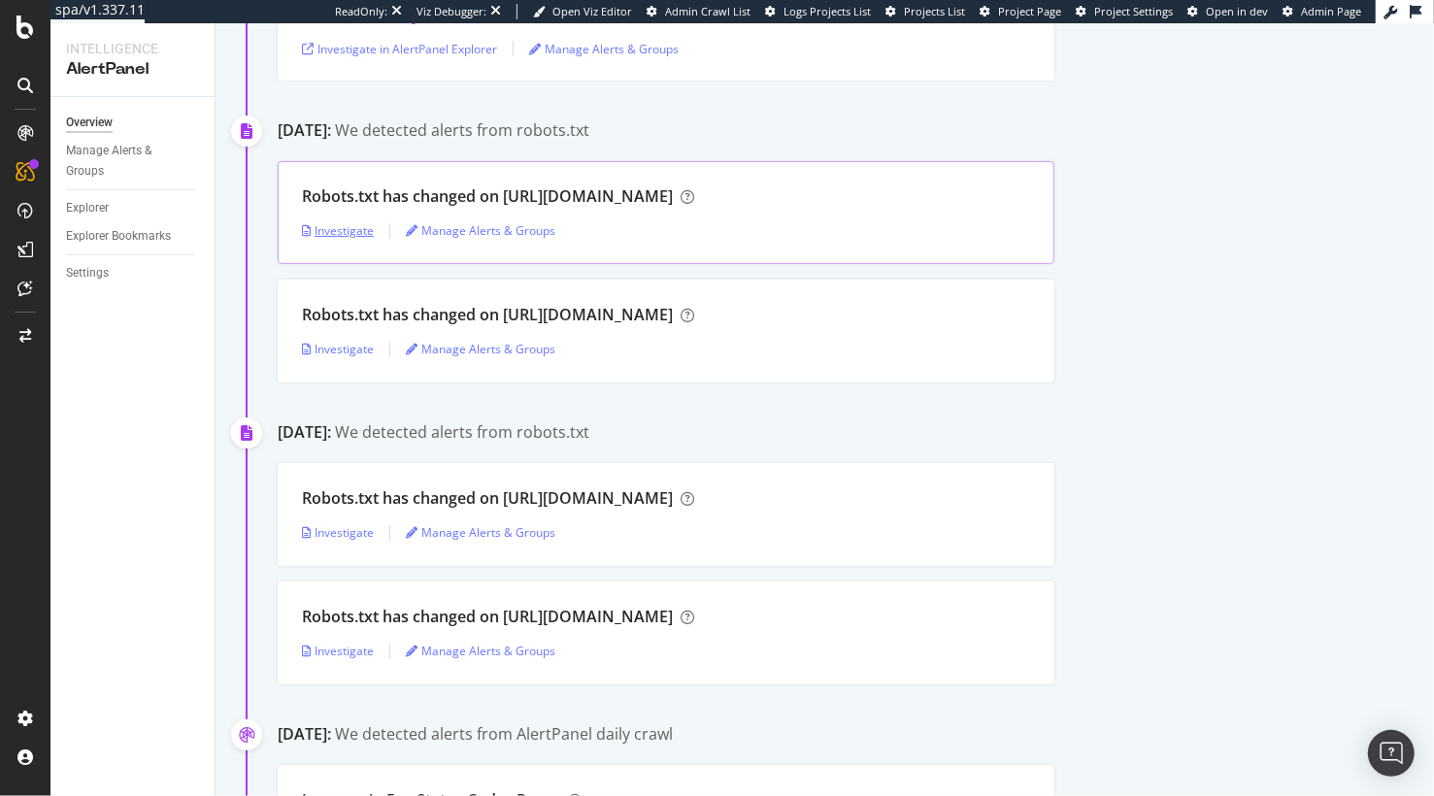
click at [346, 233] on div "Investigate" at bounding box center [338, 230] width 72 height 17
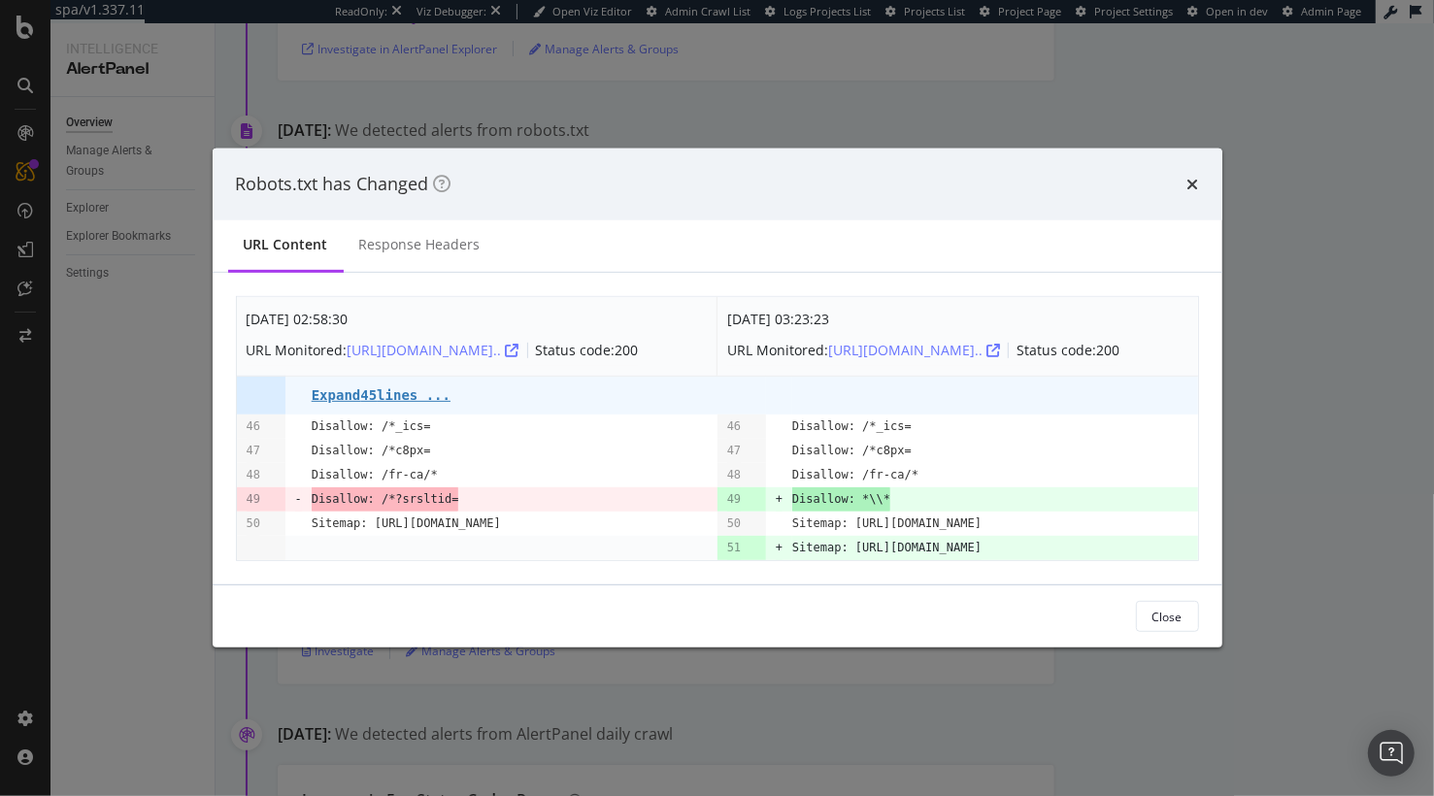
click at [994, 465] on td "Disallow: /fr-ca/*" at bounding box center [994, 475] width 405 height 24
drag, startPoint x: 1198, startPoint y: 161, endPoint x: 1106, endPoint y: 208, distance: 103.3
click at [1198, 161] on div "Robots.txt has Changed" at bounding box center [718, 185] width 1010 height 72
click at [1190, 177] on icon "times" at bounding box center [1193, 185] width 12 height 16
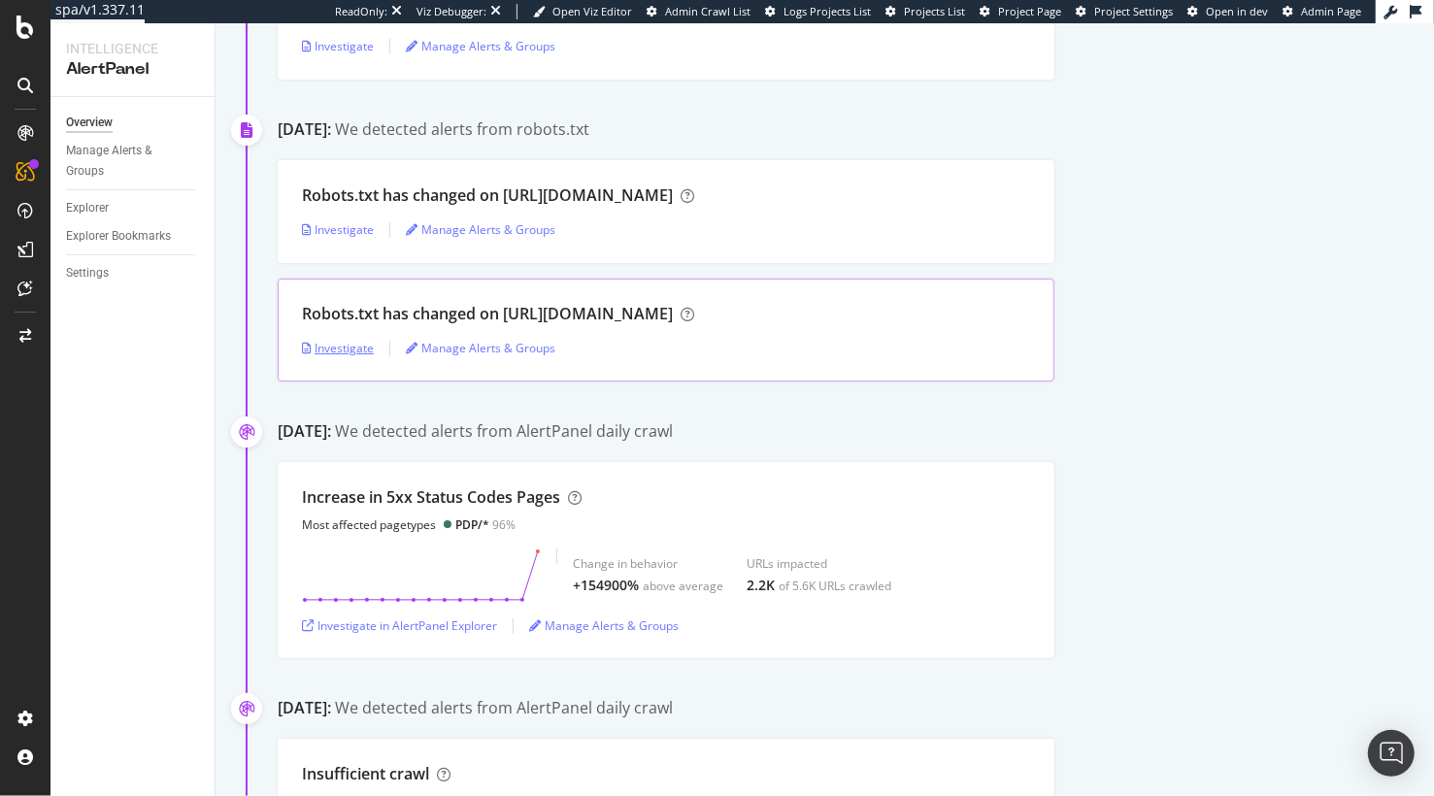
scroll to position [811, 0]
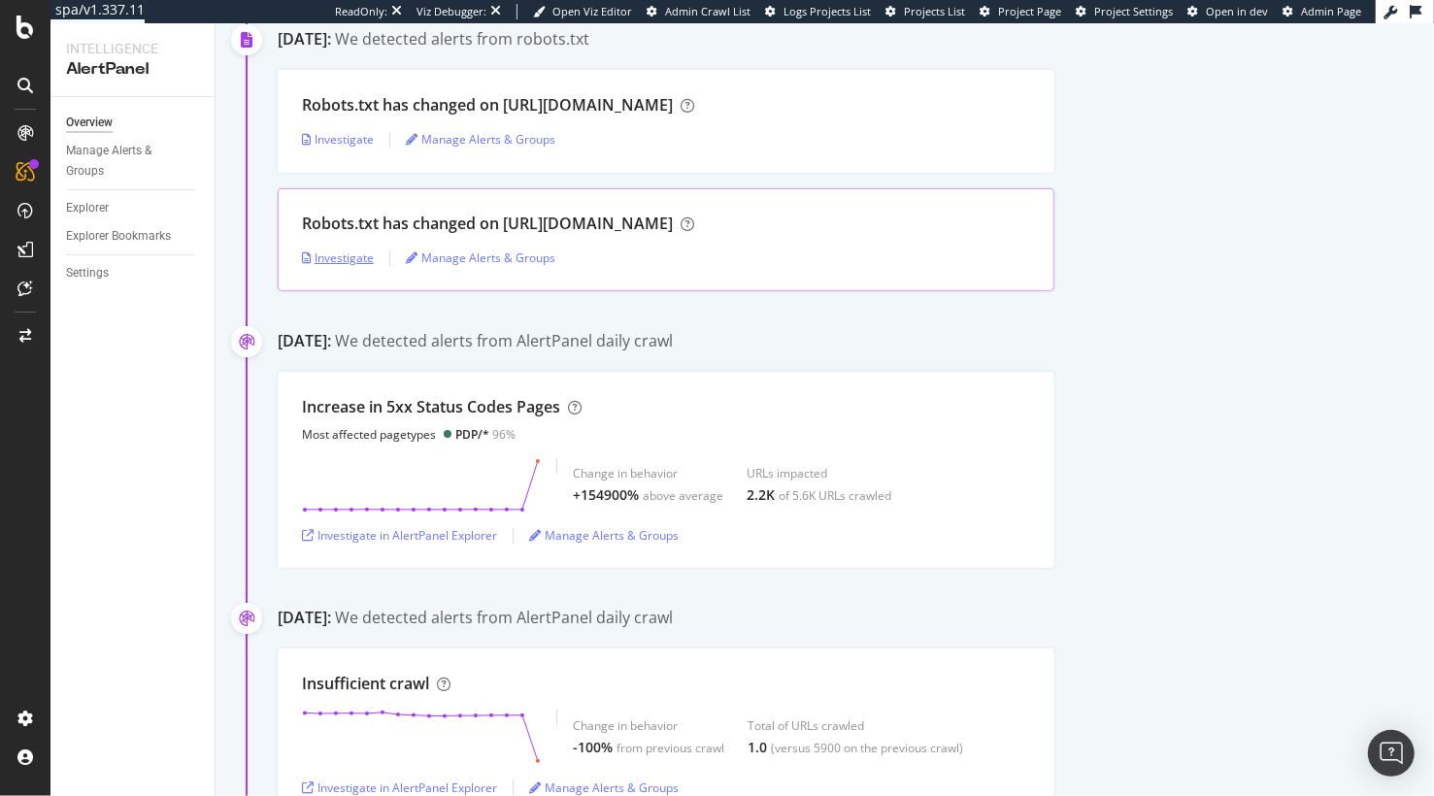
click at [365, 258] on div "Investigate" at bounding box center [338, 258] width 72 height 17
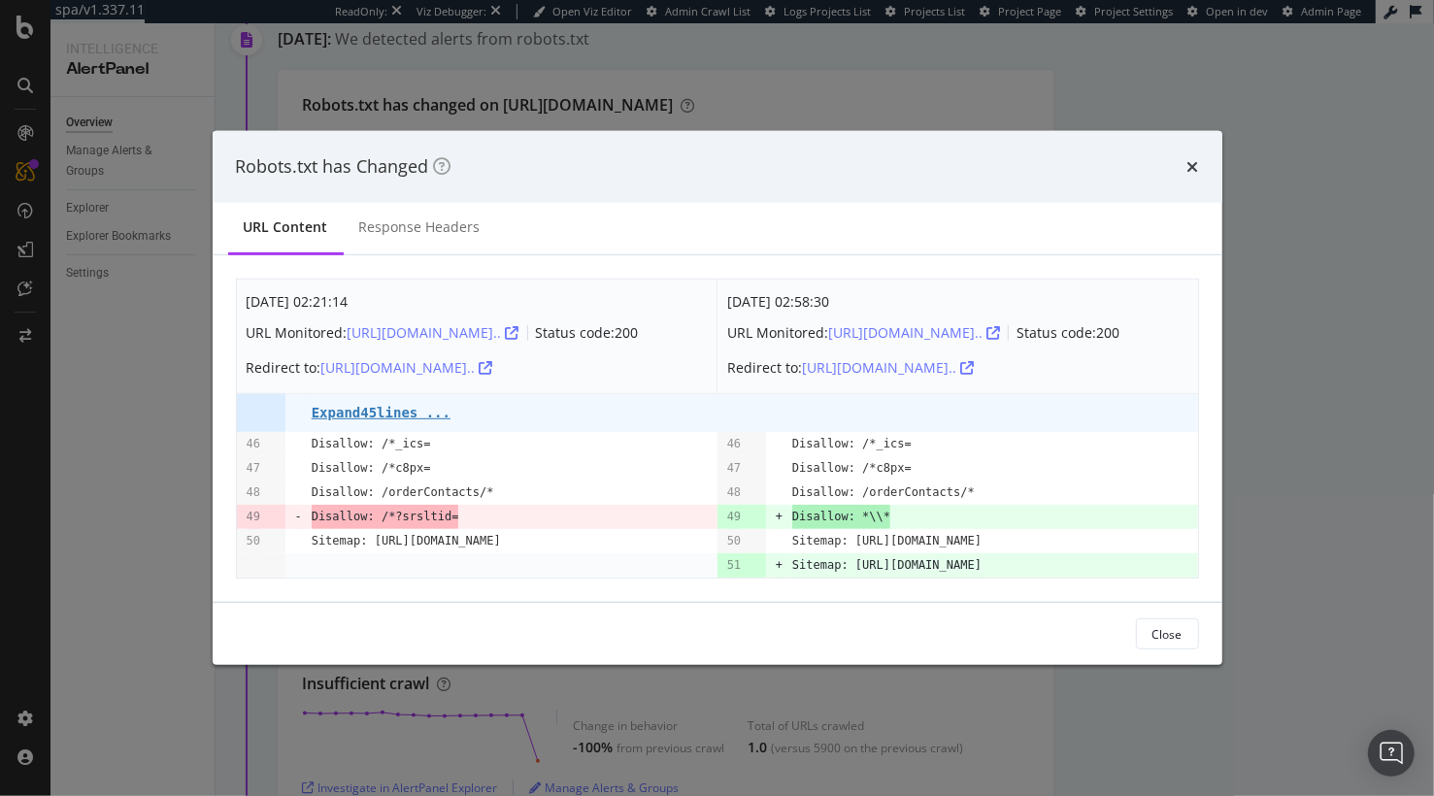
drag, startPoint x: 1264, startPoint y: 397, endPoint x: 630, endPoint y: 359, distance: 635.2
click at [1264, 397] on div "Robots.txt has Changed URL Content Response Headers [DATE] 02:21:14 URL Monitor…" at bounding box center [717, 398] width 1434 height 796
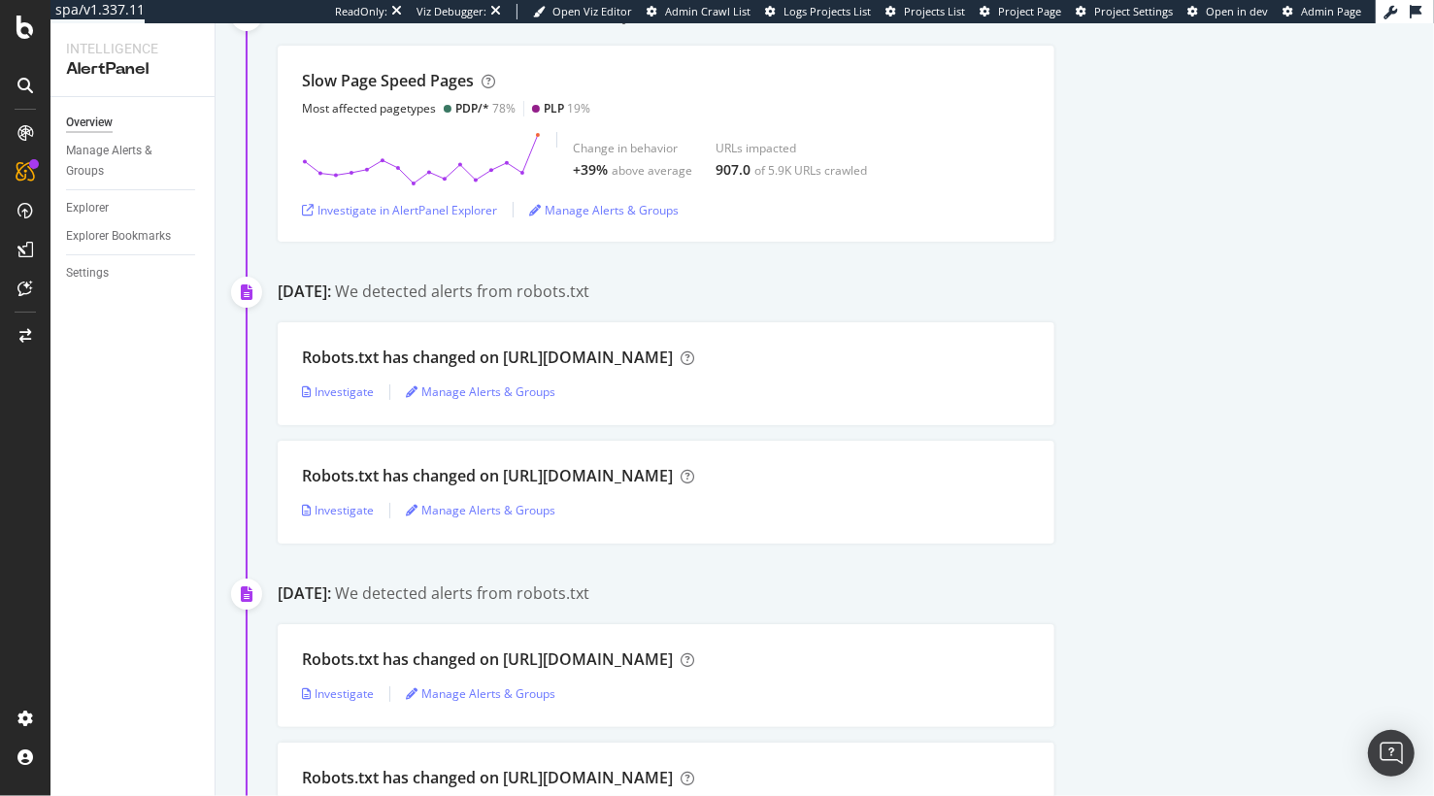
click at [1113, 425] on div "Robots.txt has changed on [URL][DOMAIN_NAME] Investigate Manage Alerts & Groups…" at bounding box center [856, 432] width 1156 height 221
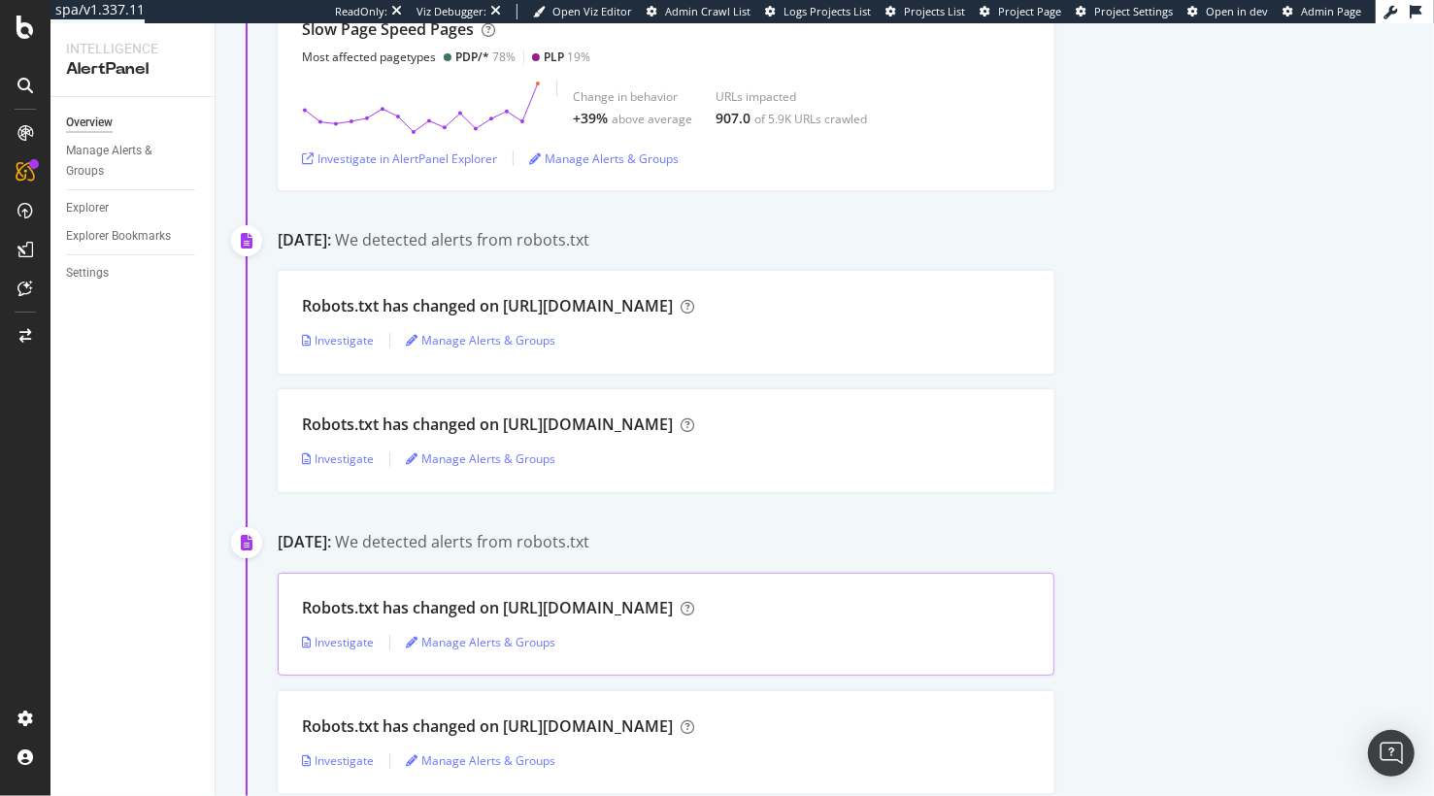
scroll to position [328, 0]
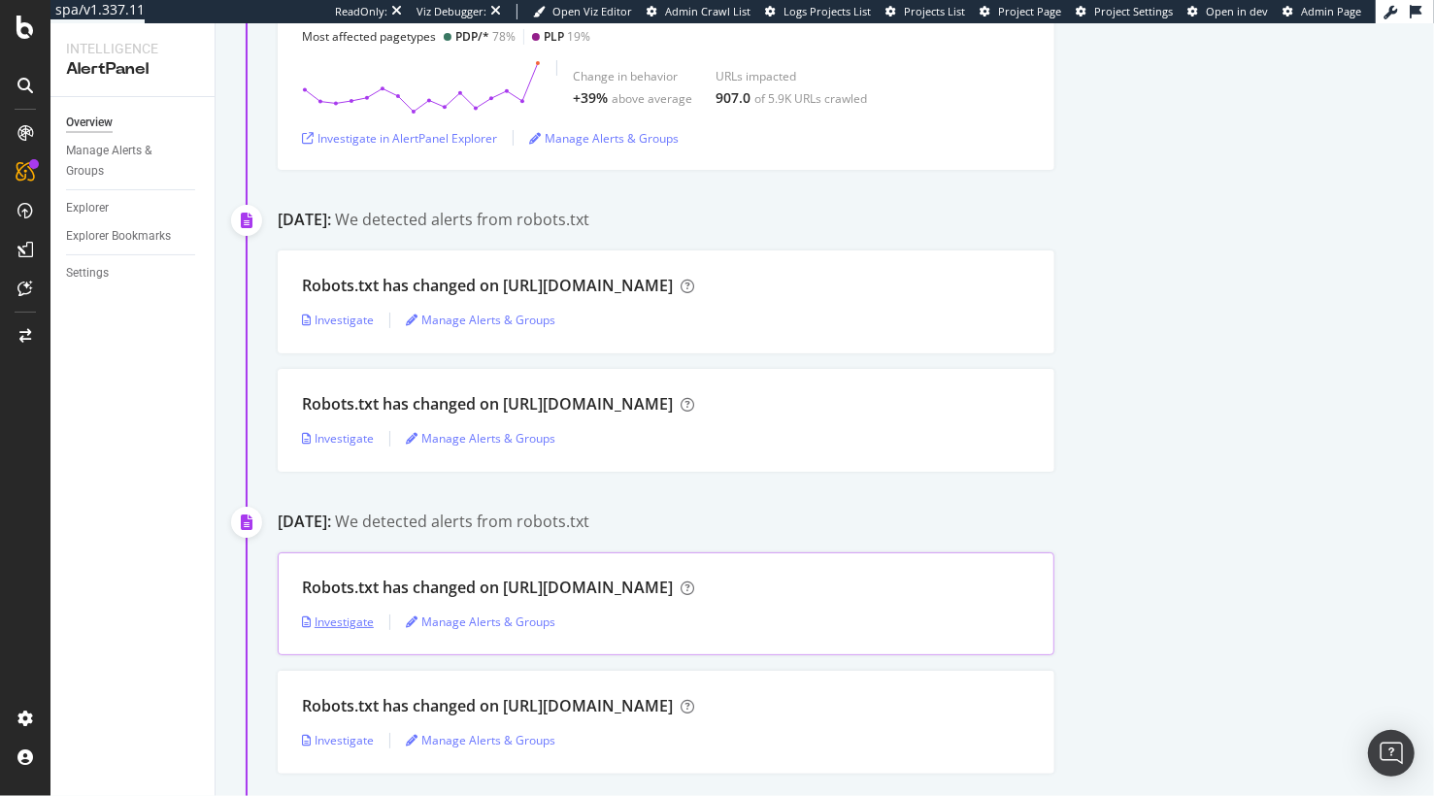
click at [351, 618] on div "Investigate" at bounding box center [338, 622] width 72 height 17
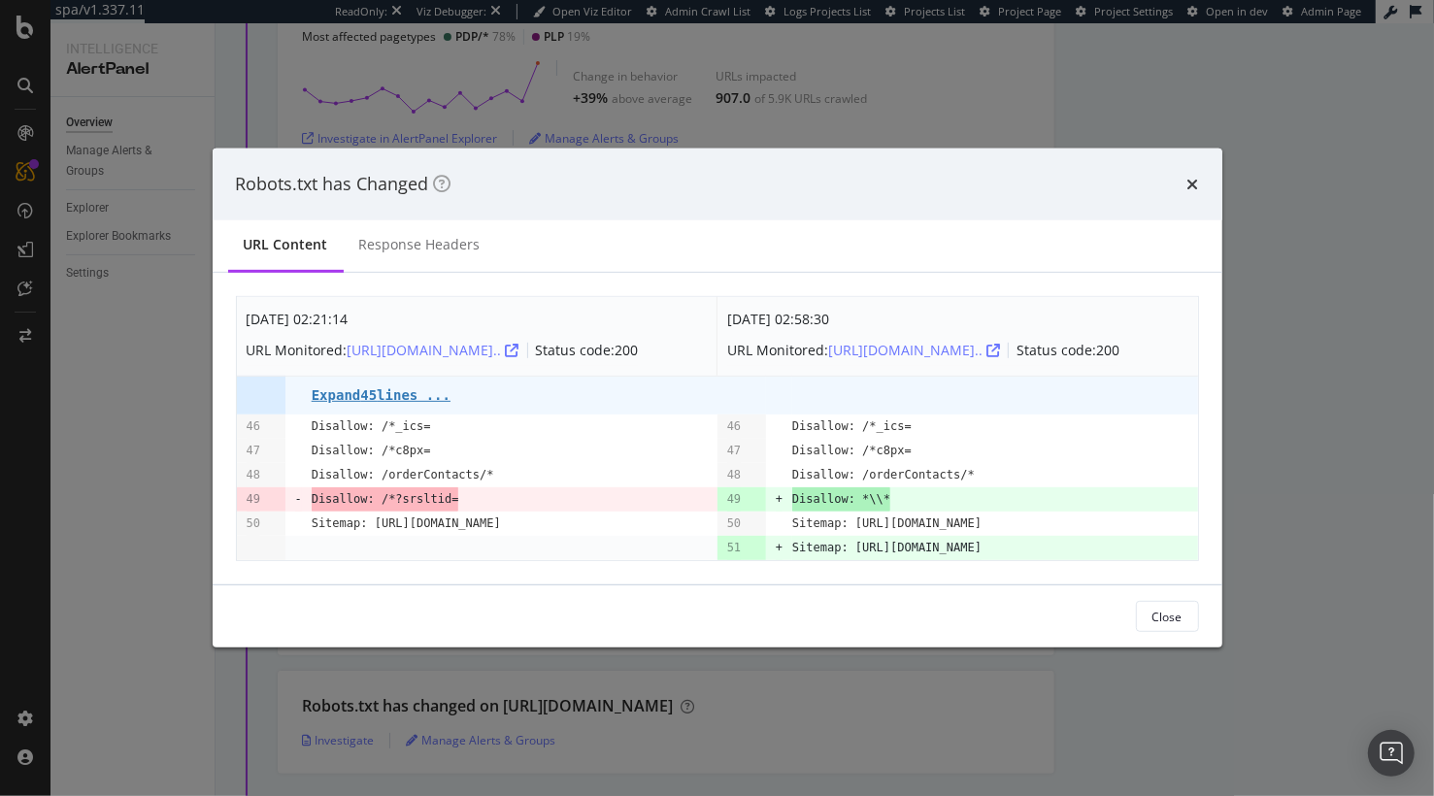
click at [1315, 321] on div "Robots.txt has Changed URL Content Response Headers [DATE] 02:21:14 URL Monitor…" at bounding box center [717, 398] width 1434 height 796
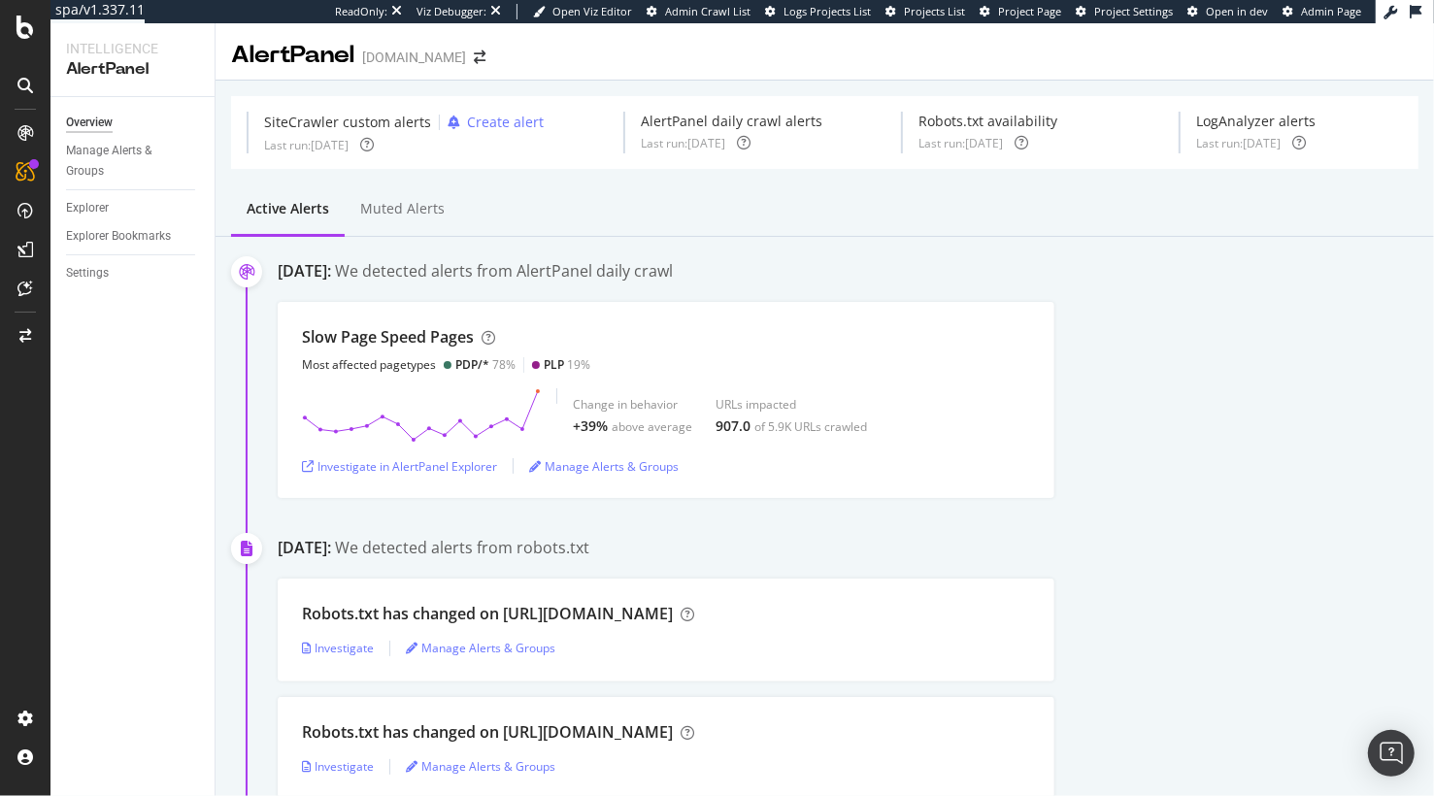
drag, startPoint x: 1141, startPoint y: 316, endPoint x: 1143, endPoint y: 4, distance: 311.7
click at [1140, 310] on div "Slow Page Speed Pages Most affected pagetypes PDP/* 78% PLP 19% Change in behav…" at bounding box center [856, 400] width 1156 height 196
